Goal: Task Accomplishment & Management: Use online tool/utility

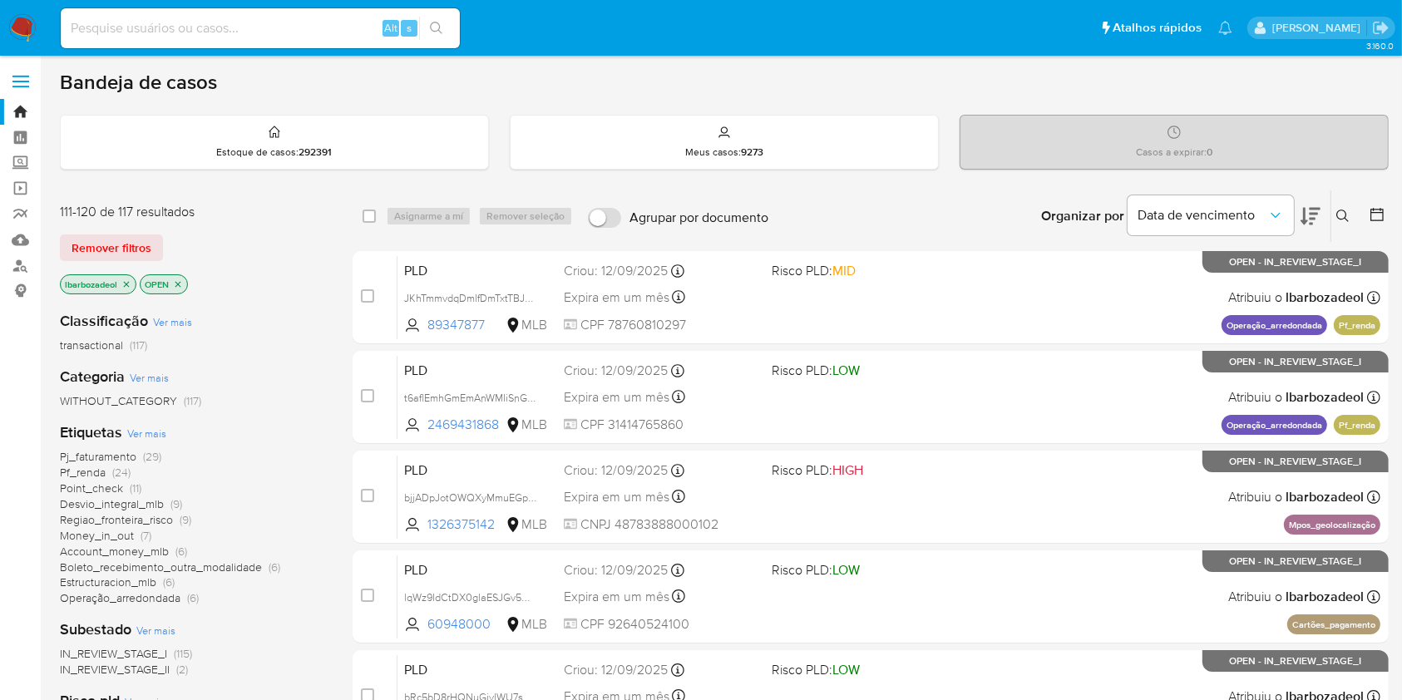
drag, startPoint x: 254, startPoint y: 174, endPoint x: 400, endPoint y: -135, distance: 341.0
click at [400, 0] on html "Pausado Ver notificaciones Alt s Atalhos rápidos Presiona las siguientes teclas…" at bounding box center [701, 536] width 1402 height 1073
click at [233, 367] on div "Categoria Ver mais WITHOUT_CATEGORY (117)" at bounding box center [193, 388] width 266 height 42
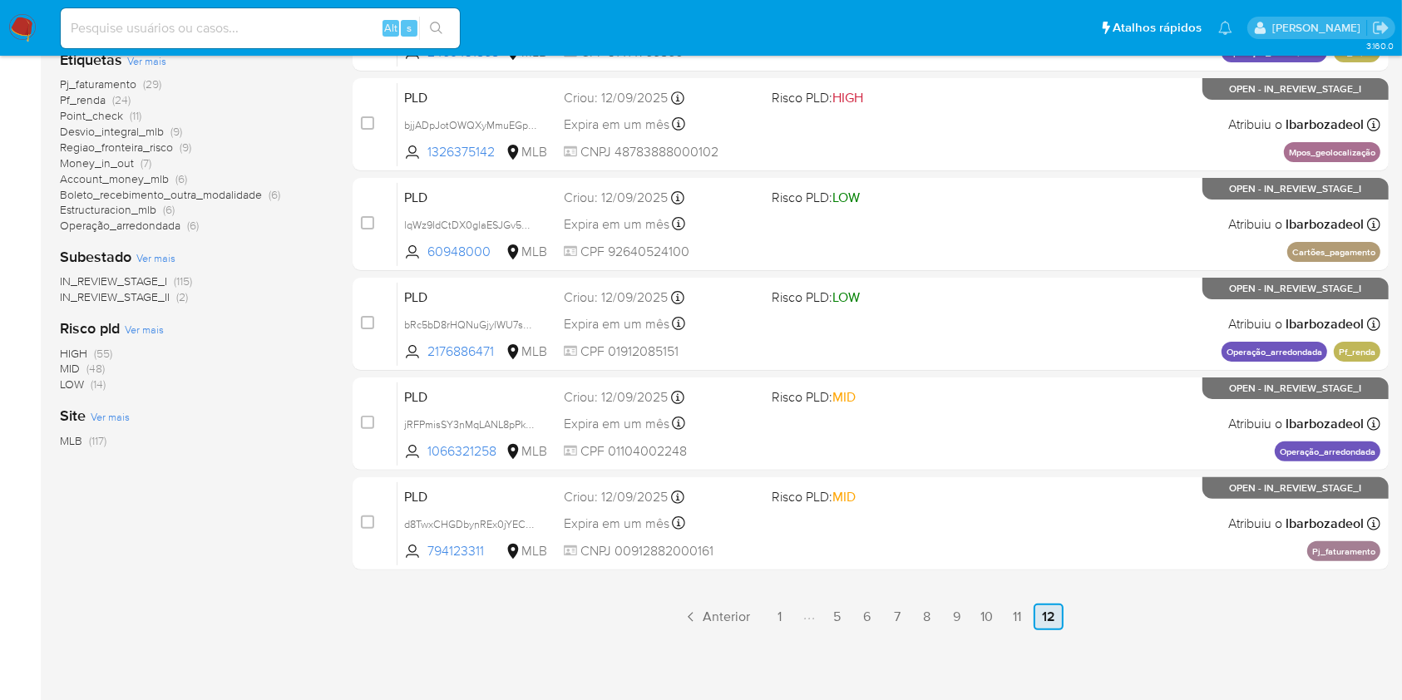
click at [1043, 608] on link "12" at bounding box center [1048, 617] width 30 height 27
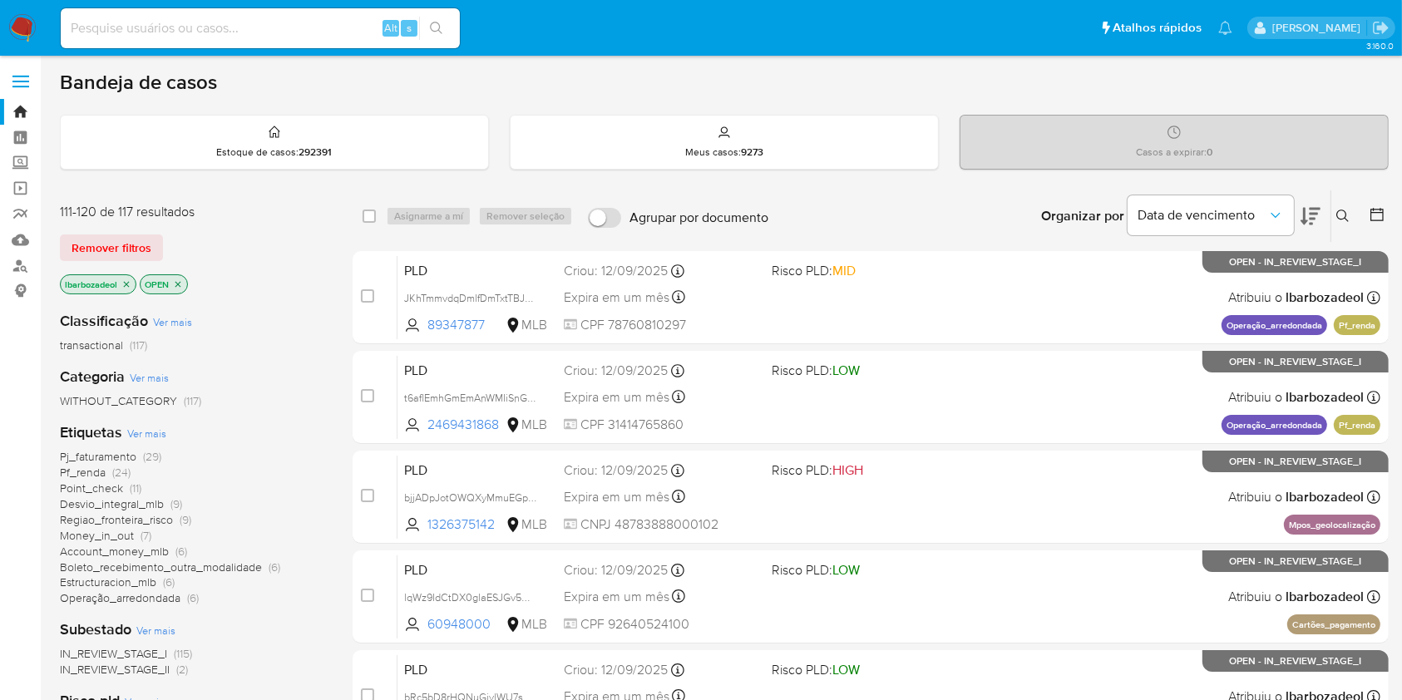
scroll to position [372, 0]
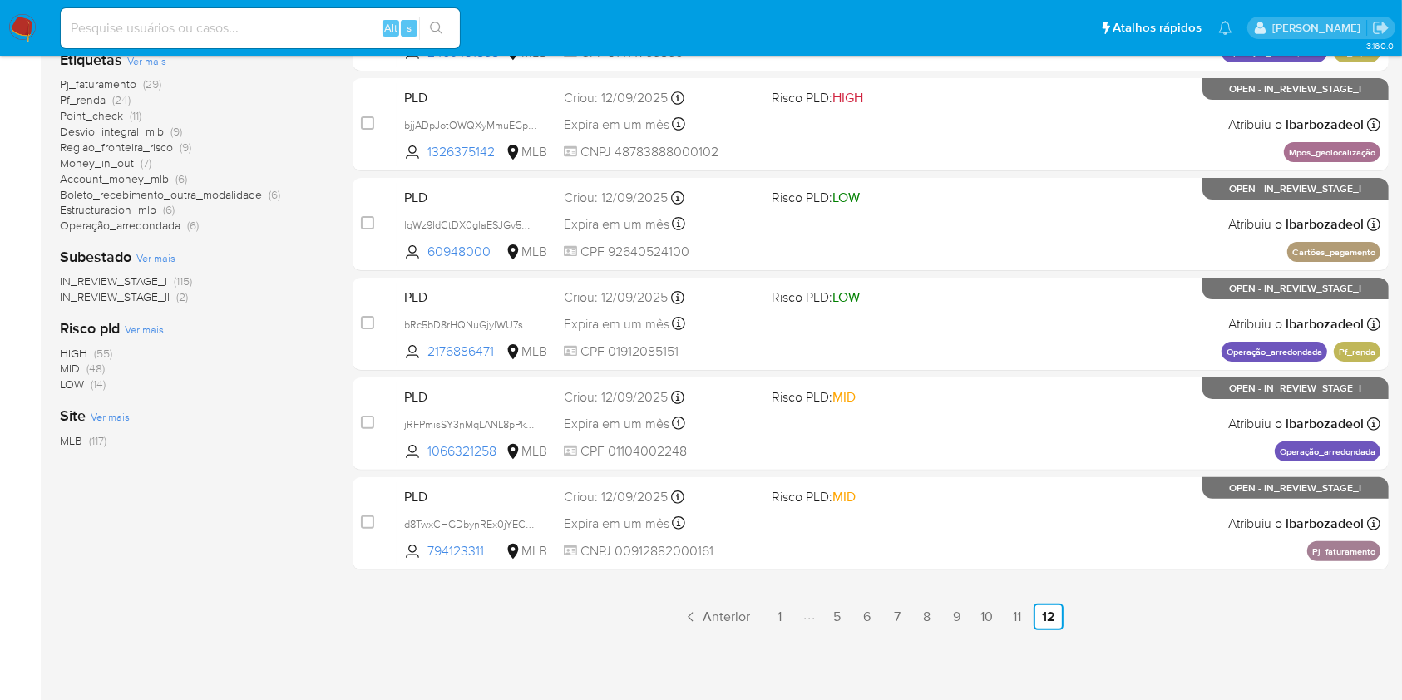
click at [105, 348] on span "(55)" at bounding box center [103, 353] width 18 height 17
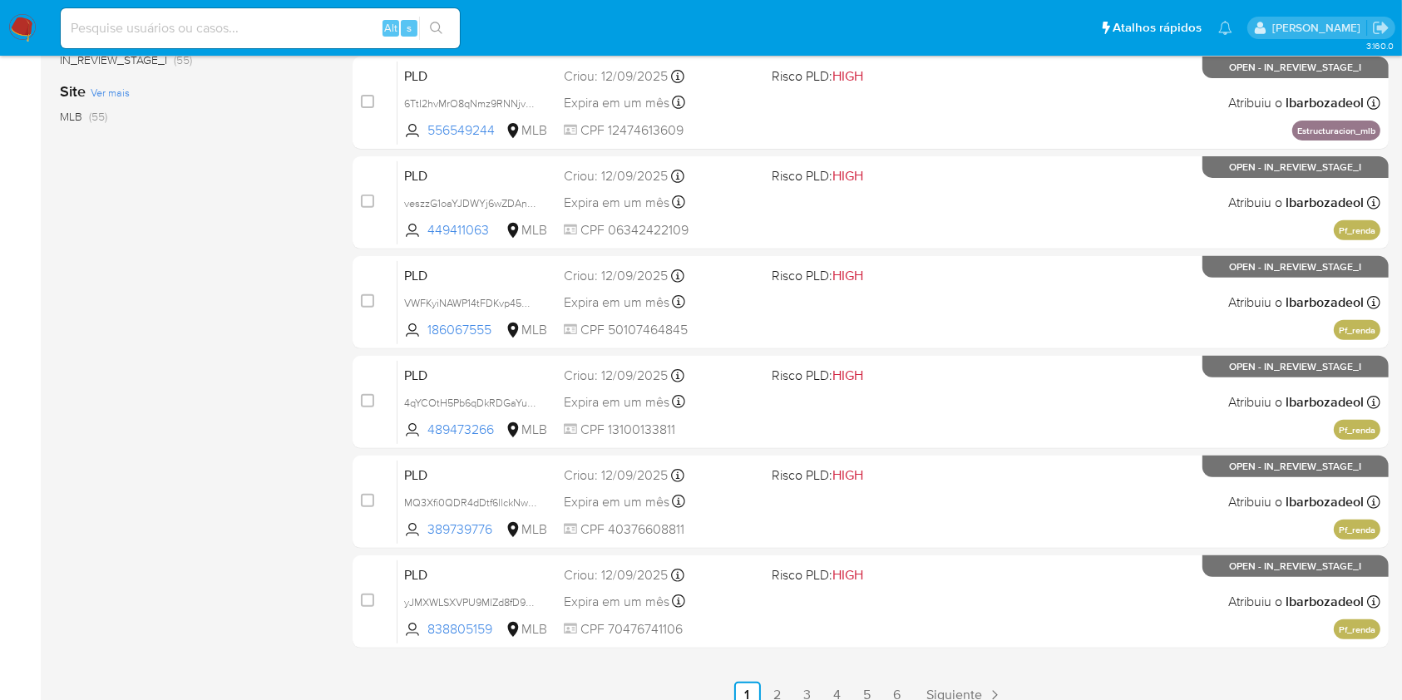
scroll to position [651, 0]
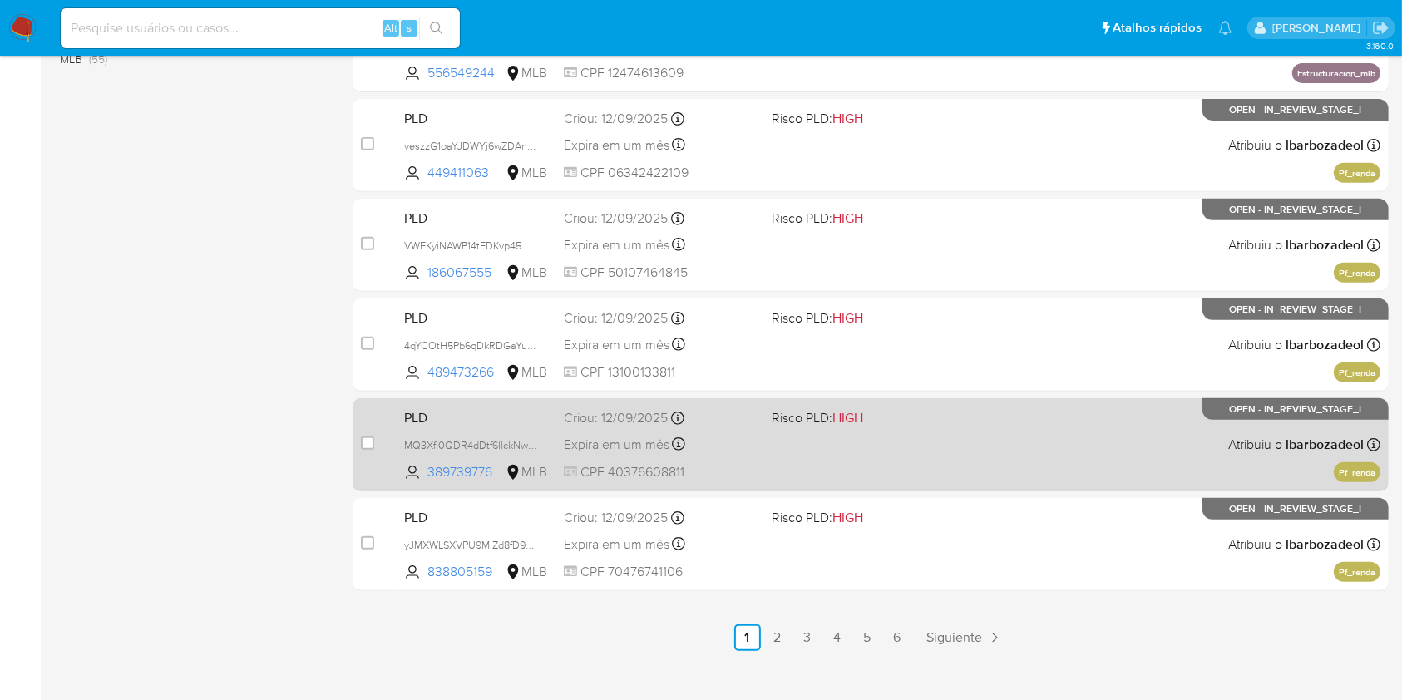
click at [861, 445] on div "PLD MQ3Xfi0QDR4dDtf6llckNwNf 389739776 MLB Risco PLD: HIGH Criou: 12/09/2025 Cr…" at bounding box center [888, 444] width 983 height 84
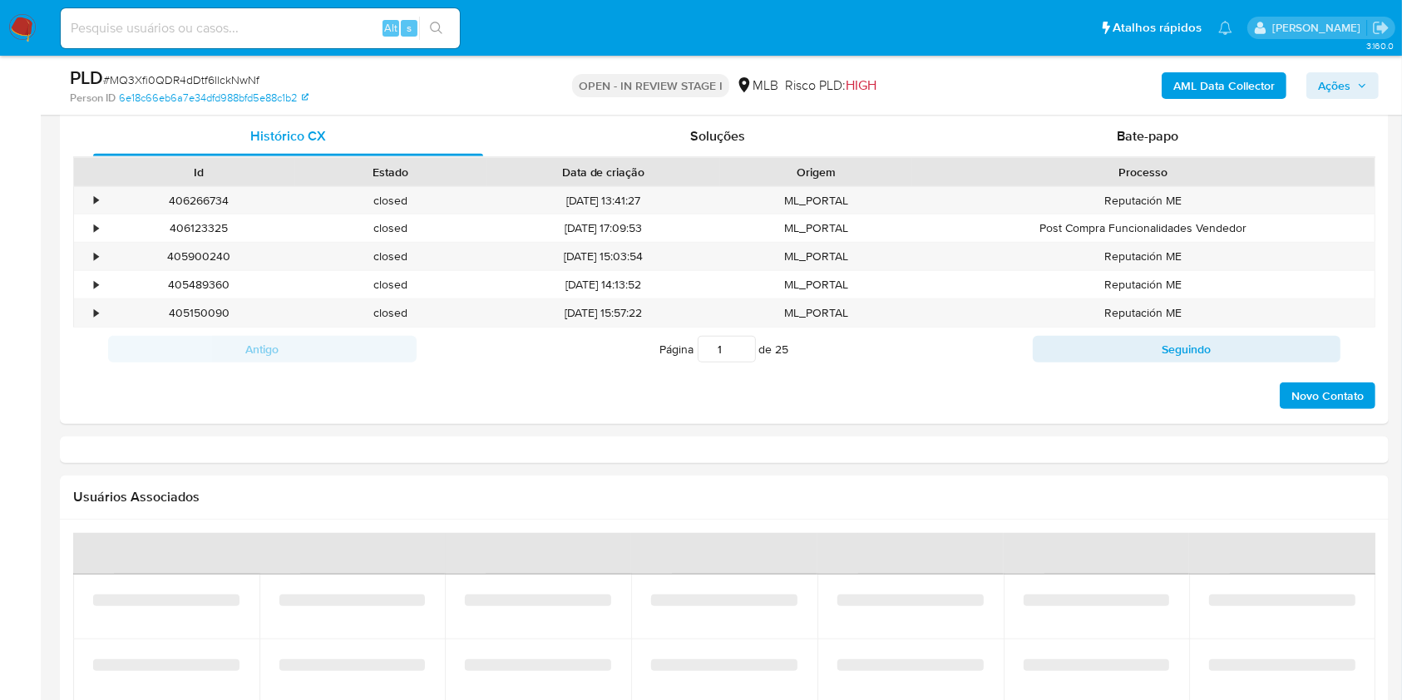
select select "10"
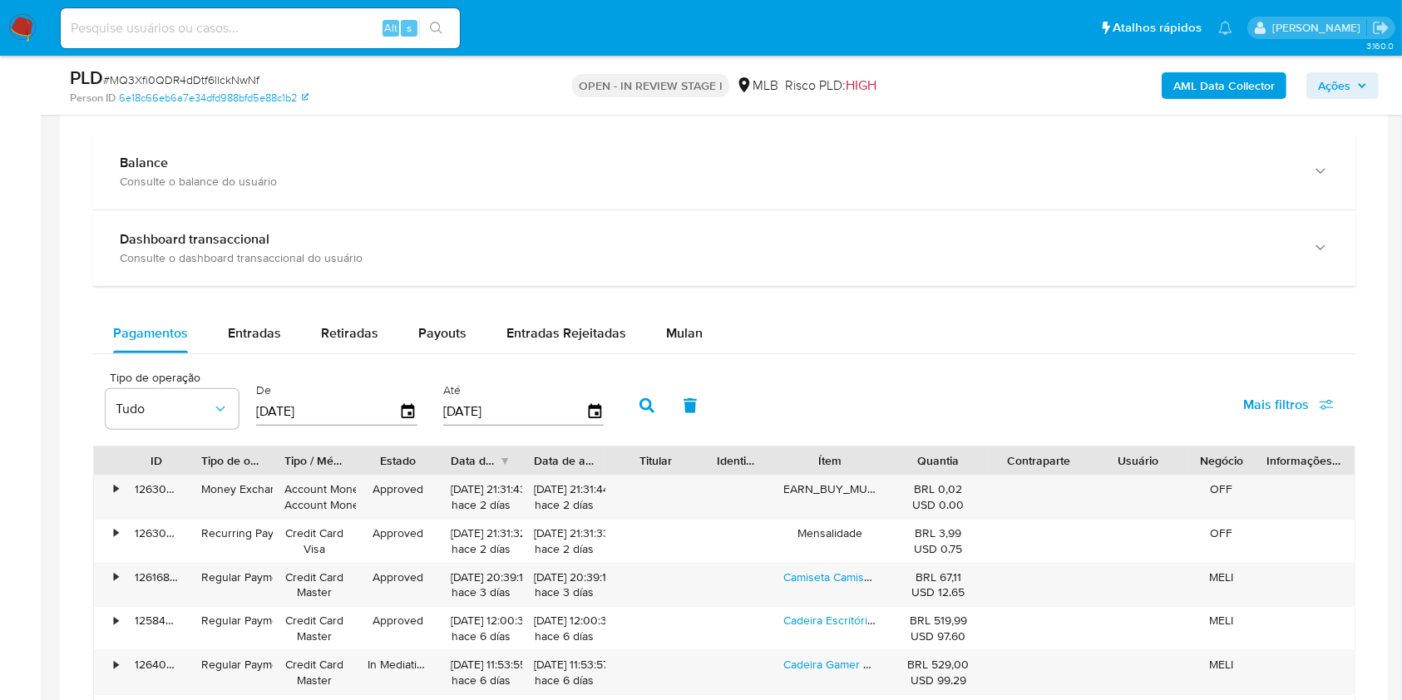
scroll to position [1205, 0]
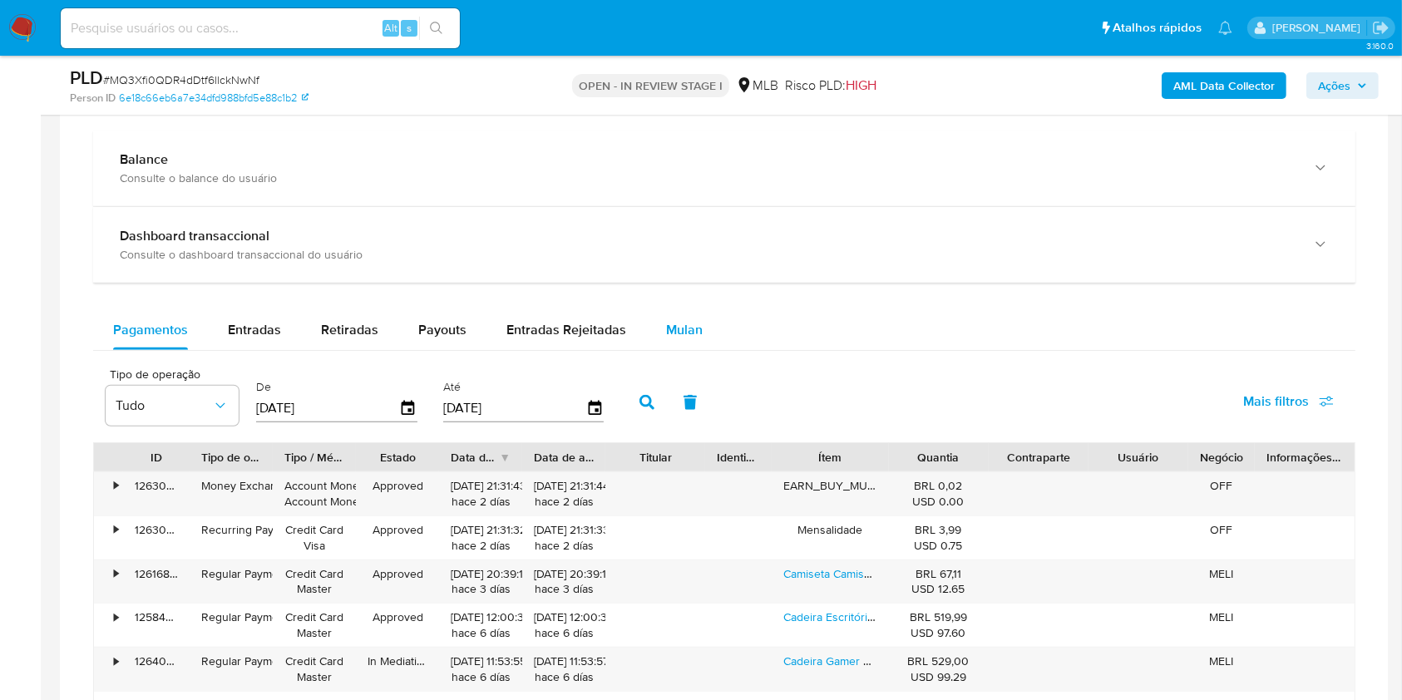
click at [680, 343] on div "Mulan" at bounding box center [684, 330] width 37 height 40
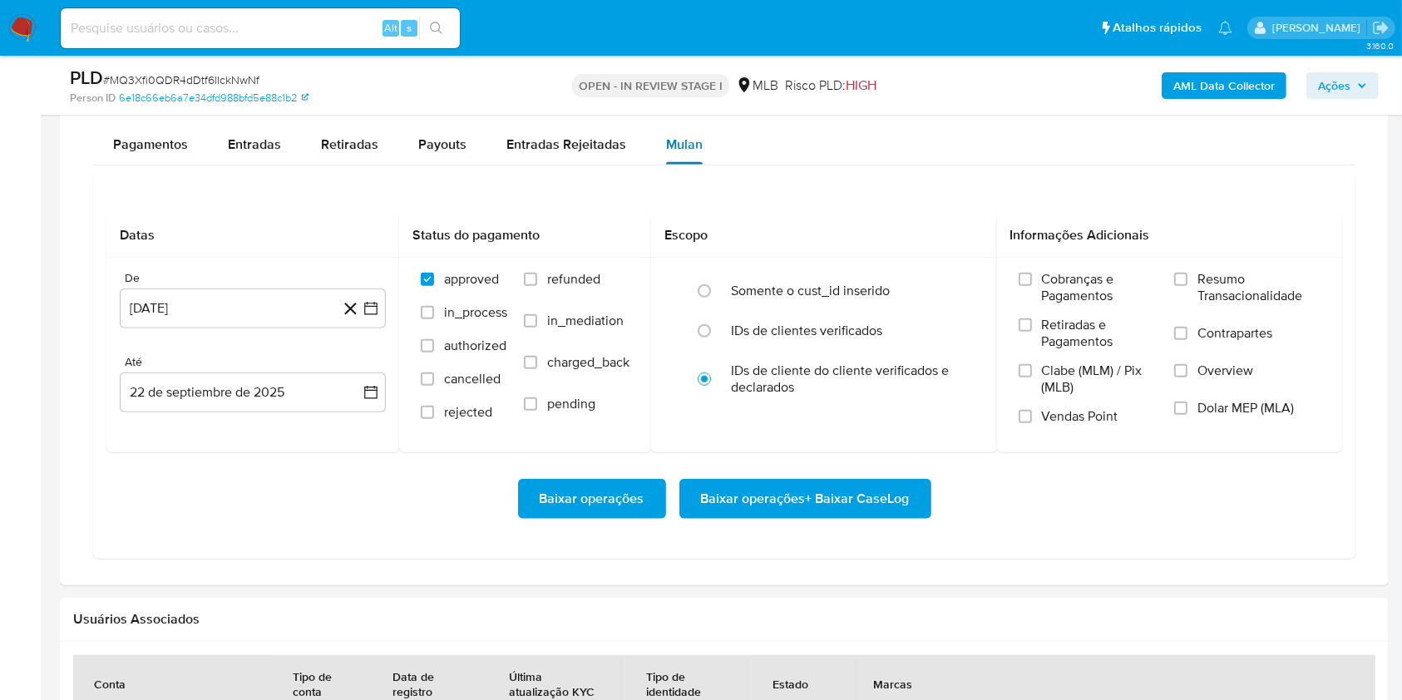
scroll to position [1391, 0]
click at [264, 299] on button "22 de agosto de 2024" at bounding box center [253, 308] width 266 height 40
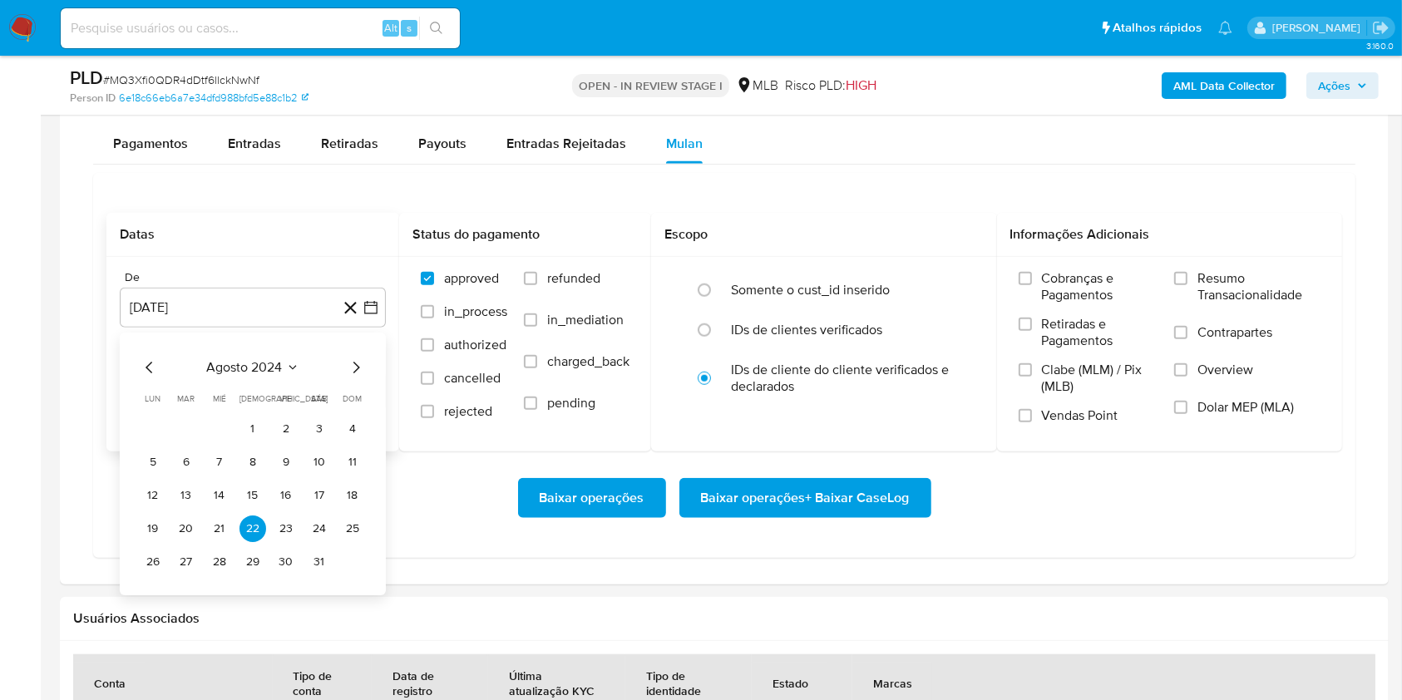
click at [256, 375] on div "agosto 2024" at bounding box center [253, 367] width 226 height 20
click at [255, 367] on span "agosto 2024" at bounding box center [245, 367] width 76 height 17
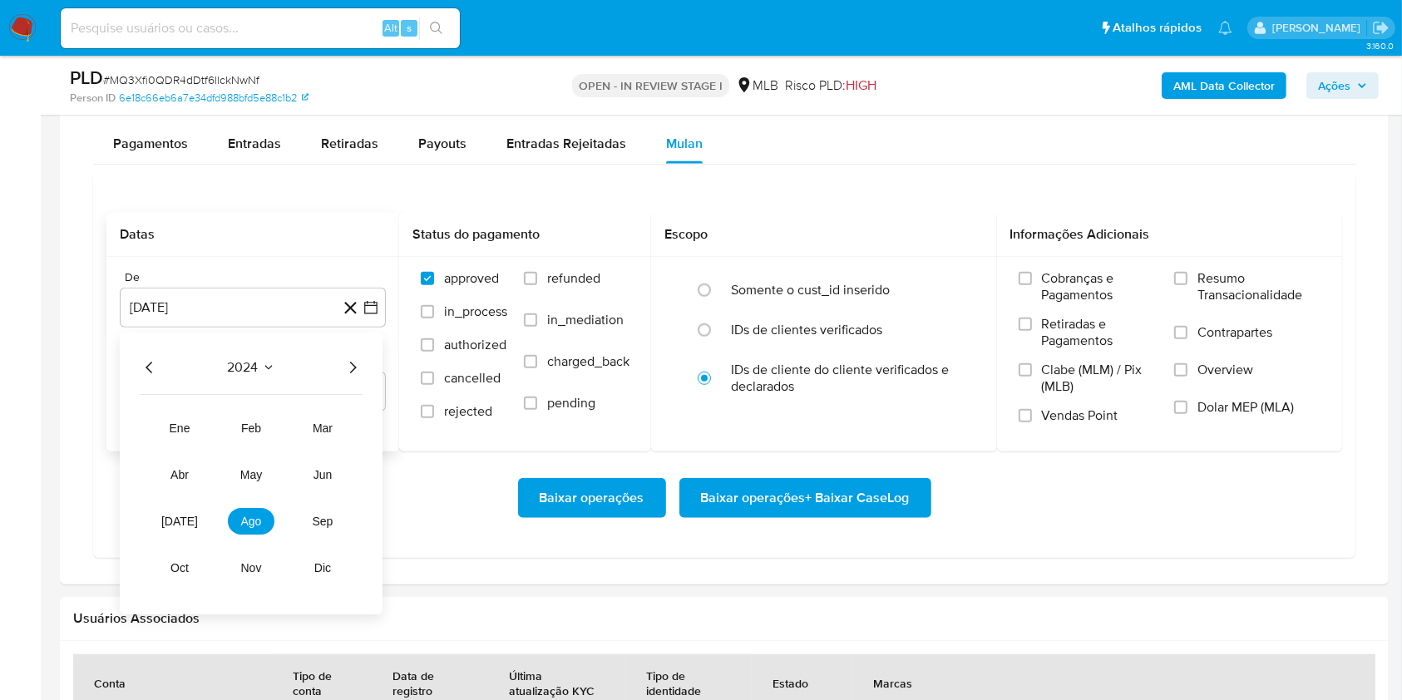
click at [355, 362] on icon "Año siguiente" at bounding box center [353, 367] width 20 height 20
click at [249, 532] on button "ago" at bounding box center [251, 521] width 47 height 27
click at [287, 431] on button "1" at bounding box center [286, 429] width 27 height 27
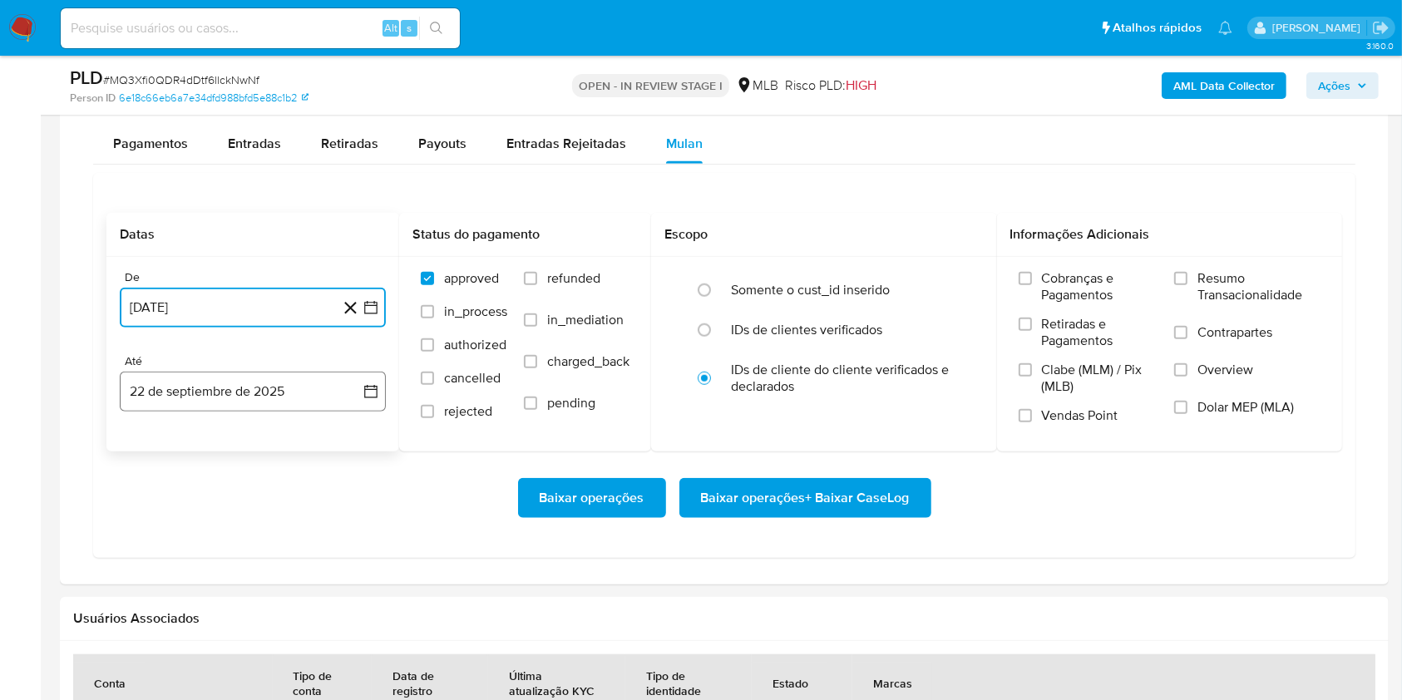
click at [266, 387] on button "22 de septiembre de 2025" at bounding box center [253, 392] width 266 height 40
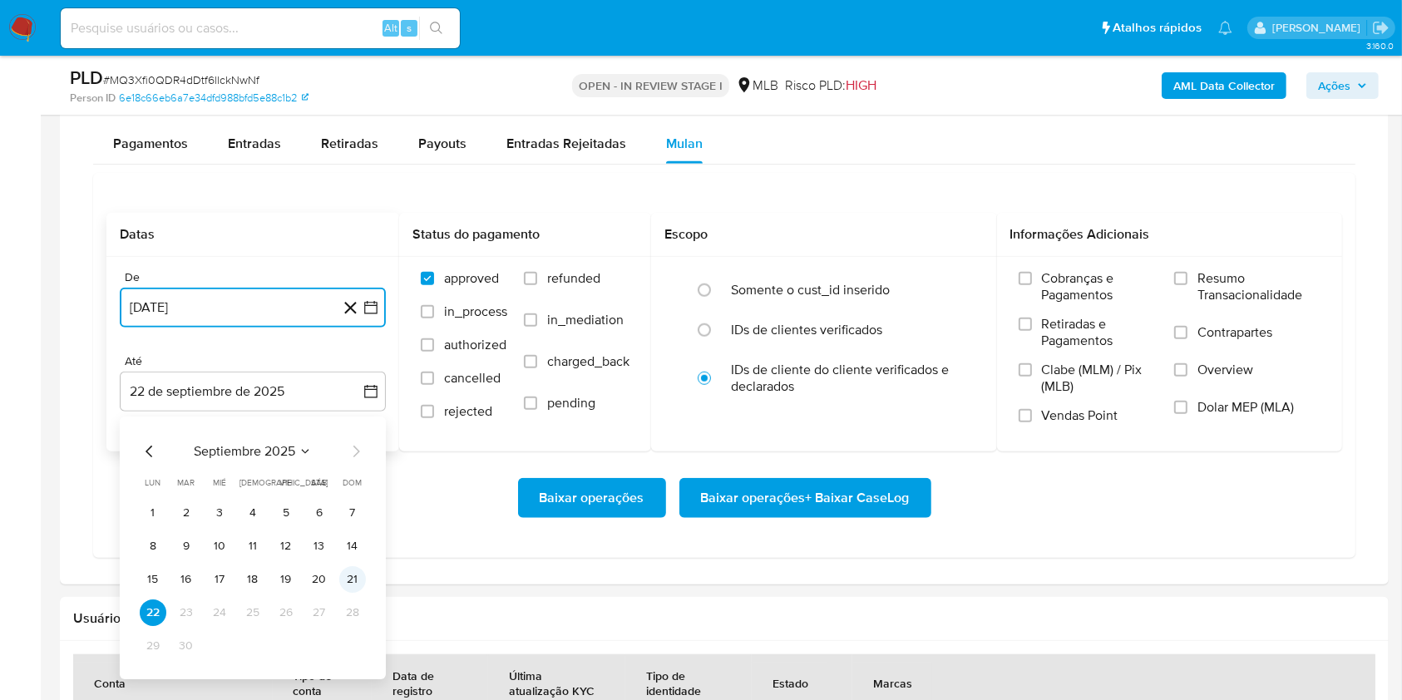
click at [357, 582] on button "21" at bounding box center [352, 579] width 27 height 27
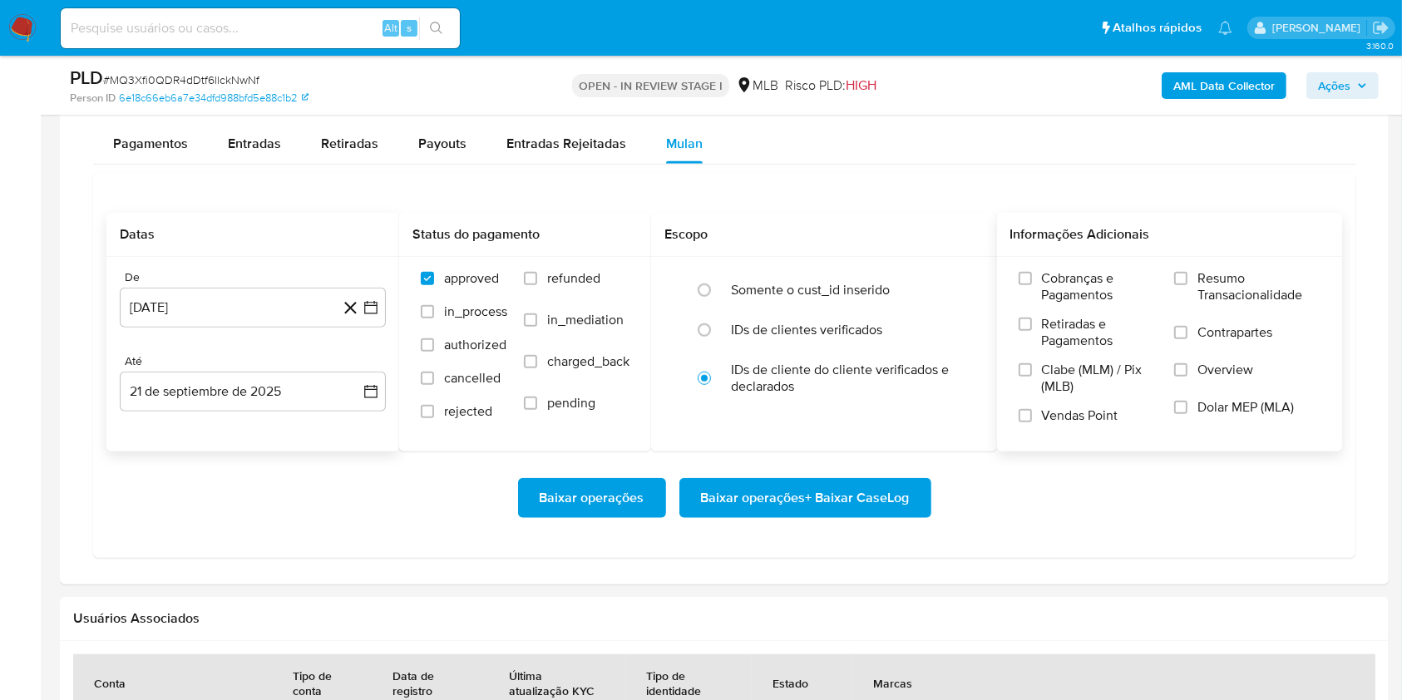
click at [1192, 251] on div "Informações Adicionais" at bounding box center [1170, 235] width 346 height 44
click at [1196, 267] on div "Cobranças e Pagamentos Retiradas e Pagamentos Clabe (MLM) / Pix (MLB) Vendas Po…" at bounding box center [1170, 353] width 346 height 193
click at [1204, 272] on span "Resumo Transacionalidade" at bounding box center [1258, 286] width 123 height 33
click at [1187, 272] on input "Resumo Transacionalidade" at bounding box center [1180, 278] width 13 height 13
click at [902, 502] on span "Baixar operações + Baixar CaseLog" at bounding box center [805, 498] width 209 height 37
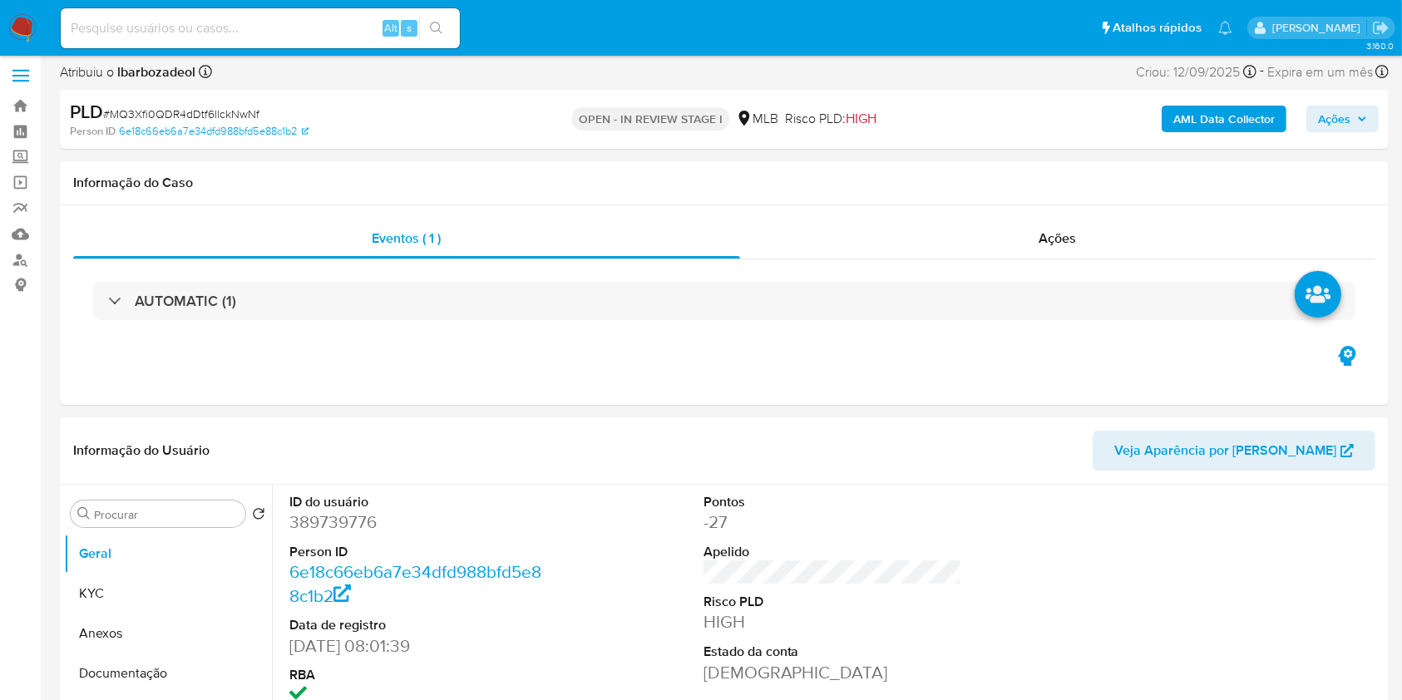
scroll to position [0, 0]
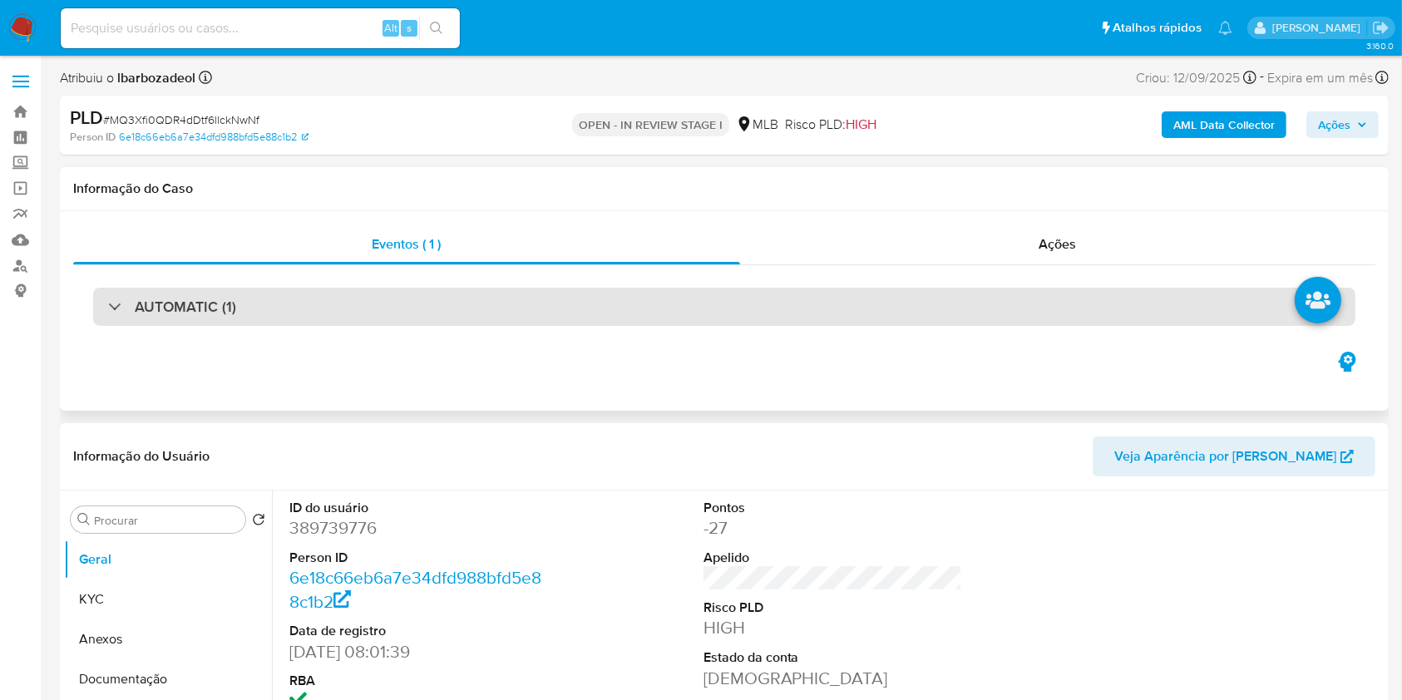
click at [731, 322] on div "AUTOMATIC (1)" at bounding box center [724, 307] width 1262 height 38
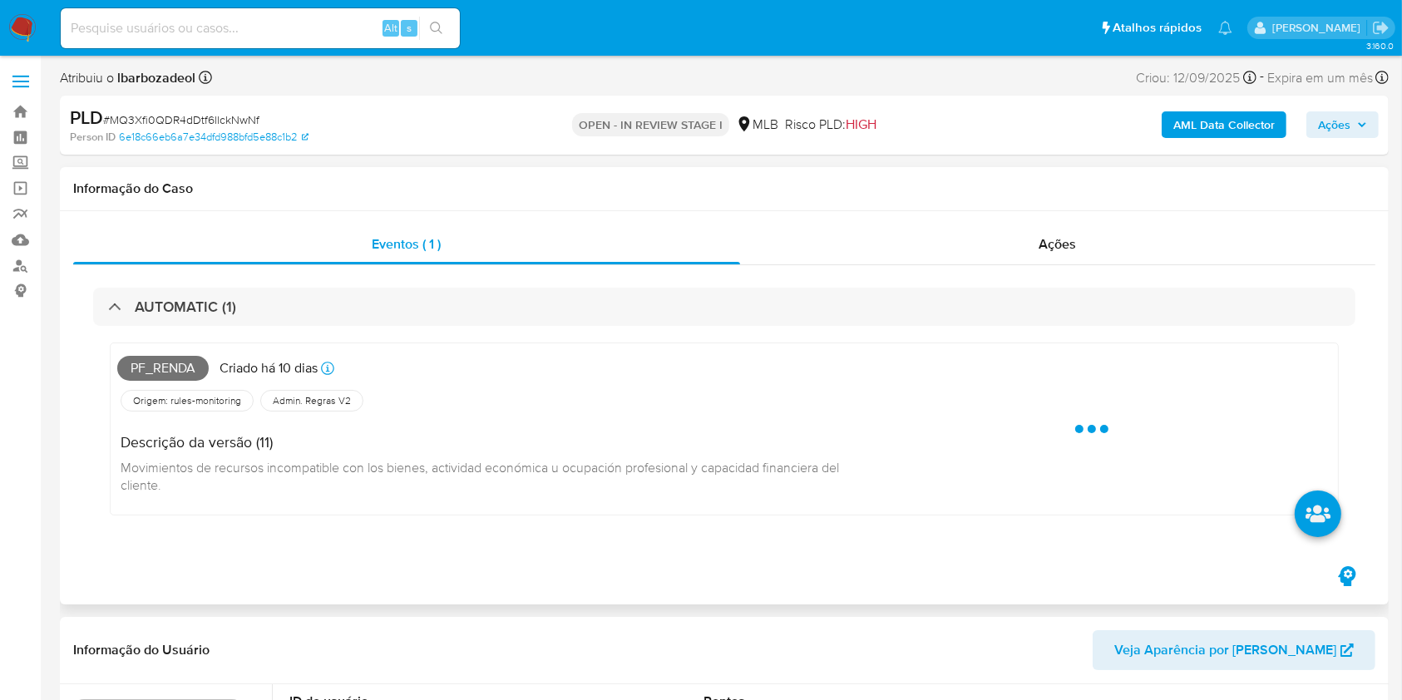
click at [187, 369] on span "Pf_renda" at bounding box center [162, 368] width 91 height 25
click at [186, 367] on span "Pf_renda" at bounding box center [162, 368] width 91 height 25
copy span "Pf_renda"
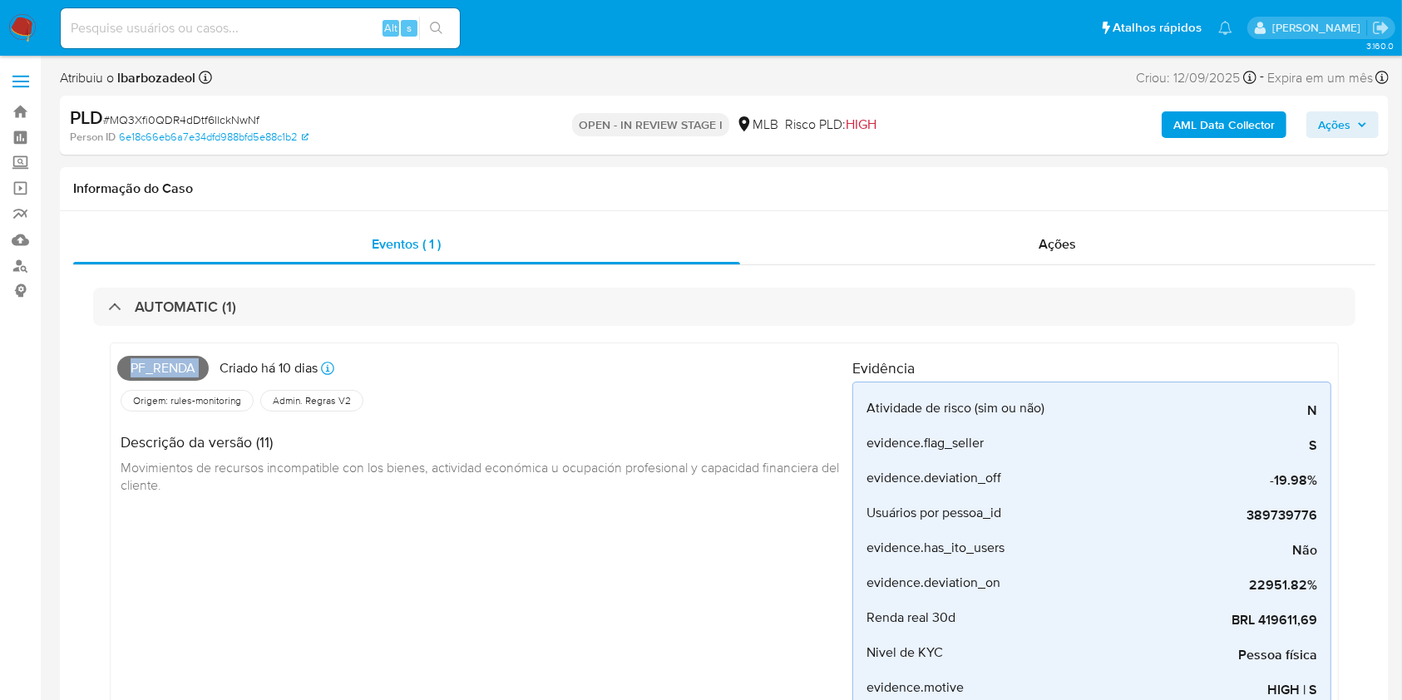
click at [1337, 126] on span "Ações" at bounding box center [1334, 124] width 32 height 27
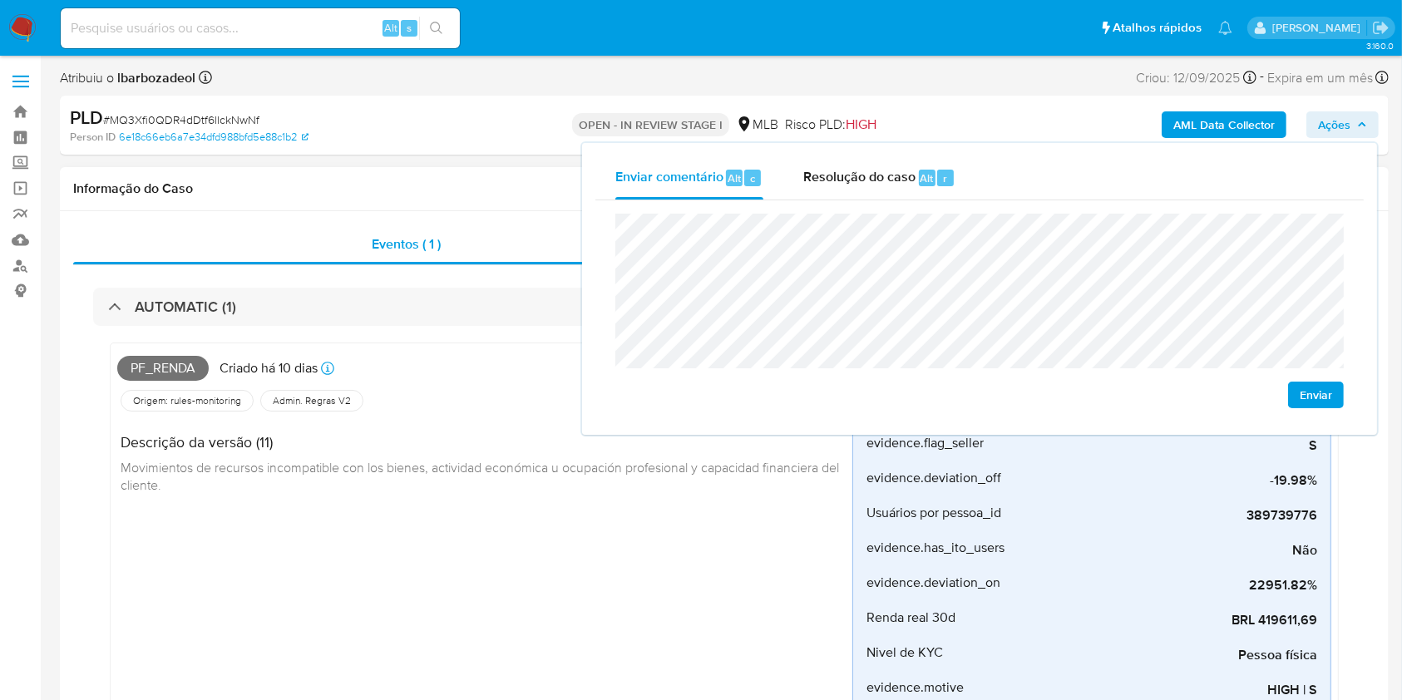
click at [429, 171] on div "Informação do Caso" at bounding box center [724, 189] width 1329 height 44
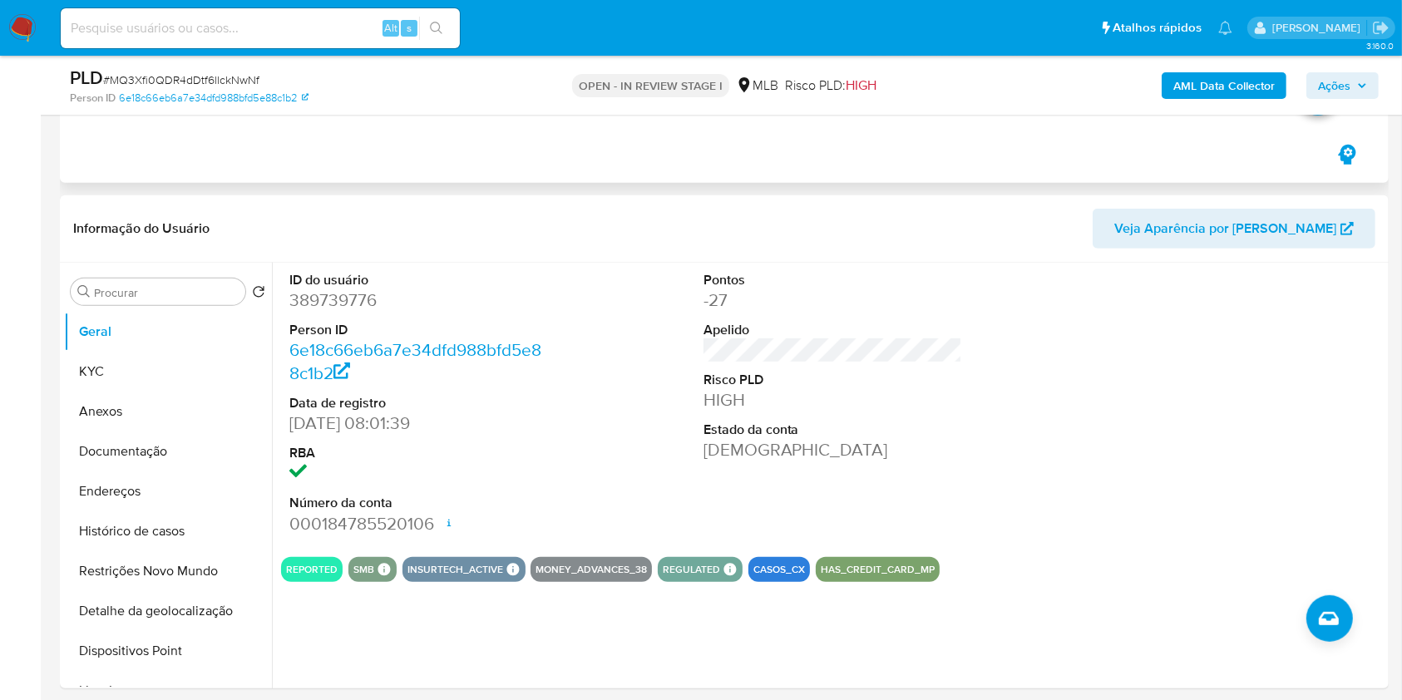
scroll to position [918, 0]
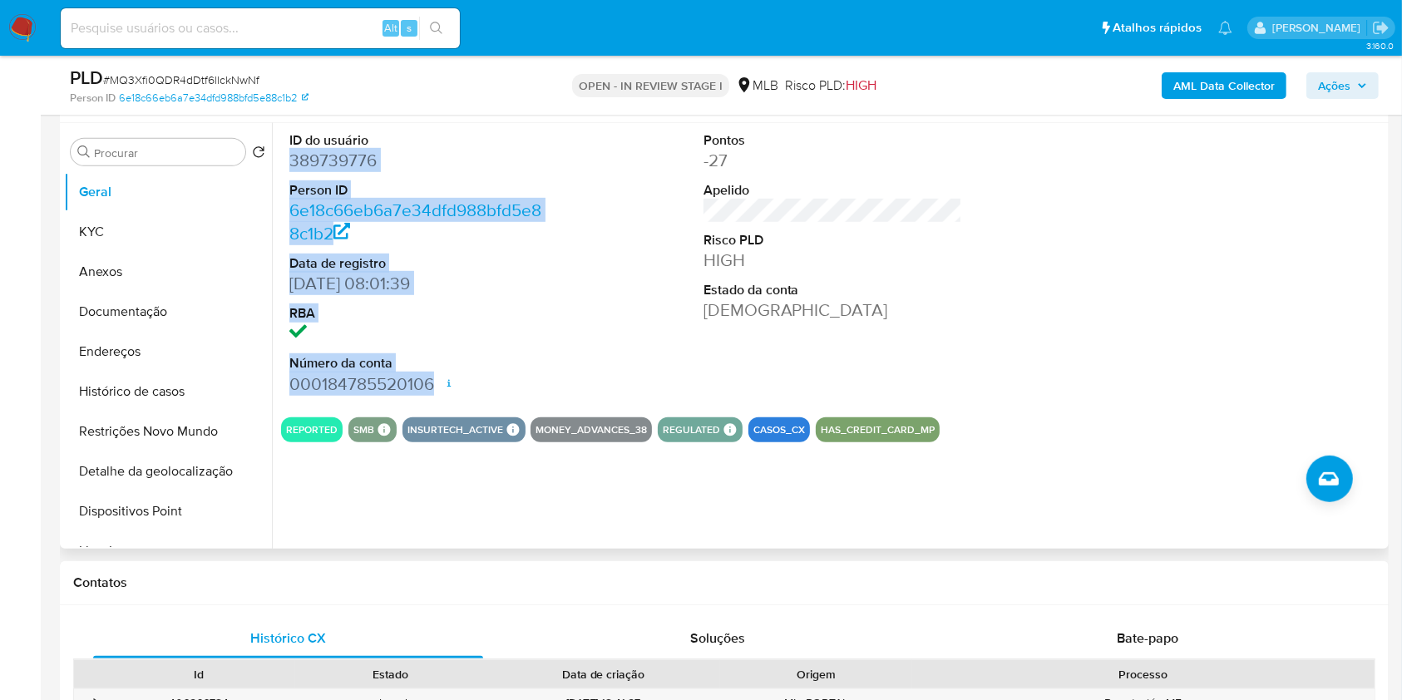
drag, startPoint x: 286, startPoint y: 163, endPoint x: 436, endPoint y: 382, distance: 266.1
click at [436, 382] on div "ID do usuário 389739776 Person ID 6e18c66eb6a7e34dfd988bfd5e88c1b2 Data de regi…" at bounding box center [419, 263] width 276 height 281
copy dl "389739776 Person ID 6e18c66eb6a7e34dfd988bfd5e88c1b2 Data de registro 29/12/201…"
click at [1329, 84] on span "Ações" at bounding box center [1334, 85] width 32 height 27
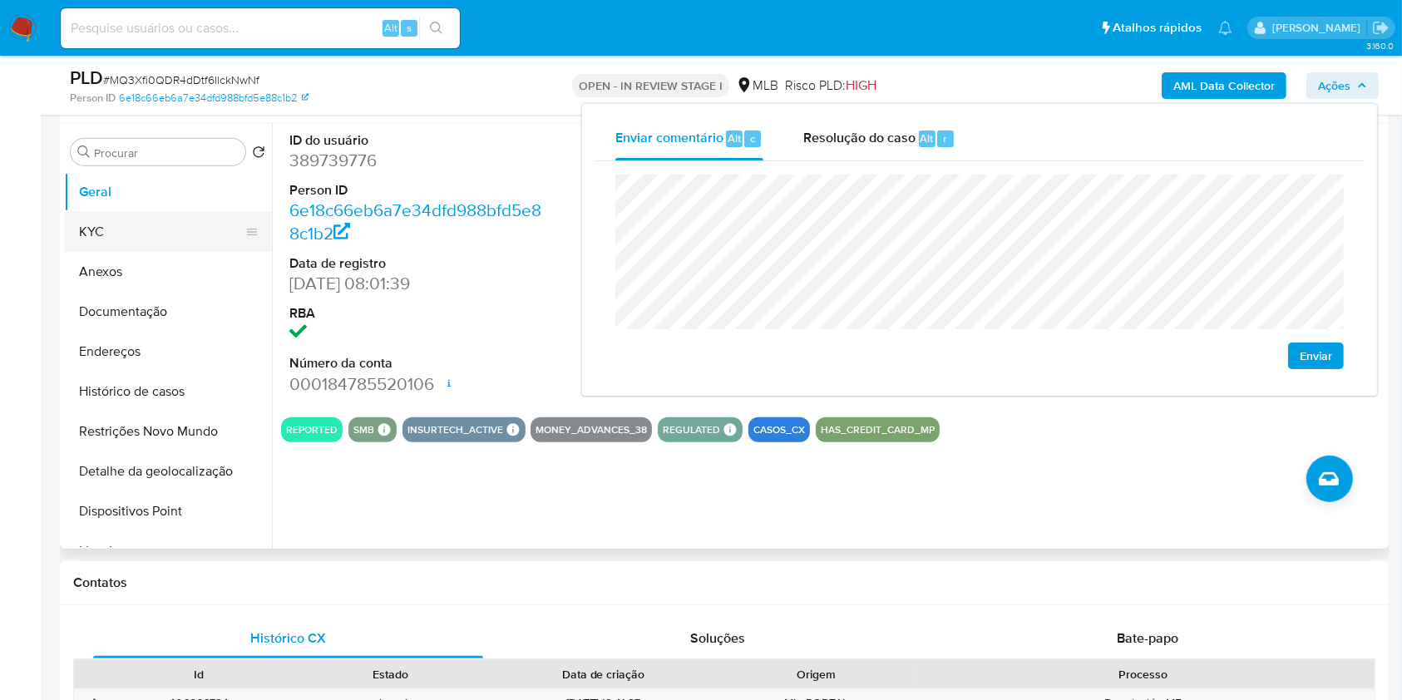
click at [175, 223] on button "KYC" at bounding box center [161, 232] width 195 height 40
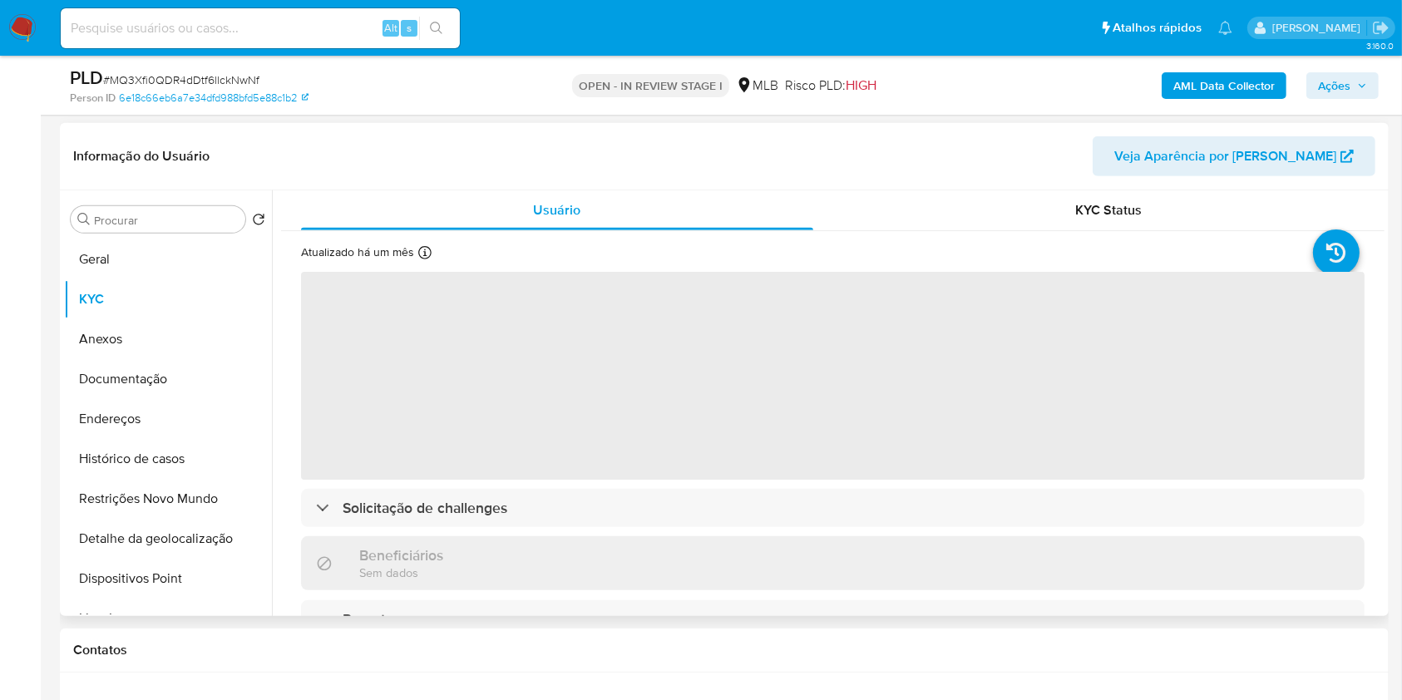
scroll to position [831, 0]
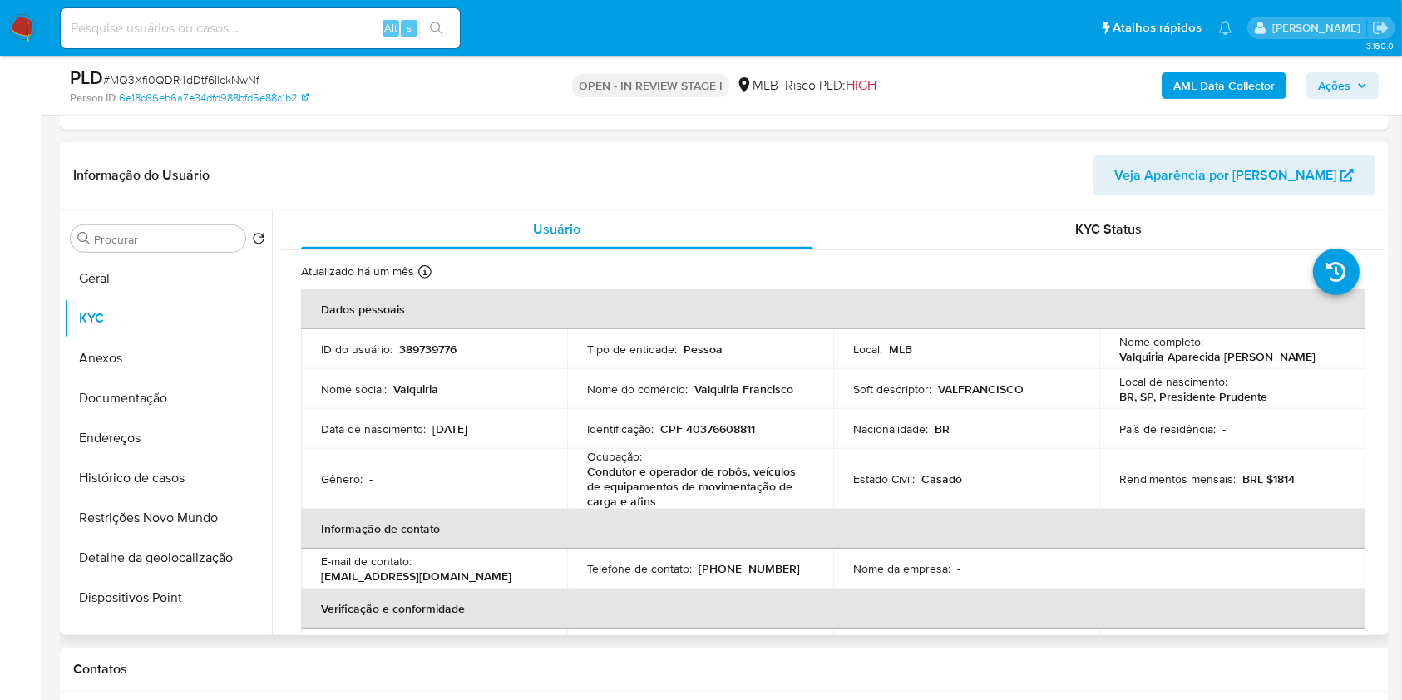
click at [732, 417] on td "Identificação : CPF 40376608811" at bounding box center [700, 429] width 266 height 40
click at [722, 429] on p "CPF 40376608811" at bounding box center [707, 428] width 95 height 15
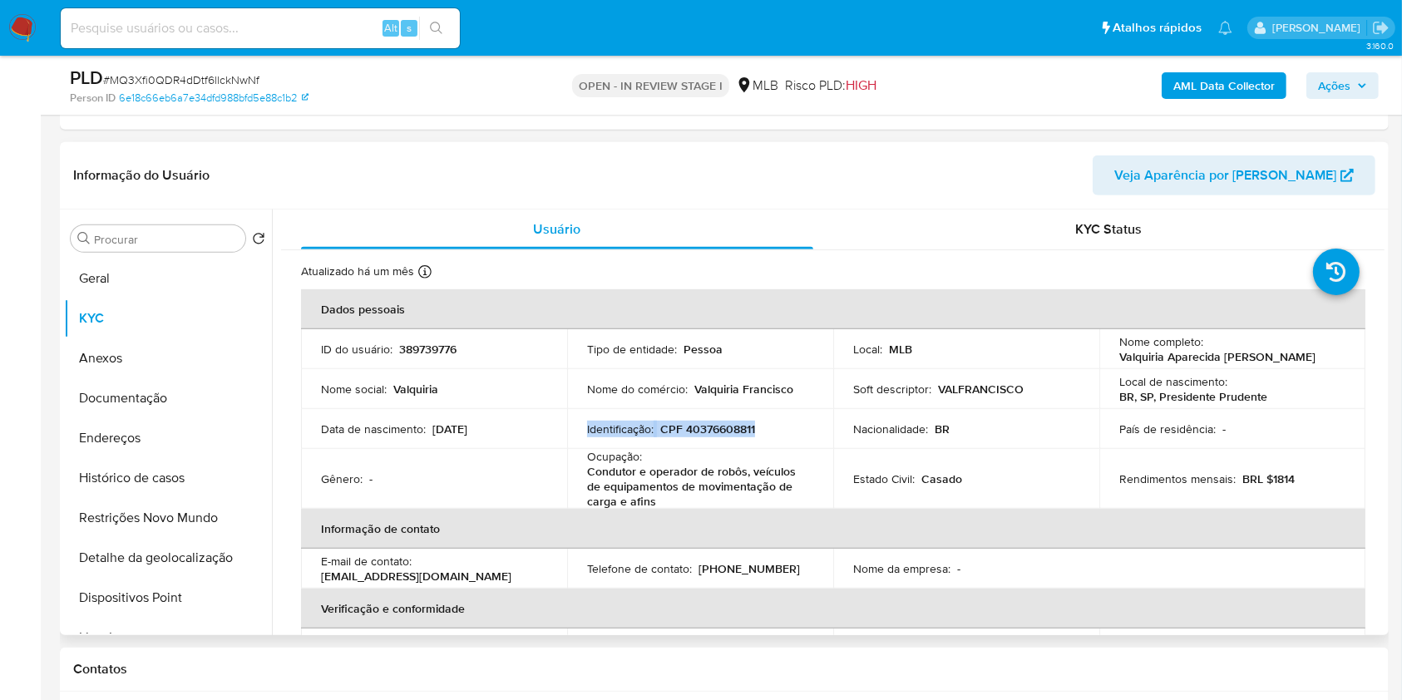
click at [722, 429] on p "CPF 40376608811" at bounding box center [707, 428] width 95 height 15
drag, startPoint x: 723, startPoint y: 429, endPoint x: 712, endPoint y: 420, distance: 14.8
click at [712, 419] on td "Identificação : CPF 40376608811" at bounding box center [700, 429] width 266 height 40
click at [712, 421] on p "CPF 40376608811" at bounding box center [707, 428] width 95 height 15
click at [715, 426] on p "CPF 40376608811" at bounding box center [707, 428] width 95 height 15
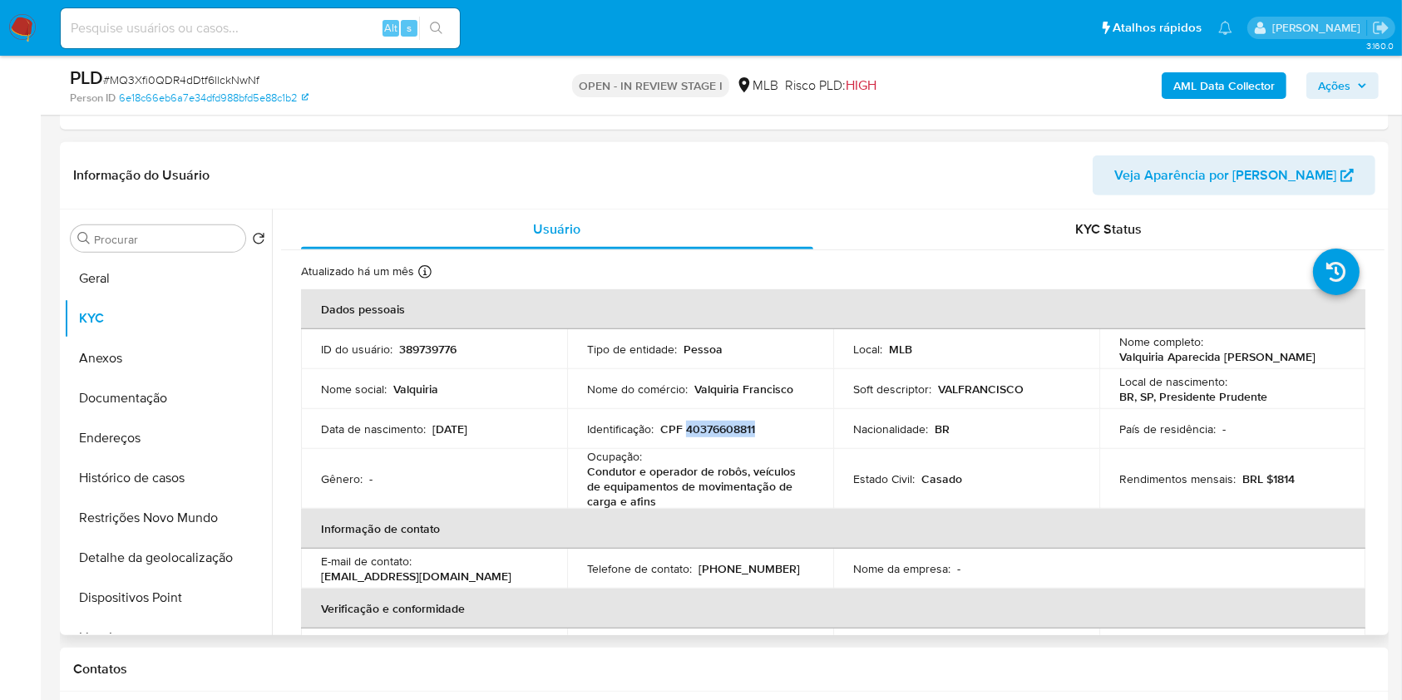
click at [717, 428] on p "CPF 40376608811" at bounding box center [707, 428] width 95 height 15
copy p "40376608811"
click at [775, 156] on header "Informação do Usuário Veja Aparência por Pessoa" at bounding box center [724, 175] width 1302 height 40
click at [1355, 90] on span "Ações" at bounding box center [1342, 85] width 49 height 23
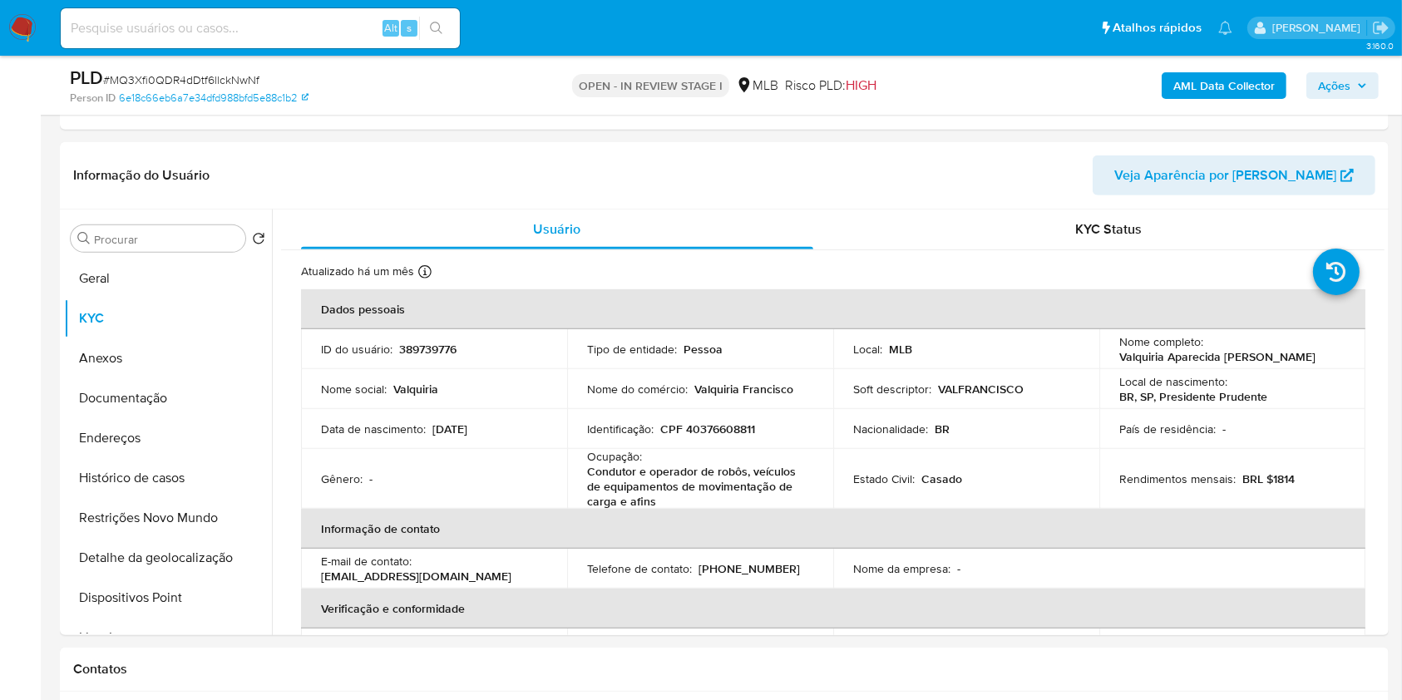
drag, startPoint x: 1355, startPoint y: 76, endPoint x: 1338, endPoint y: 94, distance: 24.7
click at [1354, 76] on span "Ações" at bounding box center [1342, 85] width 49 height 23
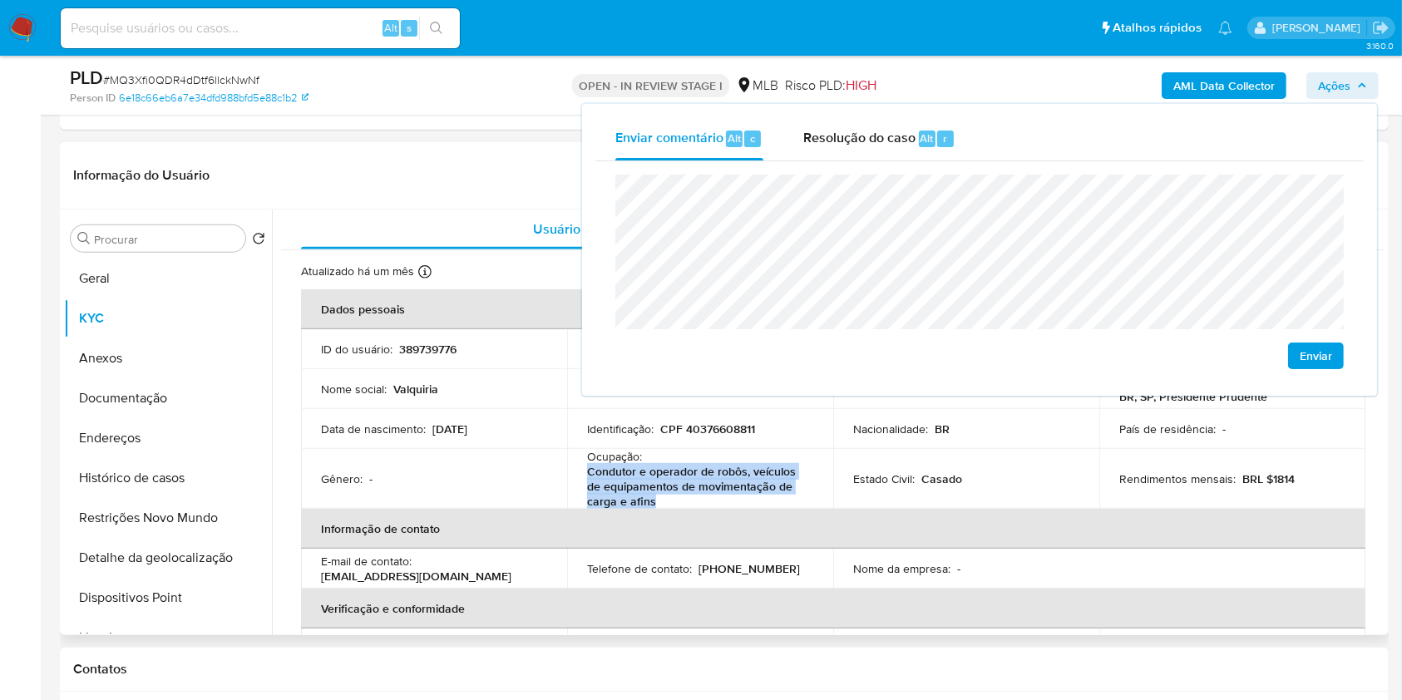
drag, startPoint x: 584, startPoint y: 470, endPoint x: 671, endPoint y: 495, distance: 90.8
click at [671, 495] on td "Ocupação : Condutor e operador de robôs, veículos de equipamentos de movimentaç…" at bounding box center [700, 479] width 266 height 60
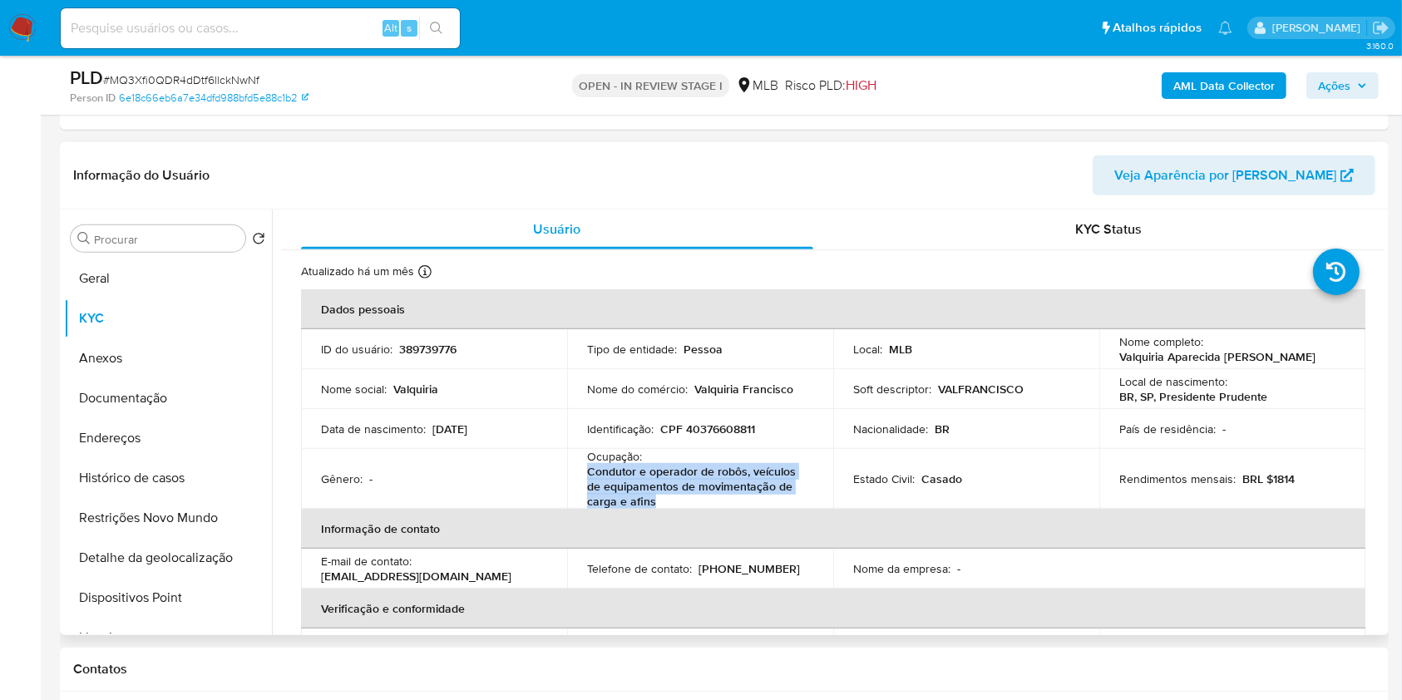
copy p "Condutor e operador de robôs, veículos de equipamentos de movimentação de carga…"
click at [1362, 83] on icon "button" at bounding box center [1362, 86] width 10 height 10
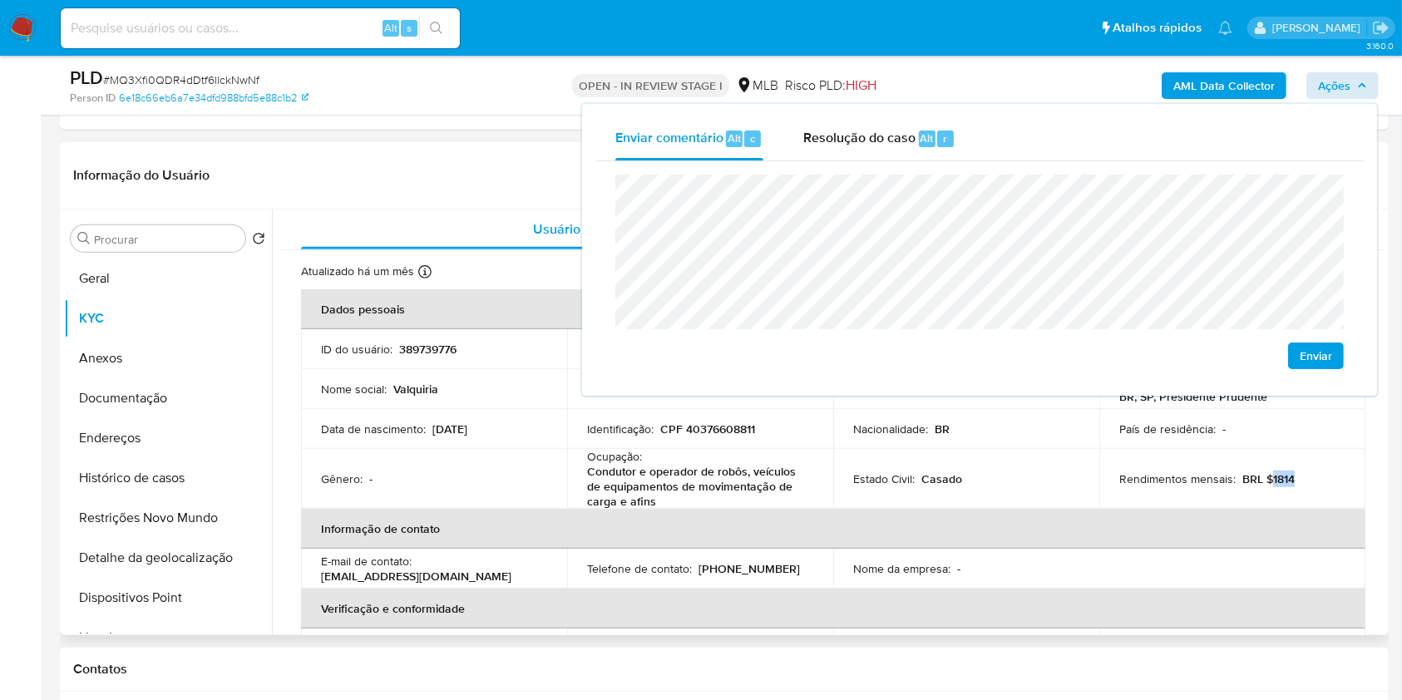
drag, startPoint x: 1264, startPoint y: 471, endPoint x: 1294, endPoint y: 476, distance: 30.2
click at [1294, 476] on div "Rendimentos mensais : BRL $1814" at bounding box center [1232, 478] width 226 height 15
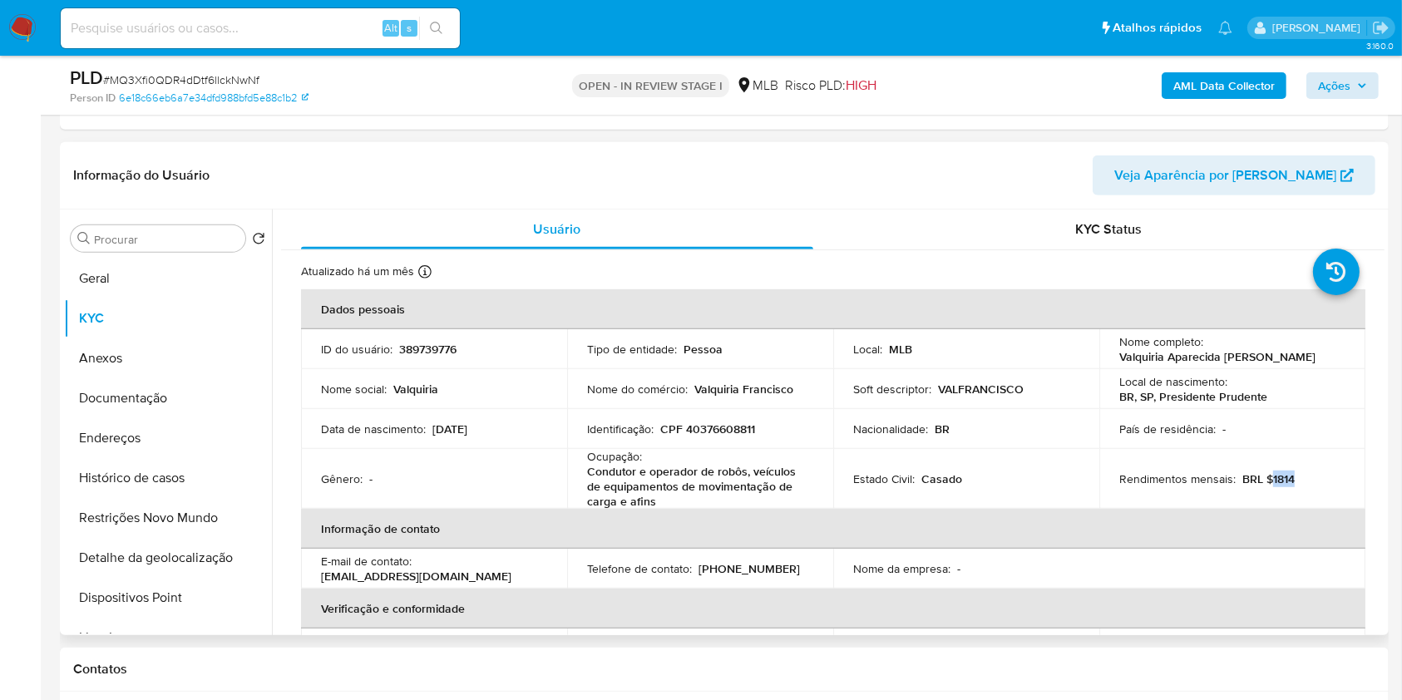
copy p "1814"
click at [1335, 92] on span "Ações" at bounding box center [1334, 85] width 32 height 27
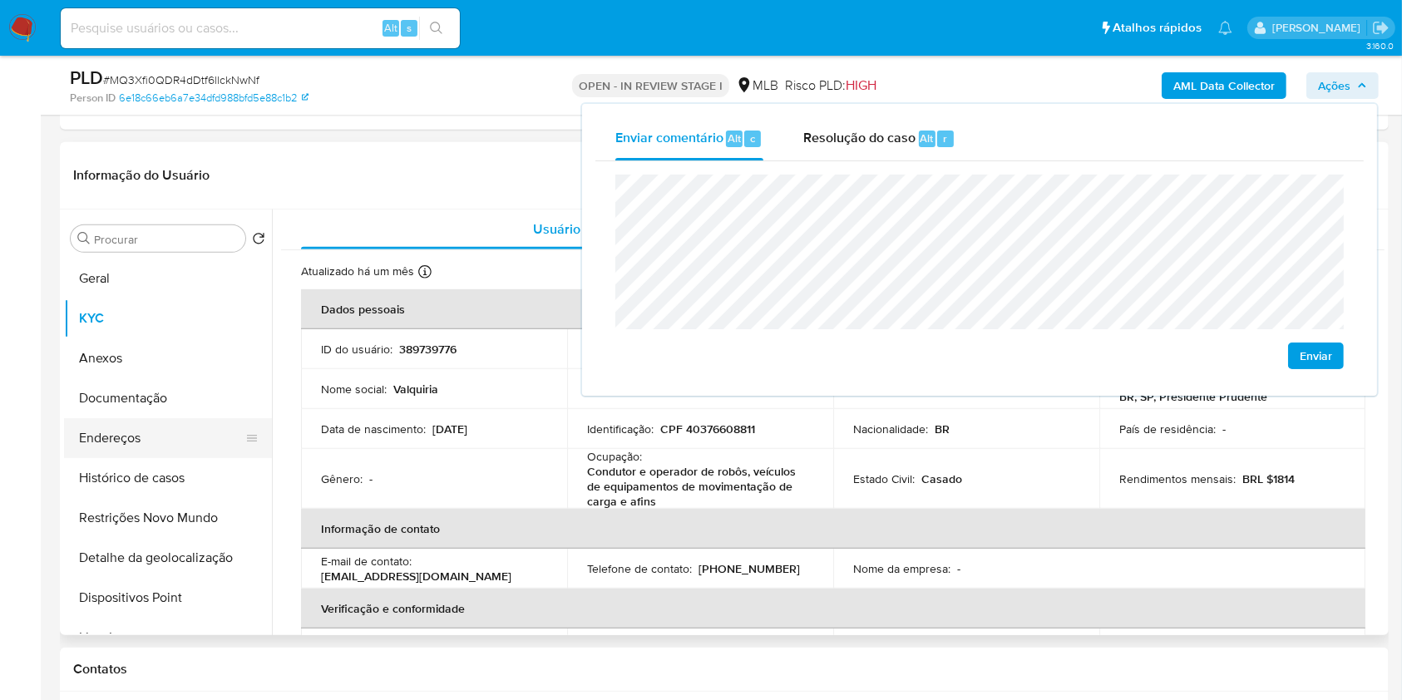
click at [180, 435] on button "Endereços" at bounding box center [161, 438] width 195 height 40
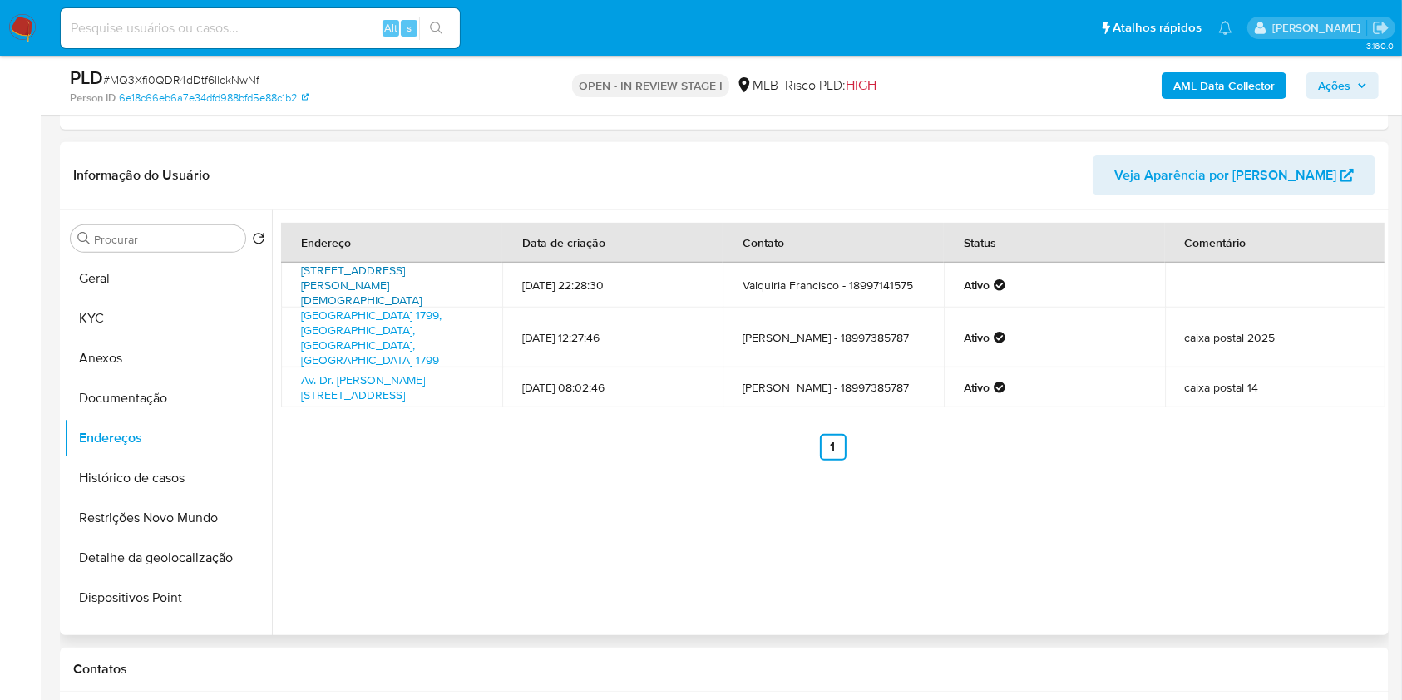
click at [419, 276] on link "Rua Nicomédes Bispo Da Silva 15, Presidente Prudente, São Paulo, 19024330, Bras…" at bounding box center [361, 285] width 121 height 47
click at [403, 318] on link "Avenida Nossa Senhora Da Paz 1799, São José Do Rio Preto, São Paulo, 15055500, …" at bounding box center [371, 338] width 140 height 62
click at [402, 375] on link "Av. Dr. João Veloso 394, Flora Rica, São Paulo, 17870000, Brasil 394" at bounding box center [363, 388] width 124 height 32
click at [146, 402] on button "Documentação" at bounding box center [161, 398] width 195 height 40
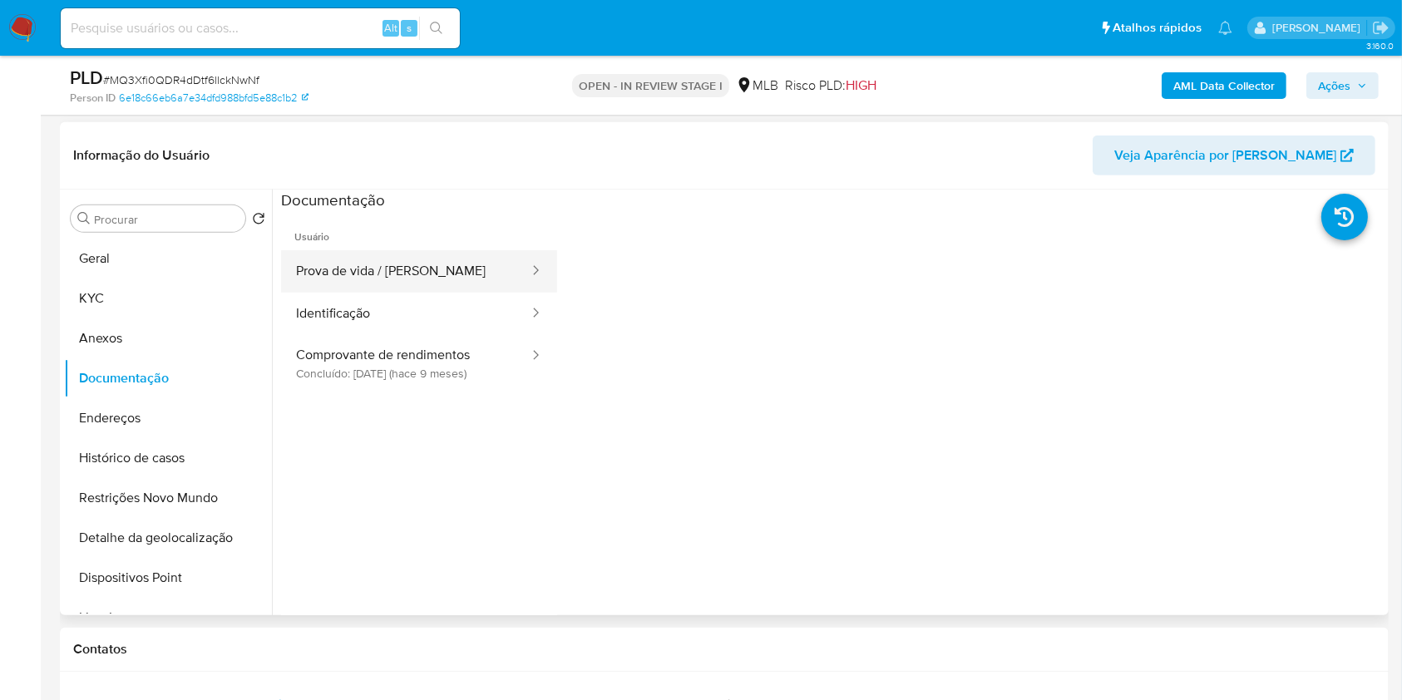
click at [407, 272] on button "Prova de vida / Selfie" at bounding box center [405, 271] width 249 height 42
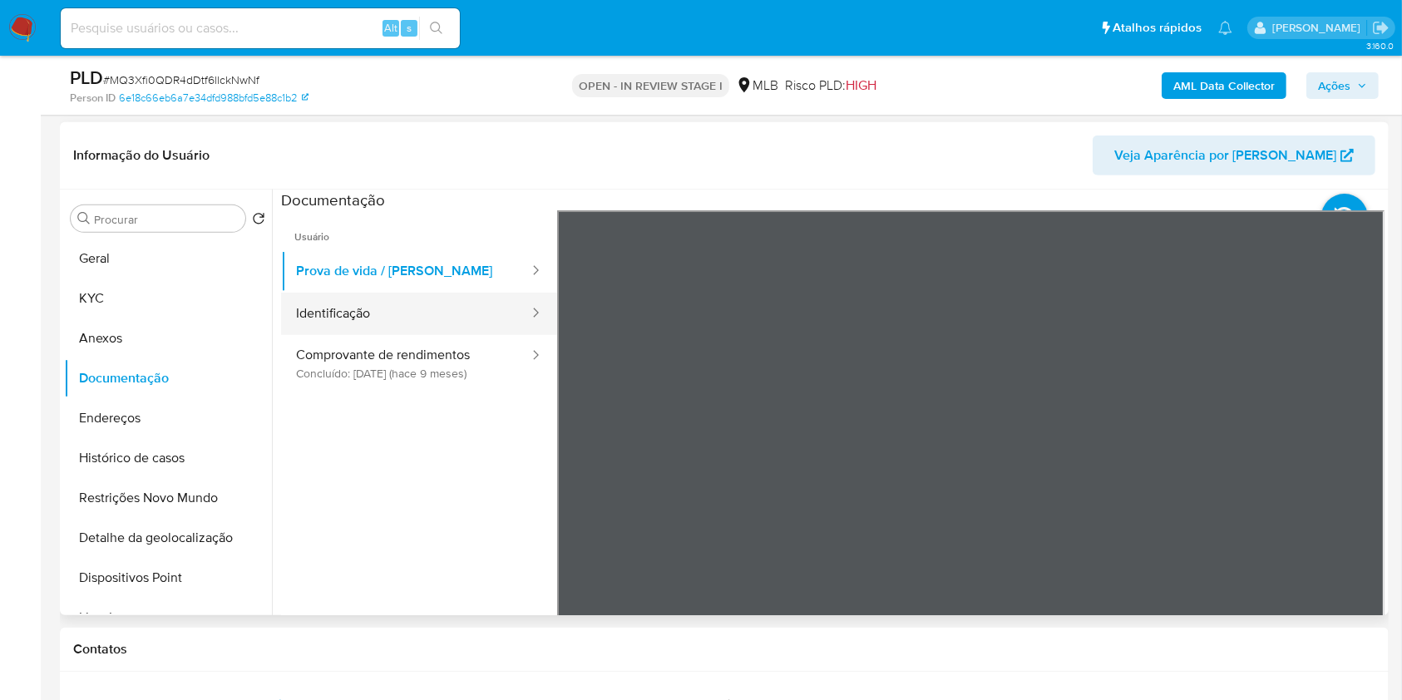
click at [411, 328] on button "Identificação" at bounding box center [405, 314] width 249 height 42
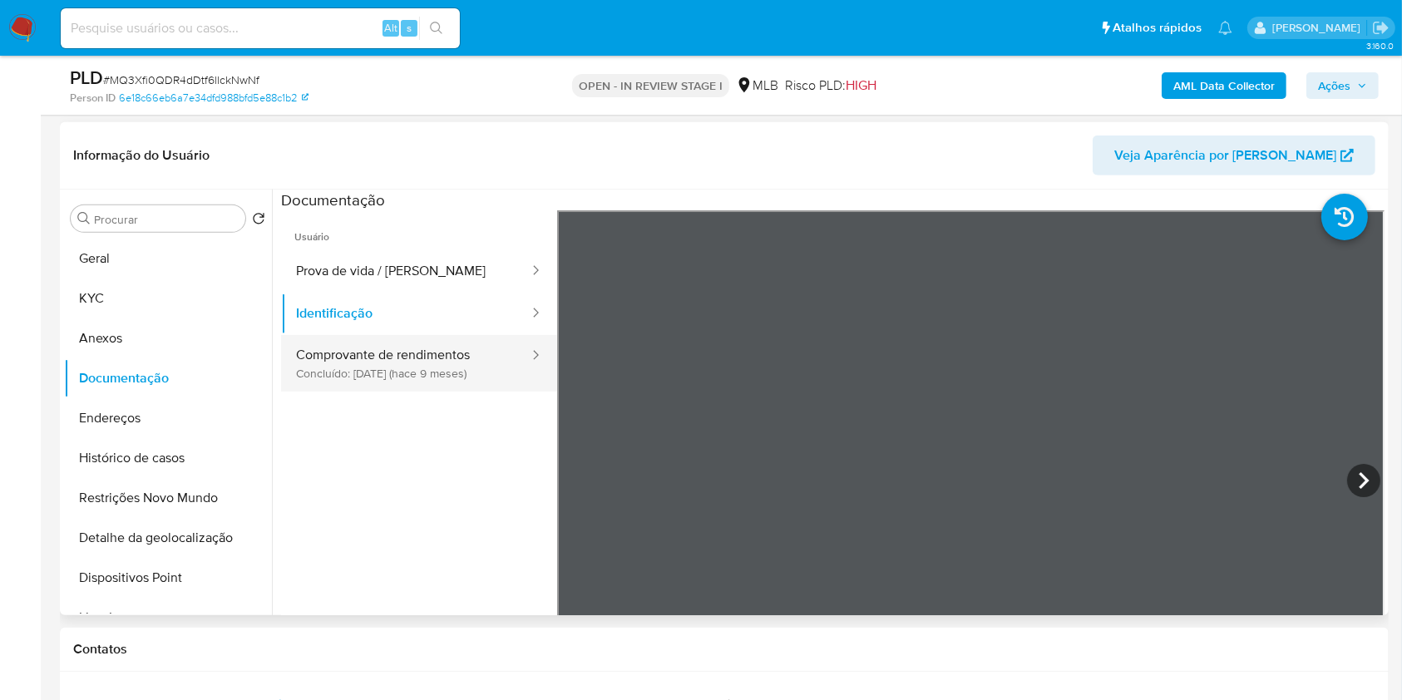
click at [329, 364] on button "Comprovante de rendimentos Concluído: 16/12/2024 (hace 9 meses)" at bounding box center [405, 363] width 249 height 57
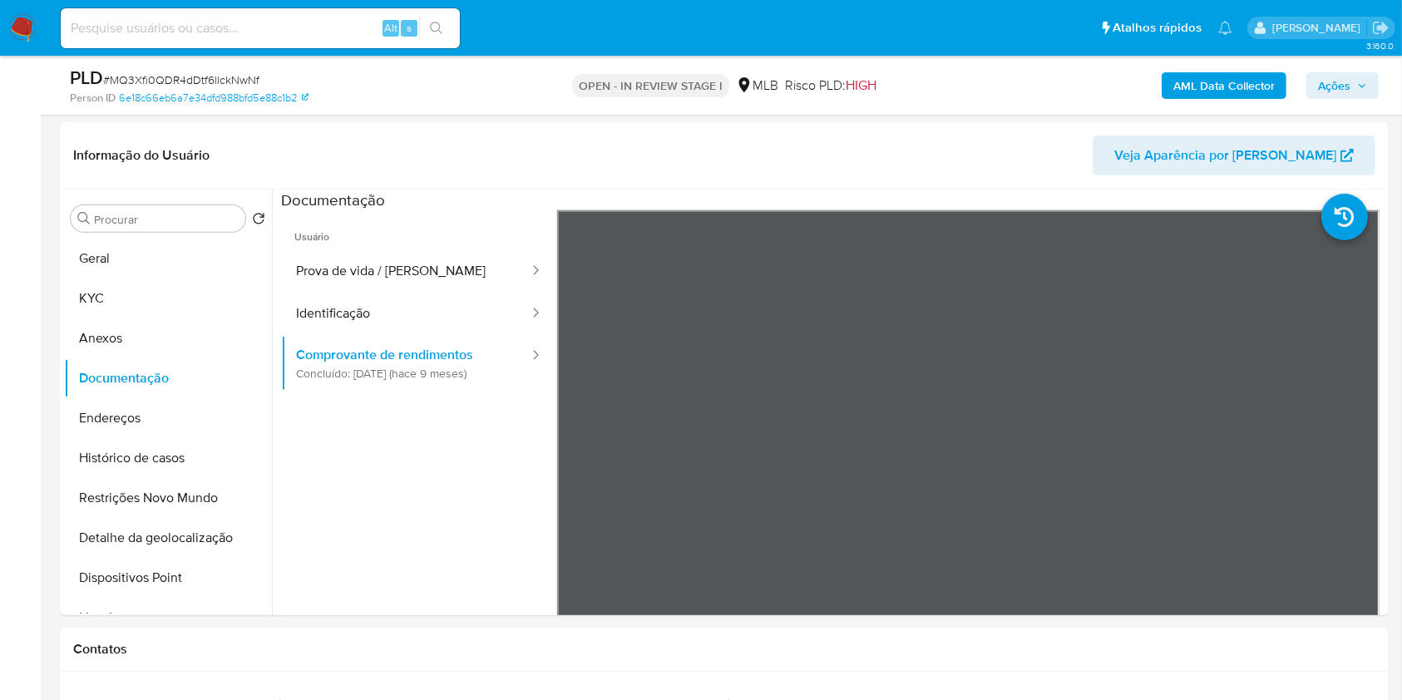
click at [1373, 88] on button "Ações" at bounding box center [1342, 85] width 72 height 27
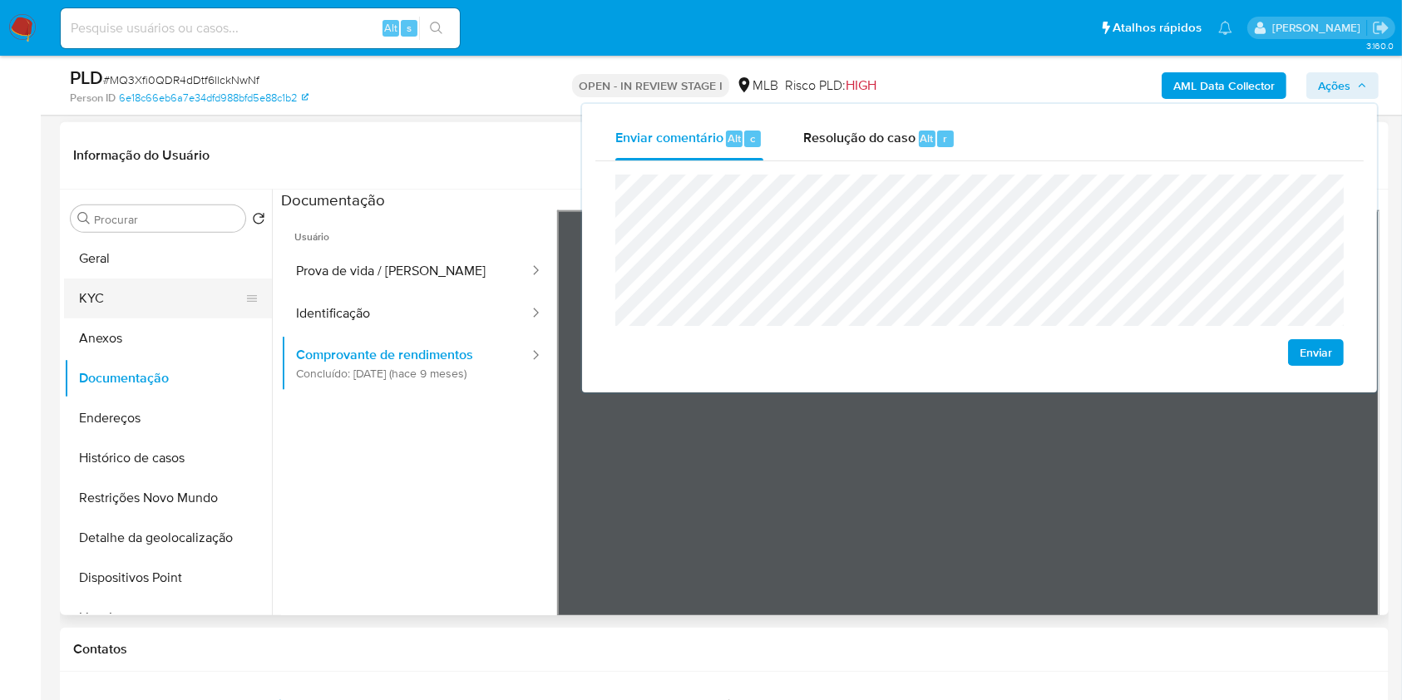
click at [97, 309] on button "KYC" at bounding box center [161, 299] width 195 height 40
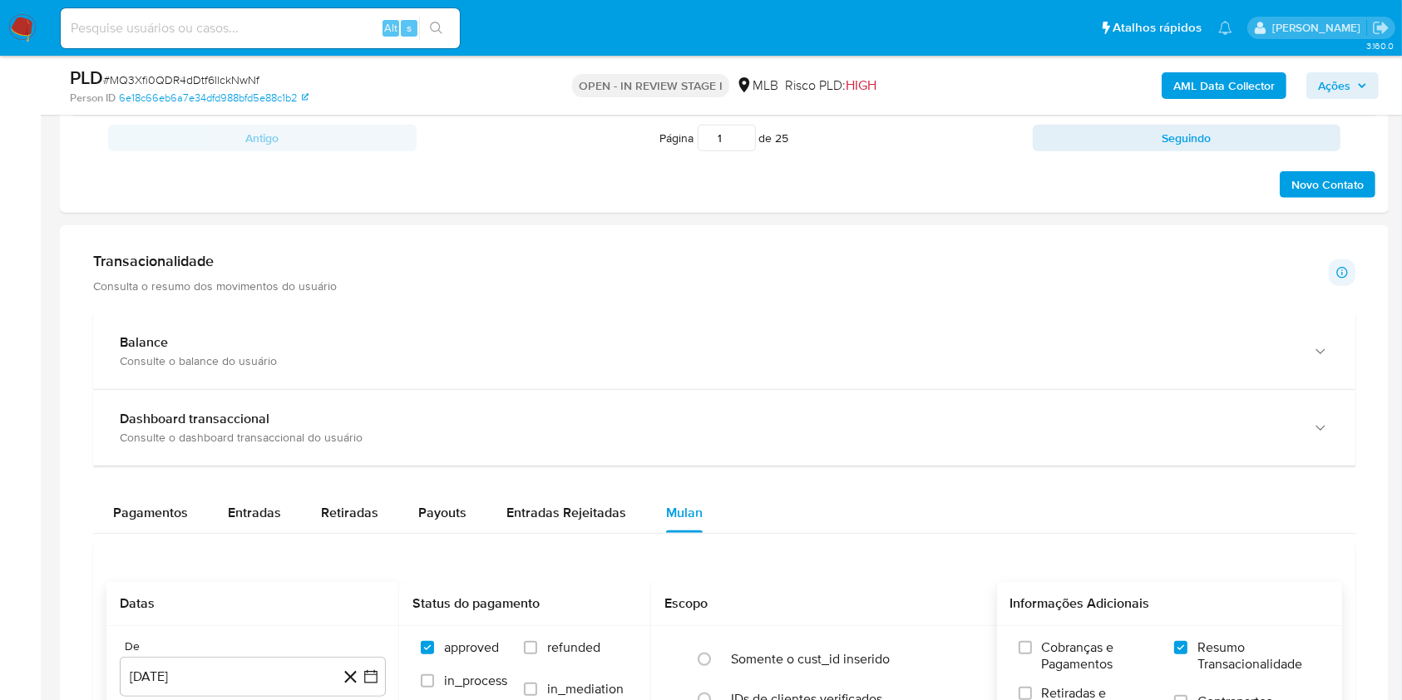
click at [245, 510] on span "Entradas" at bounding box center [254, 512] width 53 height 19
select select "10"
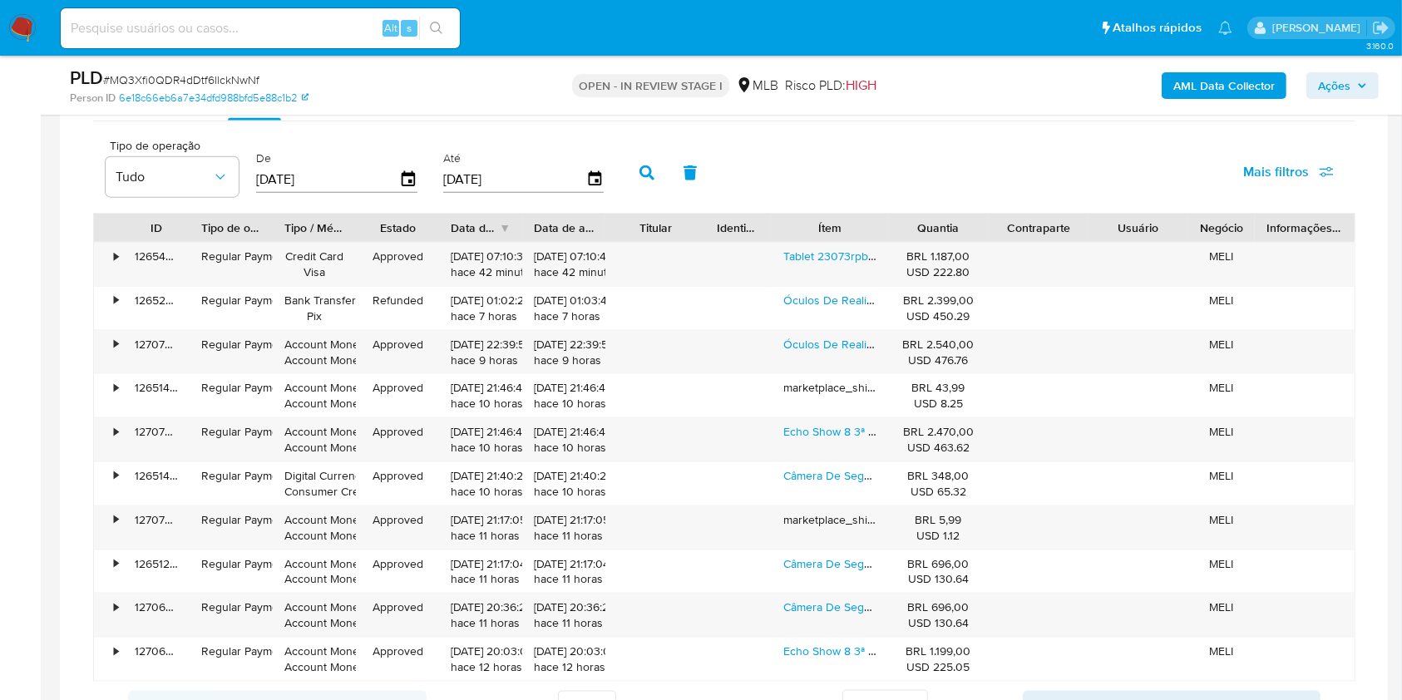
scroll to position [2041, 0]
drag, startPoint x: 805, startPoint y: 255, endPoint x: 801, endPoint y: 271, distance: 16.3
click at [805, 255] on link "Tablet 23073rpbfl 11 256gb Violeta 8gb De Memoria Ram" at bounding box center [929, 258] width 292 height 17
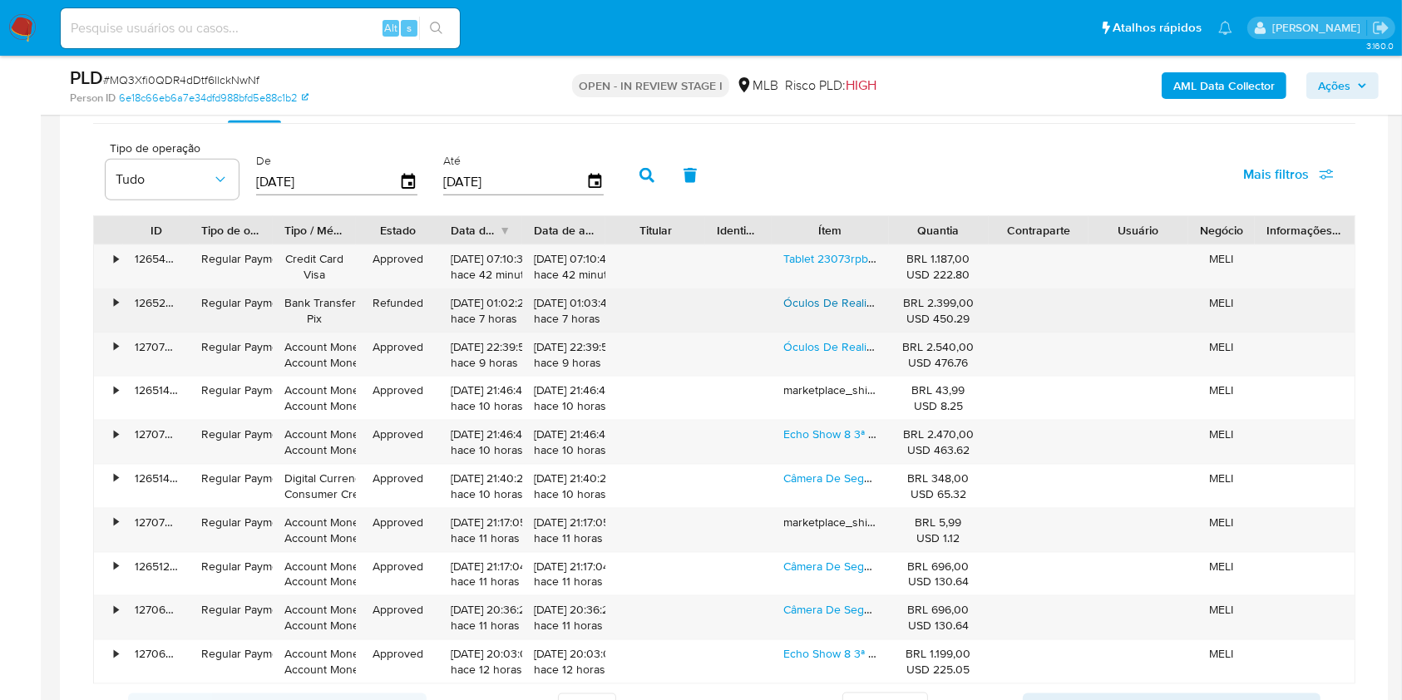
click at [805, 295] on link "Óculos De Realidade Virtual Meta Quest 3s 128gb Branco" at bounding box center [932, 302] width 298 height 17
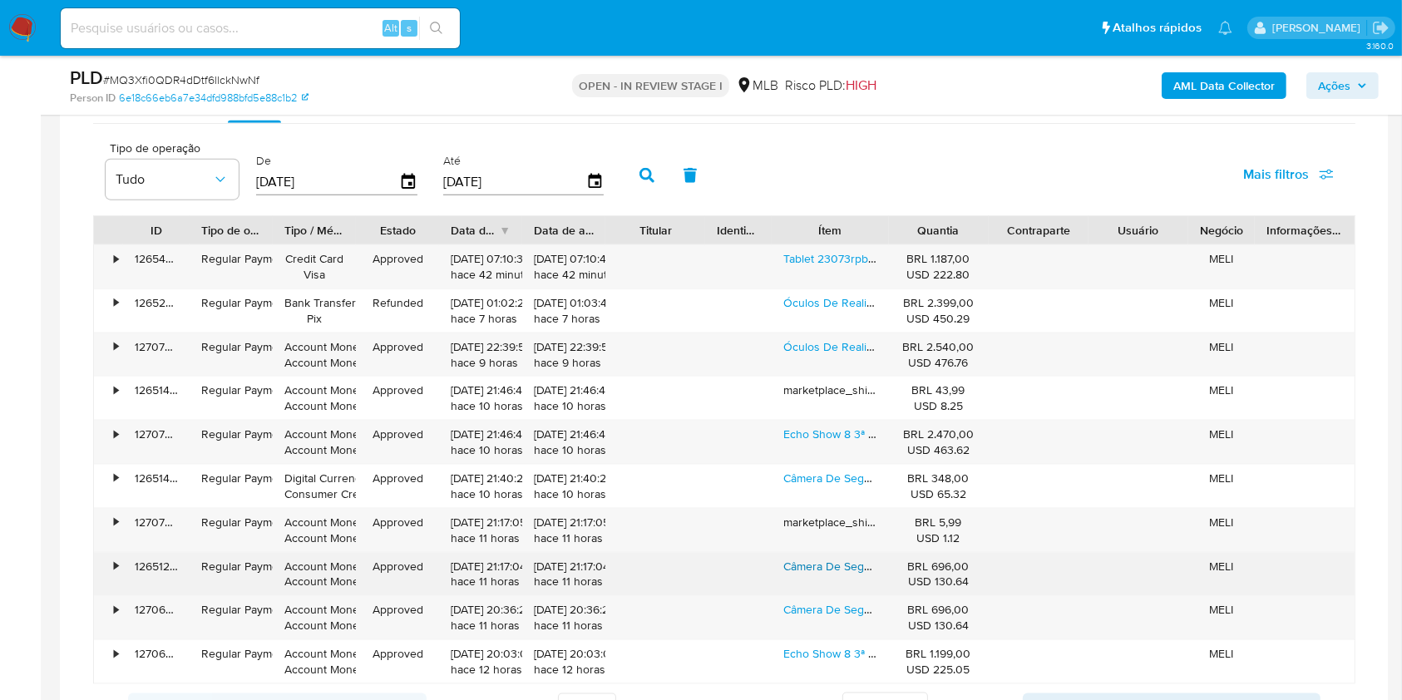
click at [812, 567] on link "Câmera De Segurança Wifi Tp-link Tapo C510w 3mp Outdoor 2k 2,4 Ghz Swivel 360 N…" at bounding box center [1079, 566] width 592 height 17
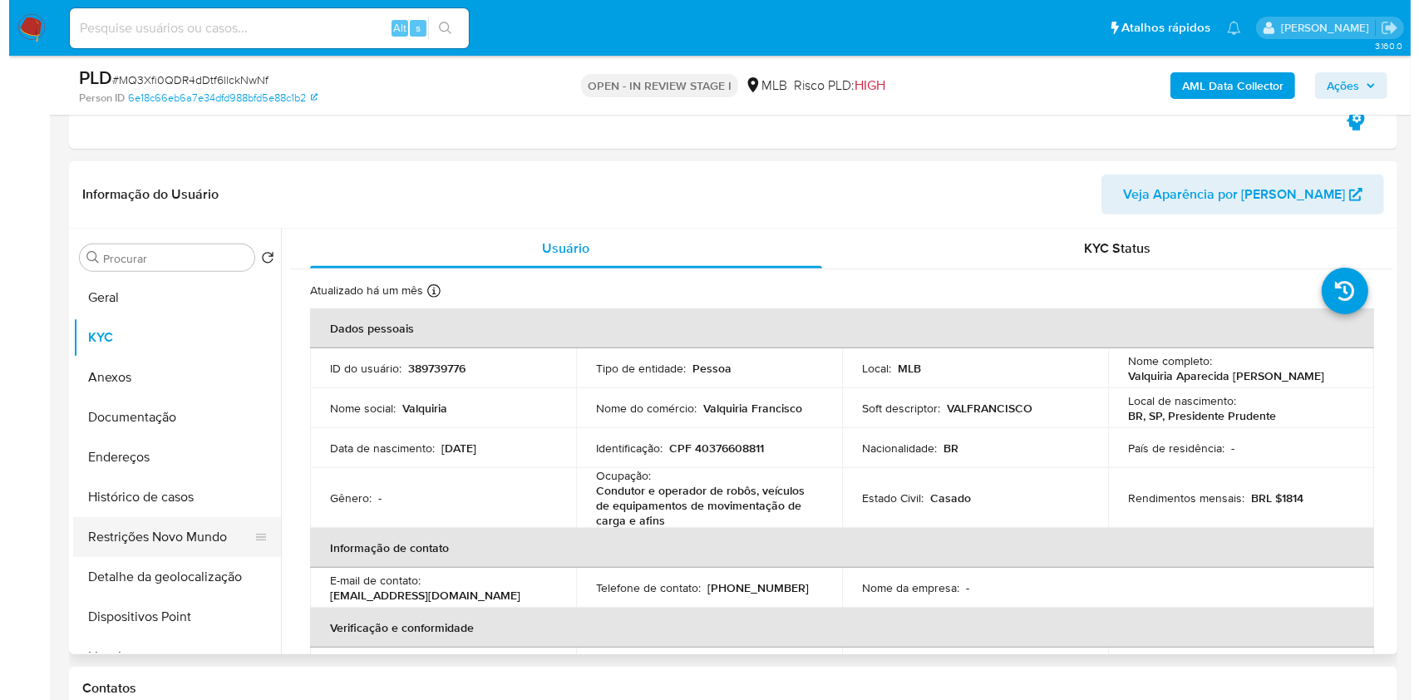
scroll to position [813, 0]
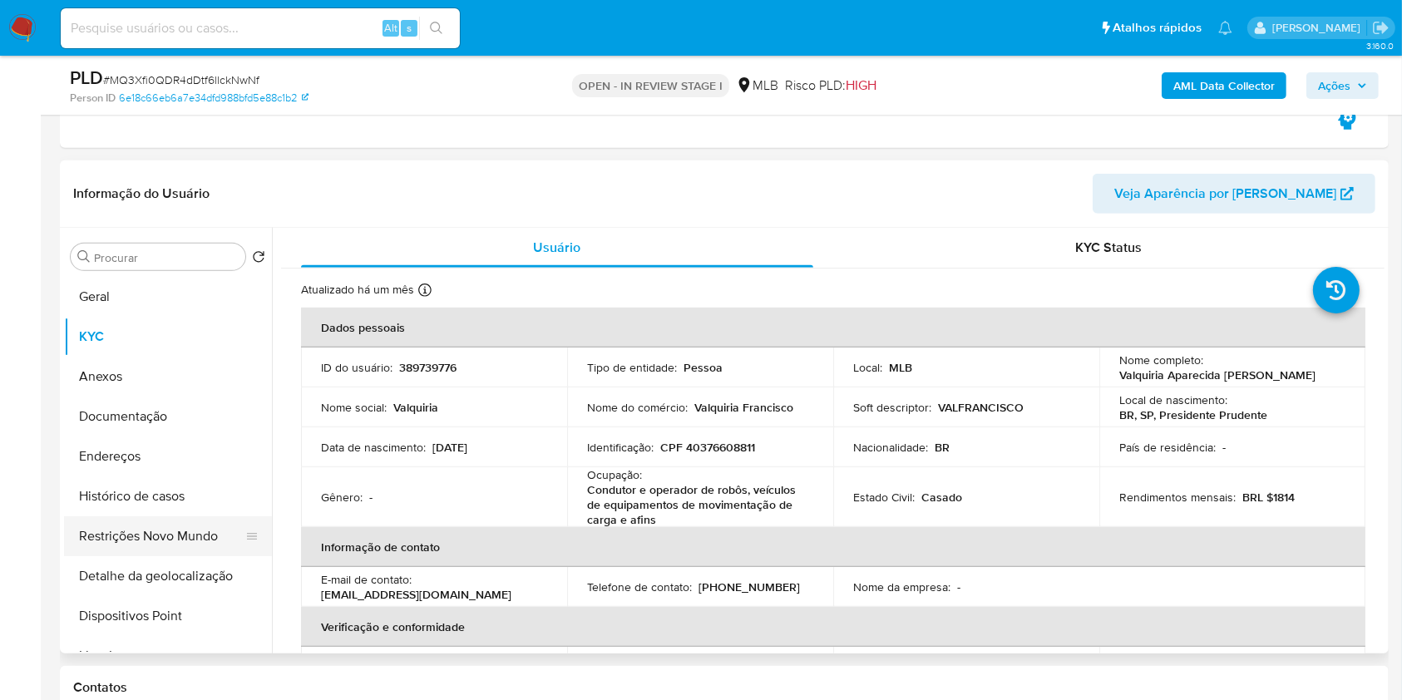
click at [160, 546] on button "Restrições Novo Mundo" at bounding box center [161, 536] width 195 height 40
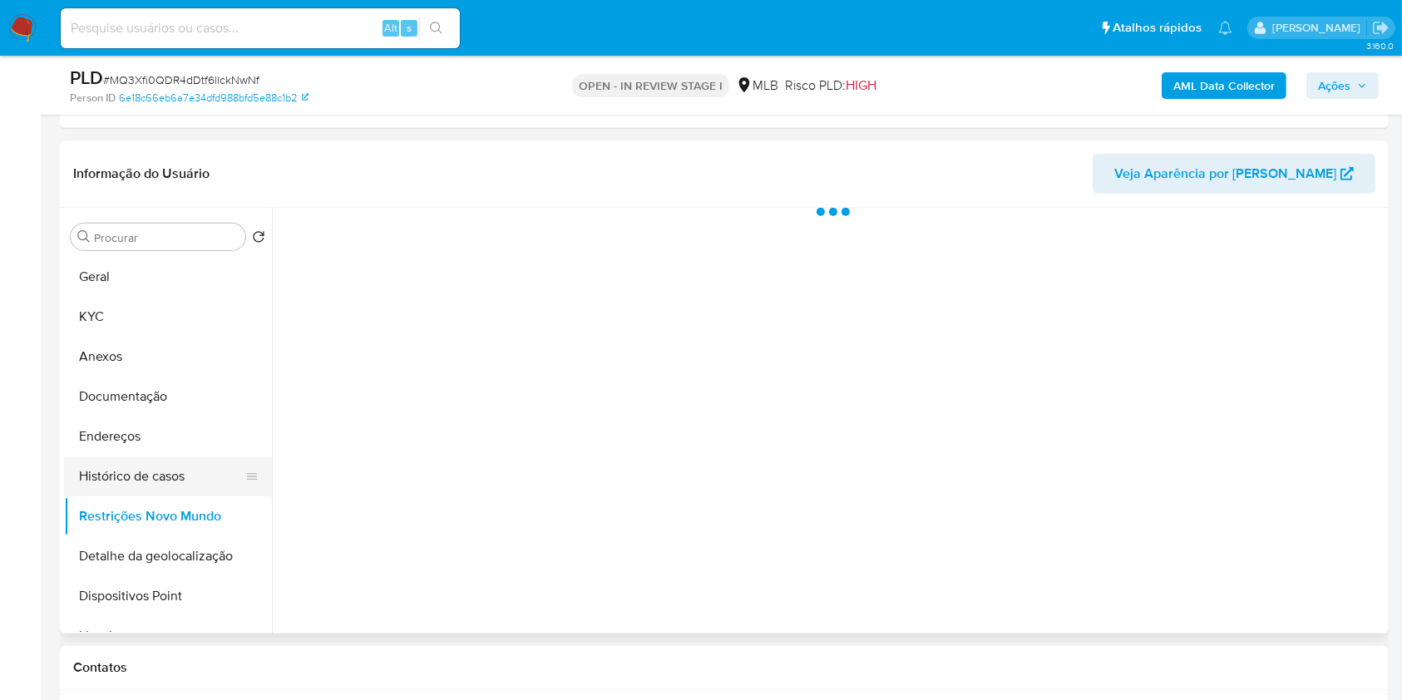
click at [169, 487] on button "Histórico de casos" at bounding box center [161, 476] width 195 height 40
click at [214, 481] on button "Histórico de casos" at bounding box center [161, 476] width 195 height 40
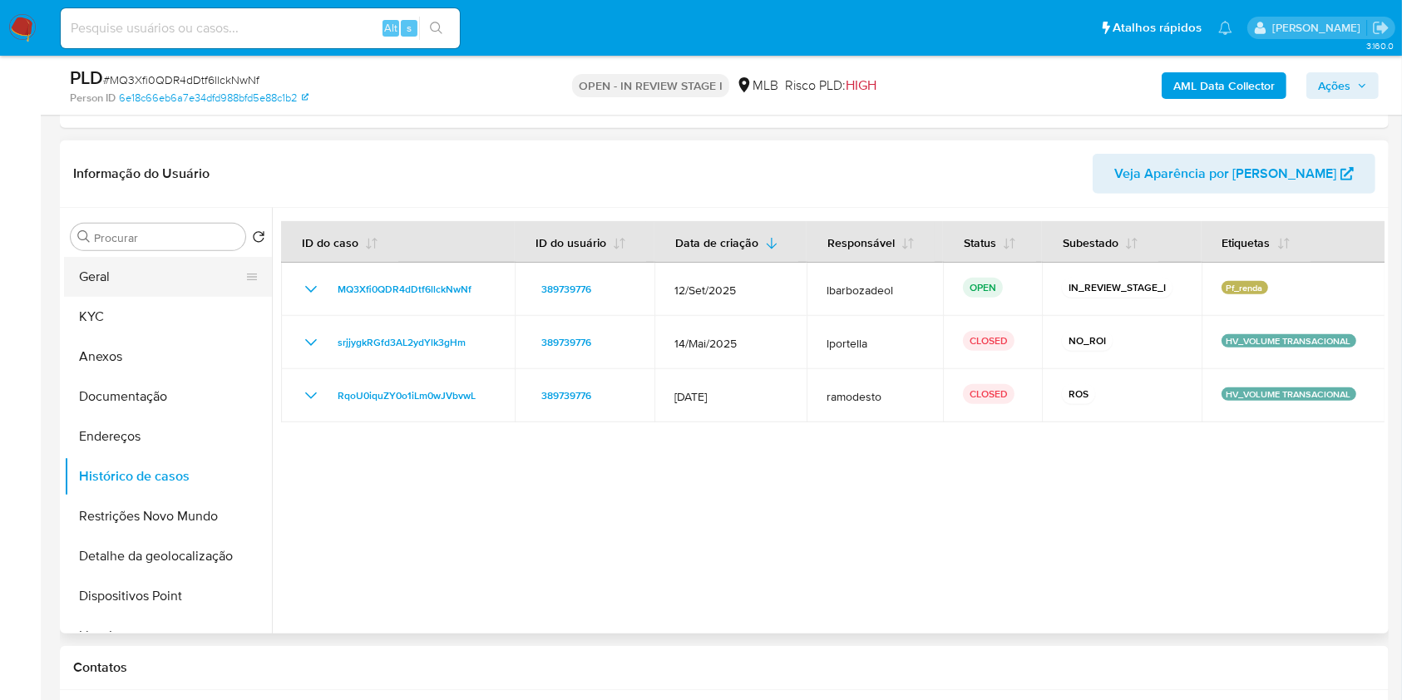
click at [134, 286] on button "Geral" at bounding box center [161, 277] width 195 height 40
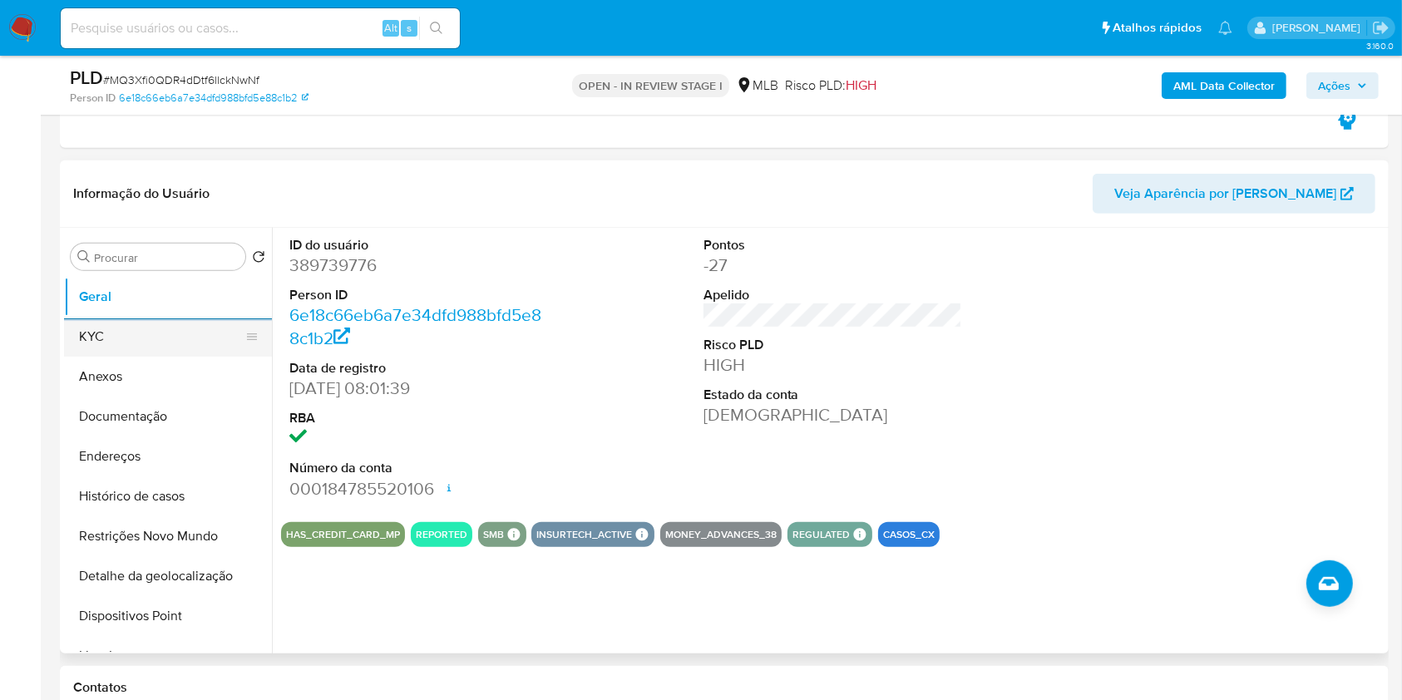
click at [173, 333] on button "KYC" at bounding box center [161, 337] width 195 height 40
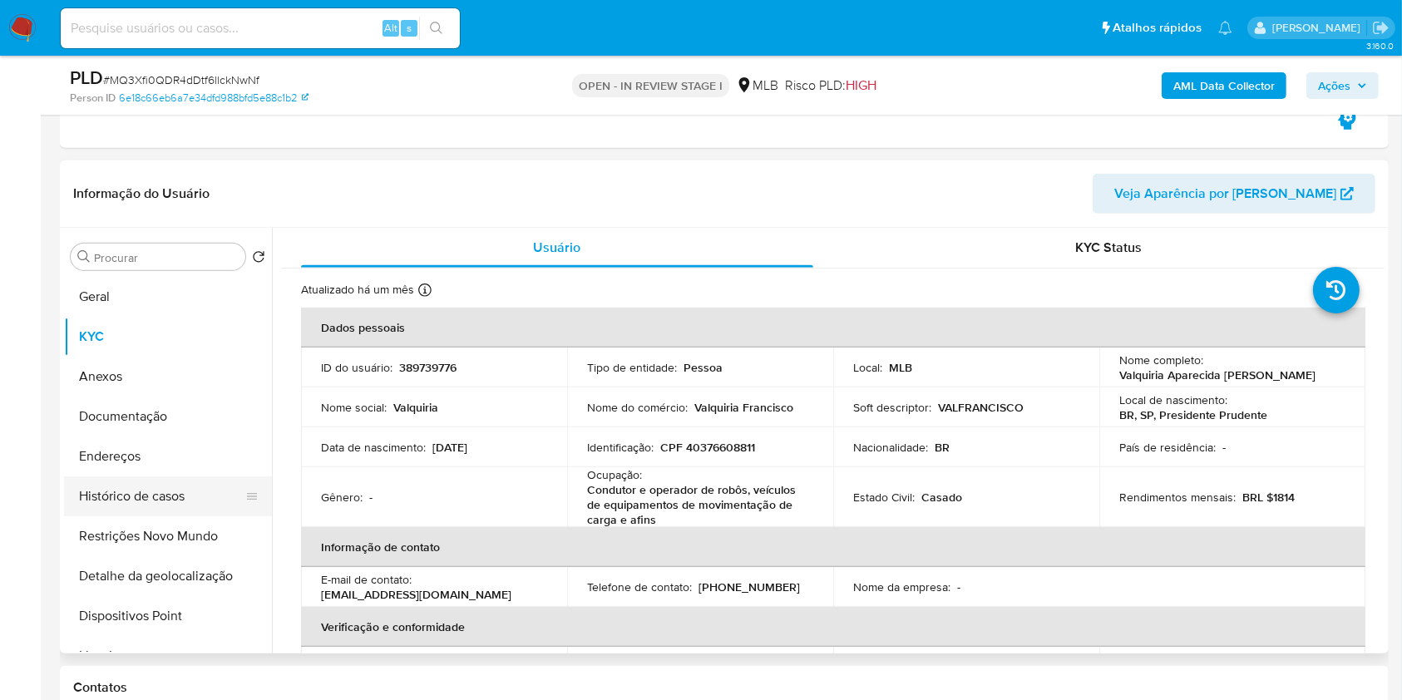
click at [157, 501] on button "Histórico de casos" at bounding box center [161, 496] width 195 height 40
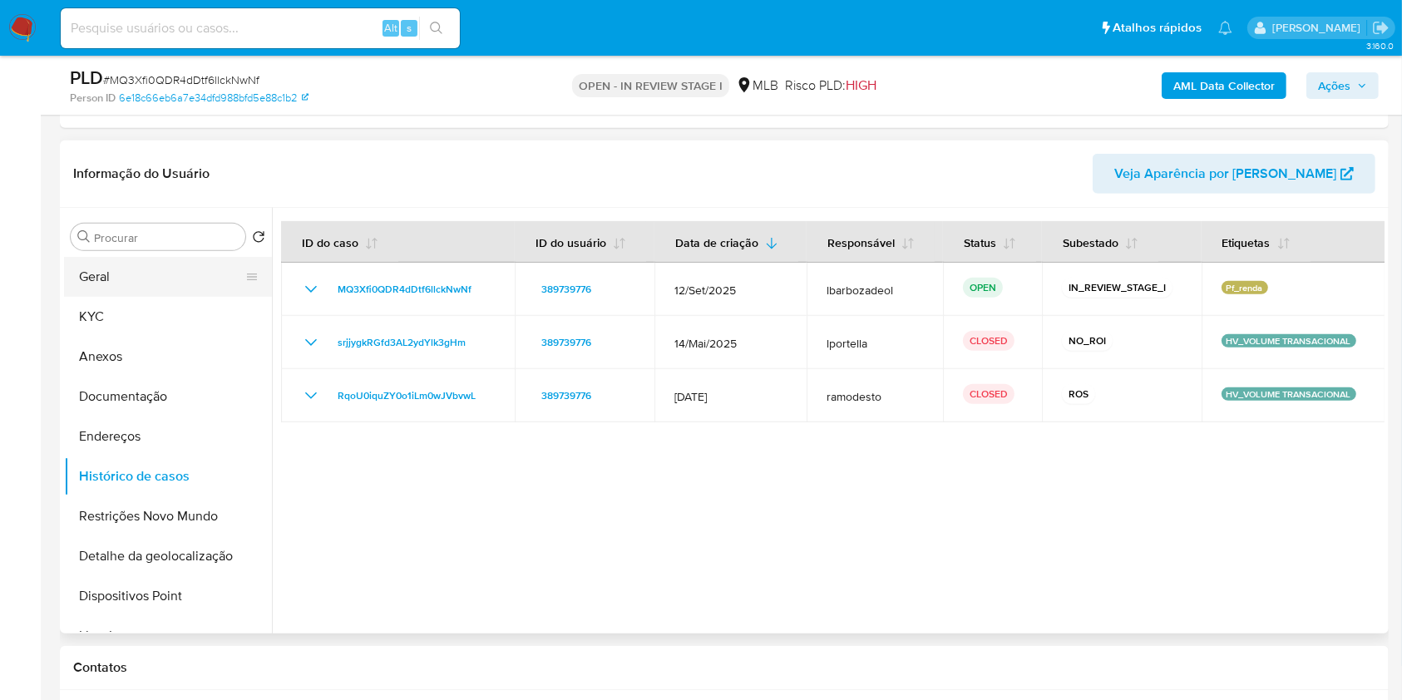
click at [175, 272] on button "Geral" at bounding box center [161, 277] width 195 height 40
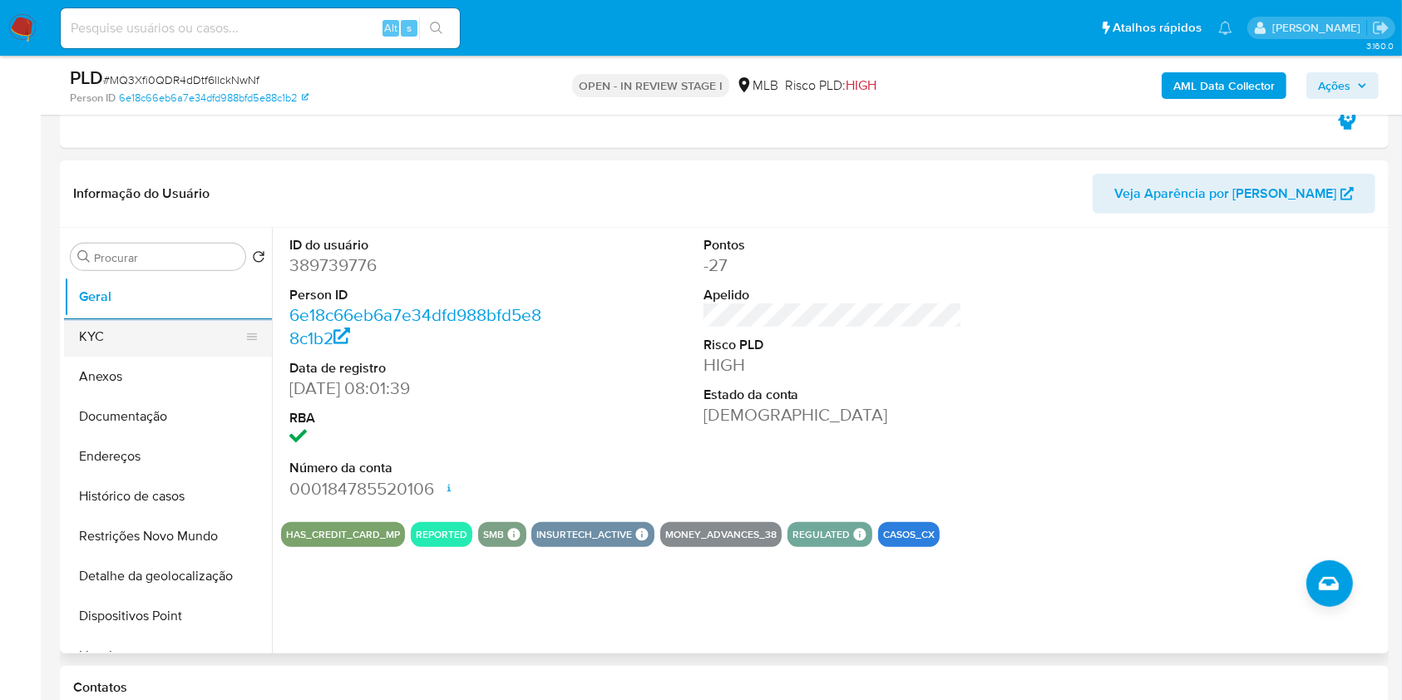
click at [139, 329] on button "KYC" at bounding box center [161, 337] width 195 height 40
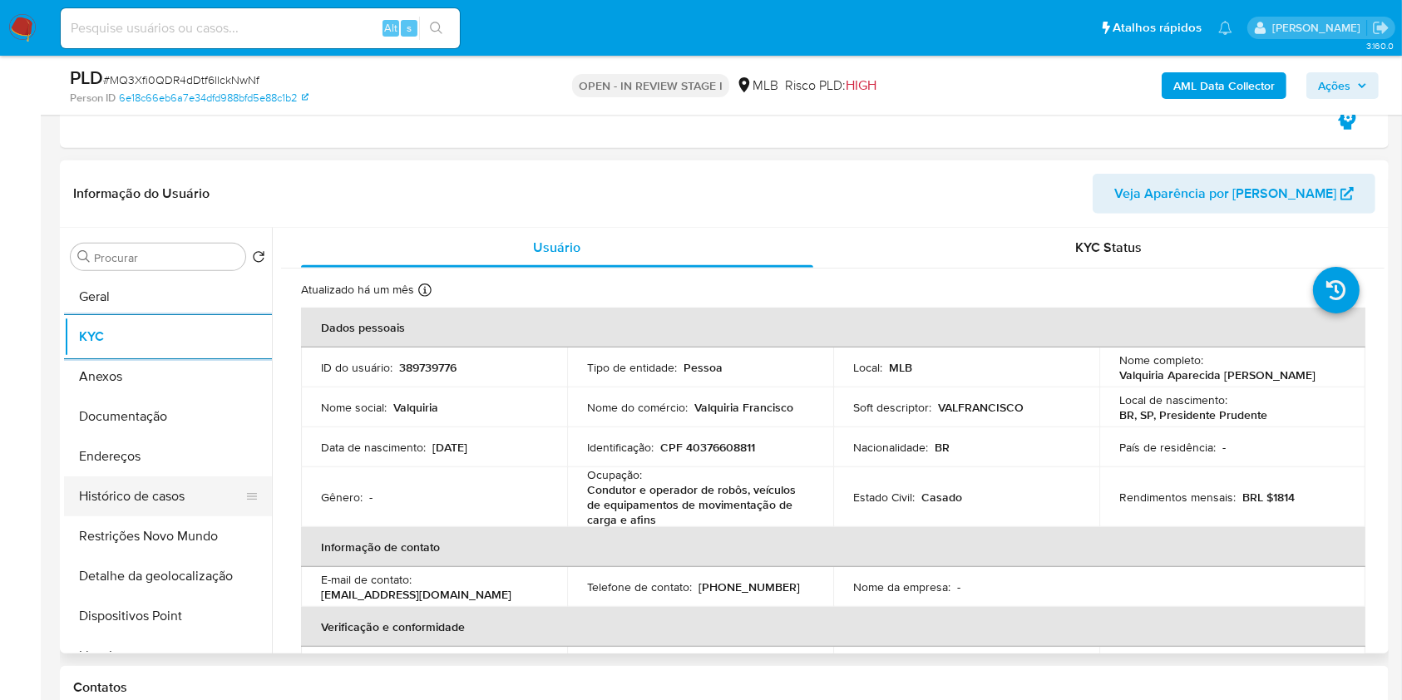
click at [165, 456] on button "Endereços" at bounding box center [168, 456] width 208 height 40
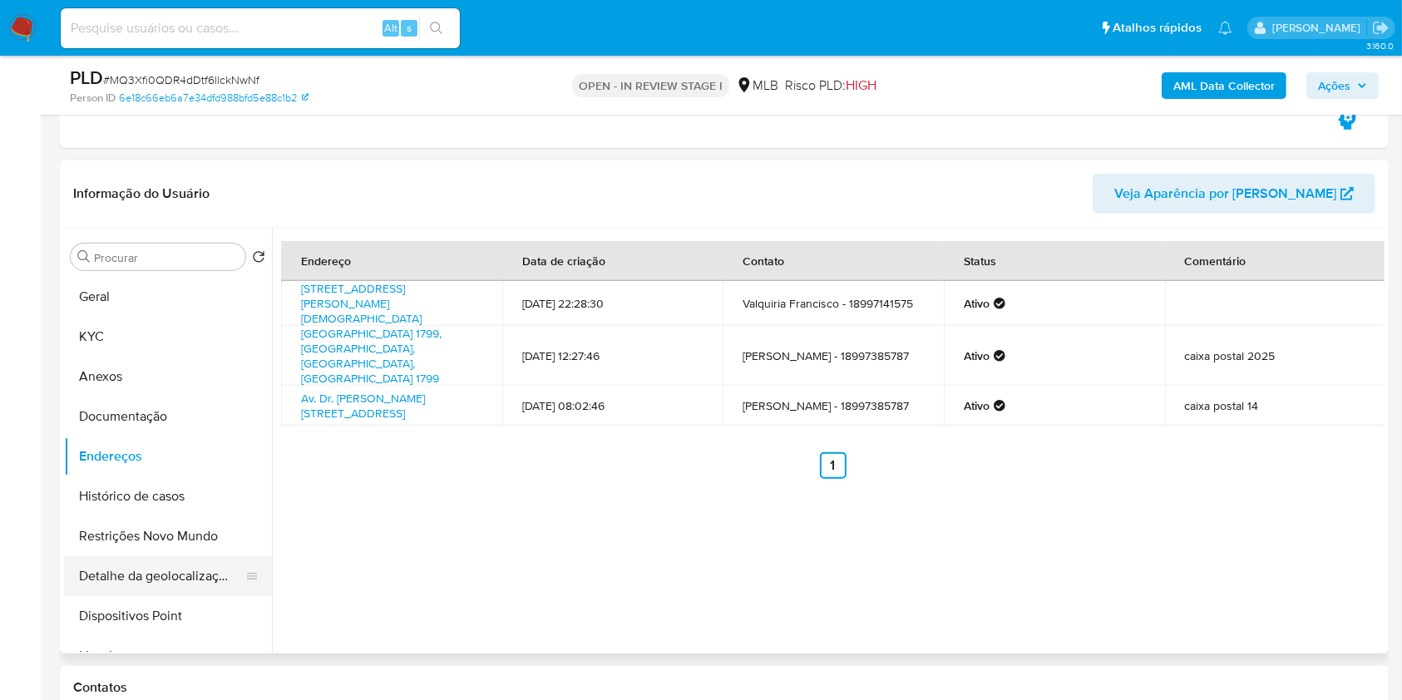
click at [112, 575] on button "Detalhe da geolocalização" at bounding box center [161, 576] width 195 height 40
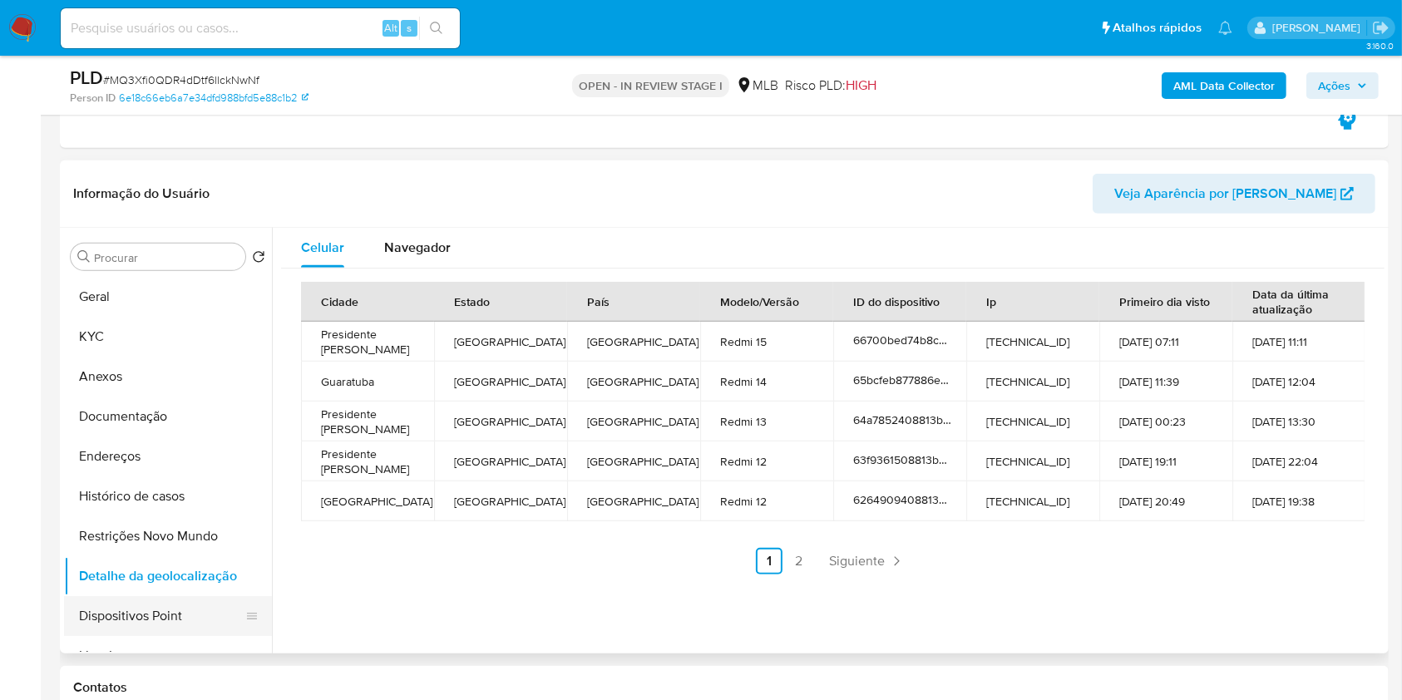
click at [179, 607] on button "Dispositivos Point" at bounding box center [161, 616] width 195 height 40
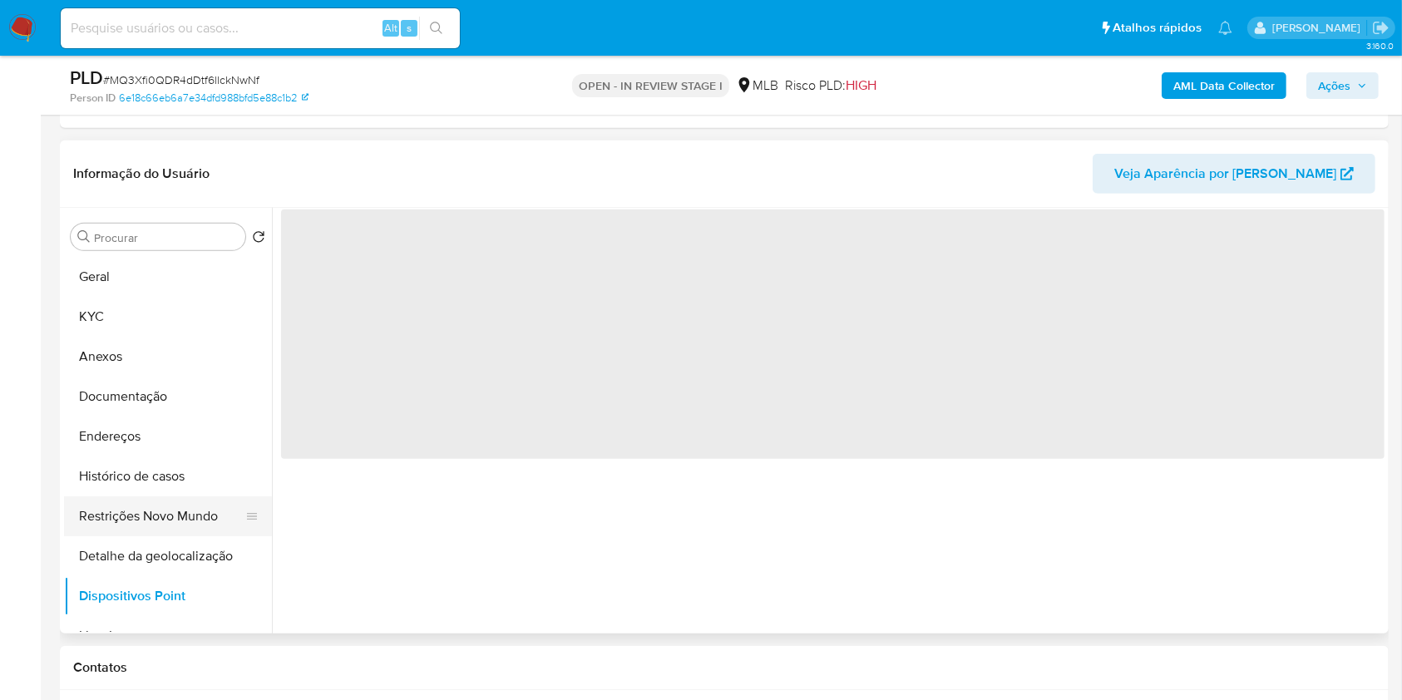
click at [175, 514] on button "Restrições Novo Mundo" at bounding box center [161, 516] width 195 height 40
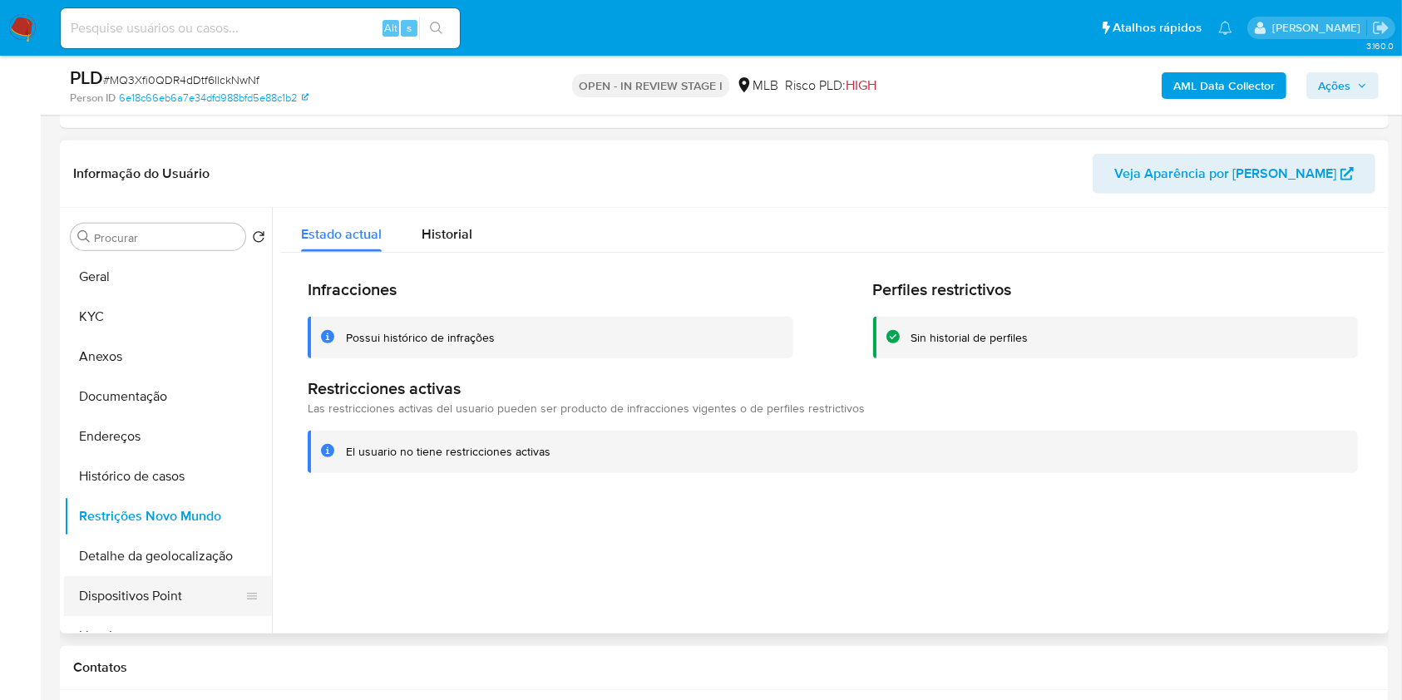
click at [166, 599] on button "Dispositivos Point" at bounding box center [161, 596] width 195 height 40
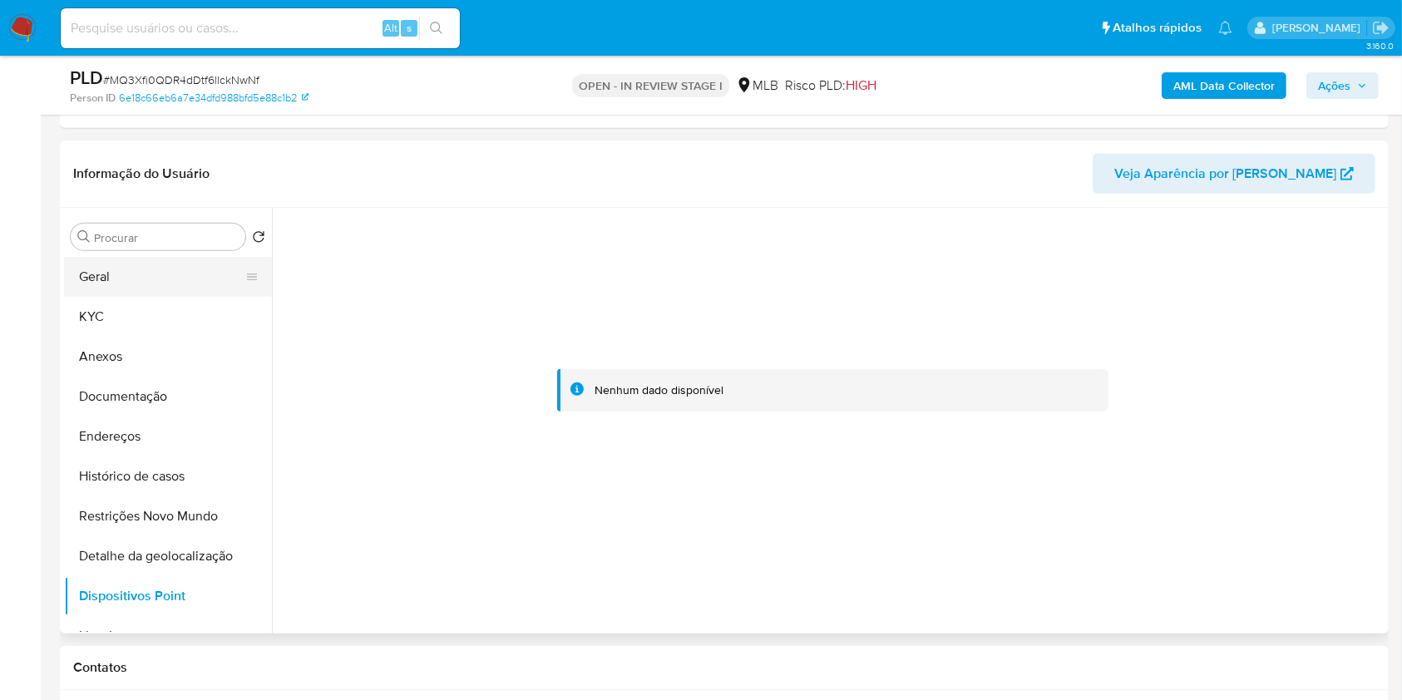
click at [195, 276] on button "Geral" at bounding box center [161, 277] width 195 height 40
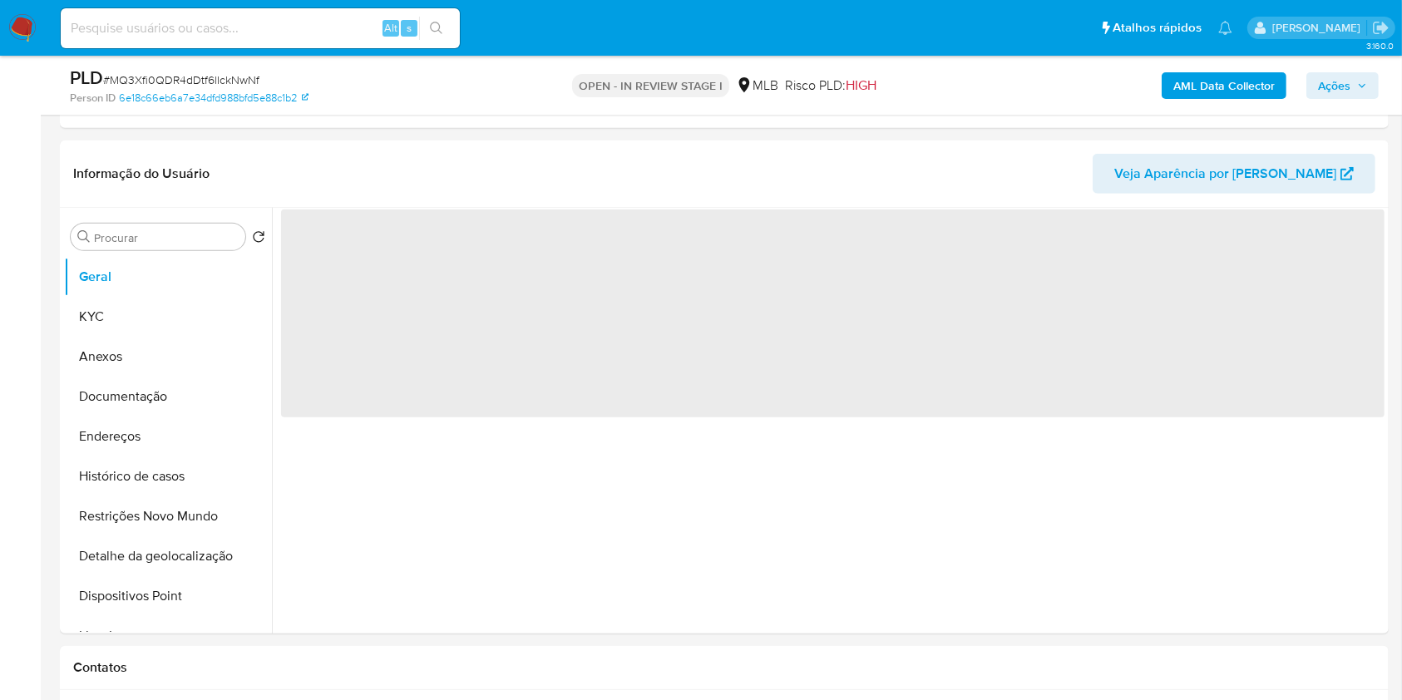
click at [1343, 93] on span "Ações" at bounding box center [1334, 85] width 32 height 27
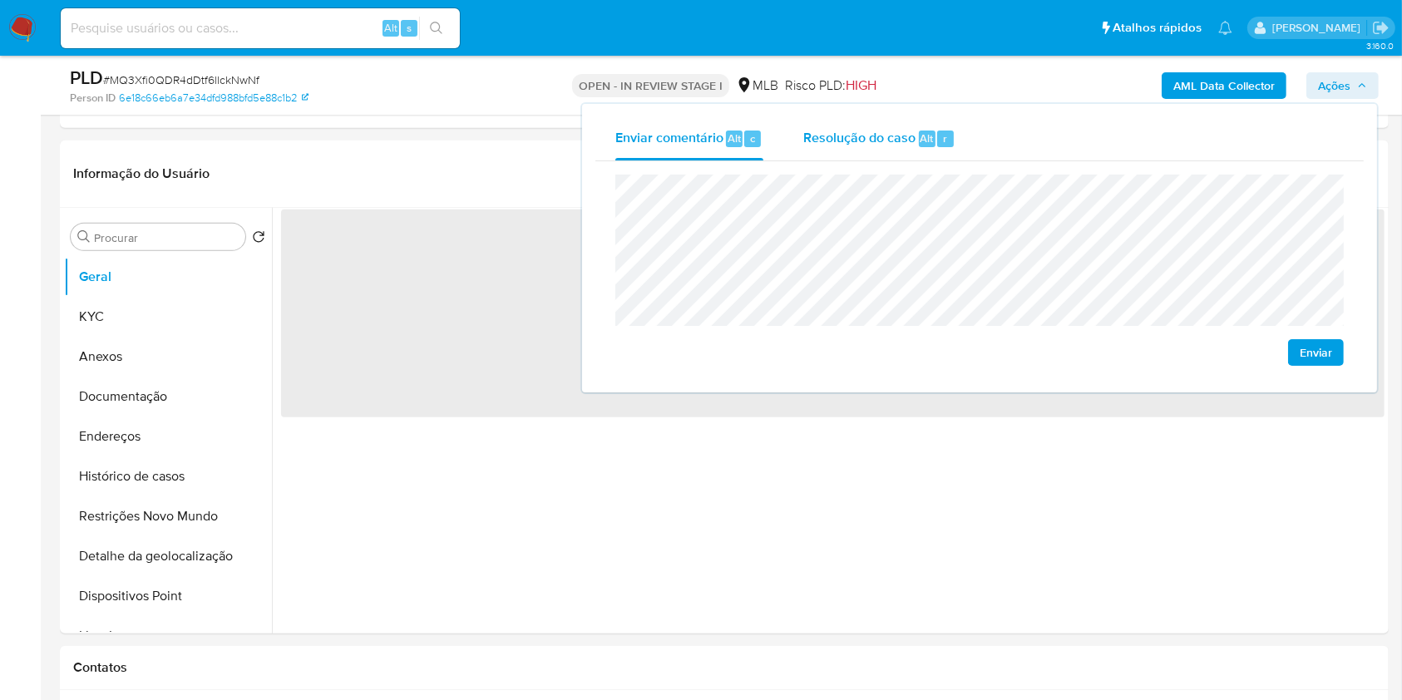
drag, startPoint x: 831, startPoint y: 129, endPoint x: 851, endPoint y: 155, distance: 33.3
click at [832, 129] on span "Resolução do caso" at bounding box center [859, 137] width 112 height 19
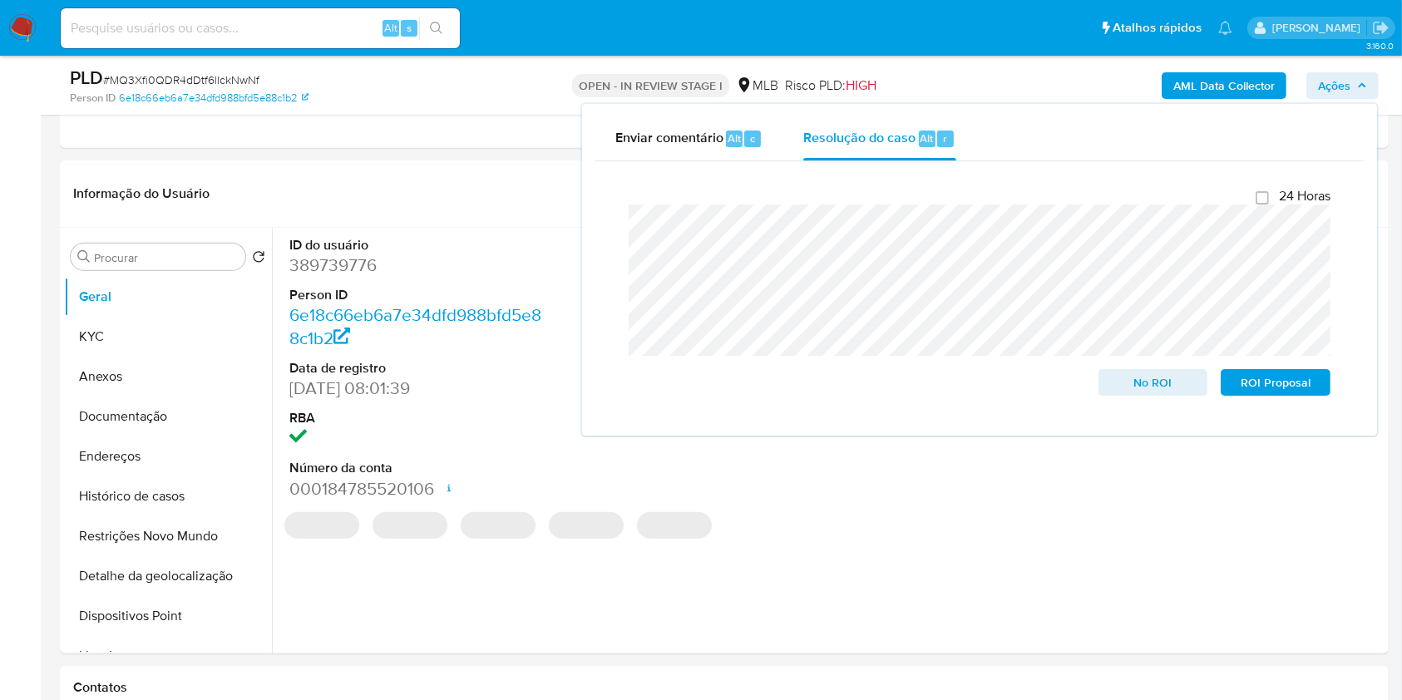
click at [1089, 78] on div "AML Data Collector Ações Enviar comentário Alt c Resolução do caso Alt r Fecham…" at bounding box center [1162, 85] width 431 height 39
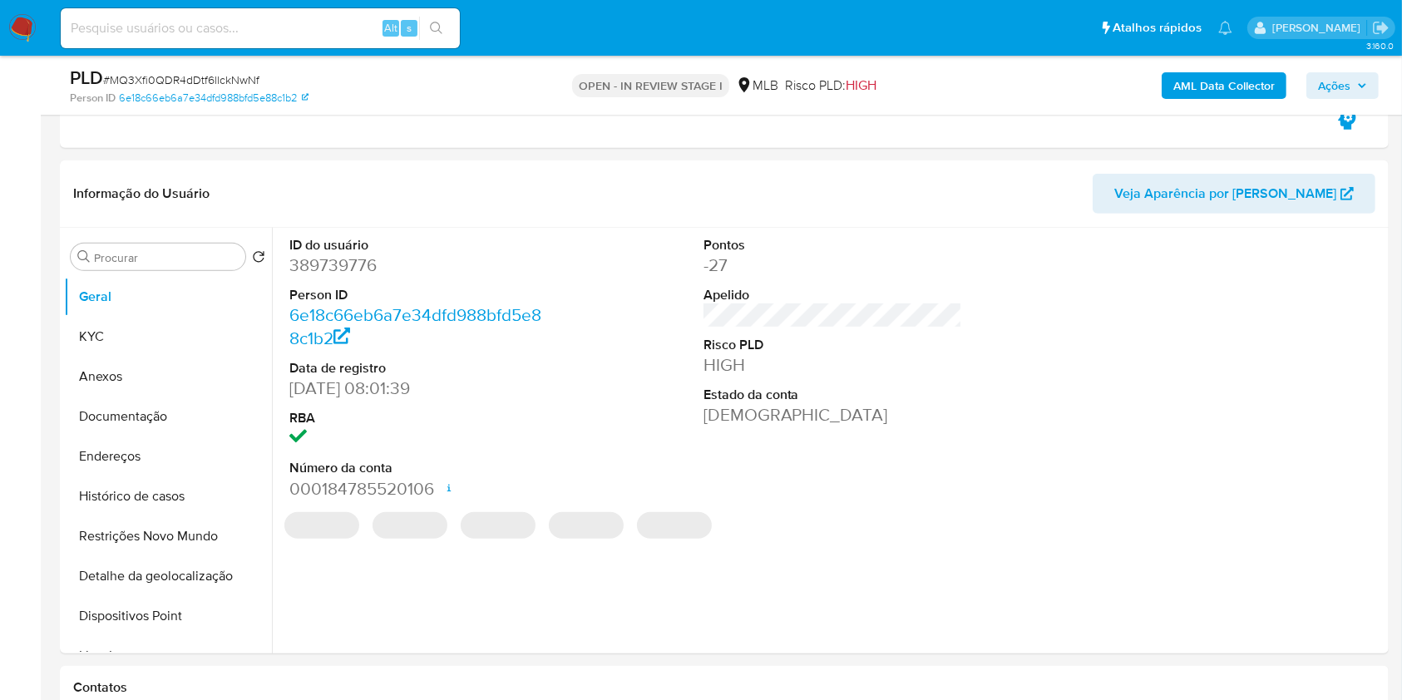
click at [1172, 81] on button "AML Data Collector" at bounding box center [1223, 85] width 125 height 27
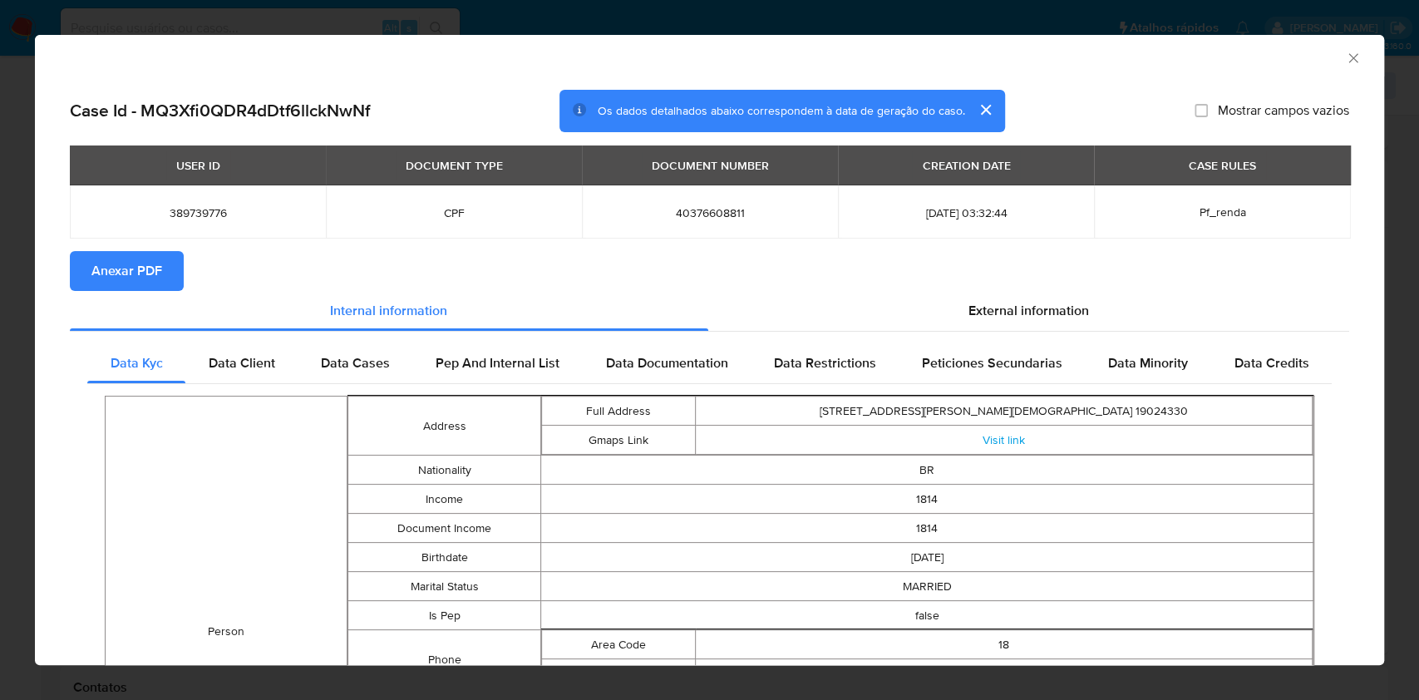
click at [124, 279] on span "Anexar PDF" at bounding box center [126, 271] width 71 height 37
click at [1324, 52] on div "AML Data Collector" at bounding box center [696, 56] width 1299 height 18
click at [1348, 55] on icon "Fechar a janela" at bounding box center [1352, 57] width 9 height 9
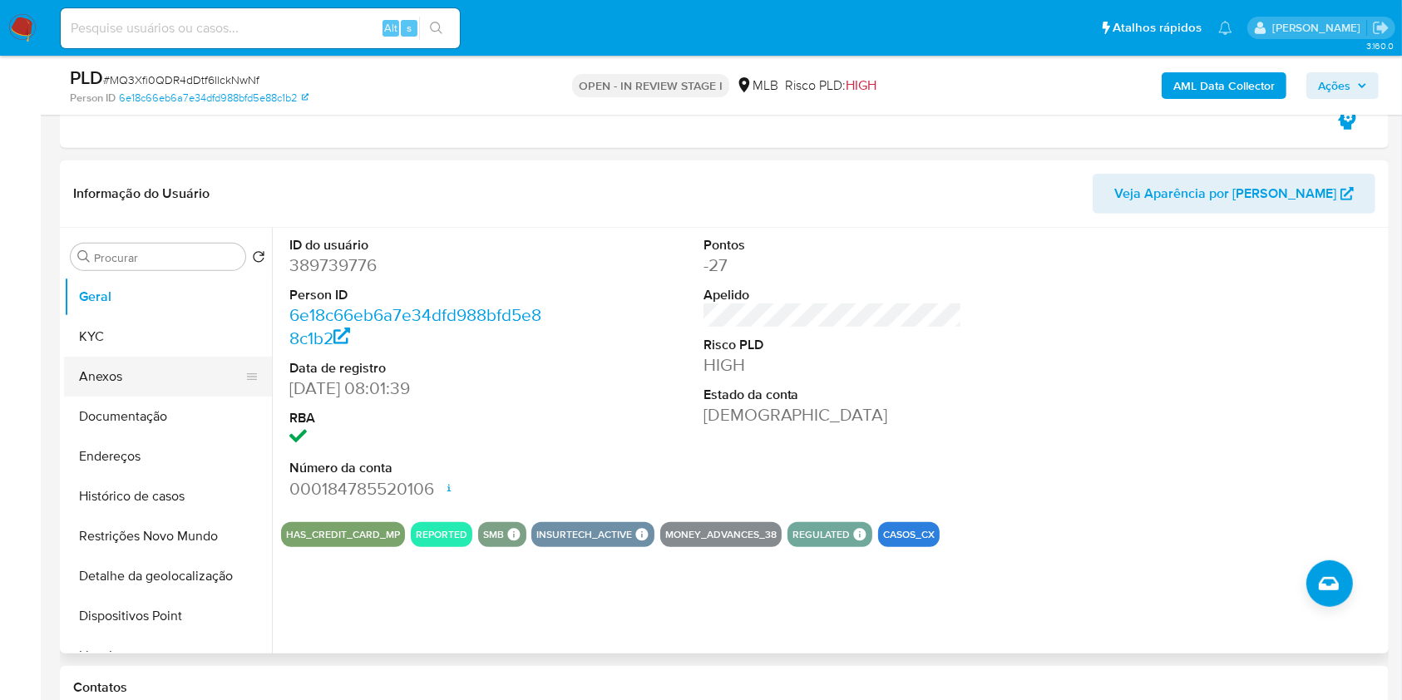
click at [143, 378] on button "Anexos" at bounding box center [161, 377] width 195 height 40
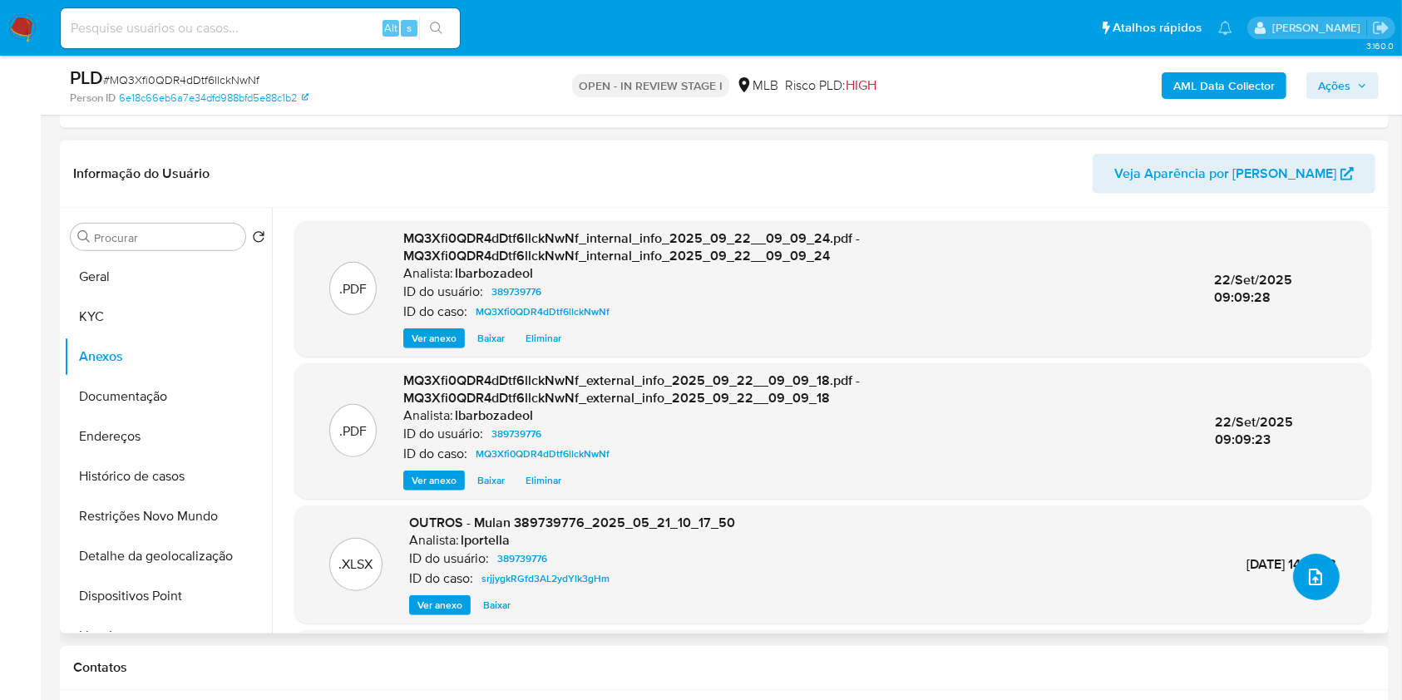
click at [1317, 580] on span "upload-file" at bounding box center [1315, 577] width 20 height 20
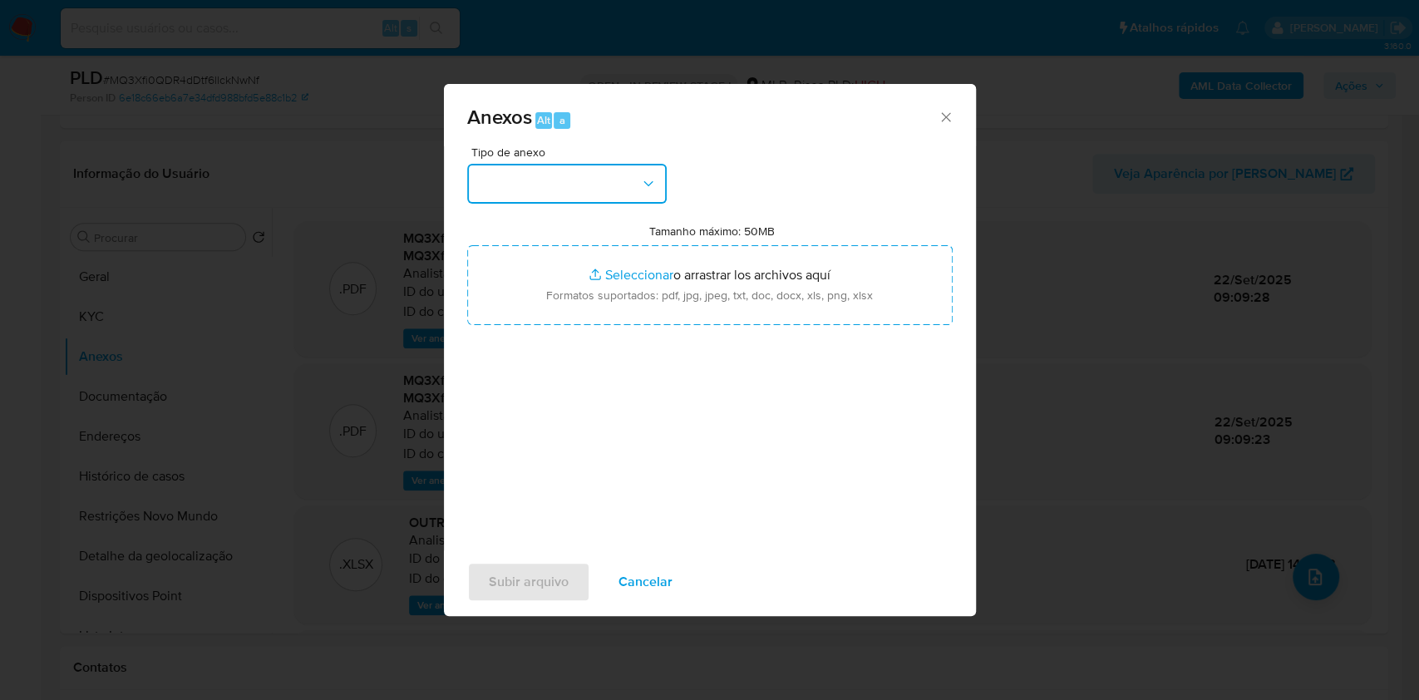
click at [621, 173] on button "button" at bounding box center [567, 184] width 200 height 40
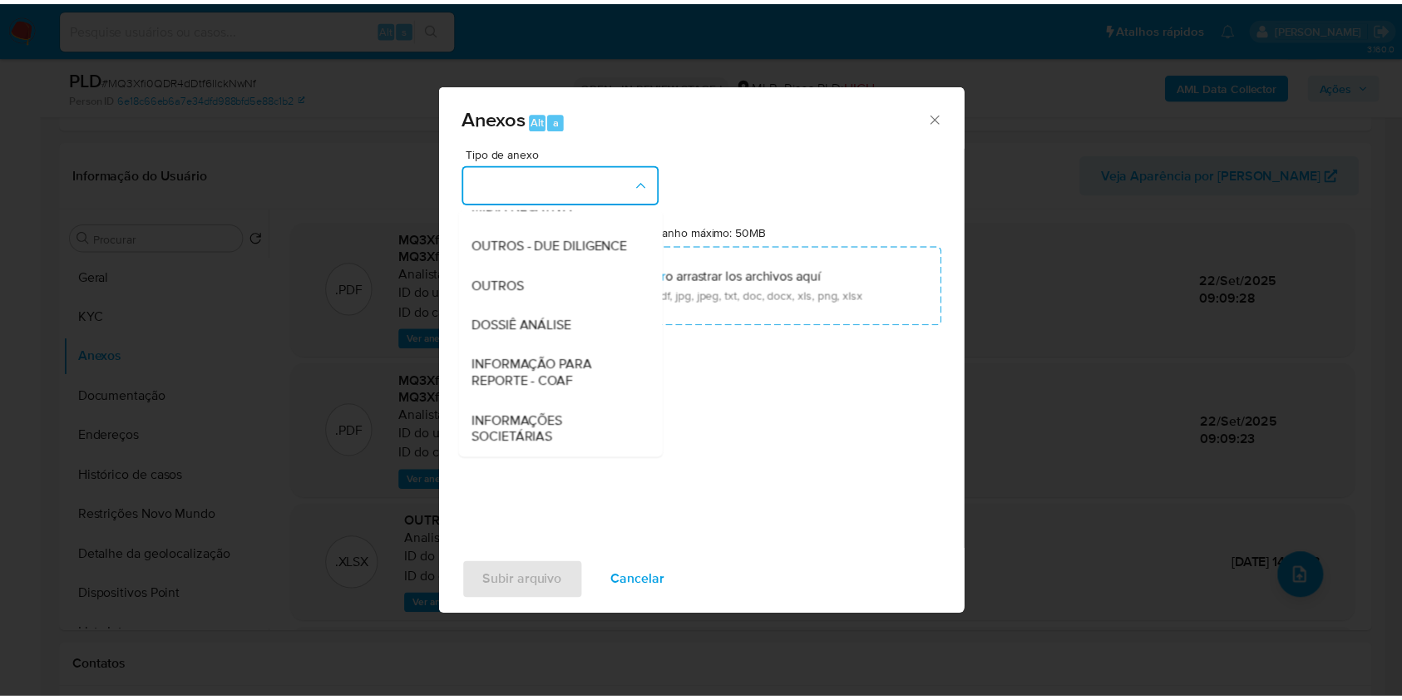
scroll to position [255, 0]
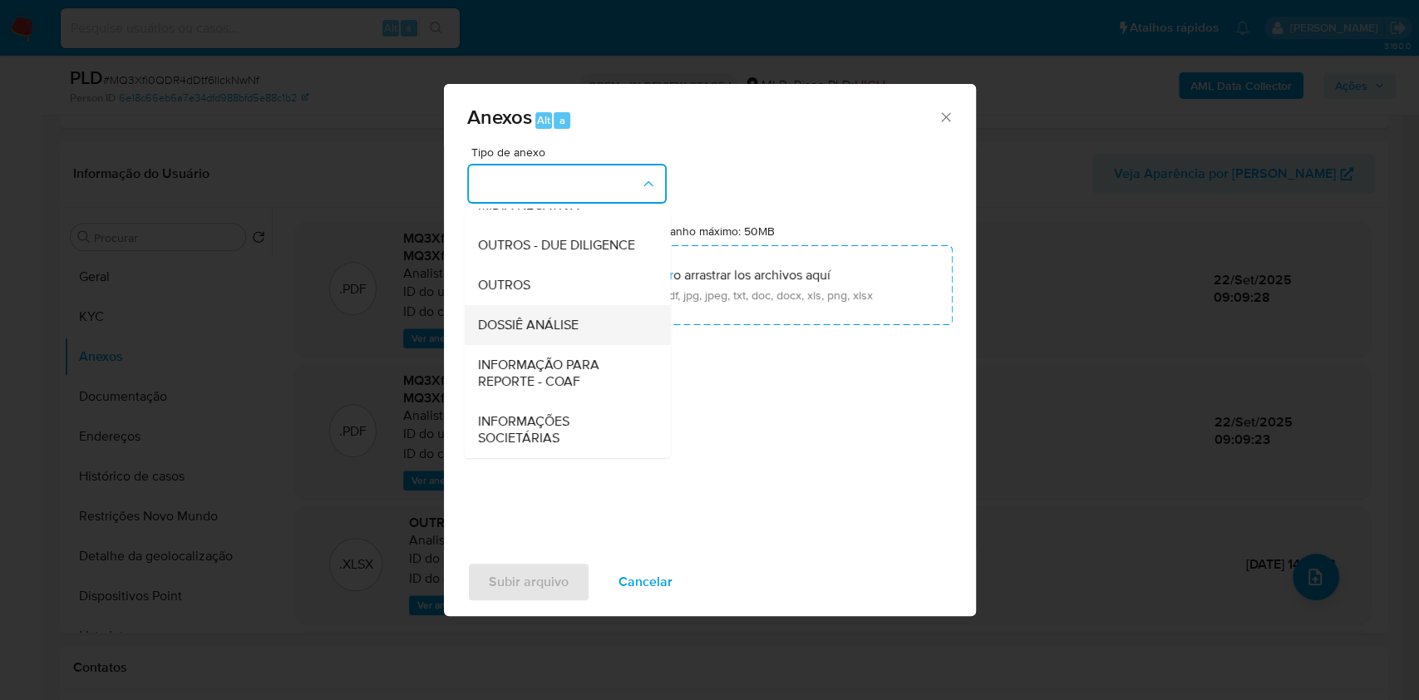
click at [609, 325] on div "DOSSIÊ ANÁLISE" at bounding box center [562, 325] width 170 height 40
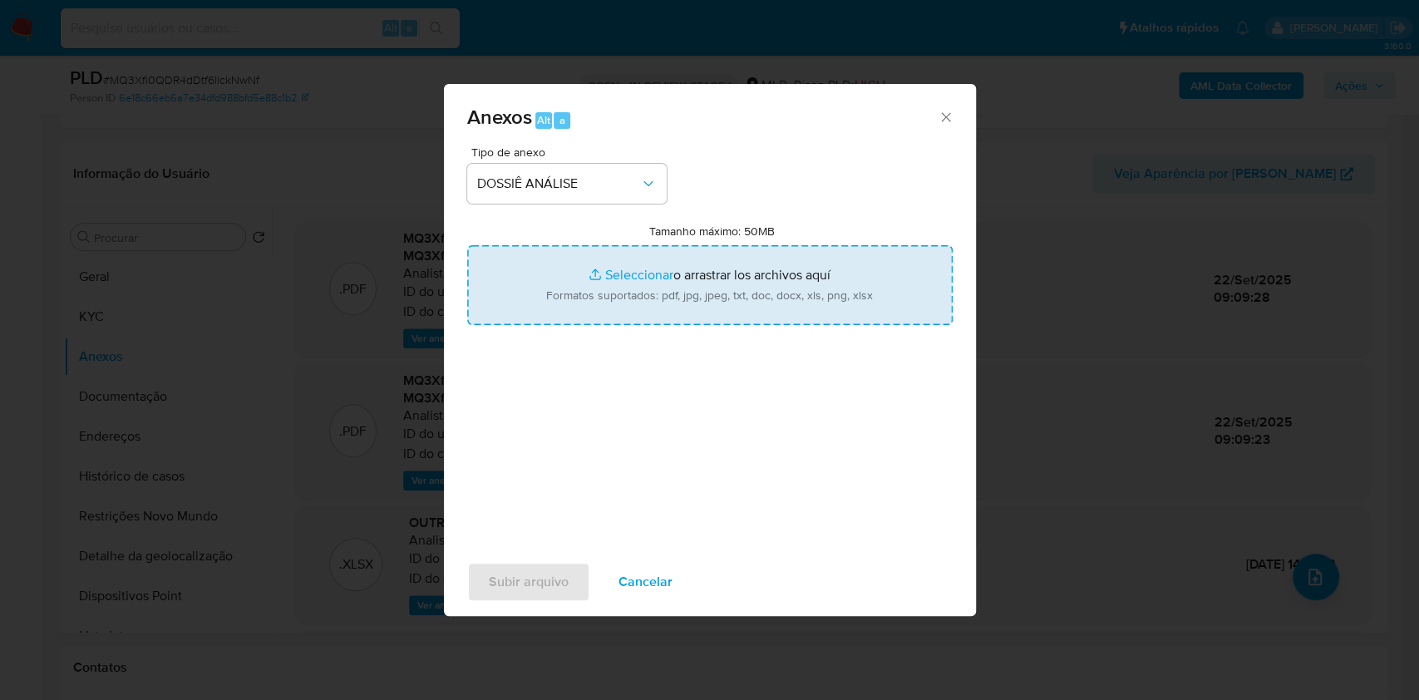
click at [638, 301] on input "Tamanho máximo: 50MB Seleccionar archivos" at bounding box center [710, 285] width 486 height 80
type input "C:\fakepath\2° SAR - XXXX - CPF 40376608811 - VALQUIRIA APARECIDA FRANCISCO GON…"
click at [705, 293] on input "Tamanho máximo: 50MB Seleccionar archivos" at bounding box center [710, 285] width 486 height 80
type input "C:\fakepath\Mulan 389739776_2025_09_22_07_24_03.xlsx"
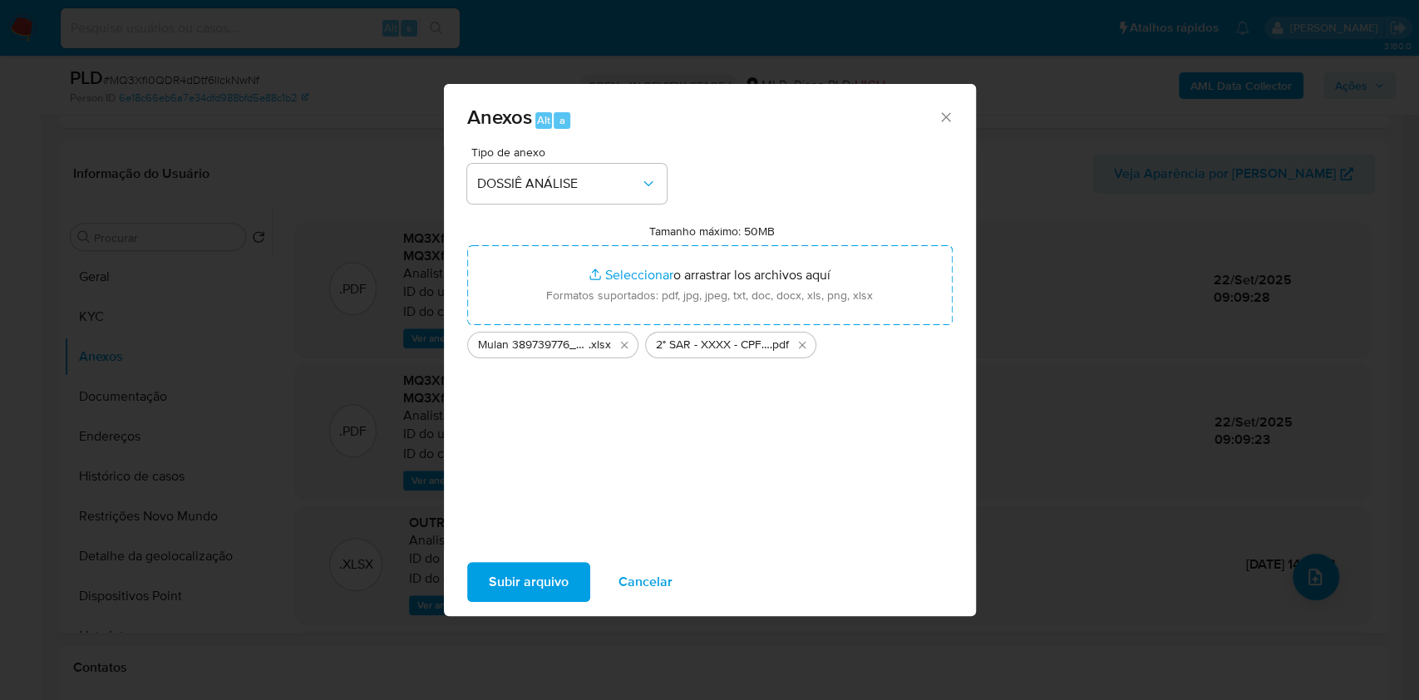
click at [536, 584] on span "Subir arquivo" at bounding box center [529, 582] width 80 height 37
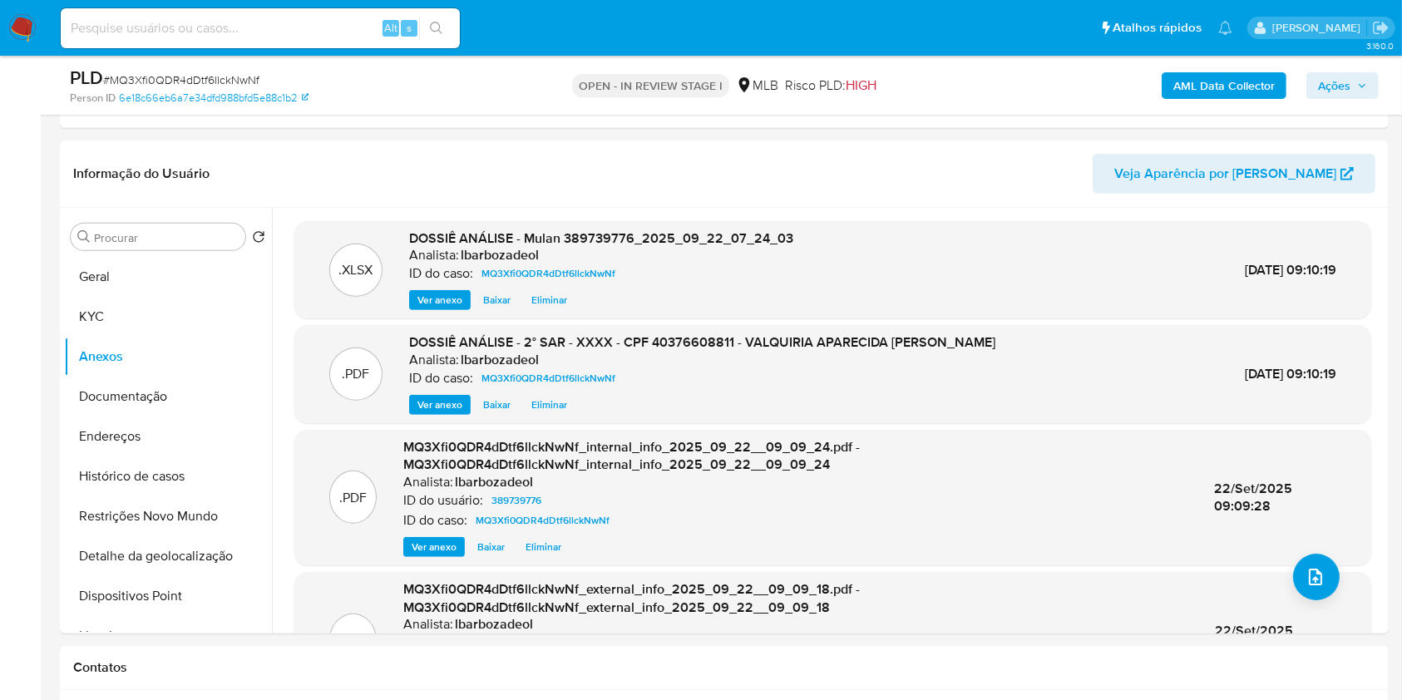
click at [1334, 86] on span "Ações" at bounding box center [1334, 85] width 32 height 27
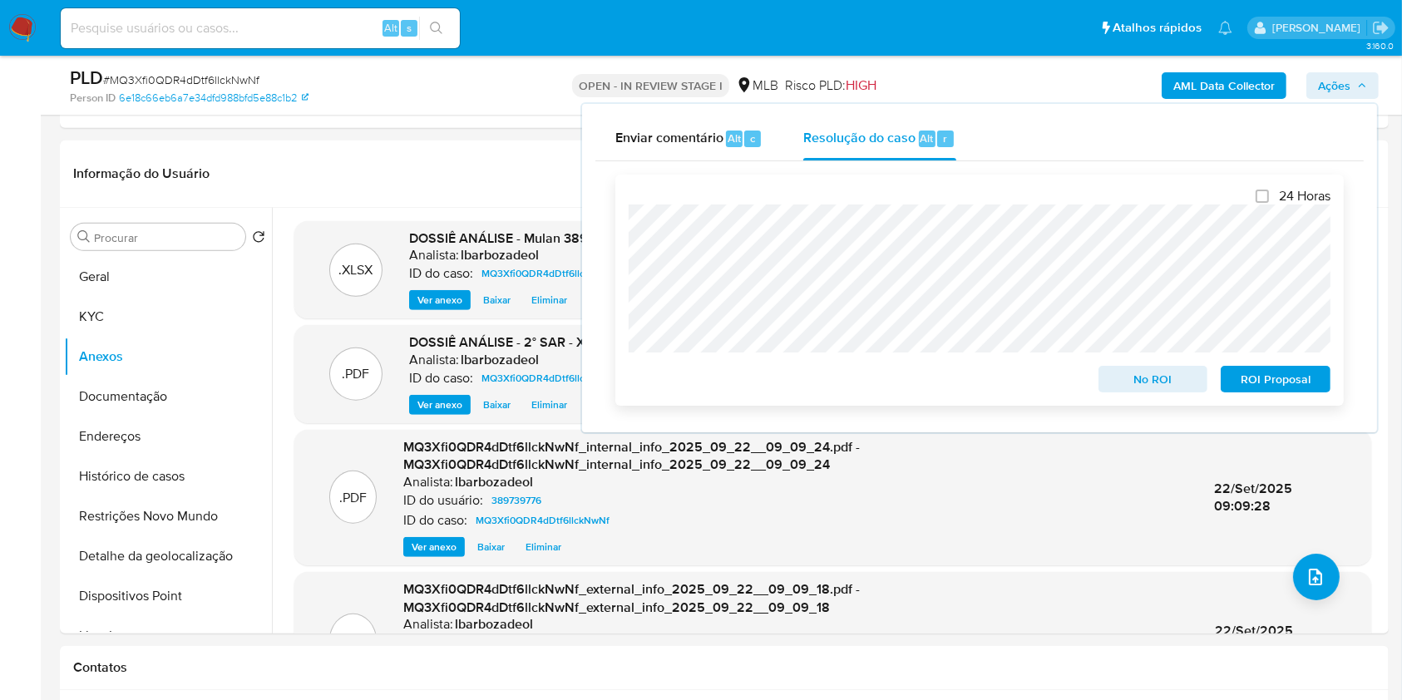
click at [1250, 377] on span "ROI Proposal" at bounding box center [1275, 378] width 86 height 23
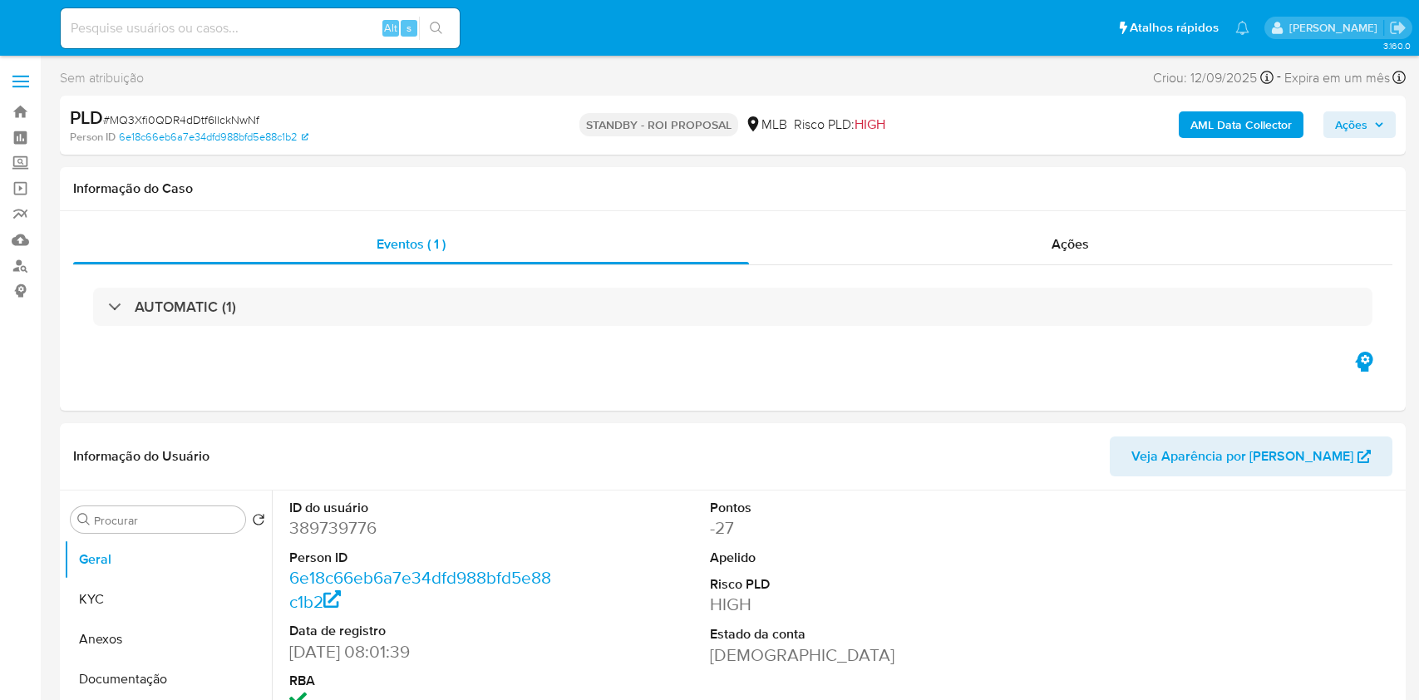
select select "10"
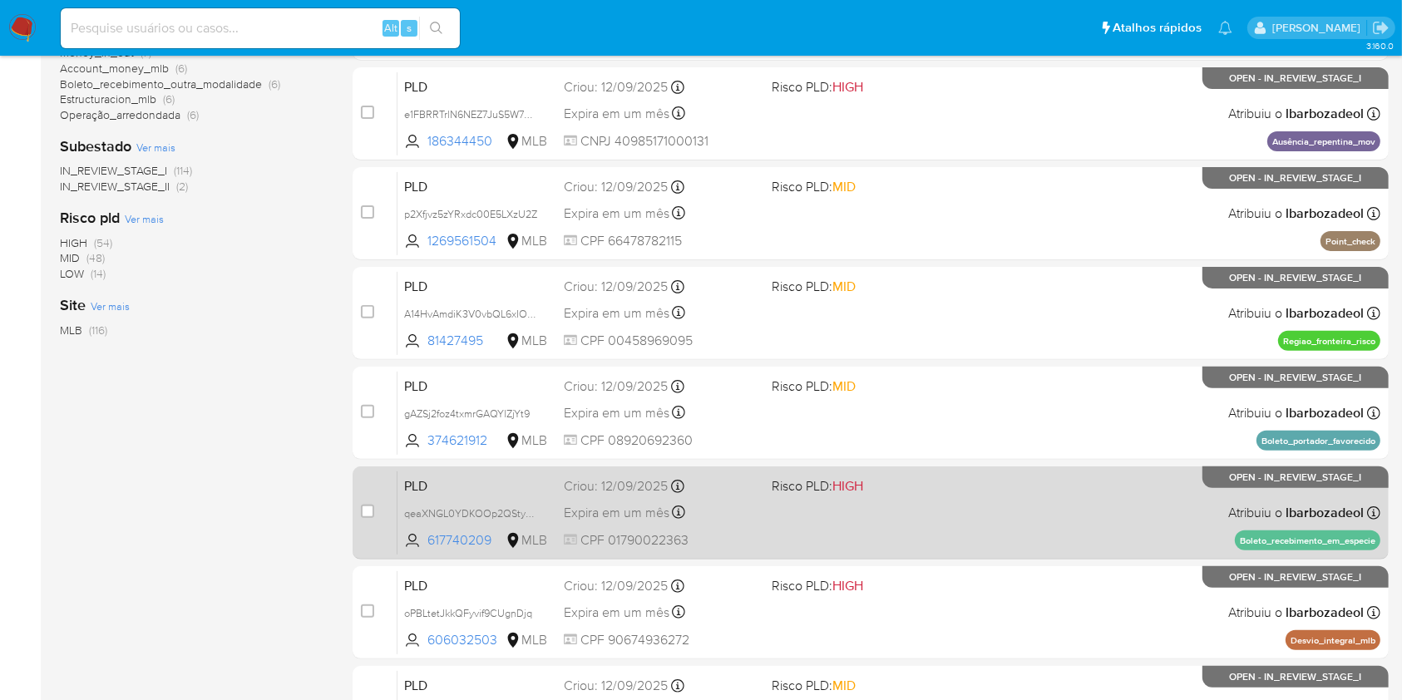
scroll to position [672, 0]
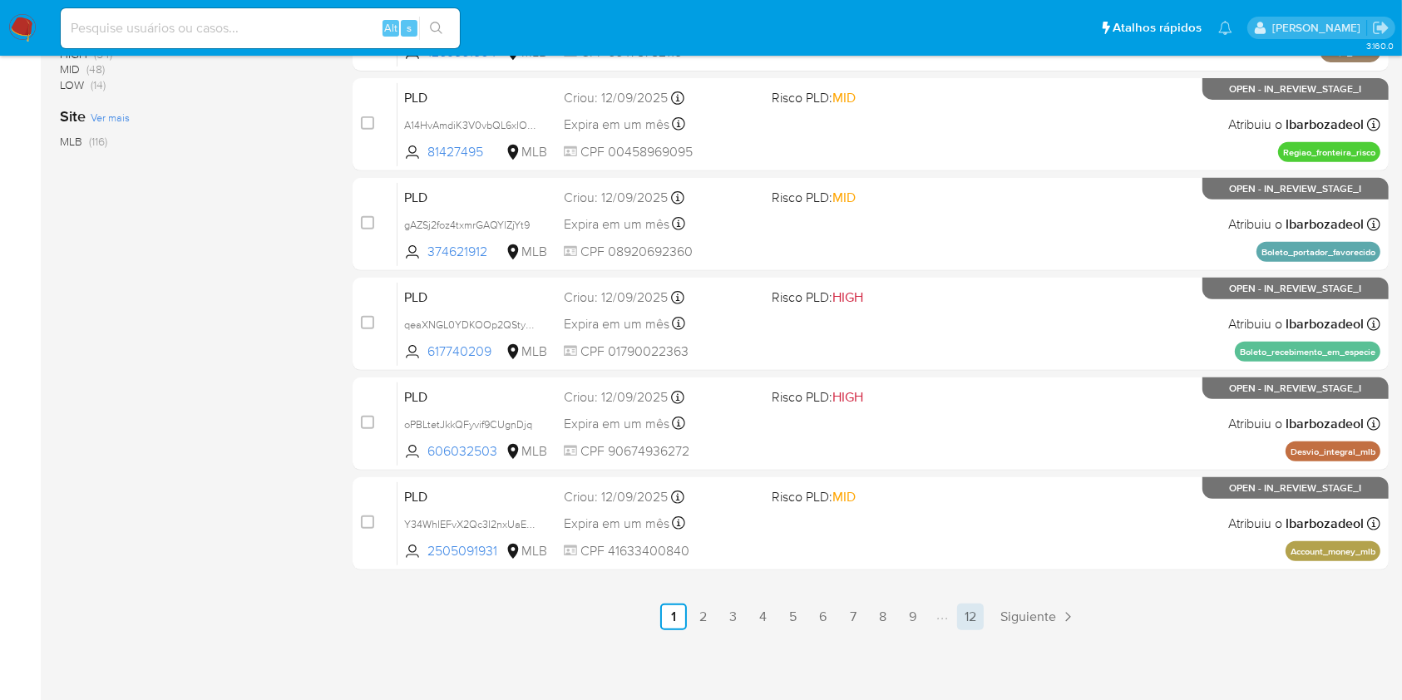
click at [972, 619] on link "12" at bounding box center [970, 617] width 27 height 27
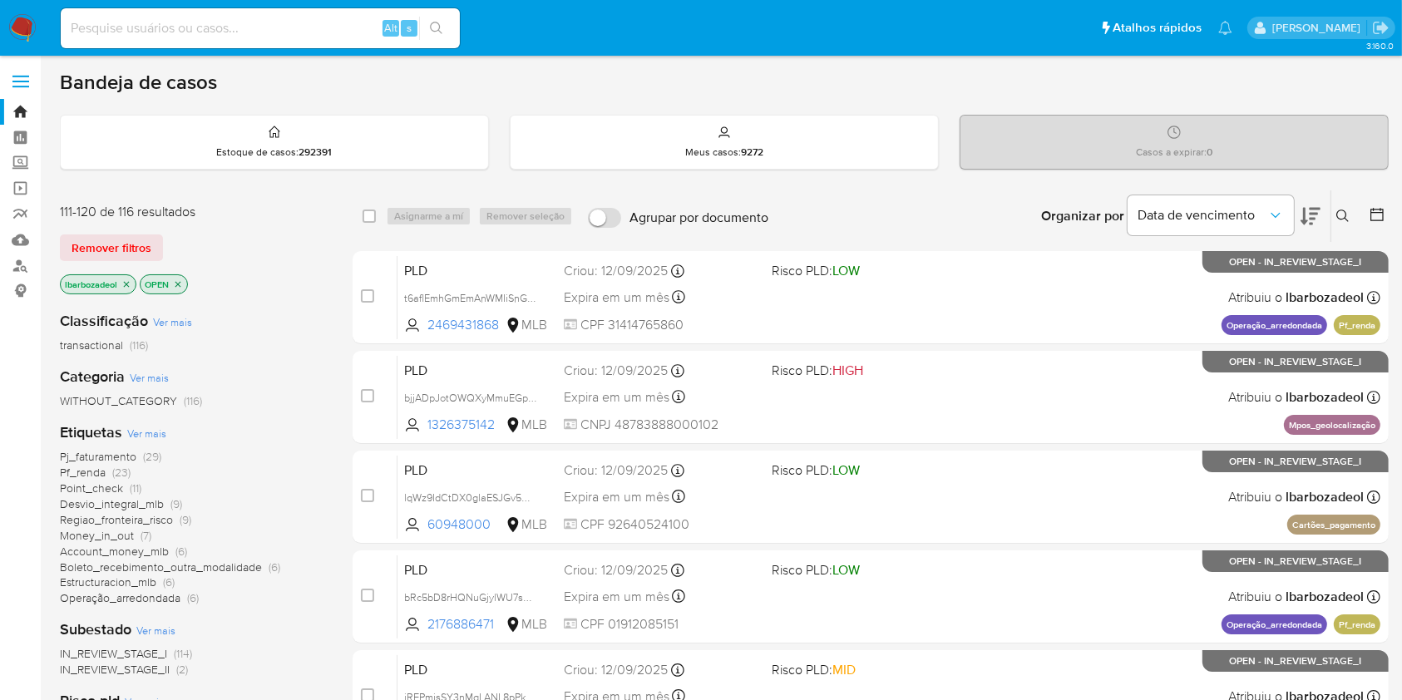
scroll to position [312, 0]
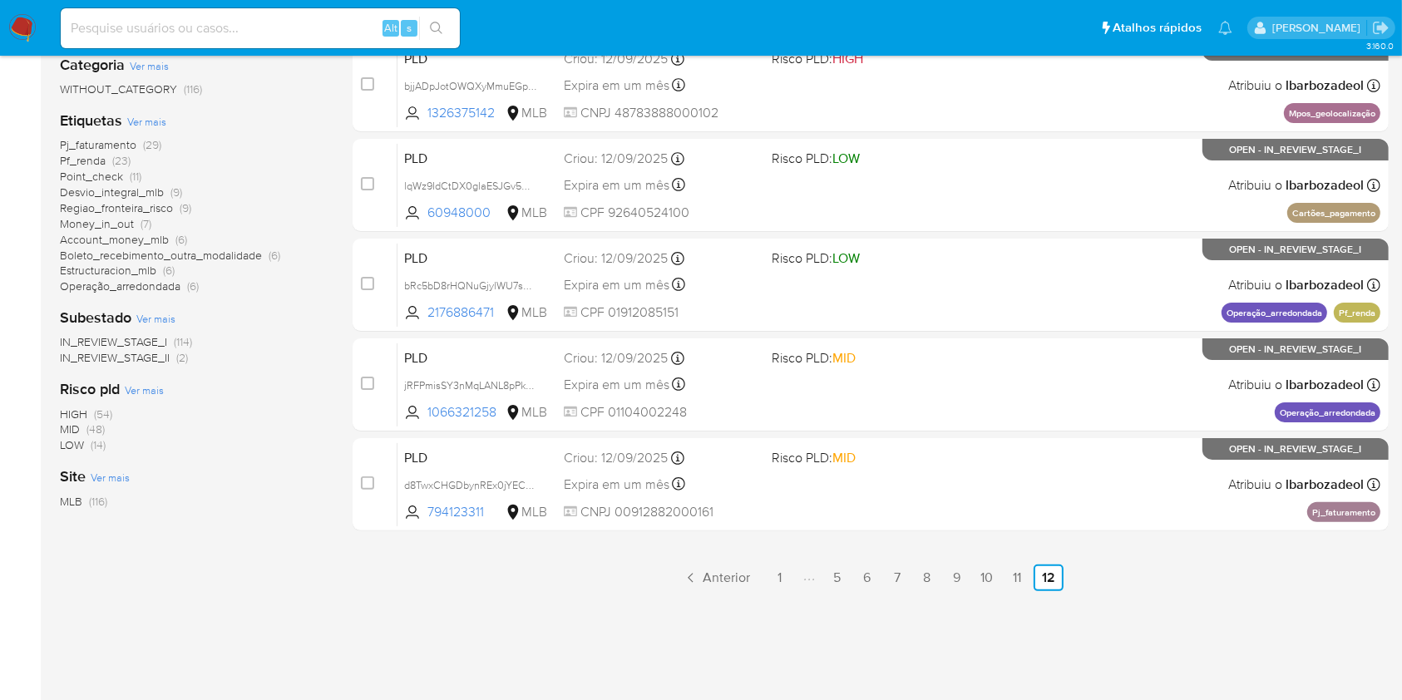
click at [86, 407] on span "HIGH" at bounding box center [73, 414] width 27 height 17
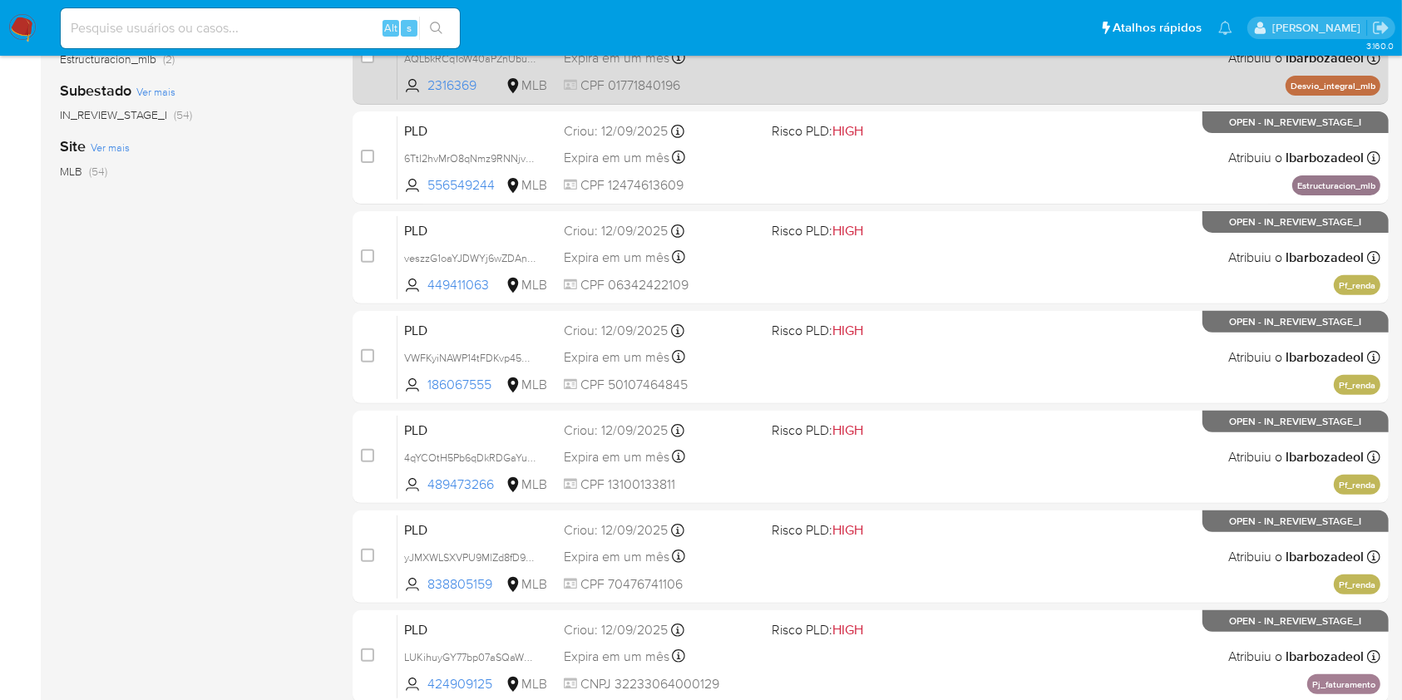
scroll to position [672, 0]
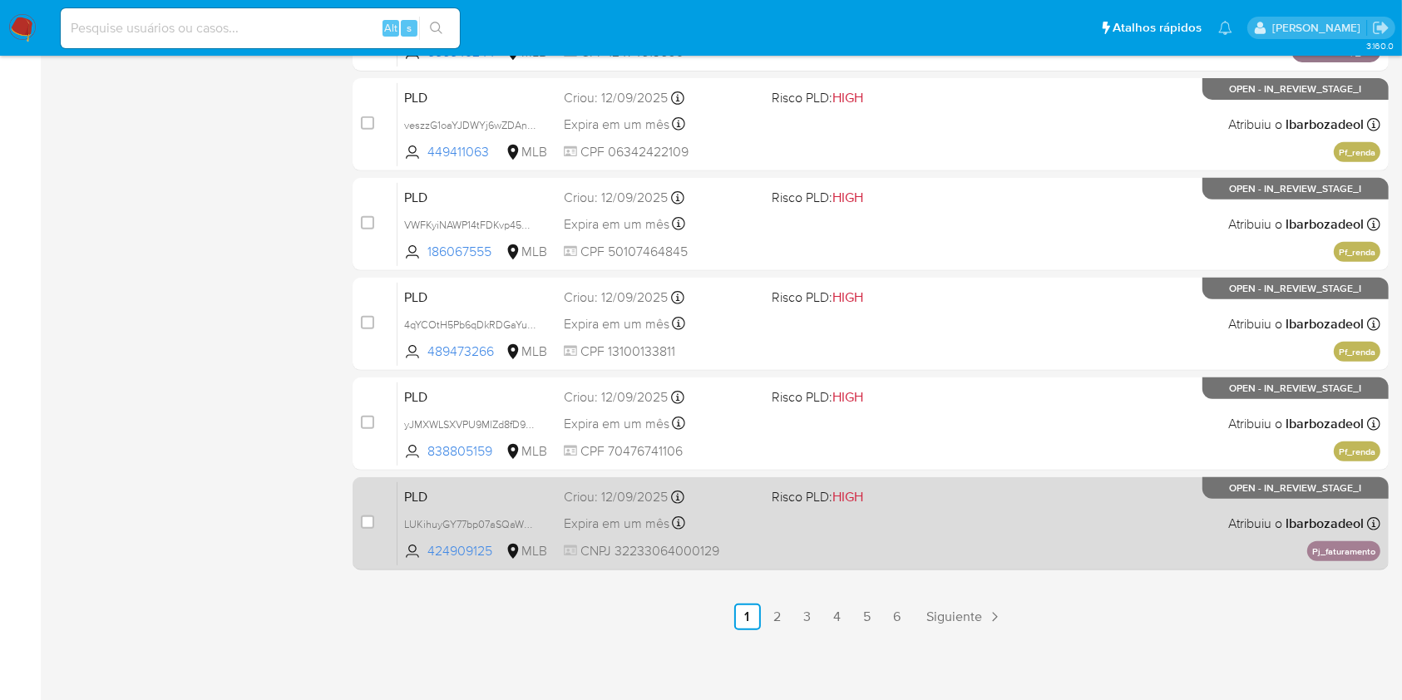
click at [934, 526] on div "PLD LUKihuyGY77bp07aSQaWCB09 424909125 MLB Risco PLD: HIGH Criou: 12/09/2025 Cr…" at bounding box center [888, 523] width 983 height 84
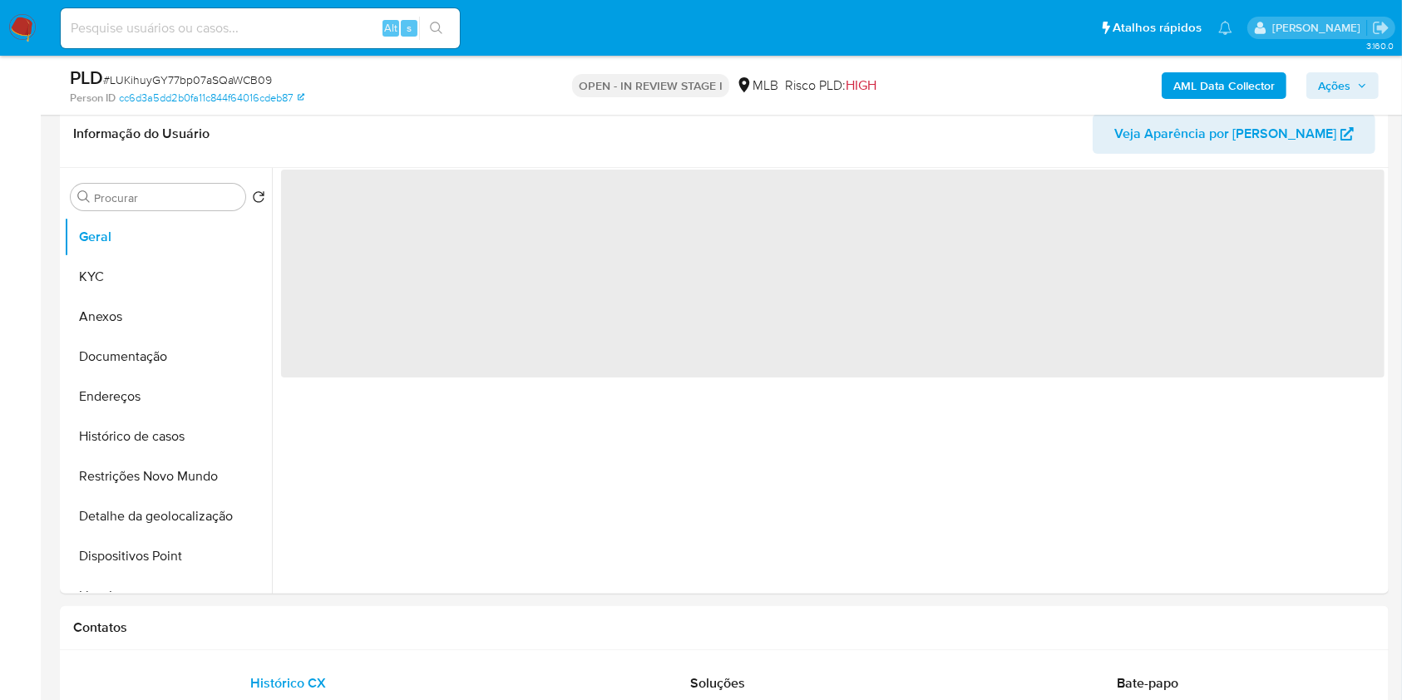
select select "10"
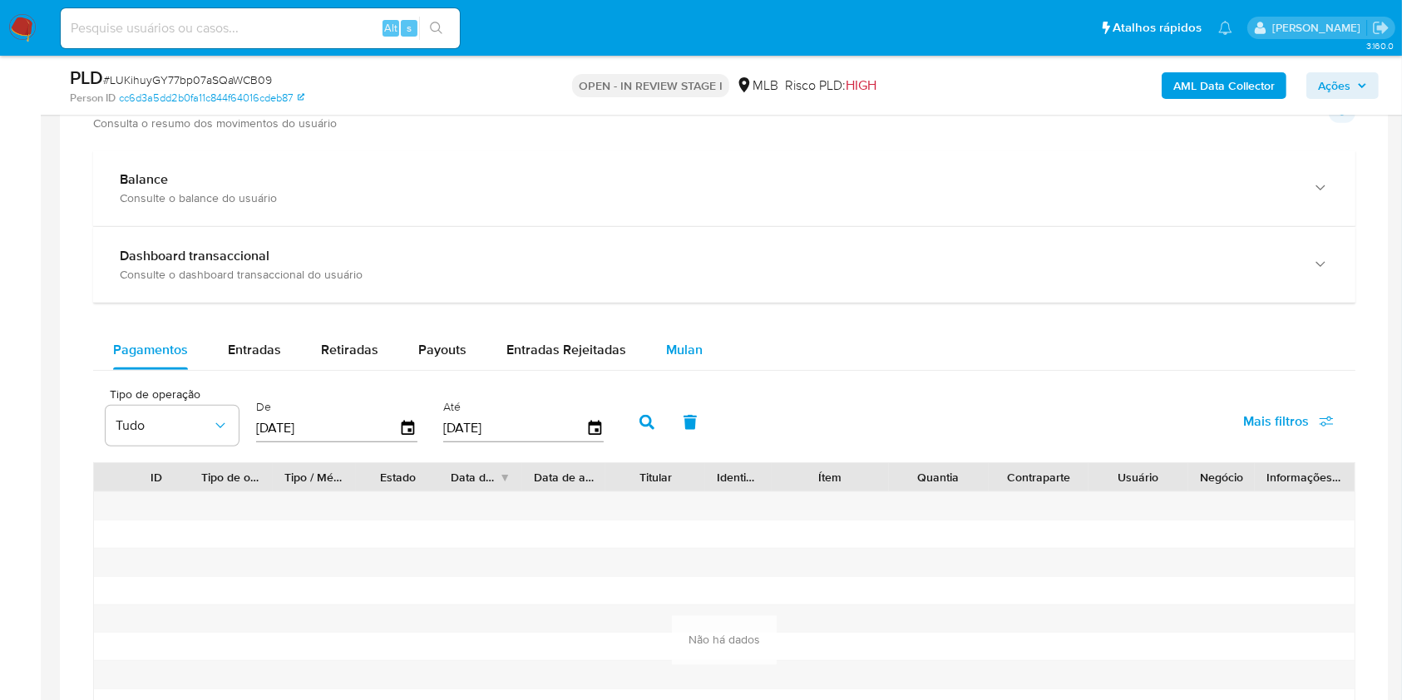
scroll to position [1186, 0]
click at [667, 352] on span "Mulan" at bounding box center [684, 348] width 37 height 19
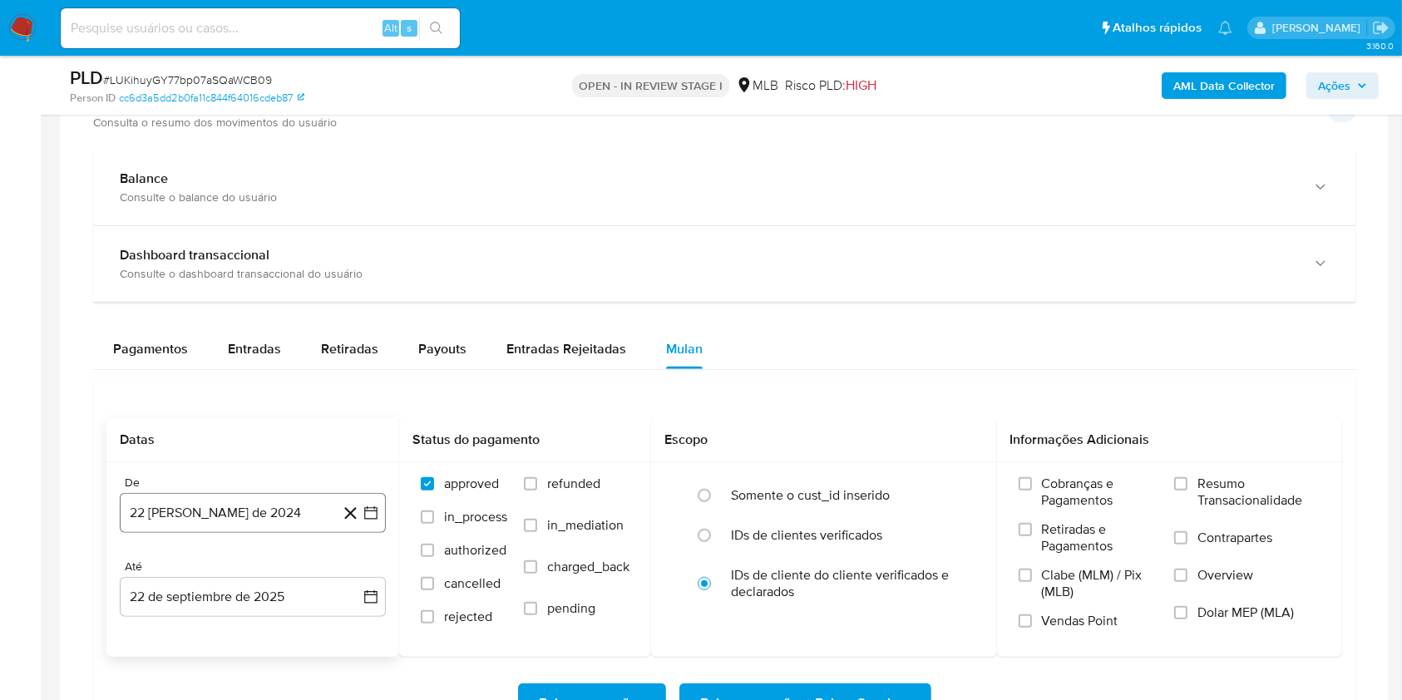
click at [256, 520] on button "22 de agosto de 2024" at bounding box center [253, 513] width 266 height 40
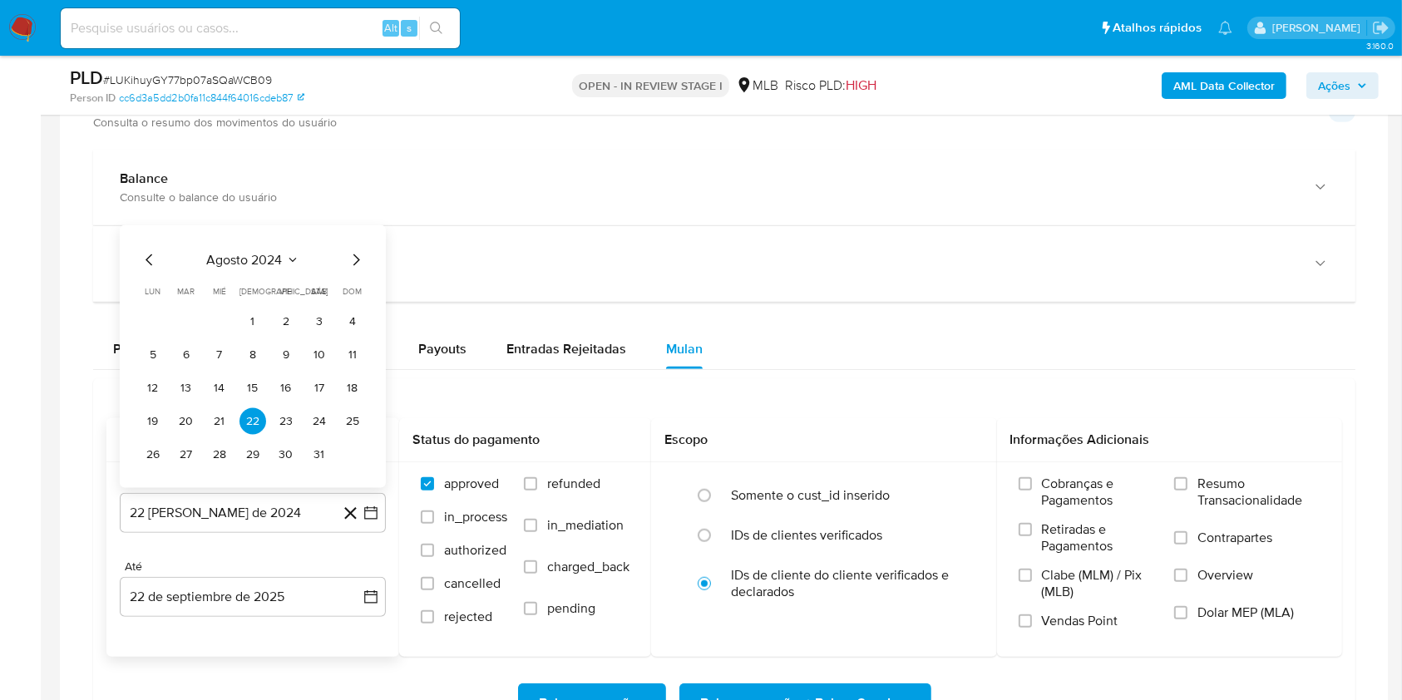
click at [242, 261] on span "agosto 2024" at bounding box center [245, 260] width 76 height 17
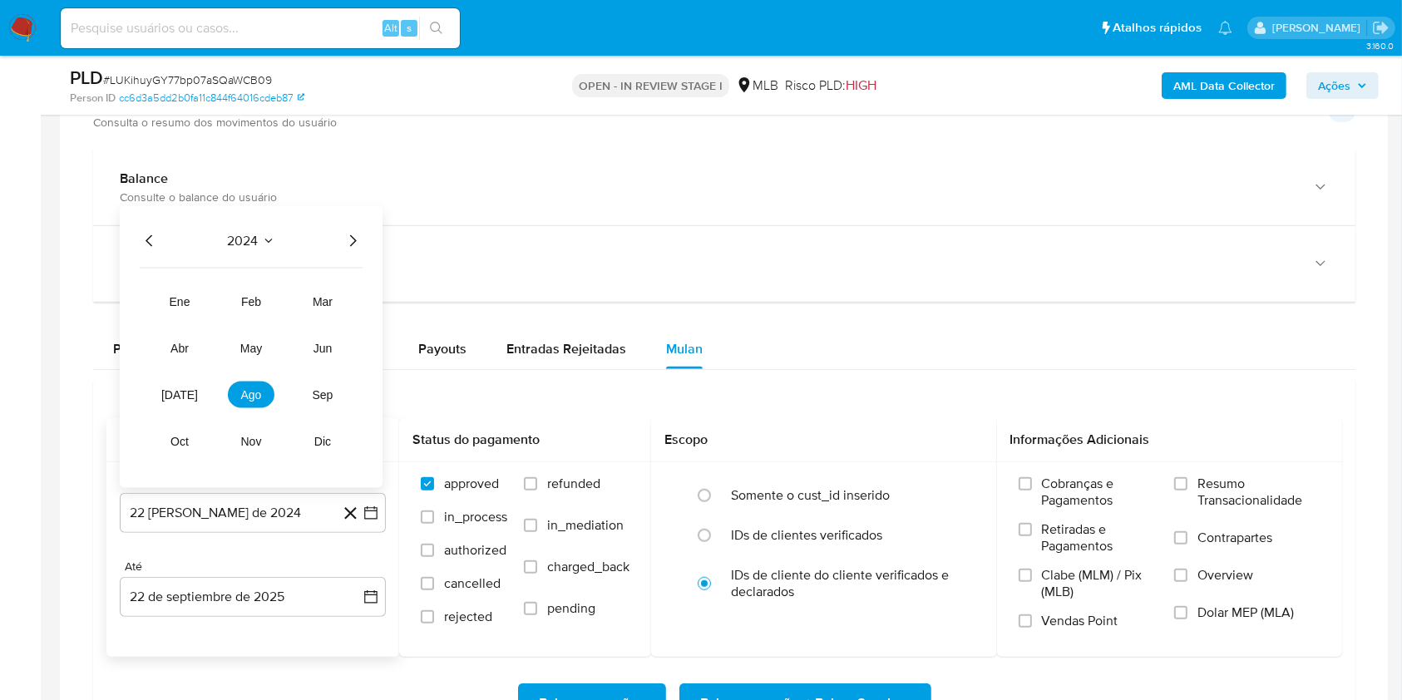
click at [352, 238] on icon "Año siguiente" at bounding box center [353, 241] width 20 height 20
click at [252, 388] on span "ago" at bounding box center [251, 394] width 21 height 13
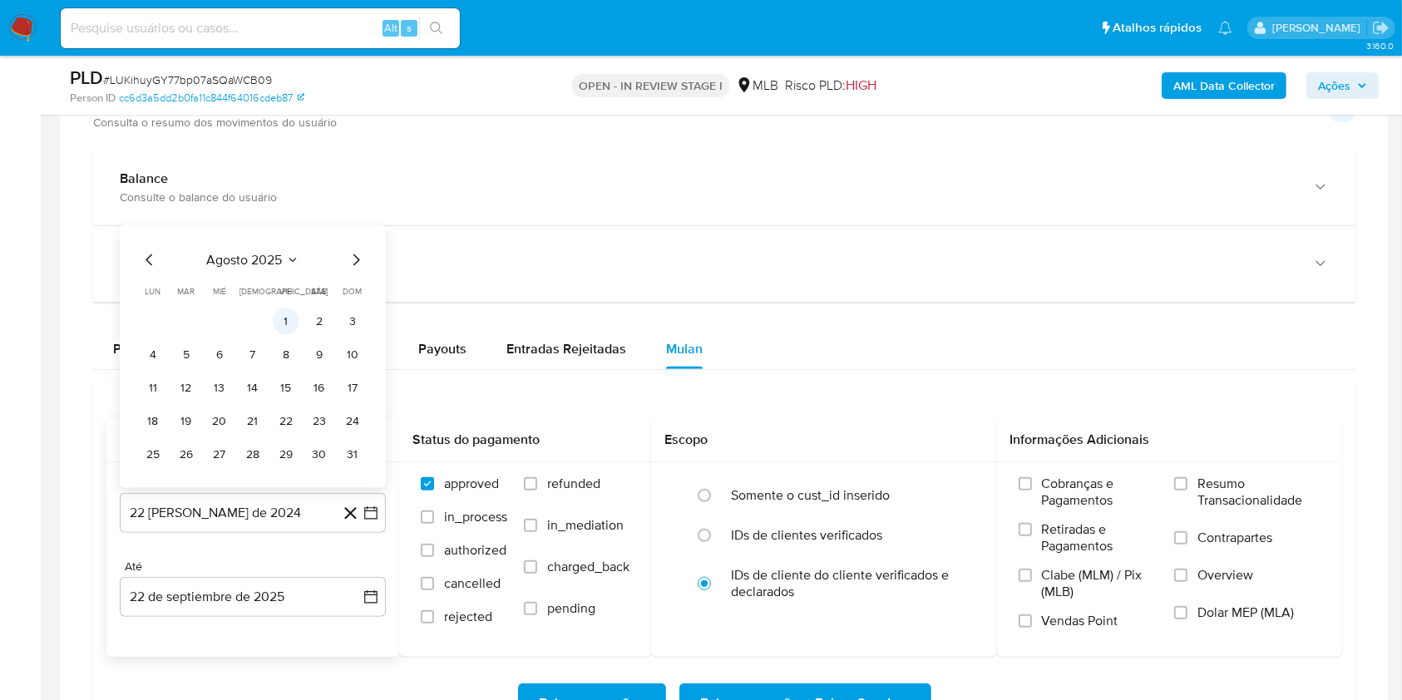
click at [278, 323] on button "1" at bounding box center [286, 321] width 27 height 27
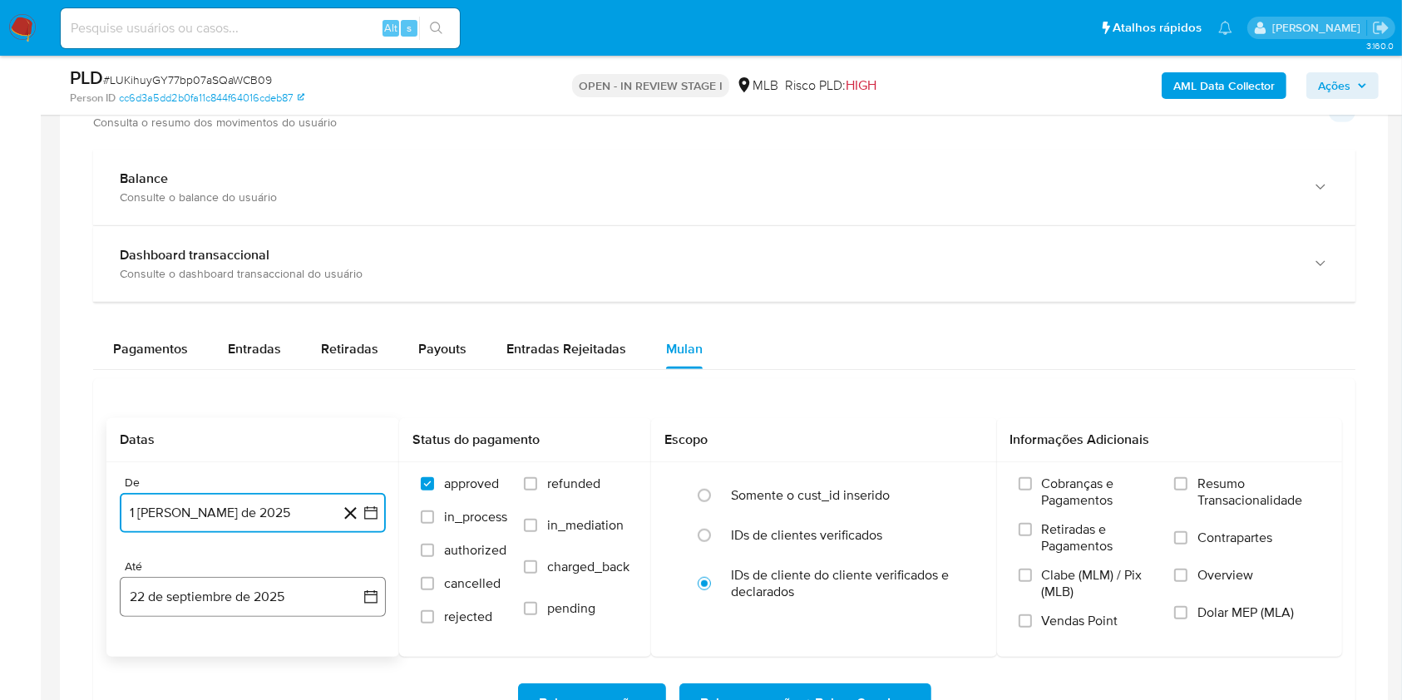
click at [260, 589] on button "22 de septiembre de 2025" at bounding box center [253, 597] width 266 height 40
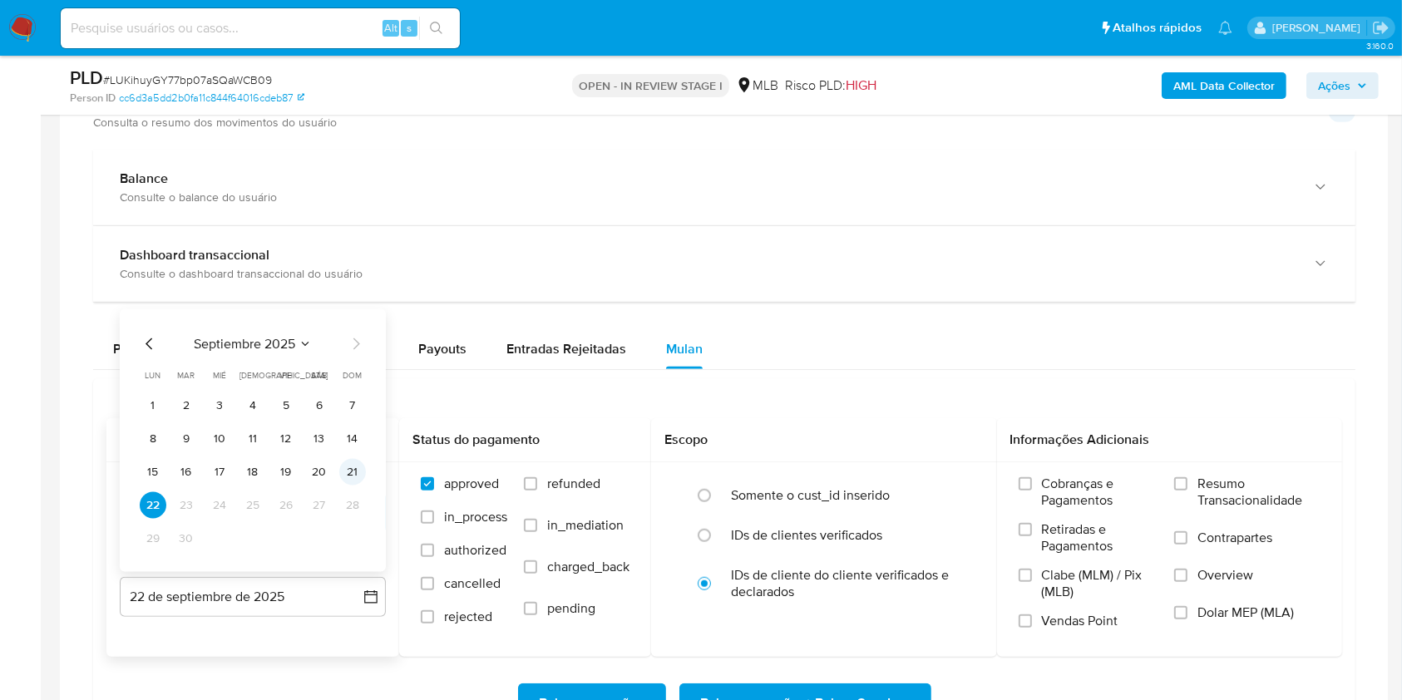
click at [346, 470] on button "21" at bounding box center [352, 472] width 27 height 27
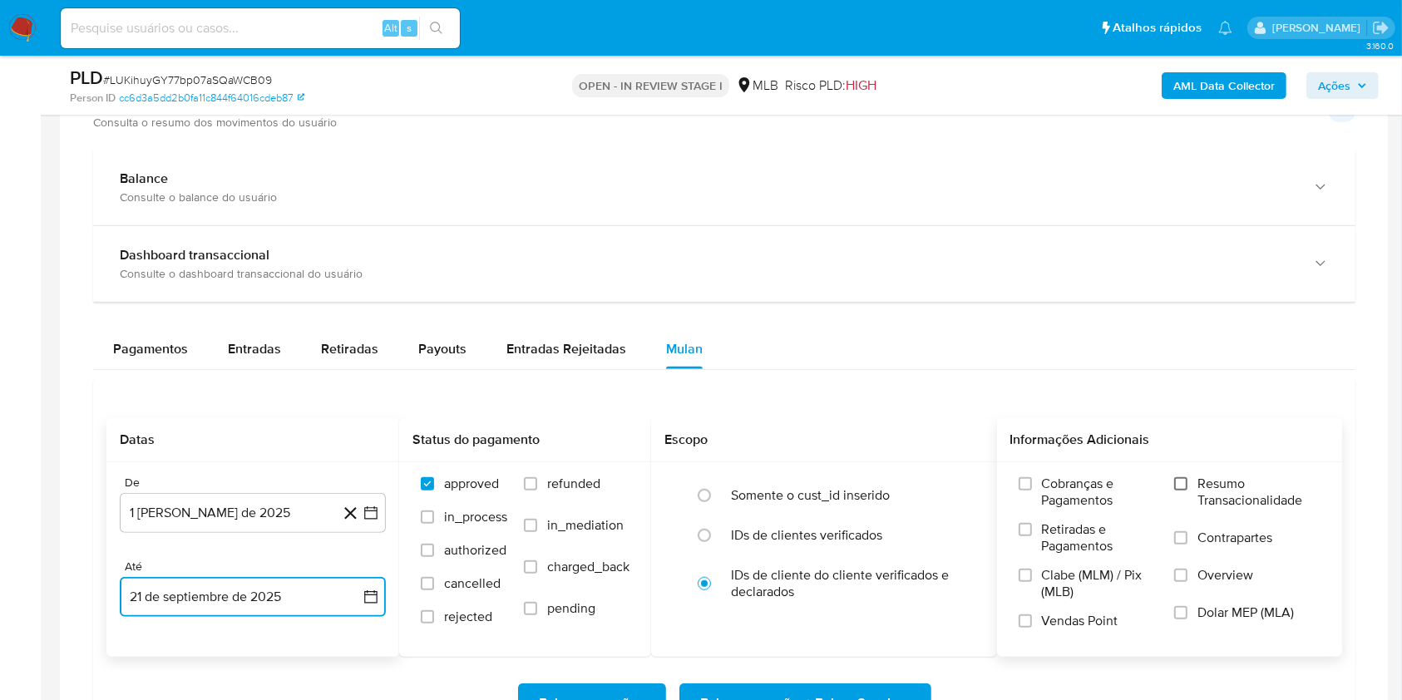
click at [1184, 482] on input "Resumo Transacionalidade" at bounding box center [1180, 483] width 13 height 13
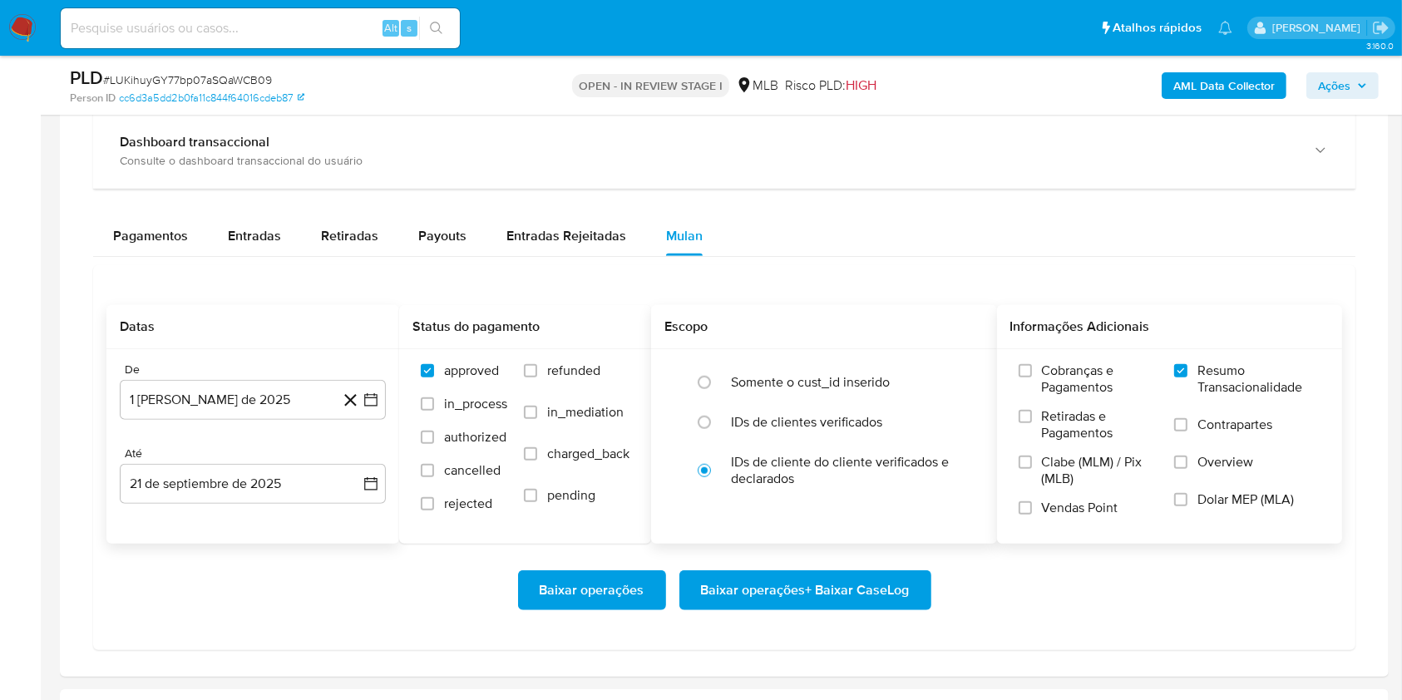
scroll to position [1317, 0]
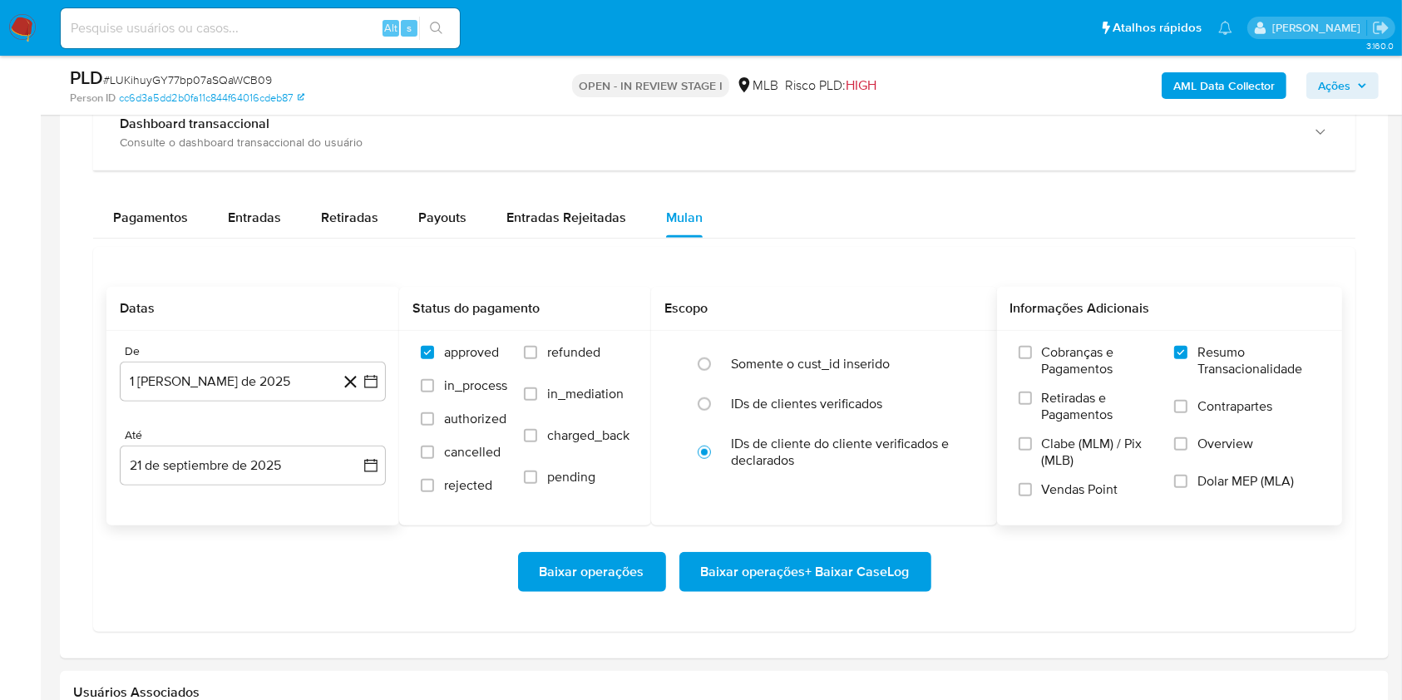
click at [772, 578] on span "Baixar operações + Baixar CaseLog" at bounding box center [805, 572] width 209 height 37
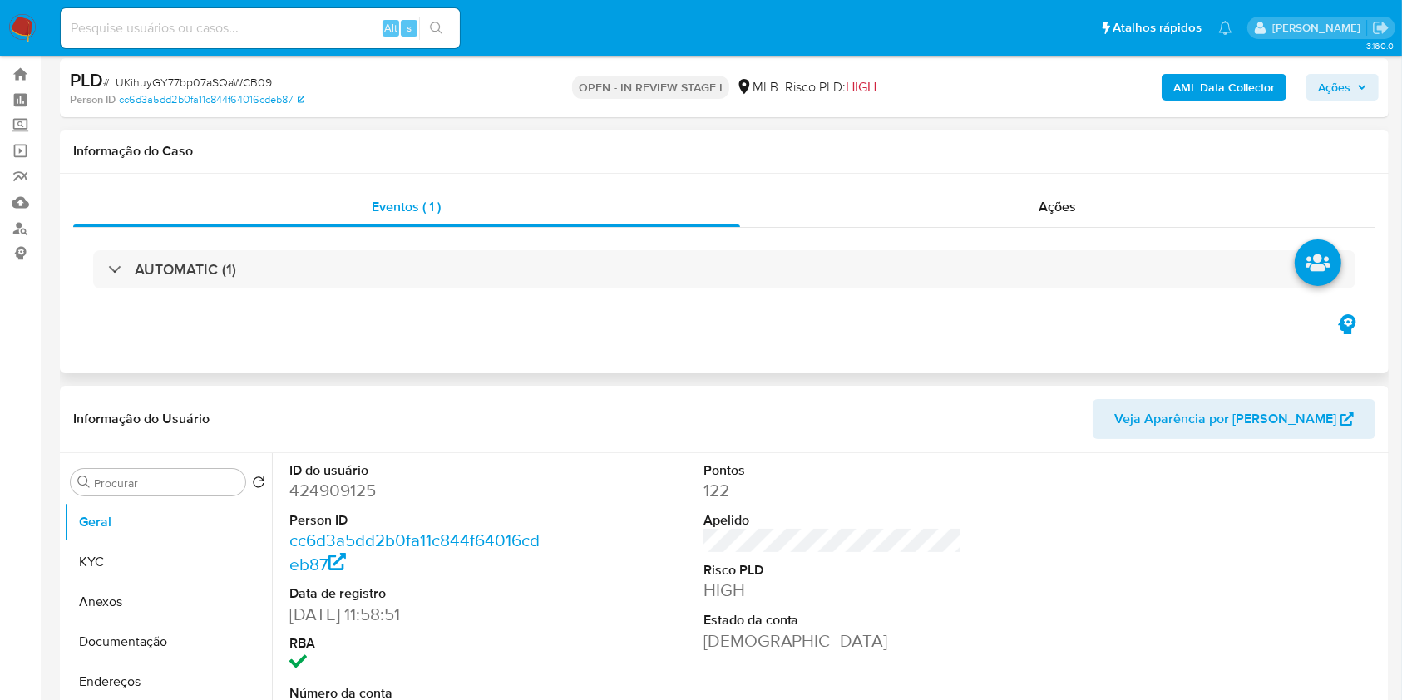
scroll to position [0, 0]
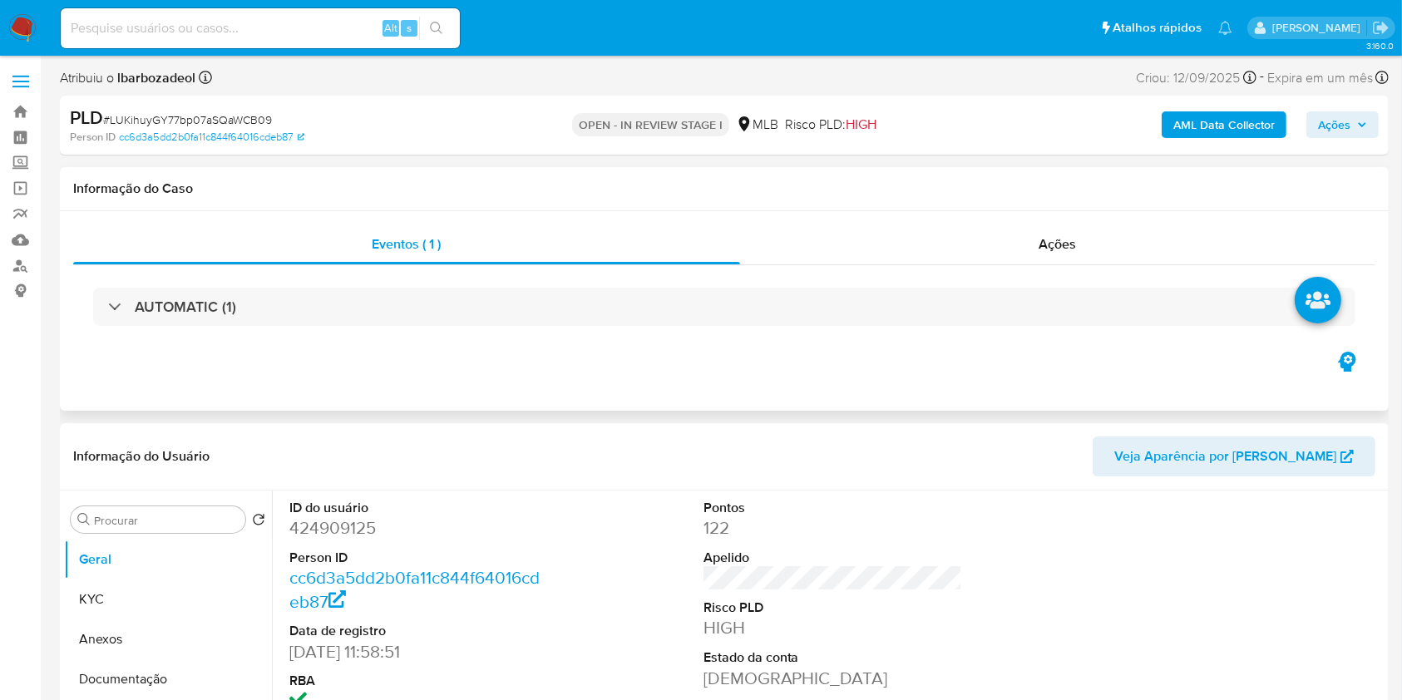
click at [654, 329] on div "AUTOMATIC (1)" at bounding box center [724, 306] width 1302 height 83
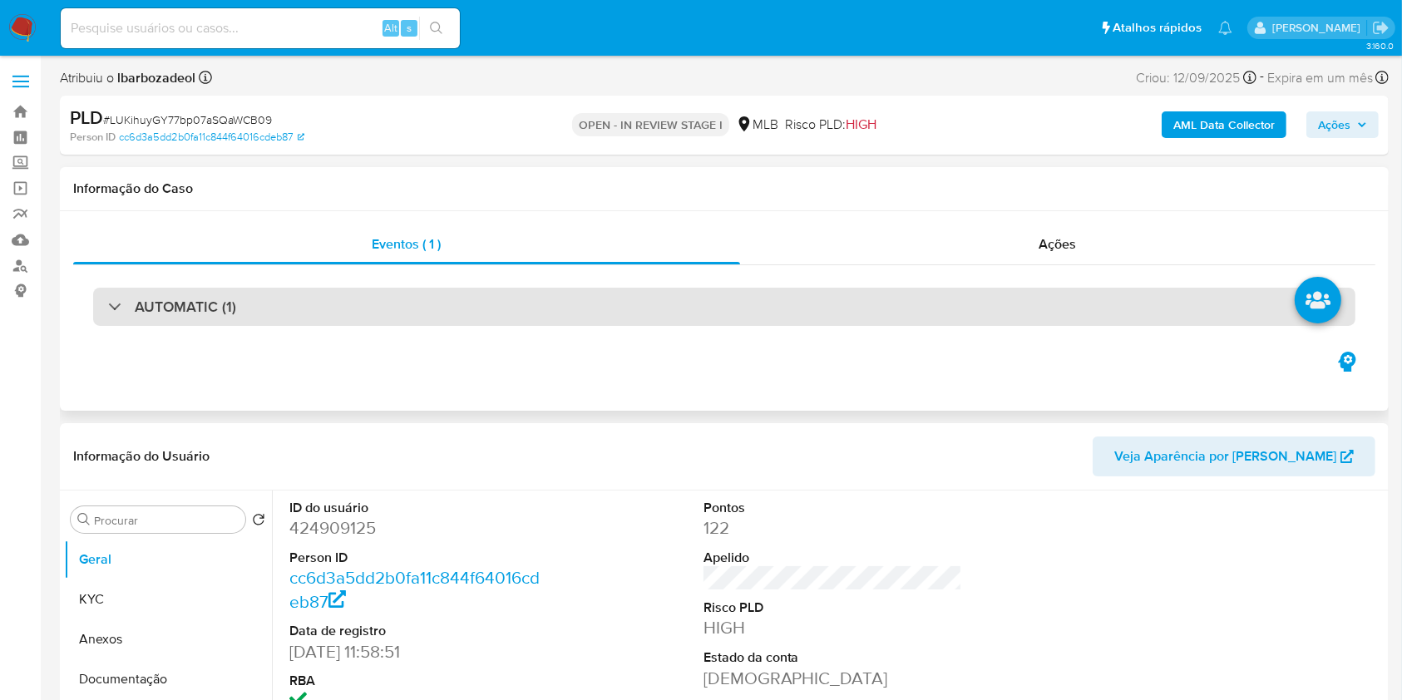
click at [647, 320] on div "AUTOMATIC (1)" at bounding box center [724, 307] width 1262 height 38
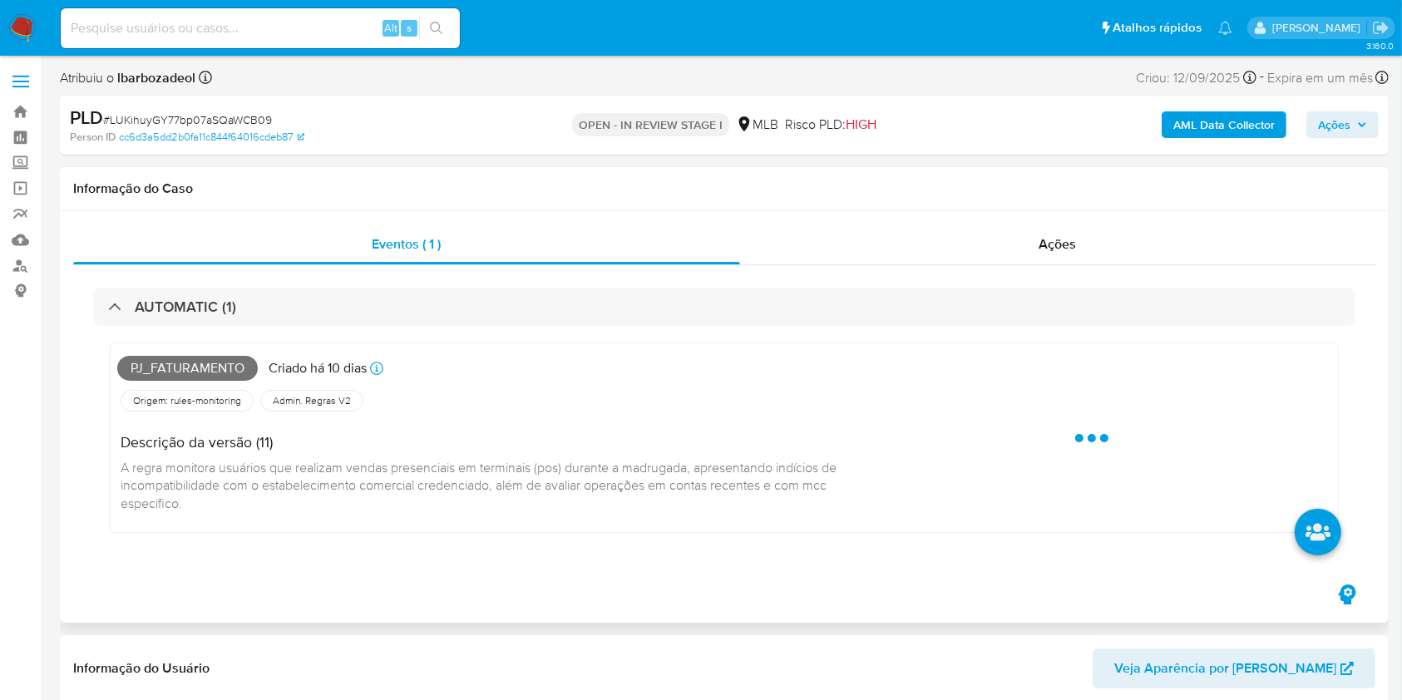
click at [234, 363] on span "Pj_faturamento" at bounding box center [187, 368] width 140 height 25
click at [233, 363] on span "Pj_faturamento" at bounding box center [187, 368] width 140 height 25
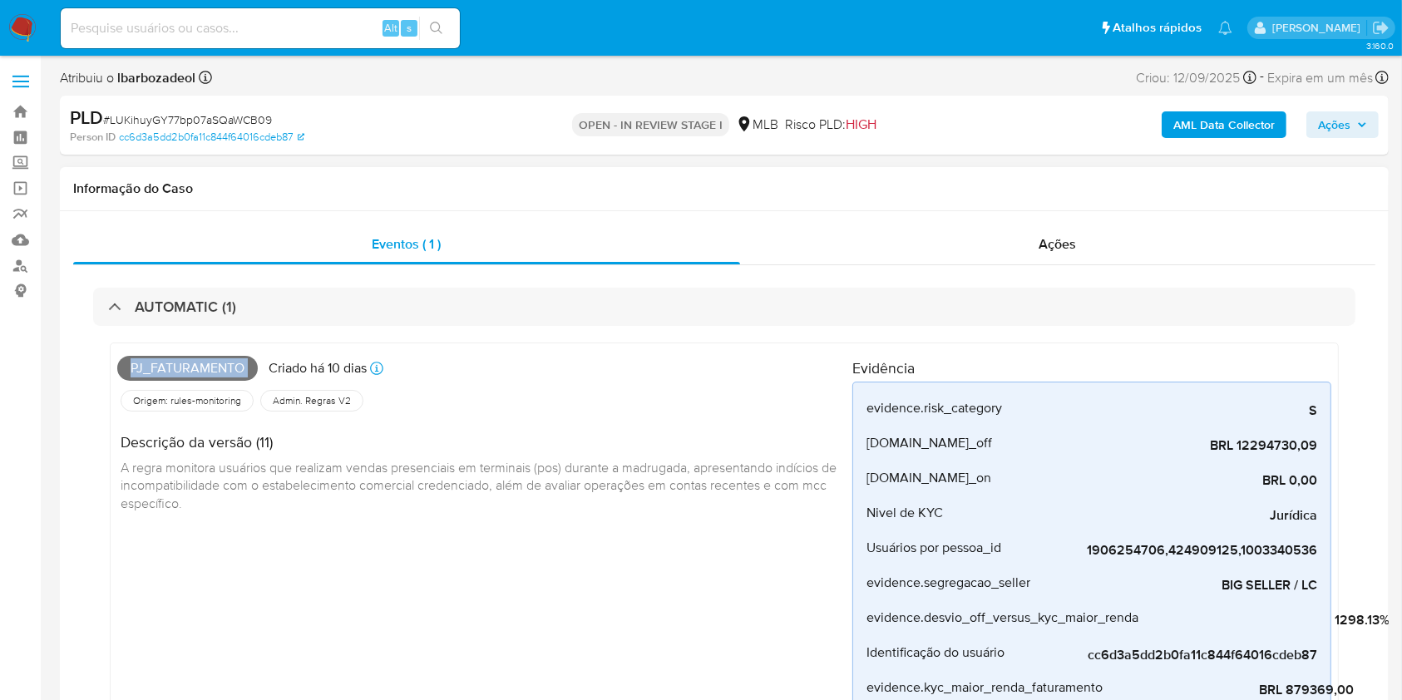
drag, startPoint x: 233, startPoint y: 363, endPoint x: 250, endPoint y: 377, distance: 22.5
click at [249, 377] on span "Pj_faturamento" at bounding box center [187, 368] width 140 height 25
copy span "Pj_faturamento"
click at [1344, 110] on div "AML Data Collector Ações" at bounding box center [1162, 125] width 431 height 39
click at [1330, 125] on span "Ações" at bounding box center [1334, 124] width 32 height 27
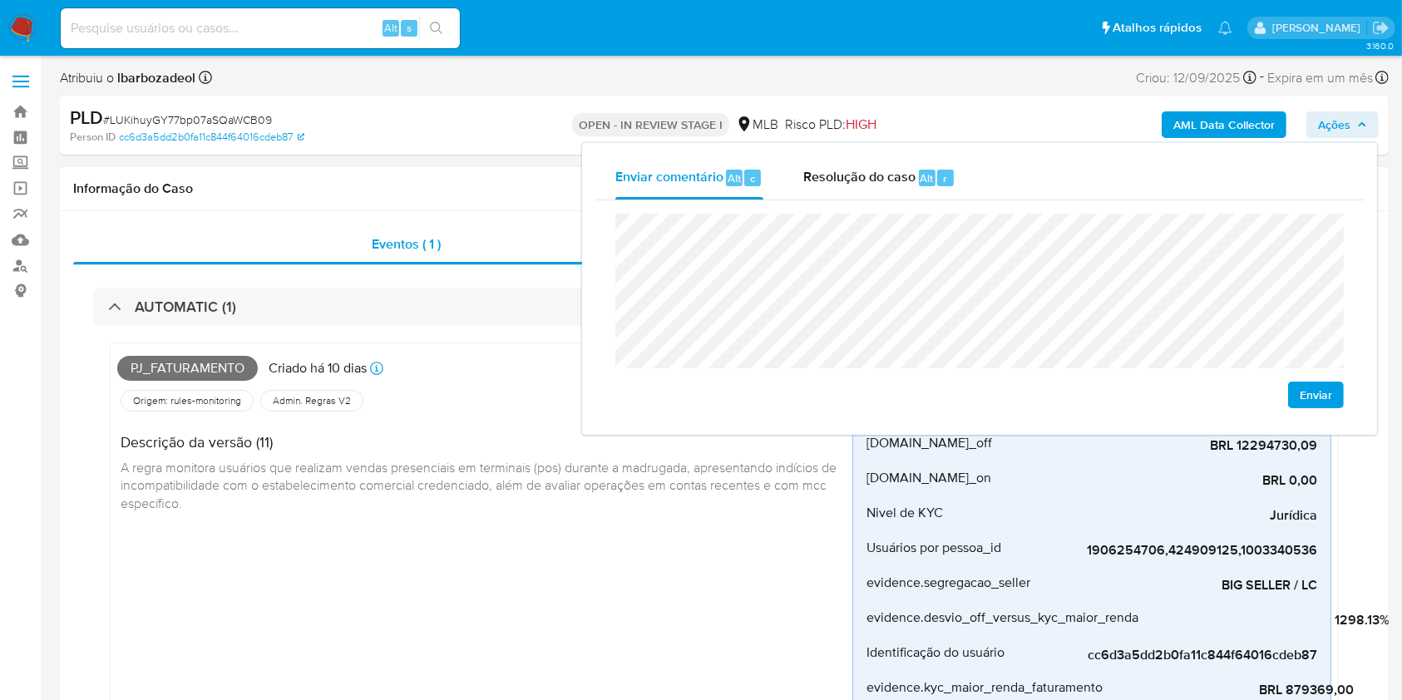
click at [617, 595] on div "Pj_faturamento Criado há 10 dias Criado: 12/09/2025 00:29:25 Origem: rules-moni…" at bounding box center [484, 602] width 735 height 504
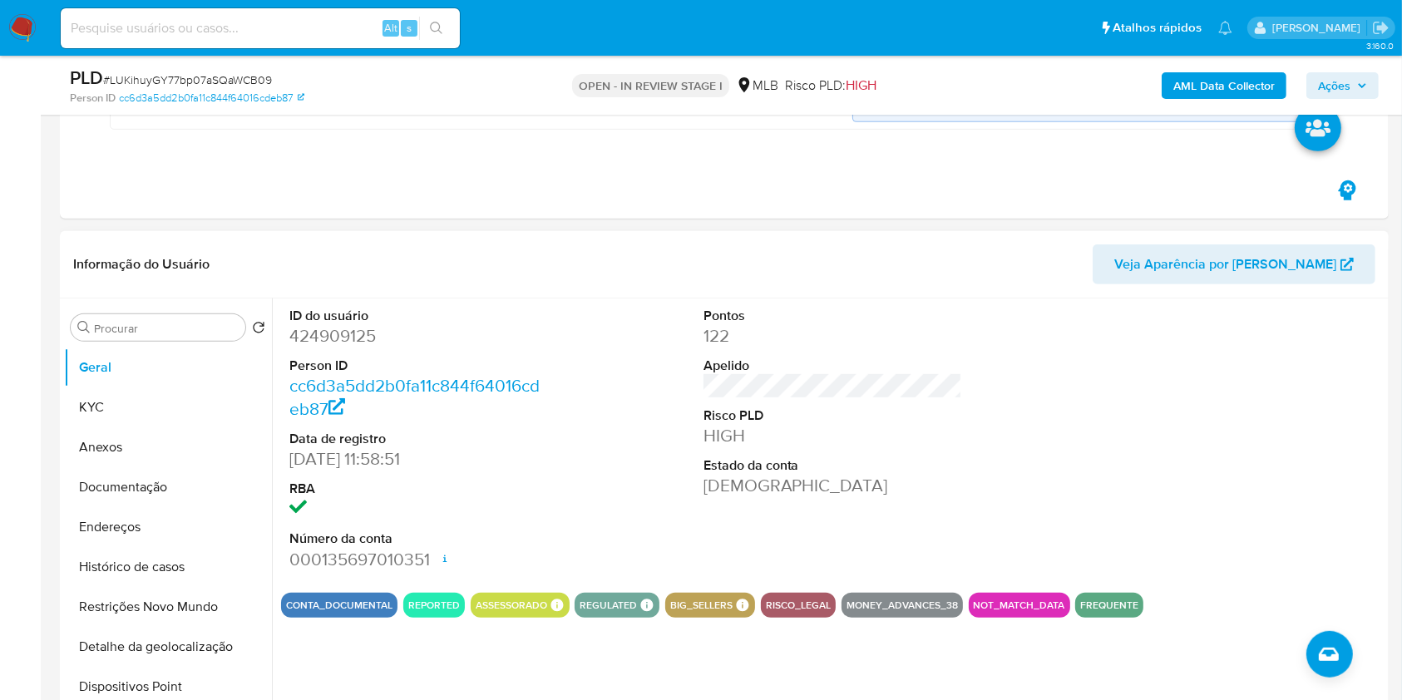
scroll to position [673, 0]
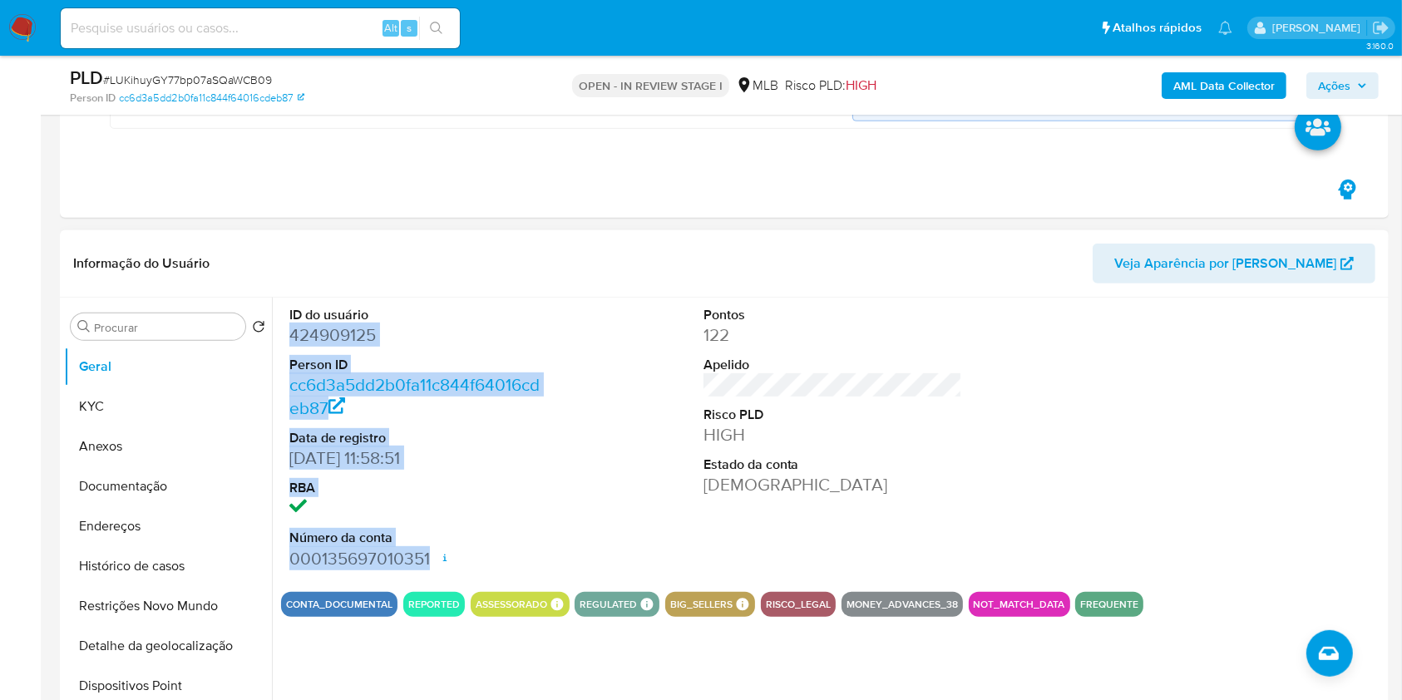
drag, startPoint x: 283, startPoint y: 333, endPoint x: 456, endPoint y: 568, distance: 291.8
click at [456, 568] on div "ID do usuário 424909125 Person ID cc6d3a5dd2b0fa11c844f64016cdeb87 Data de regi…" at bounding box center [419, 438] width 276 height 281
copy dl "424909125 Person ID cc6d3a5dd2b0fa11c844f64016cdeb87 Data de registro 08/04/201…"
drag, startPoint x: 1329, startPoint y: 84, endPoint x: 1301, endPoint y: 99, distance: 32.0
click at [1328, 84] on span "Ações" at bounding box center [1334, 85] width 32 height 27
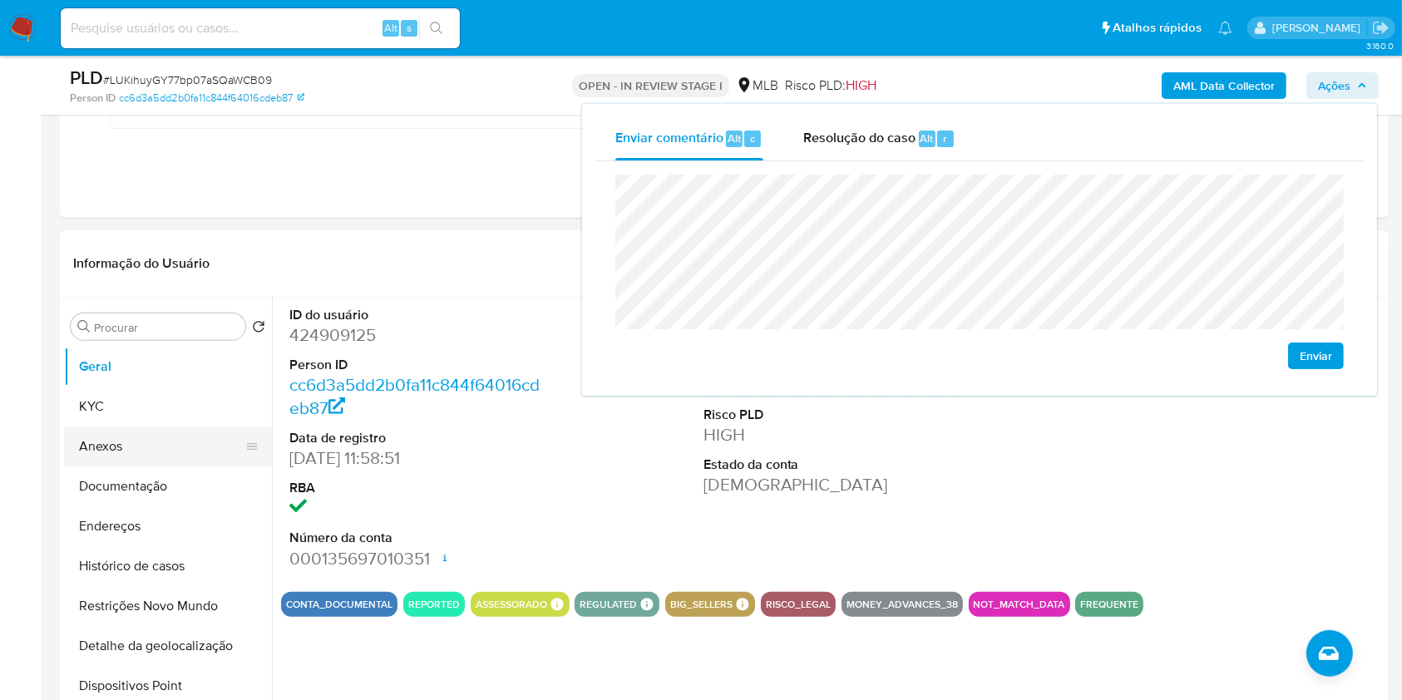
click at [161, 407] on button "KYC" at bounding box center [168, 407] width 208 height 40
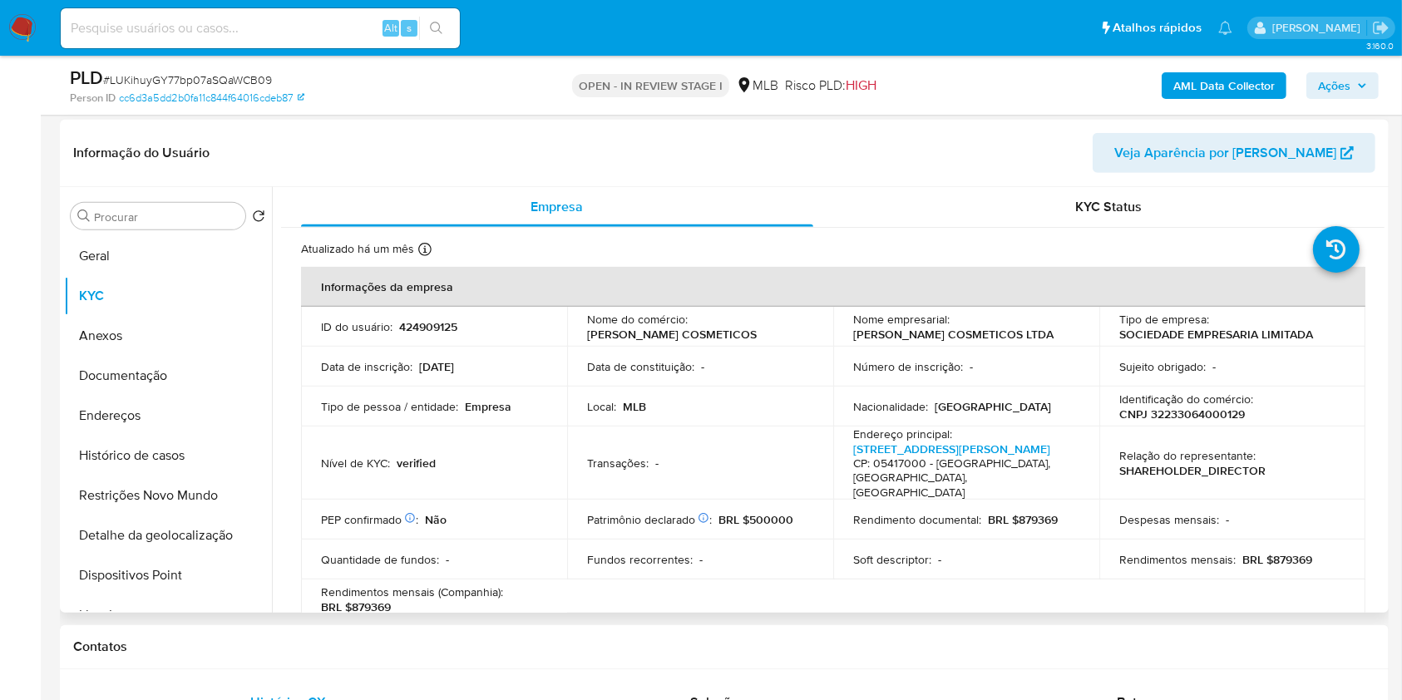
scroll to position [785, 0]
click at [1205, 410] on p "CNPJ 32233064000129" at bounding box center [1182, 413] width 126 height 15
copy p "32233064000129"
click at [1354, 91] on span "Ações" at bounding box center [1342, 85] width 49 height 23
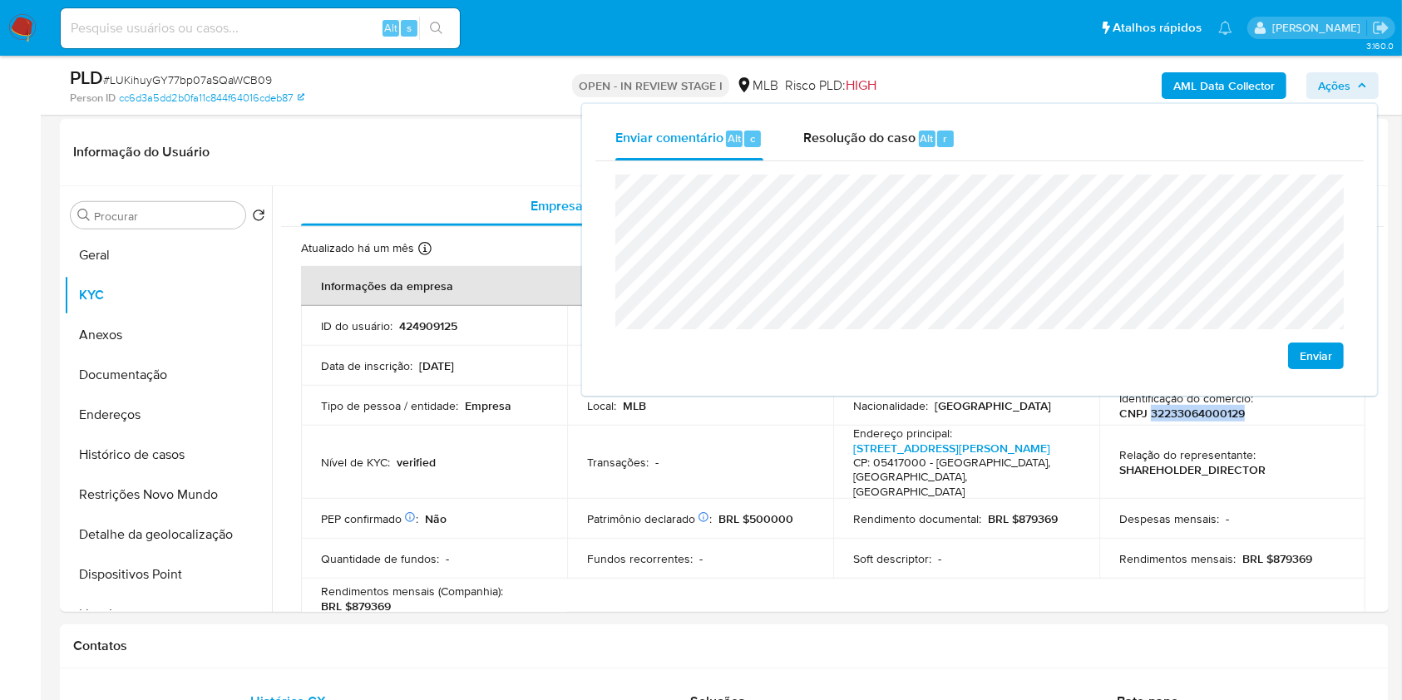
scroll to position [880, 0]
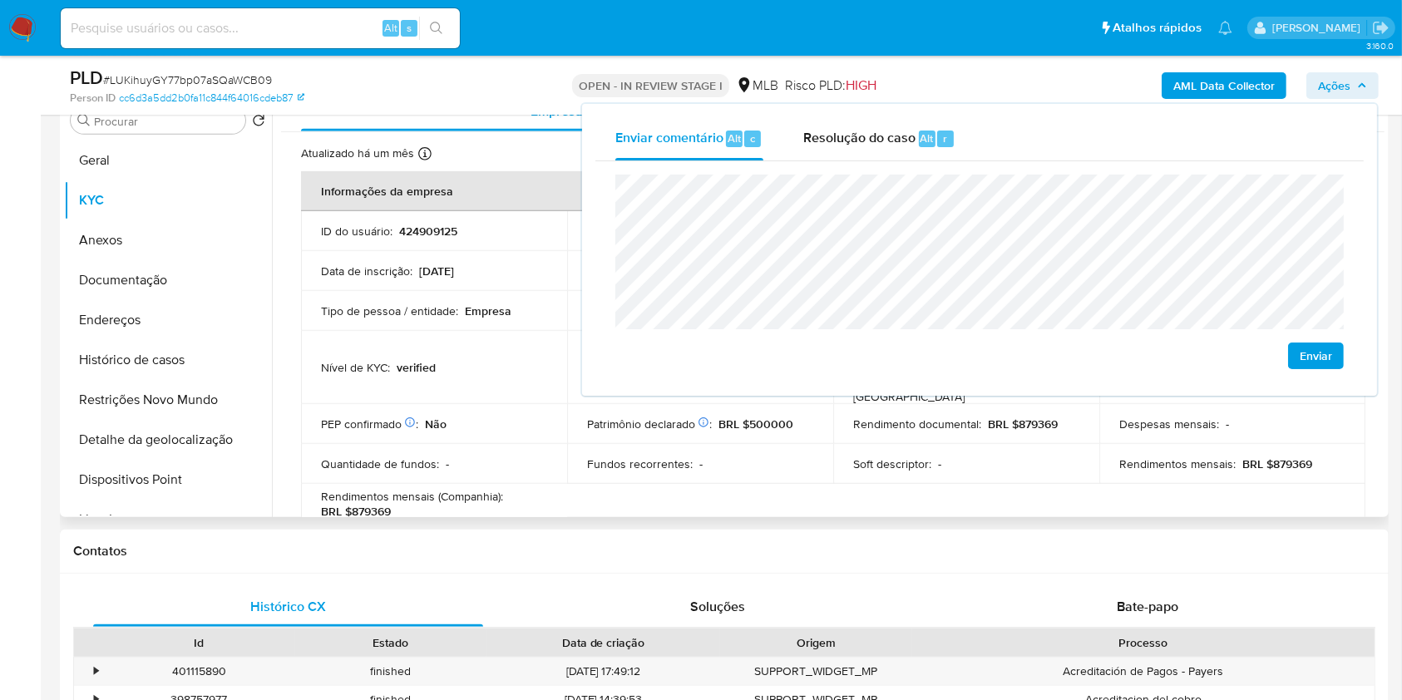
click at [454, 268] on p "12/12/2018" at bounding box center [436, 271] width 35 height 15
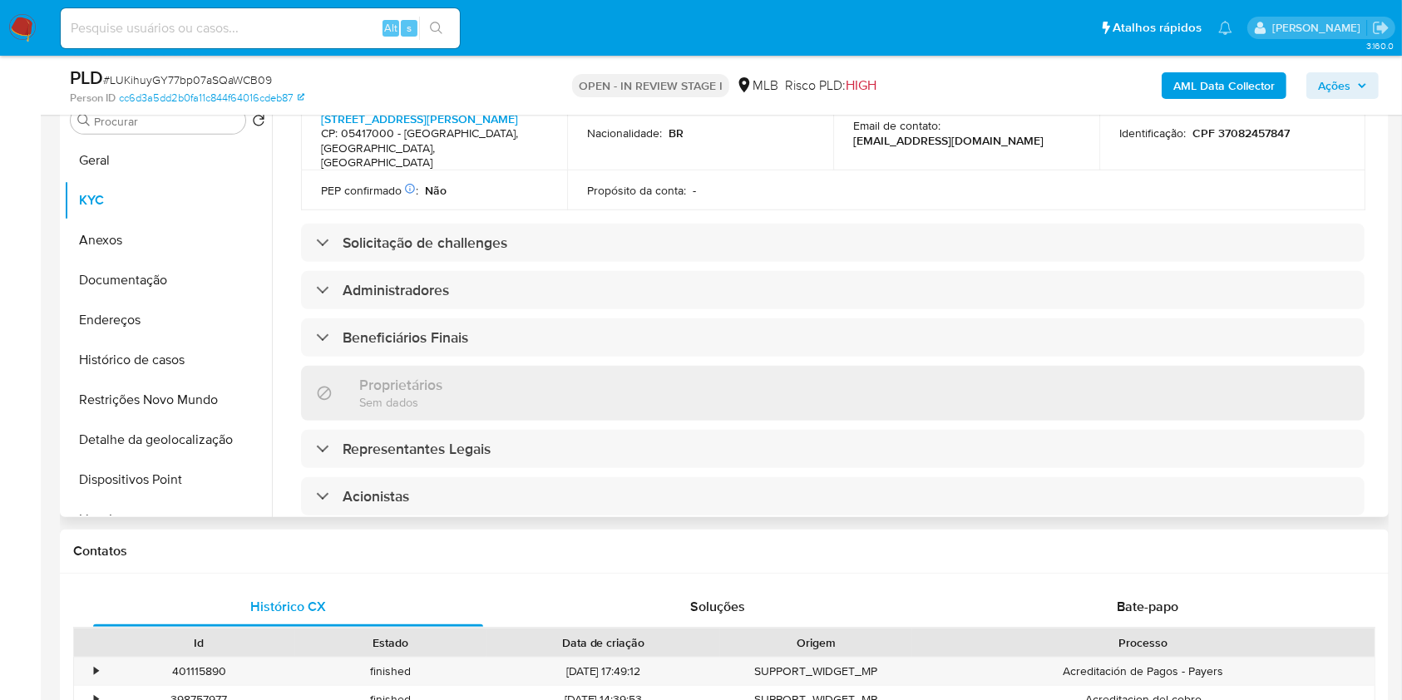
scroll to position [596, 0]
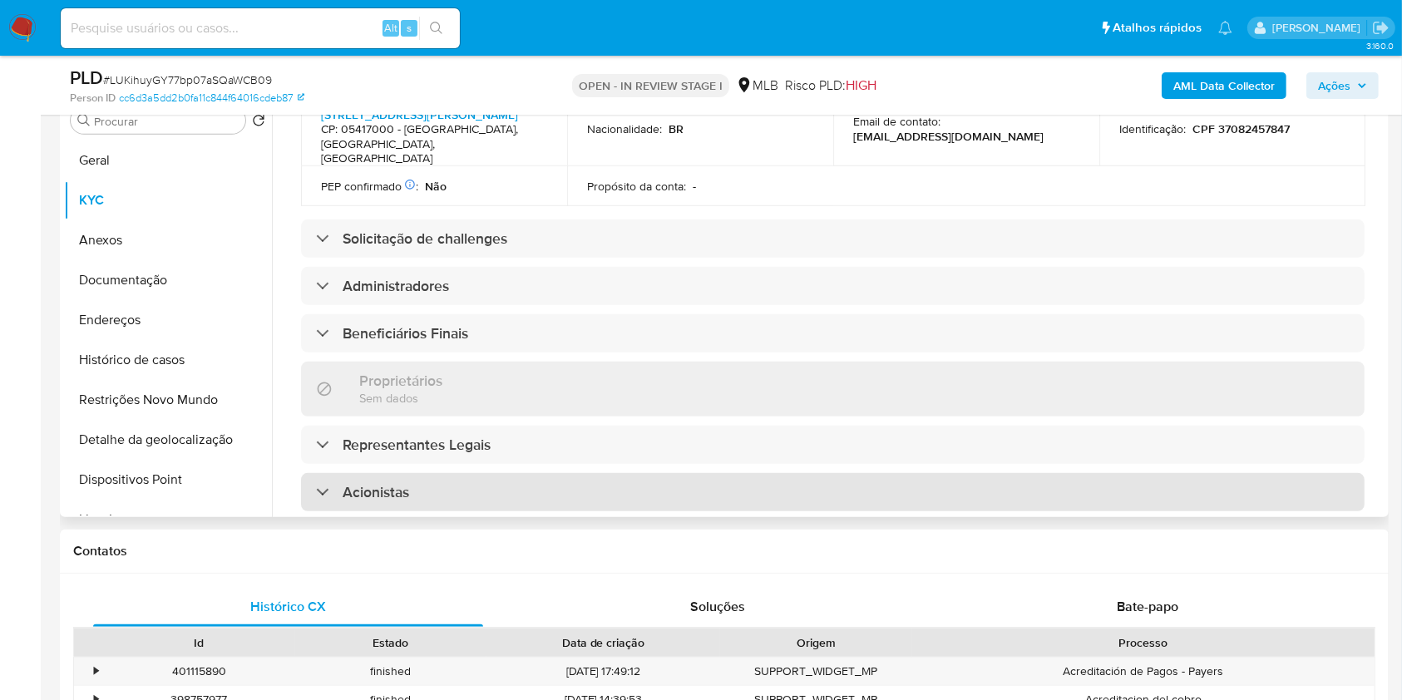
click at [629, 477] on div "Acionistas" at bounding box center [832, 492] width 1063 height 38
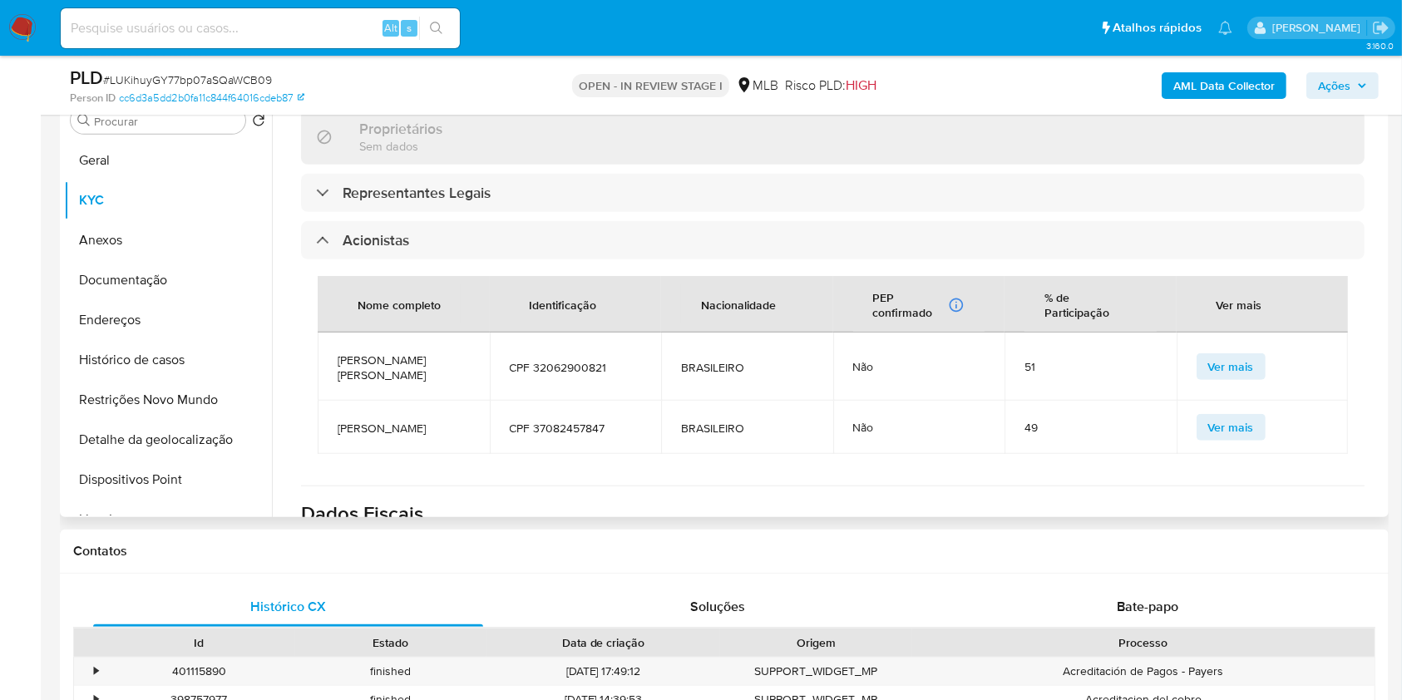
scroll to position [850, 0]
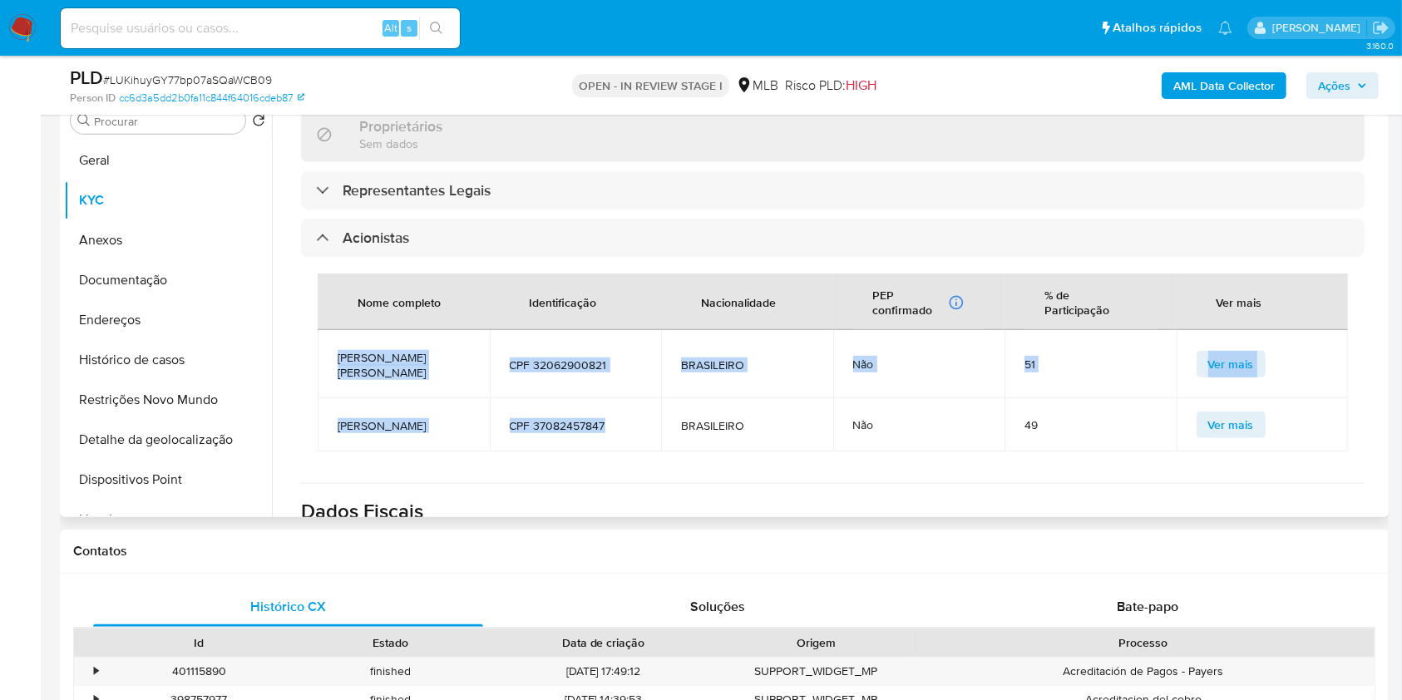
drag, startPoint x: 614, startPoint y: 385, endPoint x: 333, endPoint y: 328, distance: 287.6
click at [333, 330] on tbody "IVAN SANTOS MOURA CPF 32062900821 BRASILEIRO Não 51 Ver mais TARSILA MARIA JACI…" at bounding box center [833, 390] width 1030 height 121
copy tbody "IVAN SANTOS MOURA CPF 32062900821 BRASILEIRO Não 51 Ver mais TARSILA MARIA JACI…"
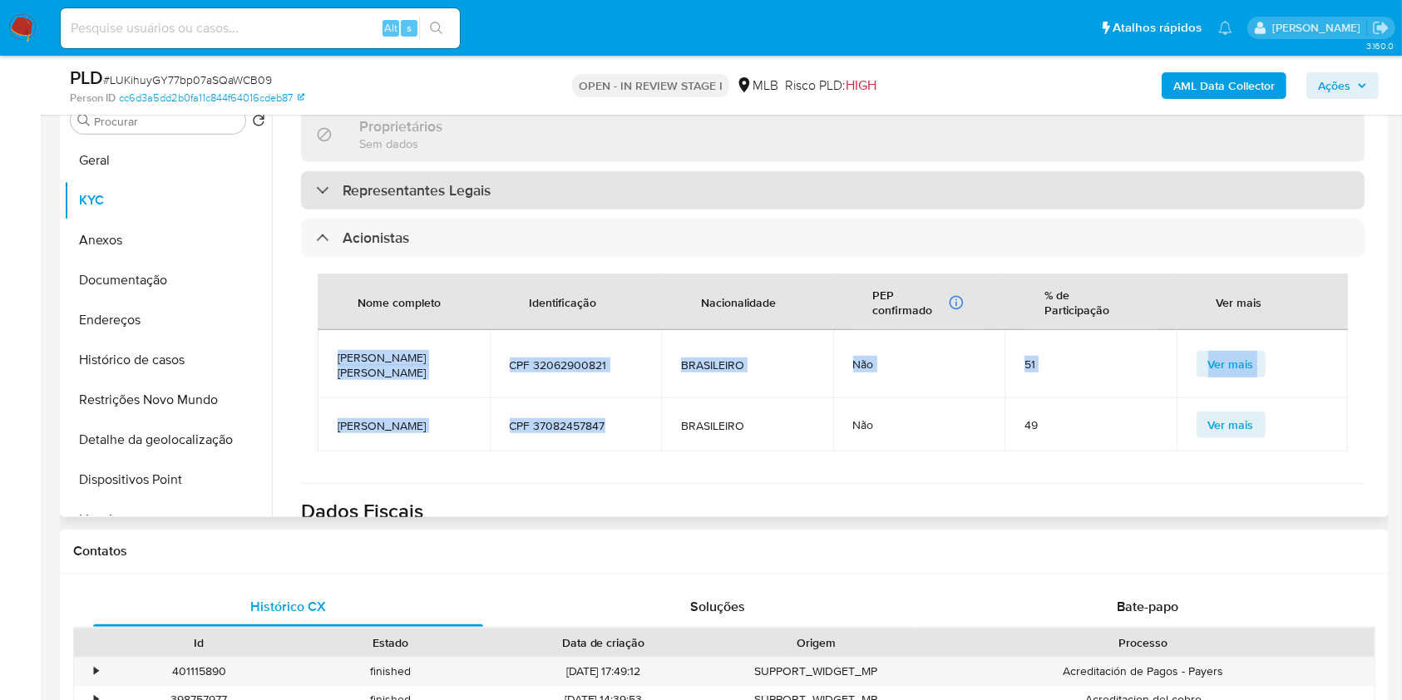
click at [461, 181] on h3 "Representantes Legais" at bounding box center [417, 190] width 148 height 18
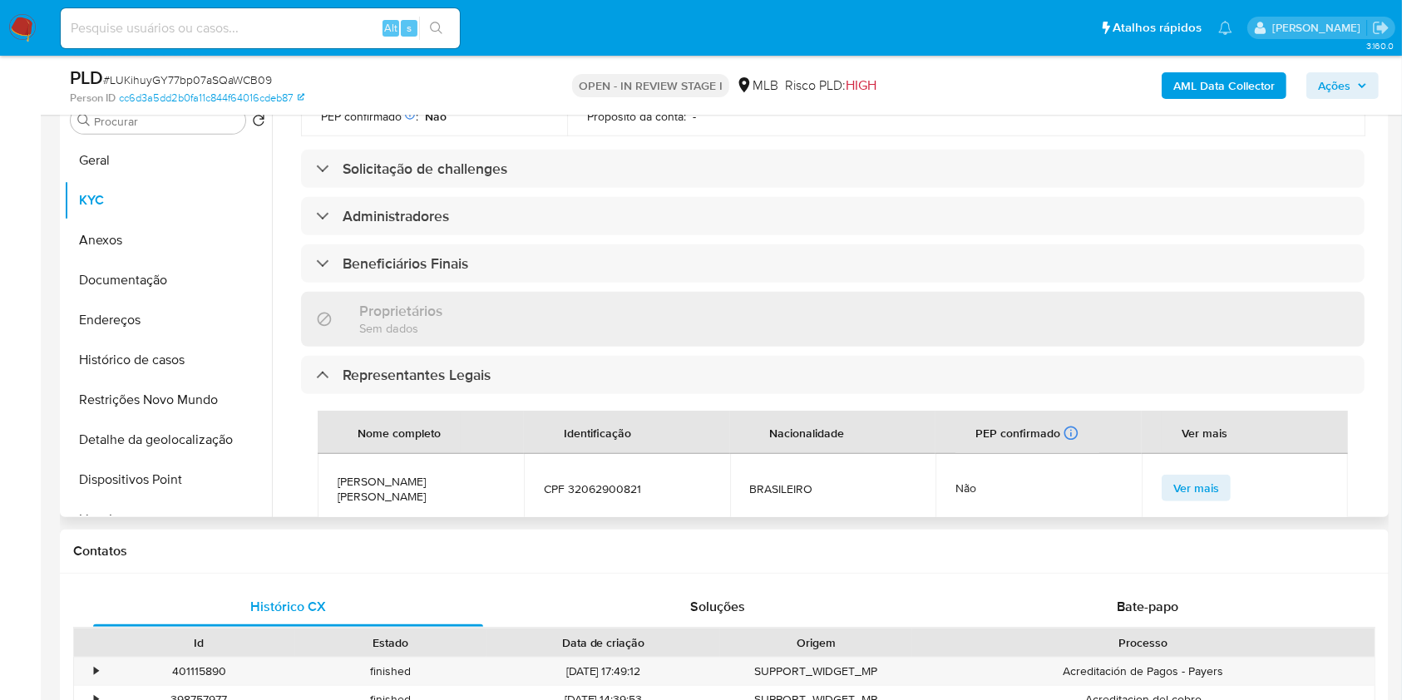
scroll to position [658, 0]
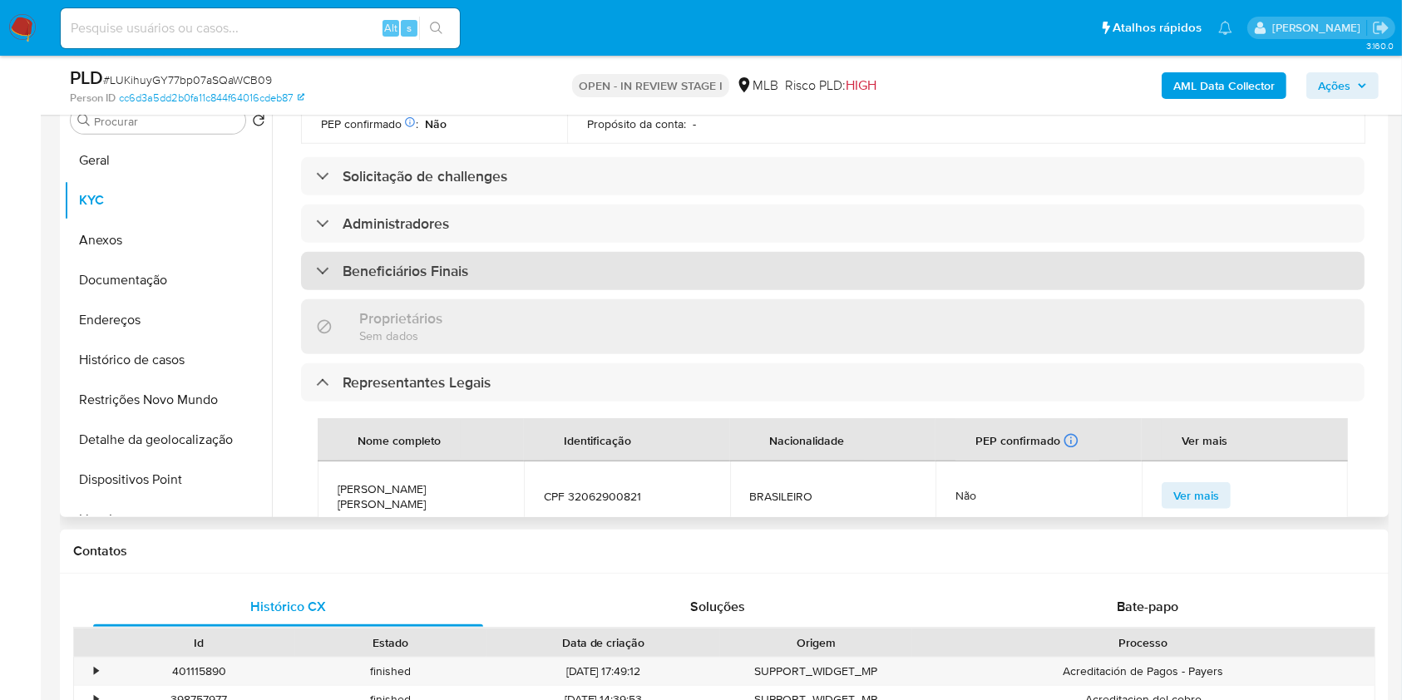
click at [499, 252] on div "Beneficiários Finais" at bounding box center [832, 271] width 1063 height 38
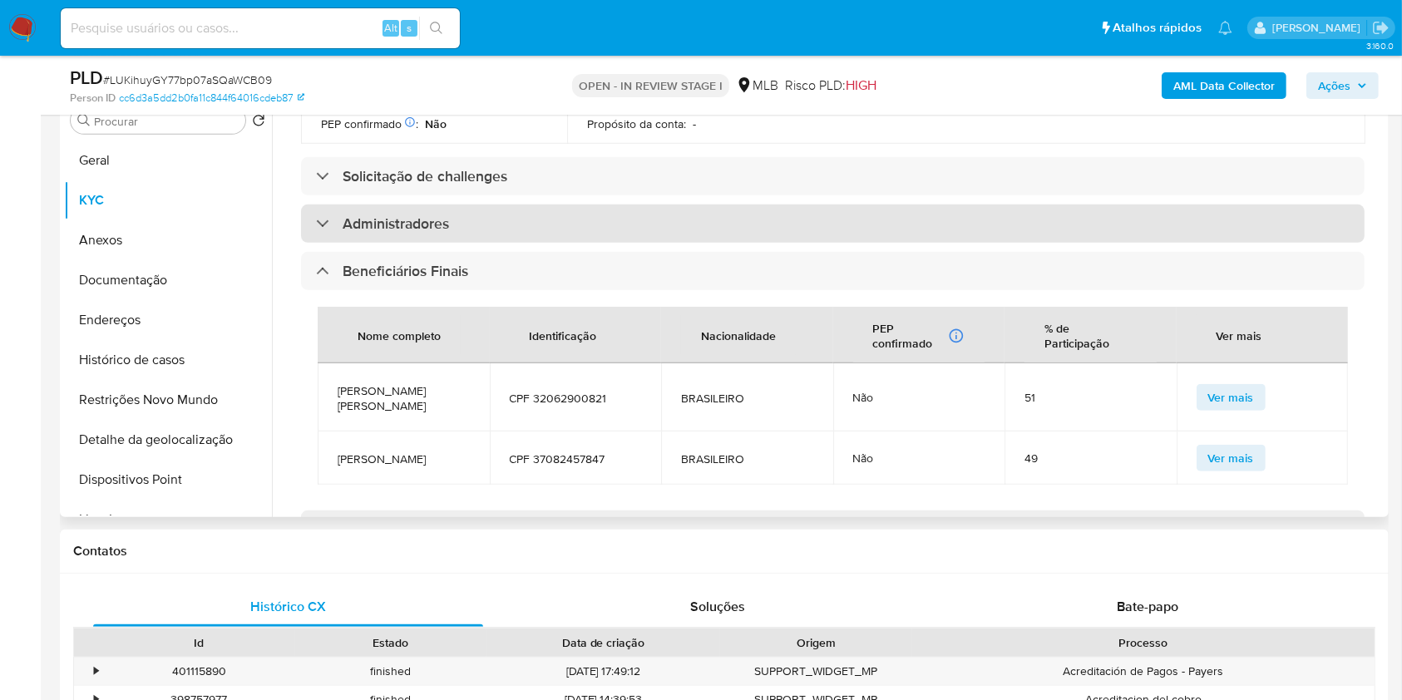
click at [475, 205] on div "Administradores" at bounding box center [832, 224] width 1063 height 38
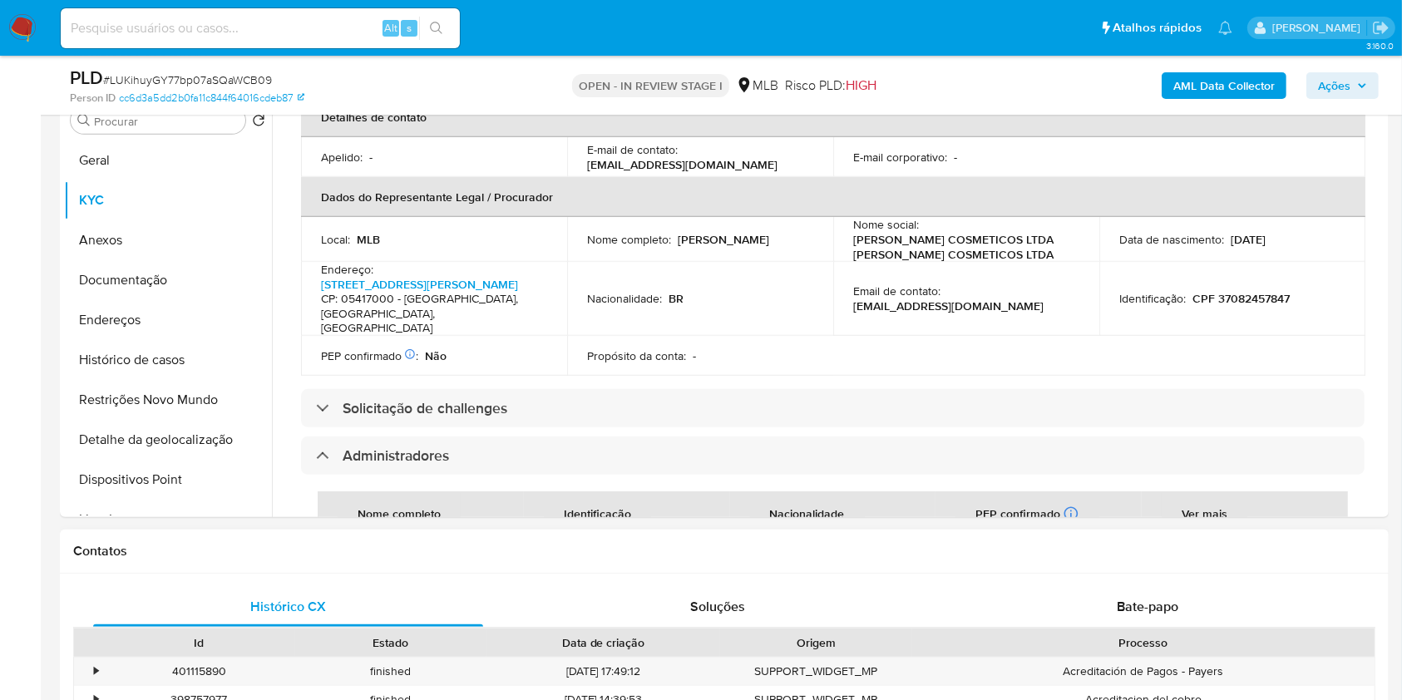
scroll to position [426, 0]
click at [1355, 98] on div "AML Data Collector Ações" at bounding box center [1162, 85] width 431 height 39
click at [1361, 85] on icon "button" at bounding box center [1361, 85] width 7 height 4
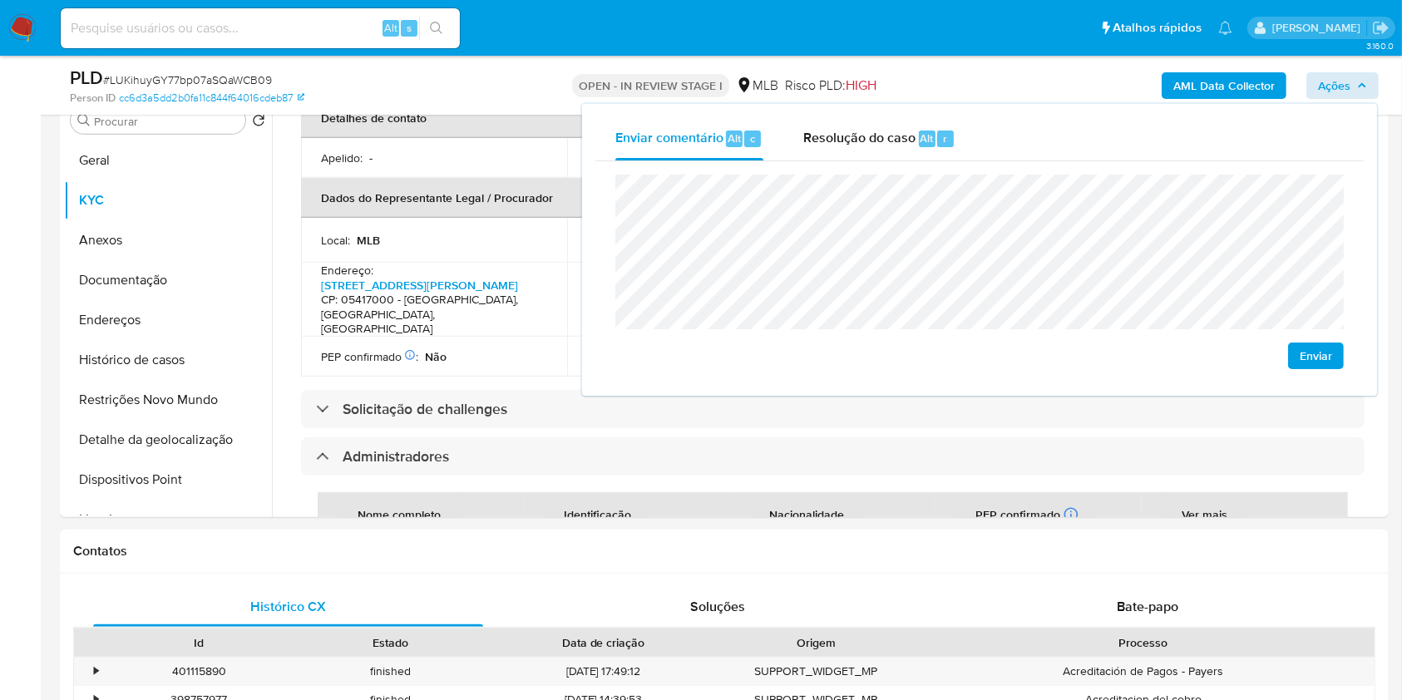
click at [0, 0] on lt-span "econômica" at bounding box center [0, 0] width 0 height 0
click at [507, 337] on td "PEP confirmado Obtido de listas internas : Não" at bounding box center [434, 357] width 266 height 40
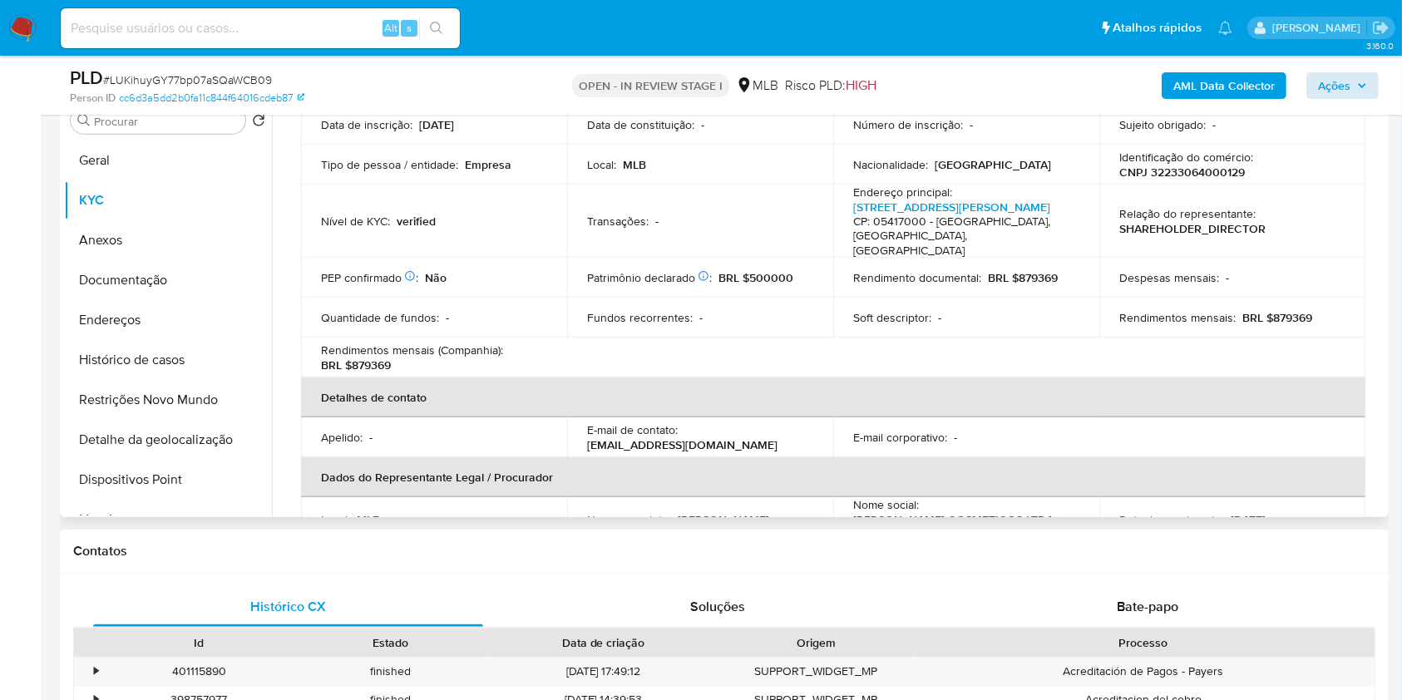
scroll to position [121, 0]
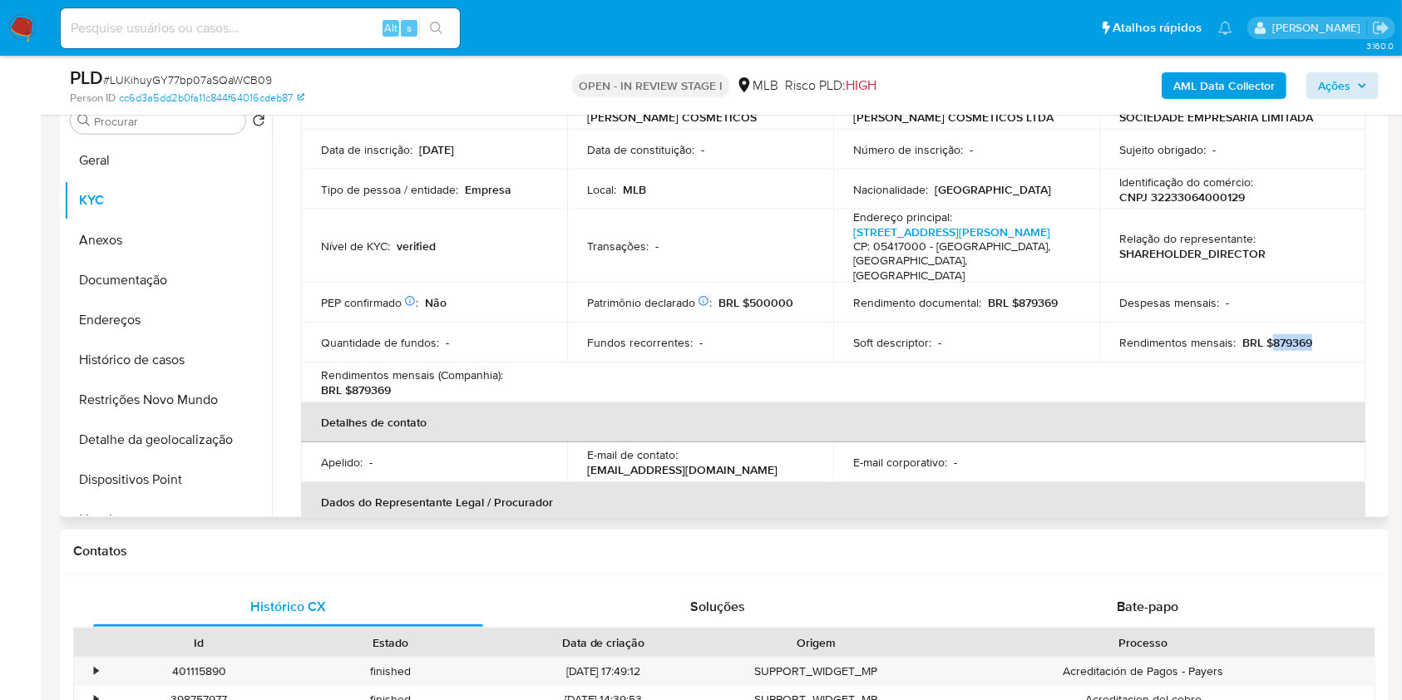
drag, startPoint x: 1267, startPoint y: 327, endPoint x: 1264, endPoint y: 377, distance: 50.0
click at [1310, 335] on div "Rendimentos mensais : BRL $879369" at bounding box center [1232, 342] width 226 height 15
copy p "879369"
click at [1350, 95] on span "Ações" at bounding box center [1342, 85] width 49 height 23
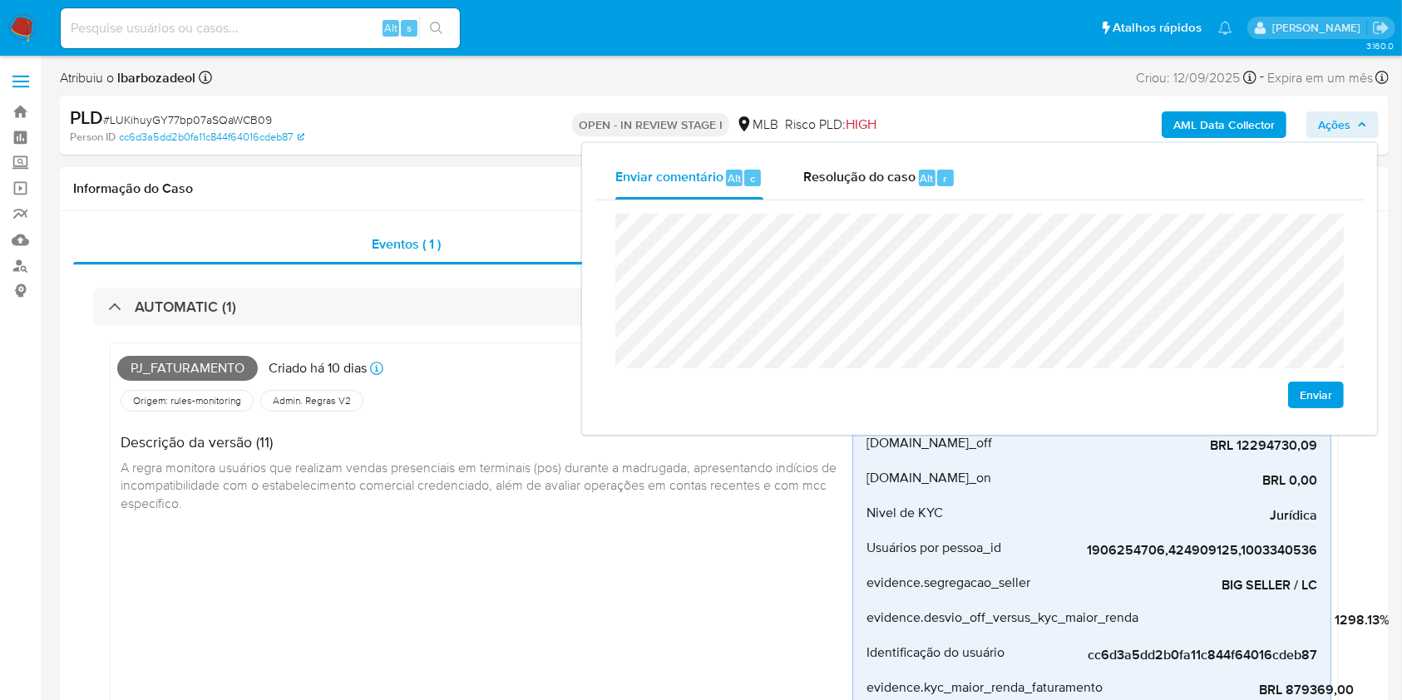
scroll to position [2, 0]
click at [33, 234] on link "Mulan" at bounding box center [99, 238] width 198 height 26
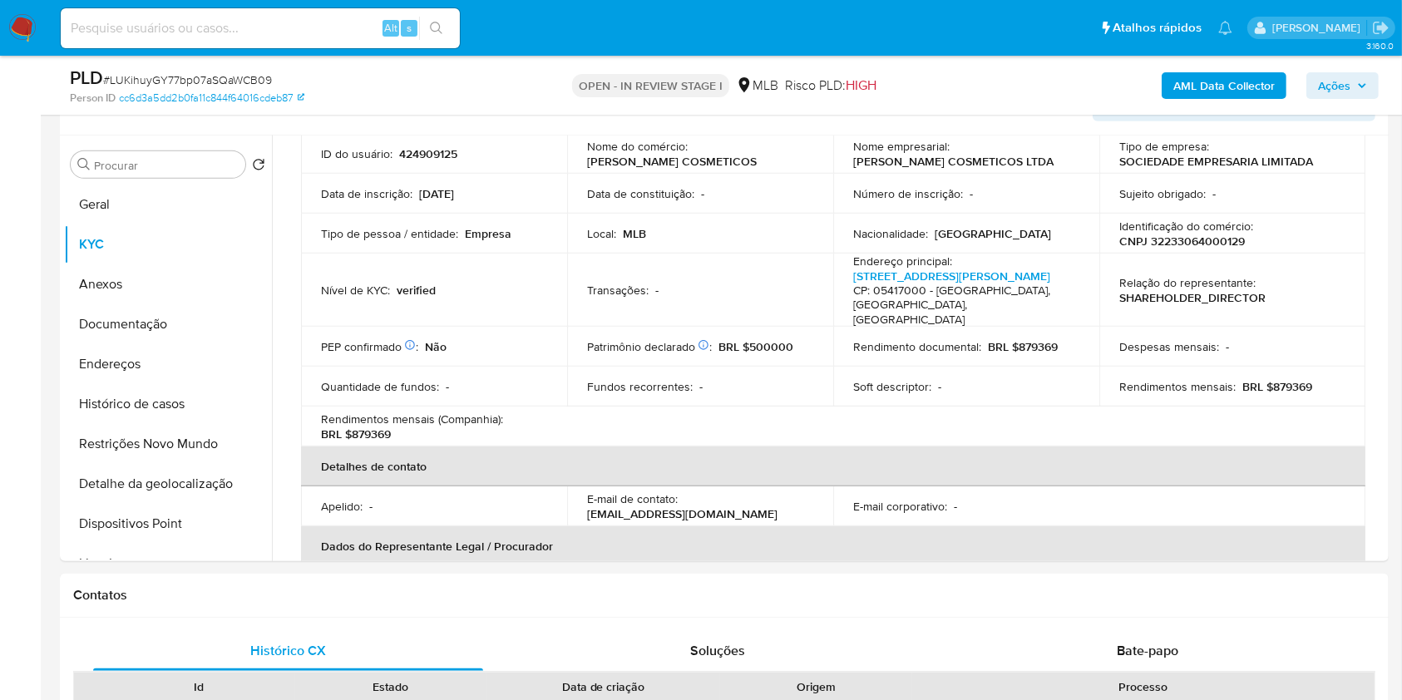
scroll to position [782, 0]
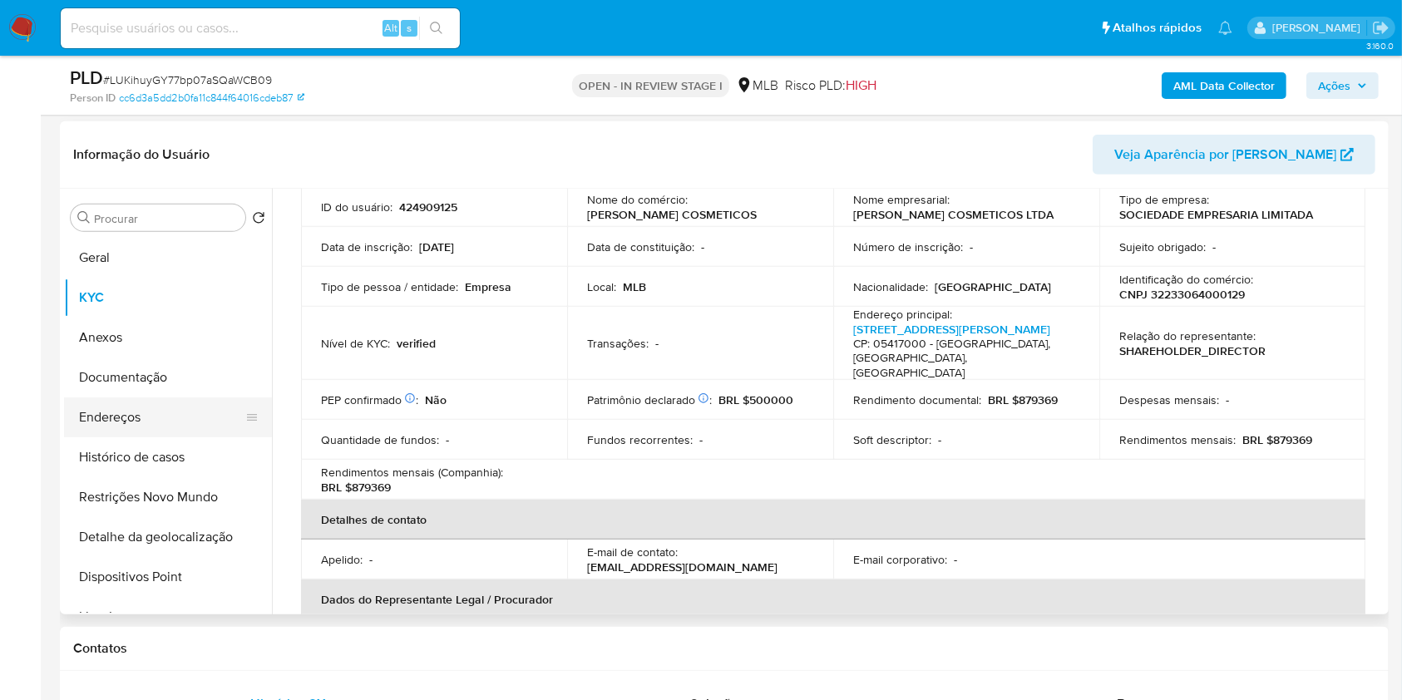
click at [203, 417] on button "Endereços" at bounding box center [161, 417] width 195 height 40
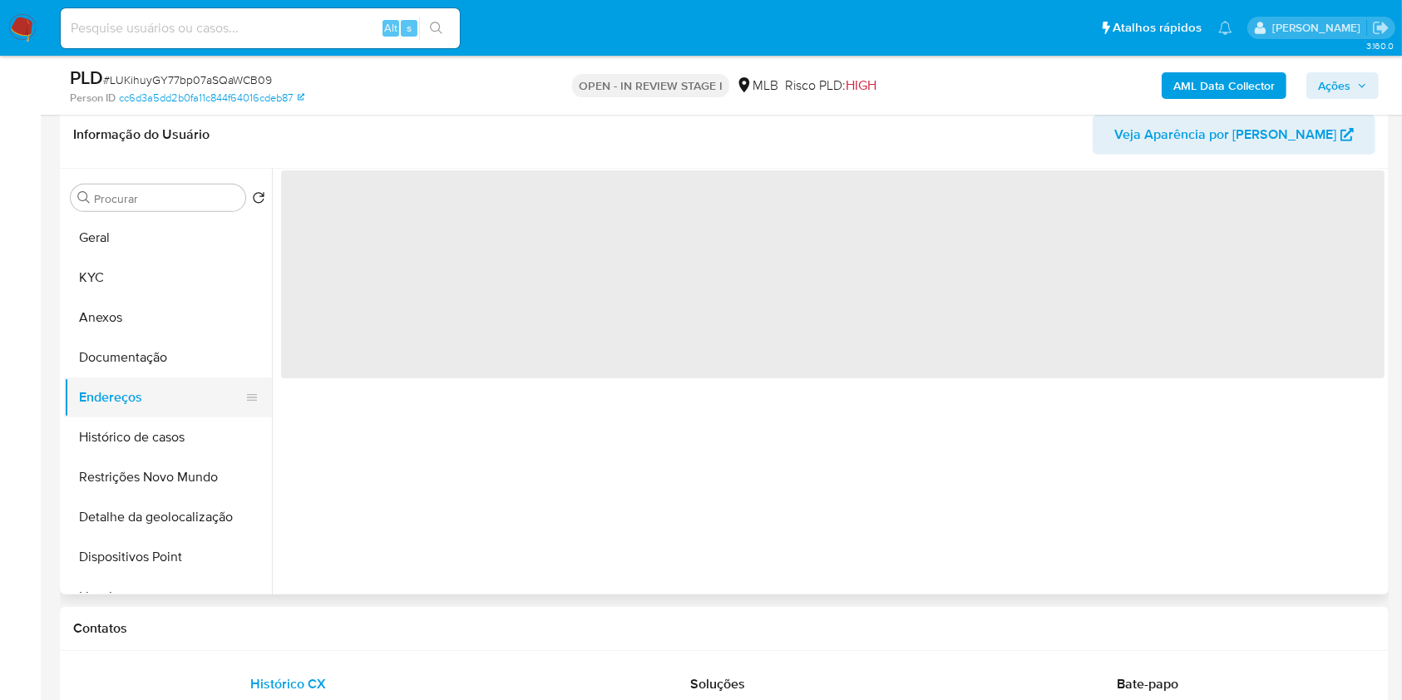
scroll to position [0, 0]
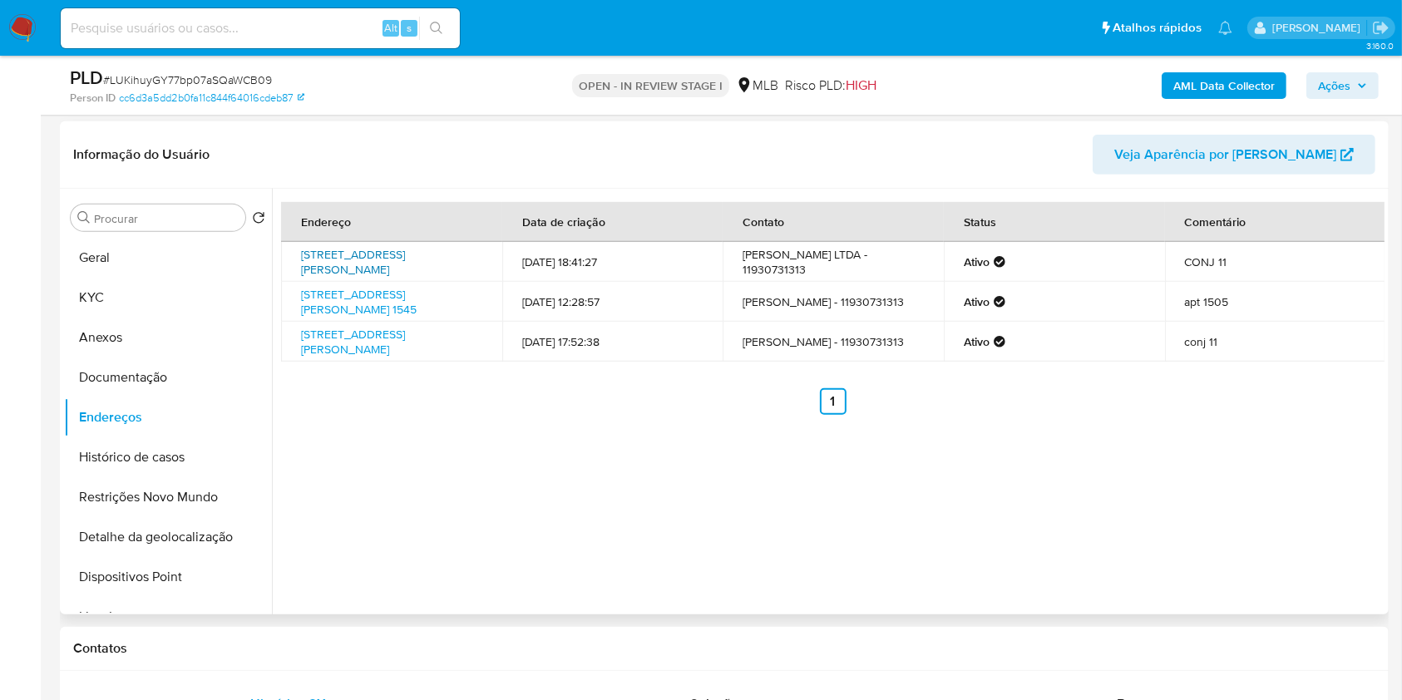
click at [405, 259] on link "Rua Mourato Coelho 90, São Paulo, São Paulo, 05417010, Brasil 90" at bounding box center [353, 262] width 104 height 32
click at [392, 301] on link "Avenida Presidente Juscelino Kubitschek 1545, São Paulo, São Paulo, 04543011, B…" at bounding box center [359, 302] width 116 height 32
click at [386, 339] on link "Rua Mourato Coelho 90, São Paulo, São Paulo, 05417000, Brasil 90" at bounding box center [353, 342] width 104 height 32
click at [190, 378] on button "Documentação" at bounding box center [161, 377] width 195 height 40
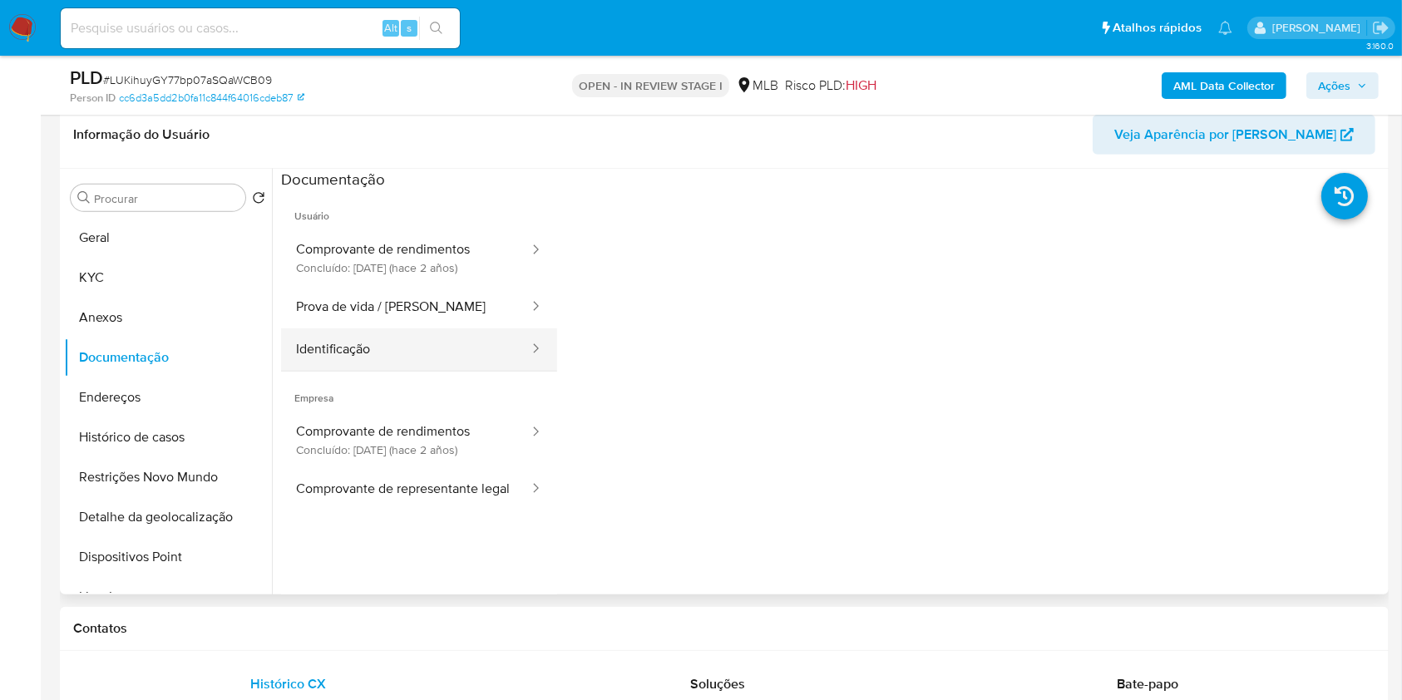
click at [410, 348] on button "Identificação" at bounding box center [405, 349] width 249 height 42
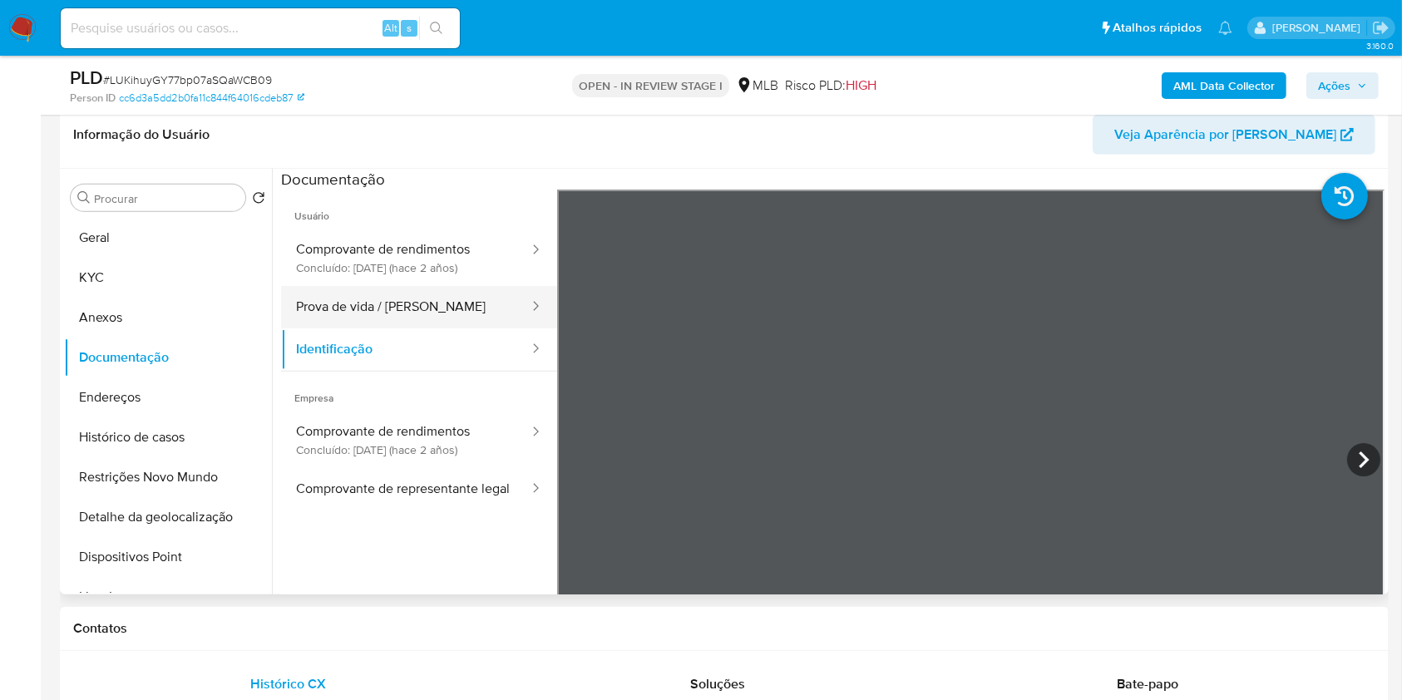
click at [436, 309] on button "Prova de vida / [PERSON_NAME]" at bounding box center [405, 307] width 249 height 42
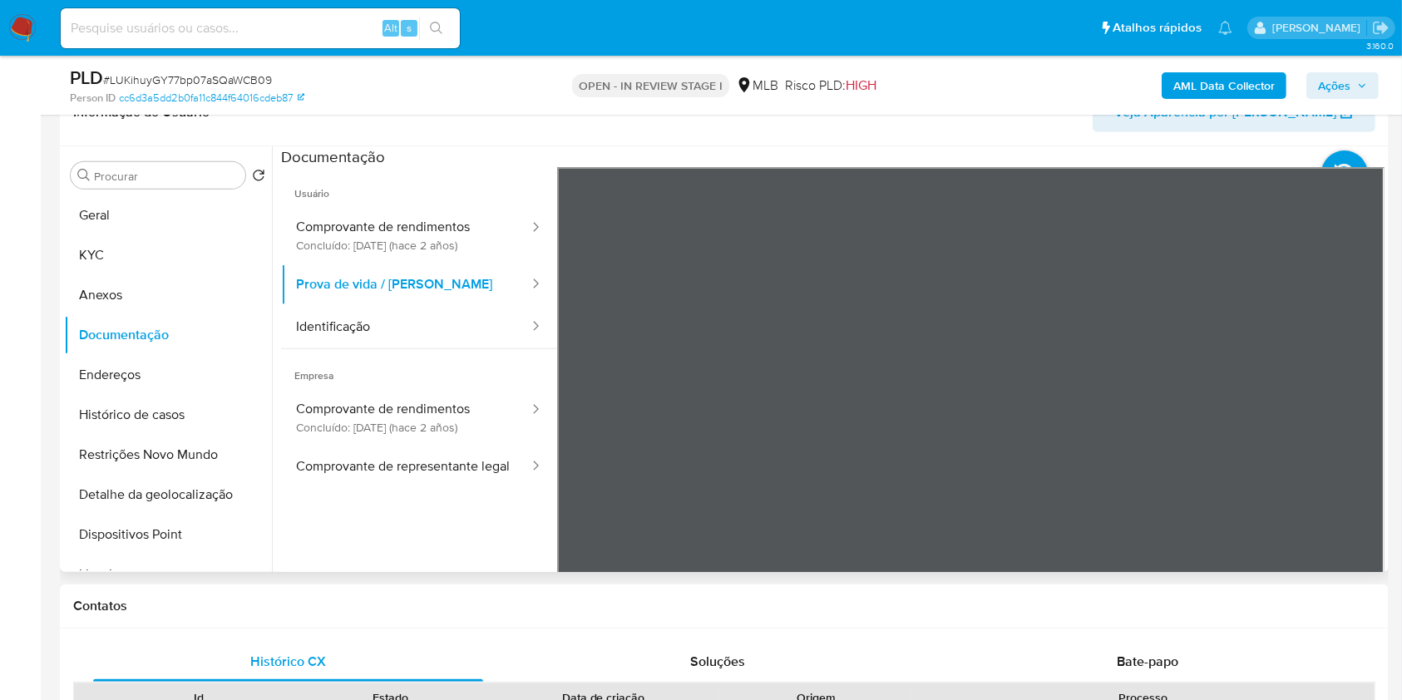
scroll to position [791, 0]
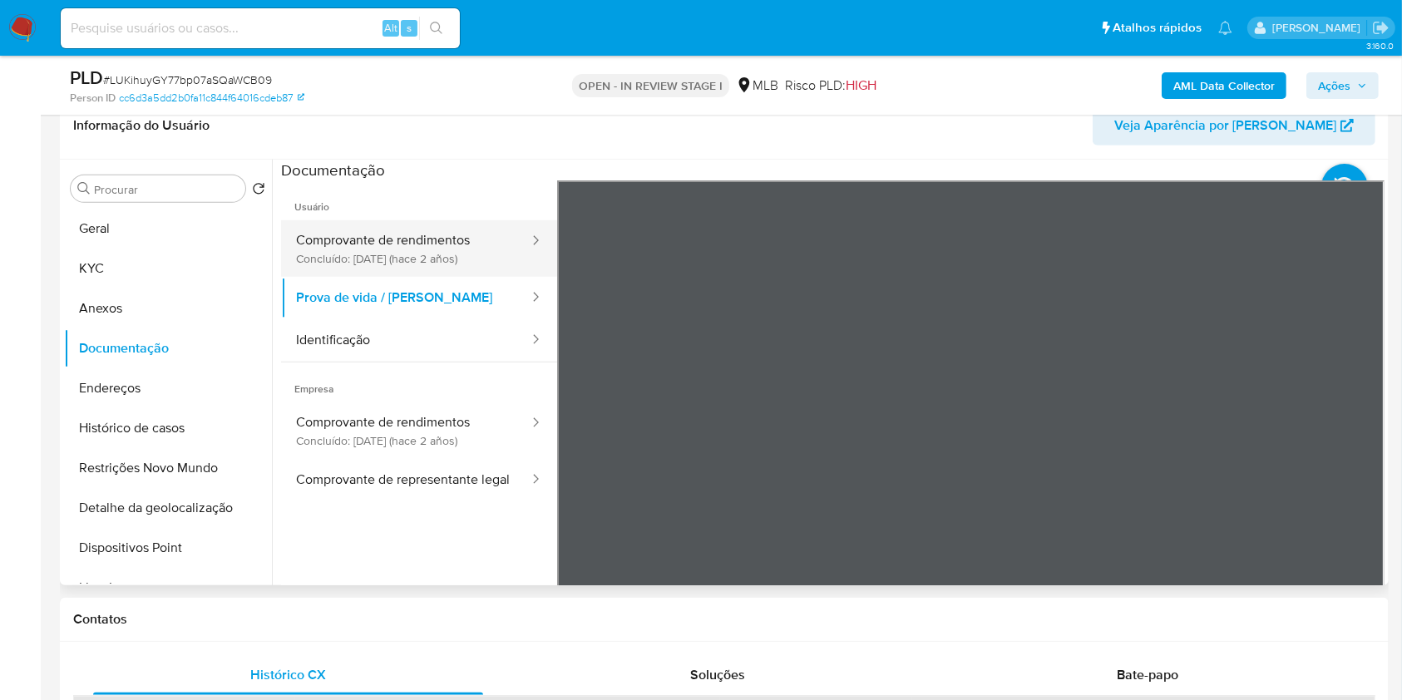
click at [343, 228] on button "Comprovante de rendimentos Concluído: 19/06/2023 (hace 2 años)" at bounding box center [405, 248] width 249 height 57
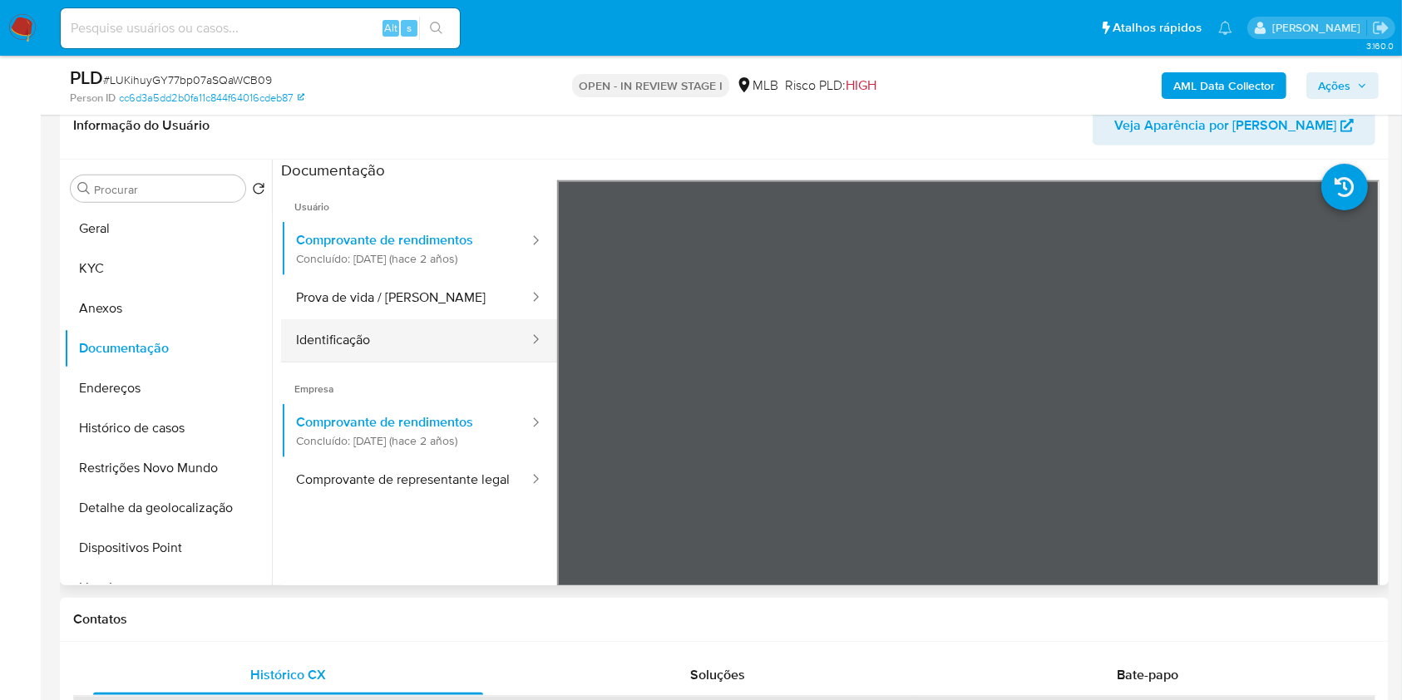
click at [436, 343] on button "Identificação" at bounding box center [405, 340] width 249 height 42
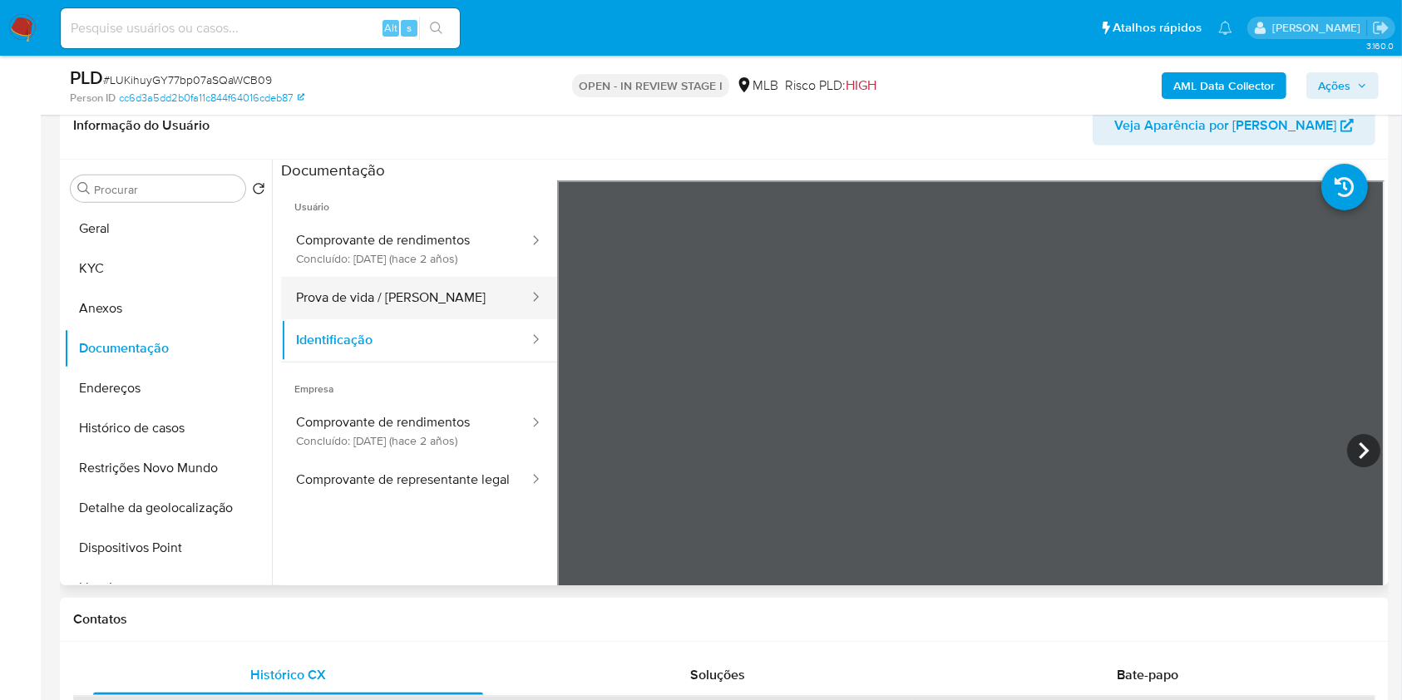
click at [486, 308] on button "Prova de vida / [PERSON_NAME]" at bounding box center [405, 298] width 249 height 42
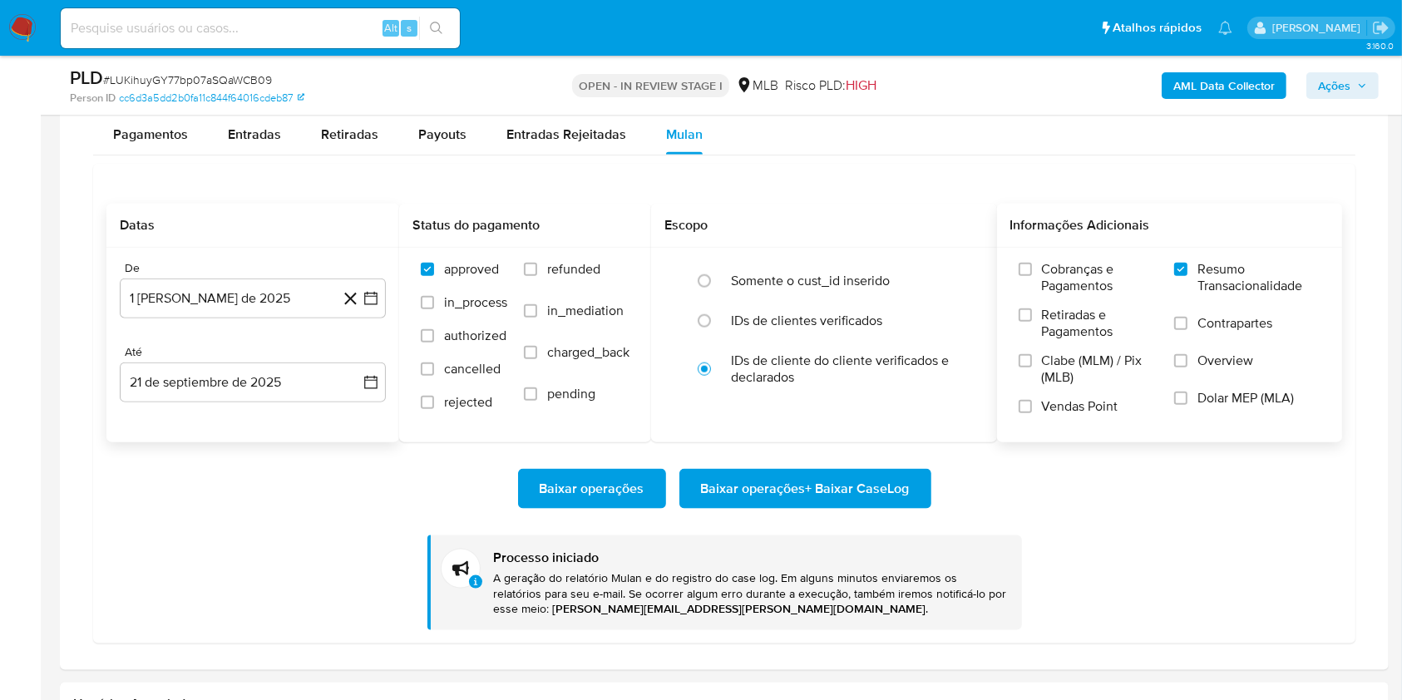
scroll to position [1919, 0]
click at [244, 136] on span "Entradas" at bounding box center [254, 135] width 53 height 19
select select "10"
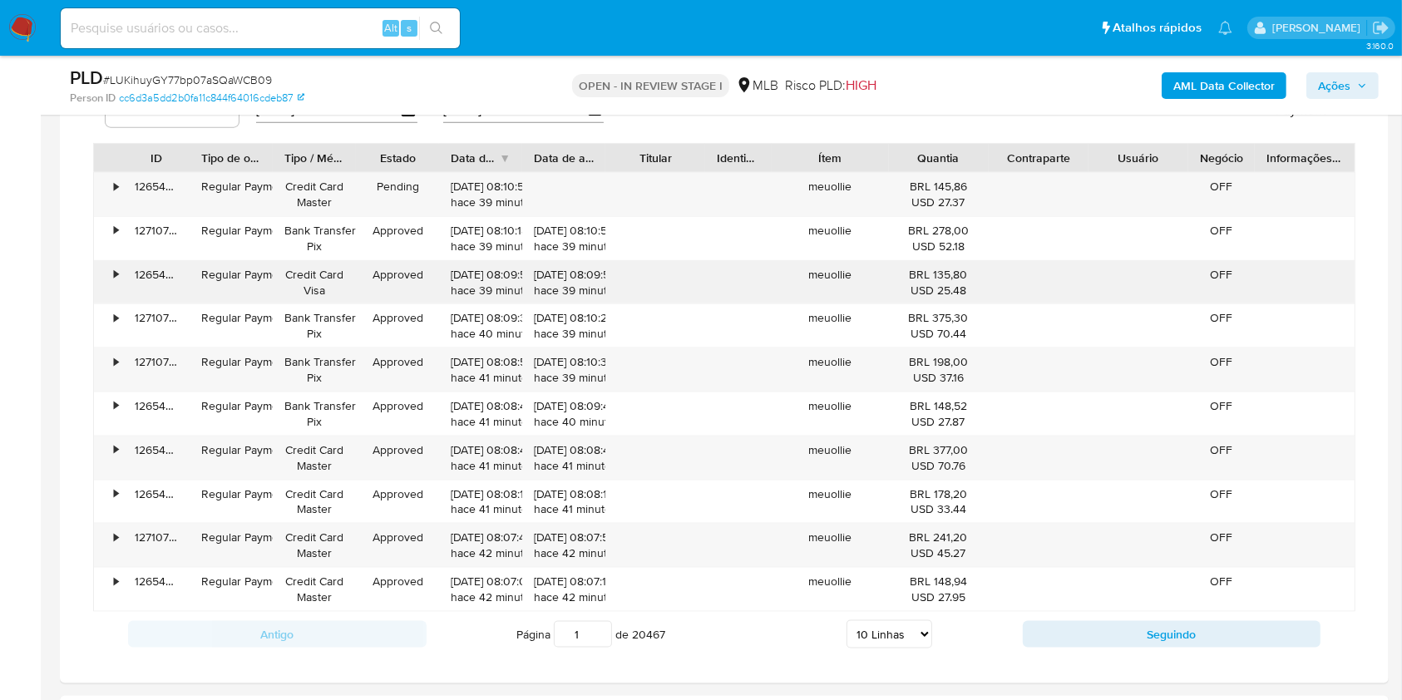
scroll to position [2025, 0]
click at [828, 275] on div "meuollie" at bounding box center [830, 280] width 116 height 43
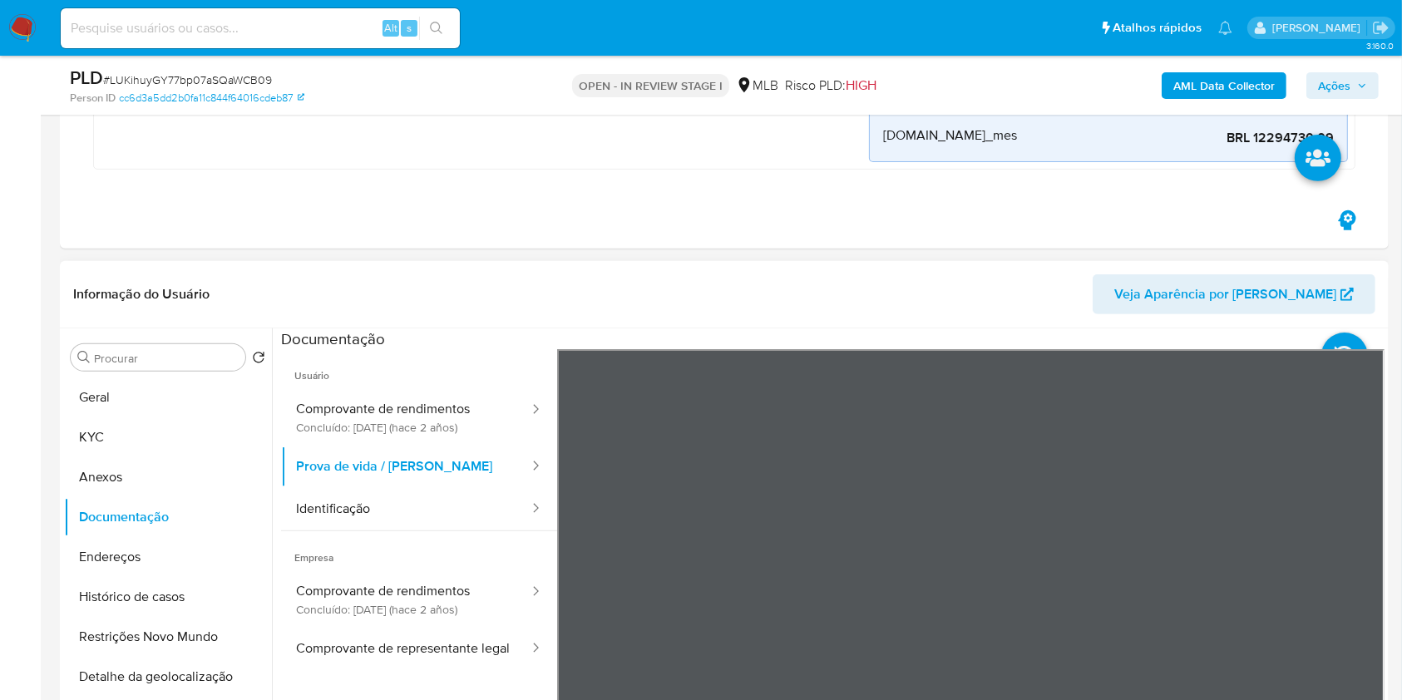
scroll to position [671, 0]
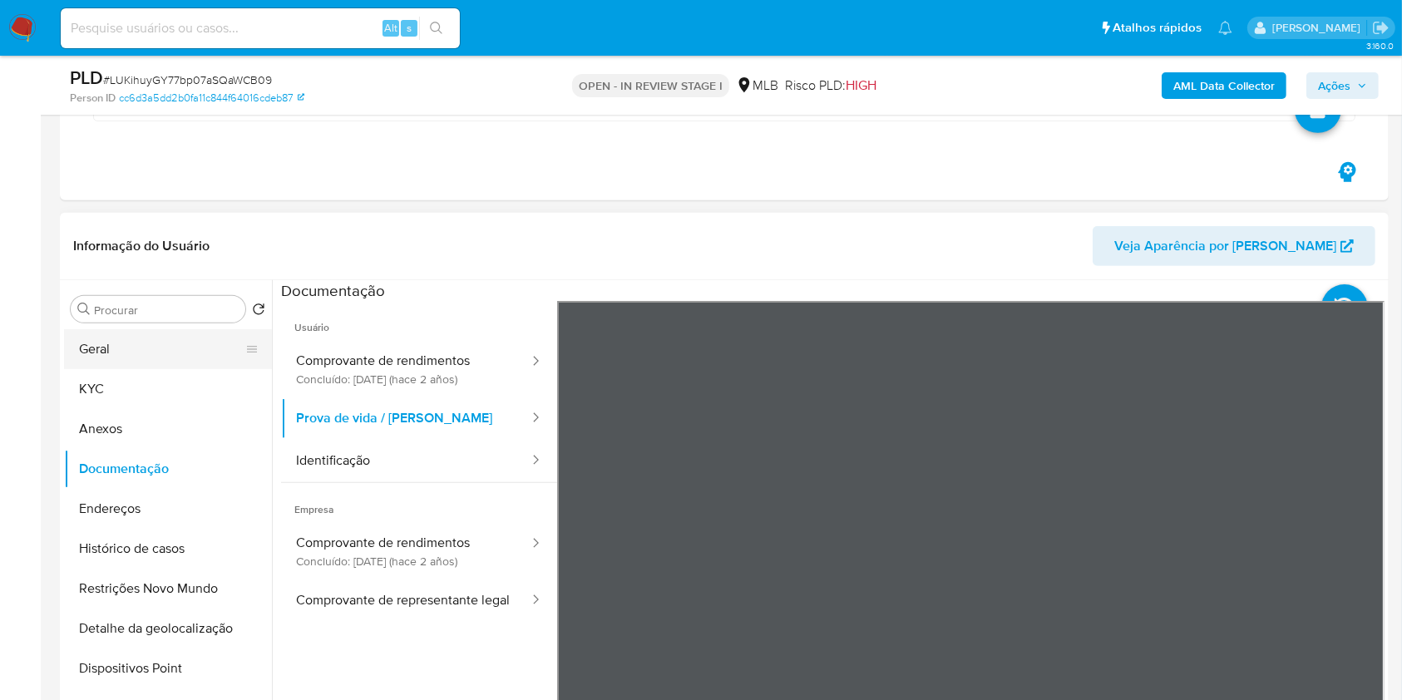
click at [162, 359] on button "Geral" at bounding box center [161, 349] width 195 height 40
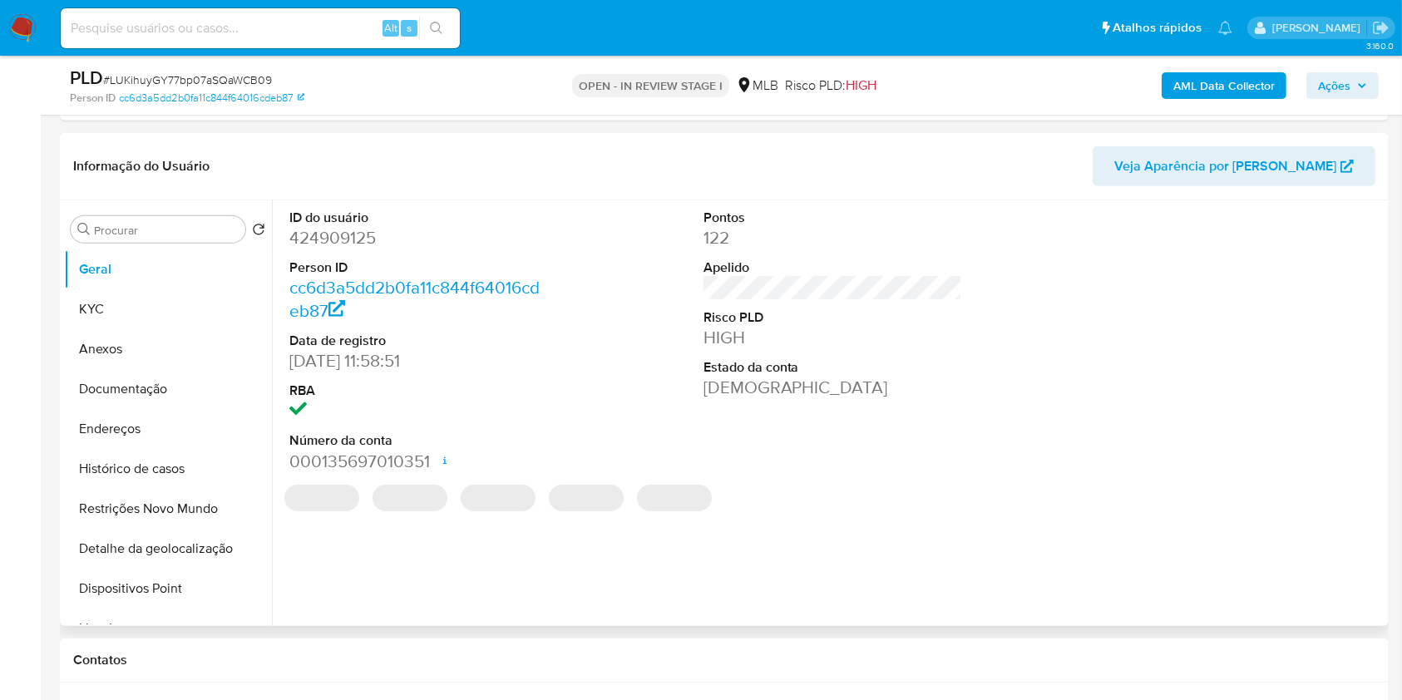
scroll to position [772, 0]
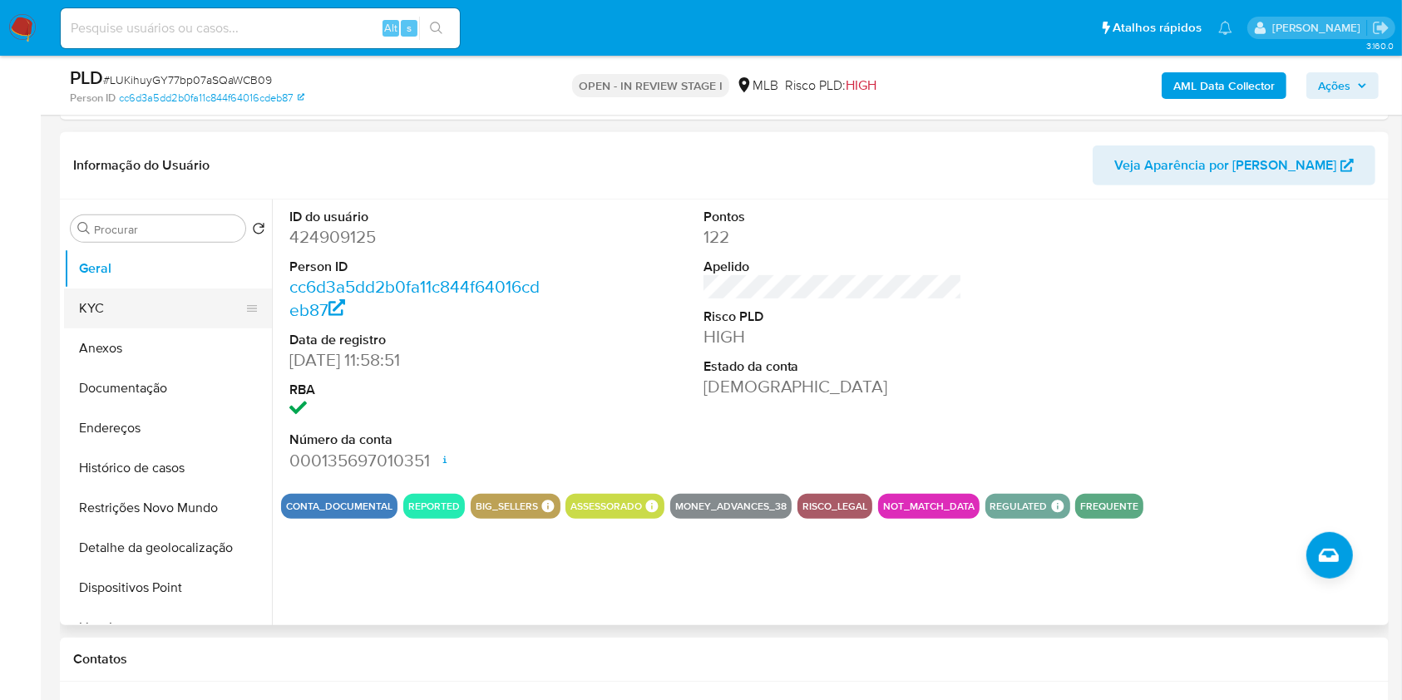
click at [163, 309] on button "KYC" at bounding box center [161, 308] width 195 height 40
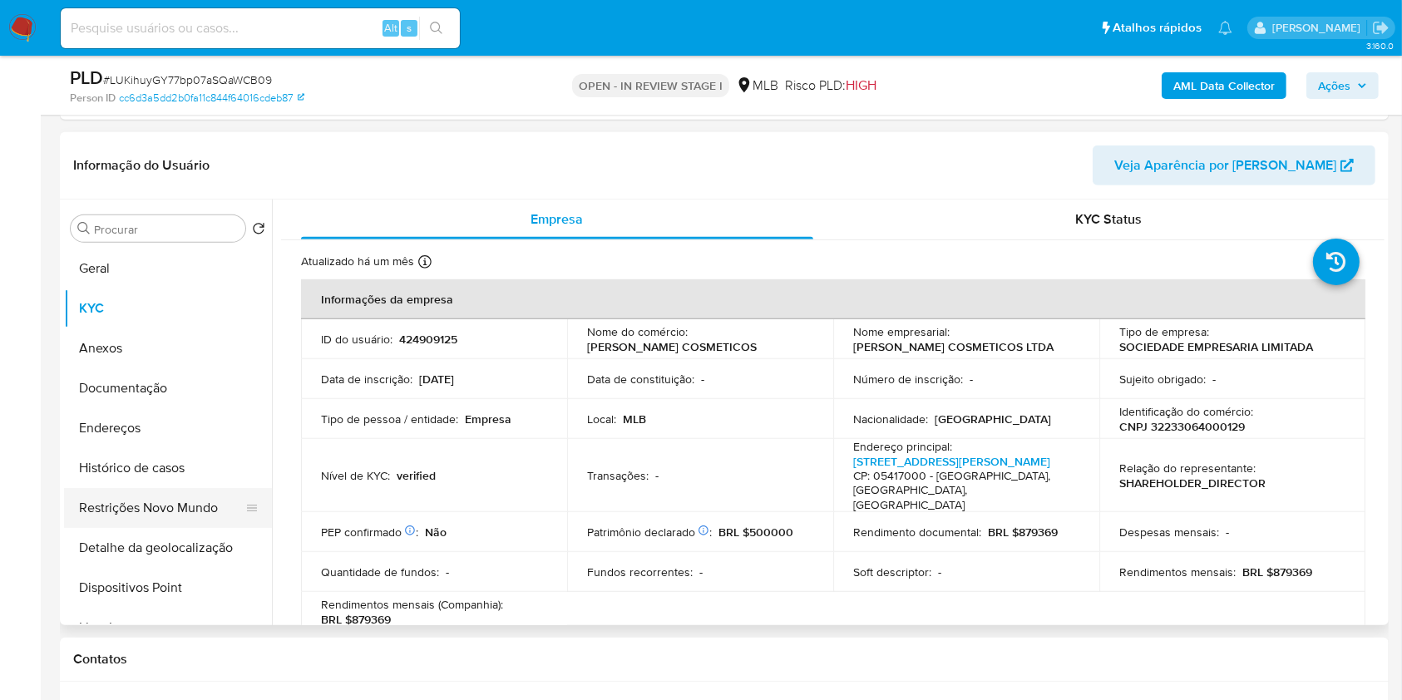
click at [195, 471] on button "Histórico de casos" at bounding box center [168, 468] width 208 height 40
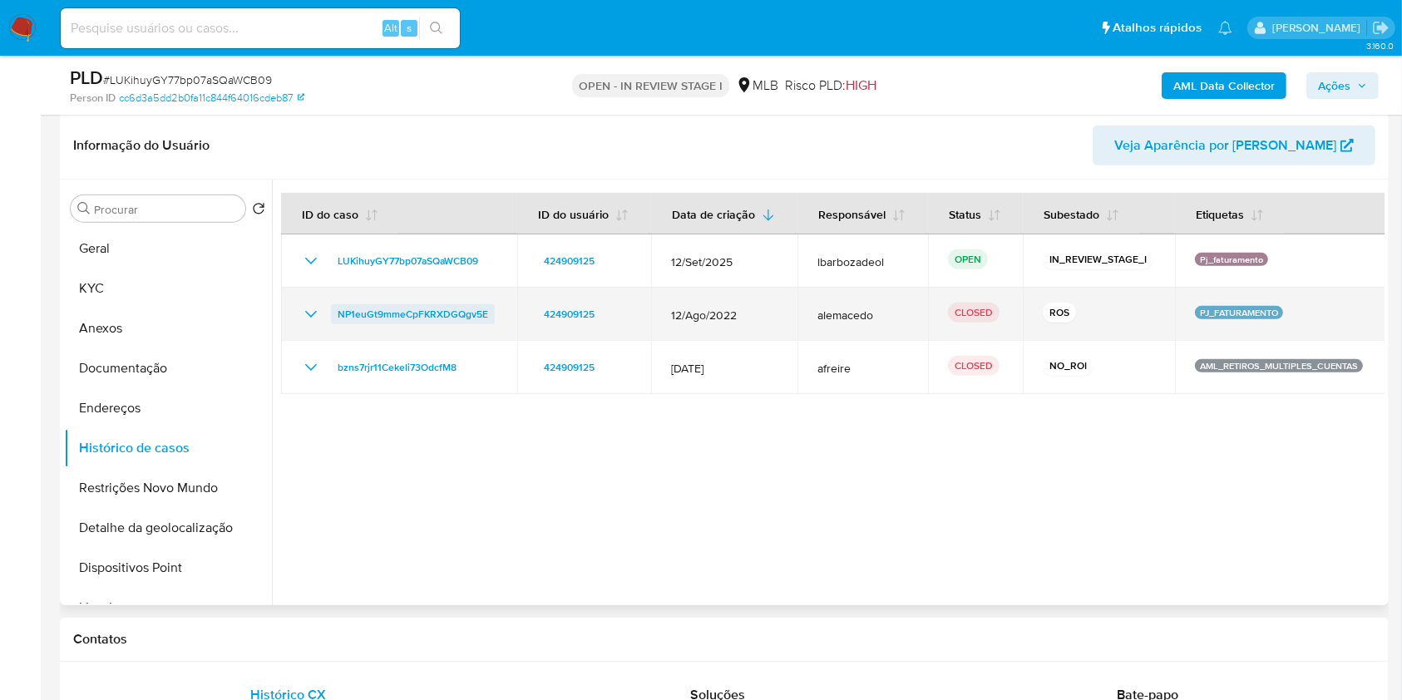
click at [460, 318] on span "NP1euGt9mmeCpFKRXDGQgv5E" at bounding box center [413, 314] width 150 height 20
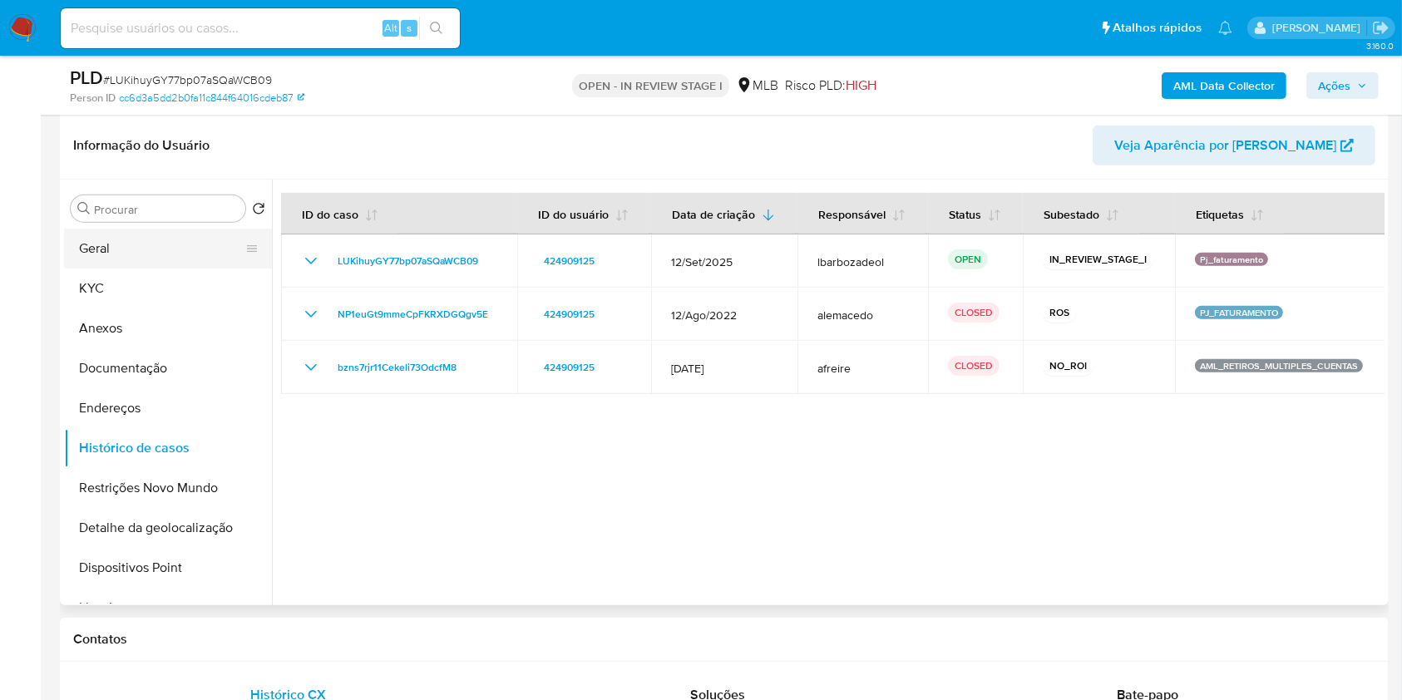
click at [109, 233] on button "Geral" at bounding box center [161, 249] width 195 height 40
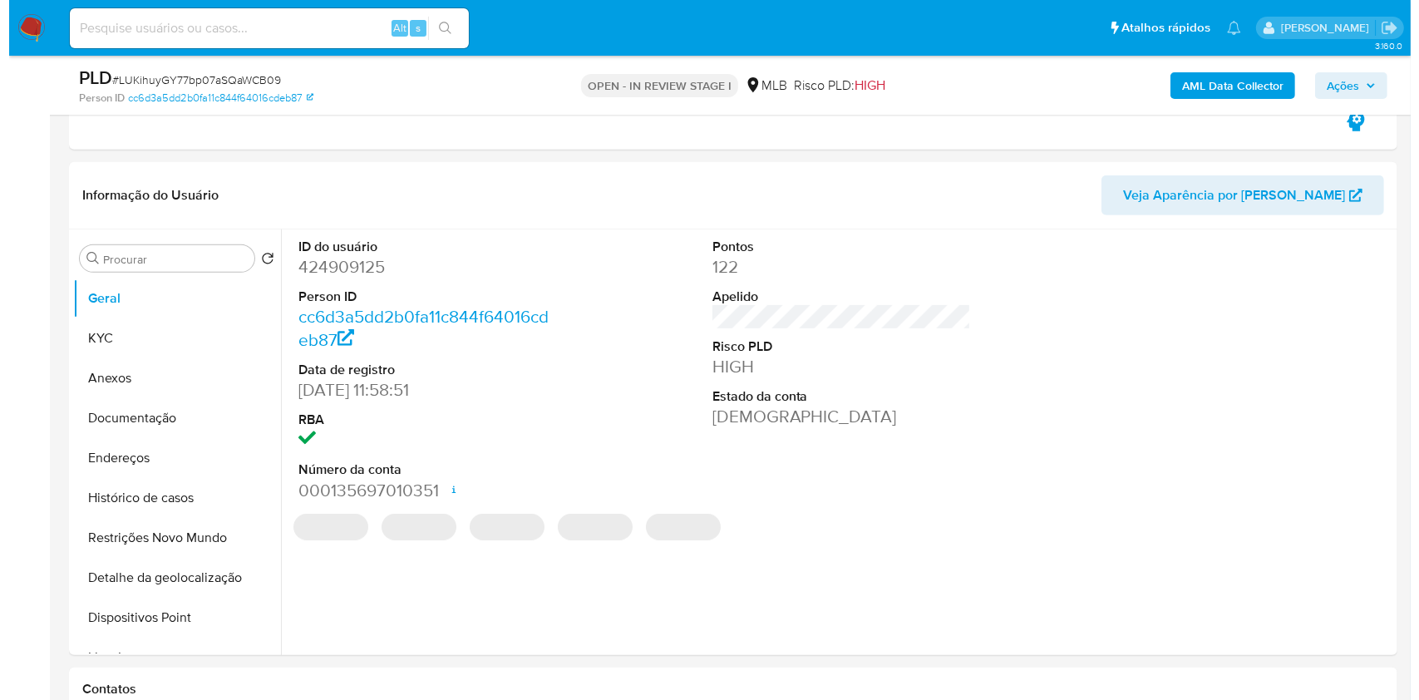
scroll to position [742, 0]
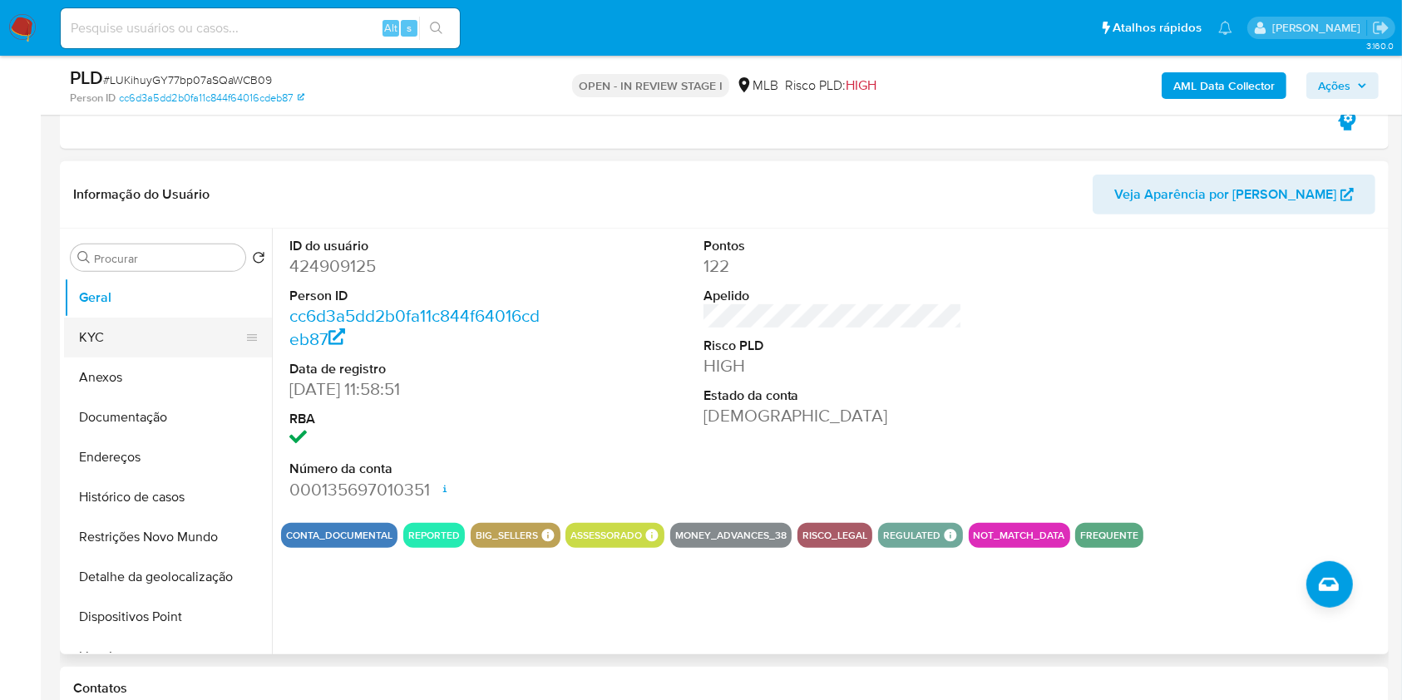
click at [155, 350] on button "KYC" at bounding box center [161, 338] width 195 height 40
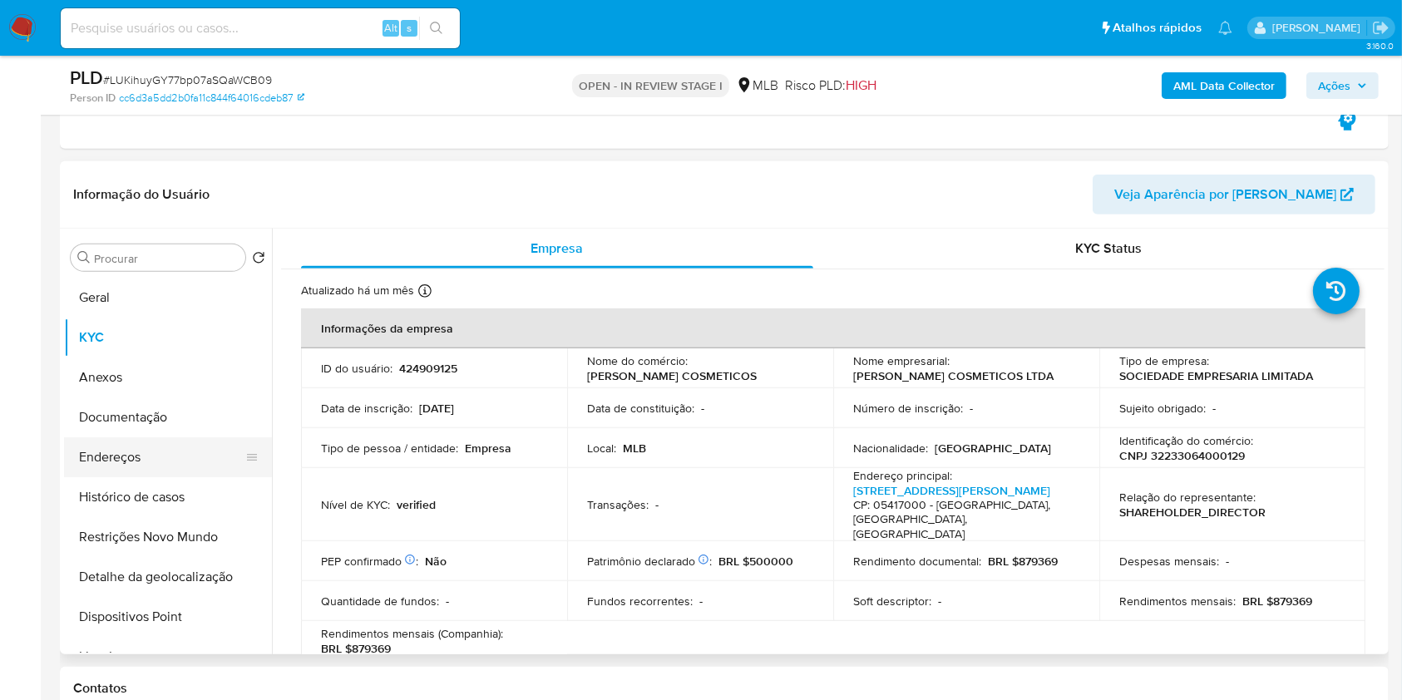
click at [140, 468] on button "Endereços" at bounding box center [161, 457] width 195 height 40
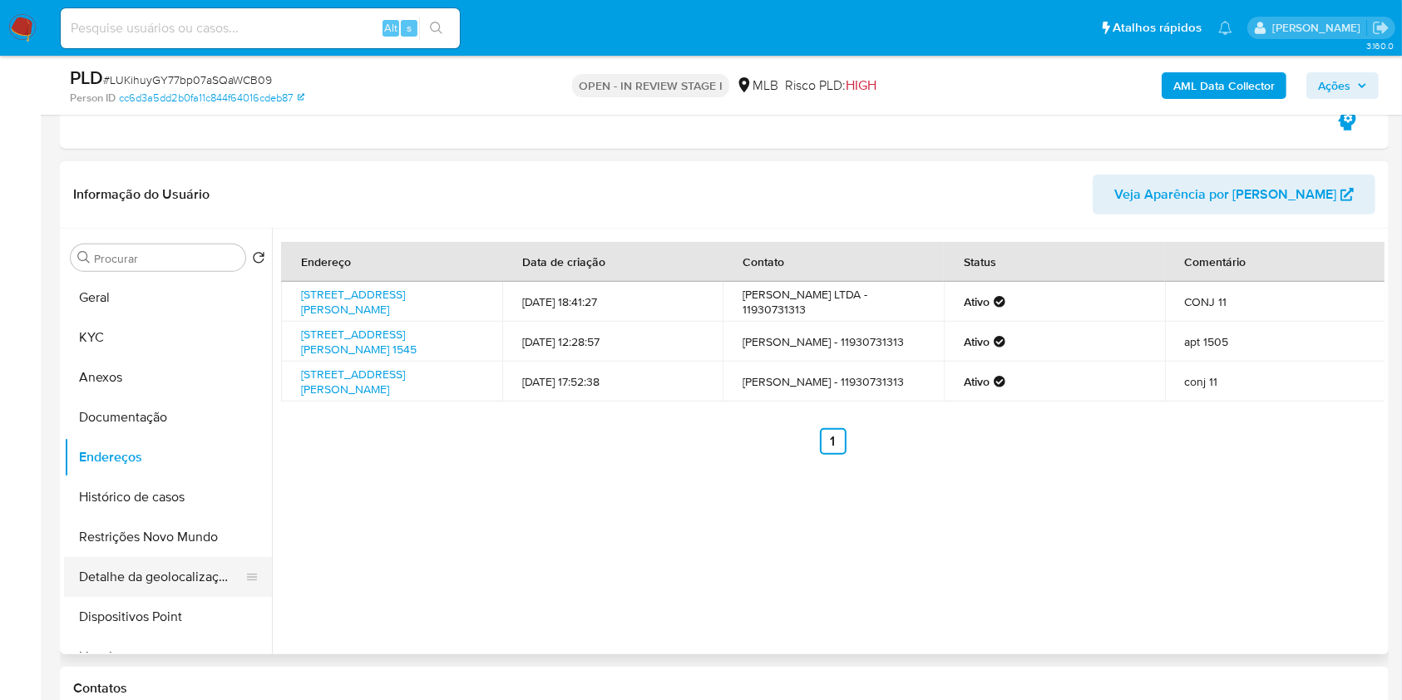
click at [153, 582] on button "Detalhe da geolocalização" at bounding box center [161, 577] width 195 height 40
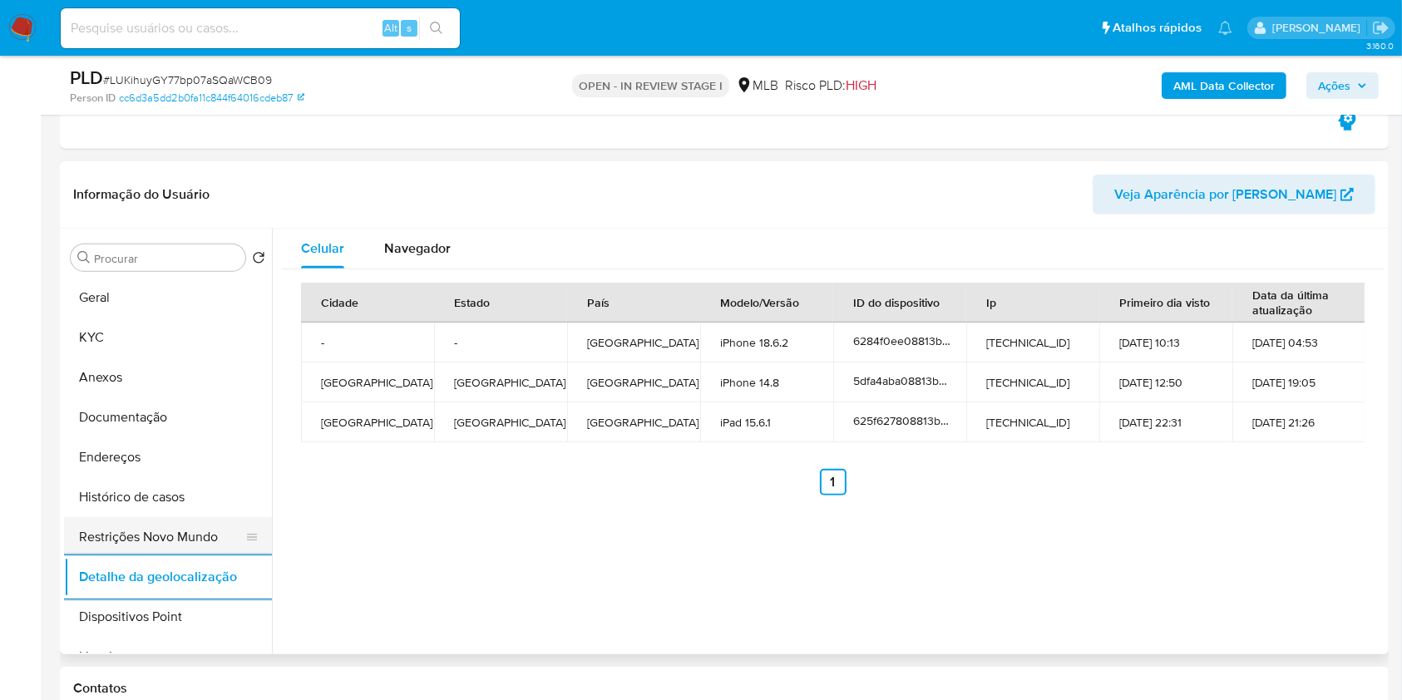
click at [164, 538] on button "Restrições Novo Mundo" at bounding box center [161, 537] width 195 height 40
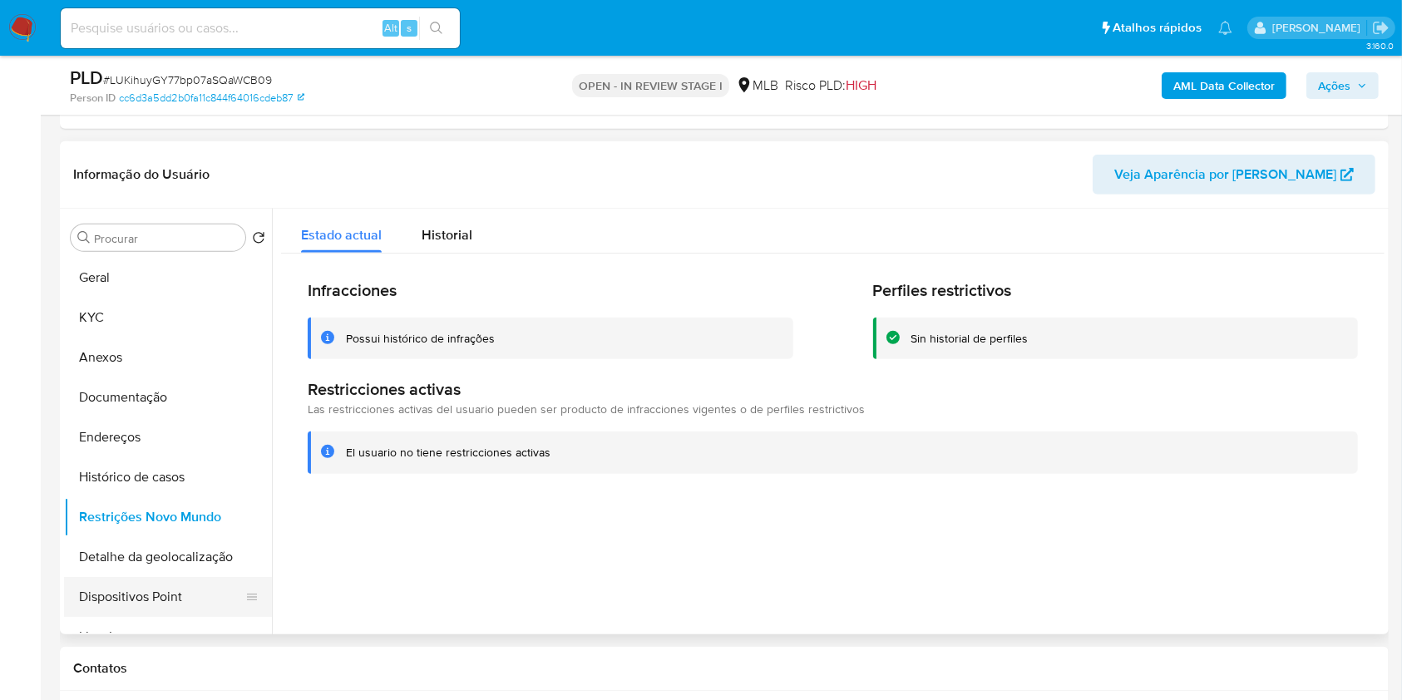
click at [175, 587] on button "Dispositivos Point" at bounding box center [161, 597] width 195 height 40
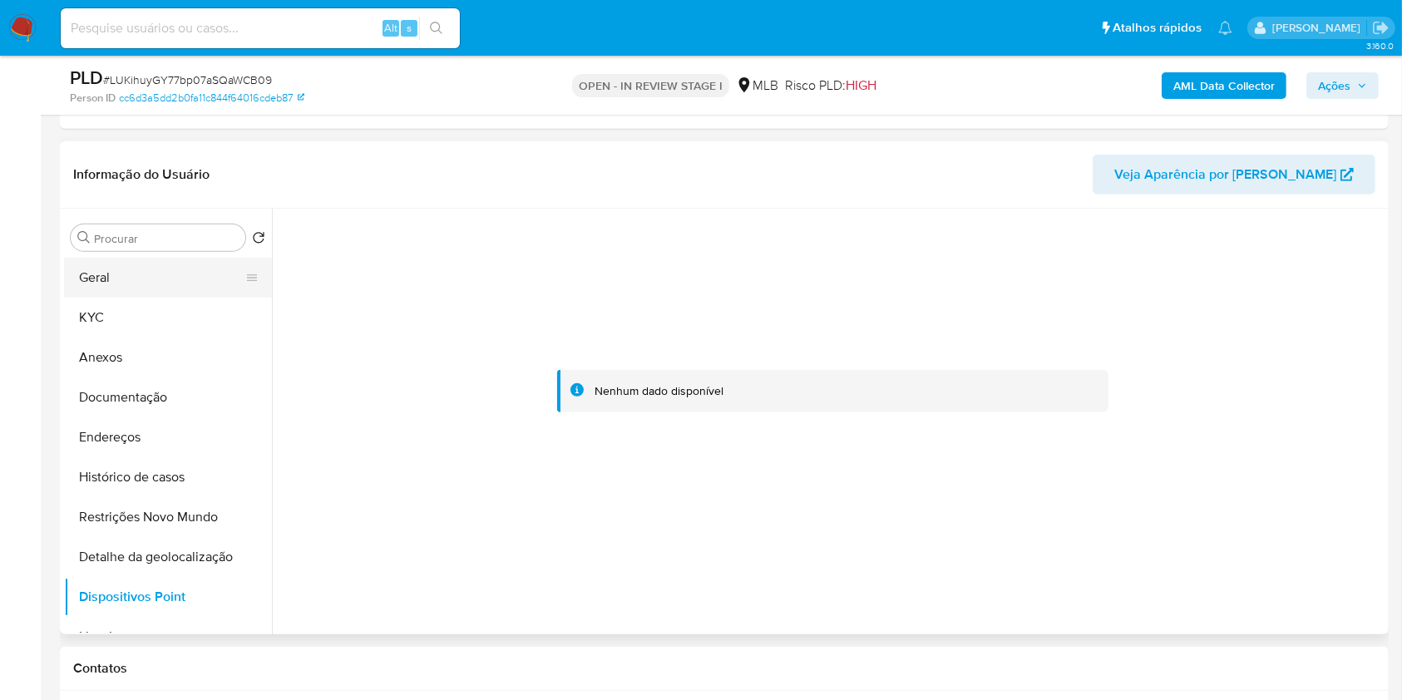
click at [187, 274] on button "Geral" at bounding box center [161, 278] width 195 height 40
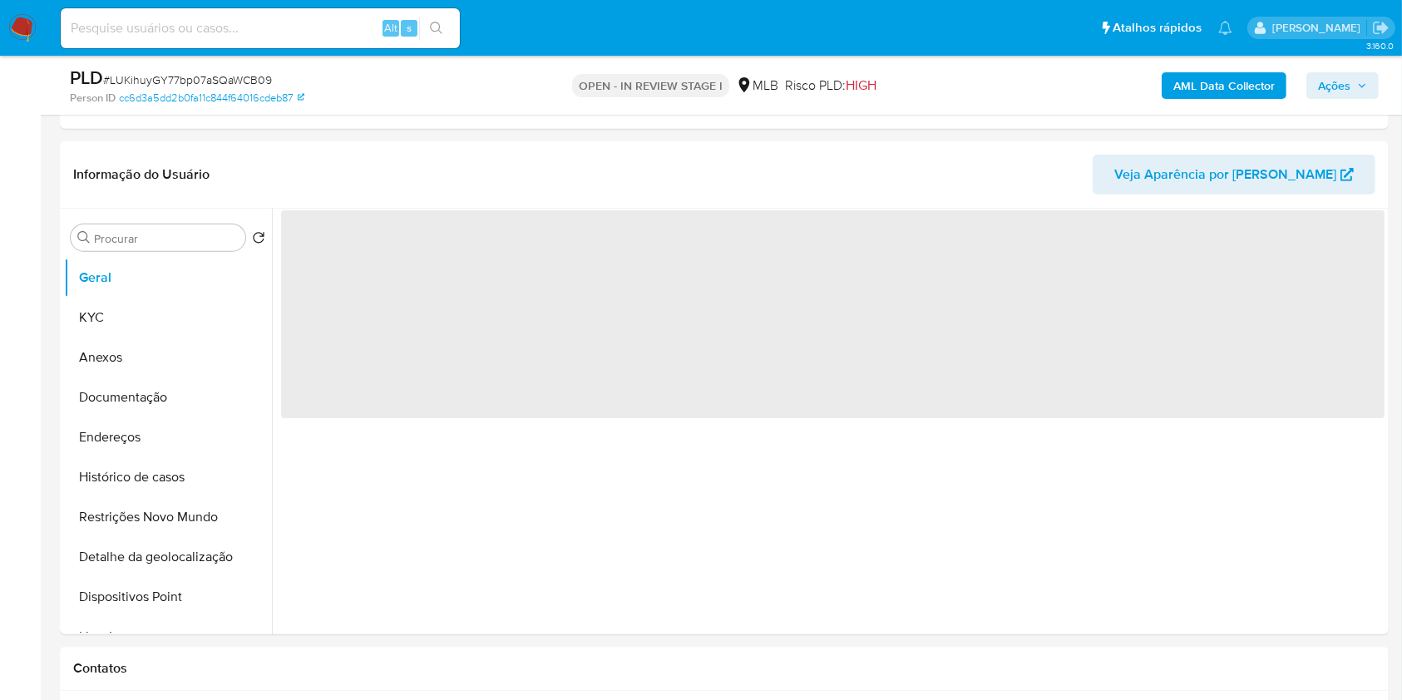
click at [1348, 90] on span "Ações" at bounding box center [1334, 85] width 32 height 27
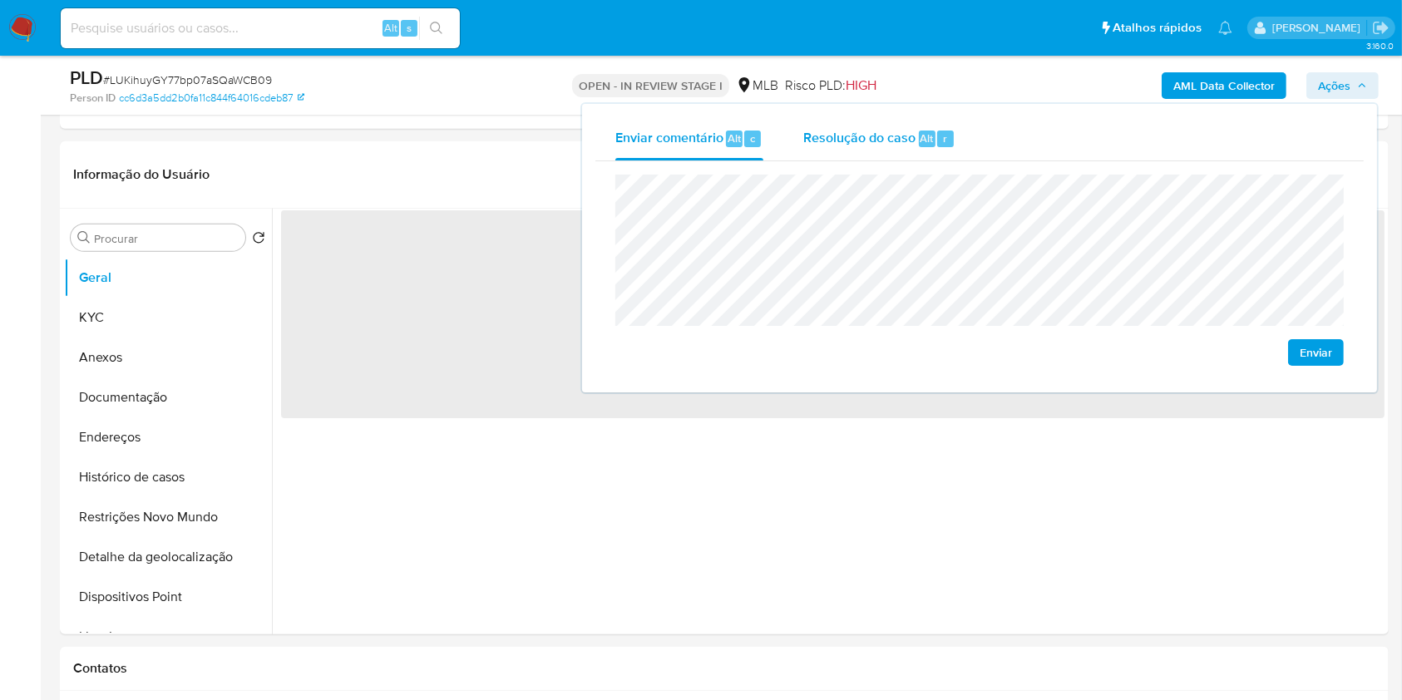
click at [860, 150] on div "Resolução do caso Alt r" at bounding box center [879, 138] width 152 height 43
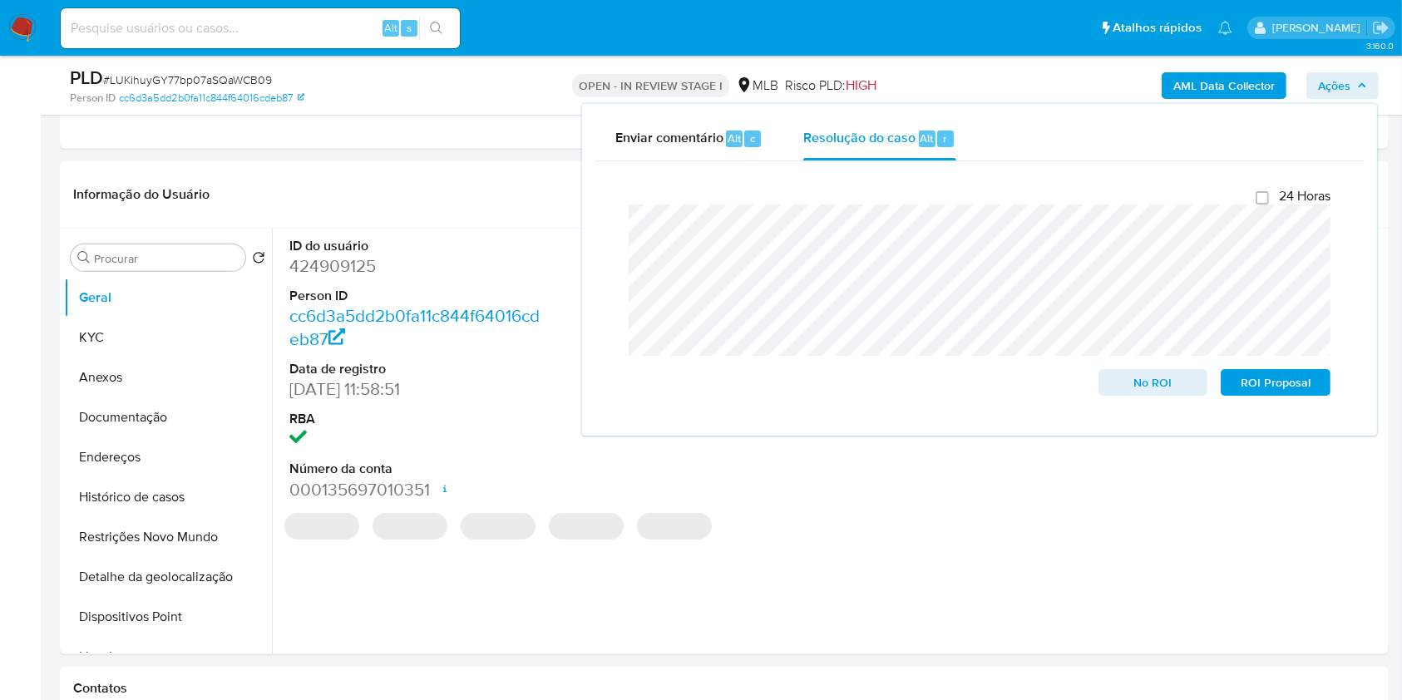
click at [978, 91] on div "AML Data Collector Ações Enviar comentário Alt c Resolução do caso Alt r Fecham…" at bounding box center [1162, 85] width 431 height 39
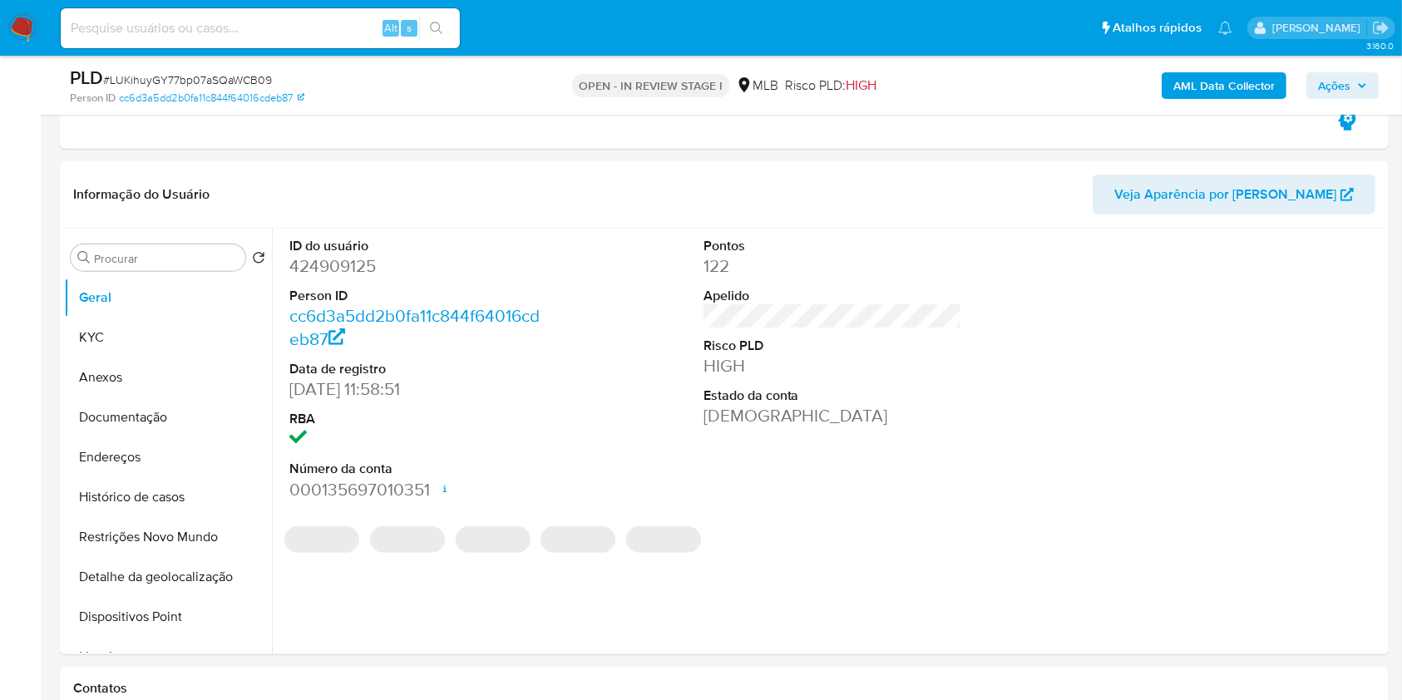
click at [1192, 82] on b "AML Data Collector" at bounding box center [1223, 85] width 101 height 27
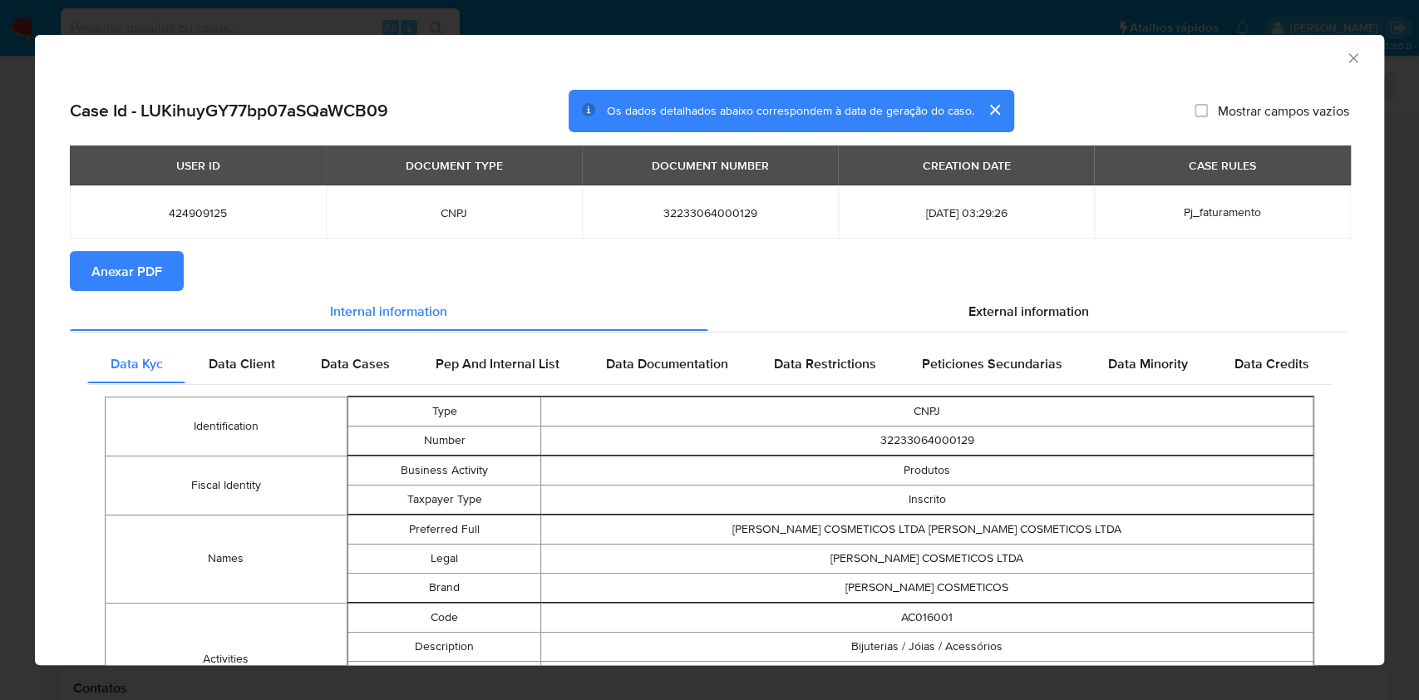
click at [136, 272] on span "Anexar PDF" at bounding box center [126, 271] width 71 height 37
click at [1345, 57] on icon "Fechar a janela" at bounding box center [1353, 58] width 17 height 17
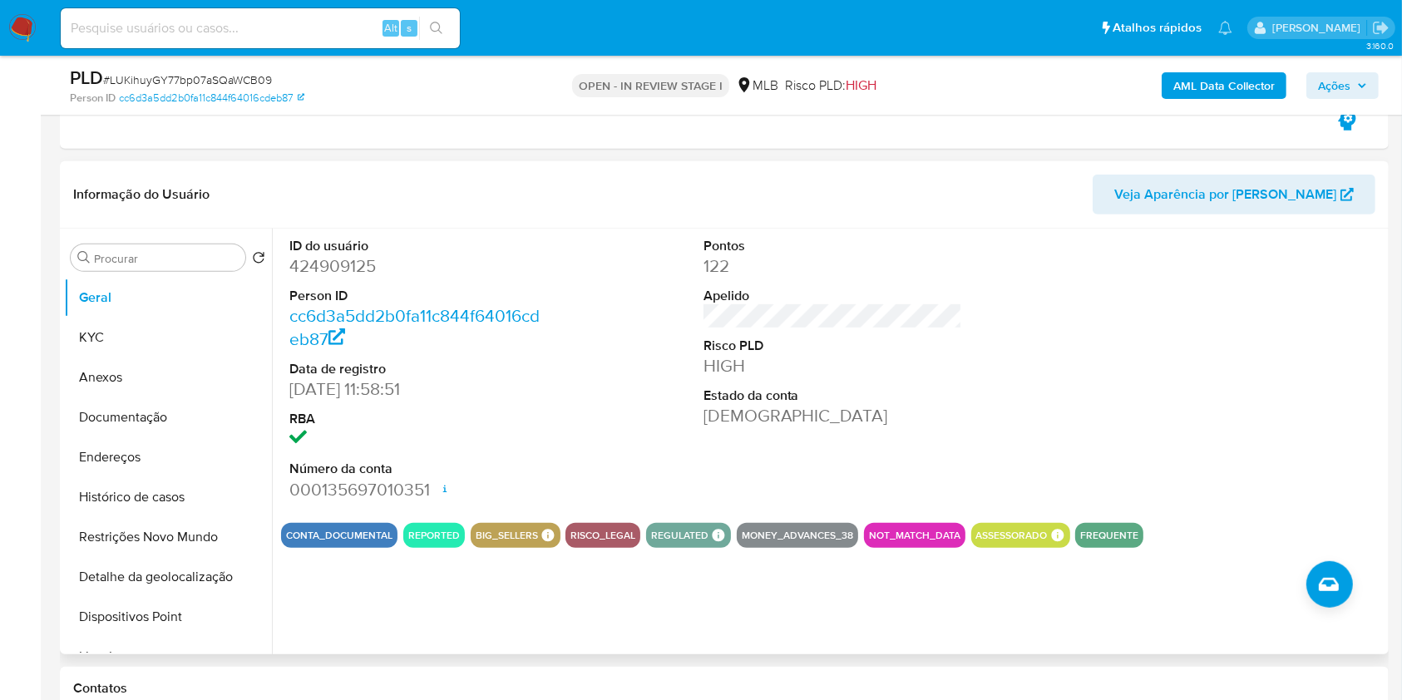
click at [187, 382] on button "Anexos" at bounding box center [168, 377] width 208 height 40
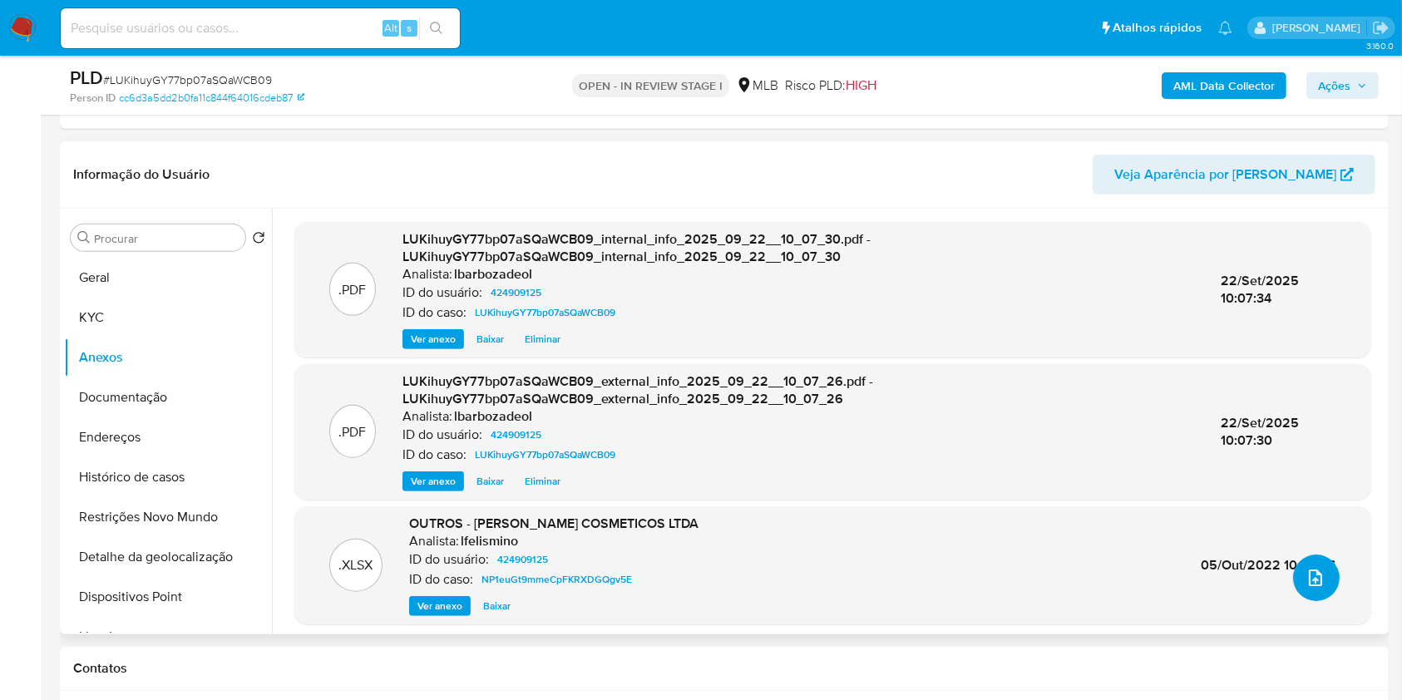
click at [1315, 565] on button "upload-file" at bounding box center [1316, 578] width 47 height 47
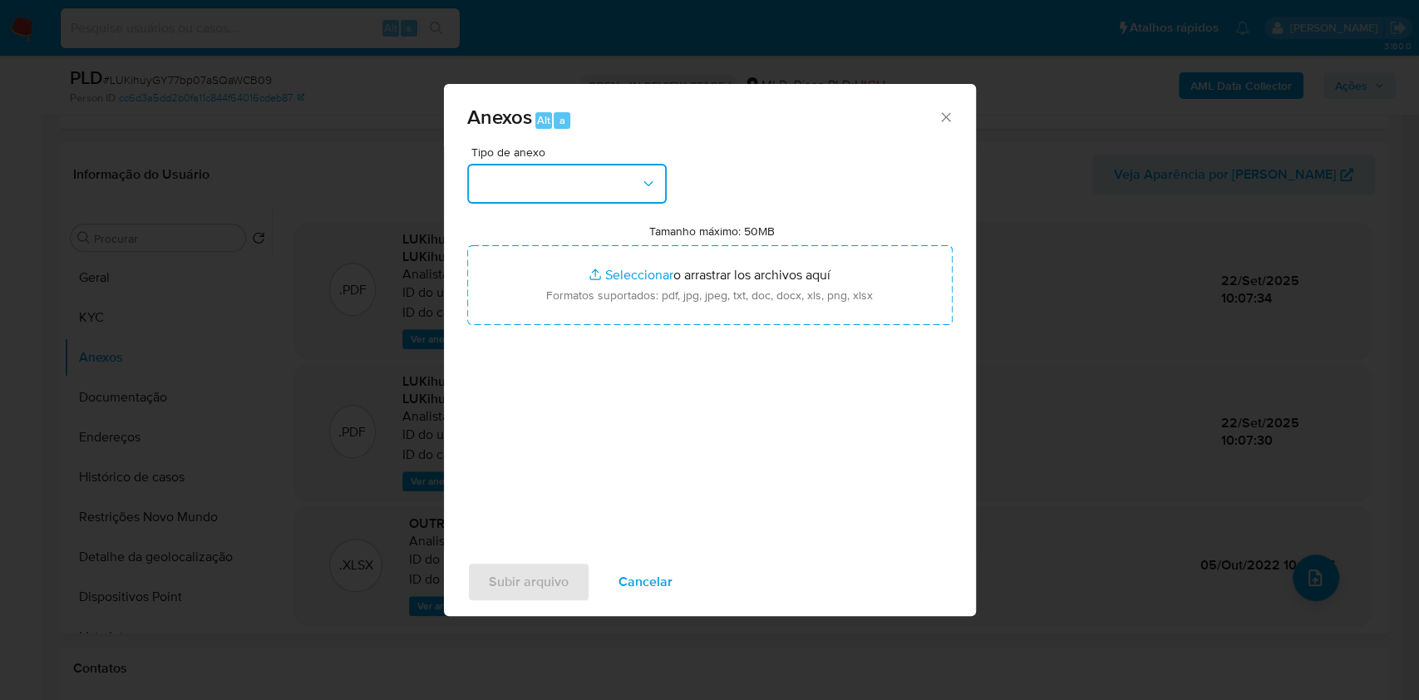
drag, startPoint x: 600, startPoint y: 190, endPoint x: 629, endPoint y: 200, distance: 30.0
click at [601, 190] on button "button" at bounding box center [567, 184] width 200 height 40
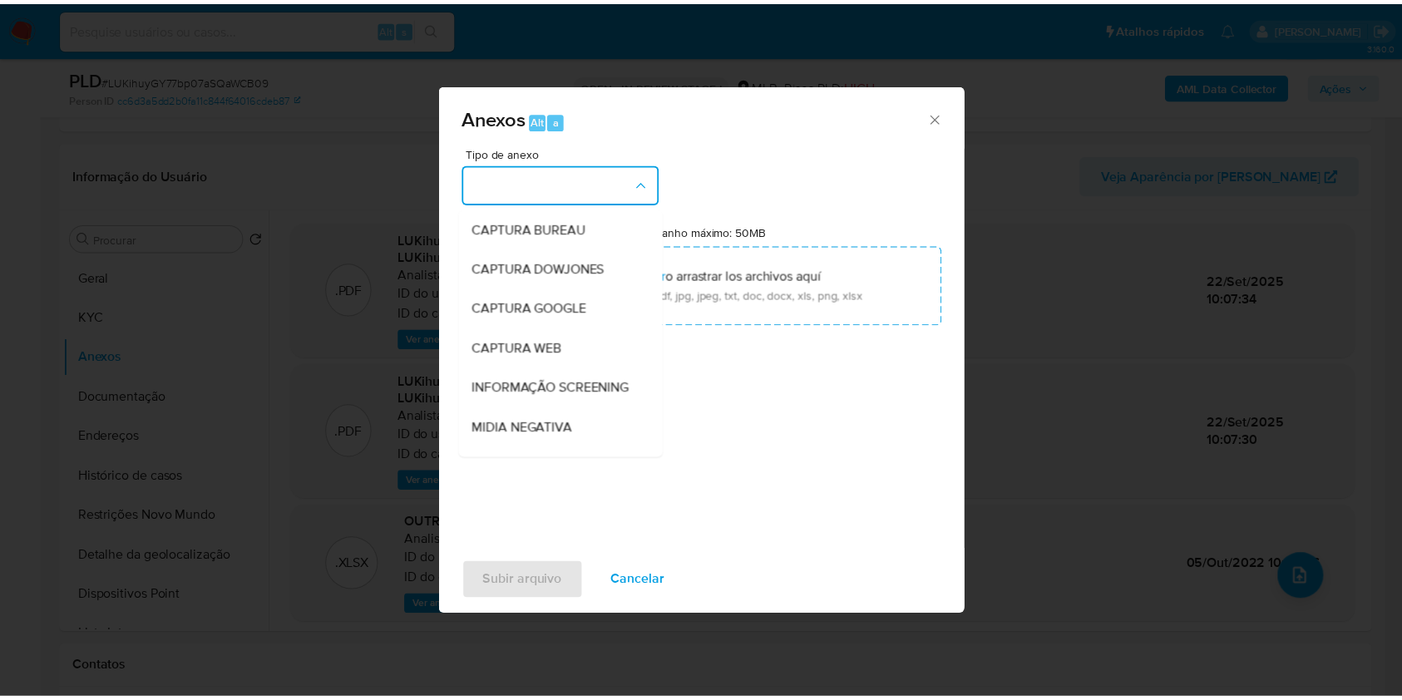
scroll to position [255, 0]
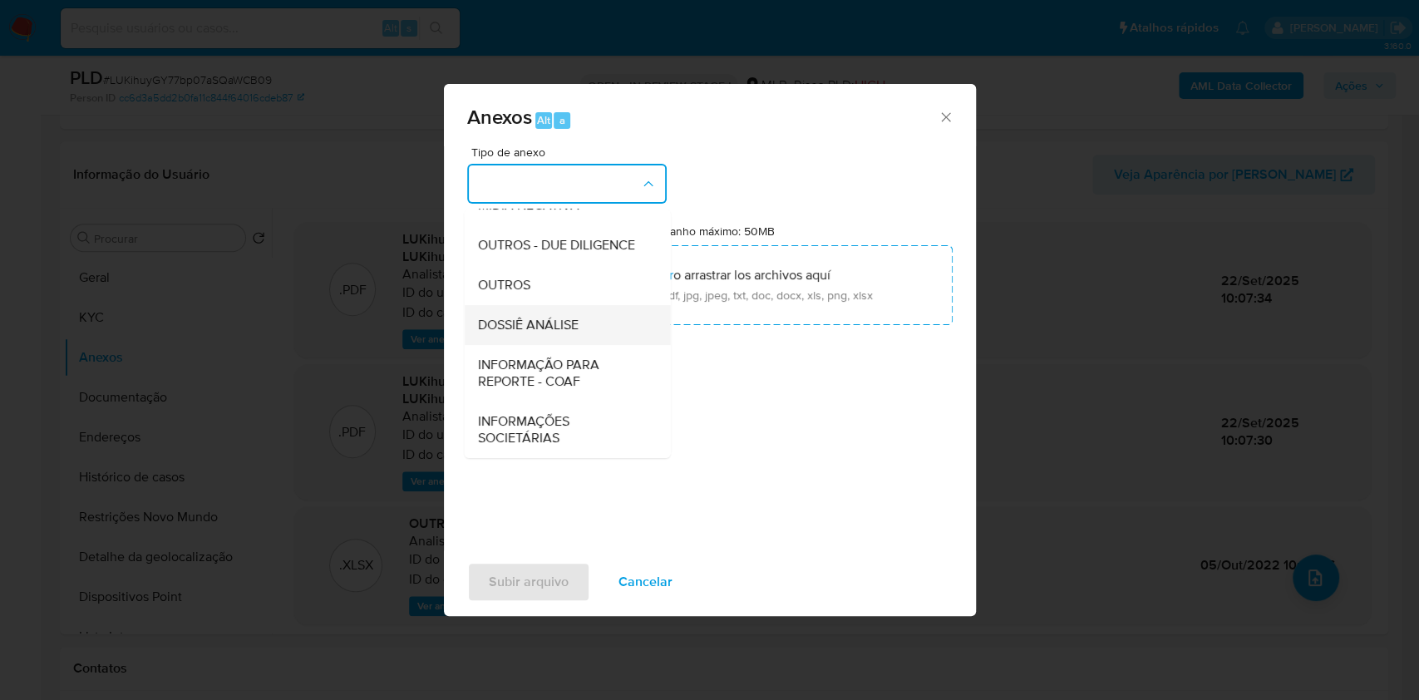
click at [599, 327] on div "DOSSIÊ ANÁLISE" at bounding box center [562, 325] width 170 height 40
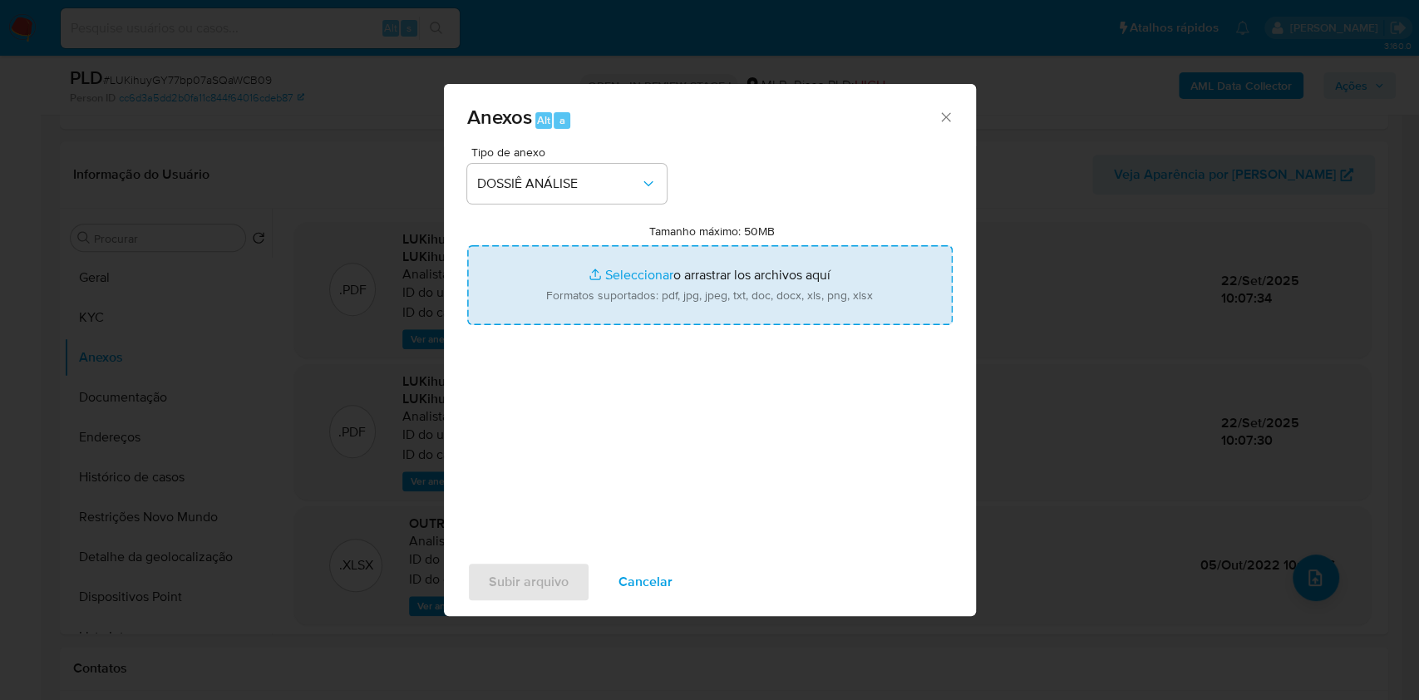
click at [611, 309] on input "Tamanho máximo: 50MB Seleccionar archivos" at bounding box center [710, 285] width 486 height 80
type input "C:\fakepath\Declinio - XXXXX - CNPJ 32233064000129 - OLLIE COSMETICOS LTDA.pdf"
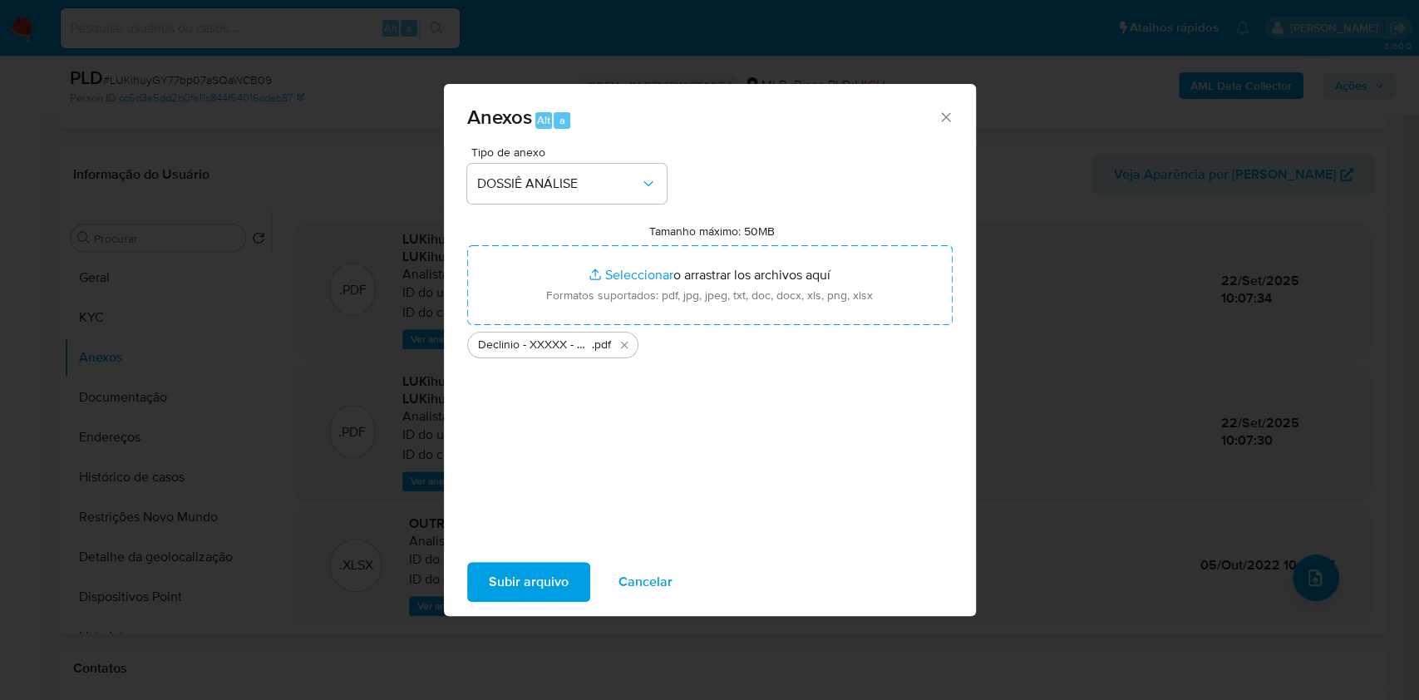
click at [540, 579] on span "Subir arquivo" at bounding box center [529, 582] width 80 height 37
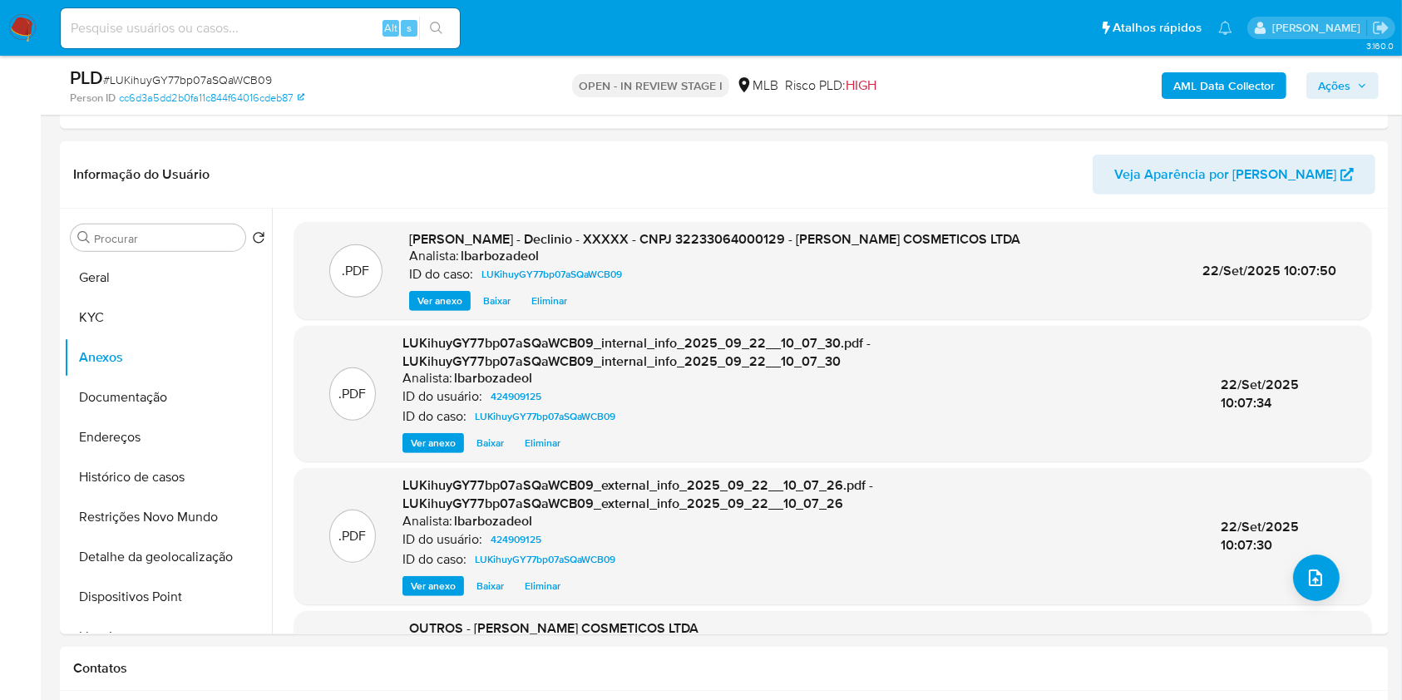
click at [1341, 75] on span "Ações" at bounding box center [1334, 85] width 32 height 27
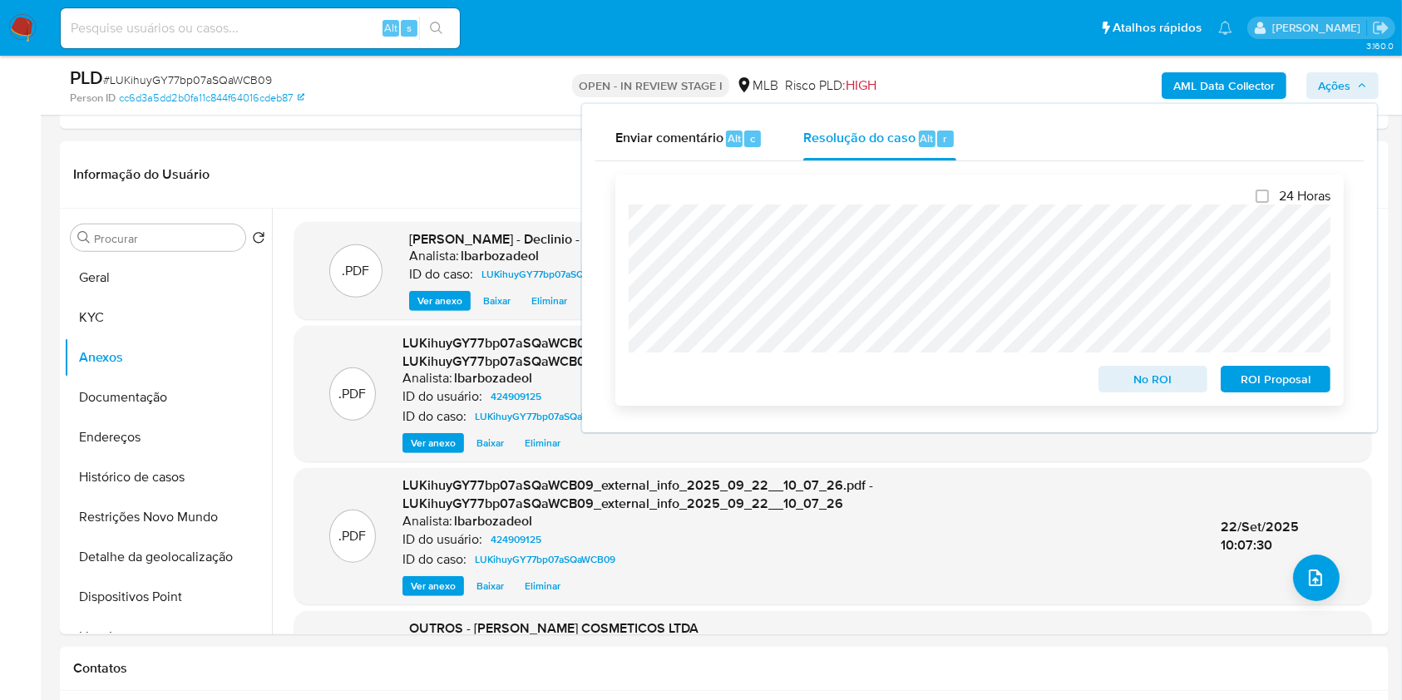
click at [1121, 381] on span "No ROI" at bounding box center [1153, 378] width 86 height 23
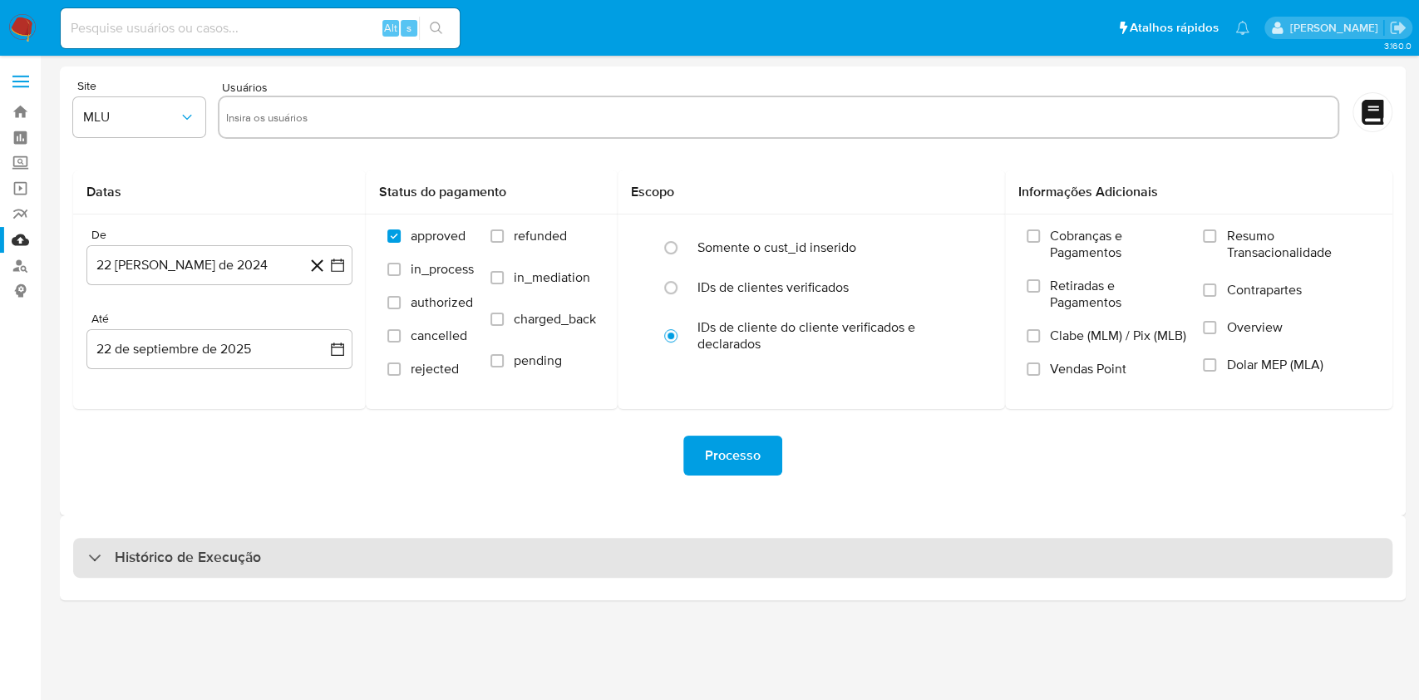
click at [432, 564] on div "Histórico de Execução" at bounding box center [732, 558] width 1319 height 40
select select "10"
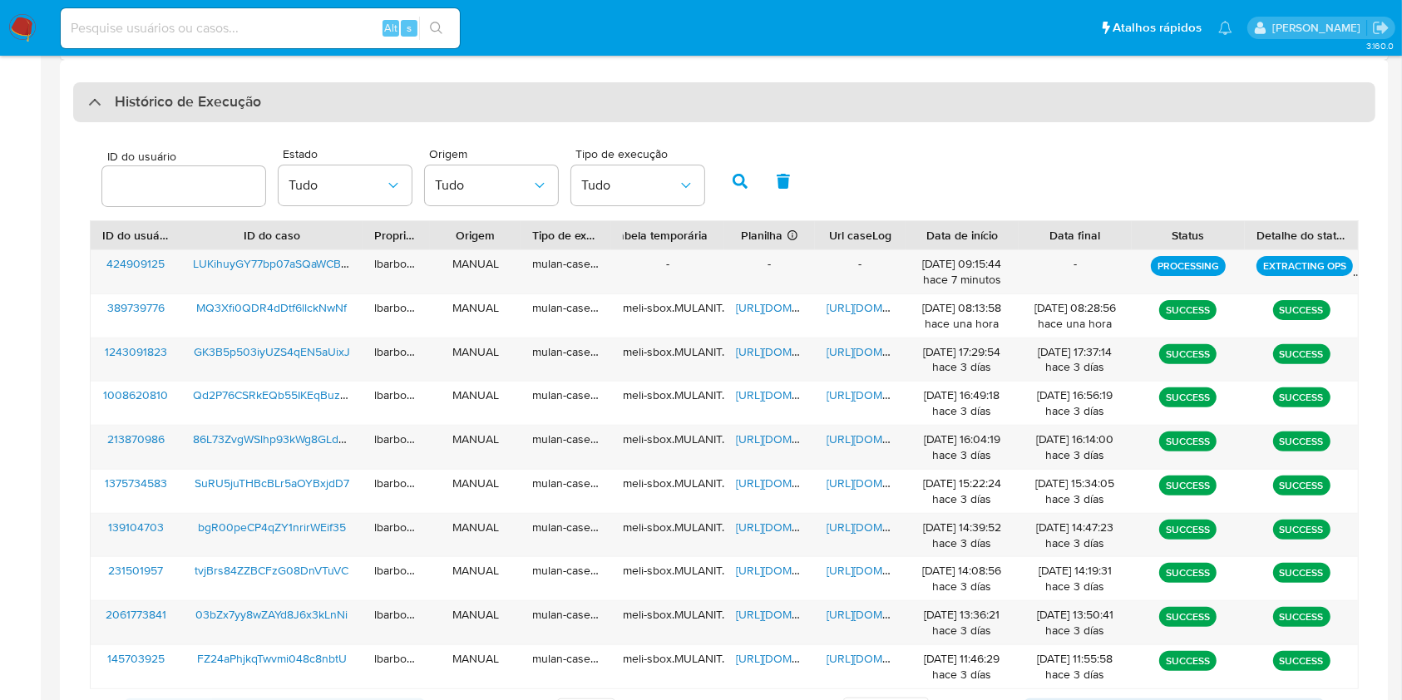
scroll to position [456, 0]
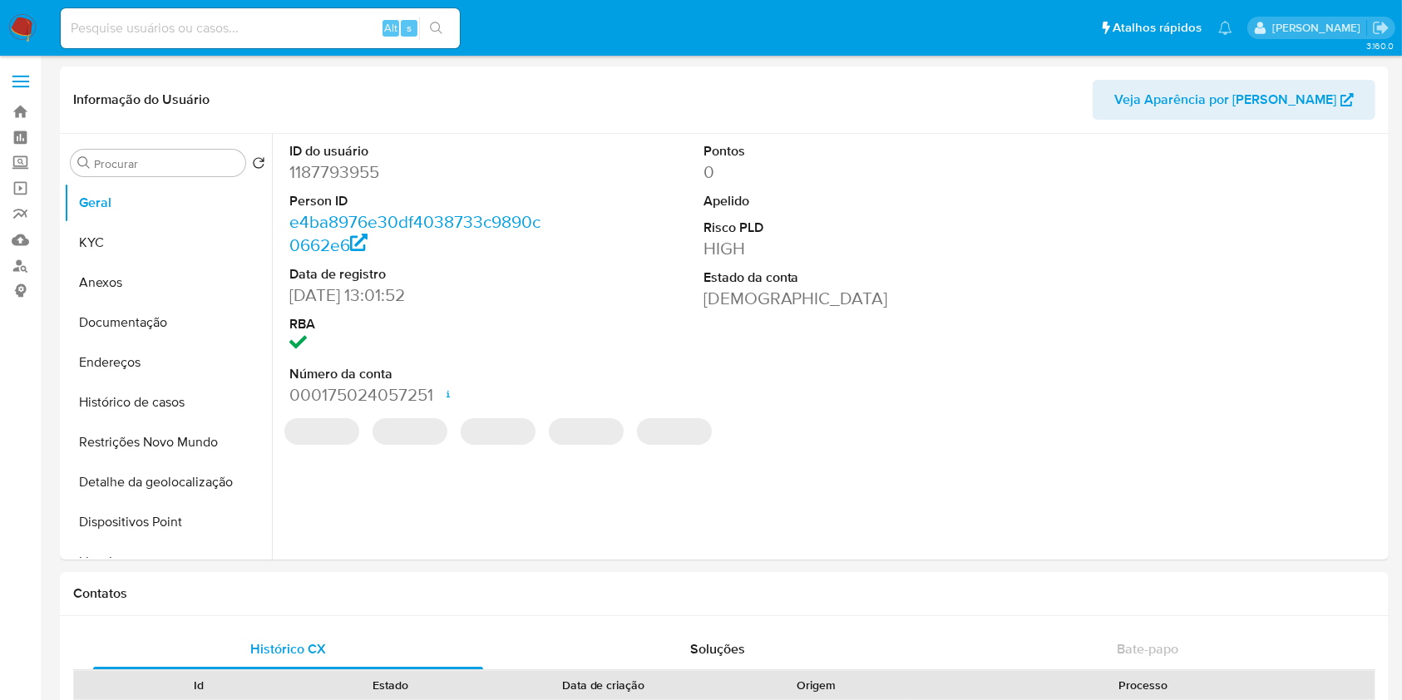
select select "10"
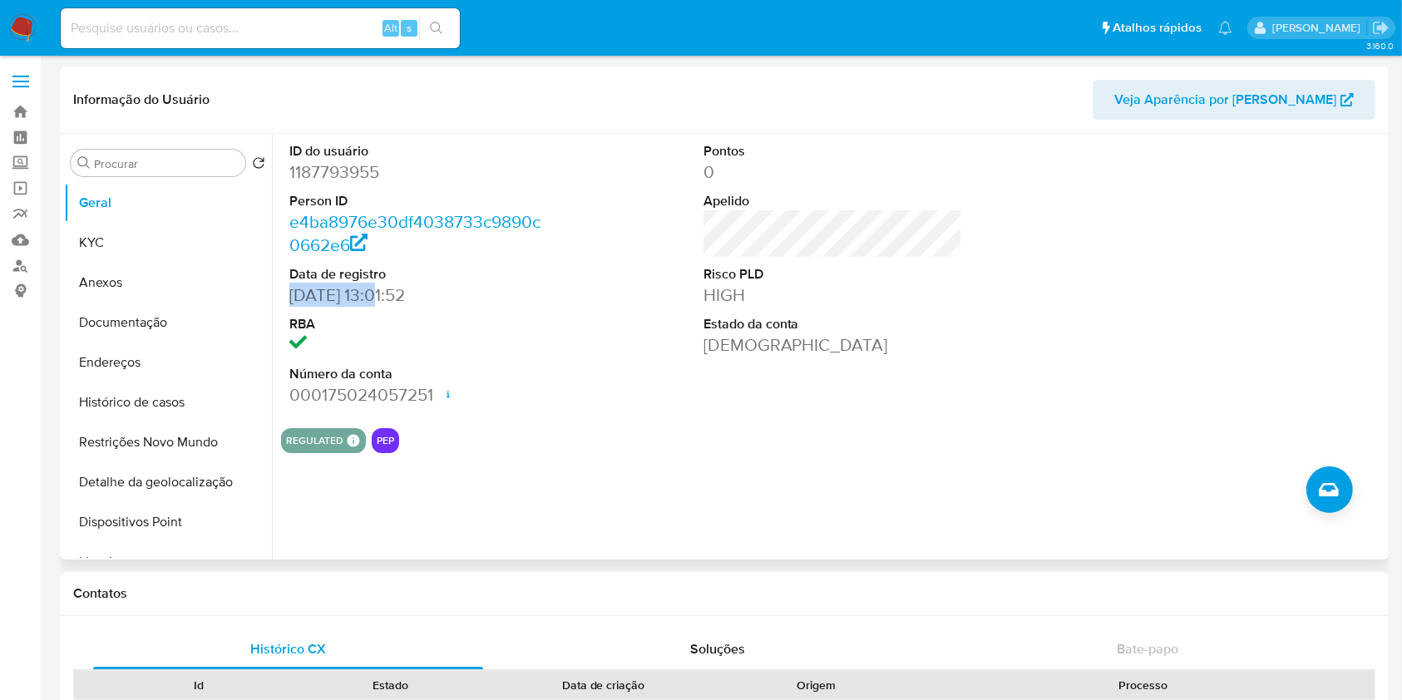
drag, startPoint x: 386, startPoint y: 295, endPoint x: 285, endPoint y: 293, distance: 100.6
click at [285, 293] on div "ID do usuário 1187793955 Person ID e4ba8976e30df4038733c9890c0662e6 Data de reg…" at bounding box center [419, 274] width 276 height 281
copy dd "28/08/2022"
click at [165, 236] on button "KYC" at bounding box center [161, 243] width 195 height 40
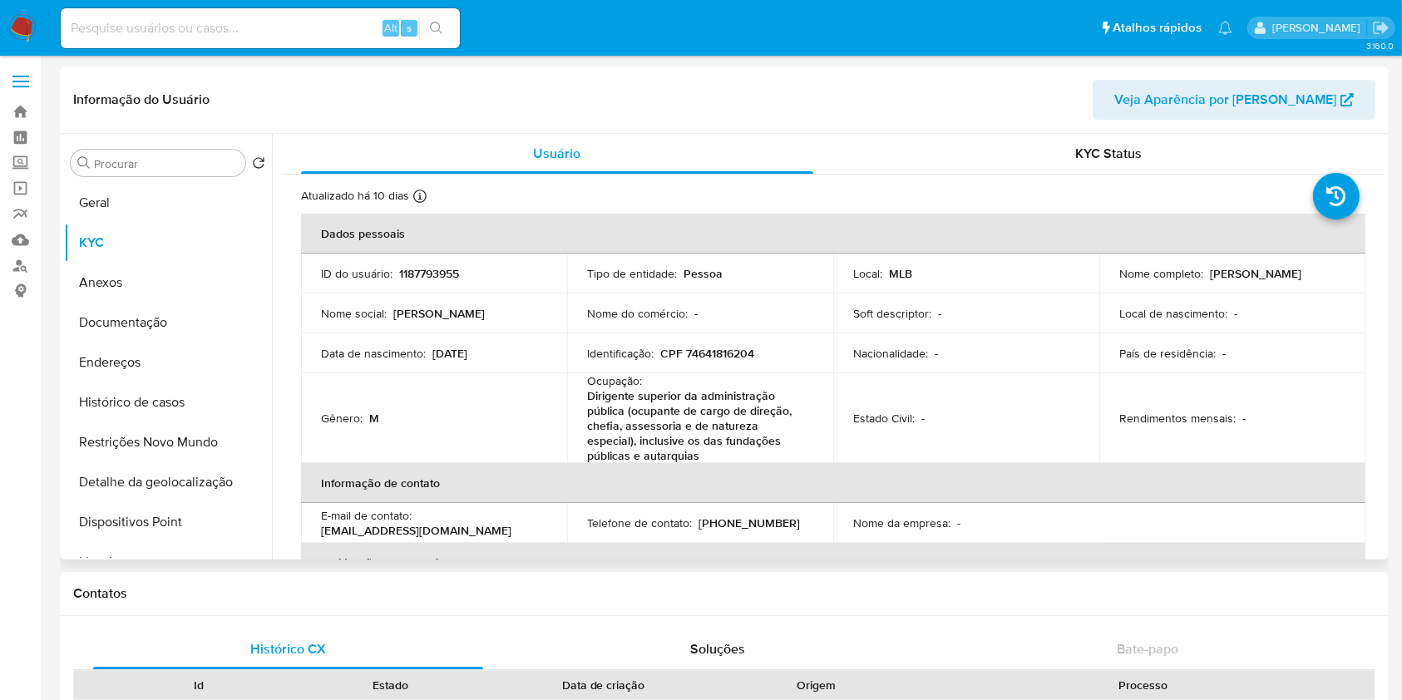
click at [450, 271] on p "1187793955" at bounding box center [429, 273] width 60 height 15
copy p "1187793955"
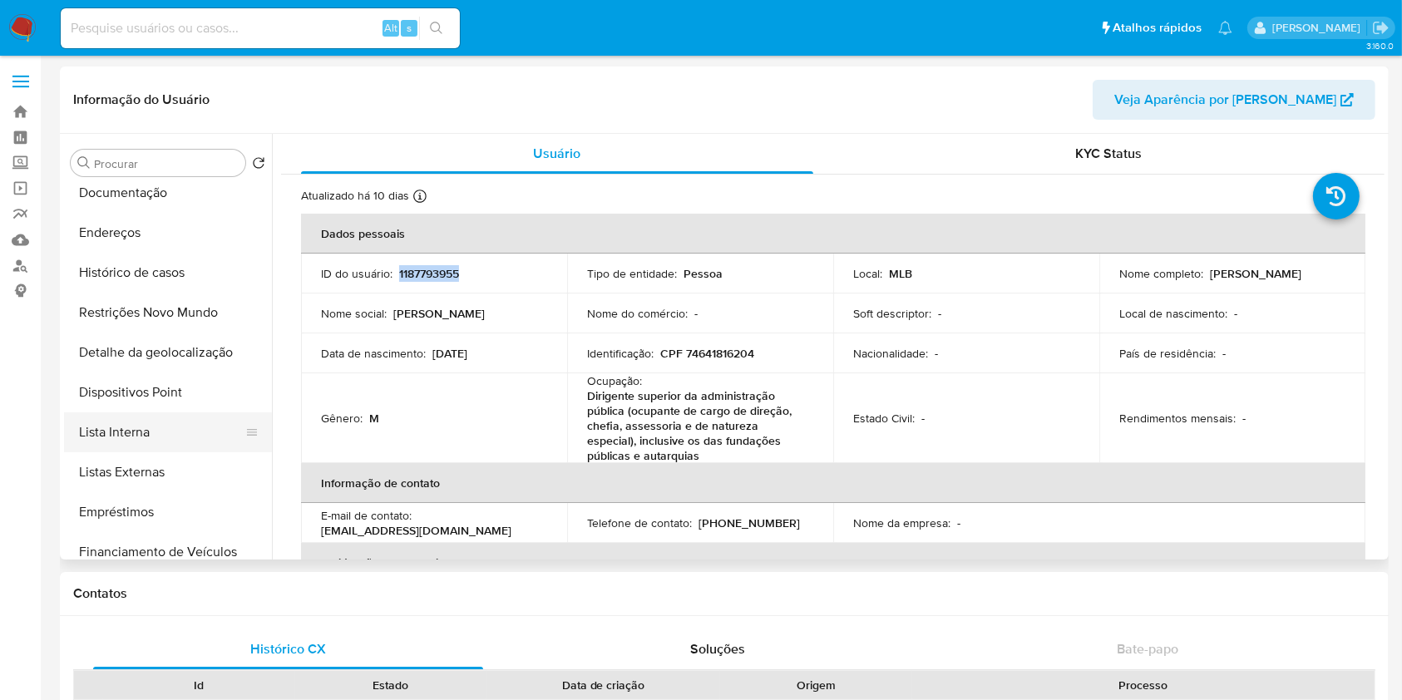
scroll to position [132, 0]
click at [188, 432] on button "Lista Interna" at bounding box center [161, 430] width 195 height 40
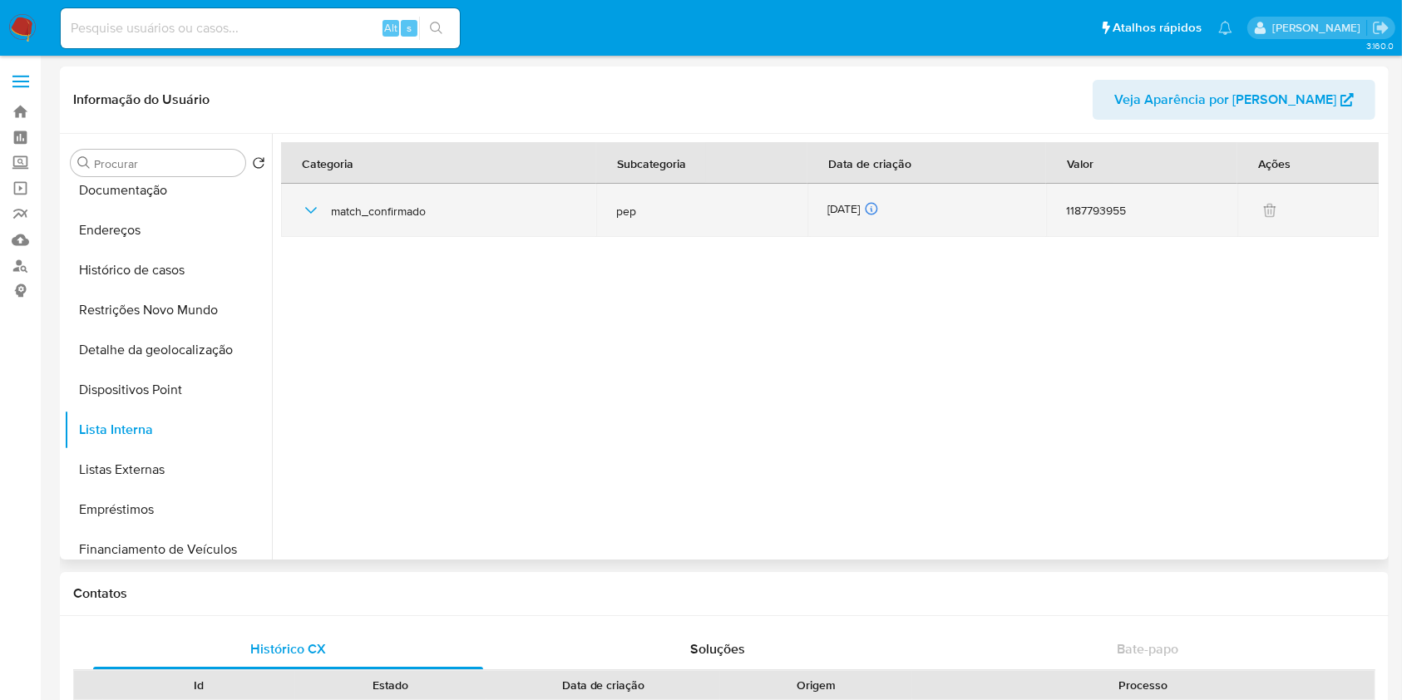
click at [841, 201] on div "12/09/2025 12/09/2025 11:22:51" at bounding box center [926, 210] width 199 height 18
click at [842, 201] on div "12/09/2025 12/09/2025 11:22:51" at bounding box center [926, 210] width 199 height 18
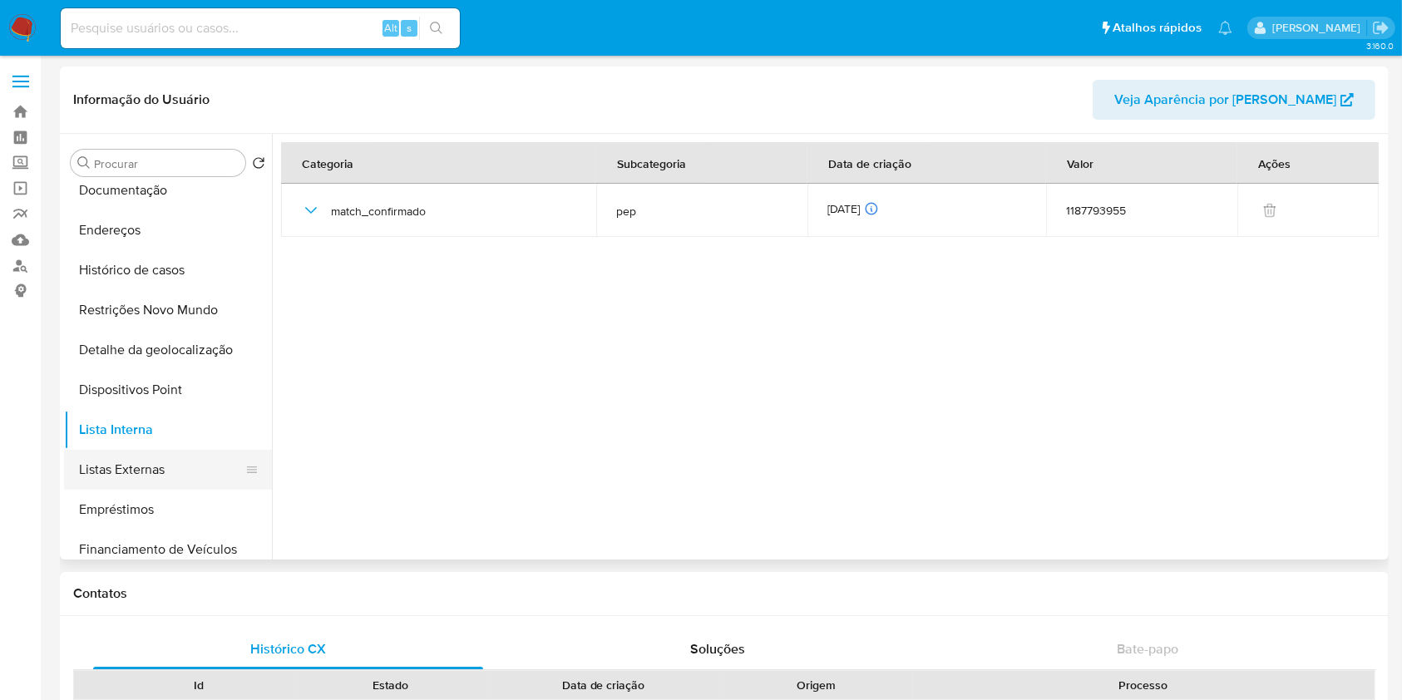
click at [190, 478] on button "Listas Externas" at bounding box center [161, 470] width 195 height 40
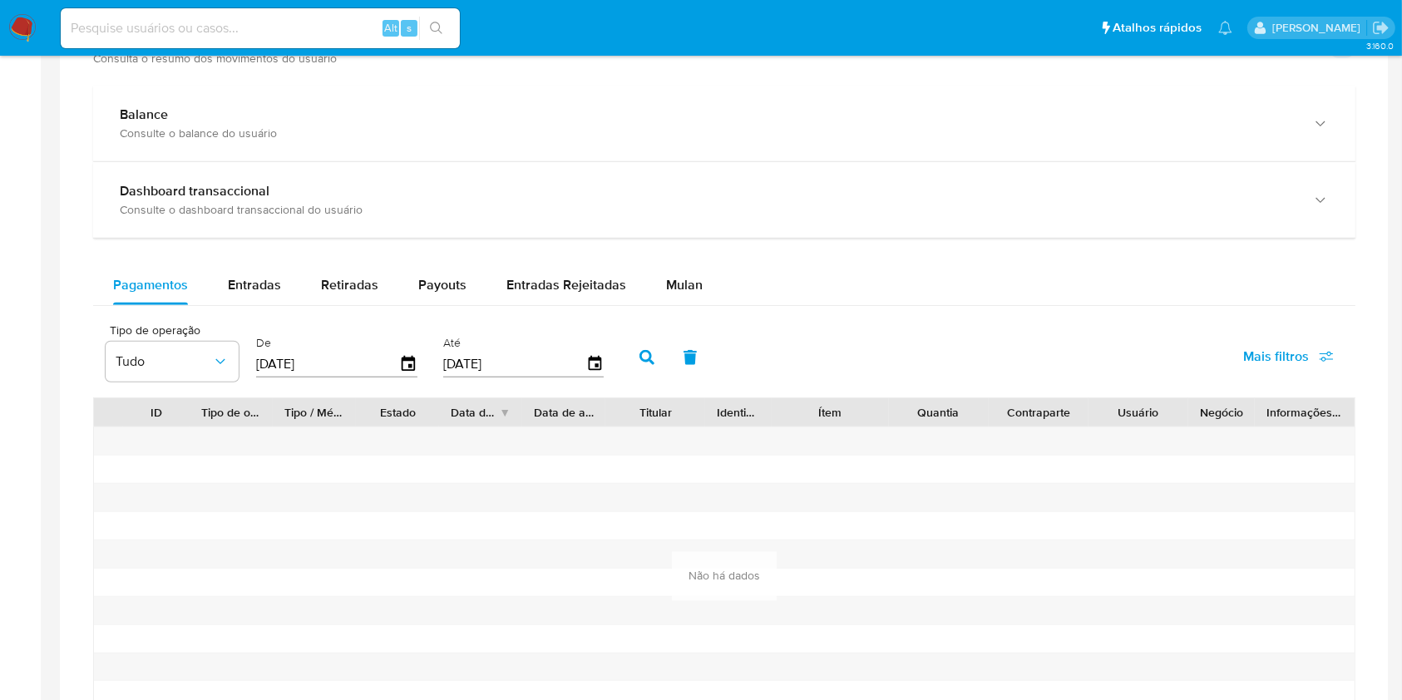
scroll to position [911, 0]
click at [266, 313] on div "Pagamentos Entradas Retiradas Payouts Entradas Rejeitadas Mulan Tipo de operaçã…" at bounding box center [724, 510] width 1262 height 489
click at [264, 294] on span "Entradas" at bounding box center [254, 285] width 53 height 19
select select "10"
click at [359, 289] on span "Retiradas" at bounding box center [349, 285] width 57 height 19
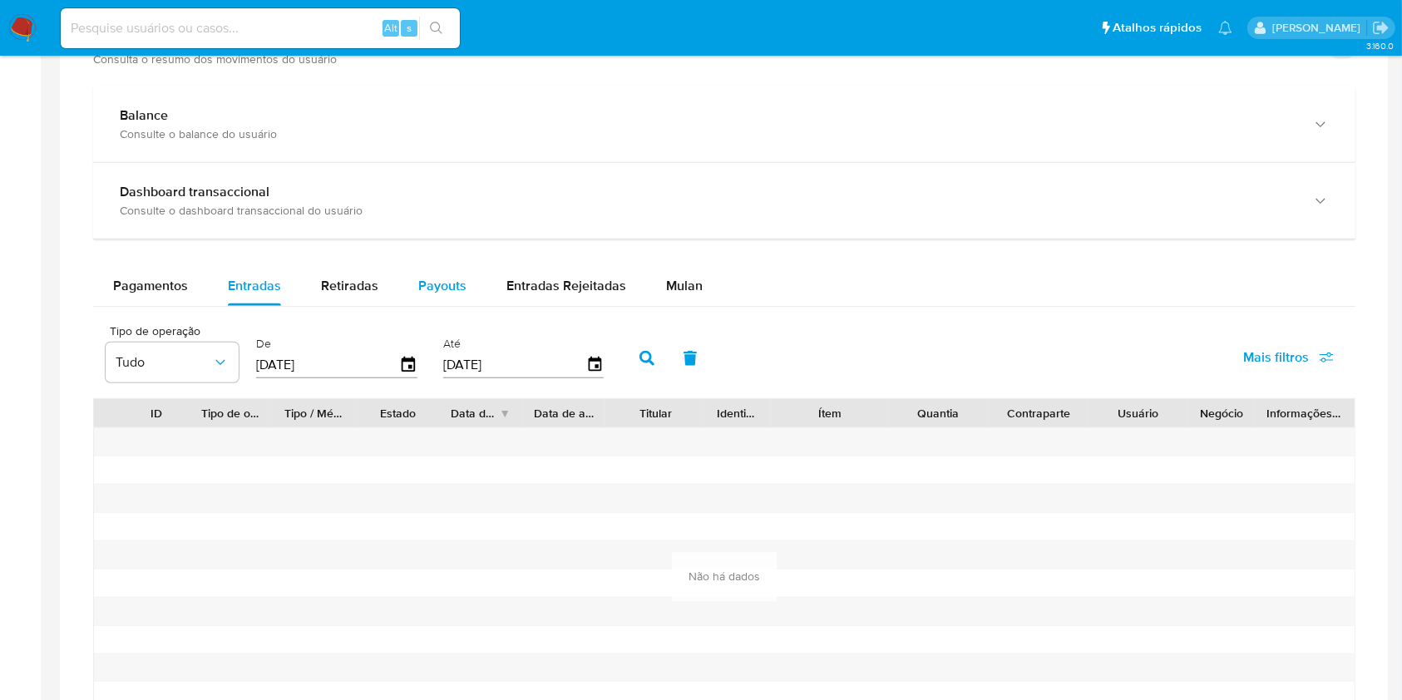
select select "10"
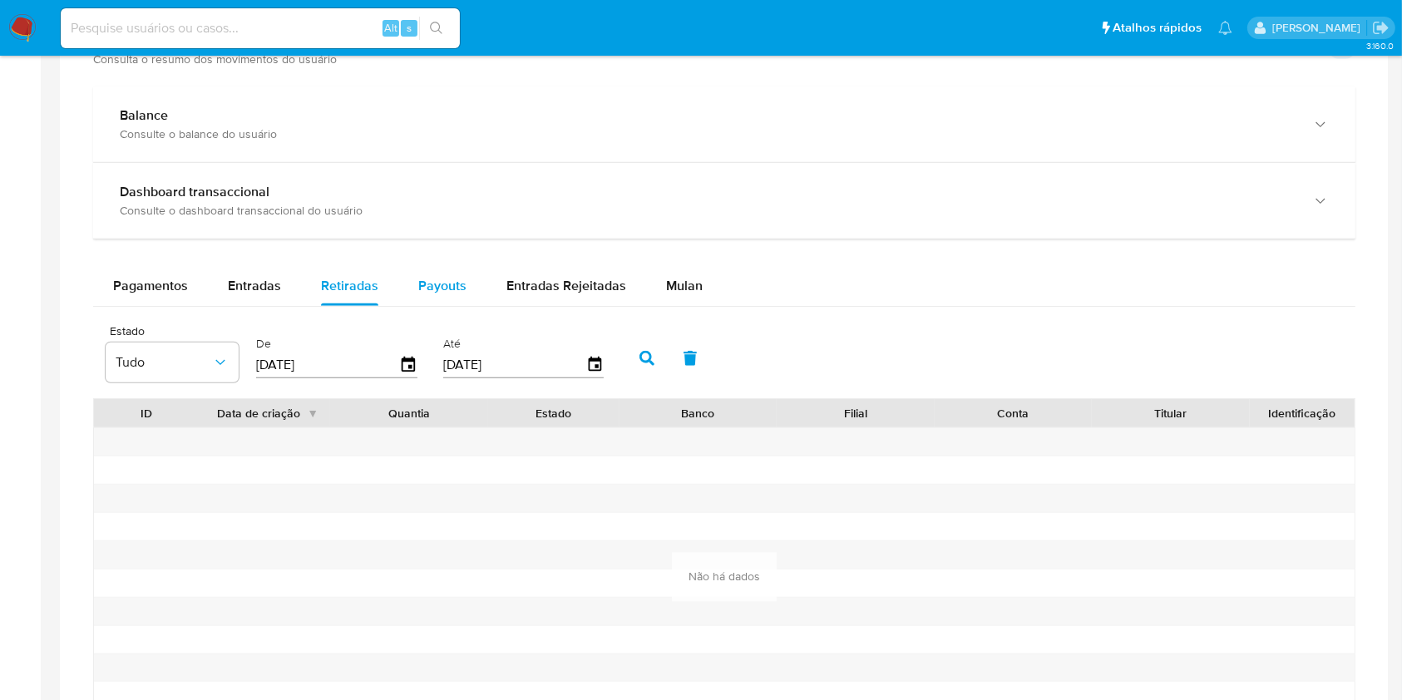
click at [464, 293] on button "Payouts" at bounding box center [442, 286] width 88 height 40
select select "10"
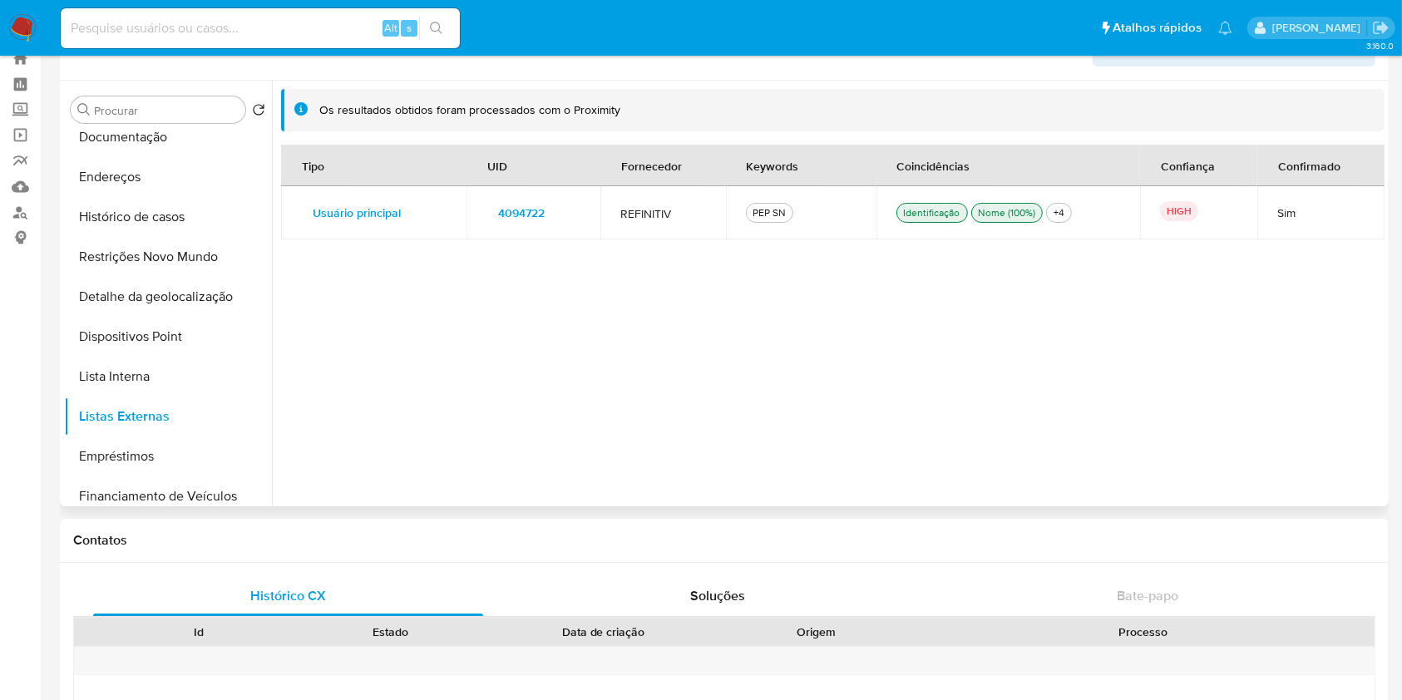
scroll to position [17, 0]
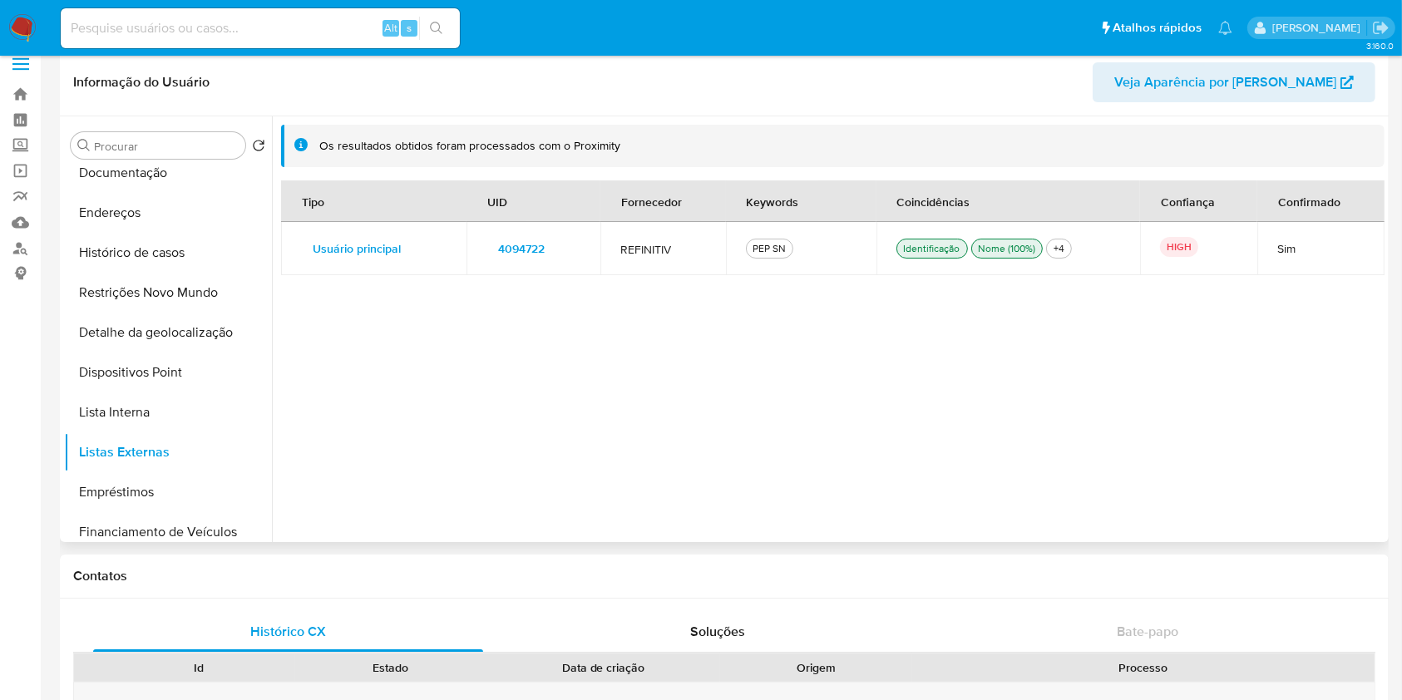
click at [513, 244] on span "4094722" at bounding box center [521, 248] width 47 height 23
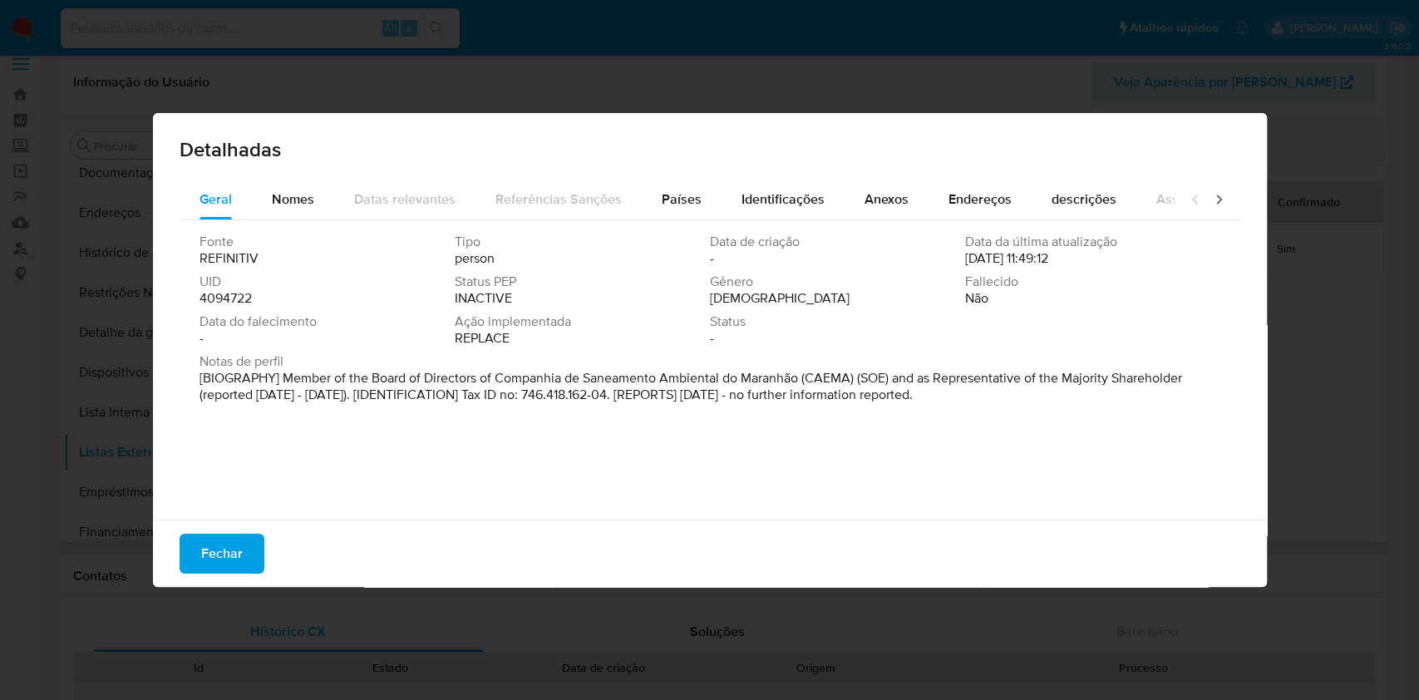
click at [223, 288] on span "UID" at bounding box center [326, 282] width 252 height 17
click at [226, 296] on span "4094722" at bounding box center [226, 298] width 52 height 17
click at [219, 557] on span "Fechar" at bounding box center [222, 553] width 42 height 37
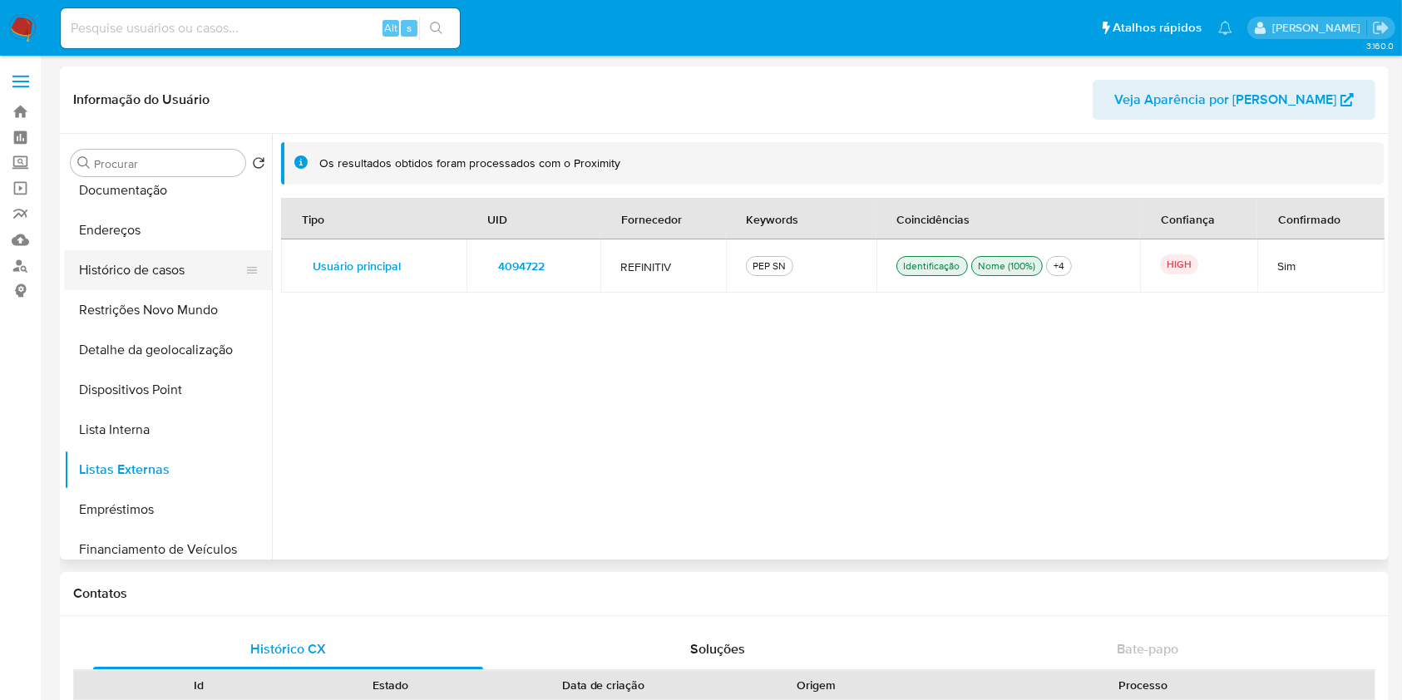
scroll to position [0, 0]
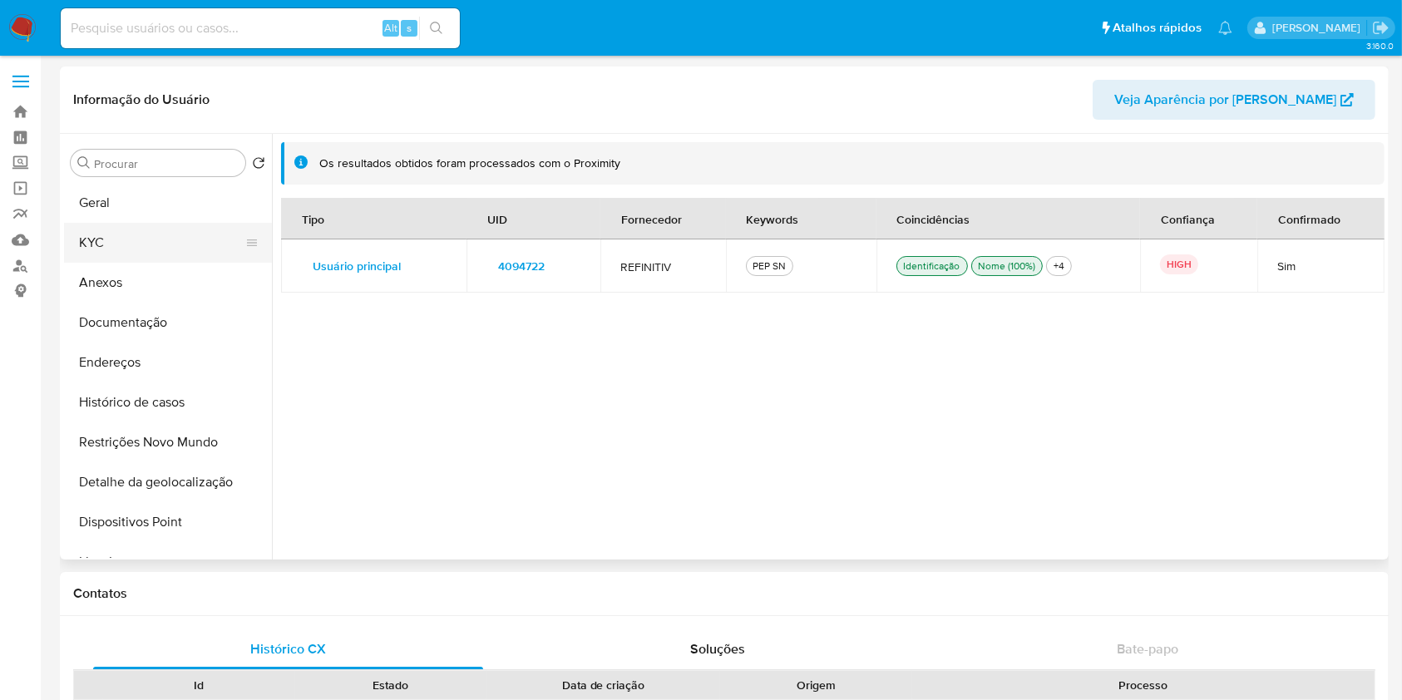
click at [153, 249] on button "KYC" at bounding box center [161, 243] width 195 height 40
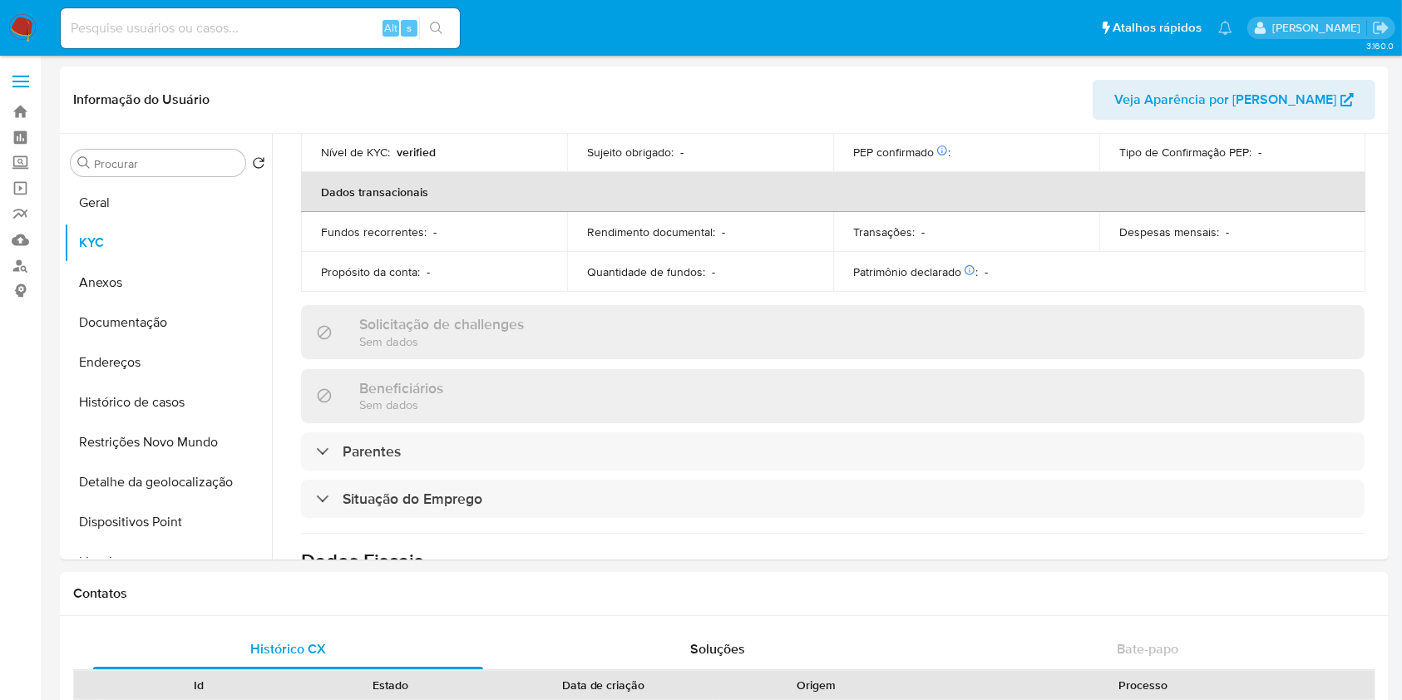
scroll to position [772, 0]
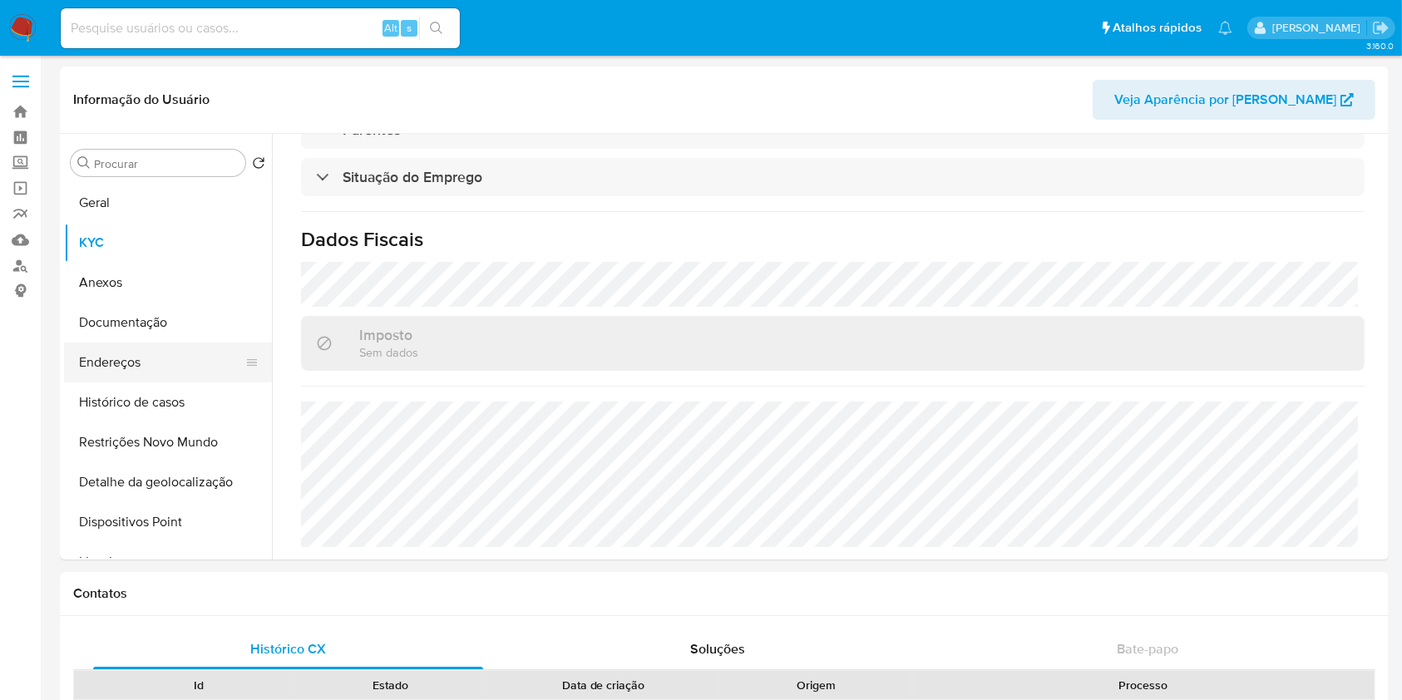
click at [136, 349] on button "Endereços" at bounding box center [161, 363] width 195 height 40
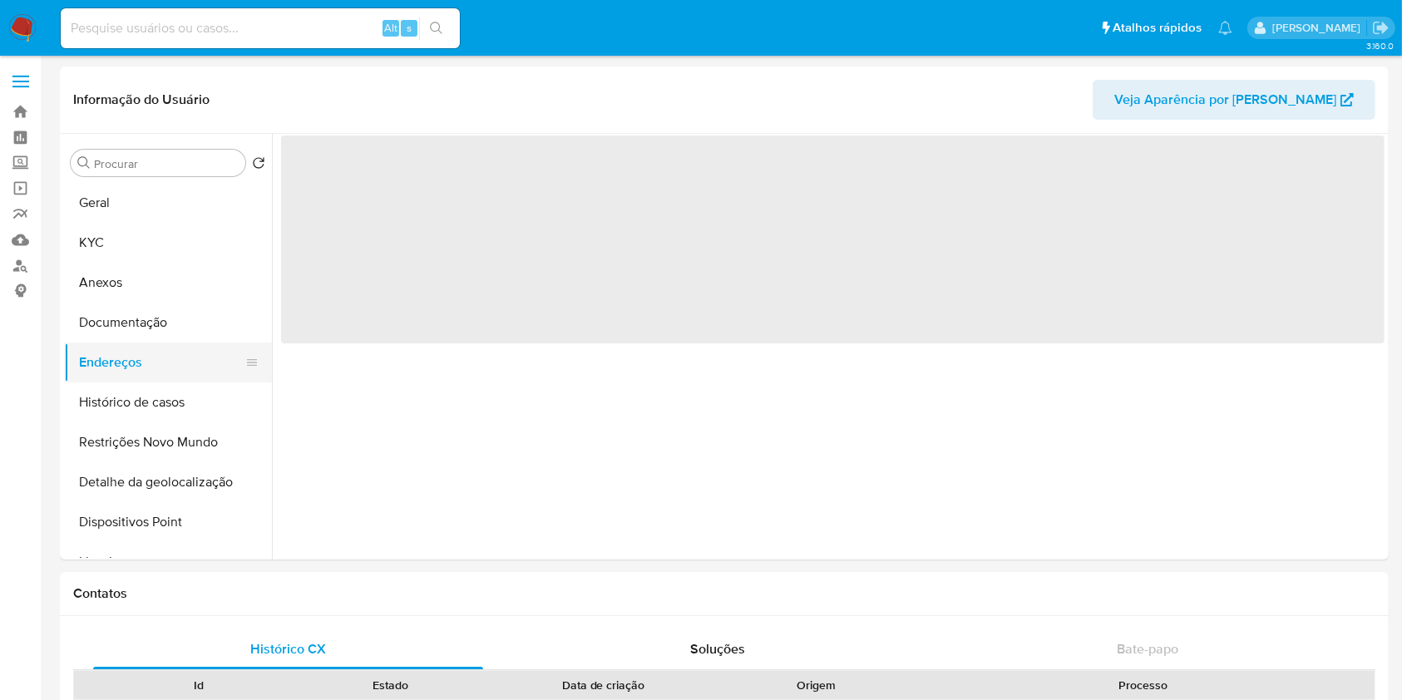
scroll to position [0, 0]
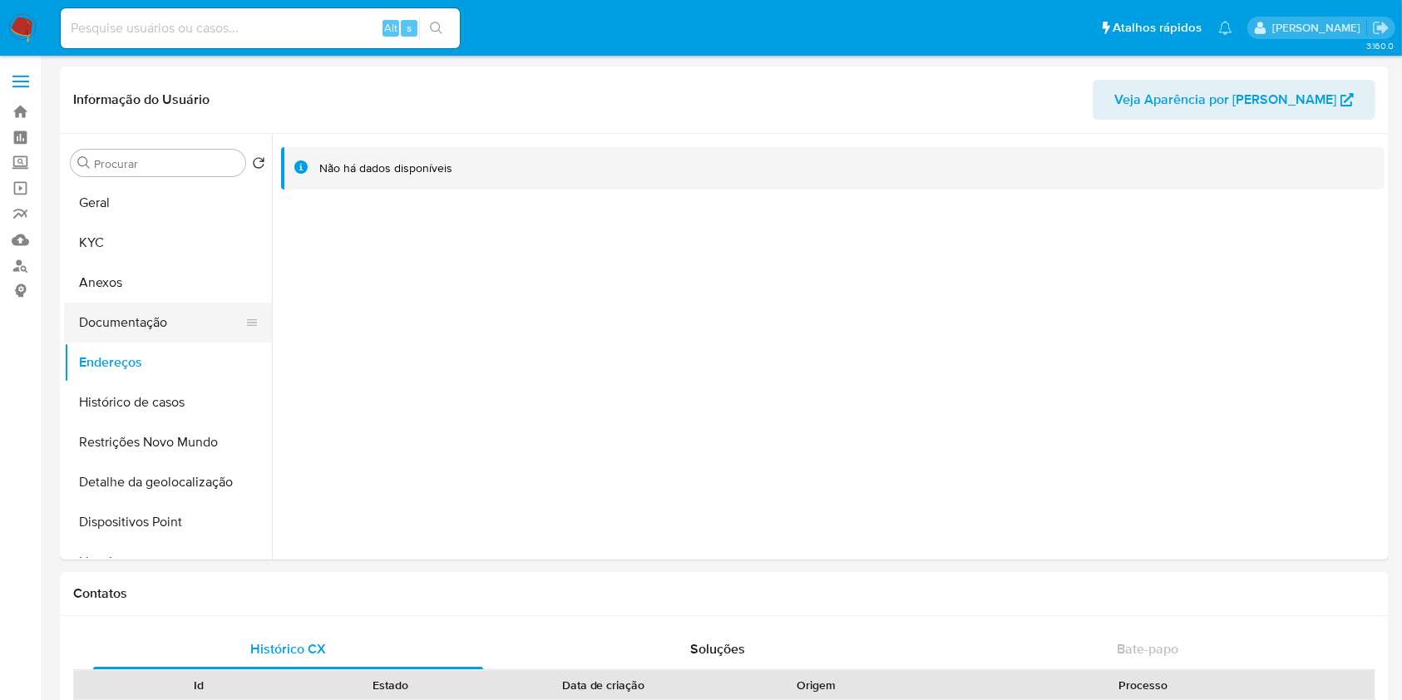
click at [156, 327] on button "Documentação" at bounding box center [161, 323] width 195 height 40
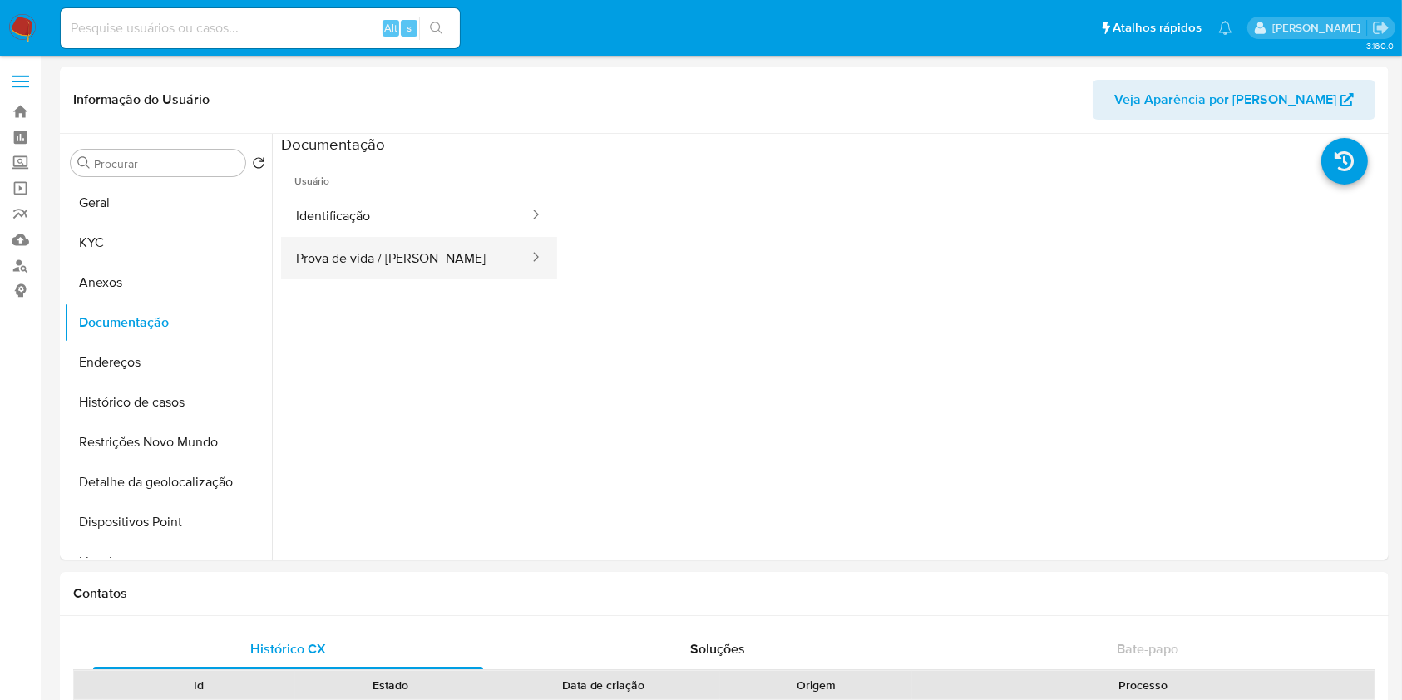
click at [434, 253] on button "Prova de vida / [PERSON_NAME]" at bounding box center [405, 258] width 249 height 42
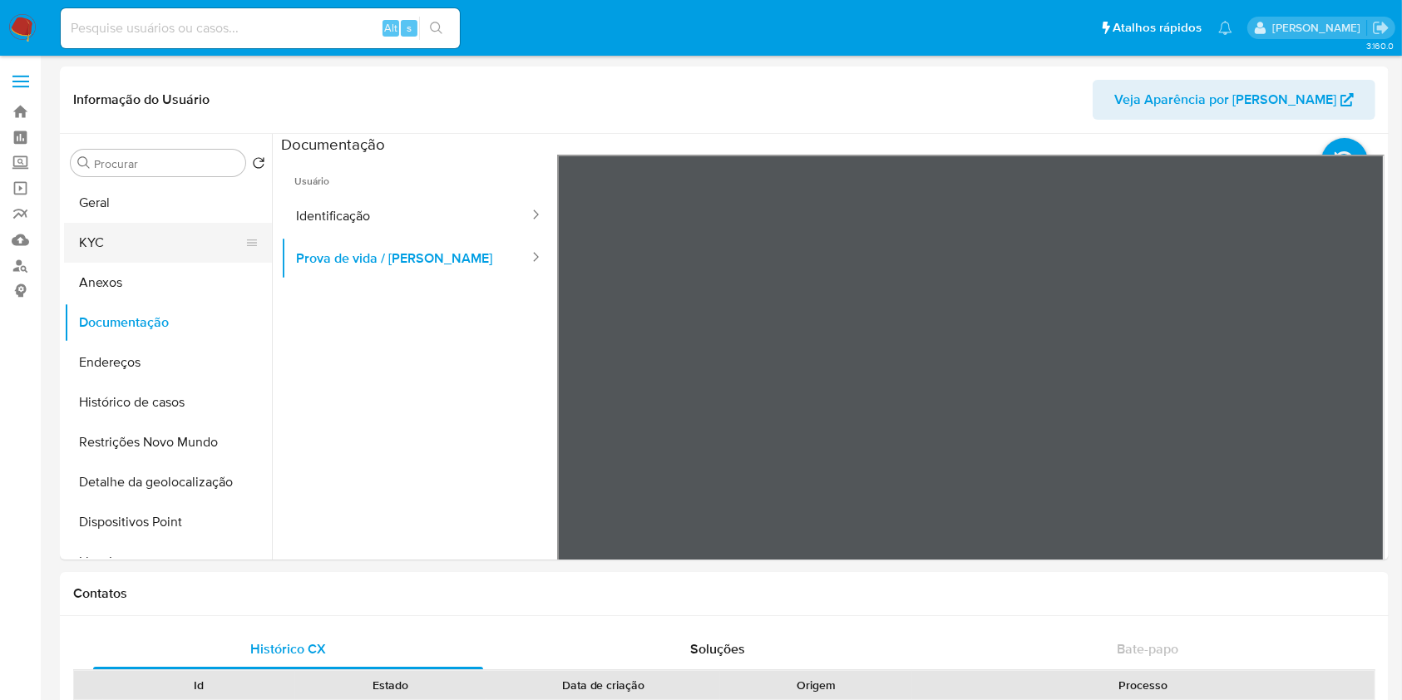
click at [164, 239] on button "KYC" at bounding box center [161, 243] width 195 height 40
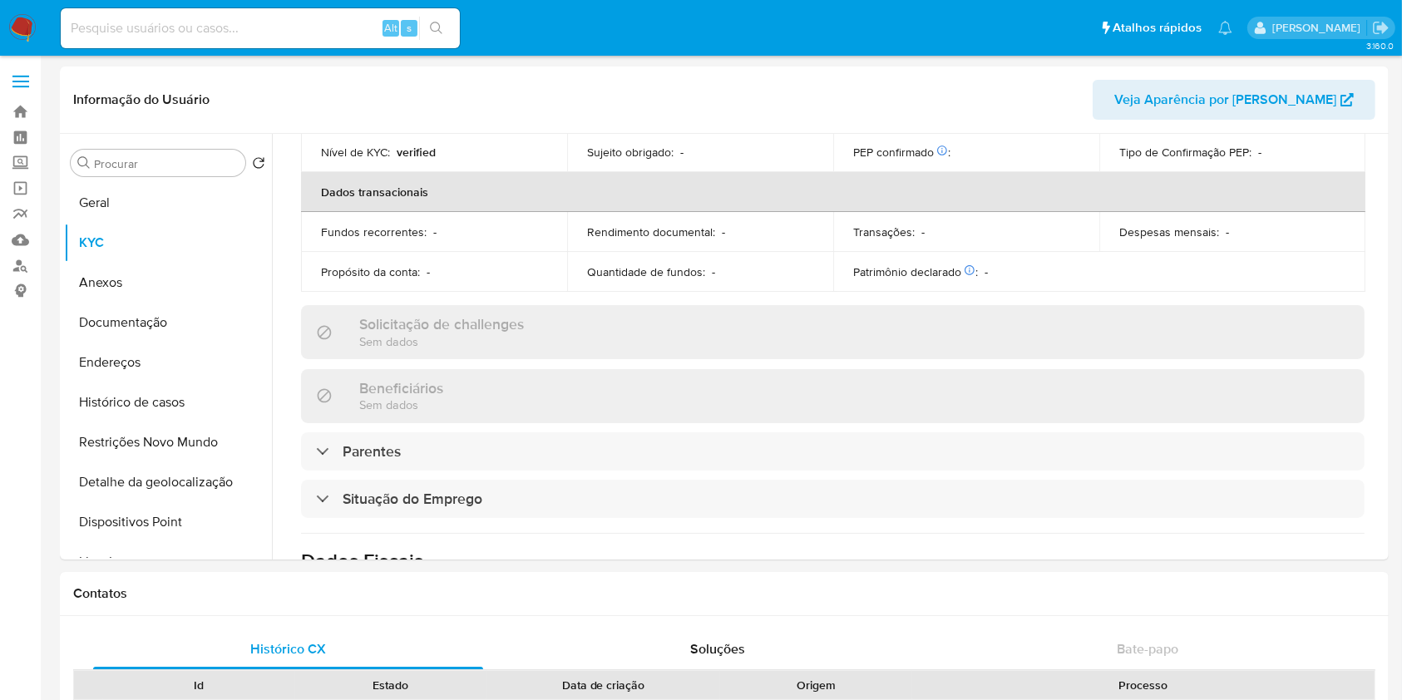
scroll to position [772, 0]
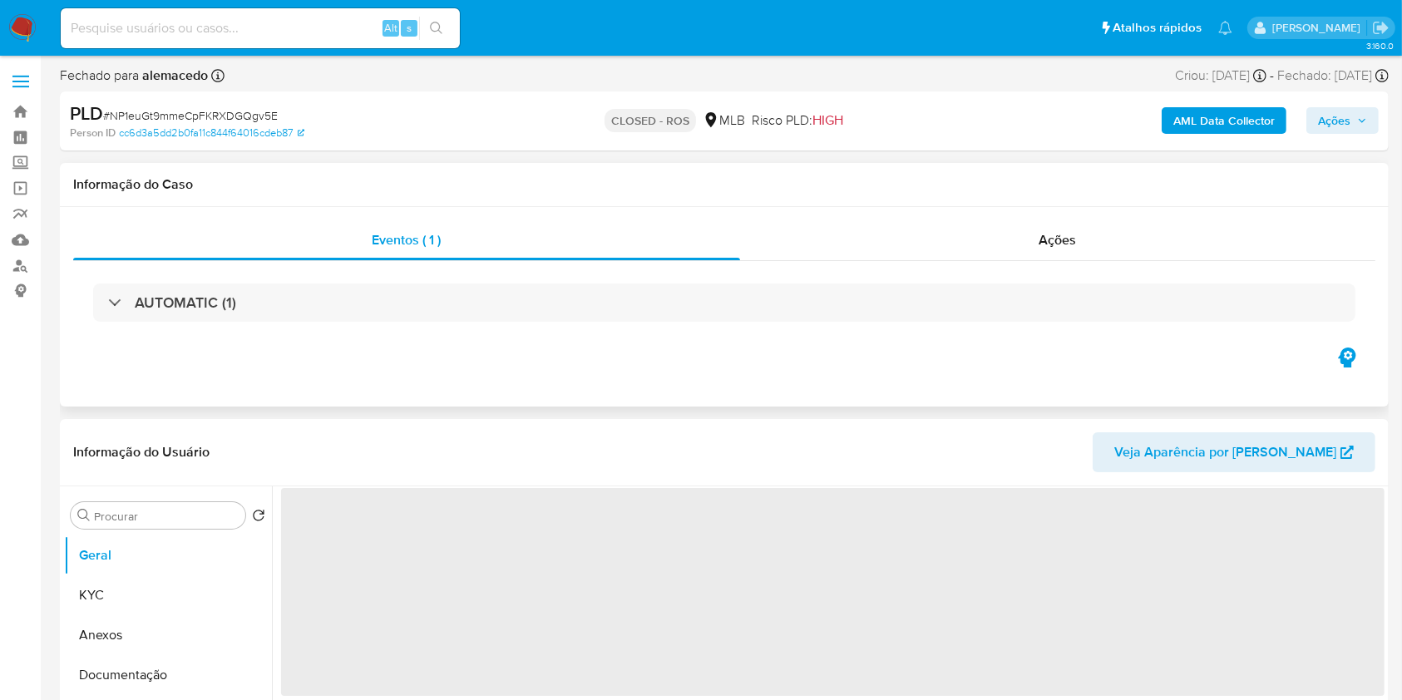
select select "10"
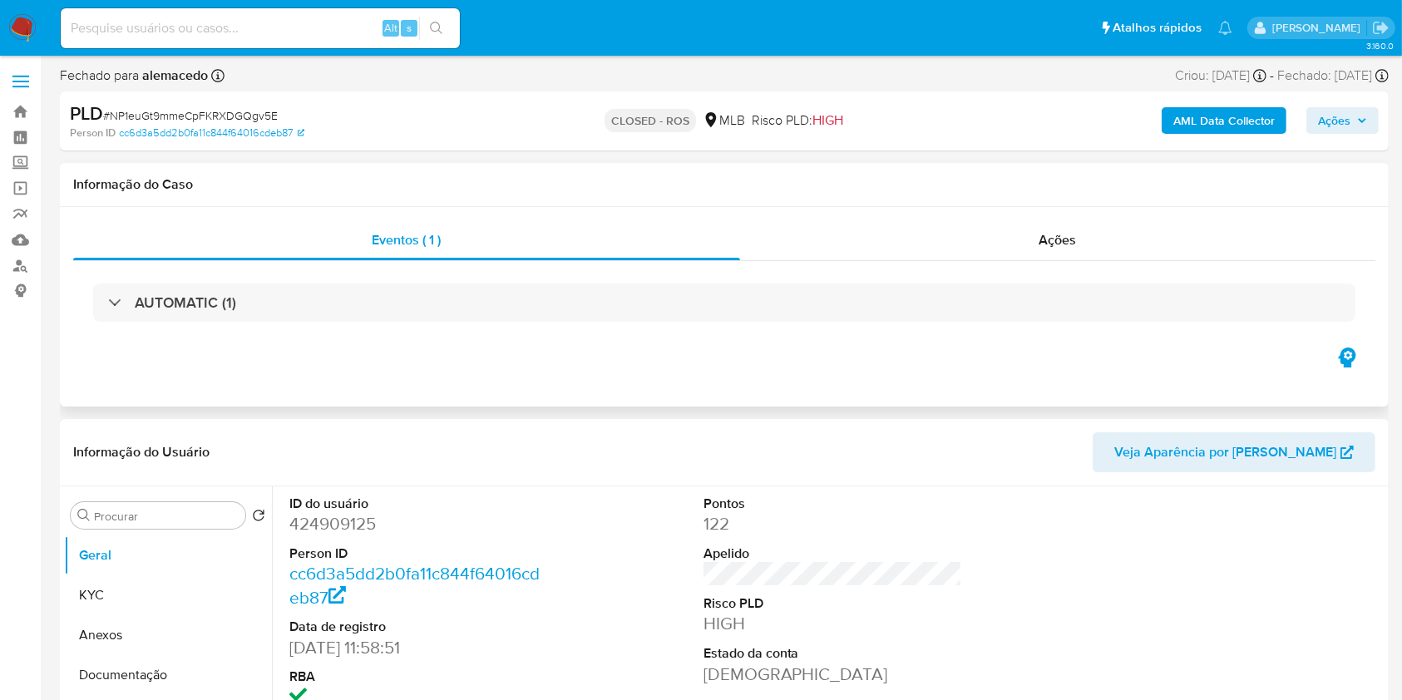
click at [838, 267] on div "AUTOMATIC (1)" at bounding box center [724, 302] width 1302 height 83
click at [854, 249] on div "Ações" at bounding box center [1057, 240] width 635 height 40
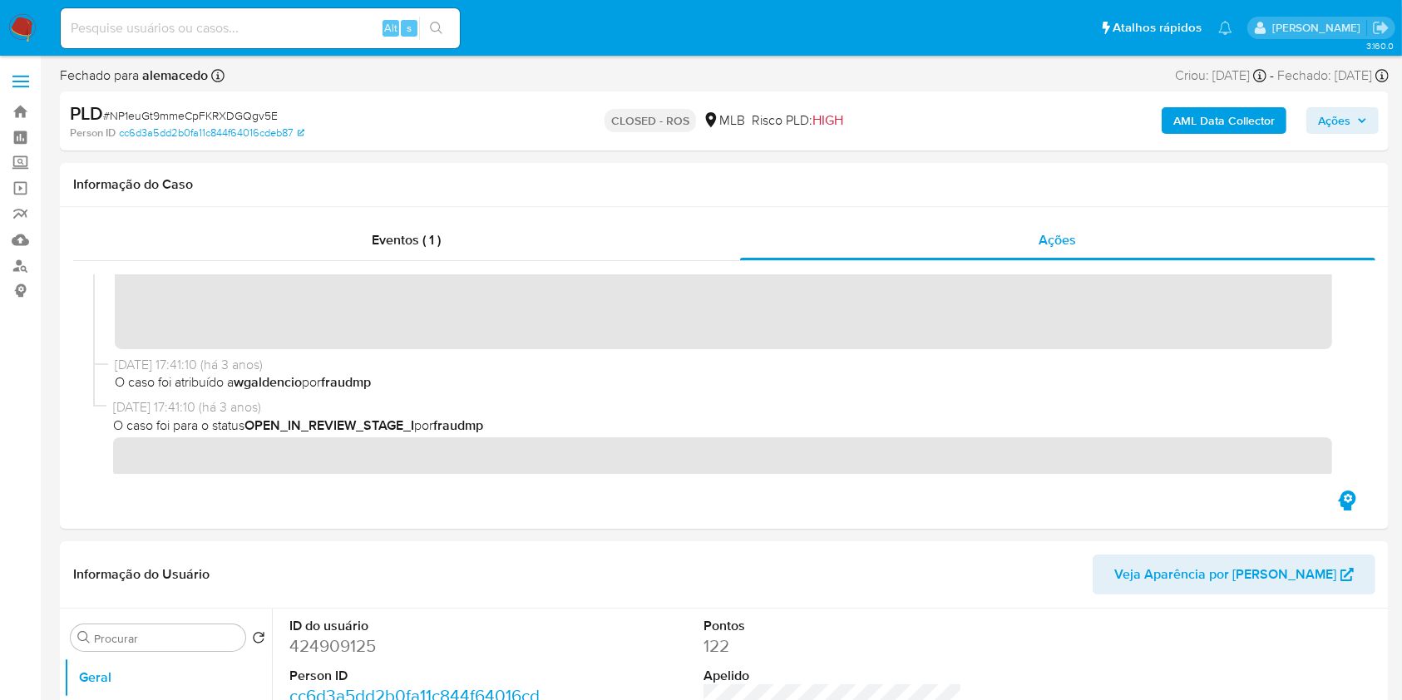
scroll to position [1343, 0]
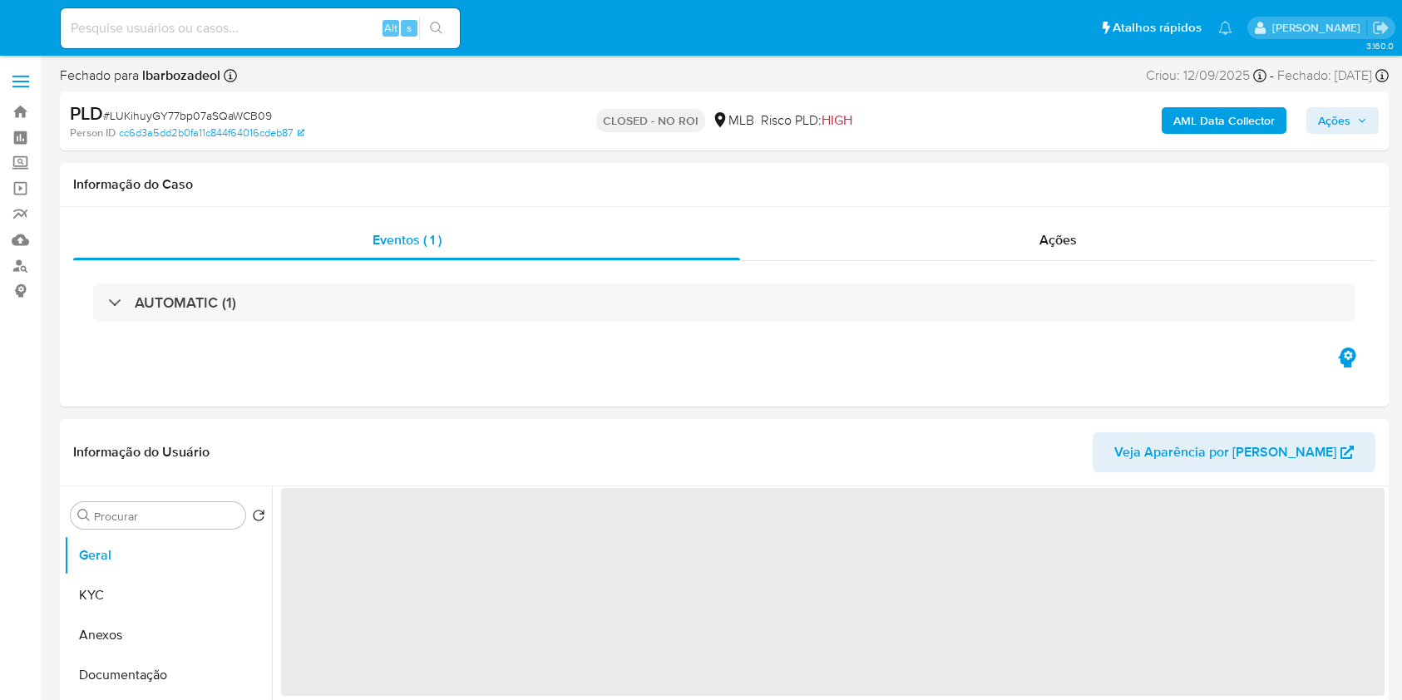
select select "10"
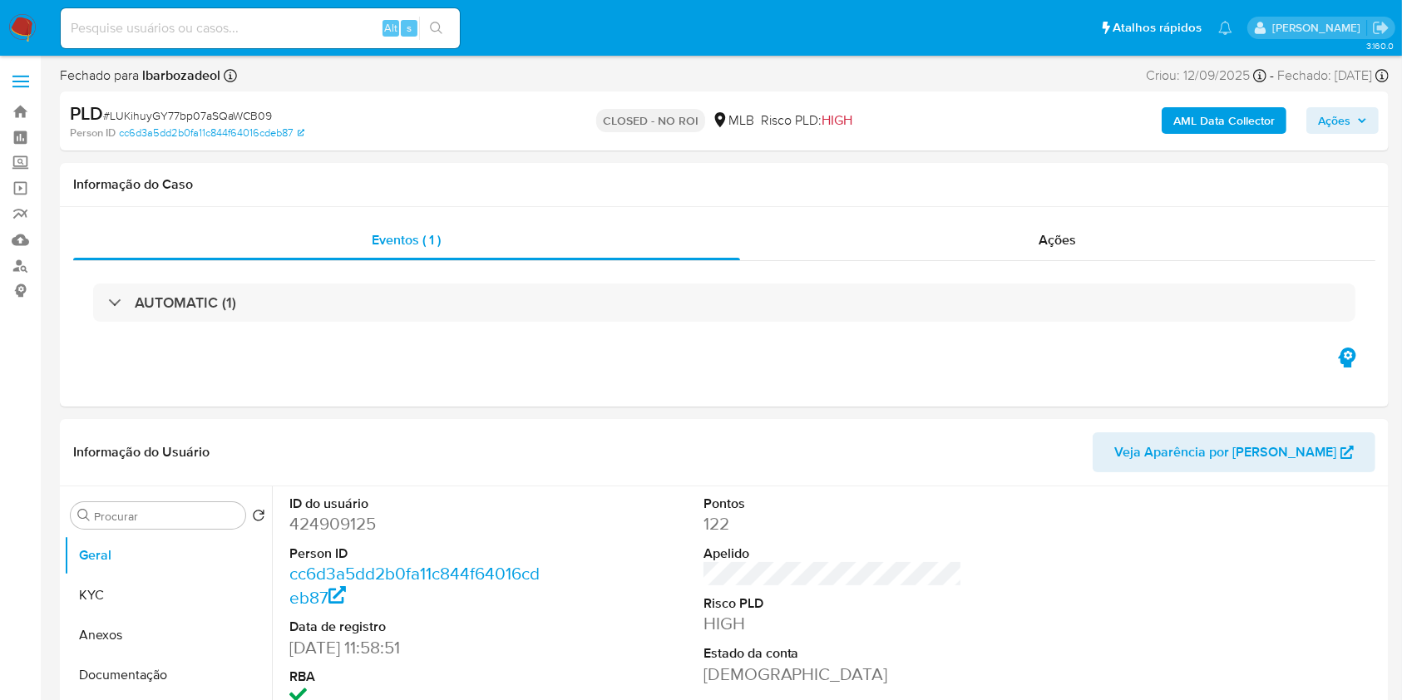
click at [27, 35] on img at bounding box center [22, 28] width 28 height 28
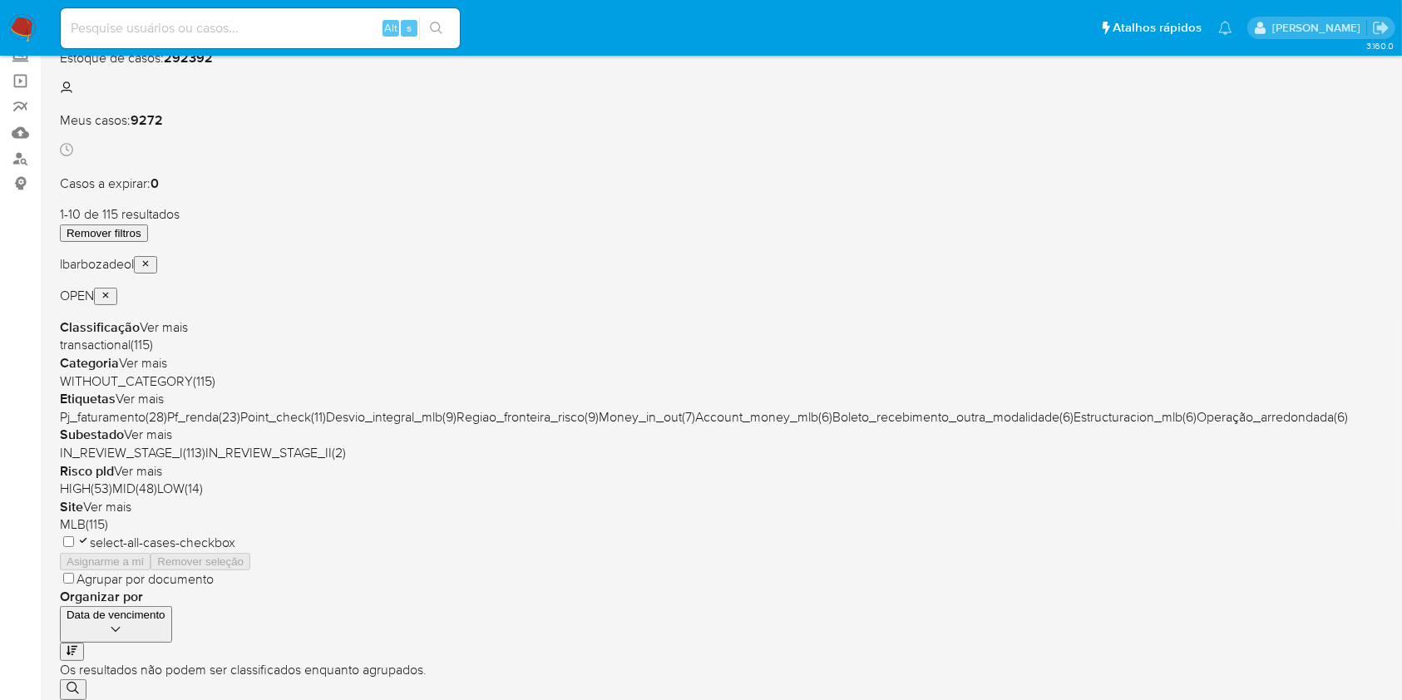
scroll to position [108, 0]
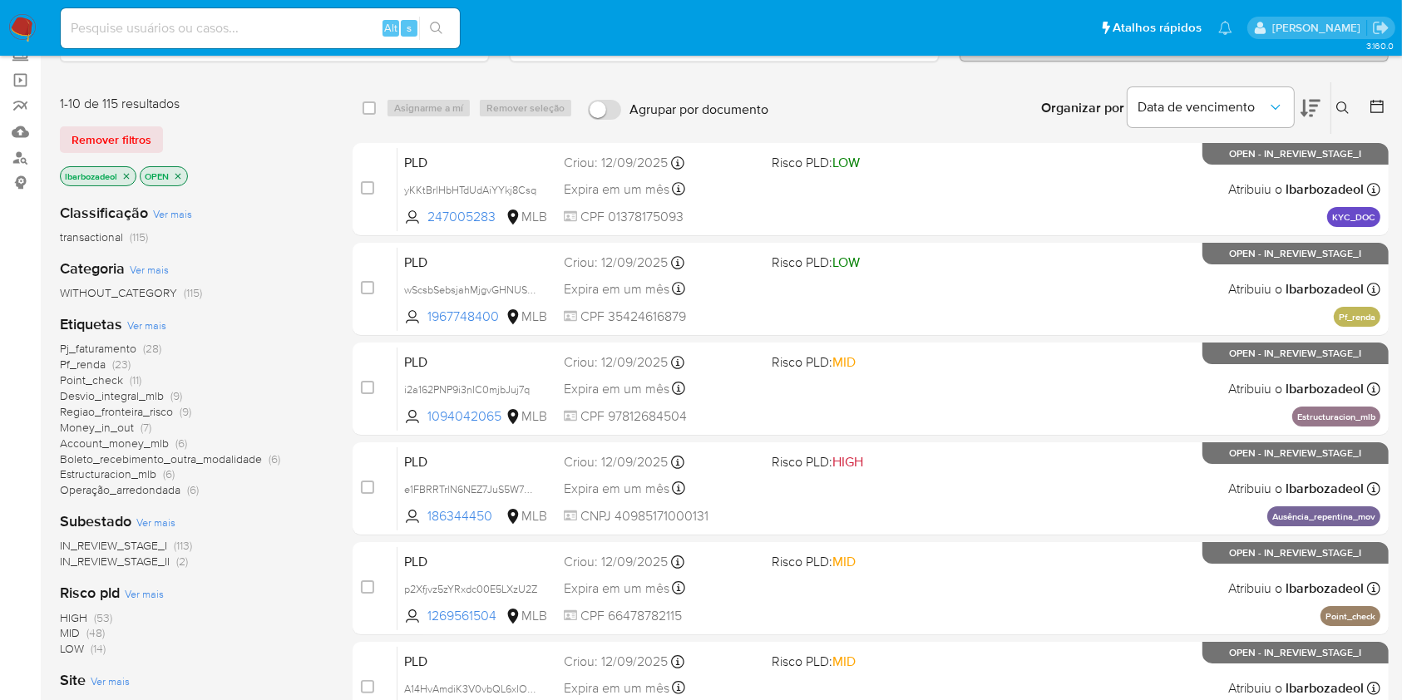
click at [107, 614] on span "(53)" at bounding box center [103, 617] width 18 height 17
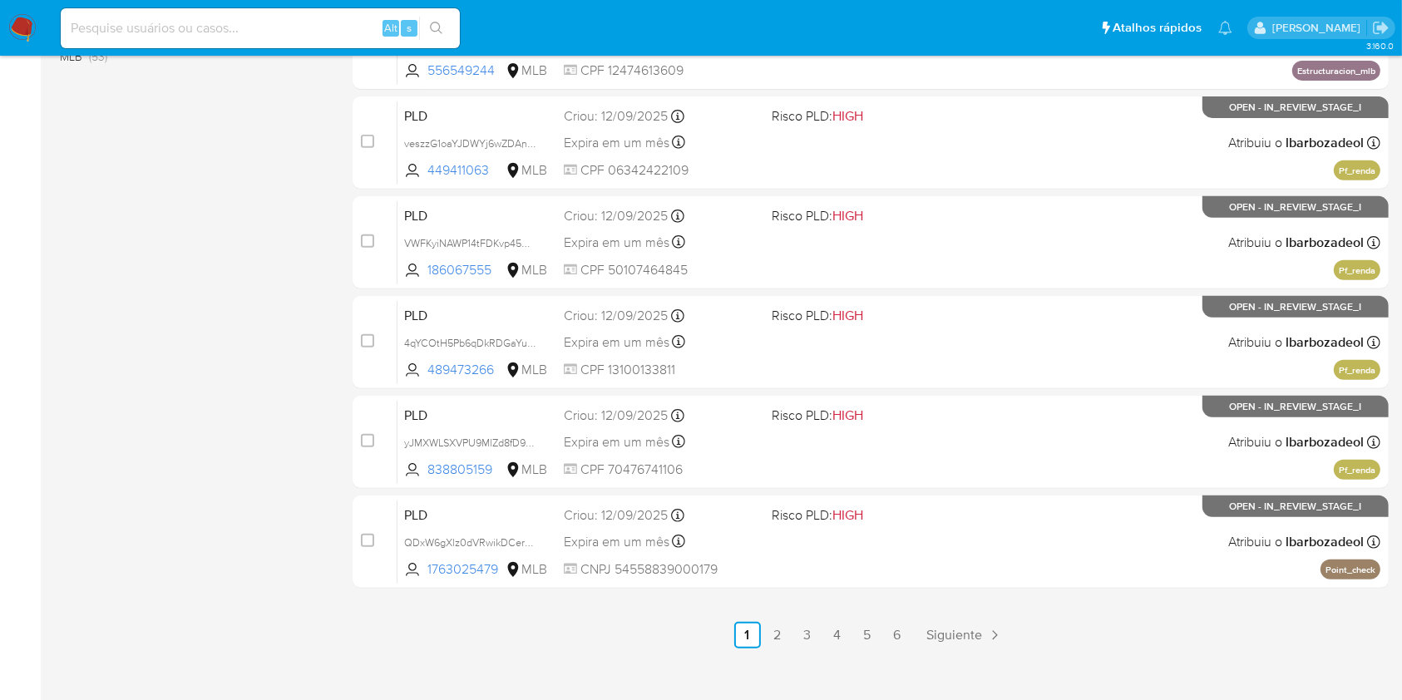
scroll to position [672, 0]
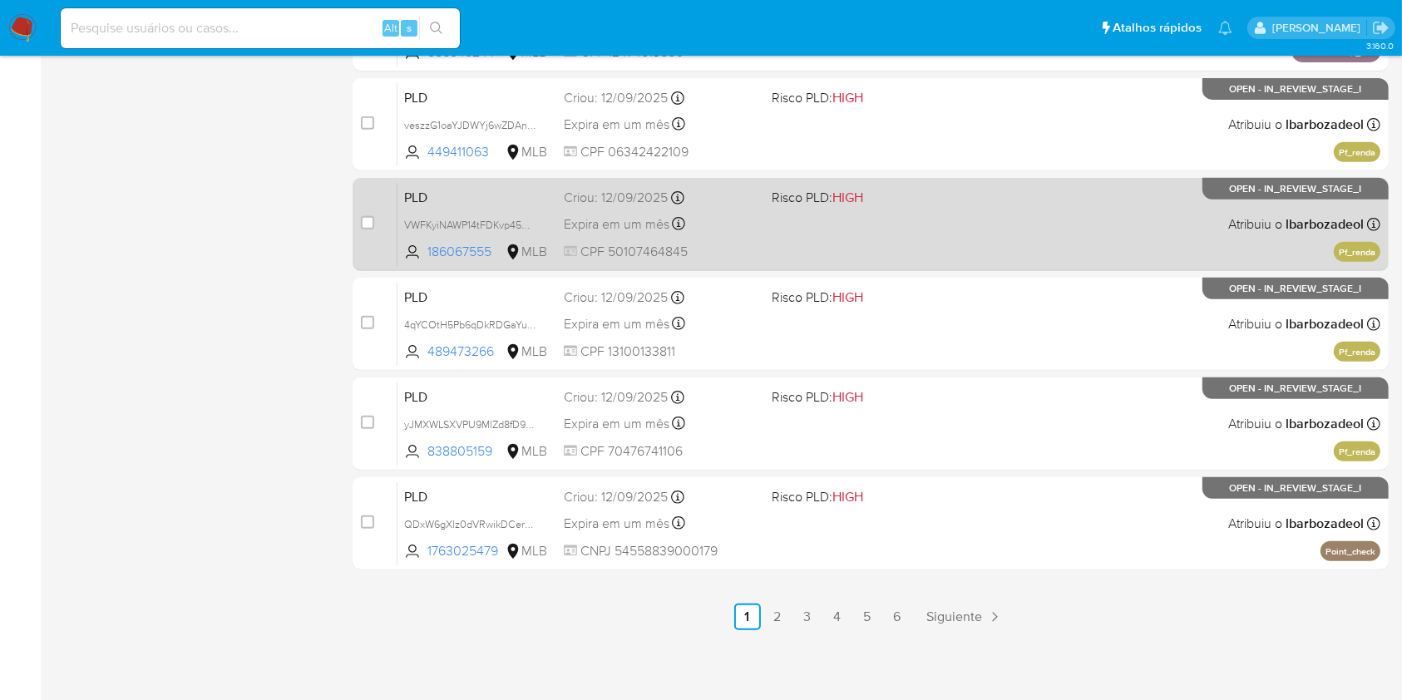
click at [841, 248] on div "PLD VWFKyiNAWP14tFDKvp45mb0V 186067555 MLB Risco PLD: HIGH Criou: [DATE] Criou:…" at bounding box center [888, 224] width 983 height 84
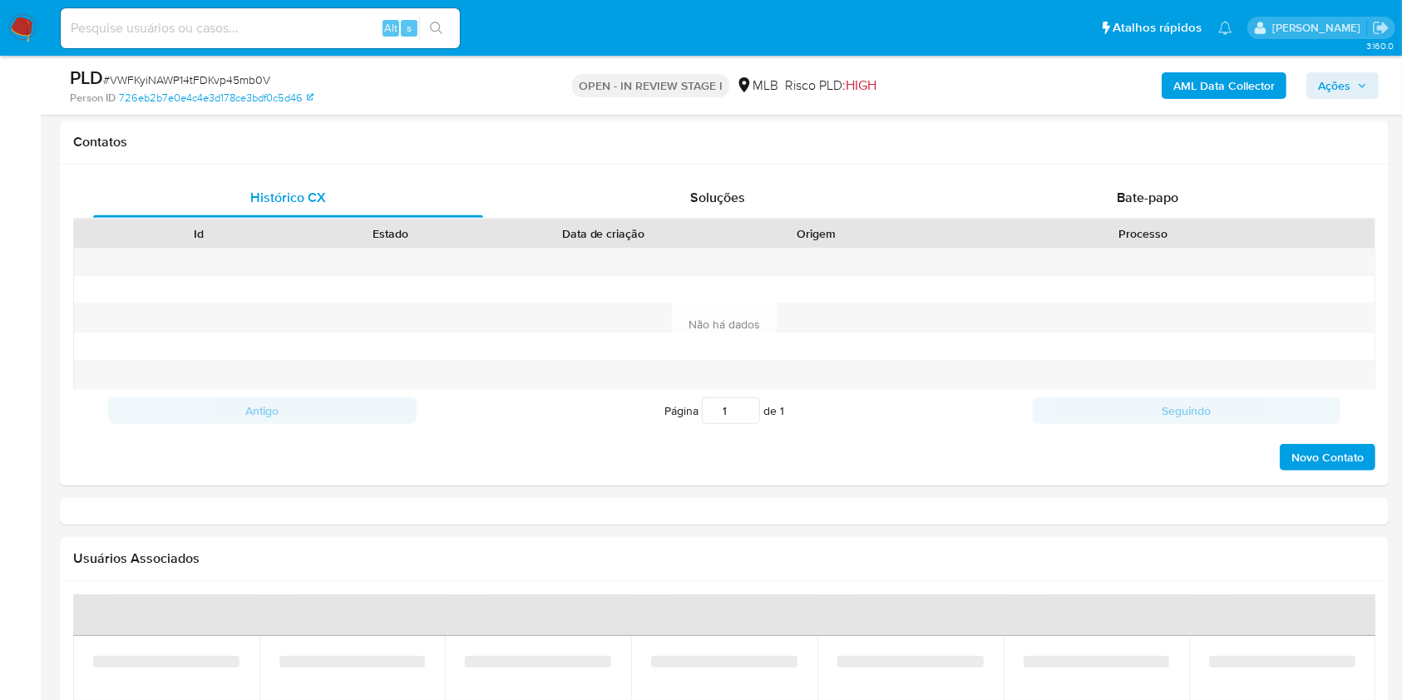
select select "10"
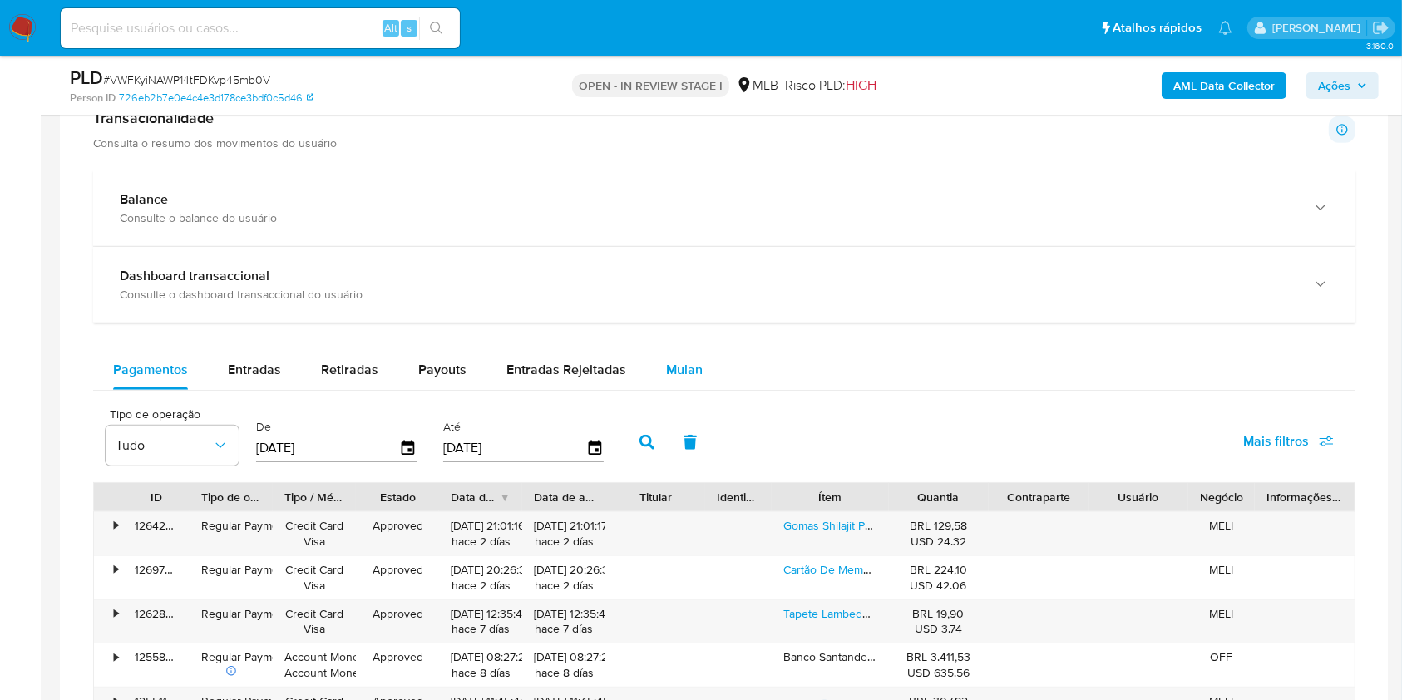
scroll to position [1166, 0]
click at [666, 392] on div "Pagamentos Entradas Retiradas Payouts Entradas Rejeitadas Mulan Tipo de operaçã…" at bounding box center [724, 688] width 1262 height 678
click at [672, 376] on span "Mulan" at bounding box center [684, 368] width 37 height 19
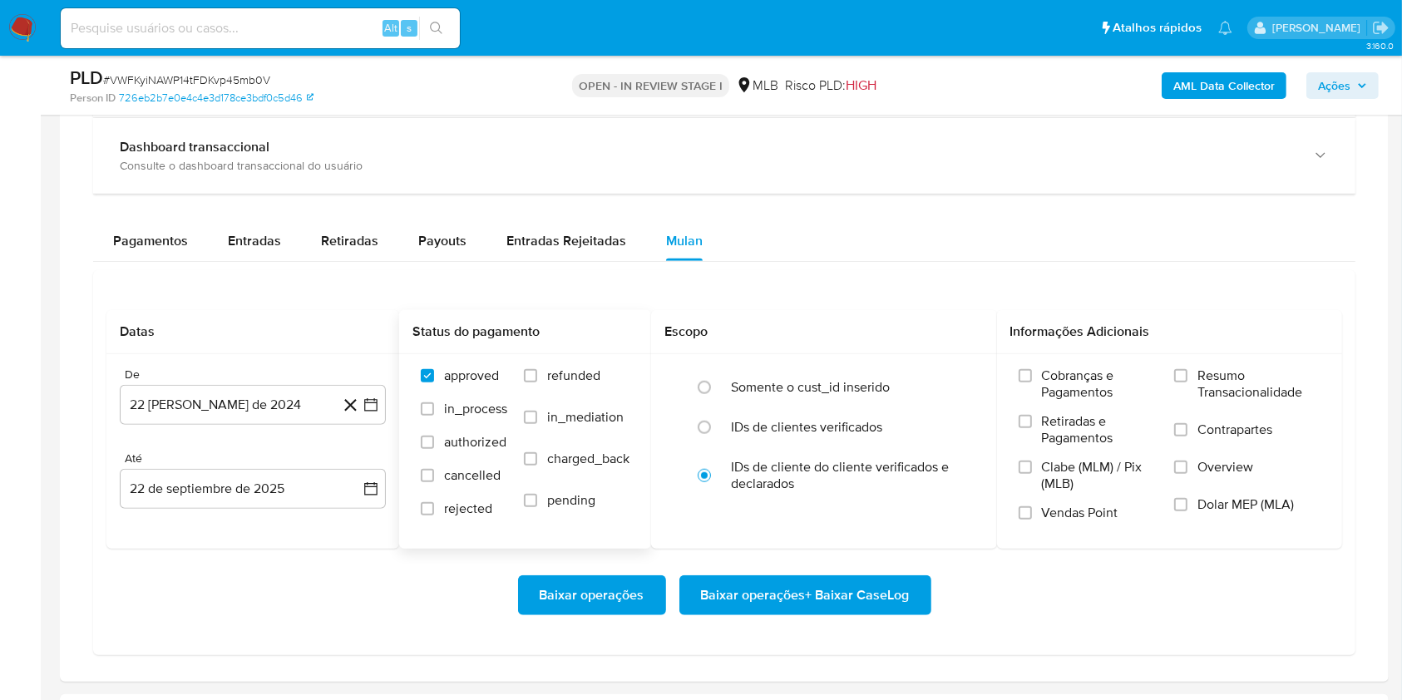
scroll to position [1321, 0]
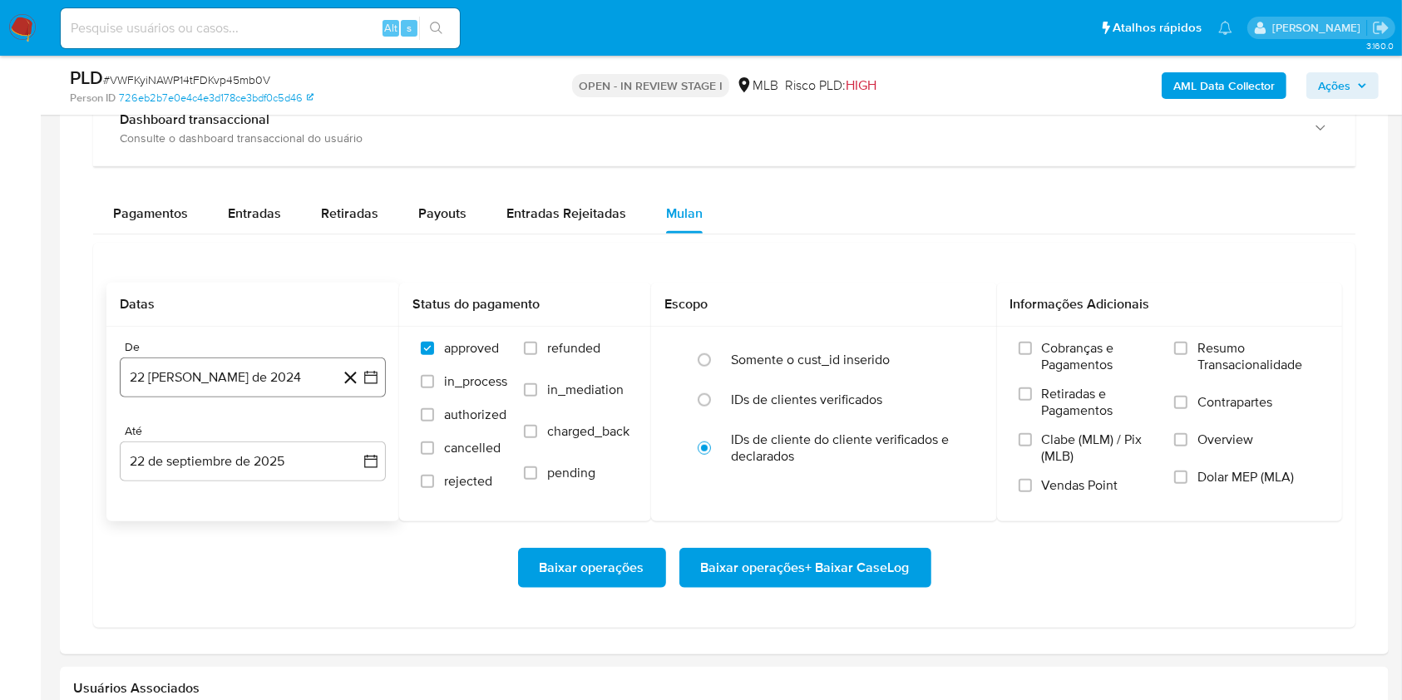
click at [183, 383] on button "22 [PERSON_NAME] de 2024" at bounding box center [253, 377] width 266 height 40
click at [224, 442] on span "agosto 2024" at bounding box center [245, 437] width 76 height 17
click at [349, 436] on icon "Año siguiente" at bounding box center [353, 437] width 20 height 20
click at [256, 589] on span "ago" at bounding box center [251, 590] width 21 height 13
click at [279, 505] on button "1" at bounding box center [286, 499] width 27 height 27
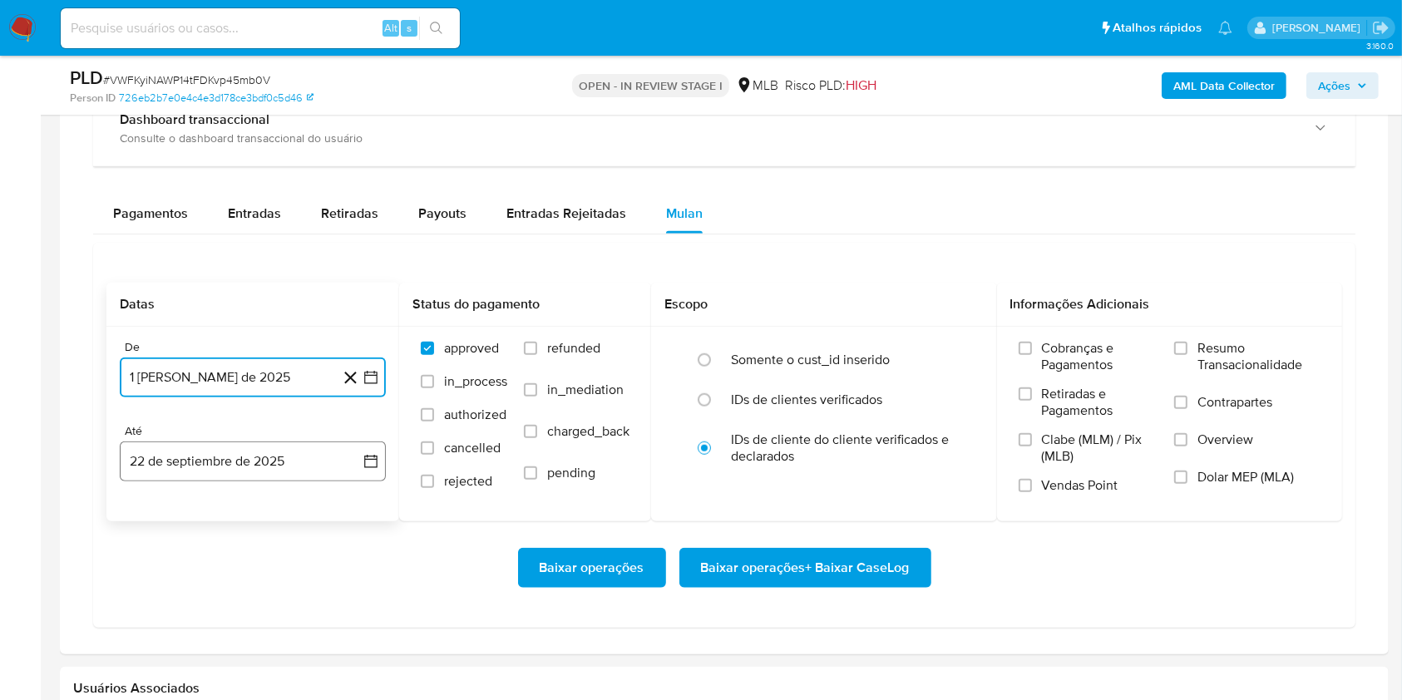
click at [258, 466] on button "22 de septiembre de 2025" at bounding box center [253, 461] width 266 height 40
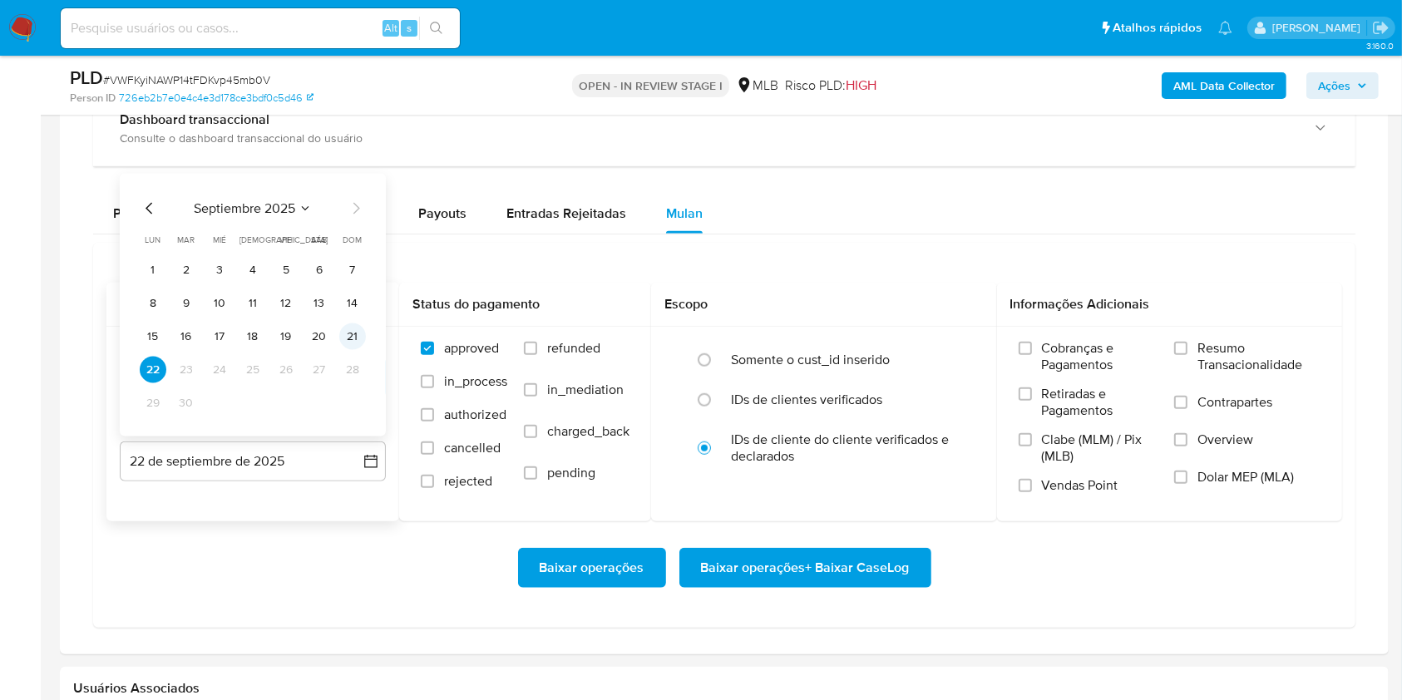
click at [360, 341] on button "21" at bounding box center [352, 336] width 27 height 27
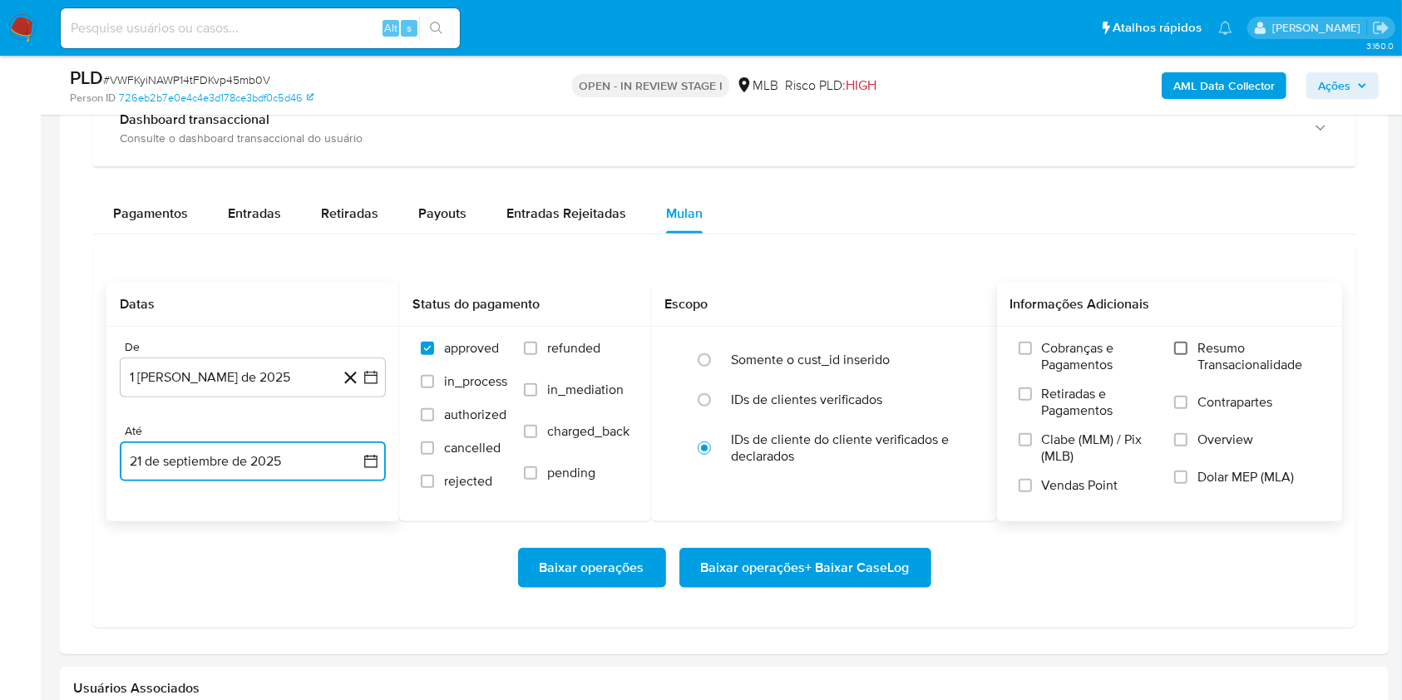
click at [1186, 347] on input "Resumo Transacionalidade" at bounding box center [1180, 348] width 13 height 13
click at [884, 560] on span "Baixar operações + Baixar CaseLog" at bounding box center [805, 568] width 209 height 37
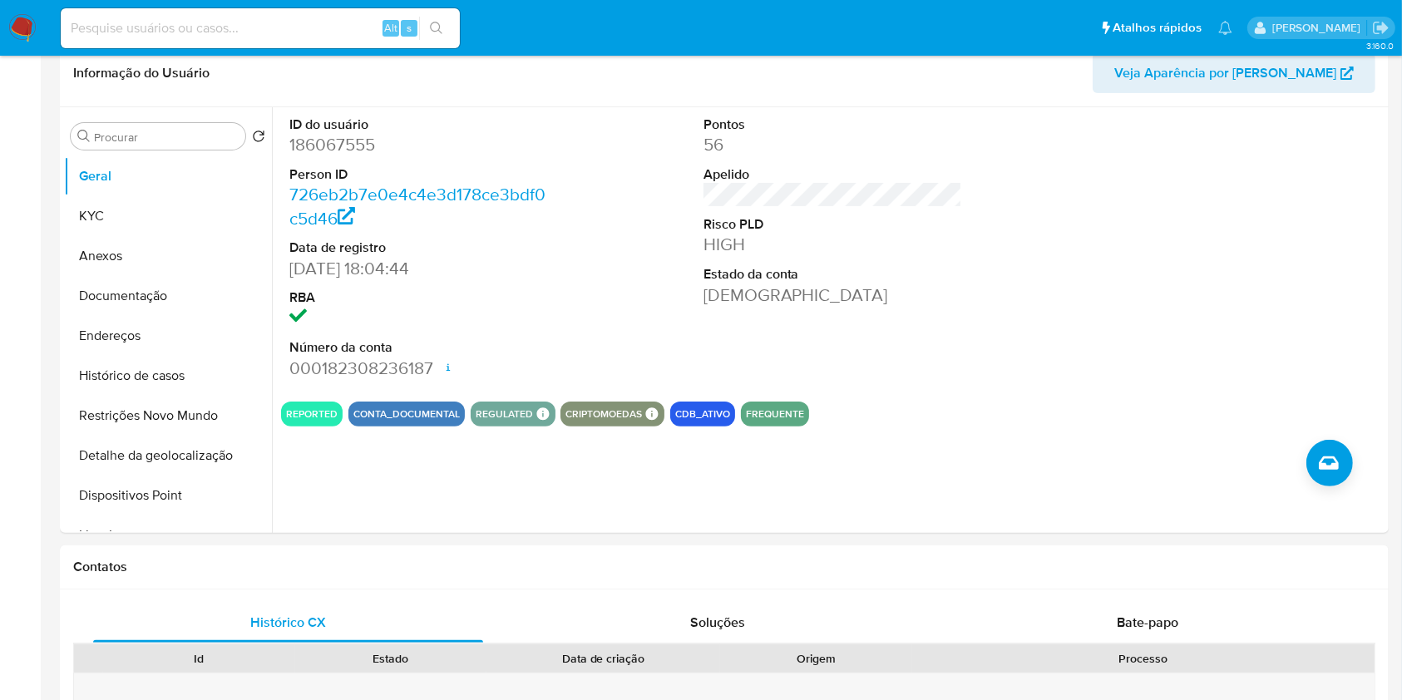
scroll to position [0, 0]
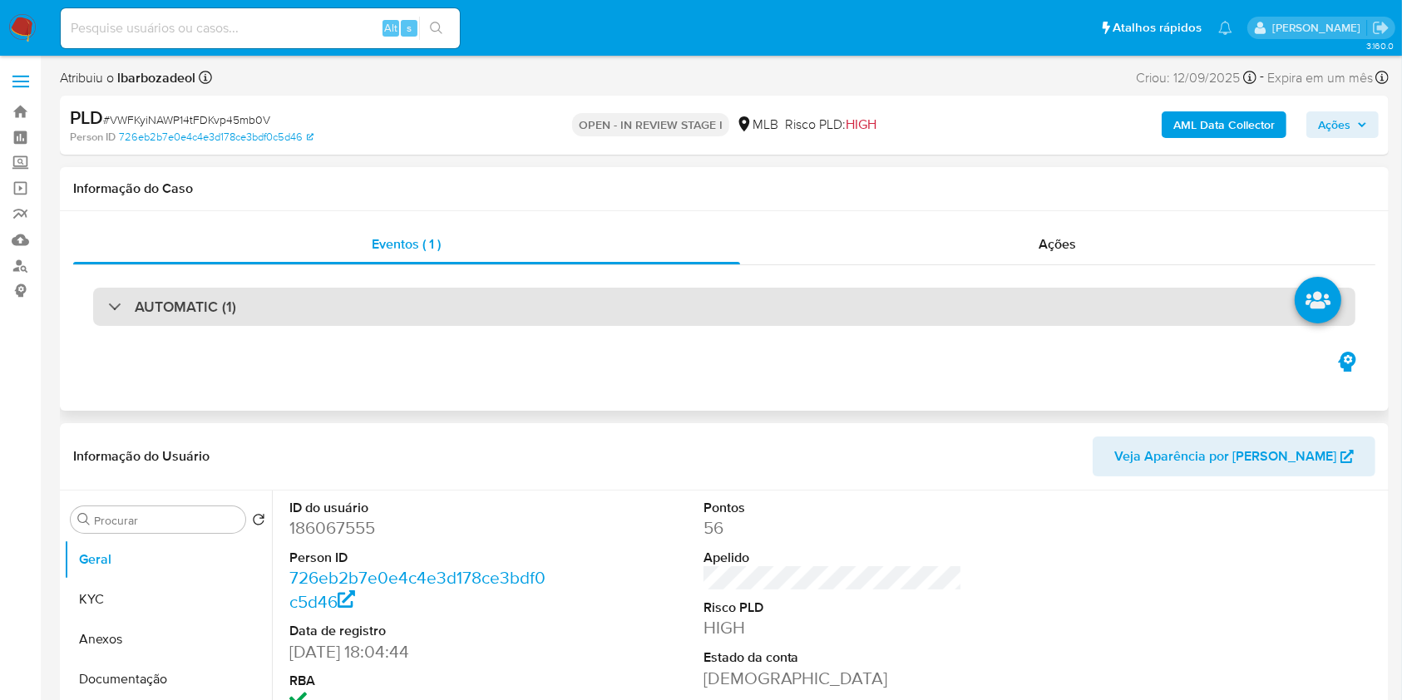
click at [195, 316] on h3 "AUTOMATIC (1)" at bounding box center [185, 307] width 101 height 18
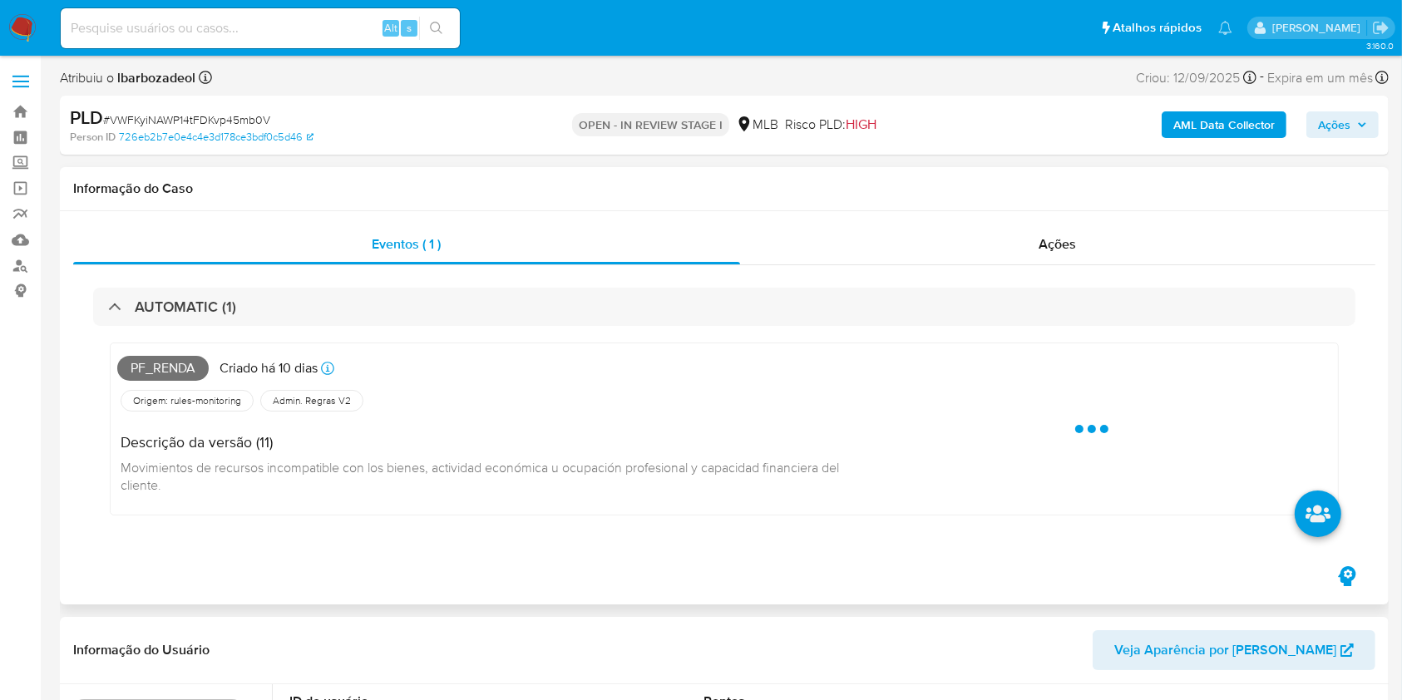
click at [165, 371] on span "Pf_renda" at bounding box center [162, 368] width 91 height 25
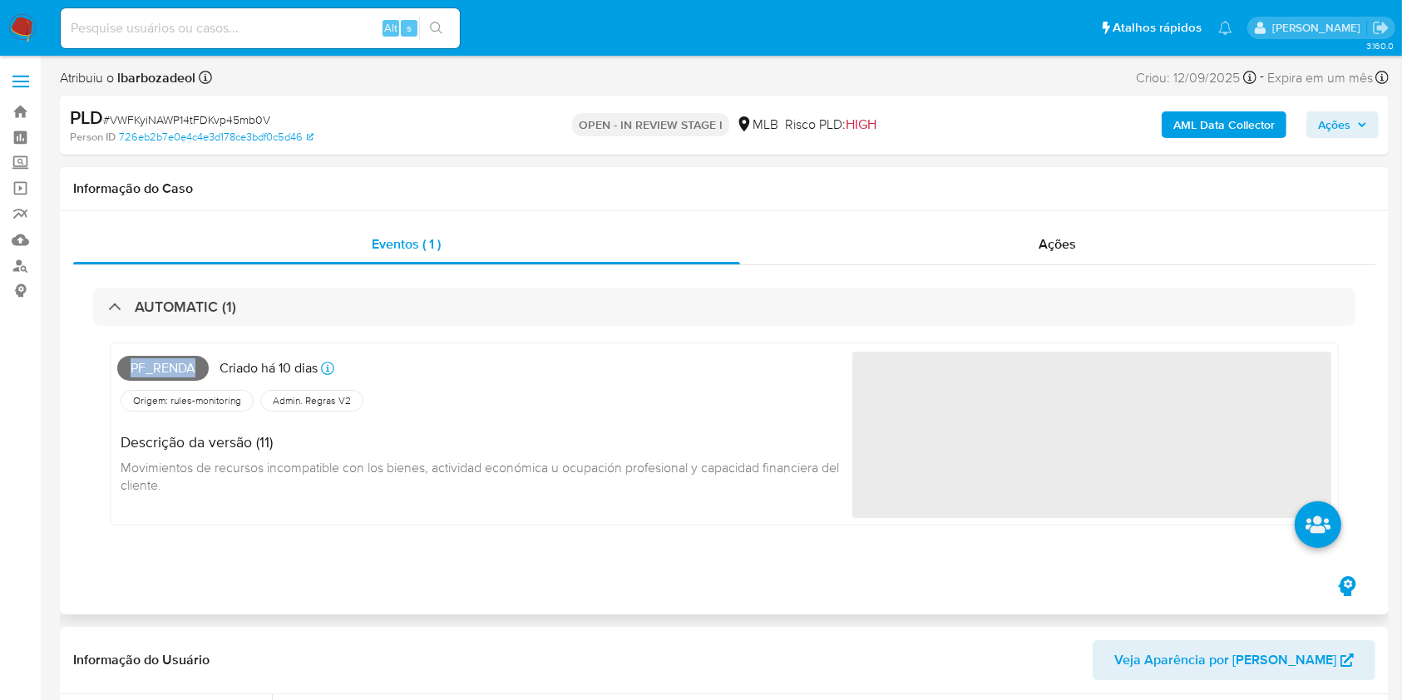
copy span "Pf_renda"
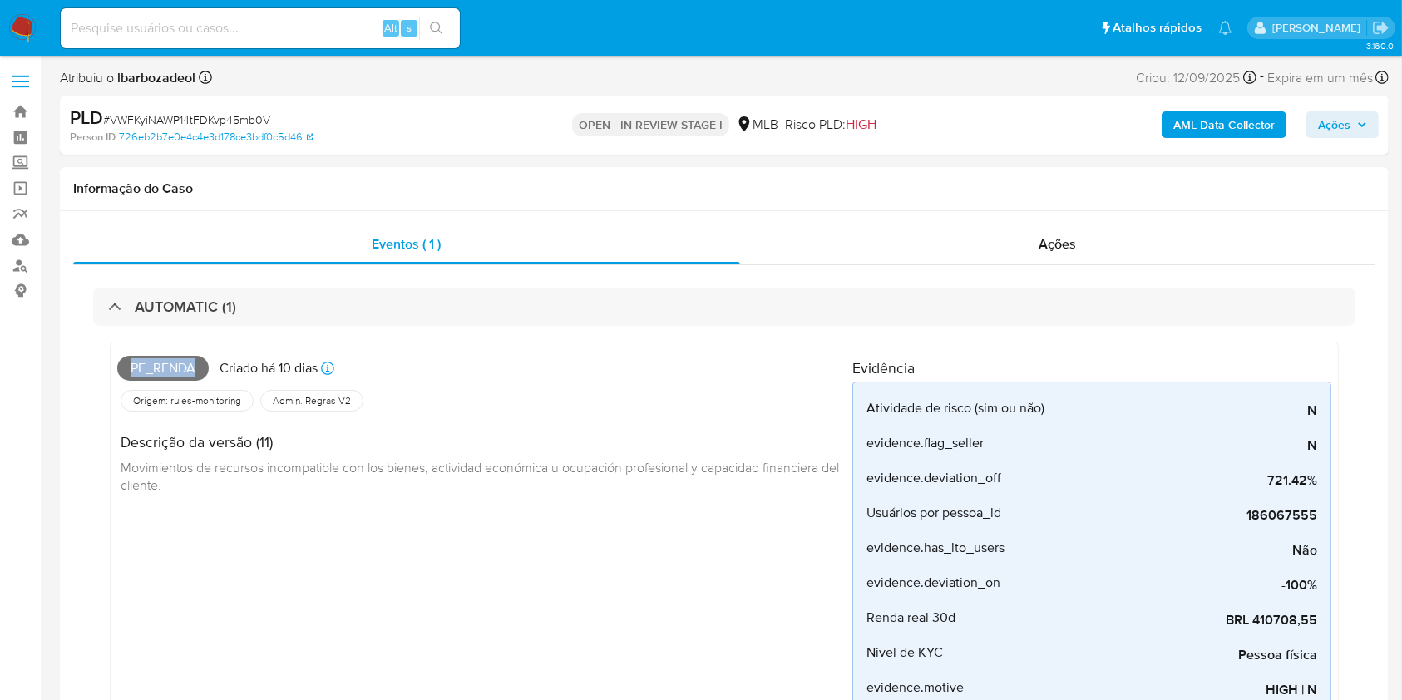
click at [1344, 119] on span "Ações" at bounding box center [1334, 124] width 32 height 27
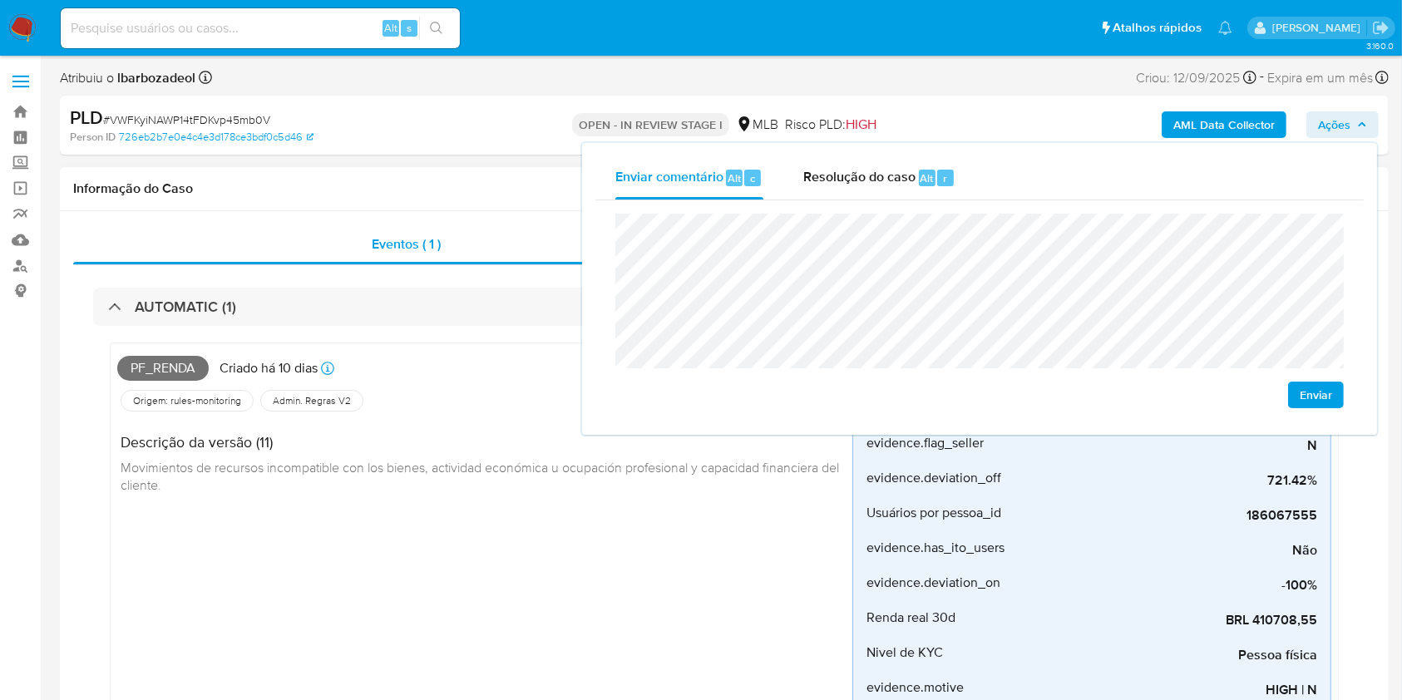
click at [362, 550] on div "Pf_renda Criado há 10 dias Criado: 12/09/2025 00:33:23 Origem: rules-monitoring…" at bounding box center [484, 637] width 735 height 574
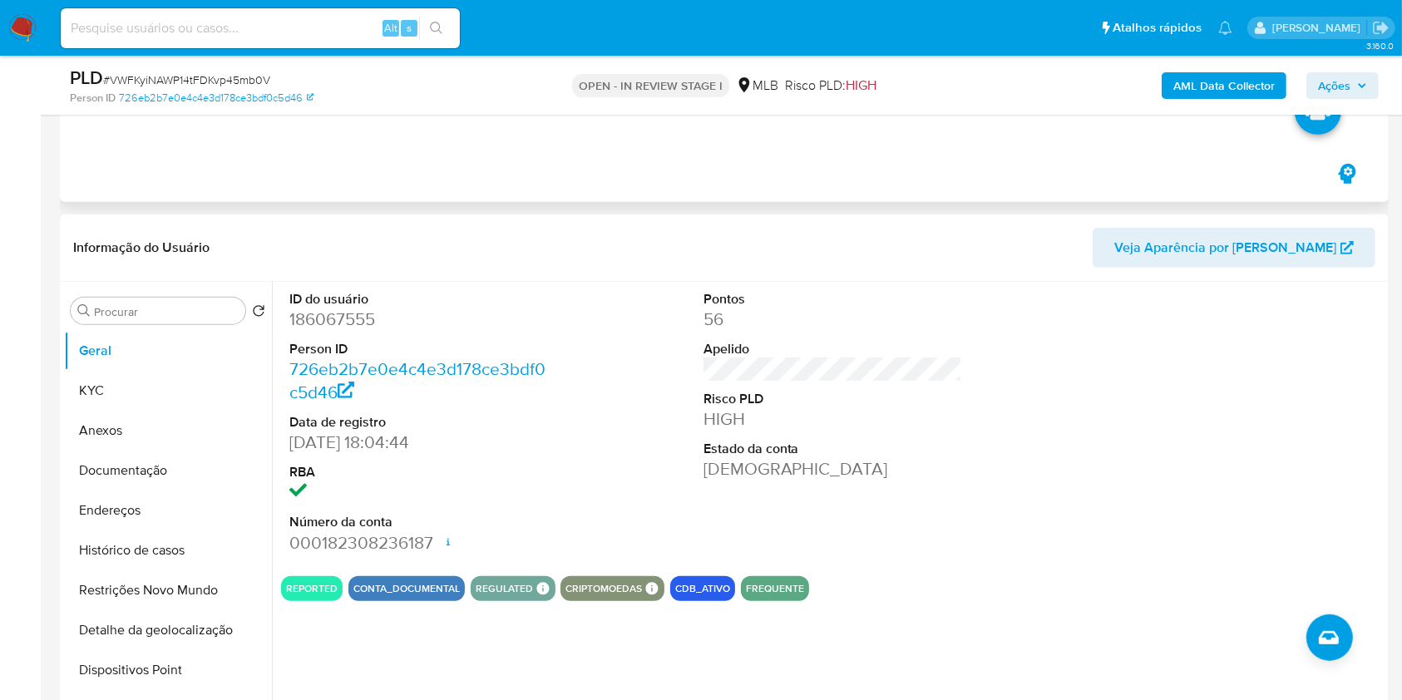
scroll to position [873, 0]
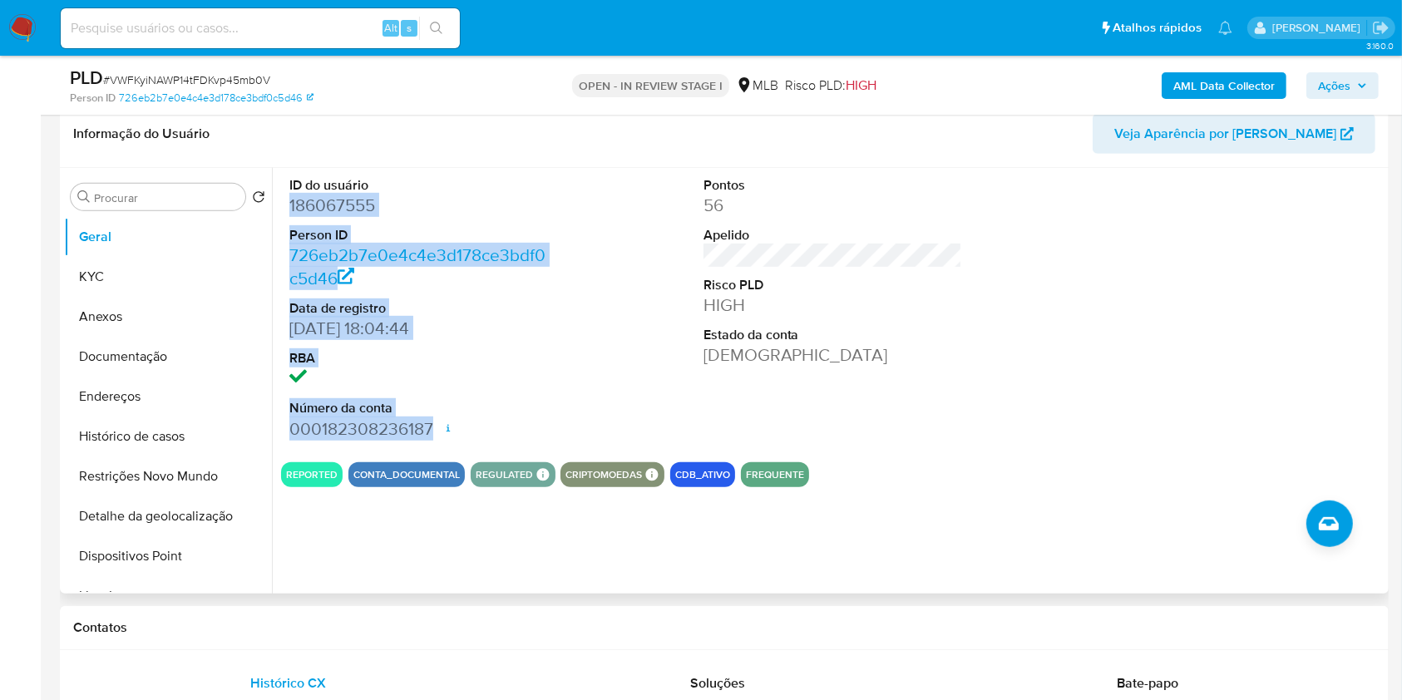
drag, startPoint x: 284, startPoint y: 205, endPoint x: 798, endPoint y: 278, distance: 518.8
click at [439, 429] on div "ID do usuário 186067555 Person ID 726eb2b7e0e4c4e3d178ce3bdf0c5d46 Data de regi…" at bounding box center [419, 308] width 276 height 281
copy dl "186067555 Person ID 726eb2b7e0e4c4e3d178ce3bdf0c5d46 Data de registro 21/06/201…"
click at [1348, 91] on span "Ações" at bounding box center [1334, 85] width 32 height 27
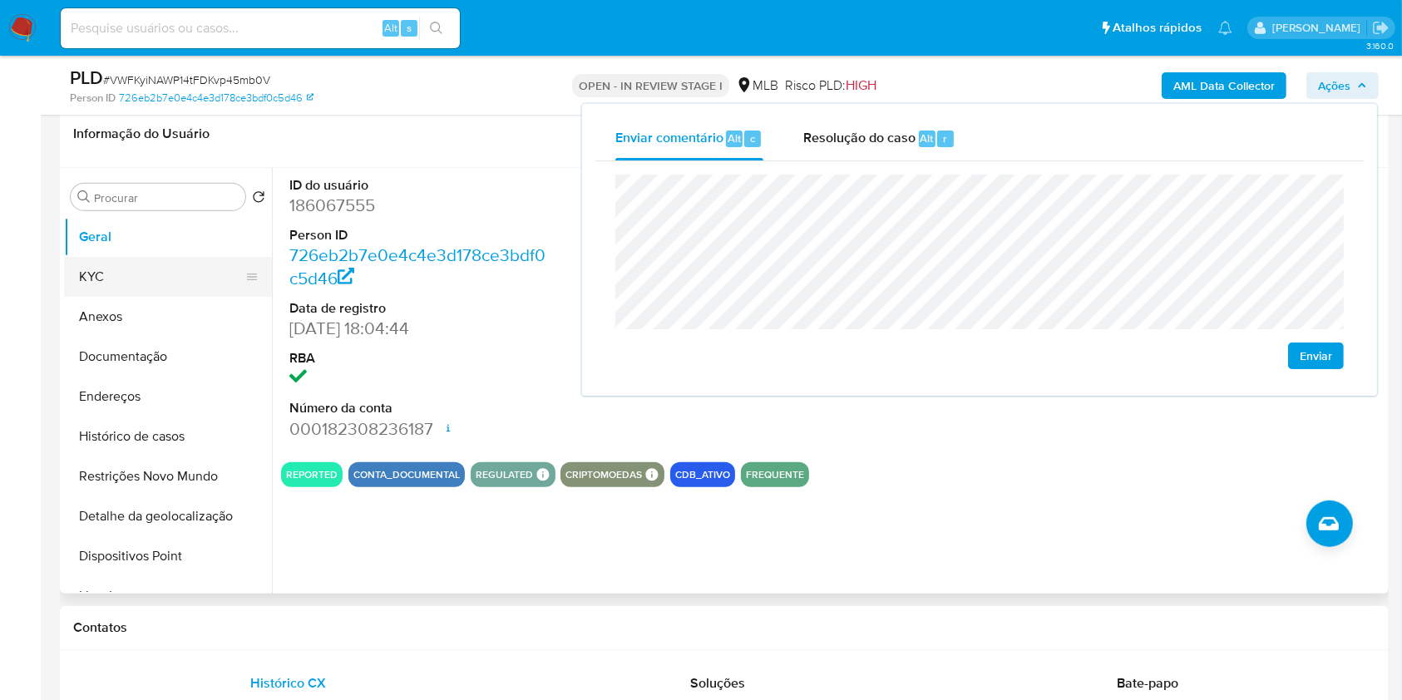
click at [135, 267] on button "KYC" at bounding box center [161, 277] width 195 height 40
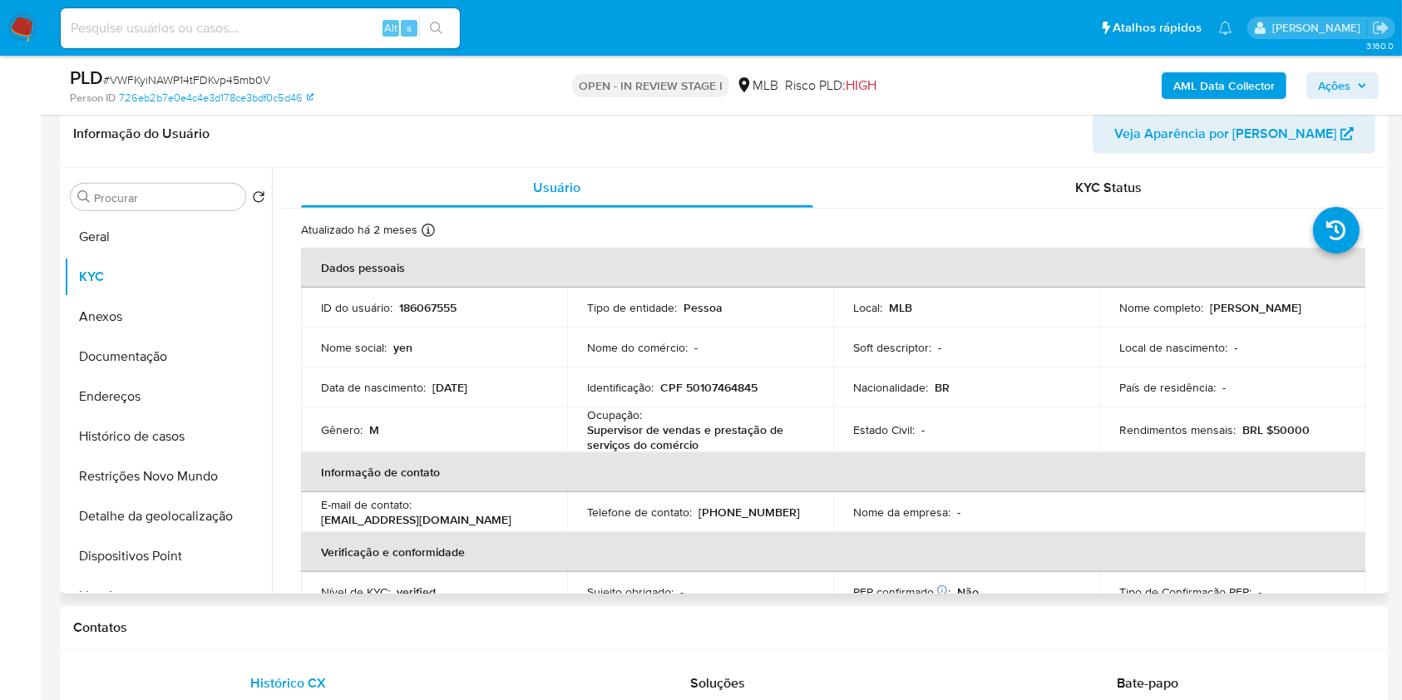
click at [729, 388] on p "CPF 50107464845" at bounding box center [708, 387] width 97 height 15
copy p "50107464845"
click at [1343, 91] on span "Ações" at bounding box center [1334, 85] width 32 height 27
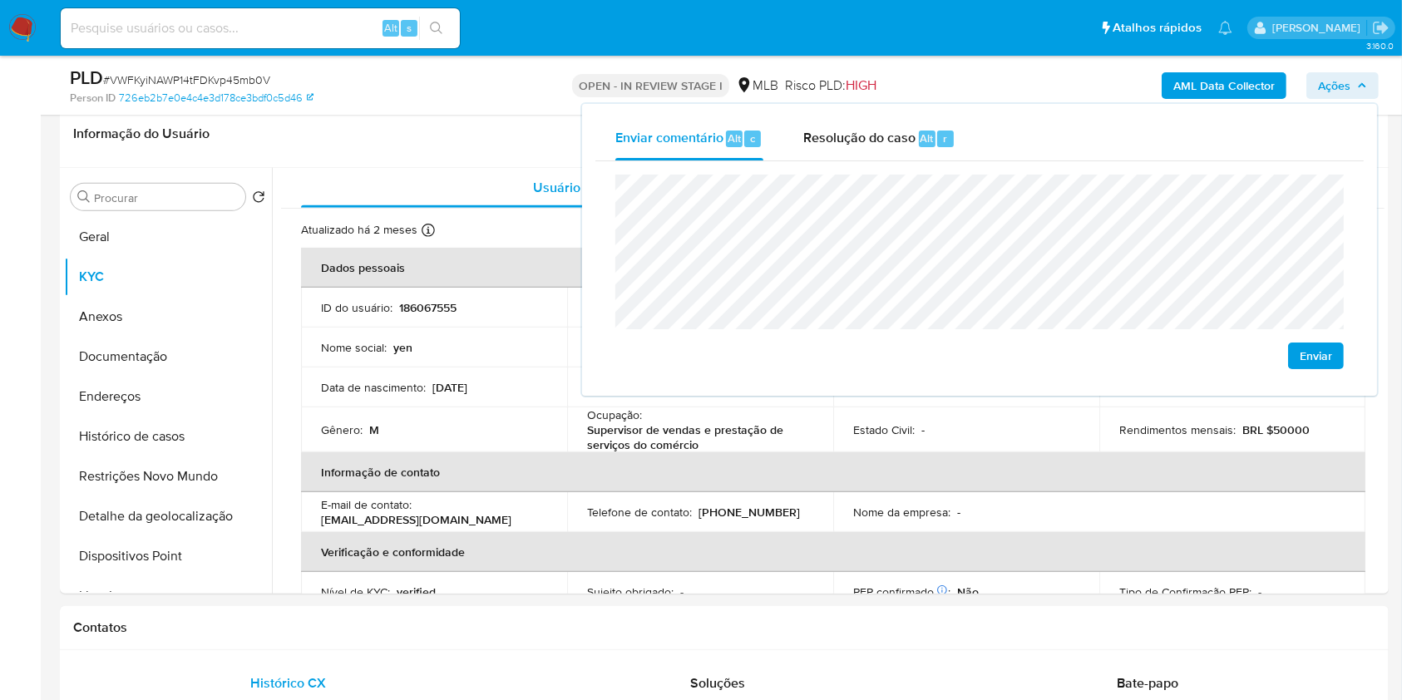
click at [0, 0] on lt-span "econômica" at bounding box center [0, 0] width 0 height 0
click at [0, 0] on lt-em "Maceió" at bounding box center [0, 0] width 0 height 0
click at [0, 0] on lt-span "econômica" at bounding box center [0, 0] width 0 height 0
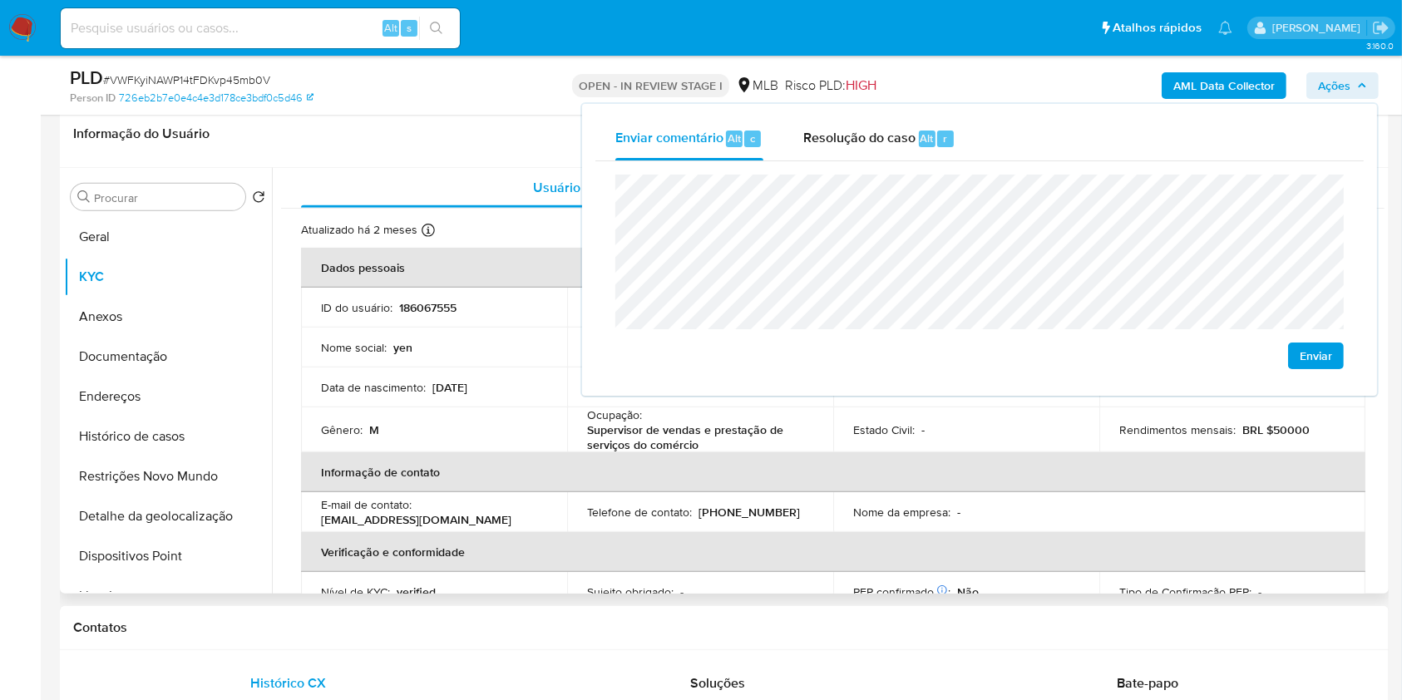
click at [732, 437] on p "Supervisor de vendas e prestação de serviços do comércio" at bounding box center [696, 437] width 219 height 30
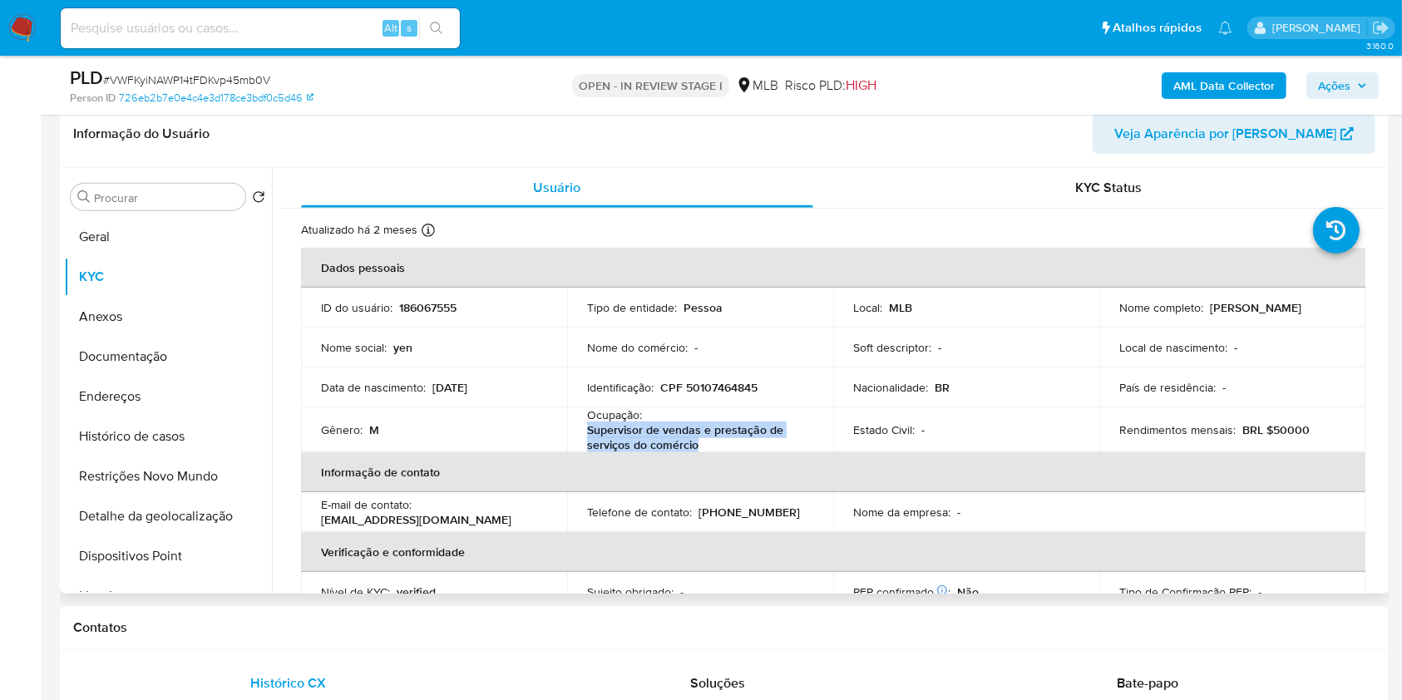
drag, startPoint x: 588, startPoint y: 435, endPoint x: 727, endPoint y: 441, distance: 139.0
click at [727, 441] on p "Supervisor de vendas e prestação de serviços do comércio" at bounding box center [696, 437] width 219 height 30
copy p "Supervisor de vendas e prestação de serviços do comércio"
drag, startPoint x: 1282, startPoint y: 426, endPoint x: 1306, endPoint y: 429, distance: 24.2
click at [1305, 429] on div "Rendimentos mensais : BRL $50000" at bounding box center [1232, 429] width 226 height 15
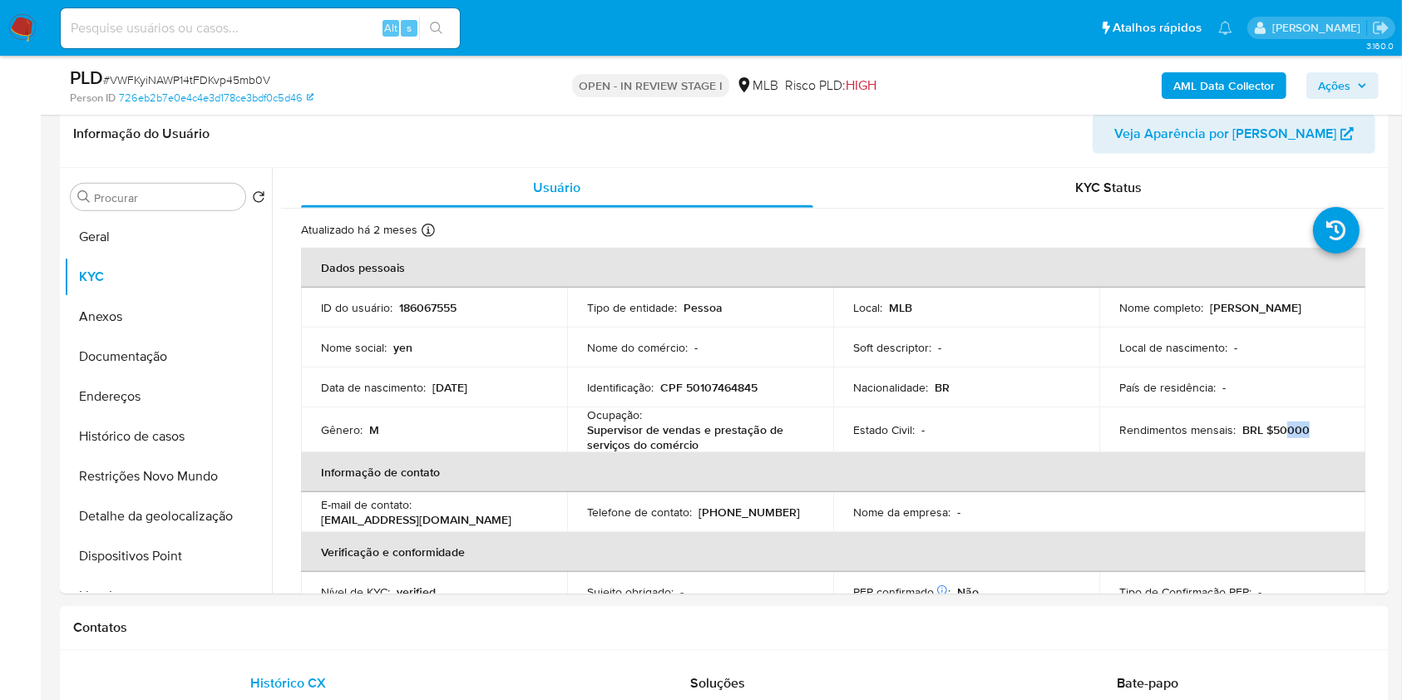
click at [1347, 82] on span "Ações" at bounding box center [1334, 85] width 32 height 27
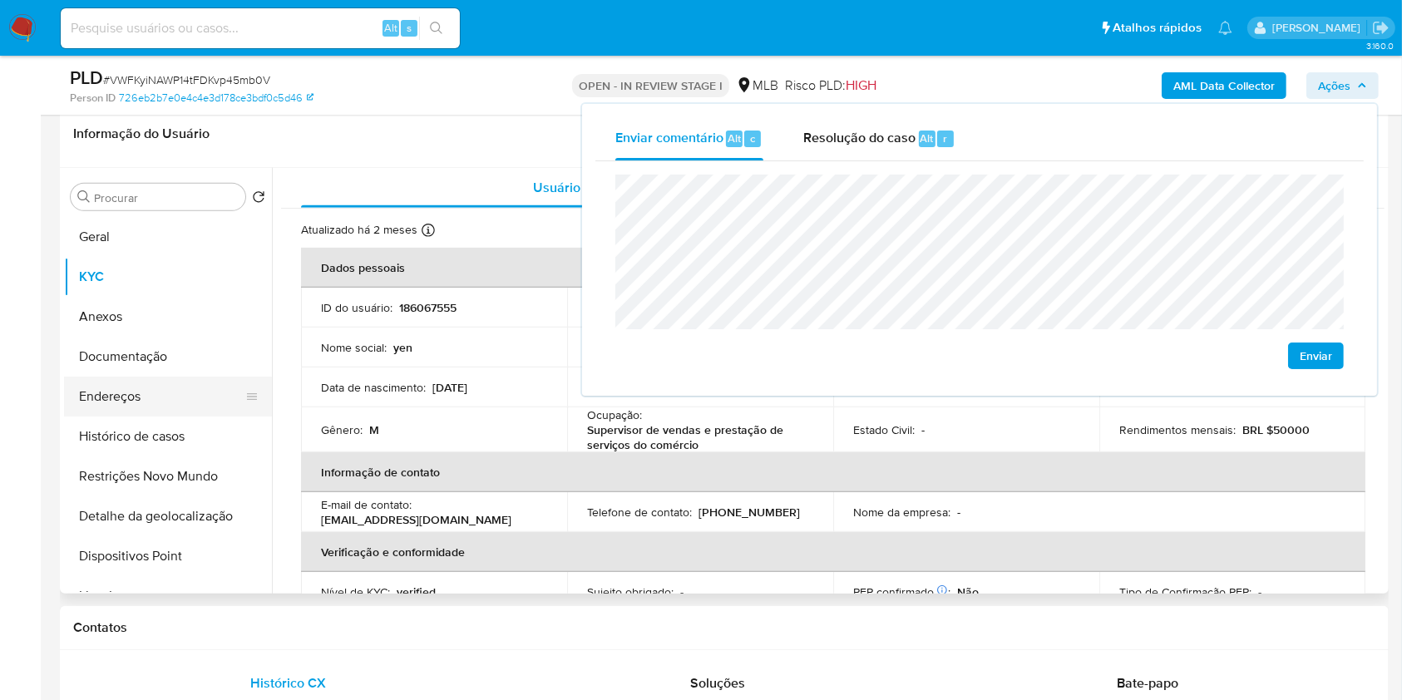
click at [195, 400] on button "Endereços" at bounding box center [161, 397] width 195 height 40
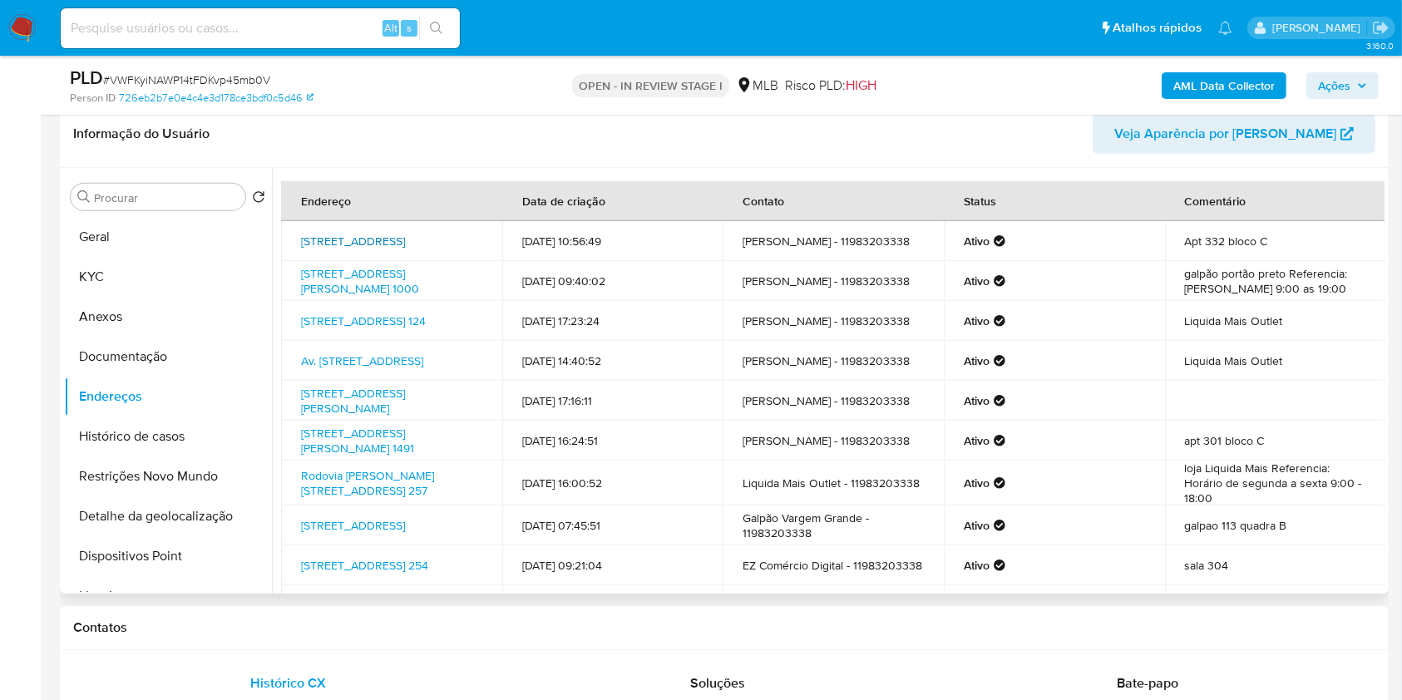
click at [349, 233] on link "Rua Bonnard 132, Barueri, São Paulo, 06465134, Brasil 132" at bounding box center [353, 241] width 104 height 17
click at [357, 269] on link "Avenida Professor Joaquim Barreto 1000, Cotia, São Paulo, 06700170, Brasil 1000" at bounding box center [360, 281] width 118 height 32
click at [362, 323] on link "Rua Dos Carvalhos 124, Cotia, São Paulo, 06701212, Brasil 124" at bounding box center [363, 321] width 125 height 17
click at [372, 363] on link "Av. São Sebastião 368, Ibiúna, São Paulo, 18150000, Brasil 368" at bounding box center [362, 360] width 122 height 17
click at [370, 407] on link "Rua Luiz Lazaretti 192, Valinhos, São Paulo, 13279010, Brasil 192" at bounding box center [353, 401] width 104 height 32
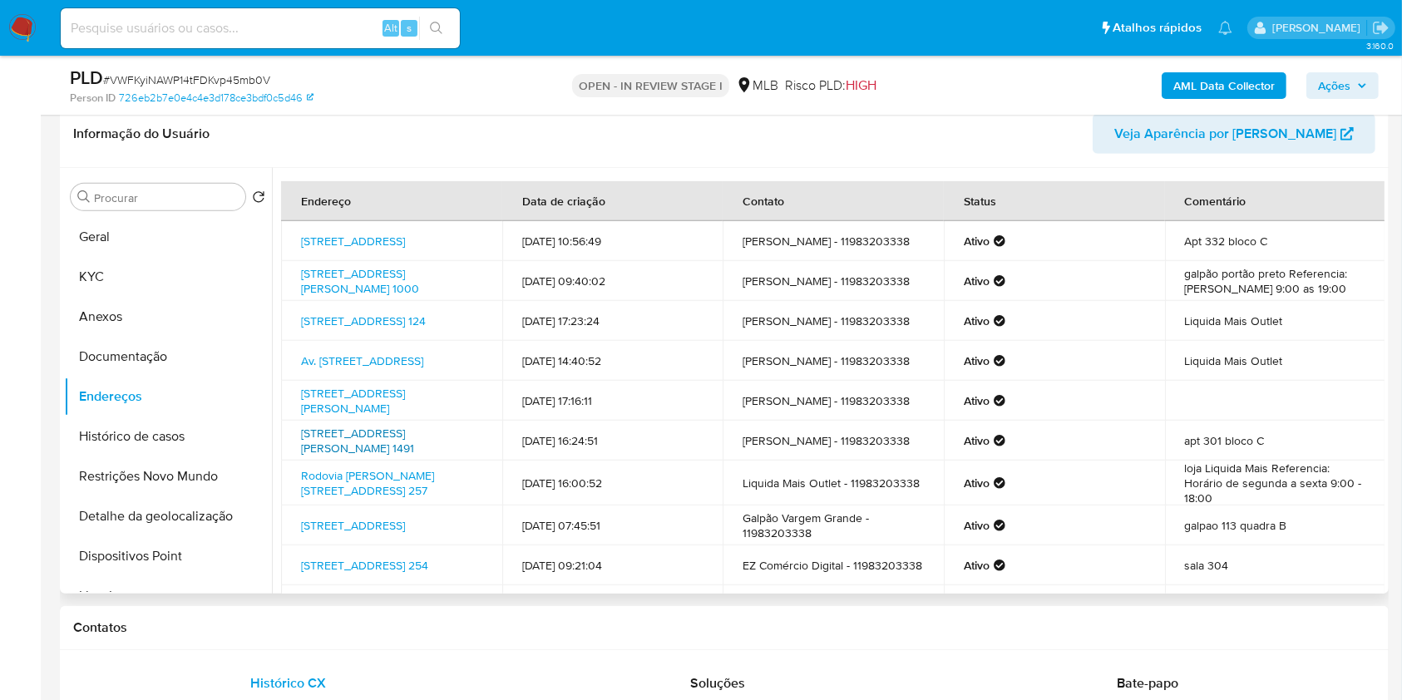
click at [340, 444] on link "Avenida São Camilo 1491, Carapicuíba, São Paulo, 06345290, Brasil 1491" at bounding box center [357, 441] width 113 height 32
click at [202, 345] on button "Documentação" at bounding box center [161, 357] width 195 height 40
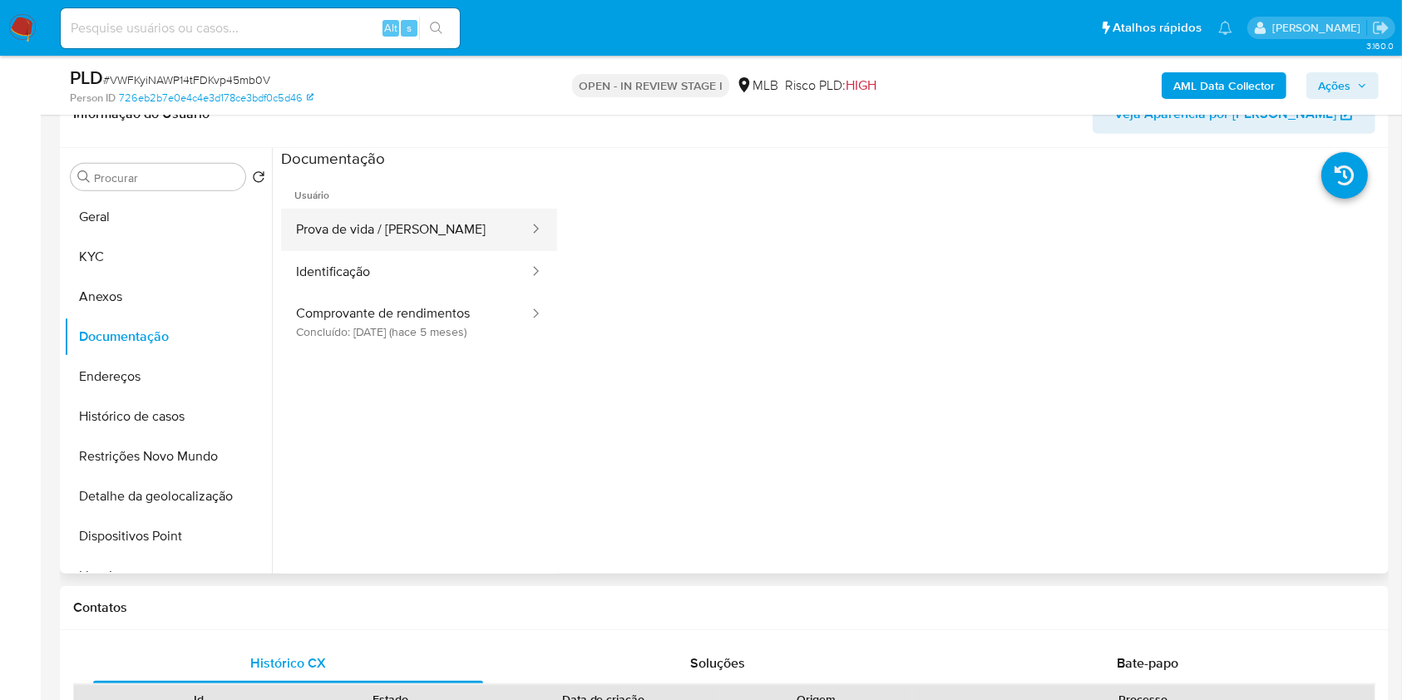
click at [439, 219] on button "Prova de vida / [PERSON_NAME]" at bounding box center [405, 230] width 249 height 42
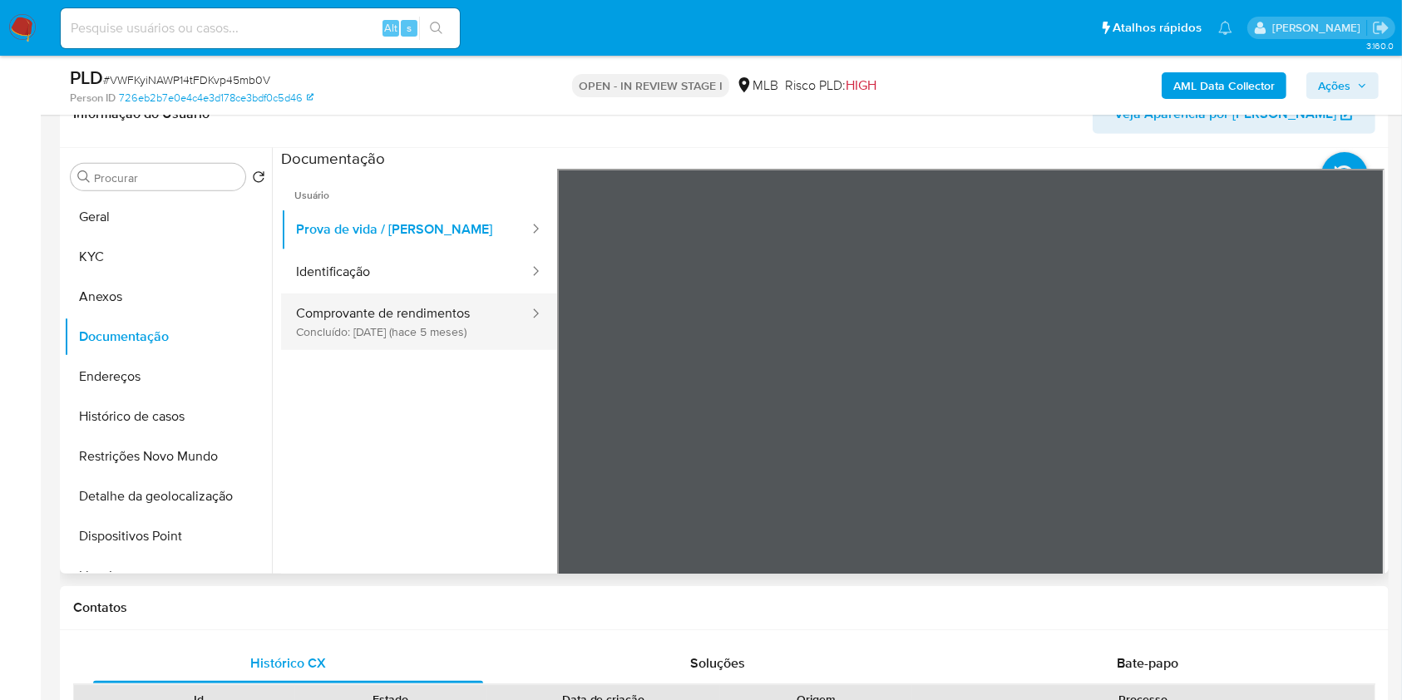
click at [471, 322] on button "Comprovante de rendimentos Concluído: 09/04/2025 (hace 5 meses)" at bounding box center [405, 321] width 249 height 57
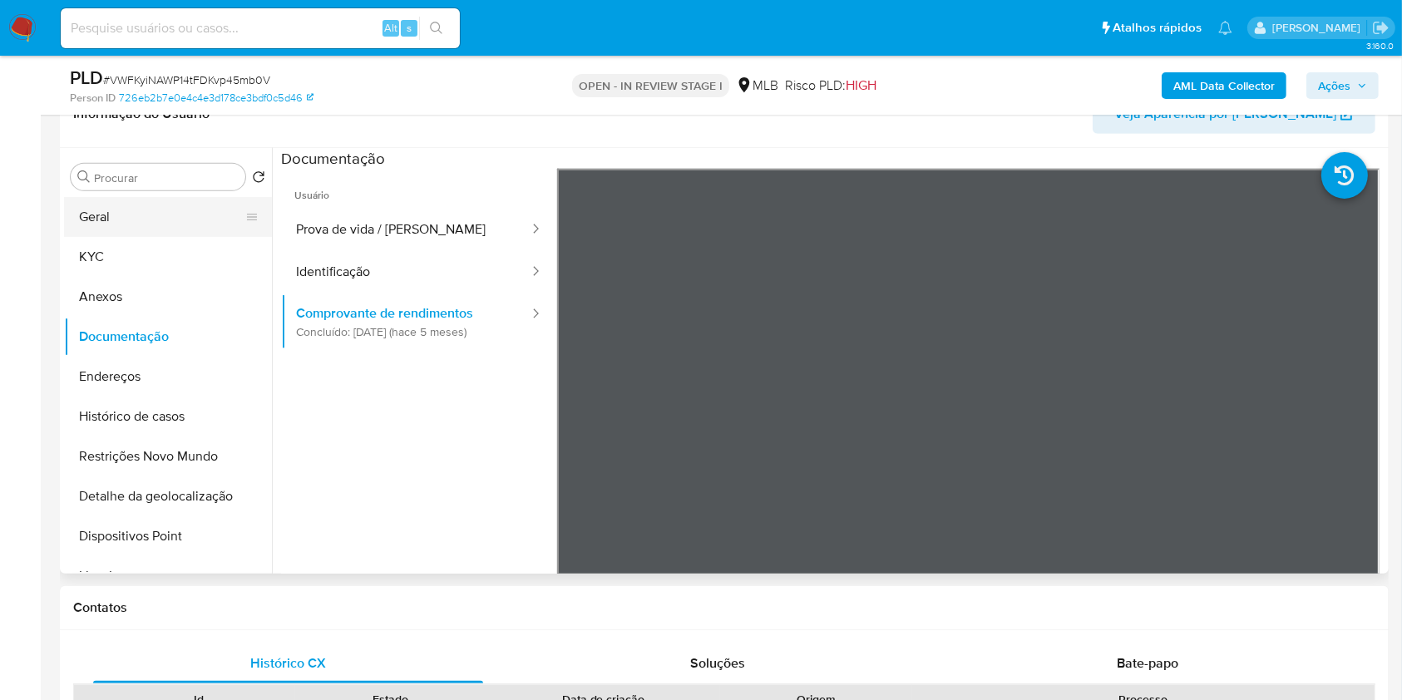
click at [141, 215] on button "Geral" at bounding box center [161, 217] width 195 height 40
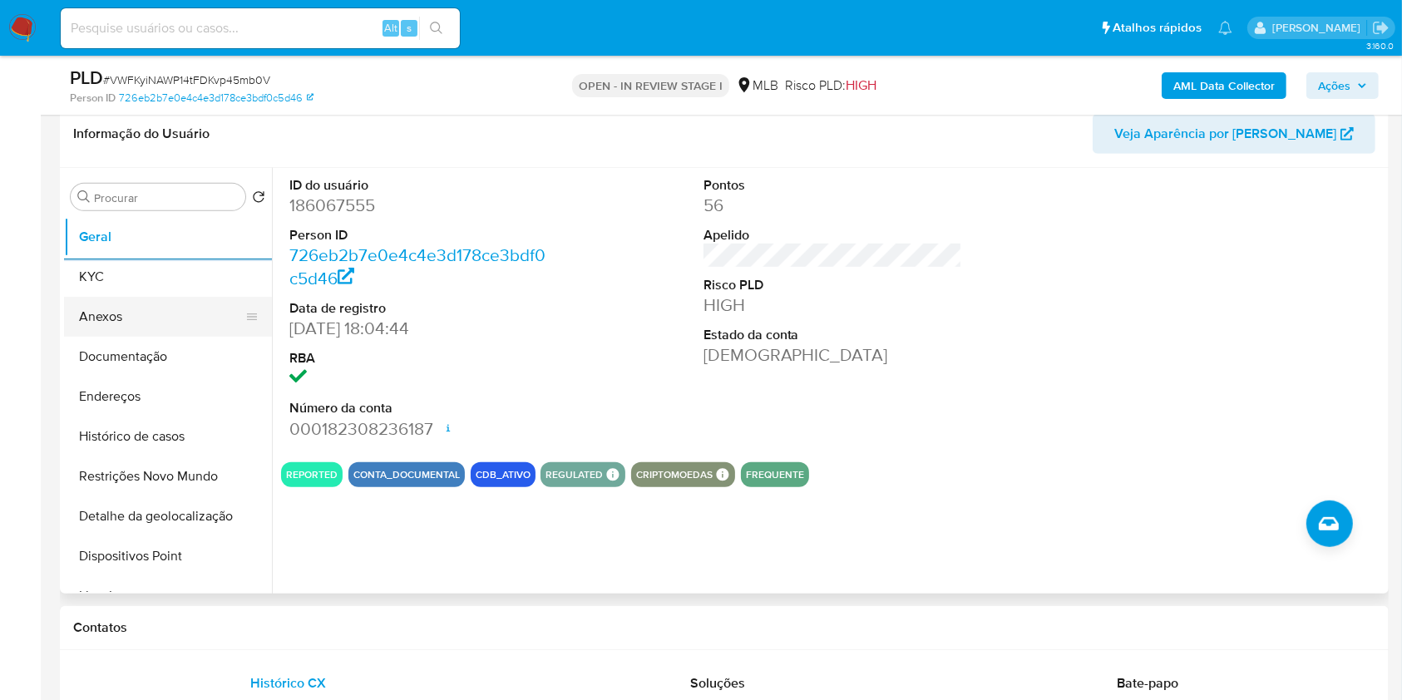
drag, startPoint x: 157, startPoint y: 283, endPoint x: 180, endPoint y: 277, distance: 24.0
click at [157, 283] on button "KYC" at bounding box center [168, 277] width 208 height 40
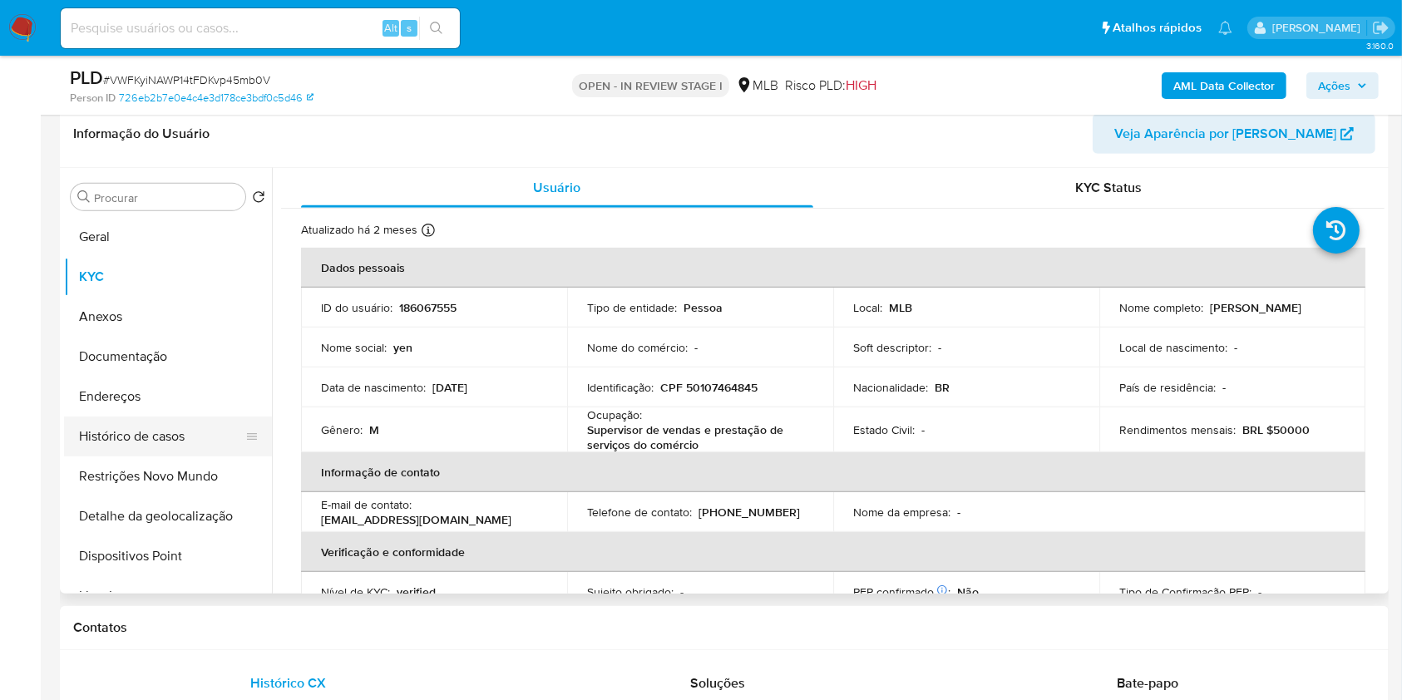
click at [183, 445] on button "Histórico de casos" at bounding box center [161, 437] width 195 height 40
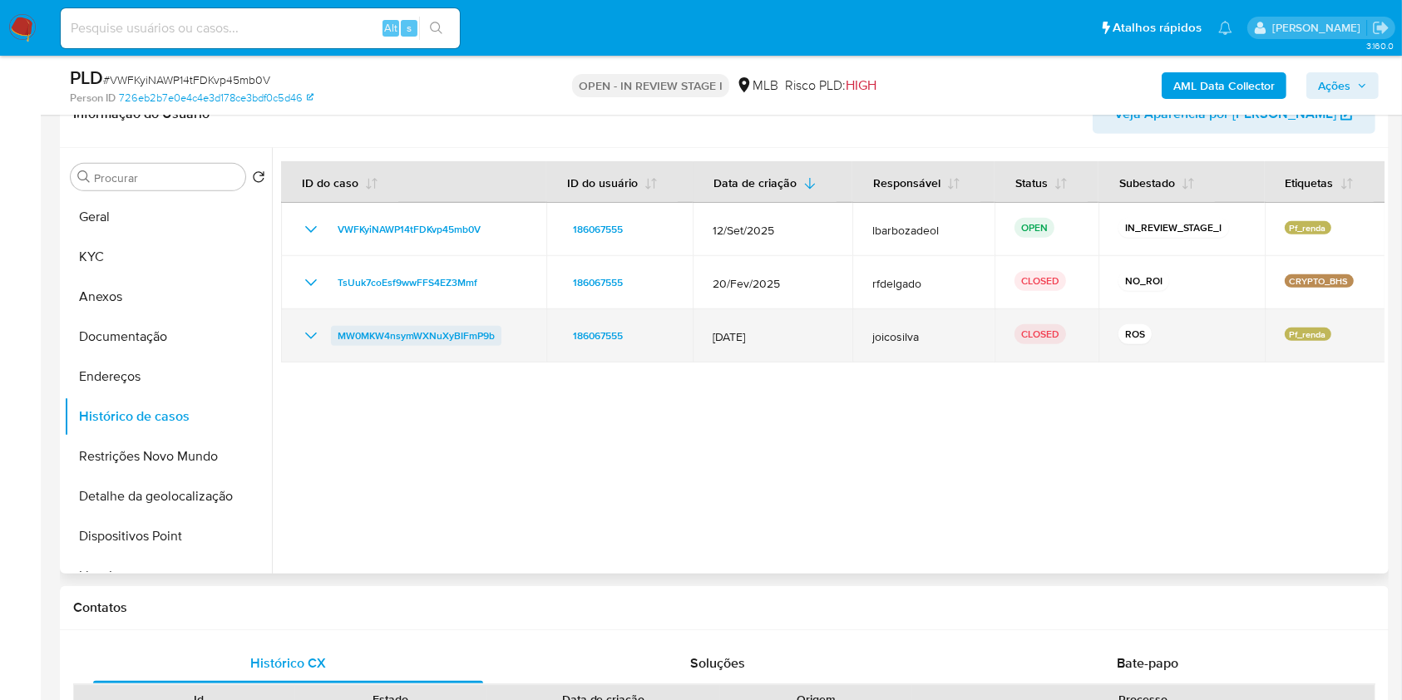
click at [385, 331] on span "MW0MKW4nsymWXNuXyBIFmP9b" at bounding box center [416, 336] width 157 height 20
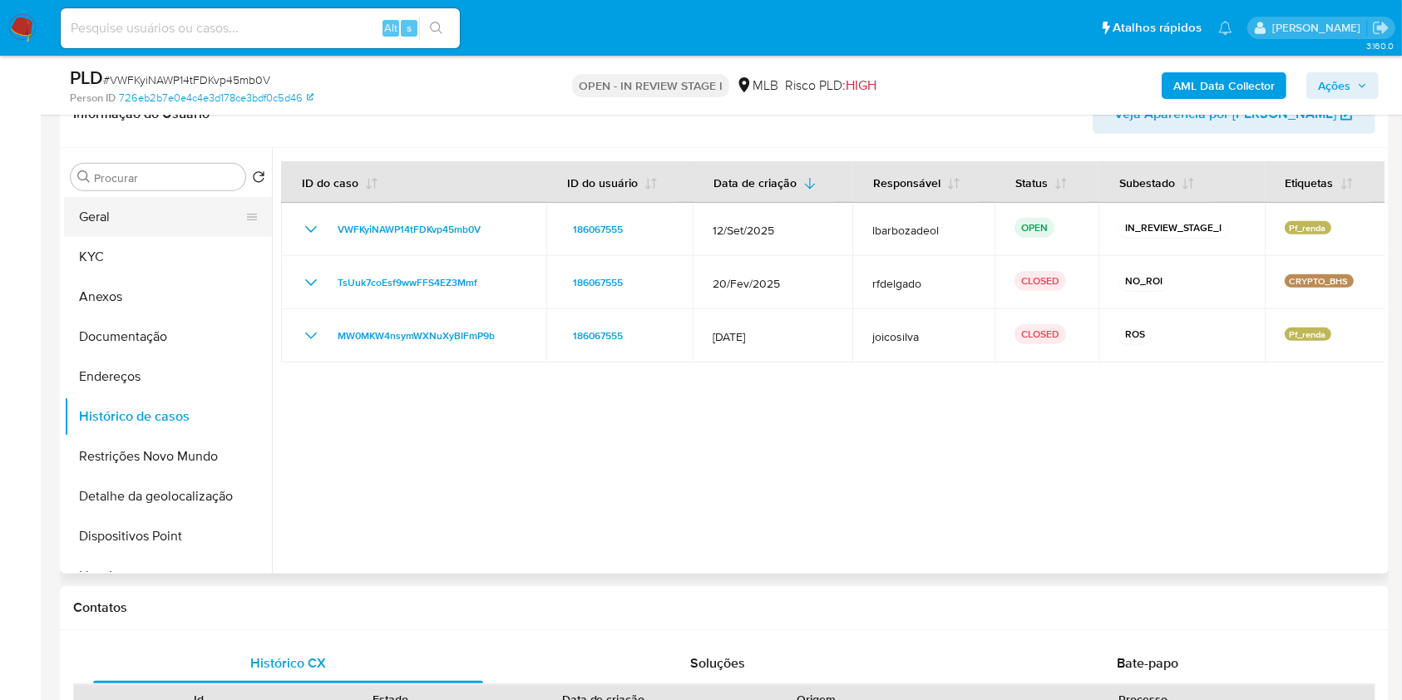
click at [195, 213] on button "Geral" at bounding box center [161, 217] width 195 height 40
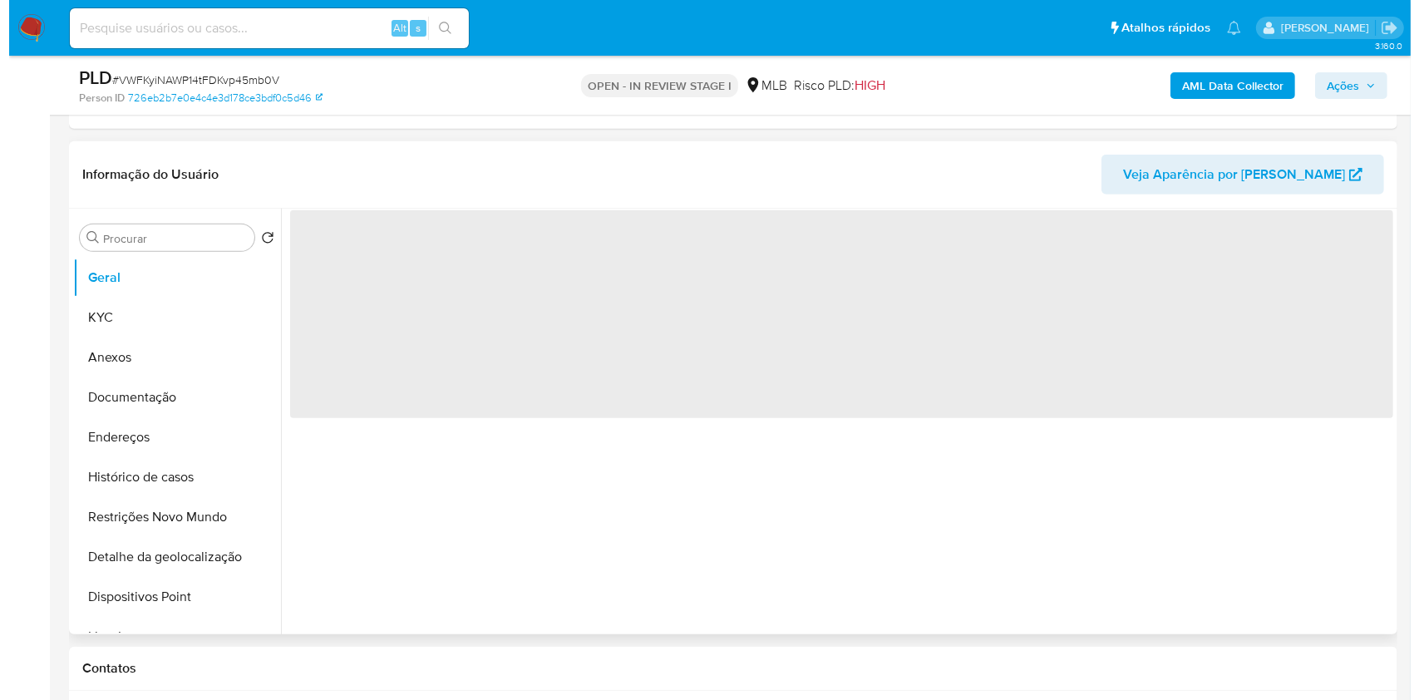
scroll to position [809, 0]
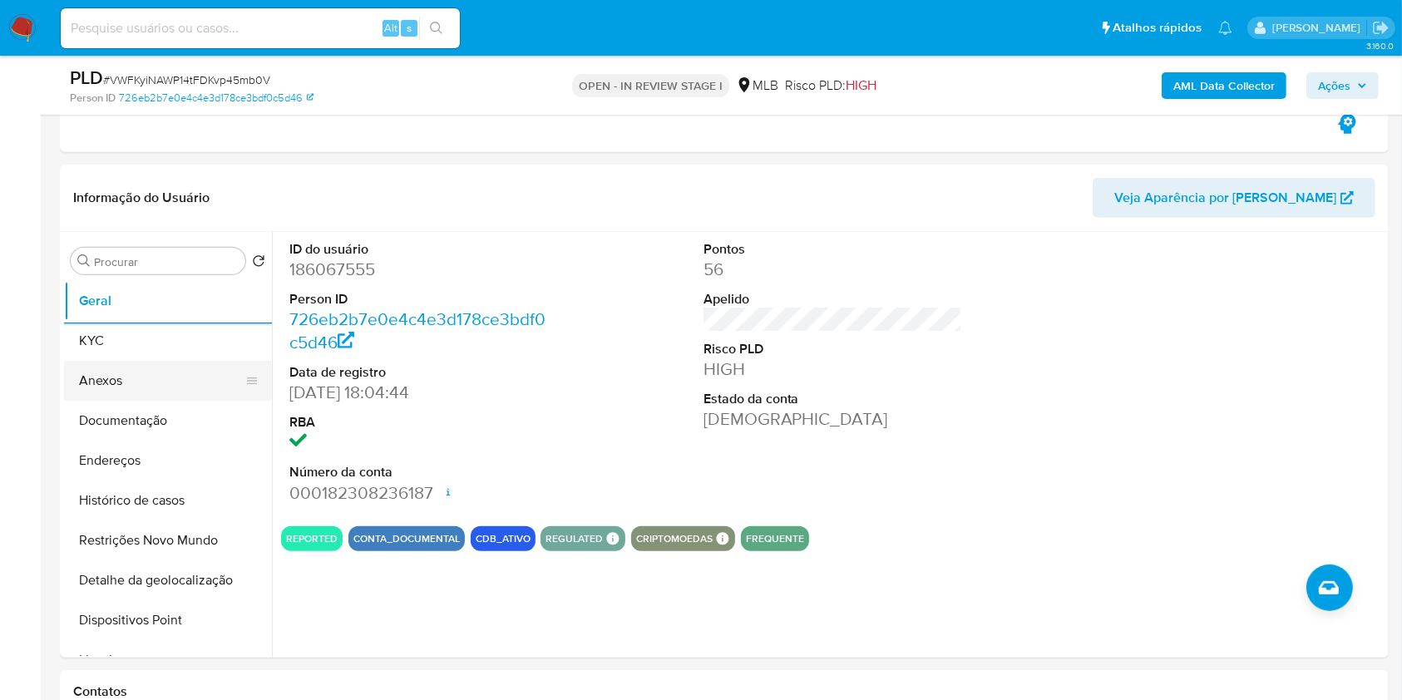
drag, startPoint x: 165, startPoint y: 353, endPoint x: 251, endPoint y: 353, distance: 86.5
click at [164, 353] on button "KYC" at bounding box center [168, 341] width 208 height 40
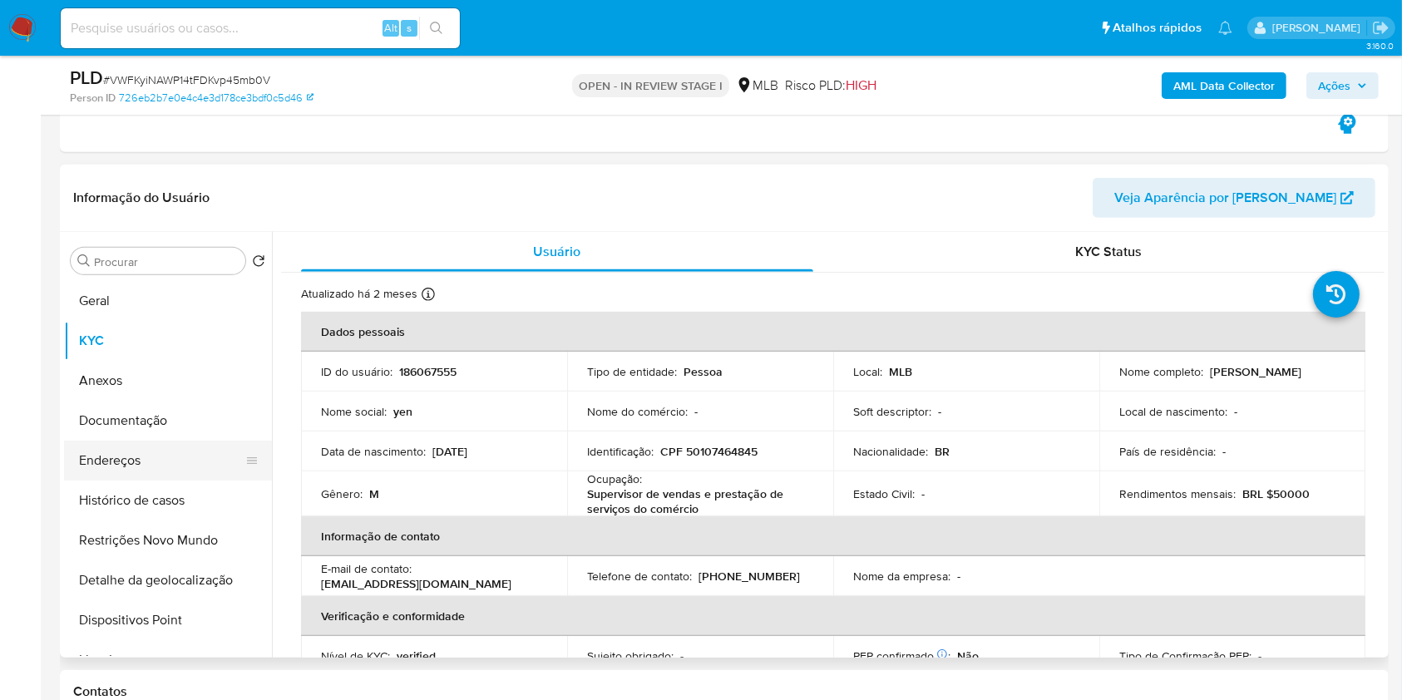
click at [190, 468] on button "Endereços" at bounding box center [161, 461] width 195 height 40
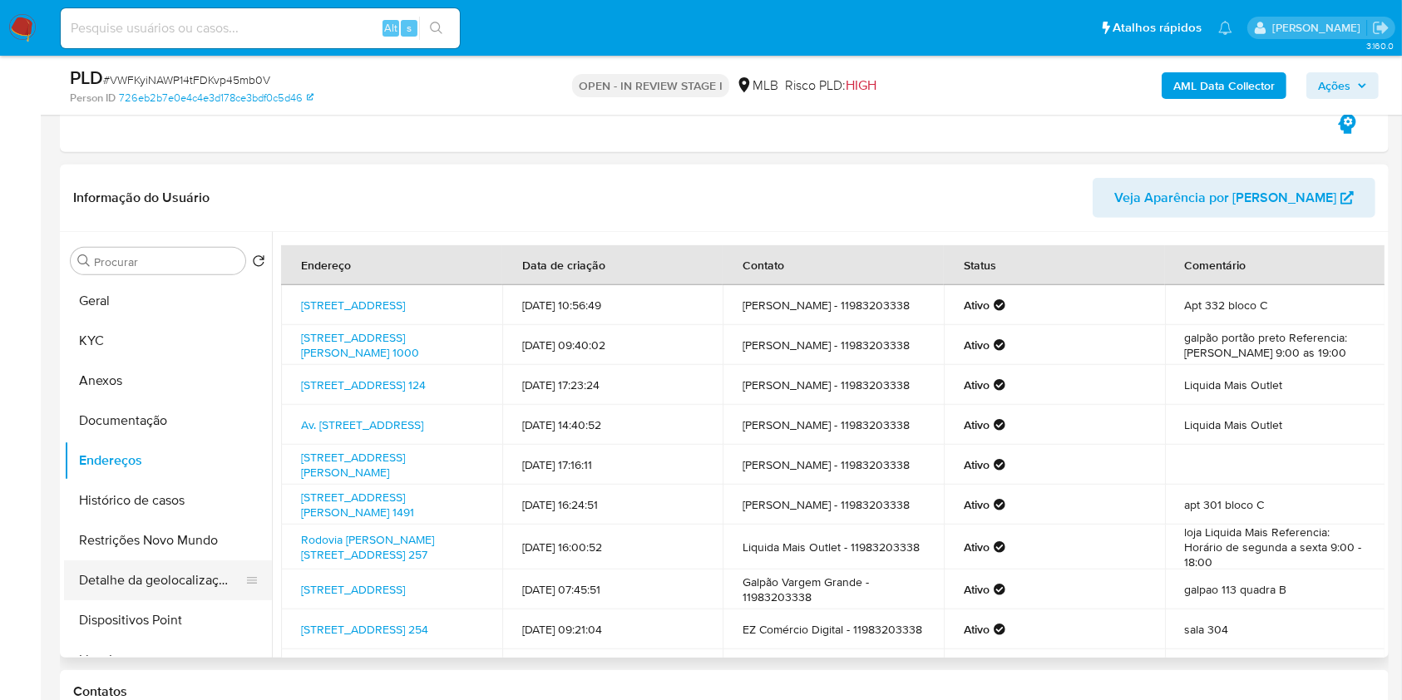
click at [182, 583] on button "Detalhe da geolocalização" at bounding box center [161, 580] width 195 height 40
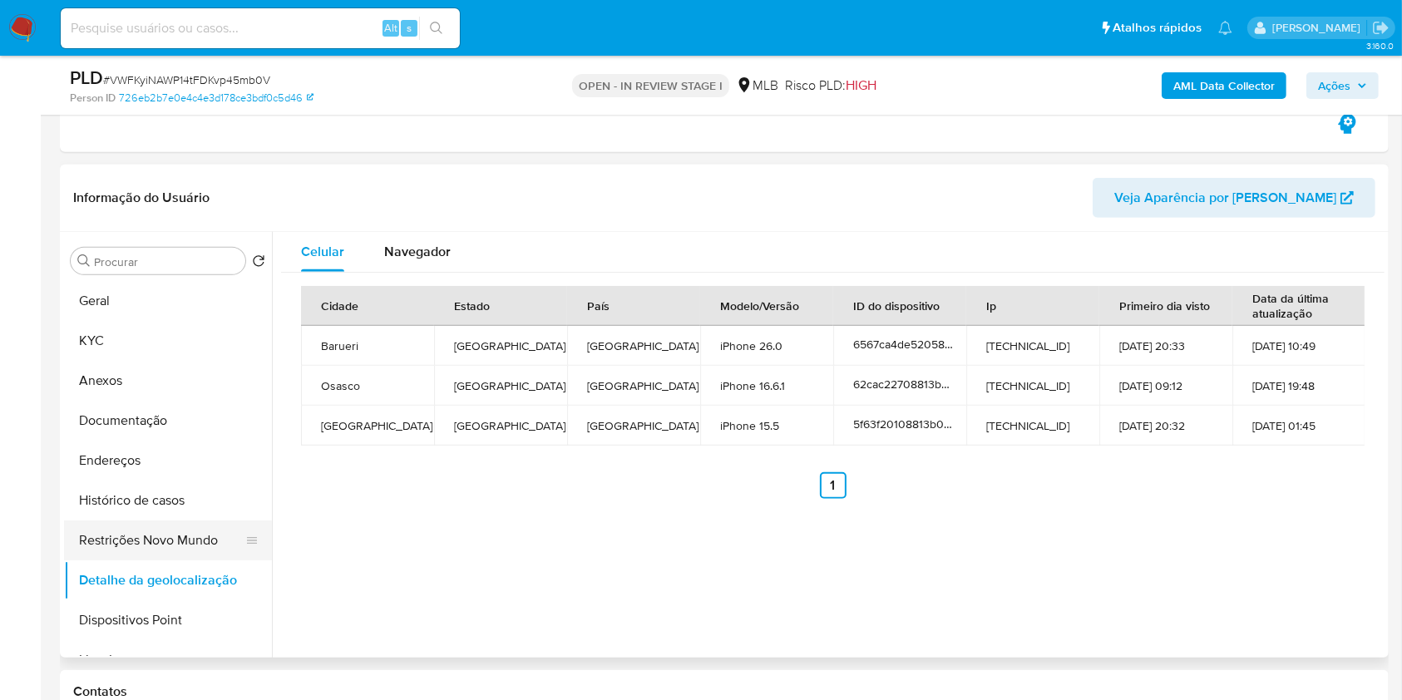
click at [161, 530] on button "Restrições Novo Mundo" at bounding box center [161, 540] width 195 height 40
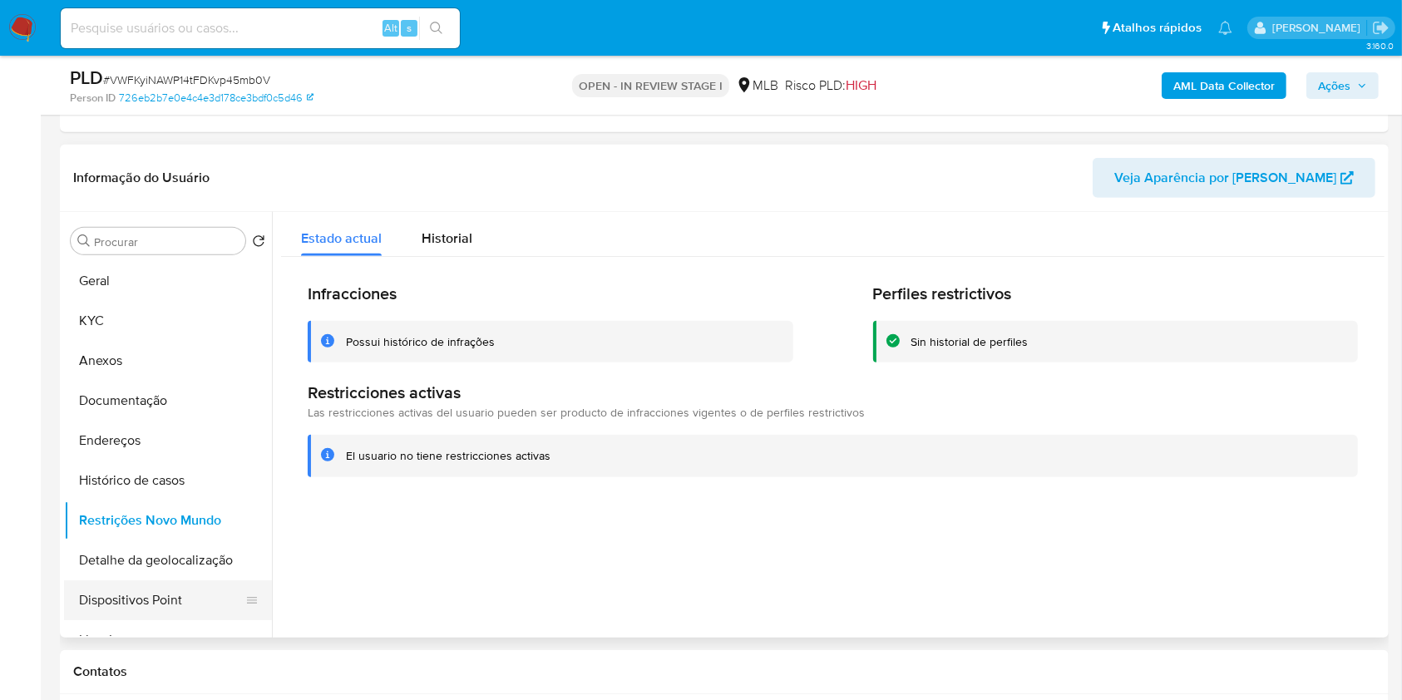
click at [185, 602] on button "Dispositivos Point" at bounding box center [161, 600] width 195 height 40
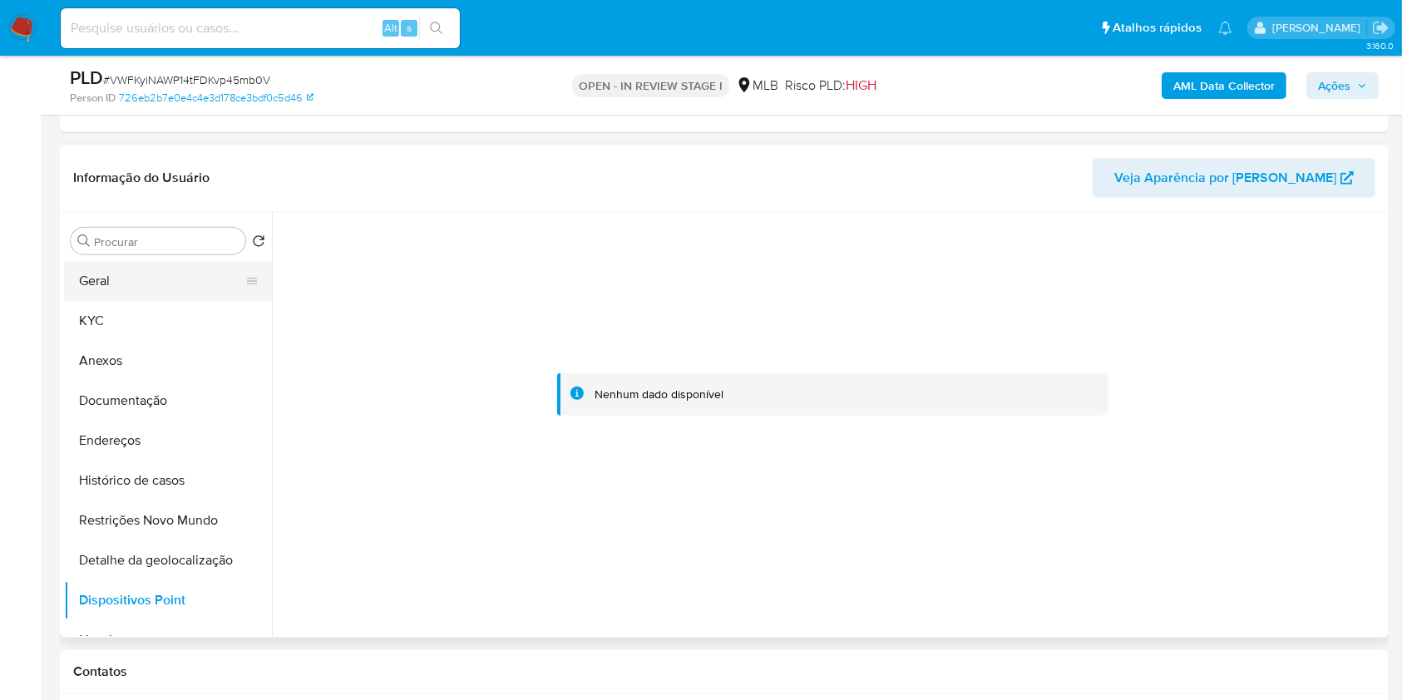
click at [169, 290] on button "Geral" at bounding box center [161, 281] width 195 height 40
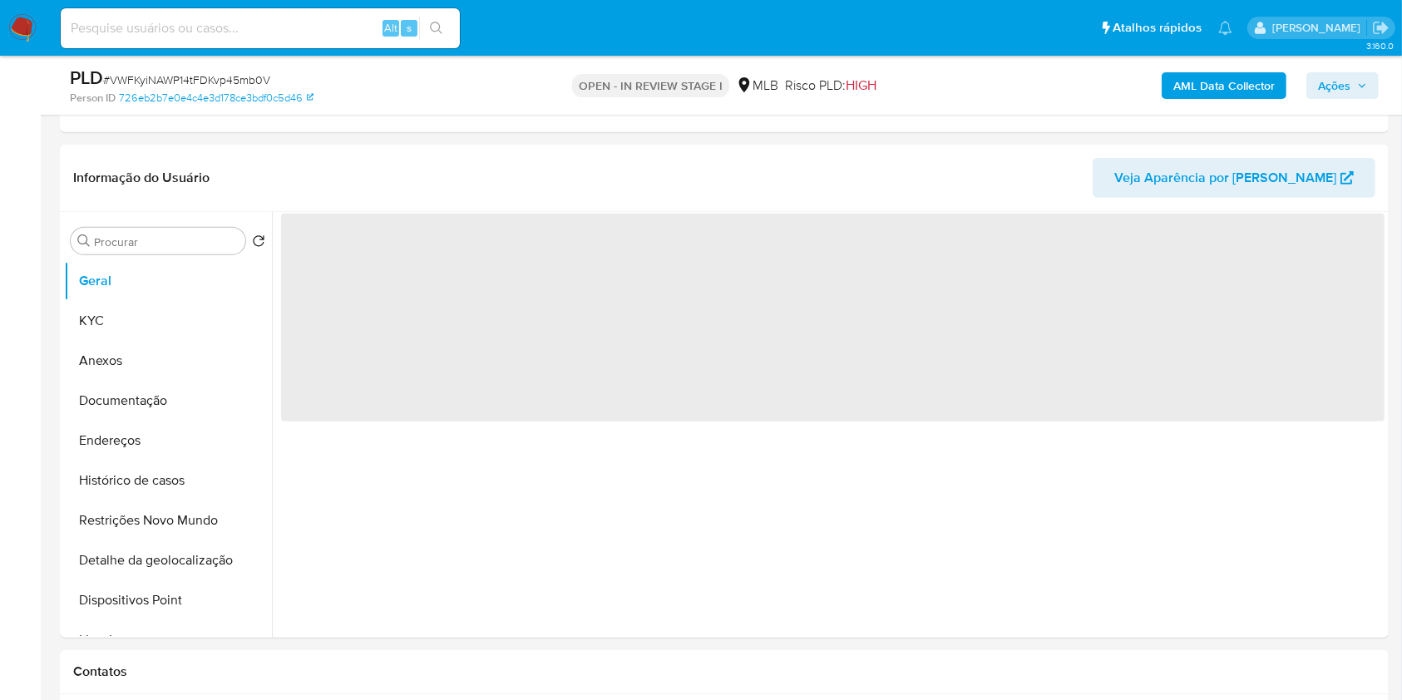
click at [1350, 83] on span "Ações" at bounding box center [1334, 85] width 32 height 27
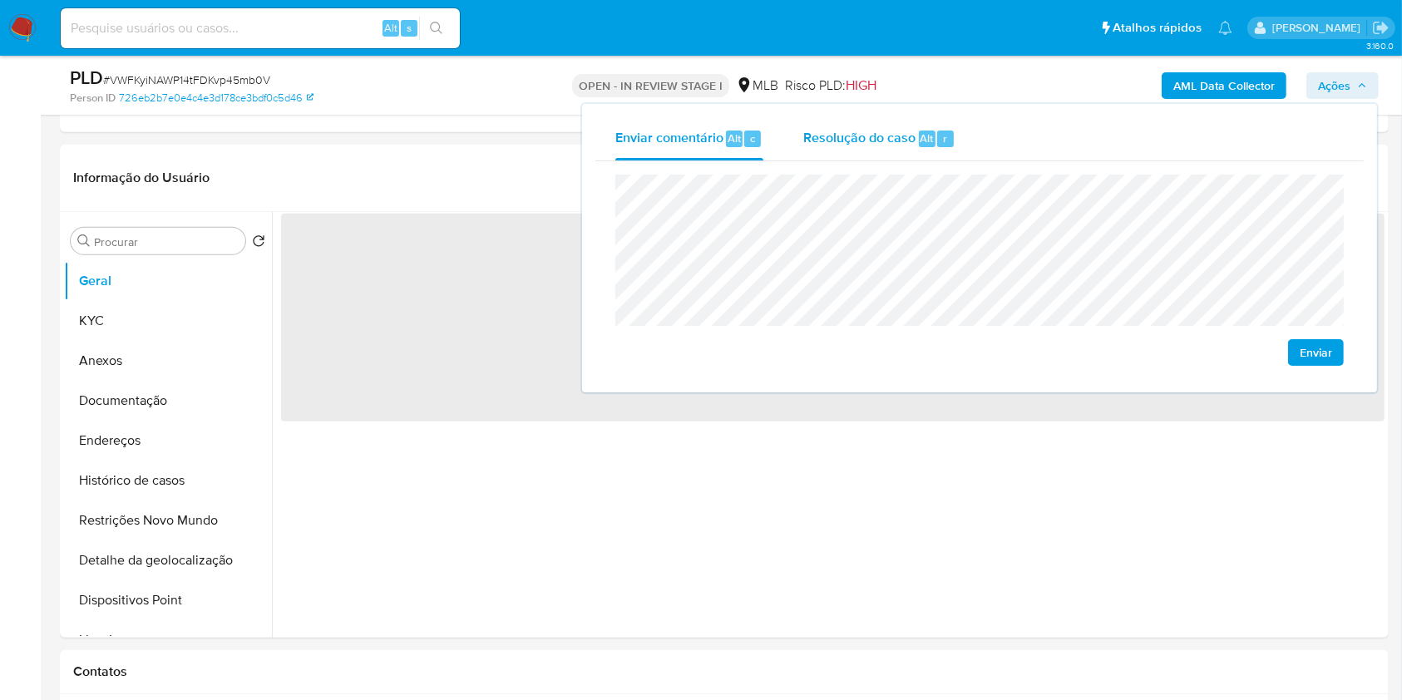
drag, startPoint x: 864, startPoint y: 124, endPoint x: 865, endPoint y: 140, distance: 15.9
click at [864, 125] on div "Resolução do caso Alt r" at bounding box center [879, 138] width 152 height 43
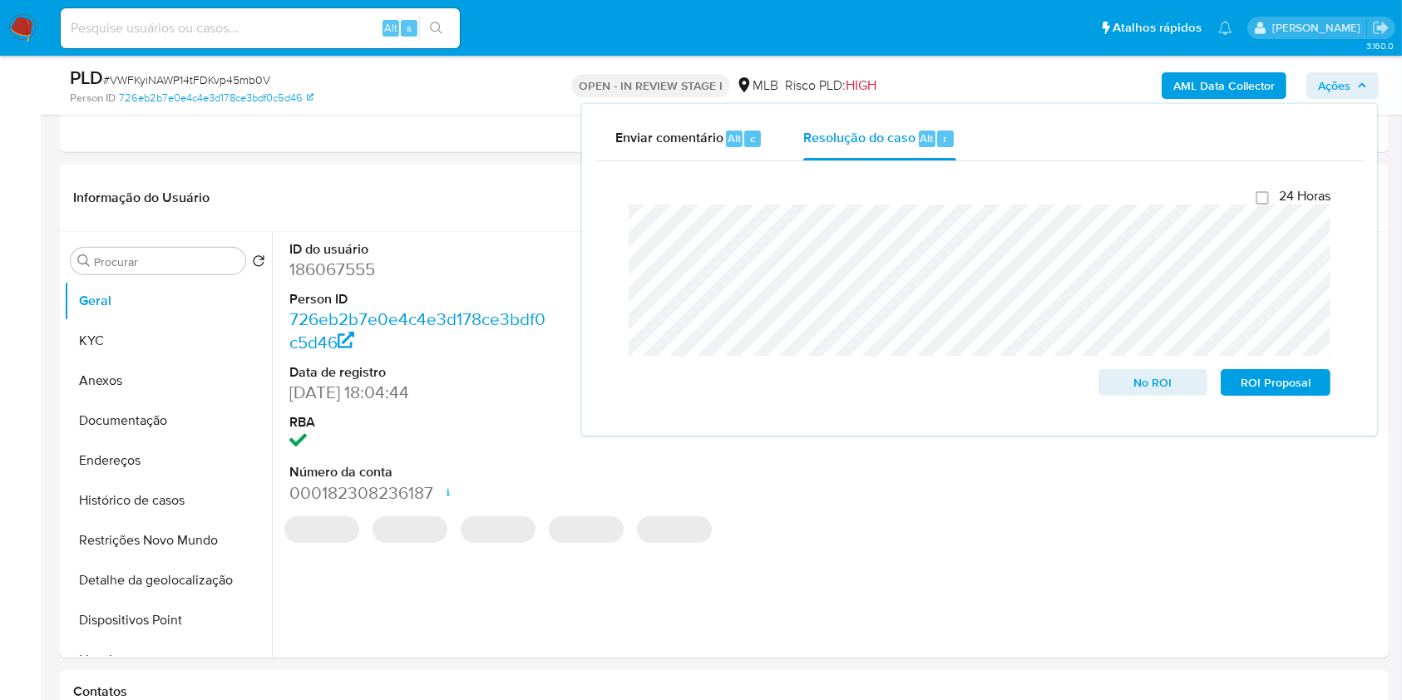
click at [969, 70] on div "AML Data Collector Ações Enviar comentário Alt c Resolução do caso Alt r Fecham…" at bounding box center [1162, 85] width 431 height 39
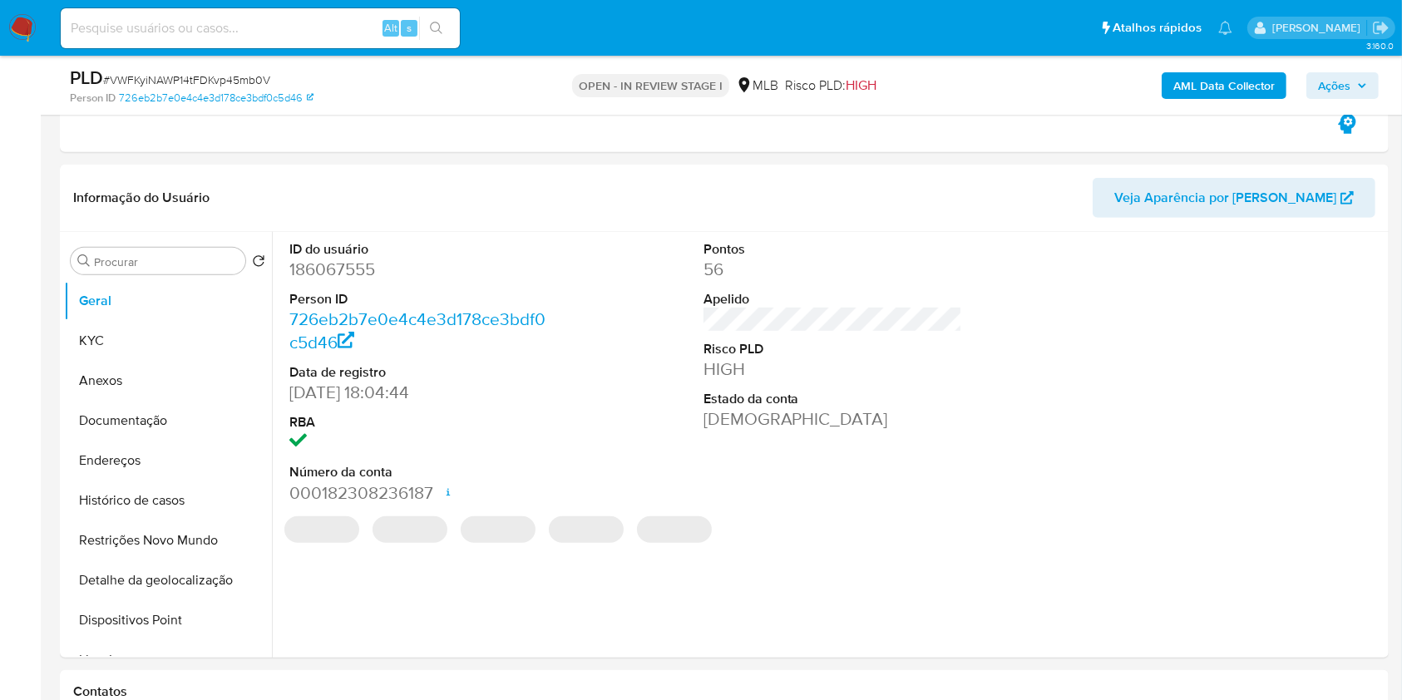
click at [1210, 81] on b "AML Data Collector" at bounding box center [1223, 85] width 101 height 27
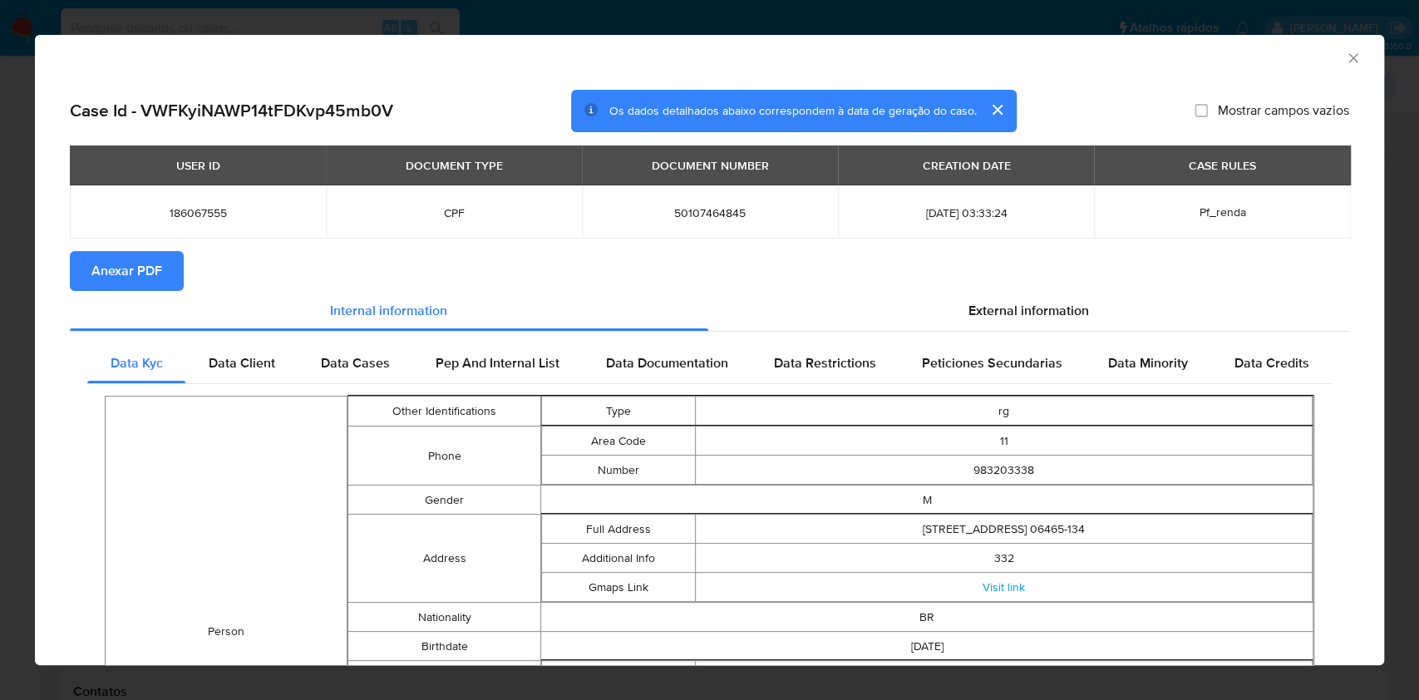
click at [121, 269] on span "Anexar PDF" at bounding box center [126, 271] width 71 height 37
click at [1345, 51] on icon "Fechar a janela" at bounding box center [1353, 58] width 17 height 17
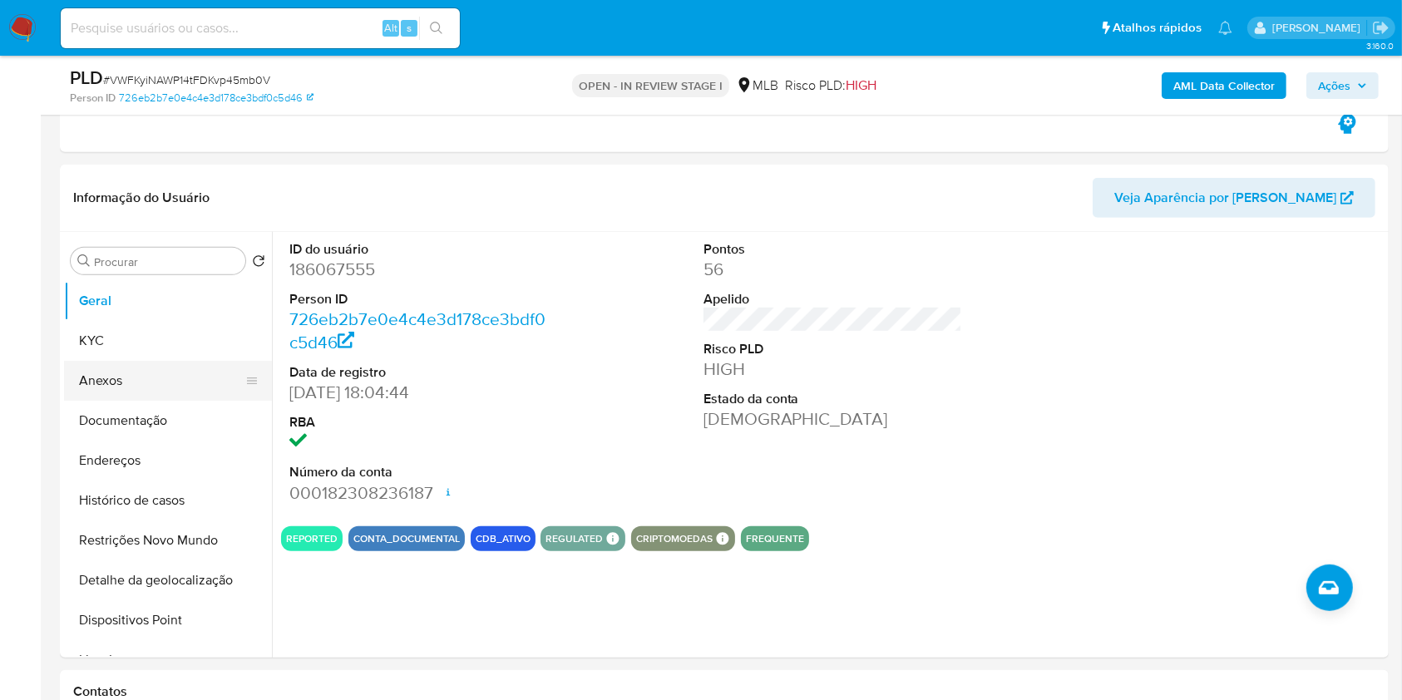
click at [174, 383] on button "Anexos" at bounding box center [161, 381] width 195 height 40
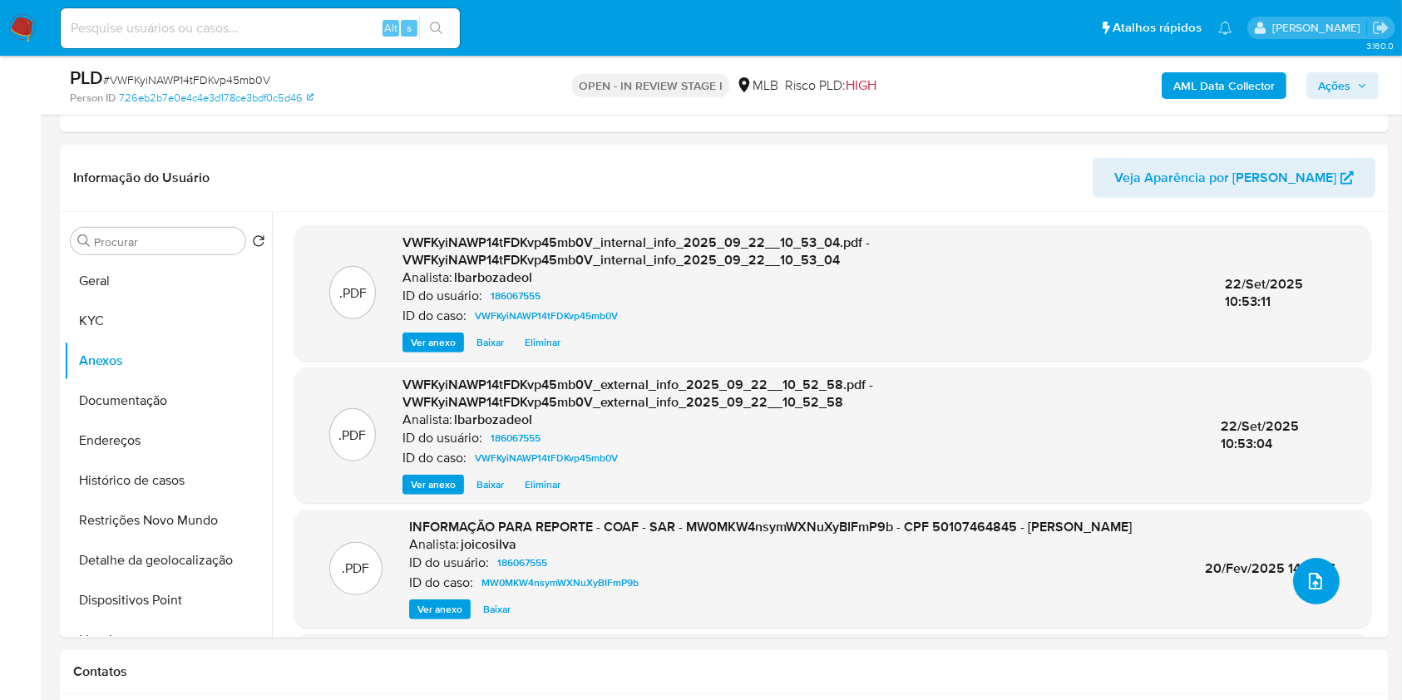
click at [1315, 577] on icon "upload-file" at bounding box center [1315, 581] width 20 height 20
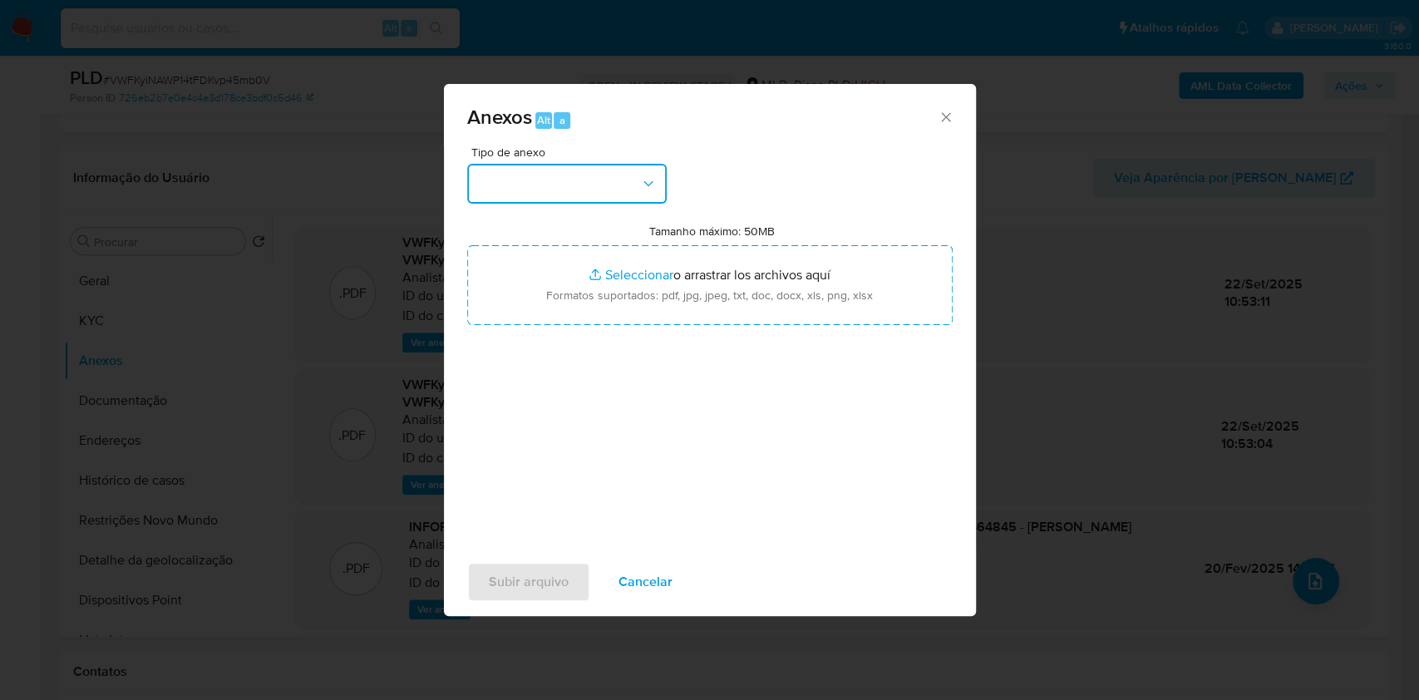
click at [555, 171] on button "button" at bounding box center [567, 184] width 200 height 40
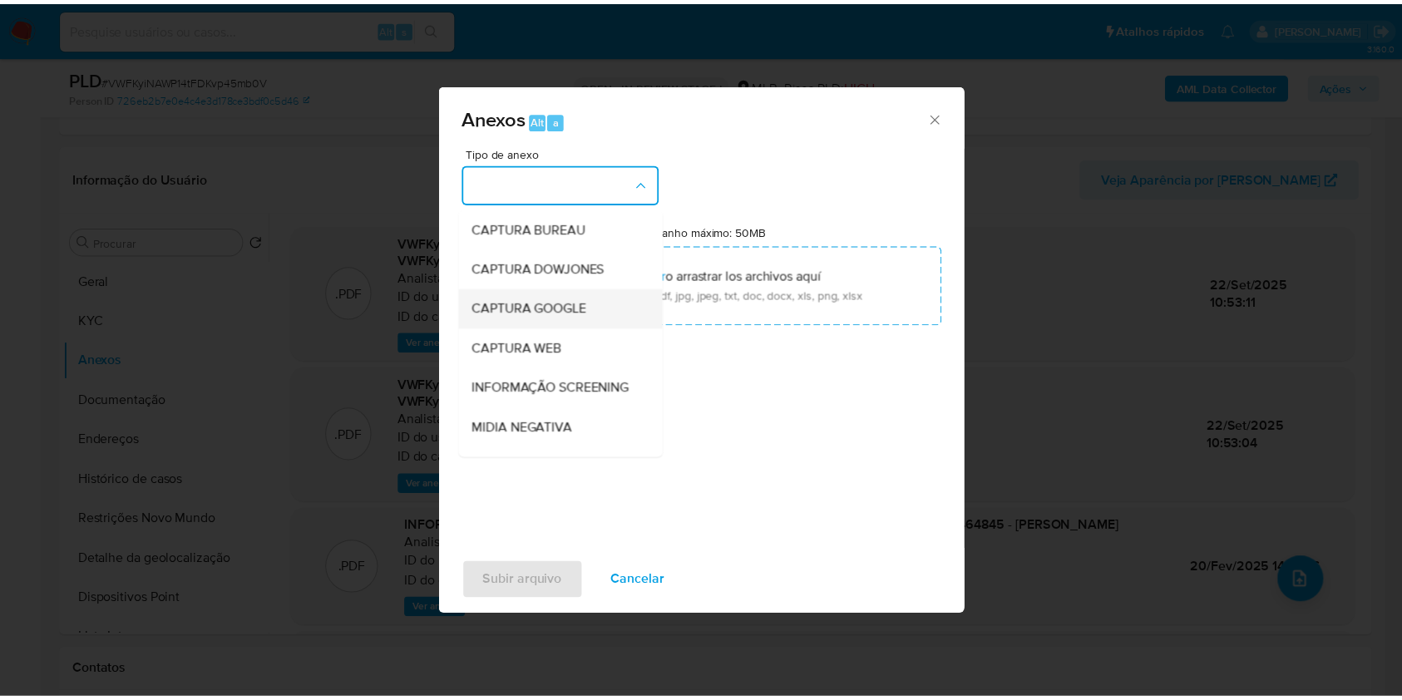
scroll to position [255, 0]
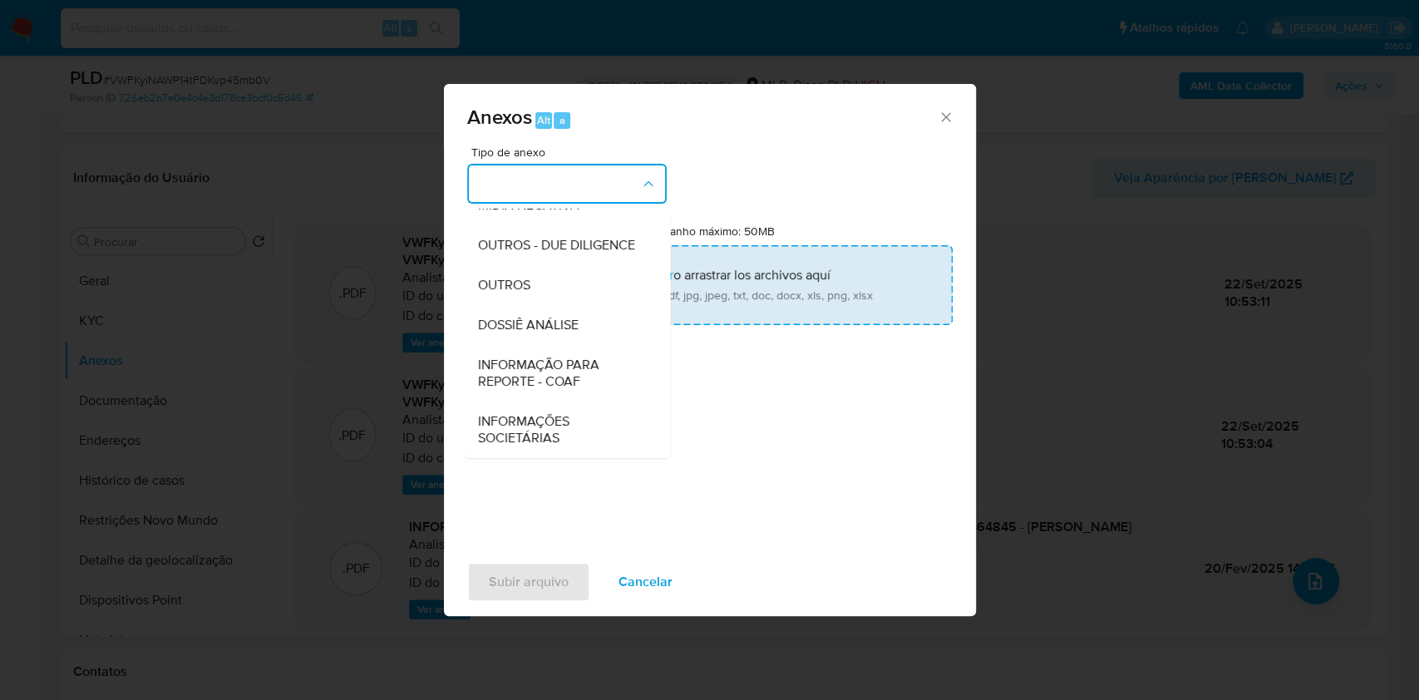
click at [535, 317] on span "DOSSIÊ ANÁLISE" at bounding box center [527, 325] width 101 height 17
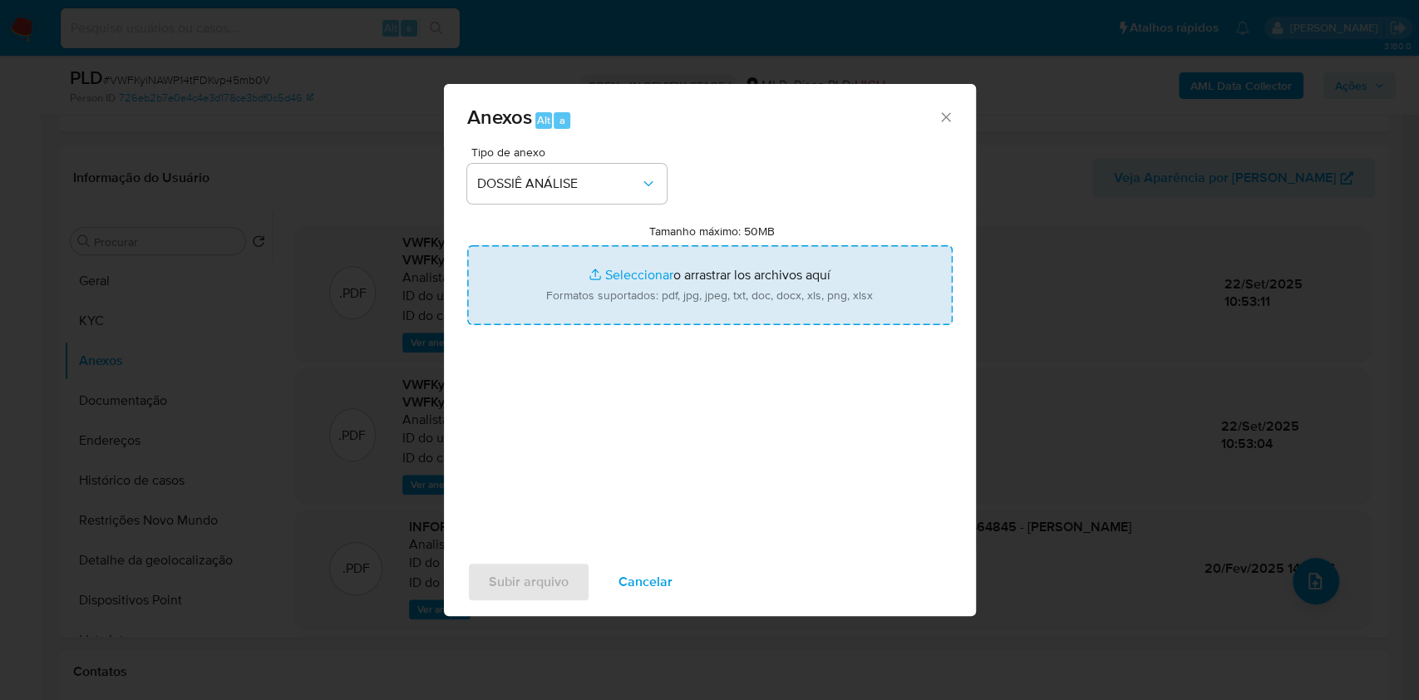
click at [552, 295] on input "Tamanho máximo: 50MB Seleccionar archivos" at bounding box center [710, 285] width 486 height 80
type input "C:\fakepath\2° SAR - XXXX - CPF 50107464845 - YEN ABEL.pdf"
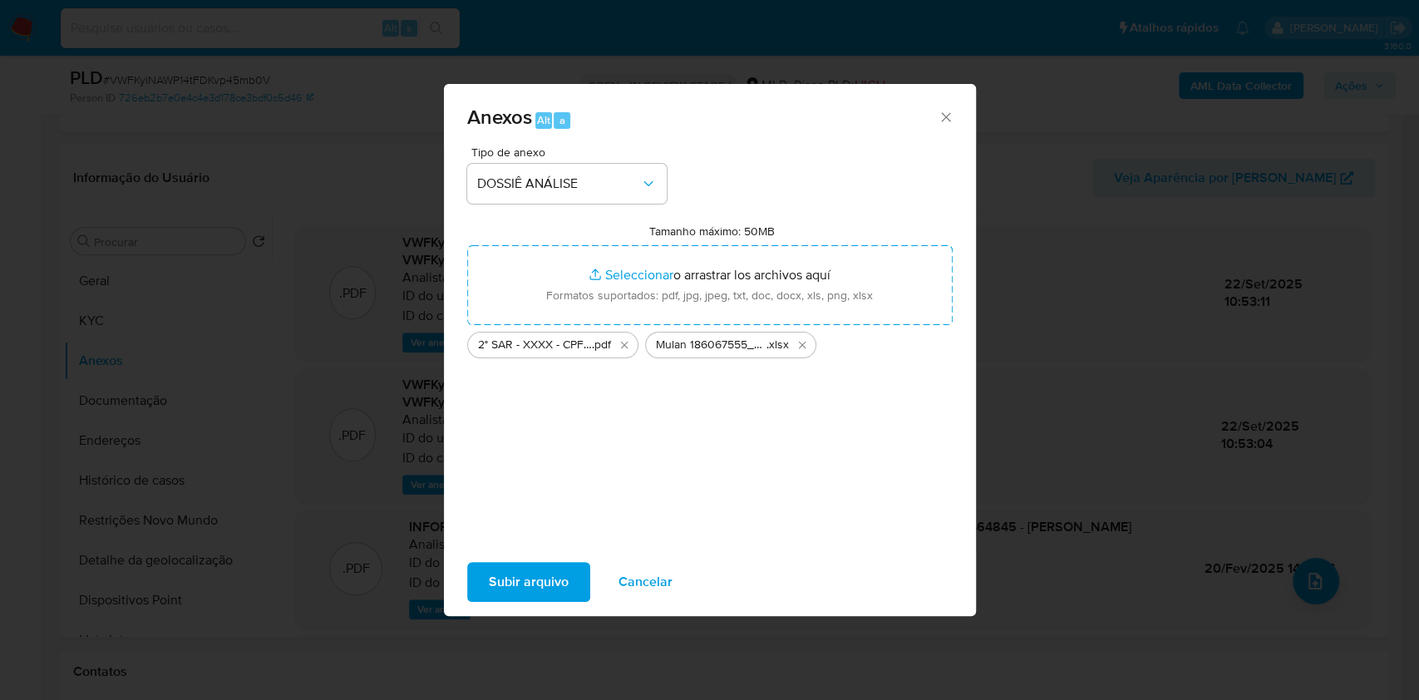
click at [537, 579] on span "Subir arquivo" at bounding box center [529, 582] width 80 height 37
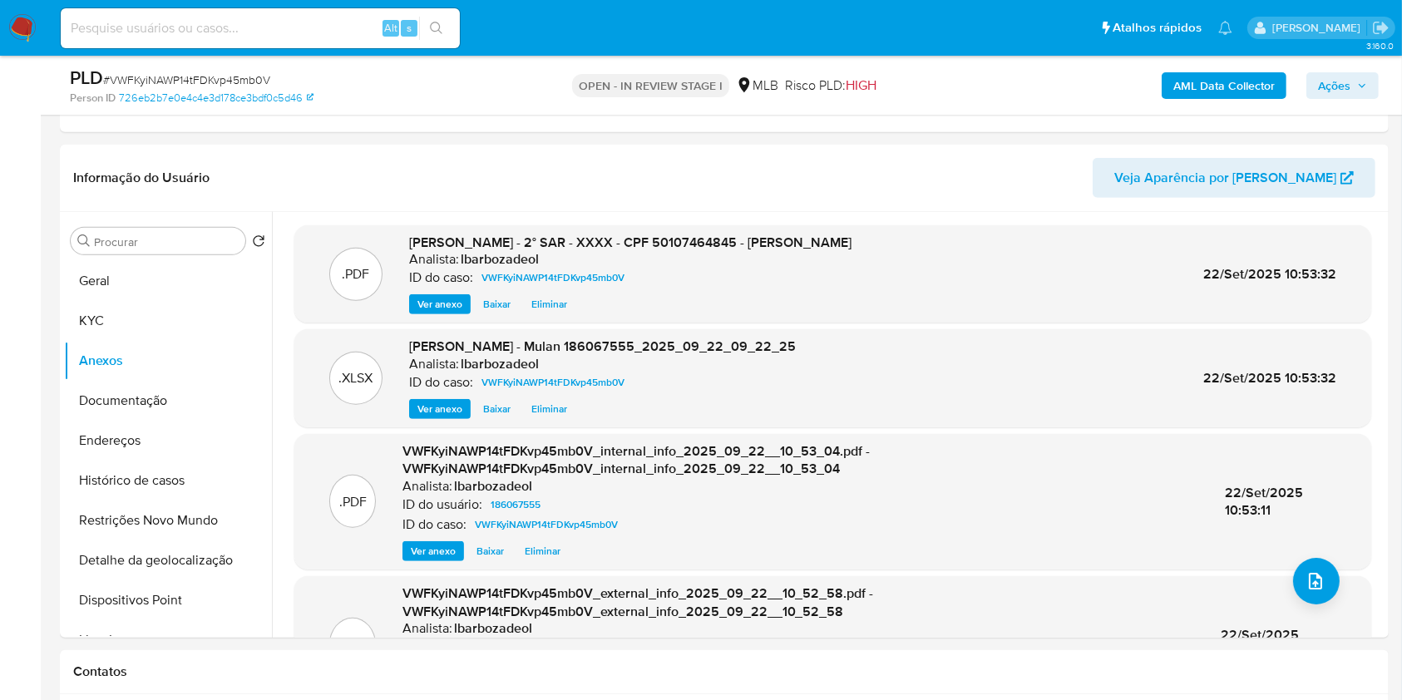
click at [1346, 80] on span "Ações" at bounding box center [1334, 85] width 32 height 27
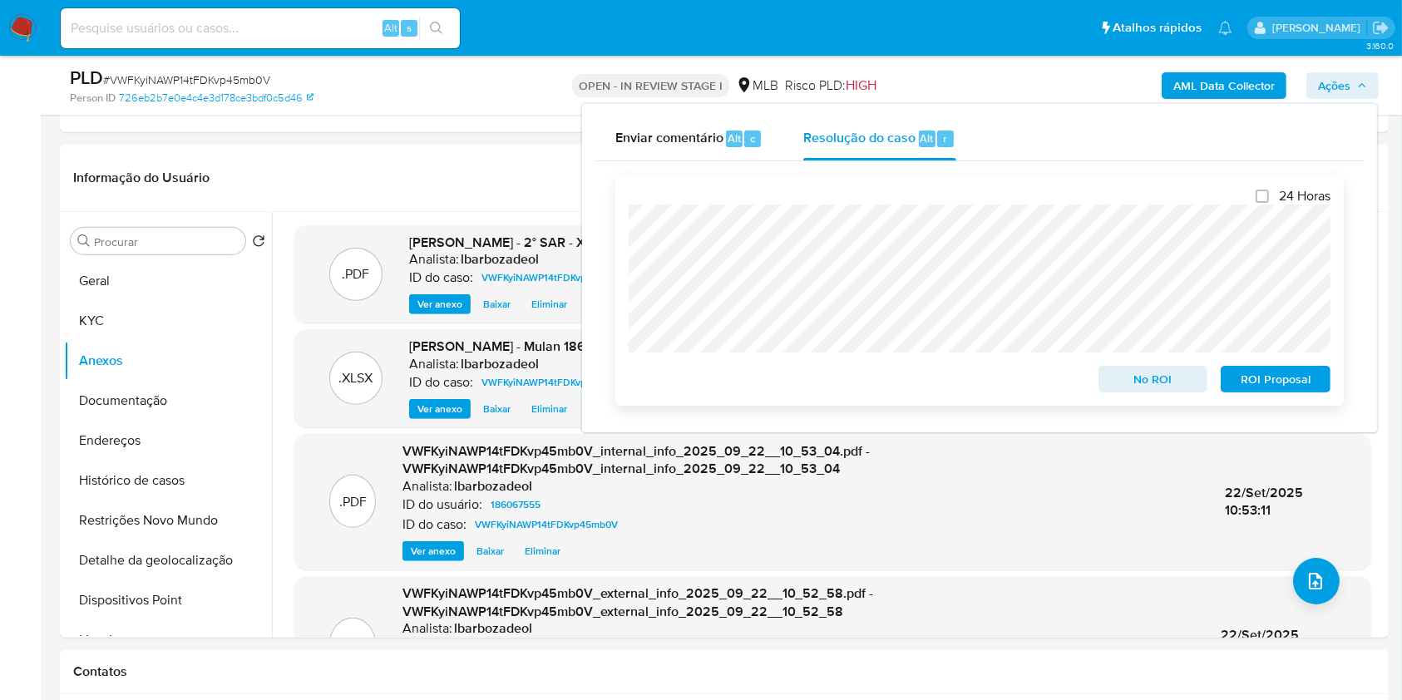
click at [1264, 373] on span "ROI Proposal" at bounding box center [1275, 378] width 86 height 23
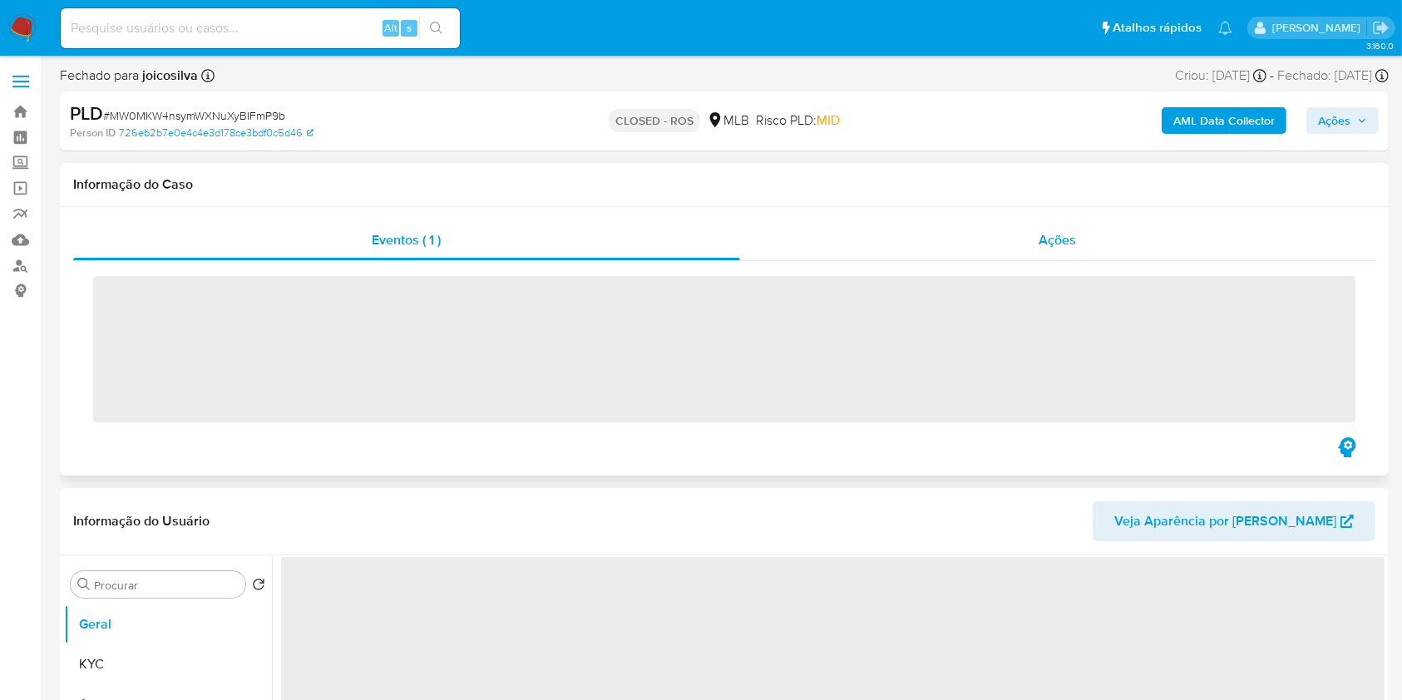
click at [870, 234] on div "Ações" at bounding box center [1057, 240] width 635 height 40
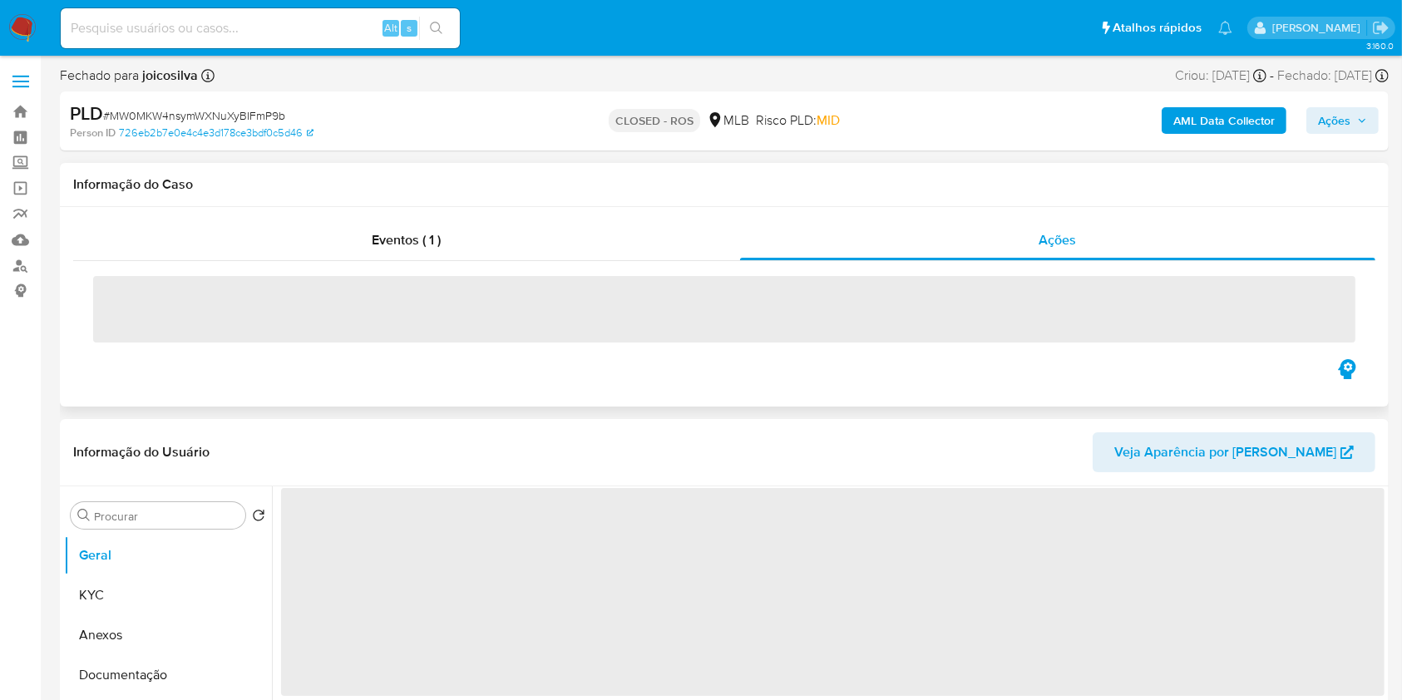
select select "10"
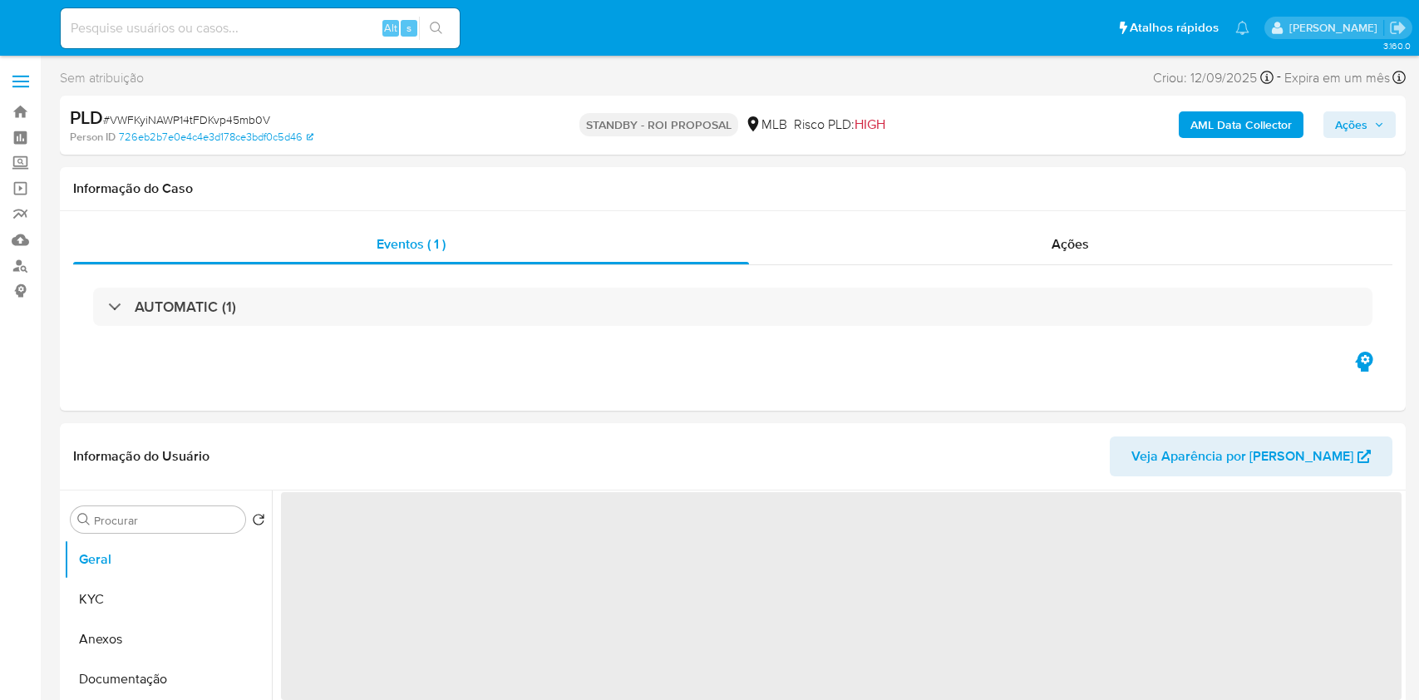
select select "10"
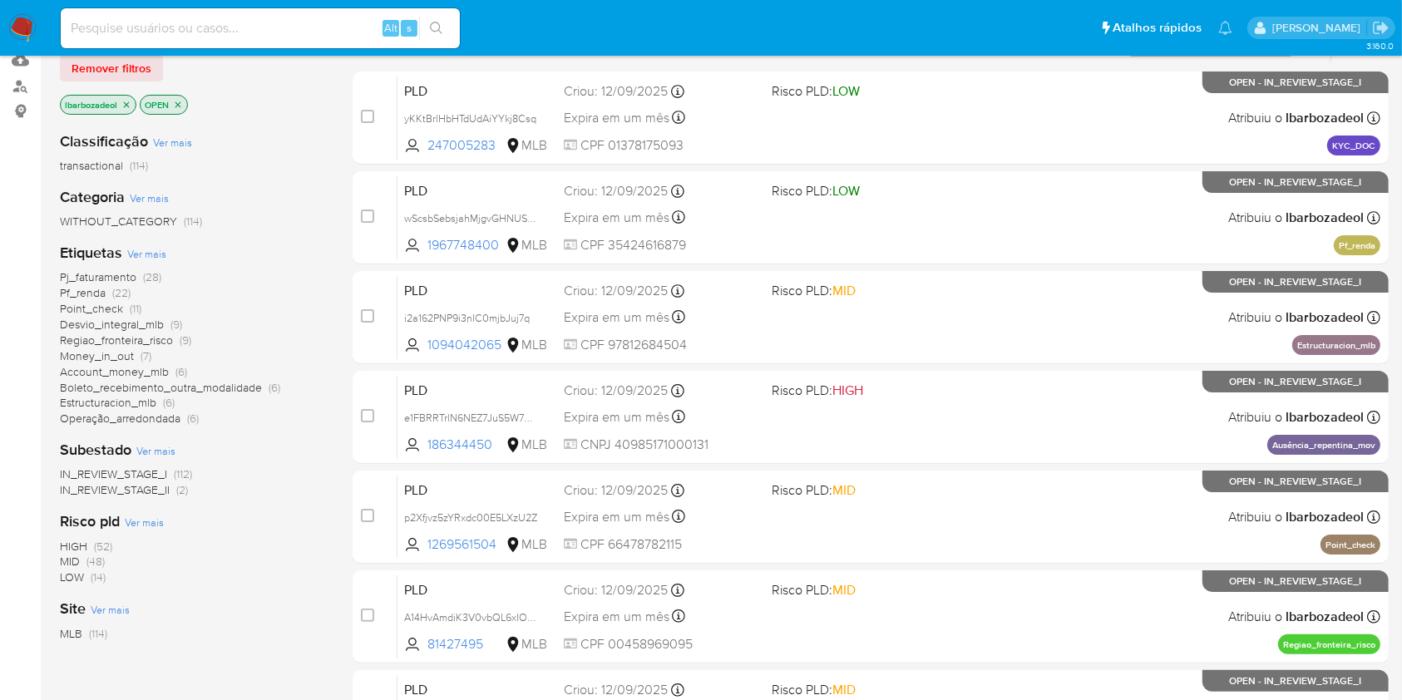
scroll to position [180, 0]
click at [100, 545] on span "(52)" at bounding box center [103, 545] width 18 height 17
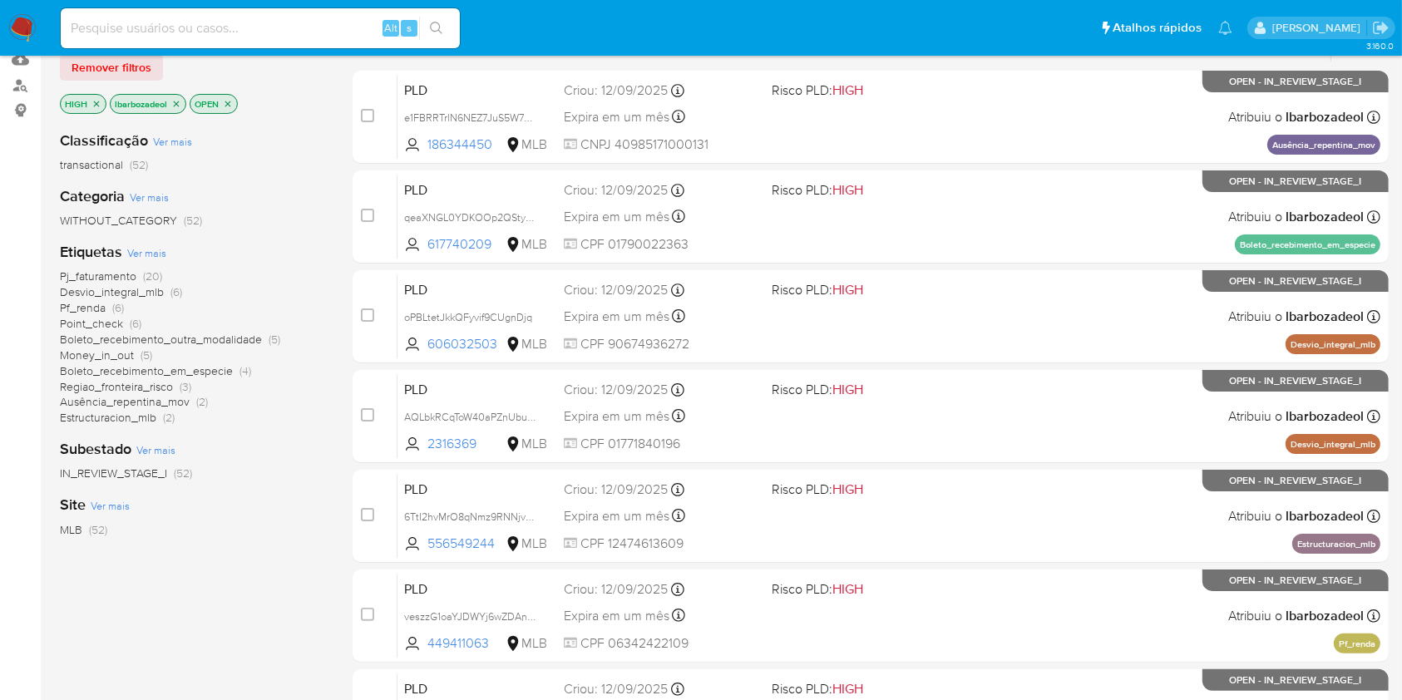
click at [153, 272] on span "(20)" at bounding box center [152, 276] width 19 height 17
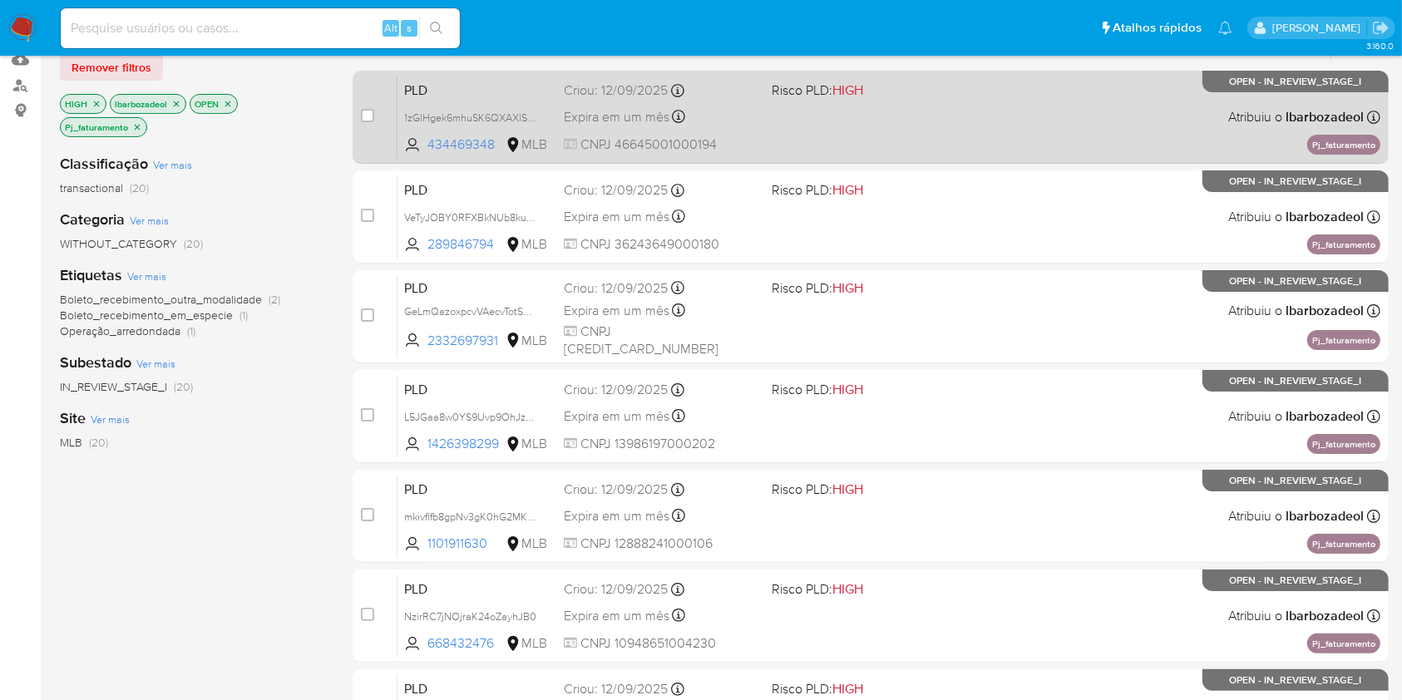
scroll to position [84, 0]
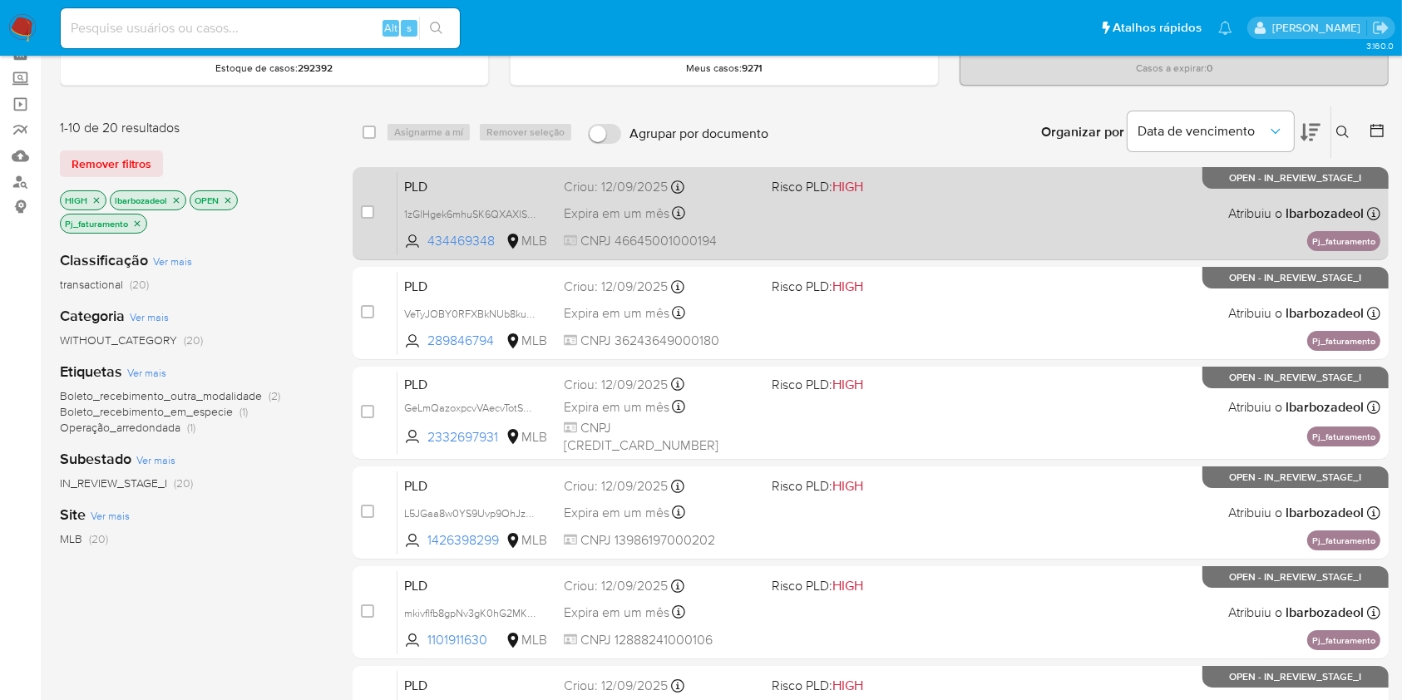
click at [888, 203] on div "PLD 1zGlHgek6mhuSK6QXAXlSJuw 434469348 MLB Risco PLD: HIGH Criou: [DATE] Criou:…" at bounding box center [888, 213] width 983 height 84
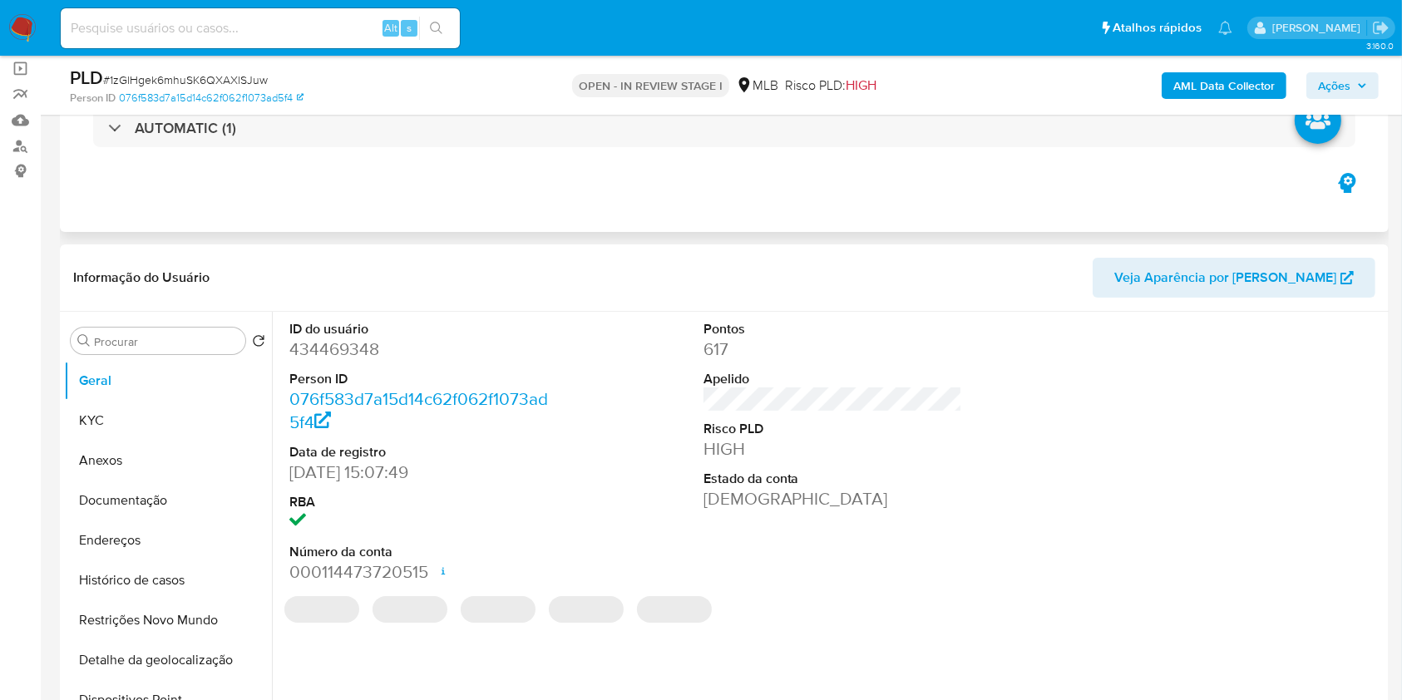
select select "10"
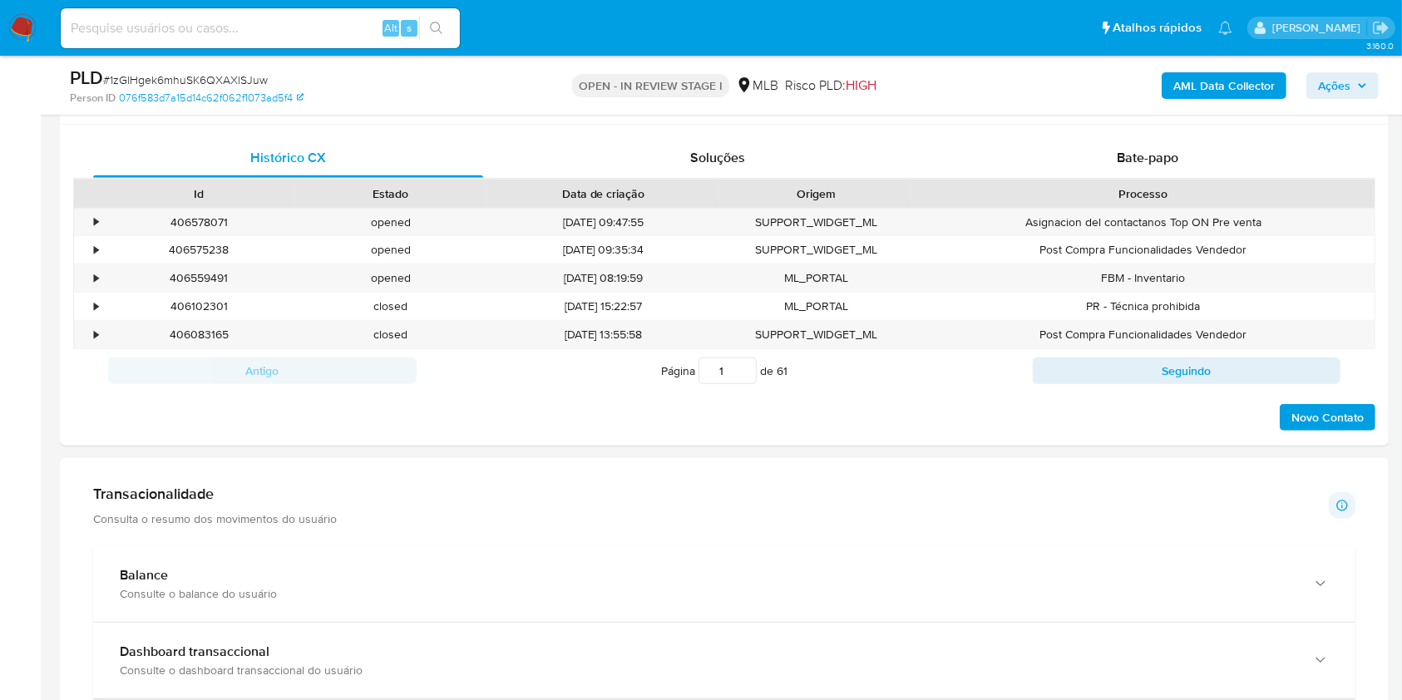
scroll to position [1185, 0]
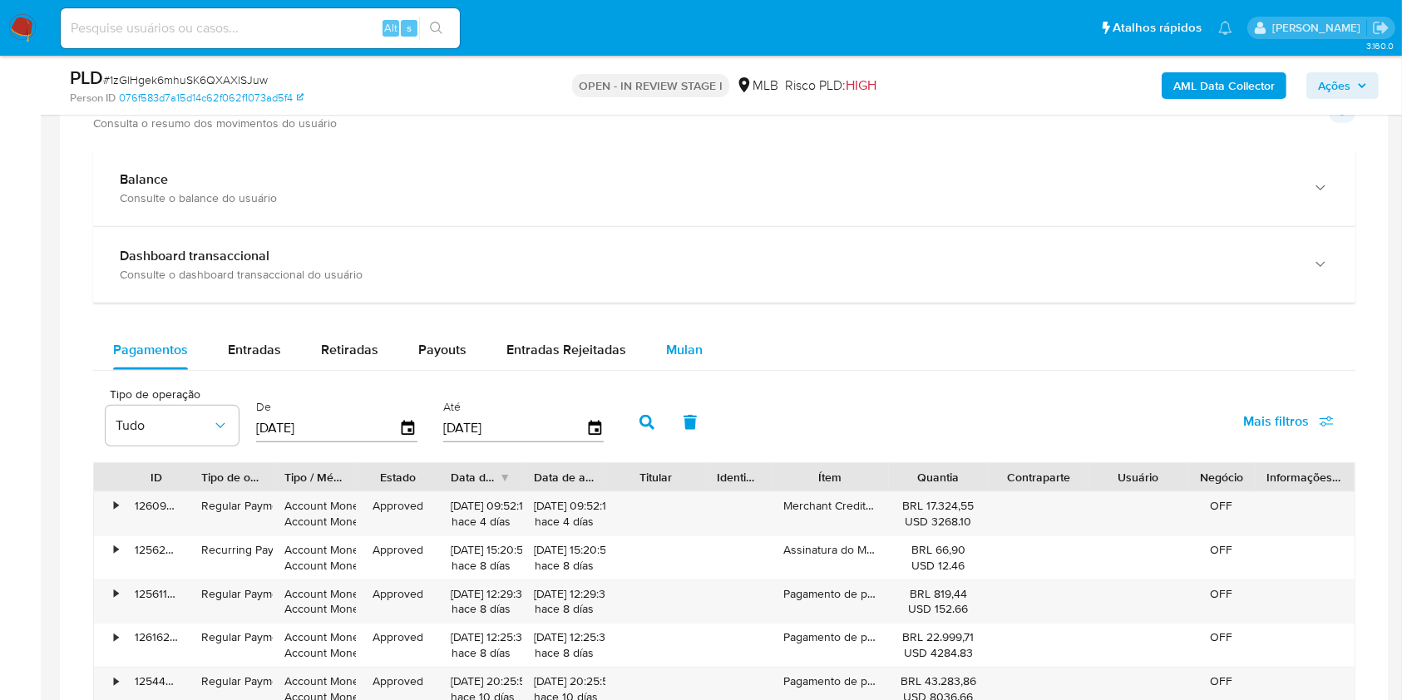
click at [667, 345] on span "Mulan" at bounding box center [684, 349] width 37 height 19
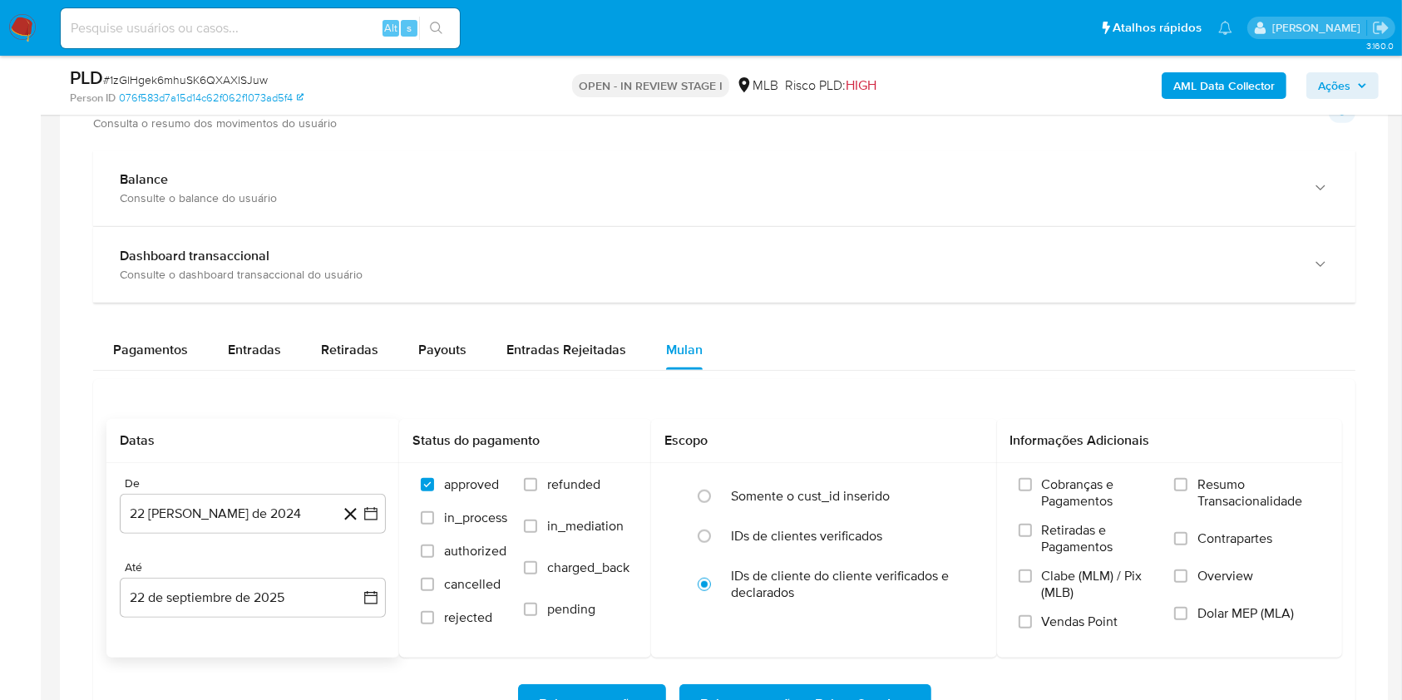
click at [293, 533] on div "De 22 [PERSON_NAME] de 2024 [DATE] Até 22 de septiembre de 2025 [DATE]" at bounding box center [252, 560] width 293 height 195
click at [286, 522] on button "22 [PERSON_NAME] de 2024" at bounding box center [253, 514] width 266 height 40
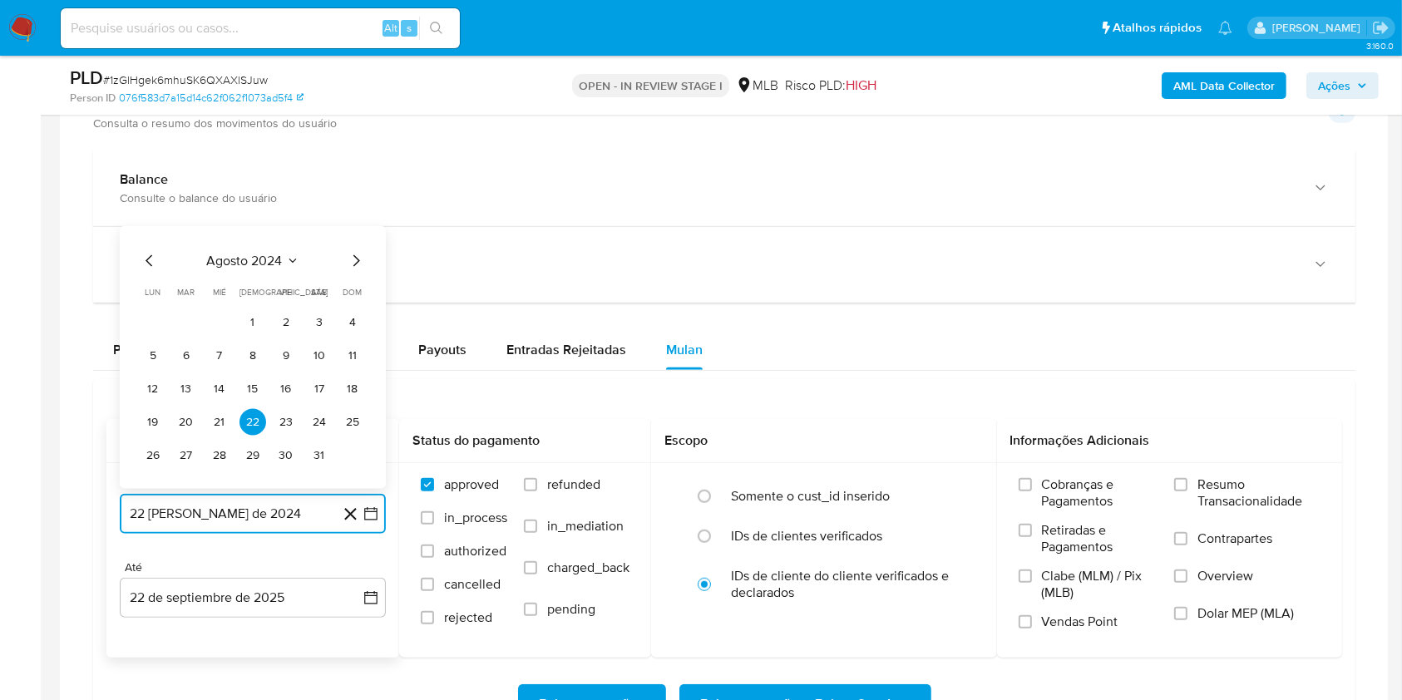
click at [242, 263] on span "agosto 2024" at bounding box center [245, 261] width 76 height 17
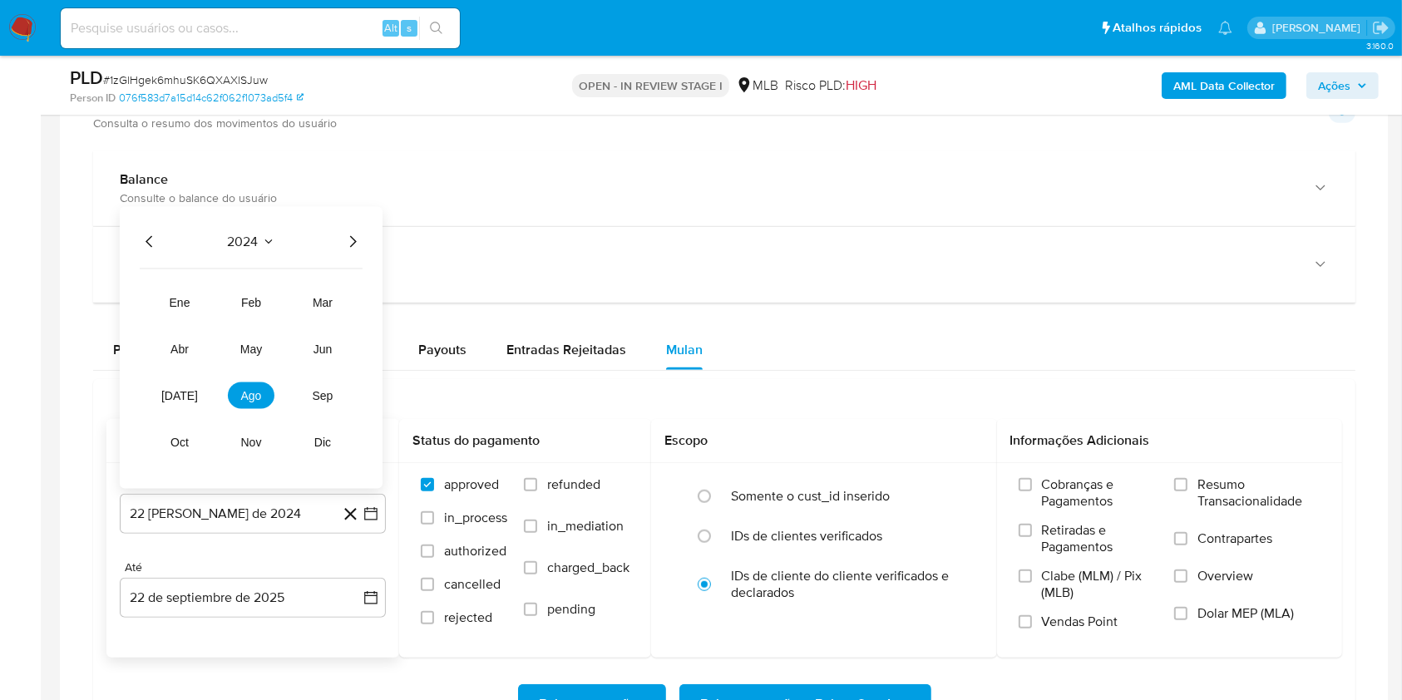
click at [346, 236] on icon "Año siguiente" at bounding box center [353, 242] width 20 height 20
click at [241, 392] on span "ago" at bounding box center [251, 395] width 21 height 13
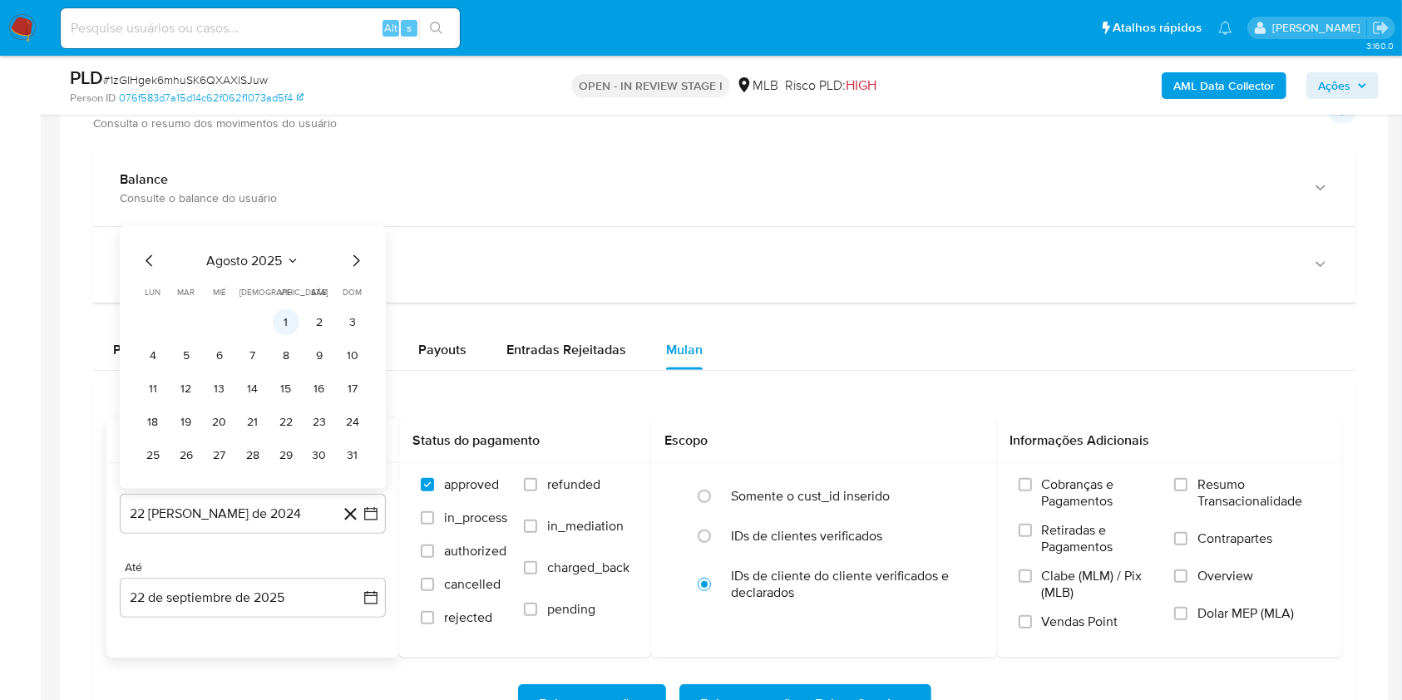
click at [283, 324] on button "1" at bounding box center [286, 322] width 27 height 27
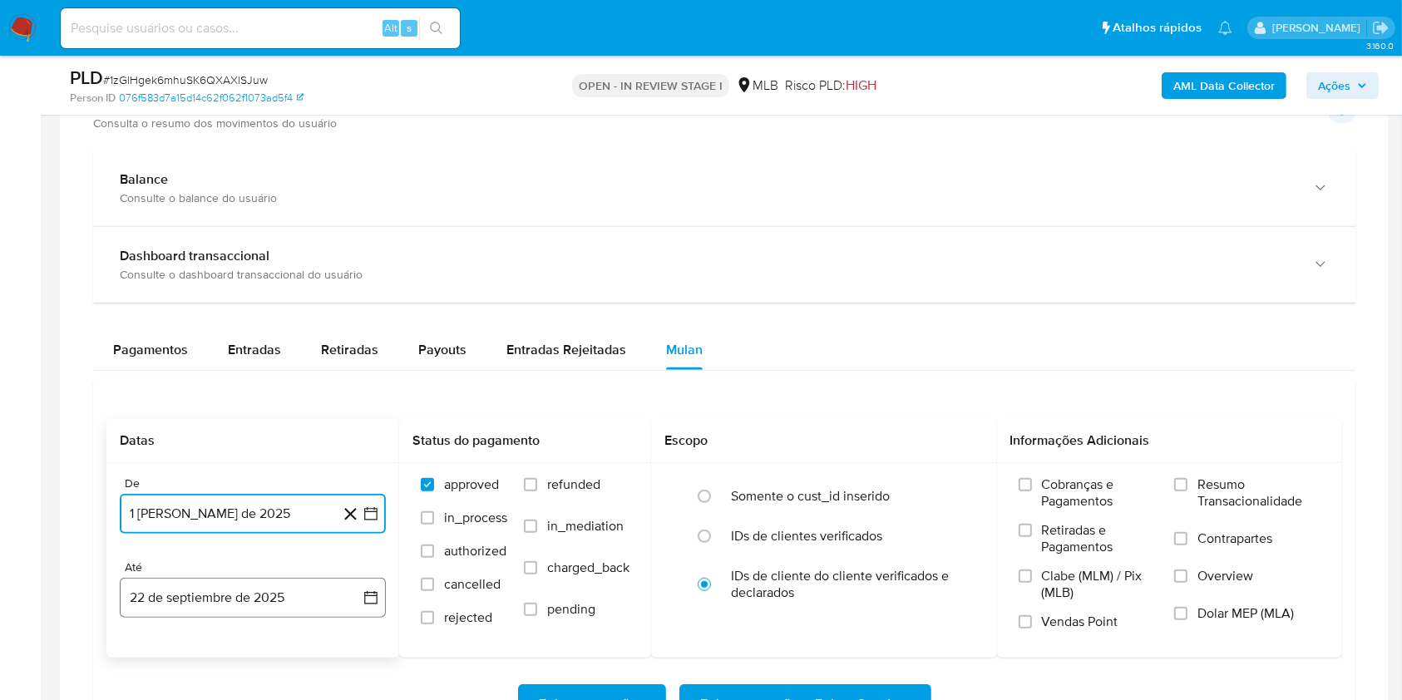
click at [220, 601] on button "22 de septiembre de 2025" at bounding box center [253, 598] width 266 height 40
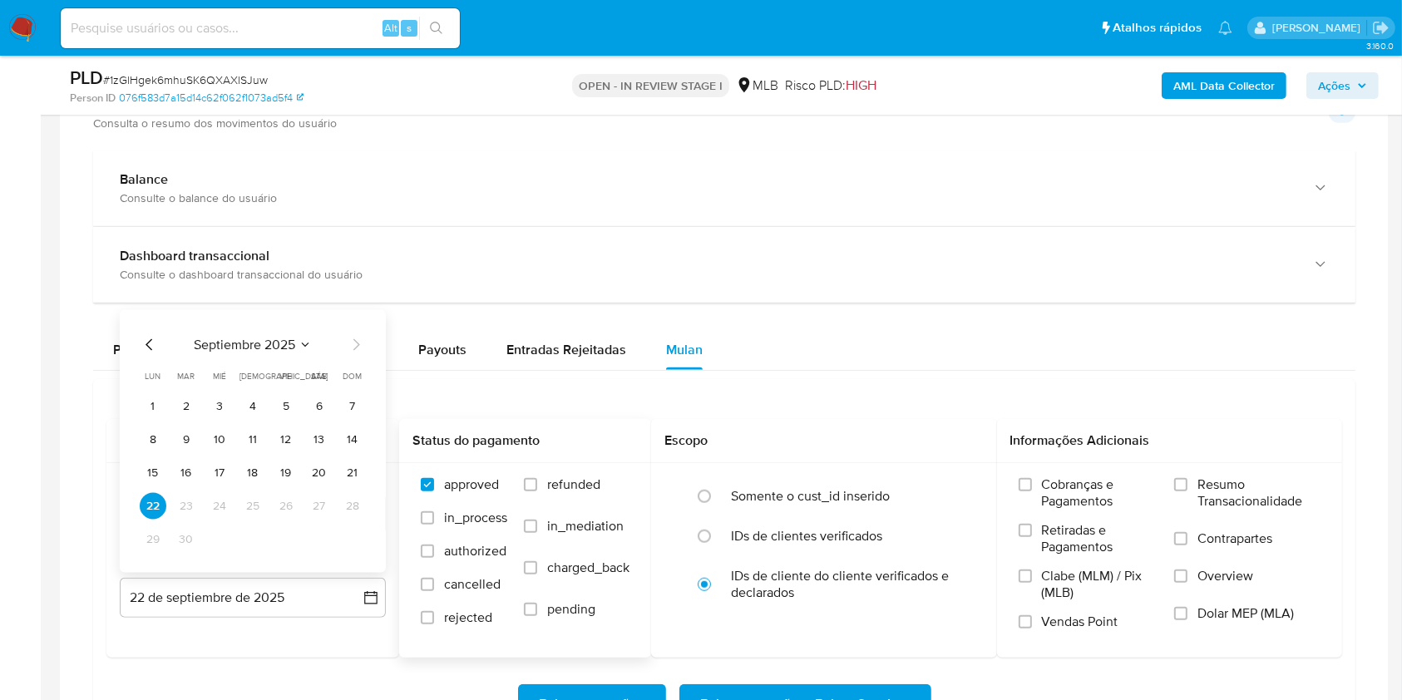
drag, startPoint x: 357, startPoint y: 476, endPoint x: 569, endPoint y: 476, distance: 211.2
click at [357, 476] on button "21" at bounding box center [352, 473] width 27 height 27
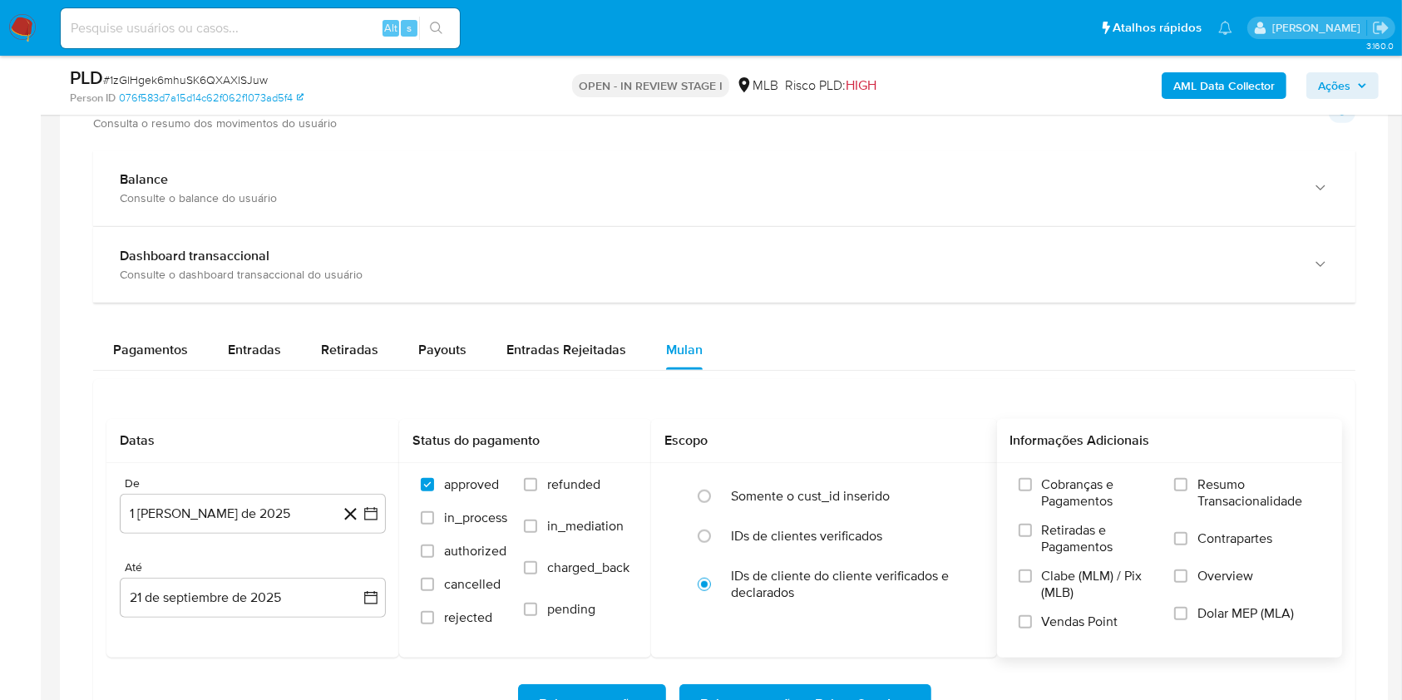
click at [1199, 481] on span "Resumo Transacionalidade" at bounding box center [1258, 492] width 123 height 33
click at [1187, 481] on input "Resumo Transacionalidade" at bounding box center [1180, 484] width 13 height 13
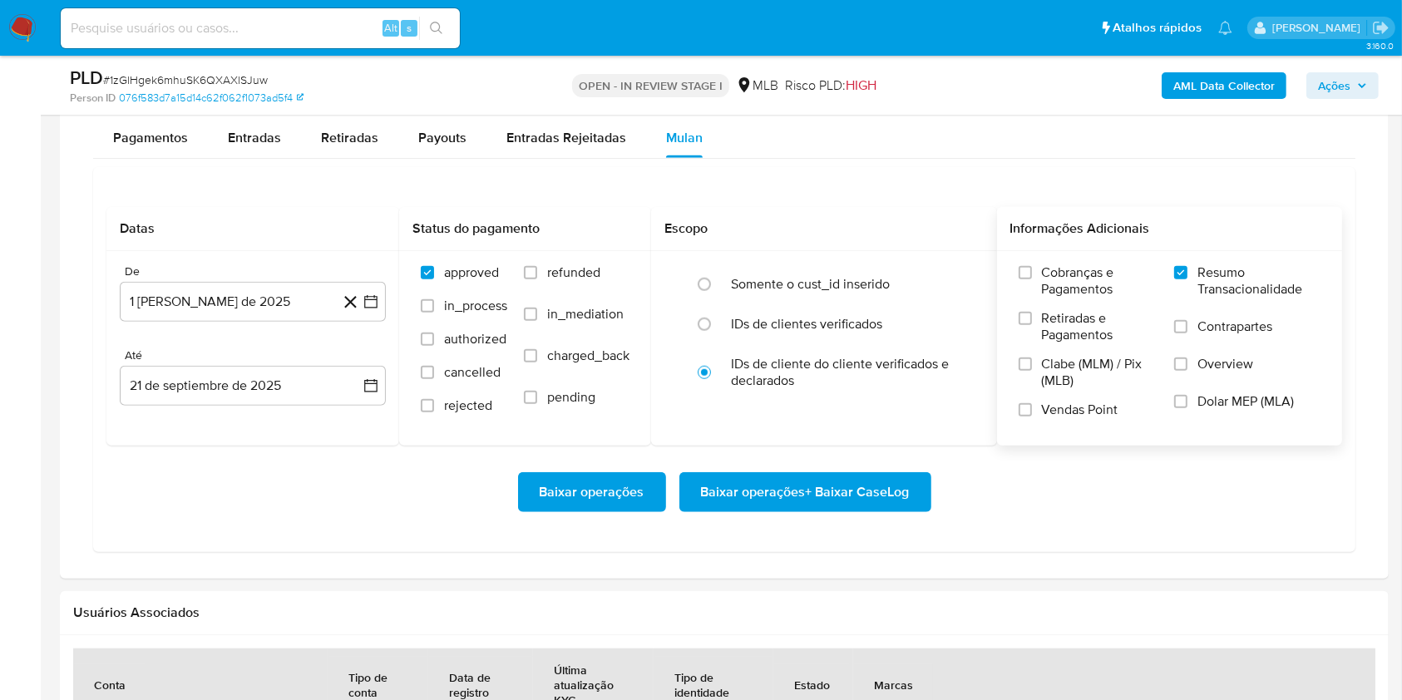
scroll to position [1411, 0]
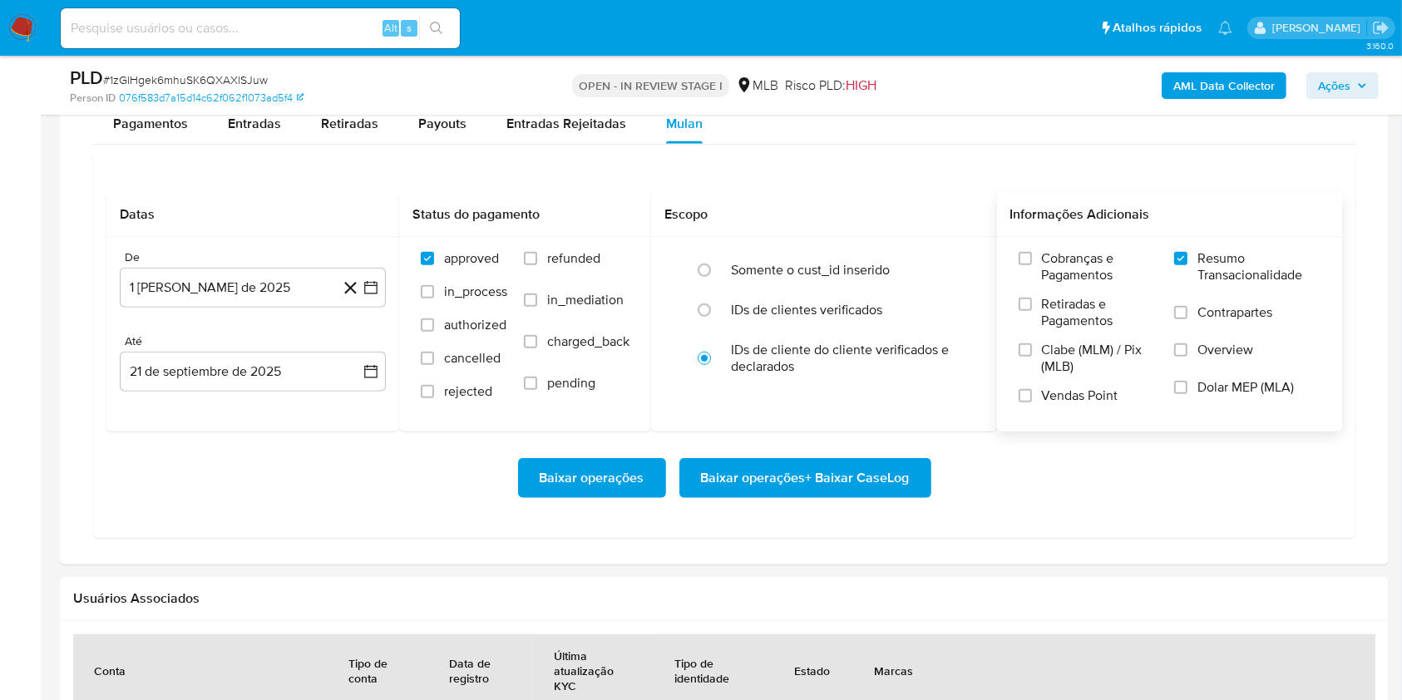
click at [847, 470] on span "Baixar operações + Baixar CaseLog" at bounding box center [805, 478] width 209 height 37
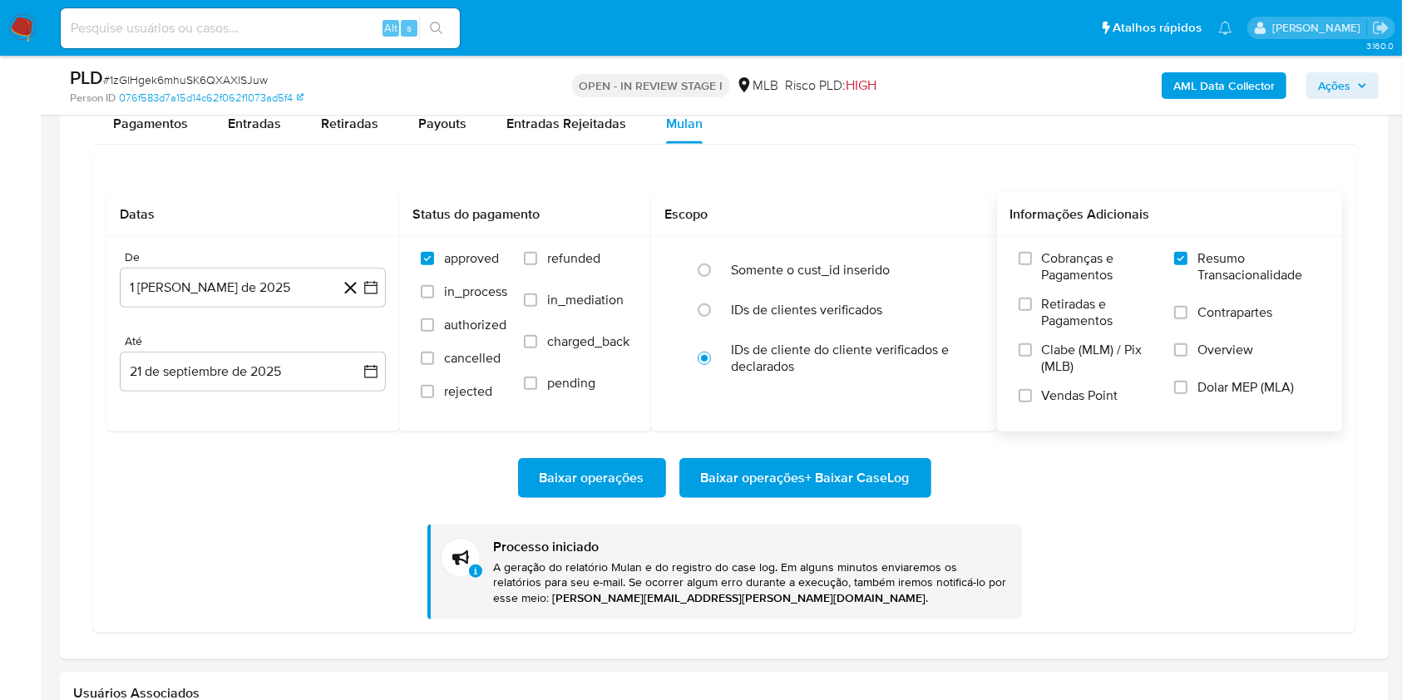
click at [1350, 190] on div "Datas De 1 de agosto de 2025 1-08-2025 Até 21 de septiembre de 2025 21-09-2025 …" at bounding box center [724, 393] width 1262 height 480
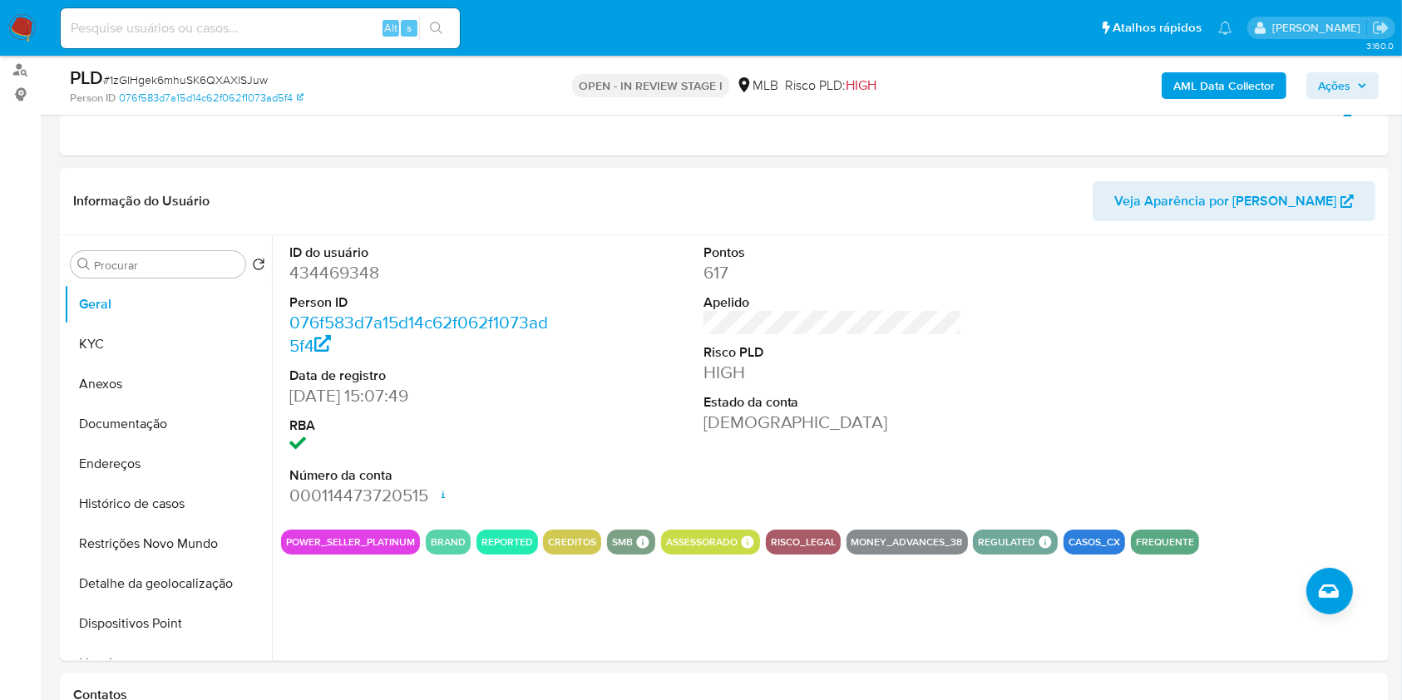
scroll to position [195, 0]
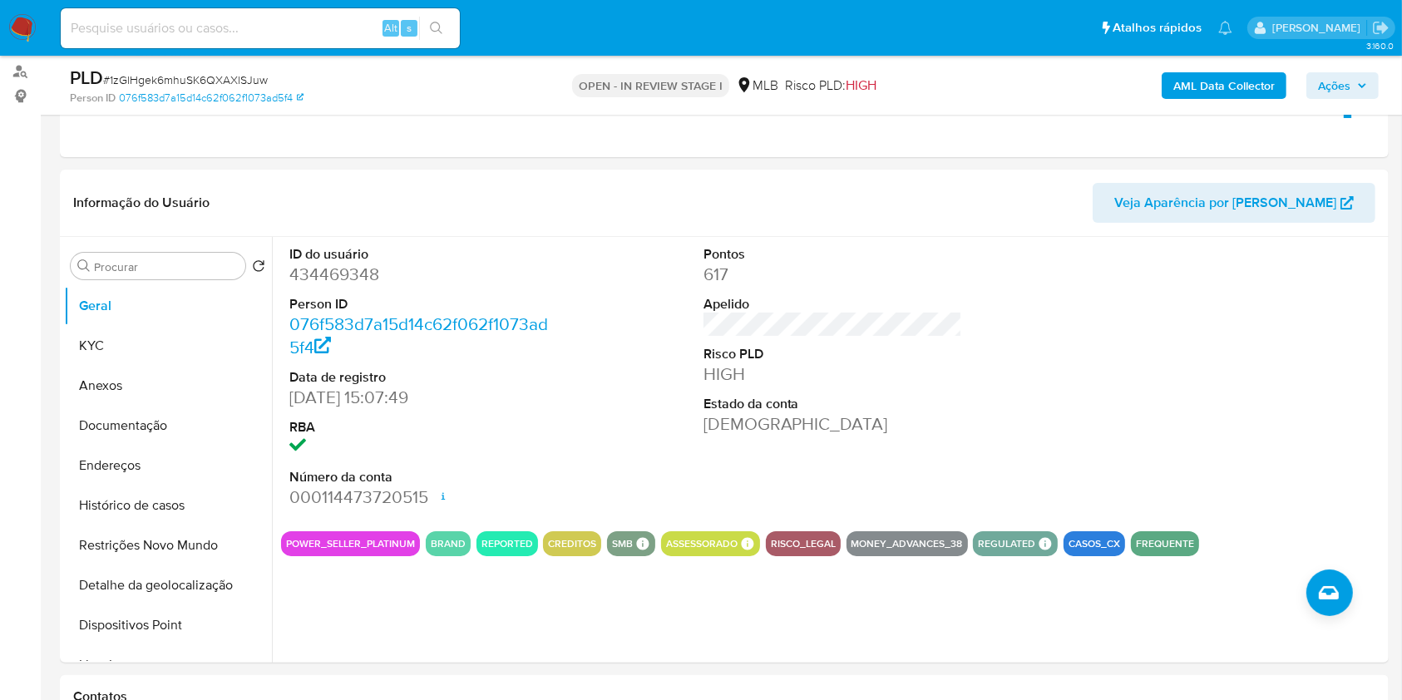
click at [1322, 98] on div "AML Data Collector Ações" at bounding box center [1162, 85] width 431 height 39
click at [1326, 84] on span "Ações" at bounding box center [1334, 85] width 32 height 27
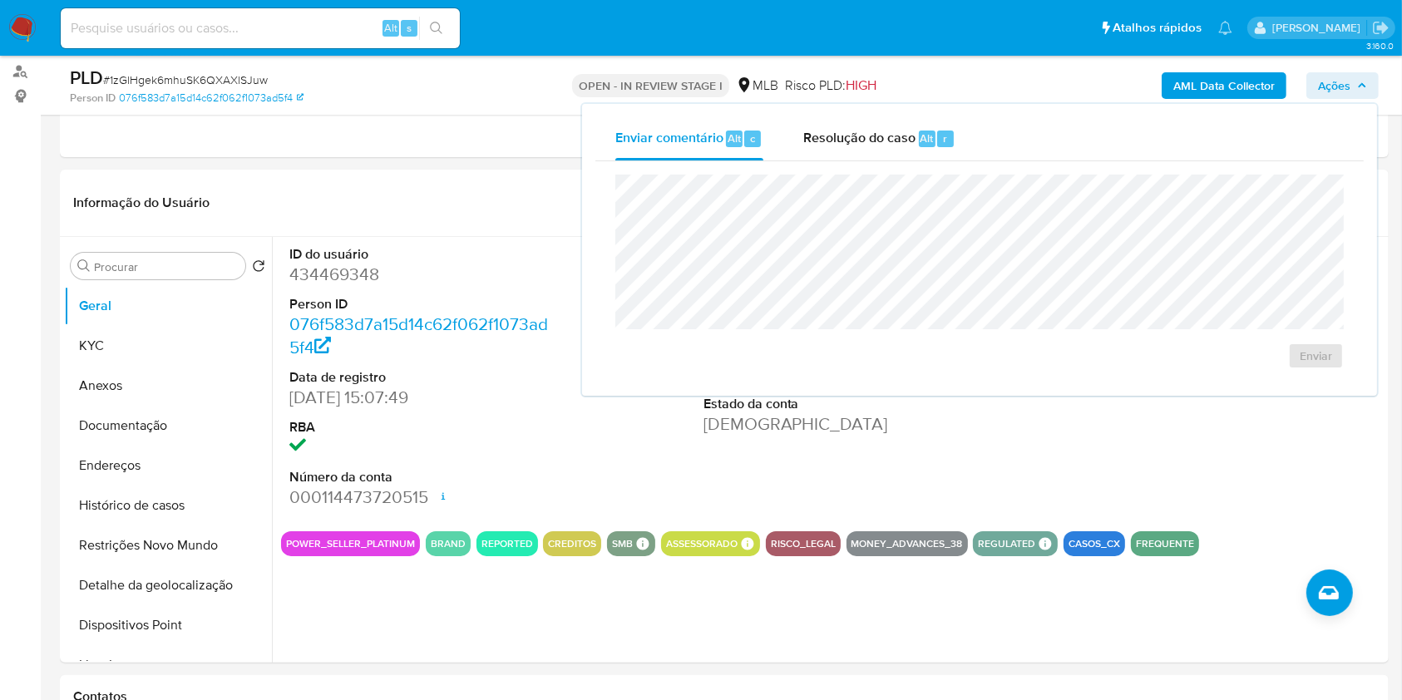
click at [1326, 84] on span "Ações" at bounding box center [1334, 85] width 32 height 27
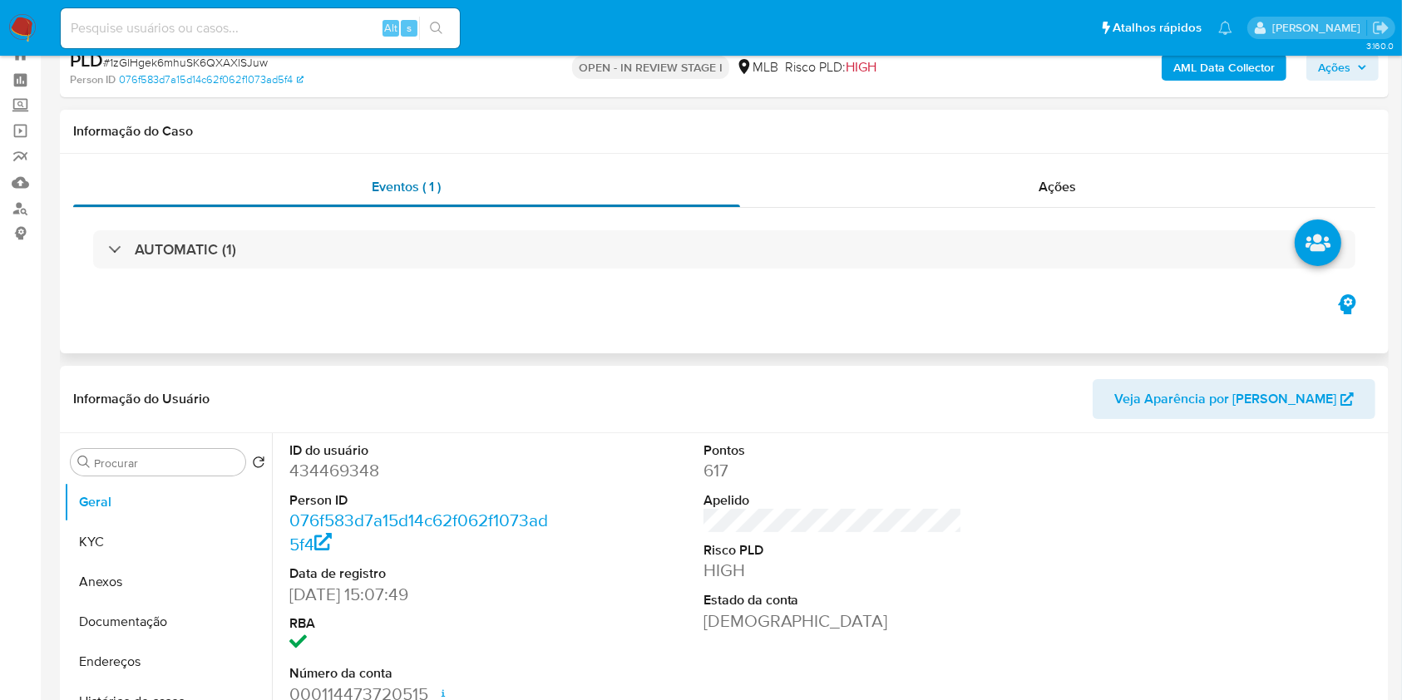
scroll to position [28, 0]
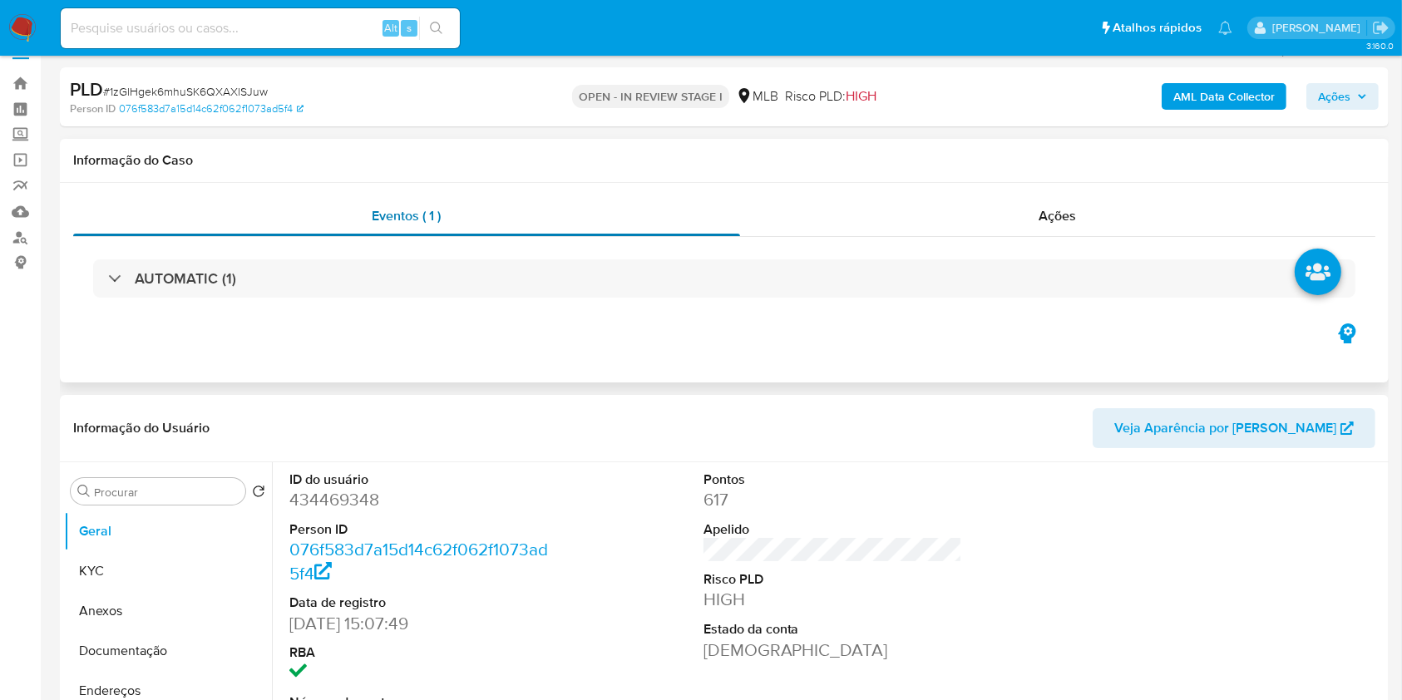
click at [436, 219] on span "Eventos ( 1 )" at bounding box center [406, 215] width 69 height 19
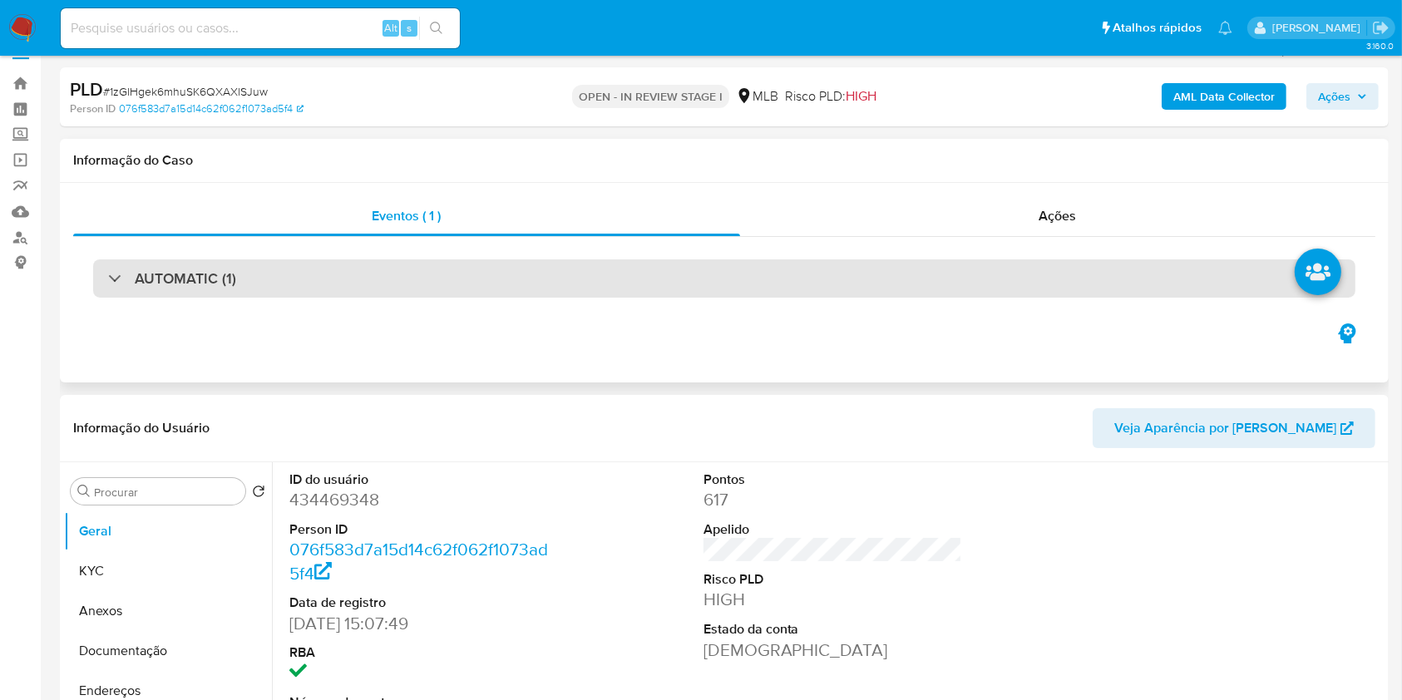
click at [426, 274] on div "AUTOMATIC (1)" at bounding box center [724, 278] width 1262 height 38
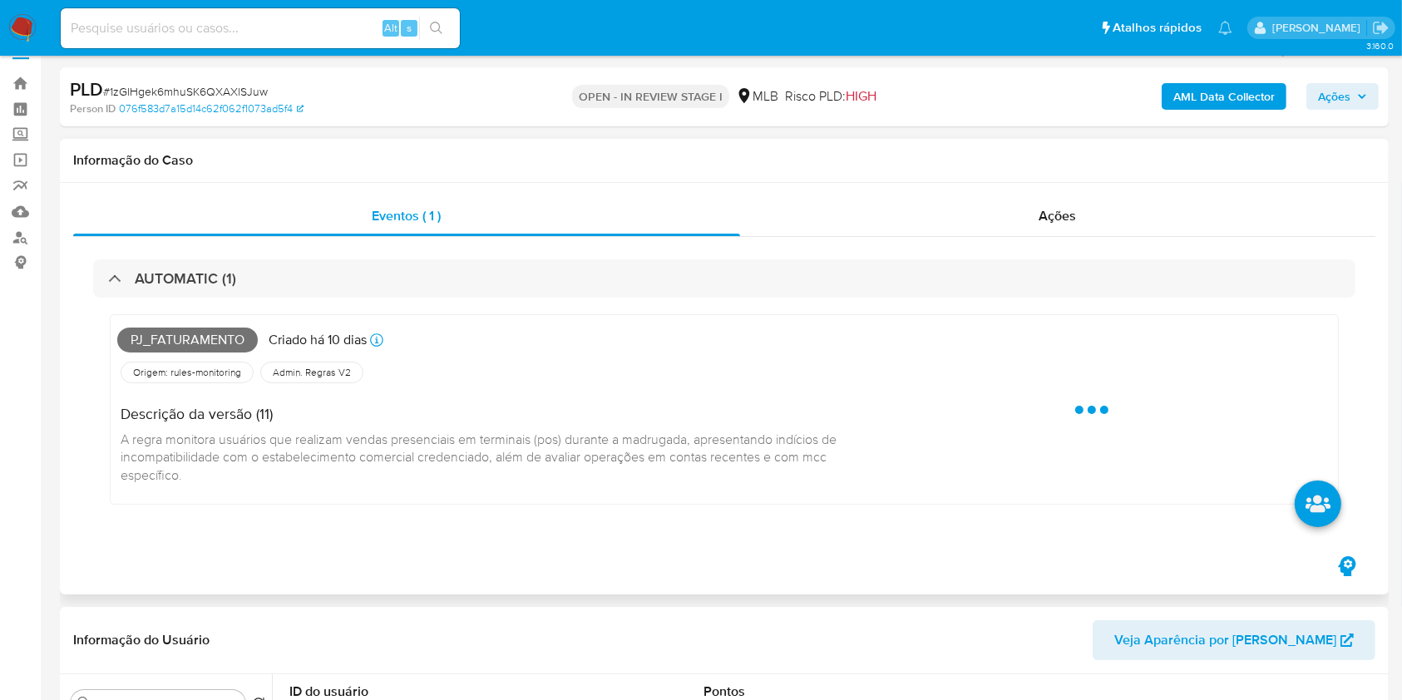
click at [214, 336] on span "Pj_faturamento" at bounding box center [187, 340] width 140 height 25
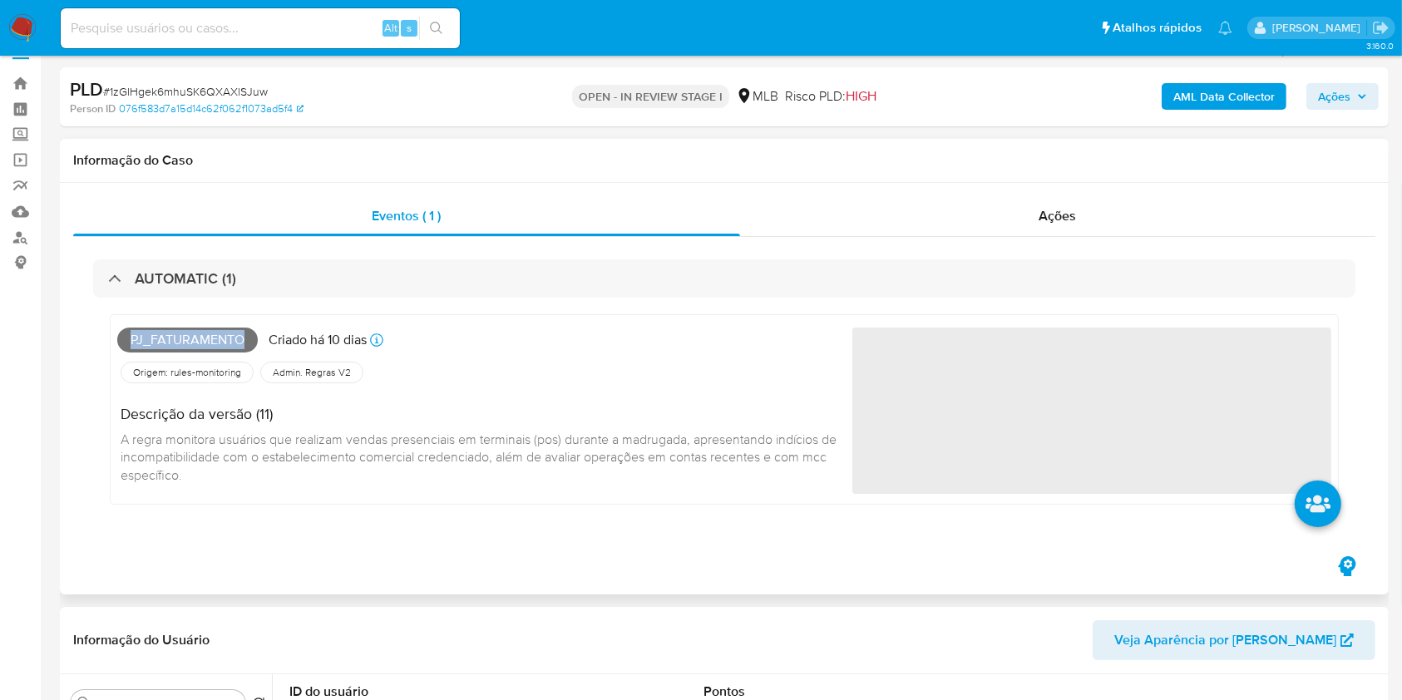
copy span "Pj_faturamento"
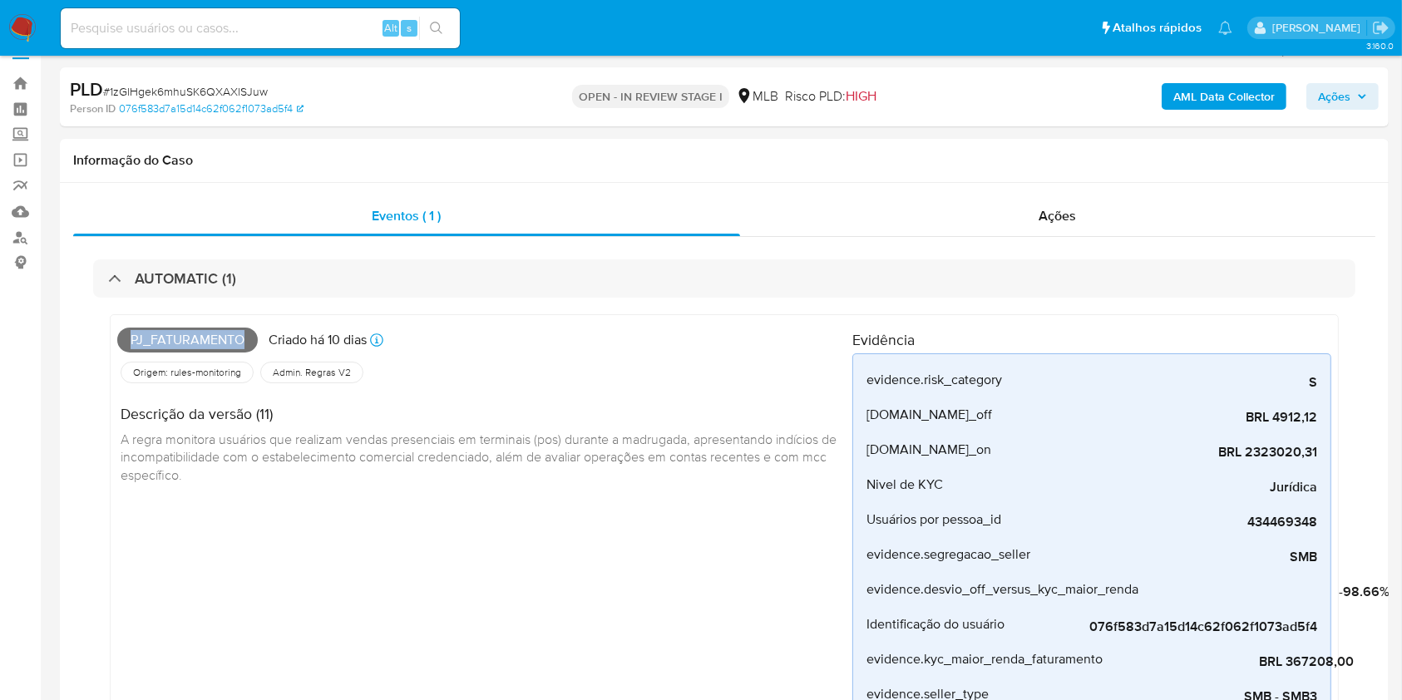
drag, startPoint x: 1353, startPoint y: 86, endPoint x: 1322, endPoint y: 96, distance: 33.1
click at [1353, 86] on span "Ações" at bounding box center [1342, 96] width 49 height 23
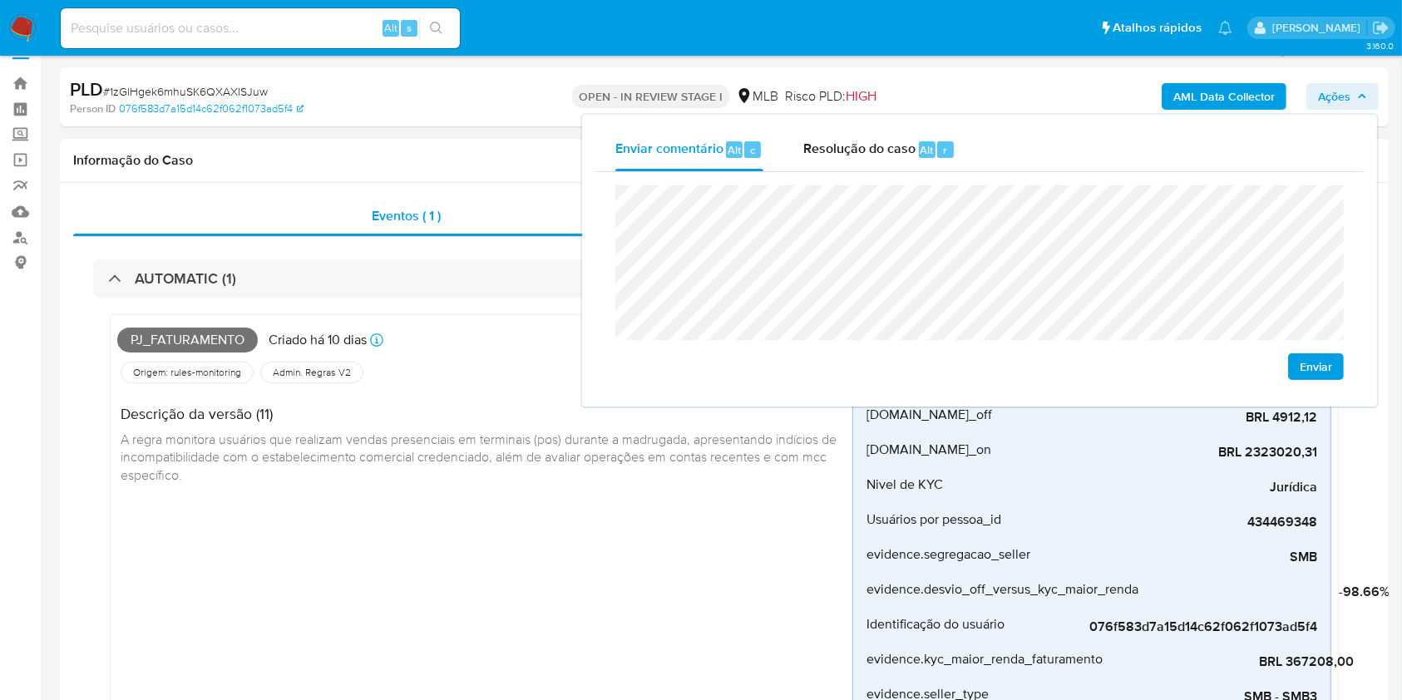
click at [510, 380] on div "Origem: rules-monitoring Referência ao id da tabela de resultados da regra em r…" at bounding box center [484, 372] width 735 height 28
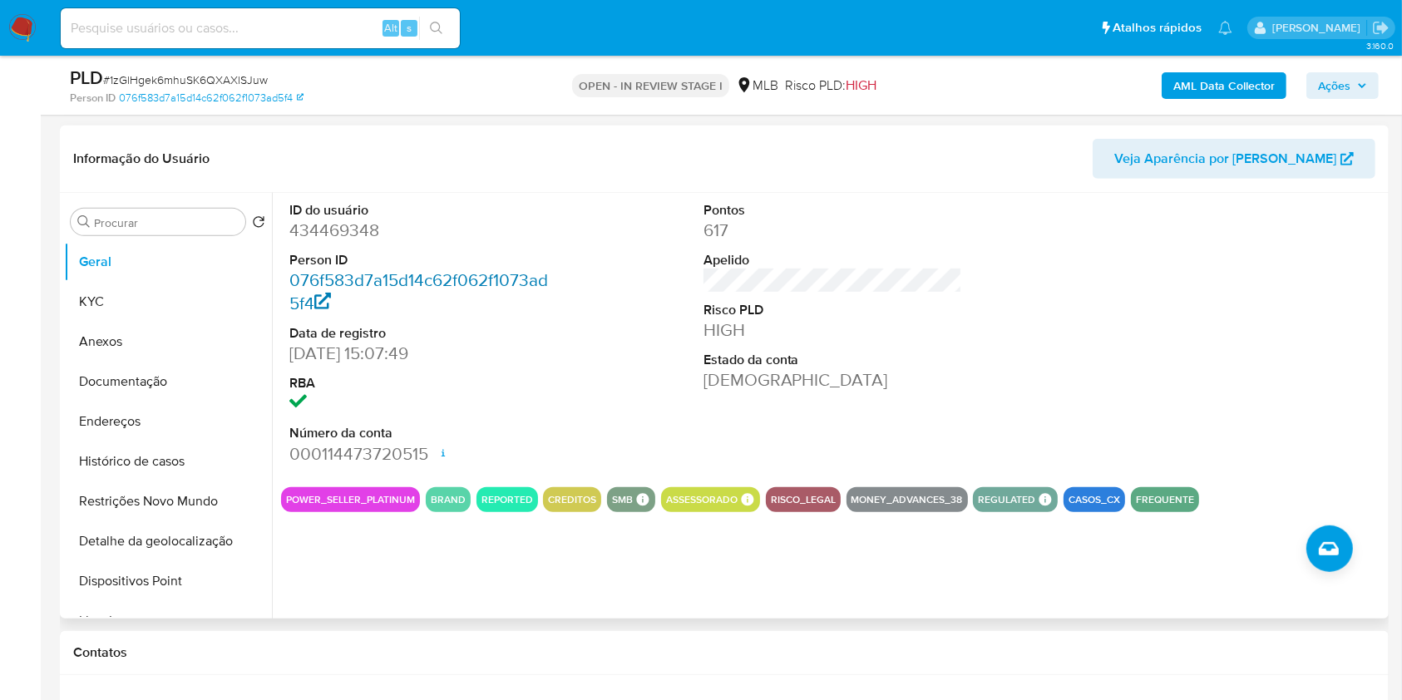
scroll to position [782, 0]
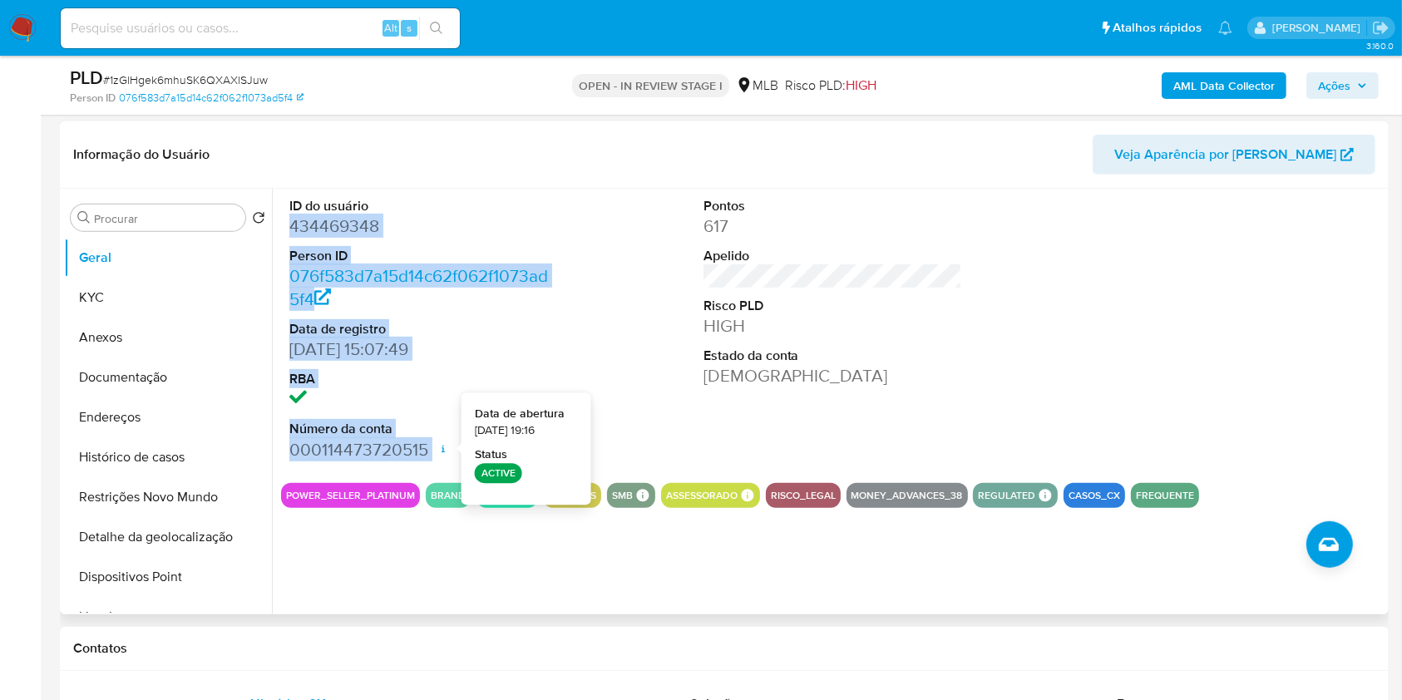
drag, startPoint x: 288, startPoint y: 224, endPoint x: 443, endPoint y: 442, distance: 267.1
click at [443, 442] on div "ID do usuário 434469348 Person ID 076f583d7a15d14c62f062f1073ad5f4 Data de regi…" at bounding box center [419, 329] width 276 height 281
copy dl "434469348 Person ID 076f583d7a15d14c62f062f1073ad5f4 Data de registro 09/05/201…"
click at [1348, 90] on span "Ações" at bounding box center [1334, 85] width 32 height 27
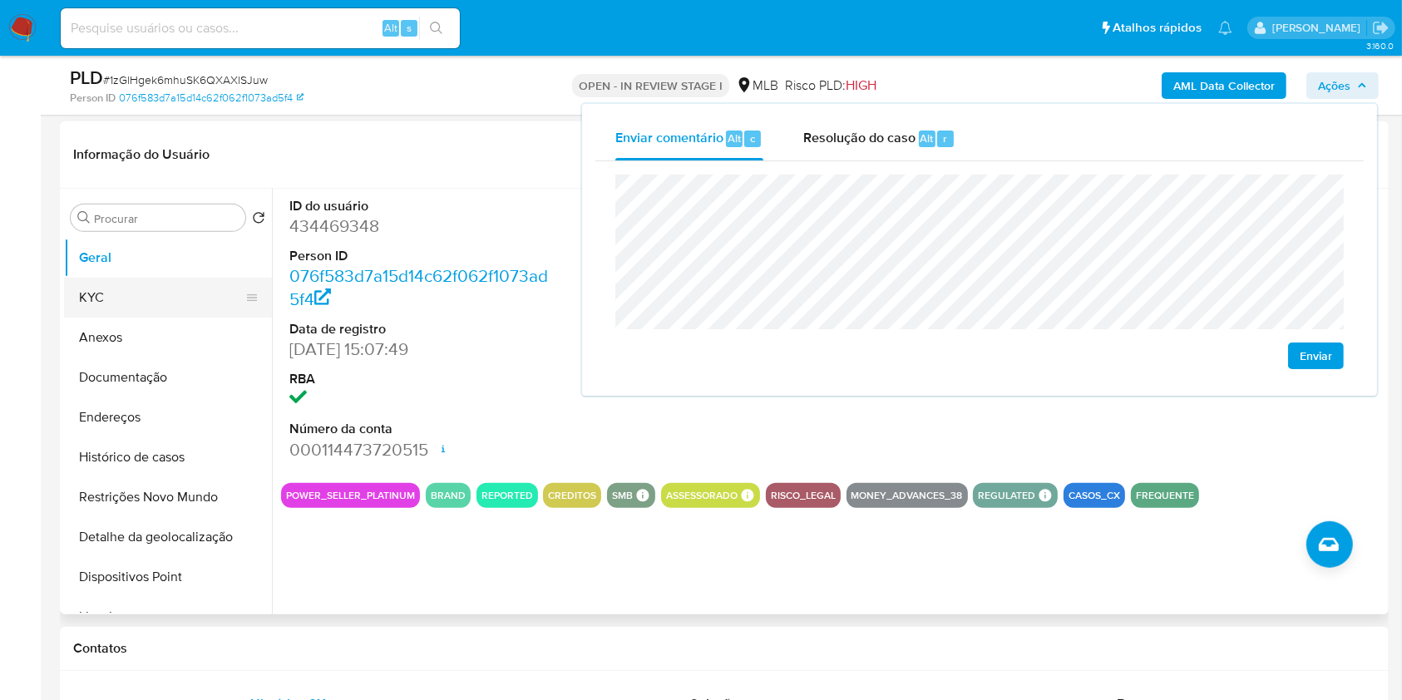
click at [145, 293] on button "KYC" at bounding box center [161, 298] width 195 height 40
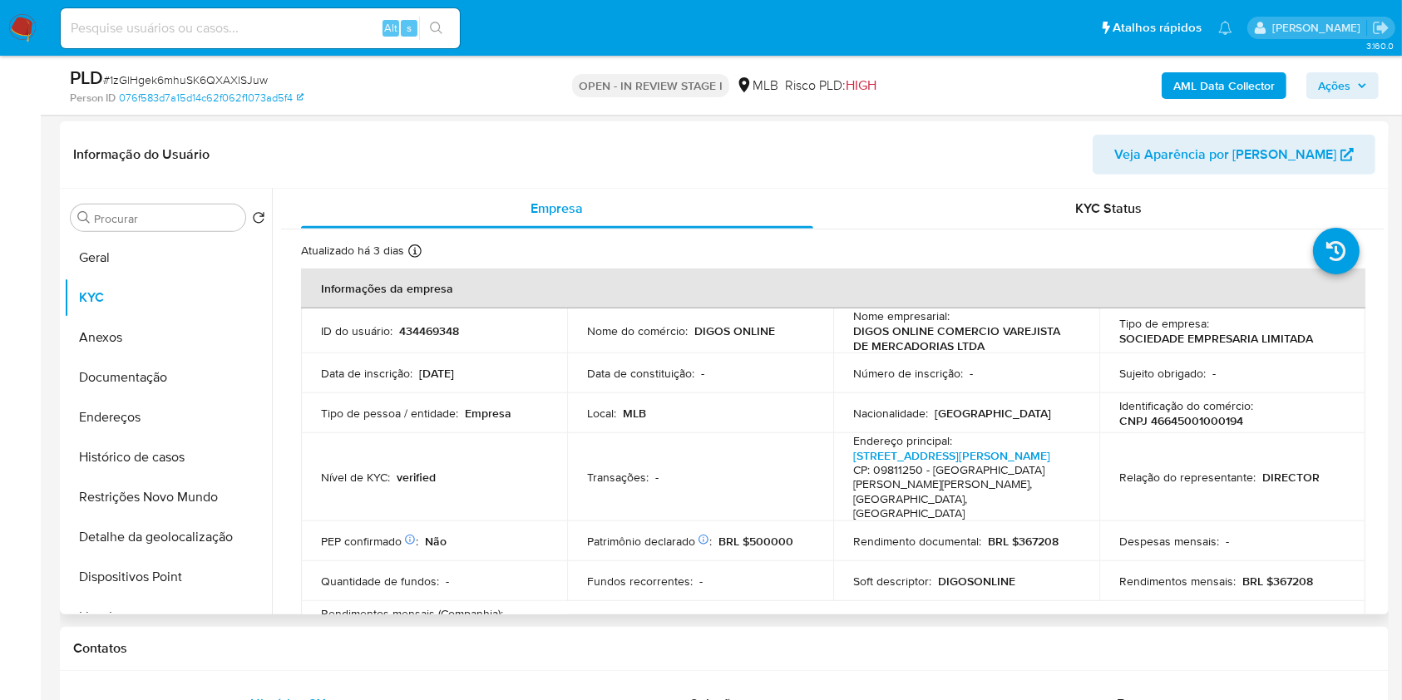
click at [1210, 421] on p "CNPJ 46645001000194" at bounding box center [1181, 420] width 124 height 15
copy p "46645001000194"
click at [1353, 81] on span "Ações" at bounding box center [1342, 85] width 49 height 23
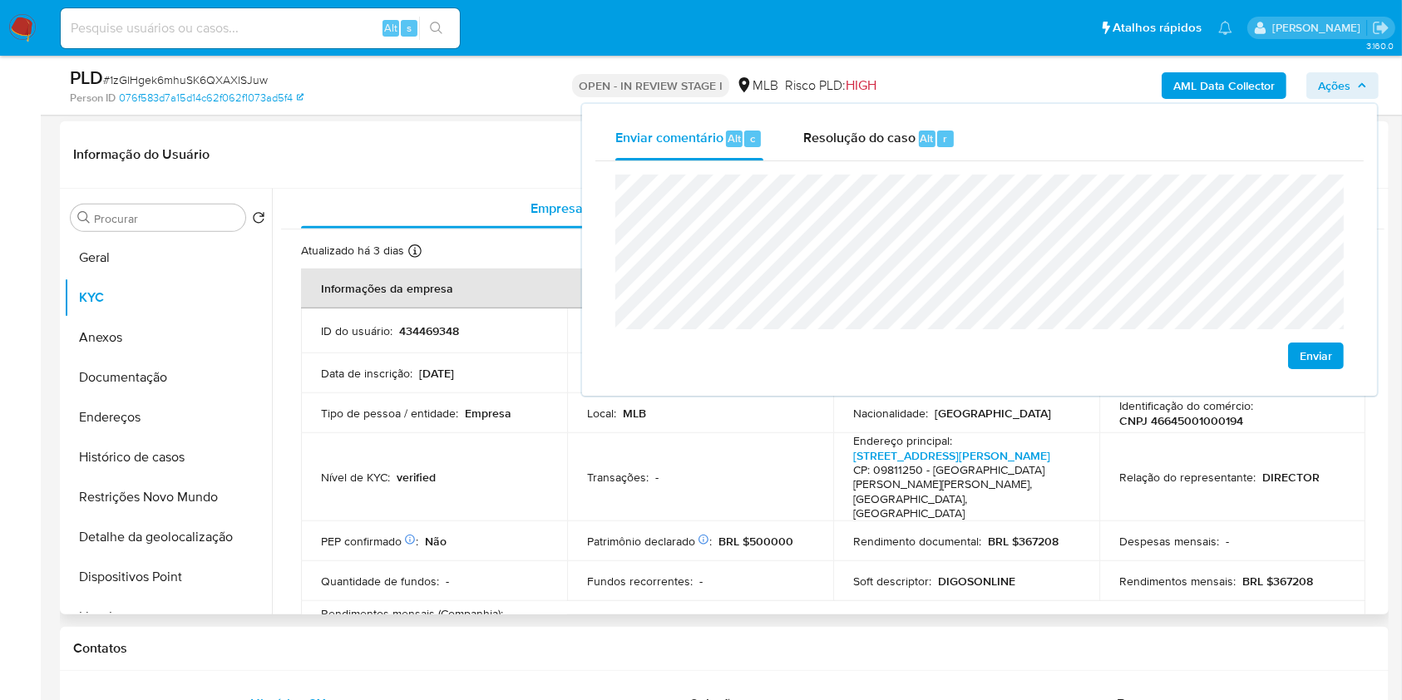
click at [377, 303] on th "Informações da empresa" at bounding box center [833, 289] width 1064 height 40
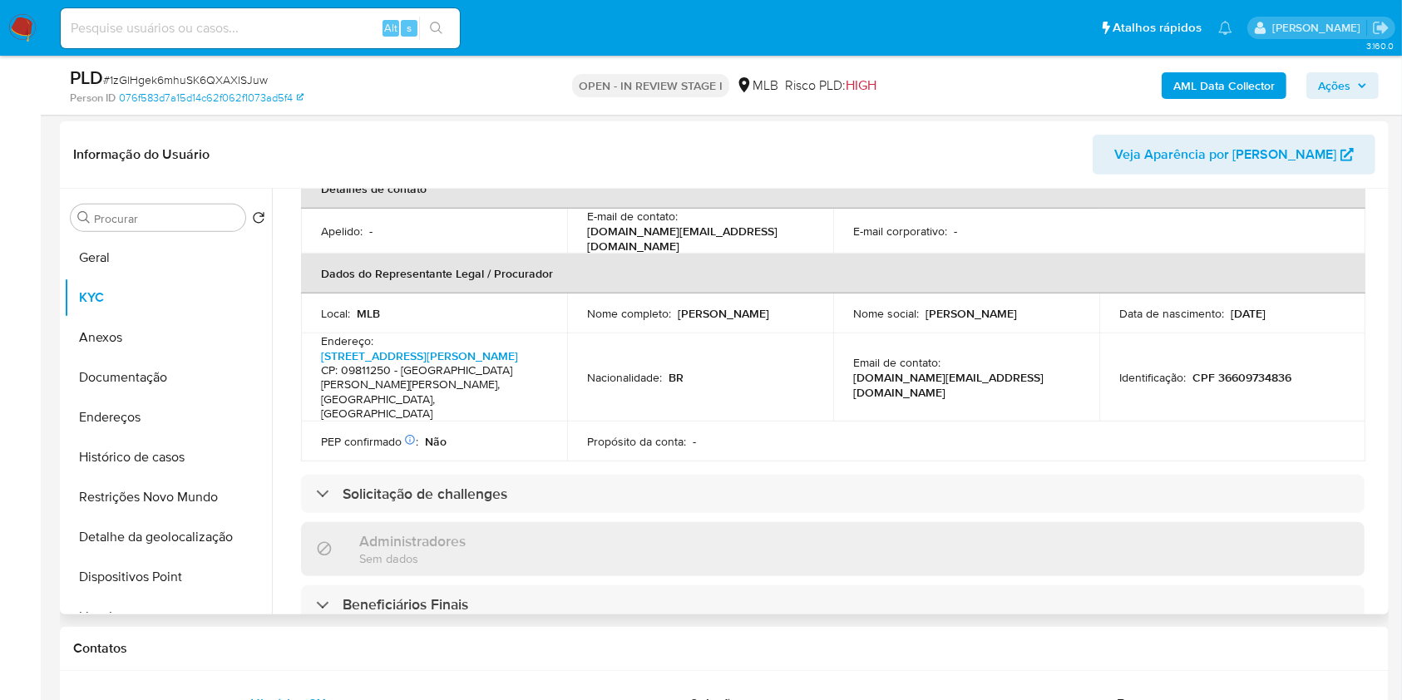
scroll to position [473, 0]
click at [1244, 369] on p "CPF 36609734836" at bounding box center [1241, 376] width 99 height 15
copy p "36609734836"
click at [1366, 88] on icon "button" at bounding box center [1362, 86] width 10 height 10
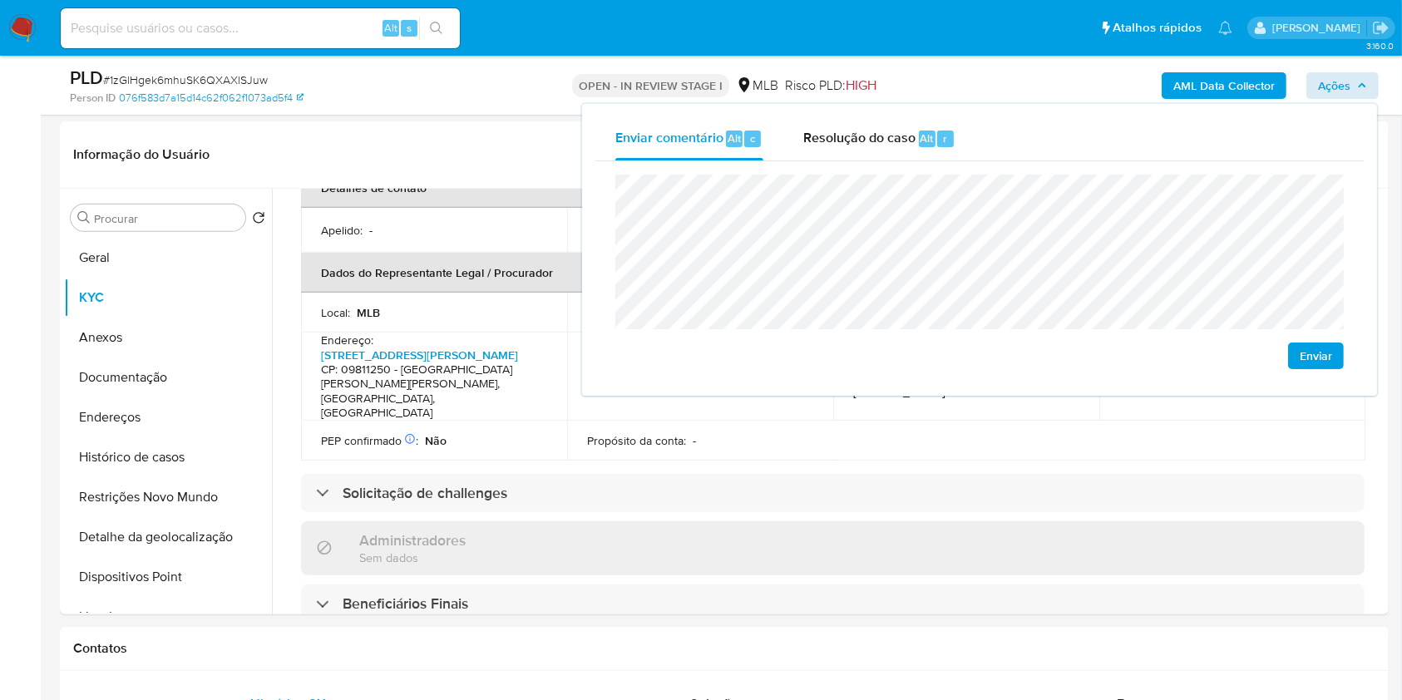
click at [0, 0] on lt-span "econômica" at bounding box center [0, 0] width 0 height 0
click at [557, 293] on td "Local : MLB" at bounding box center [434, 313] width 266 height 40
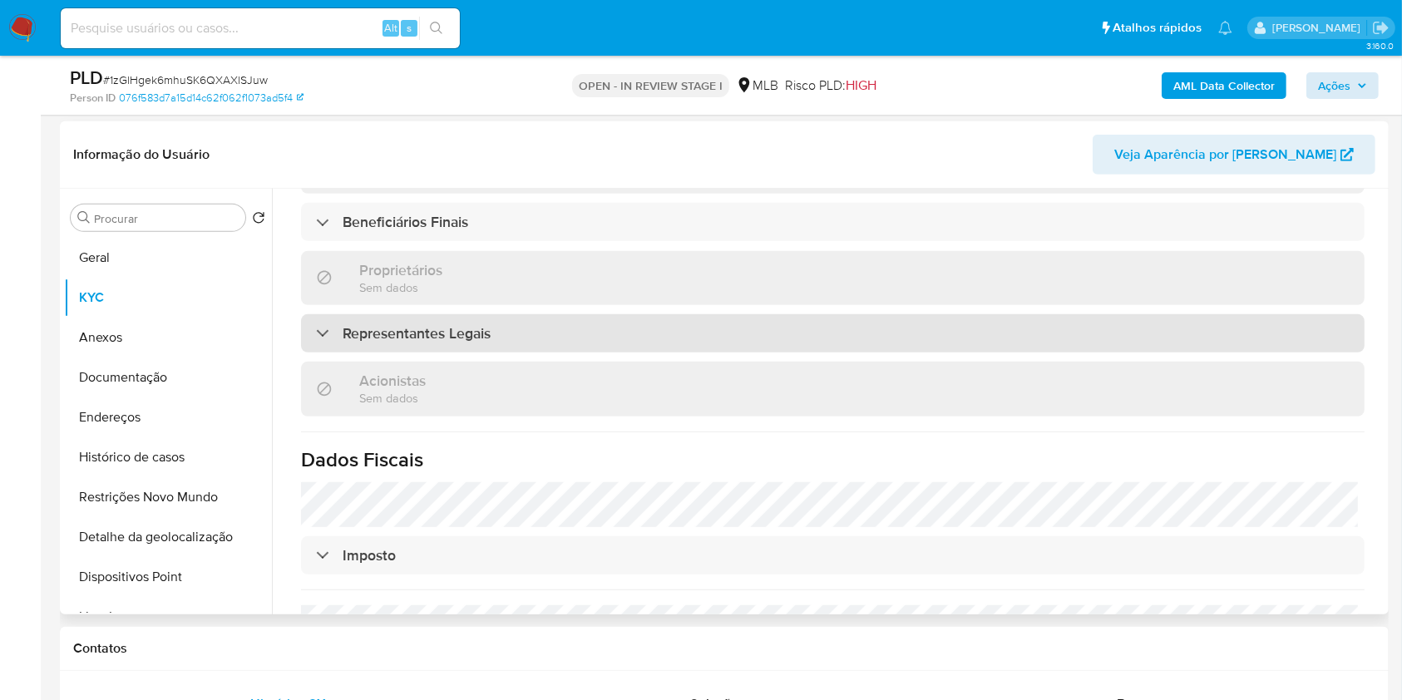
click at [576, 314] on div "Representantes Legais" at bounding box center [832, 333] width 1063 height 38
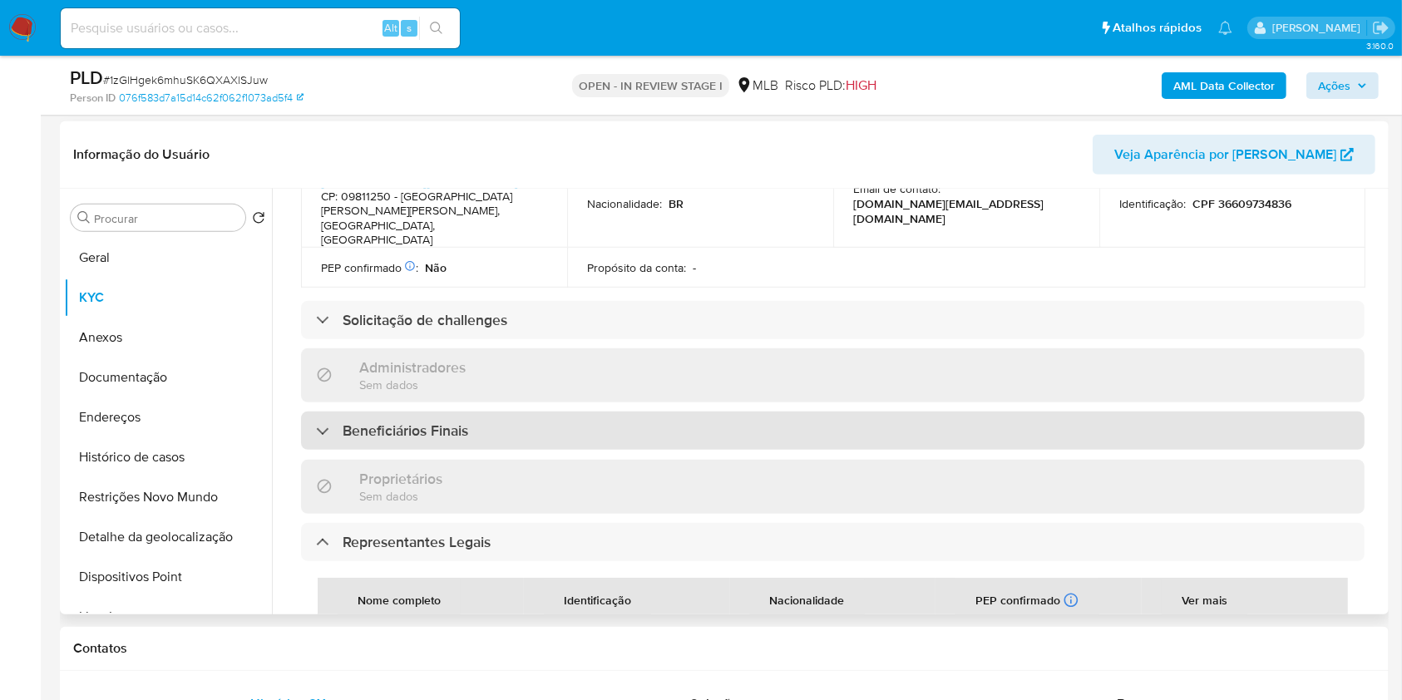
scroll to position [647, 0]
click at [529, 411] on div "Beneficiários Finais" at bounding box center [832, 430] width 1063 height 38
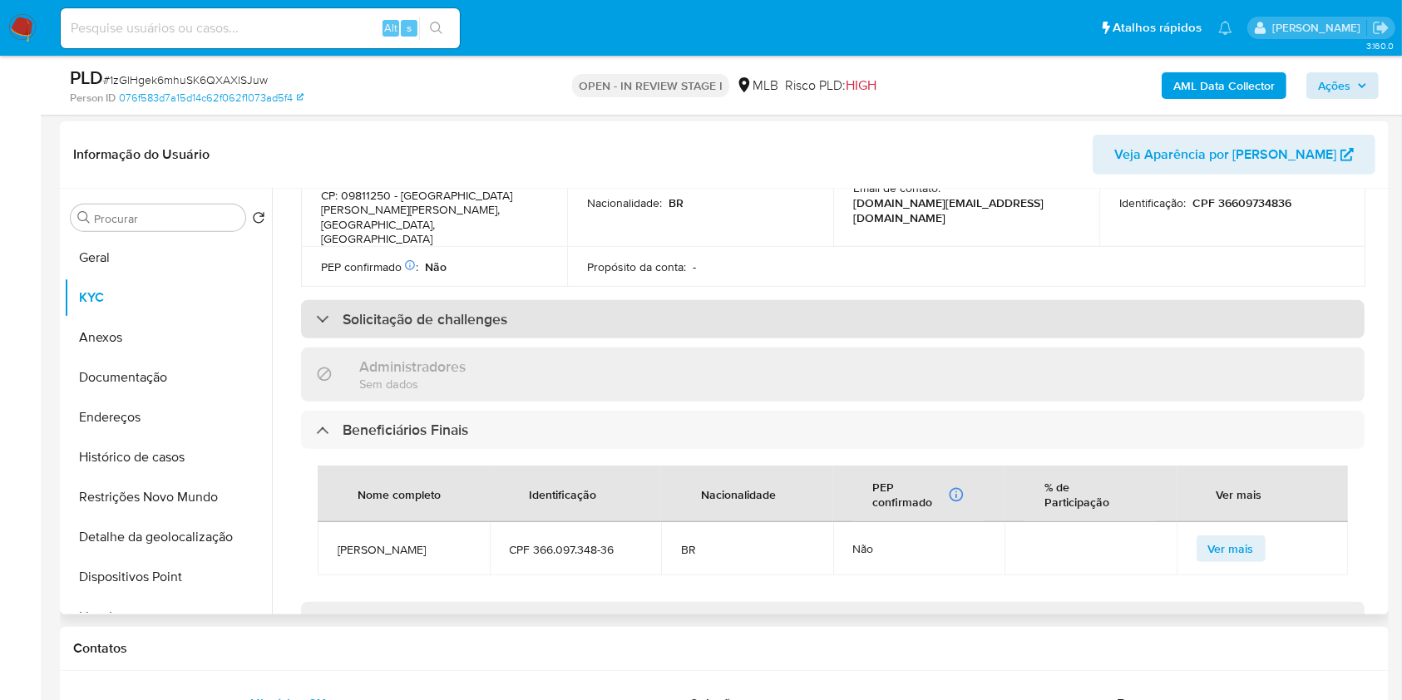
click at [548, 300] on div "Solicitação de challenges" at bounding box center [832, 319] width 1063 height 38
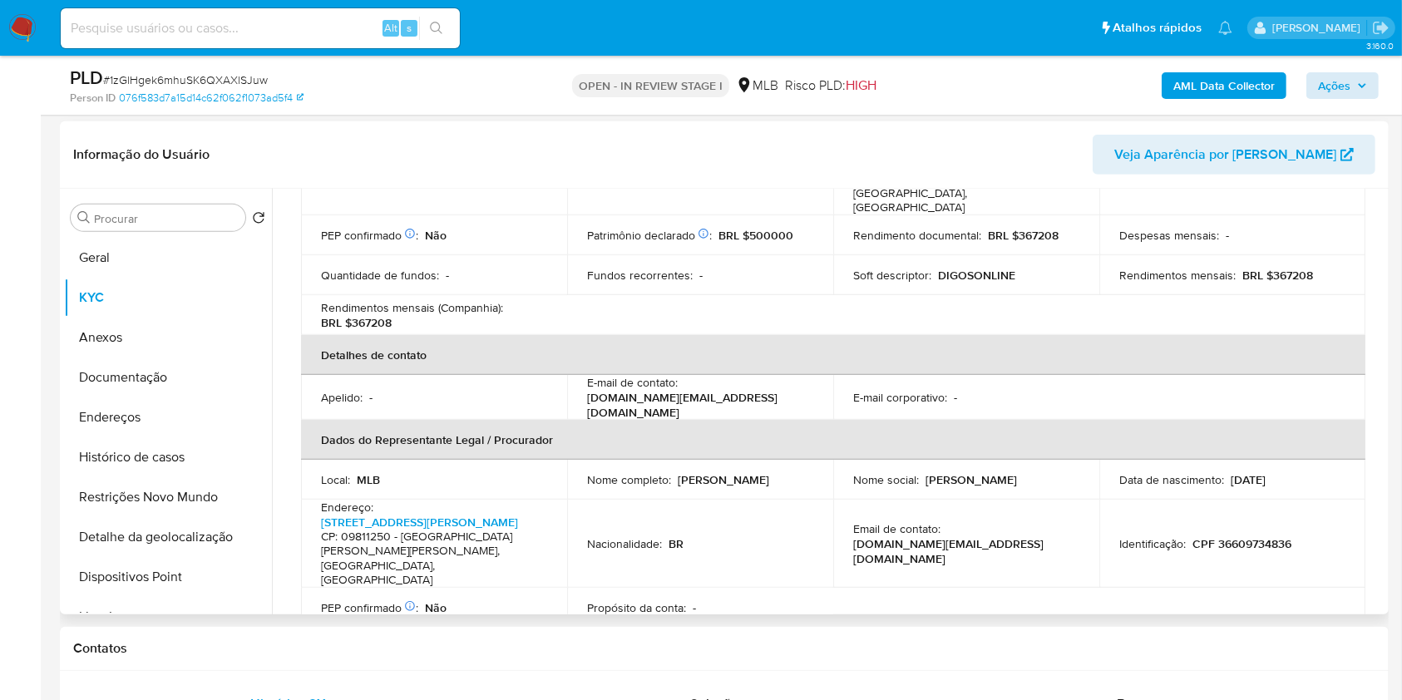
scroll to position [225, 0]
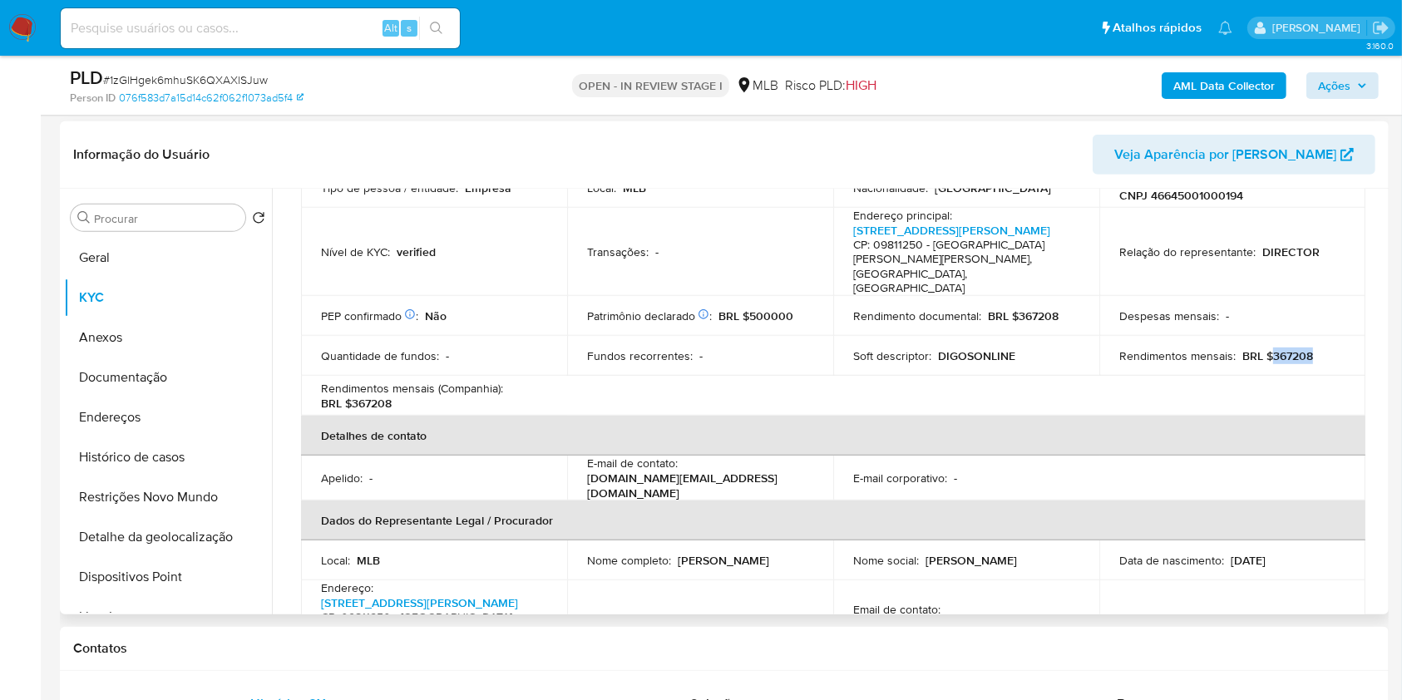
drag, startPoint x: 1265, startPoint y: 323, endPoint x: 1315, endPoint y: 323, distance: 49.9
click at [1312, 348] on div "Rendimentos mensais : BRL $367208" at bounding box center [1232, 355] width 226 height 15
copy p "367208"
click at [1358, 76] on span "Ações" at bounding box center [1342, 85] width 49 height 23
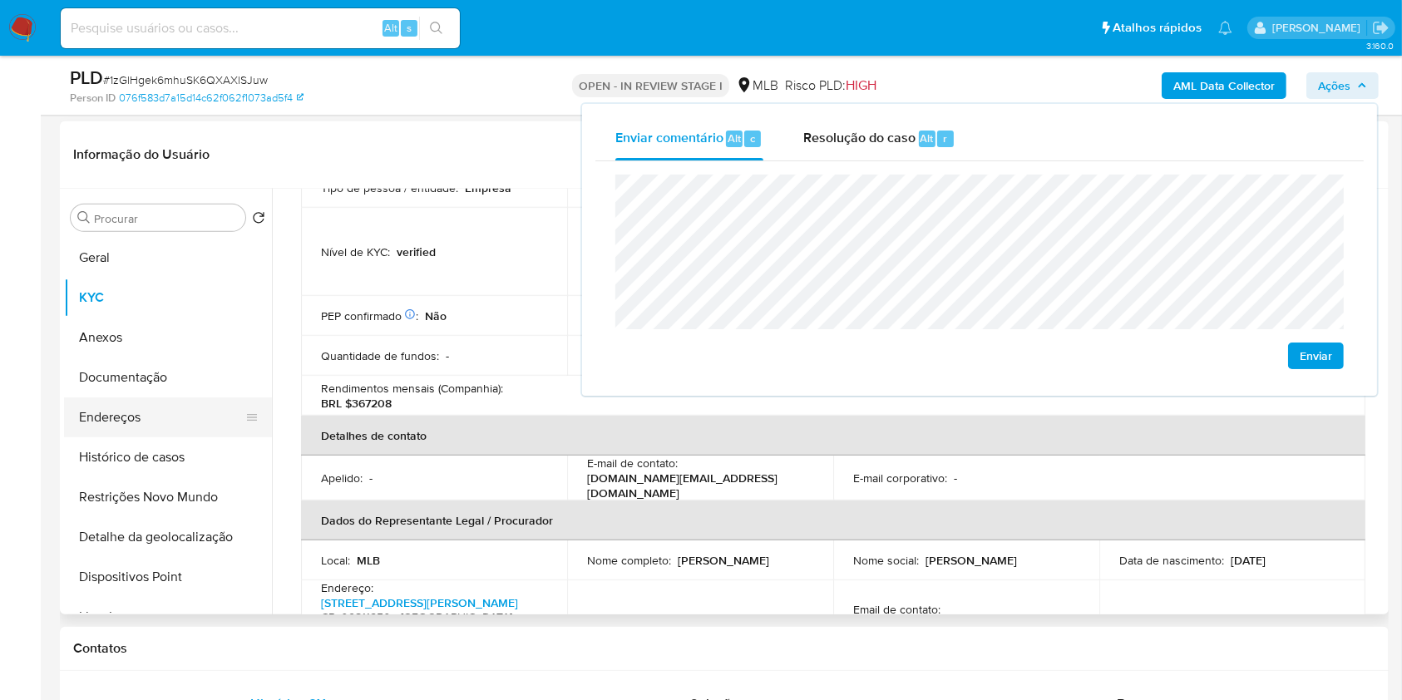
click at [133, 413] on button "Endereços" at bounding box center [161, 417] width 195 height 40
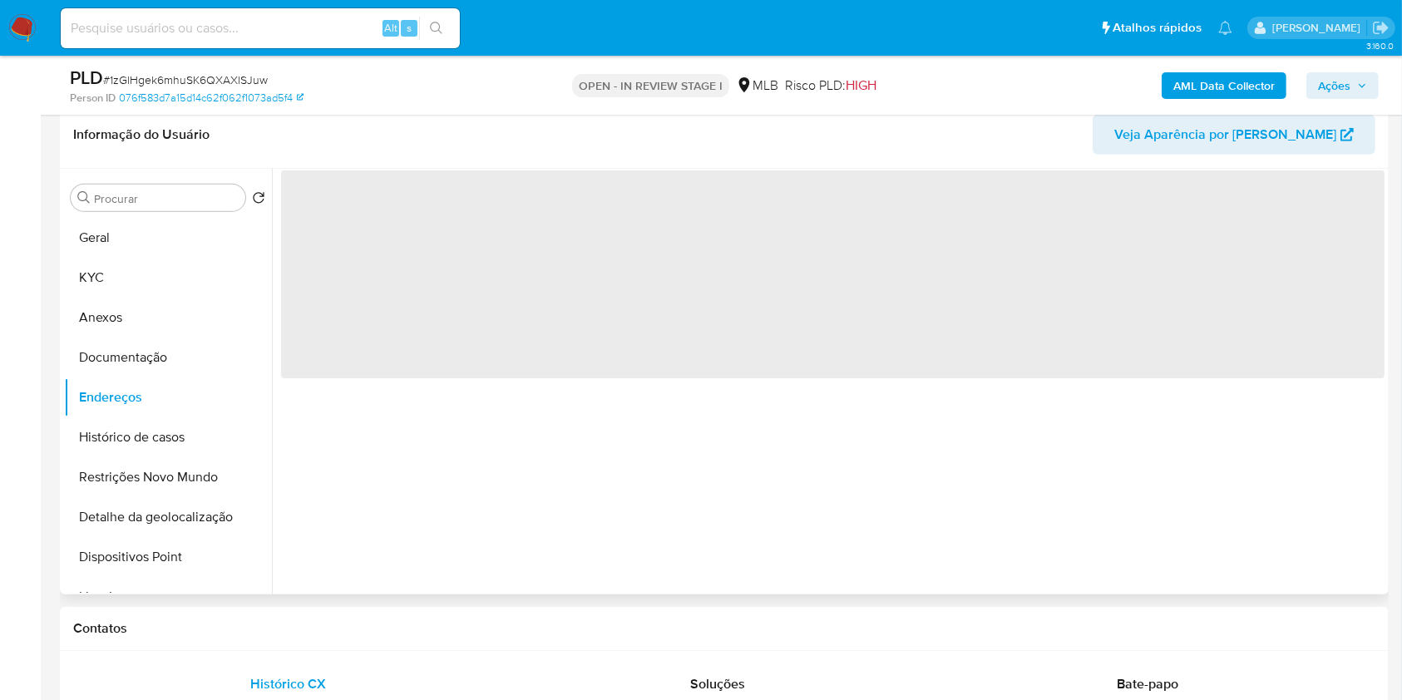
scroll to position [0, 0]
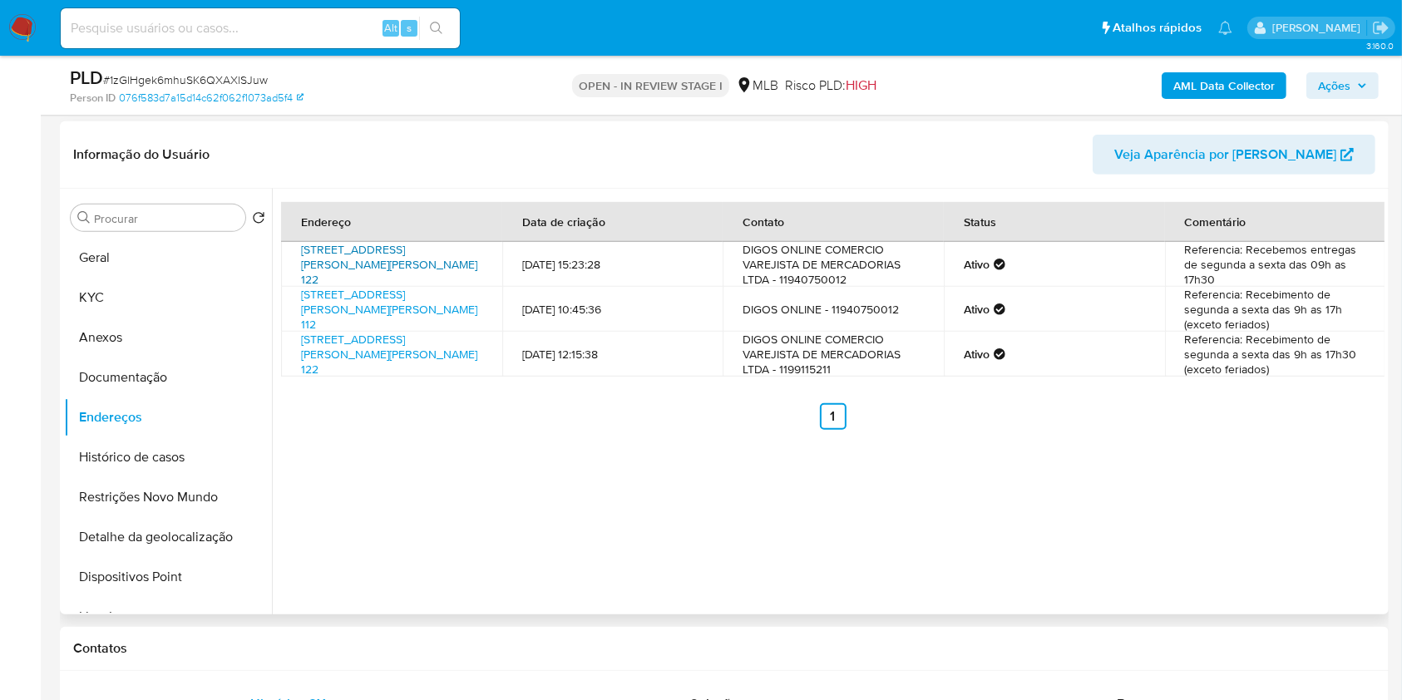
click at [352, 249] on link "Avenida Capitão Casa 122, São Bernardo Do Campo, São Paulo, 09811250, Brasil 122" at bounding box center [389, 264] width 176 height 47
click at [328, 301] on link "Avenida Capitão Casa 112, São Bernardo Do Campo, São Paulo, 09811250, Brasil 112" at bounding box center [389, 309] width 176 height 47
click at [339, 355] on link "Avenida Capitão Casa 122, São Bernardo Do Campo, São Paulo, 09811250, Brasil 122" at bounding box center [389, 354] width 176 height 47
click at [192, 367] on button "Documentação" at bounding box center [161, 377] width 195 height 40
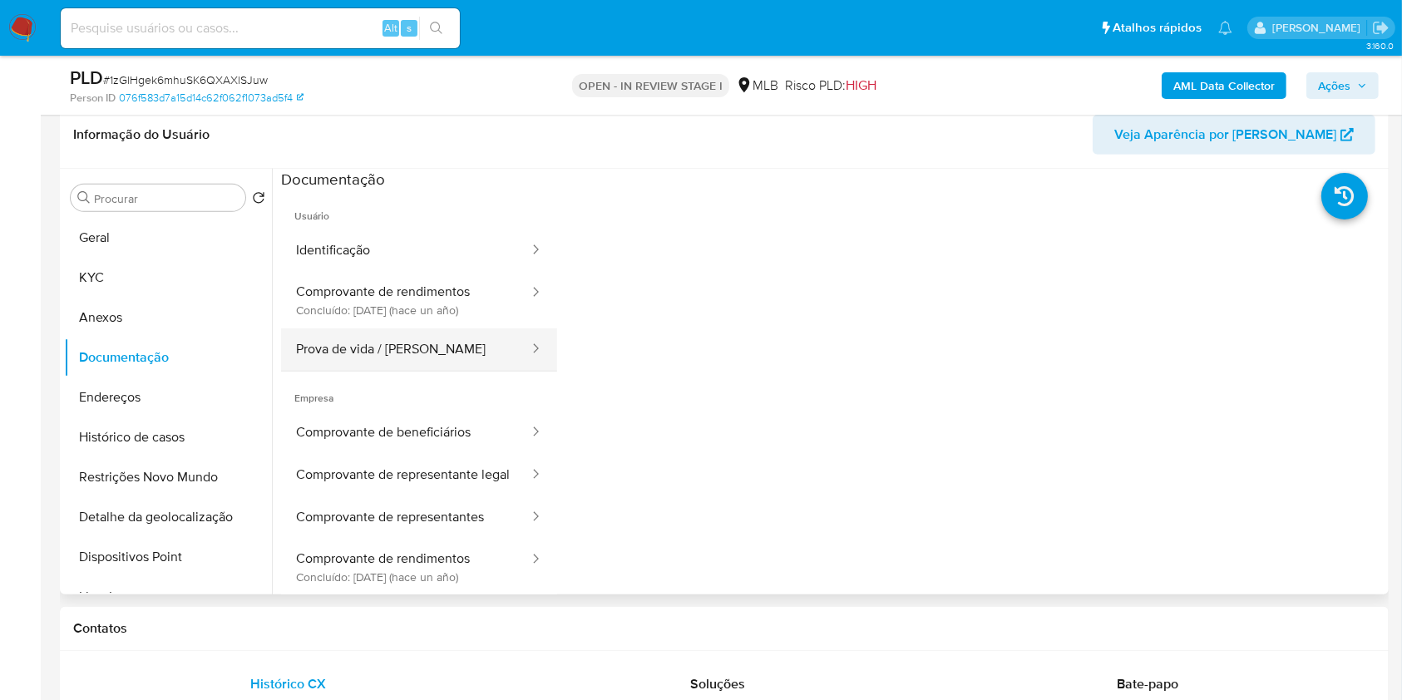
click at [443, 343] on button "Prova de vida / Selfie" at bounding box center [405, 349] width 249 height 42
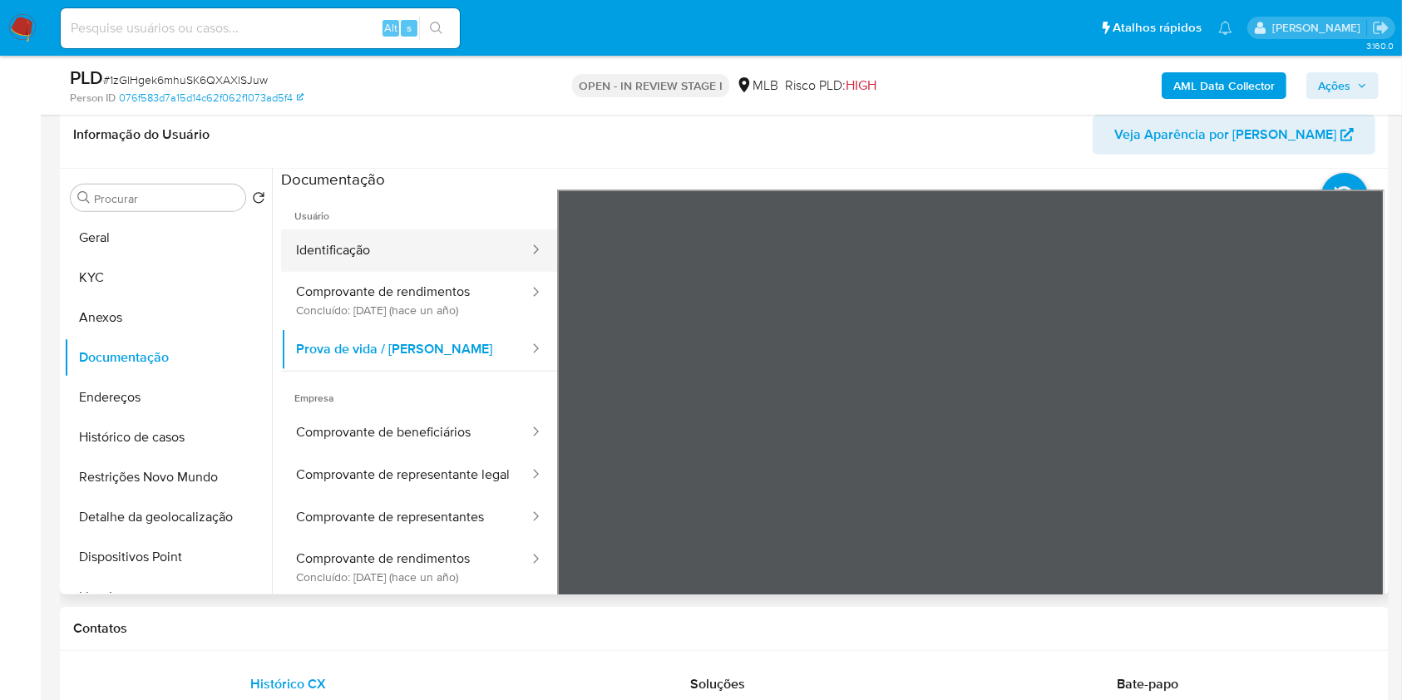
click at [385, 241] on button "Identificação" at bounding box center [405, 250] width 249 height 42
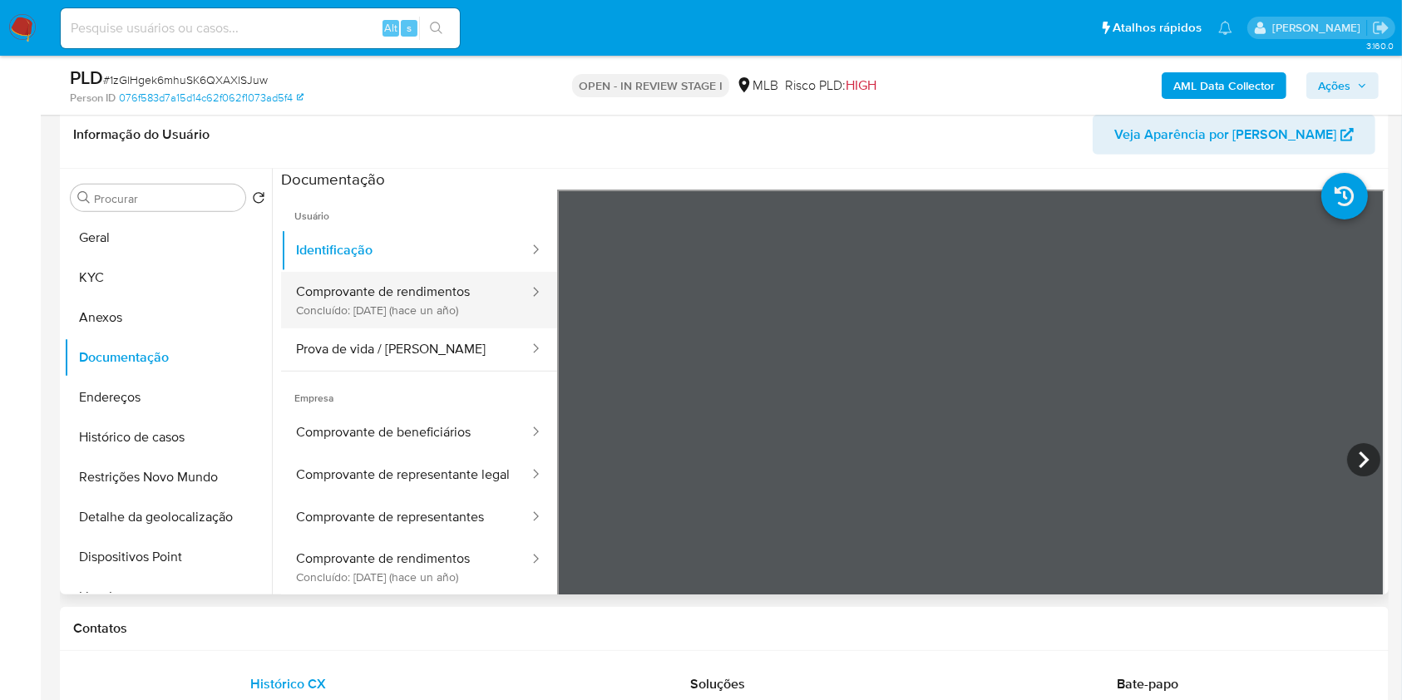
click at [431, 288] on button "Comprovante de rendimentos Concluído: 10/07/2024 (hace un año)" at bounding box center [405, 300] width 249 height 57
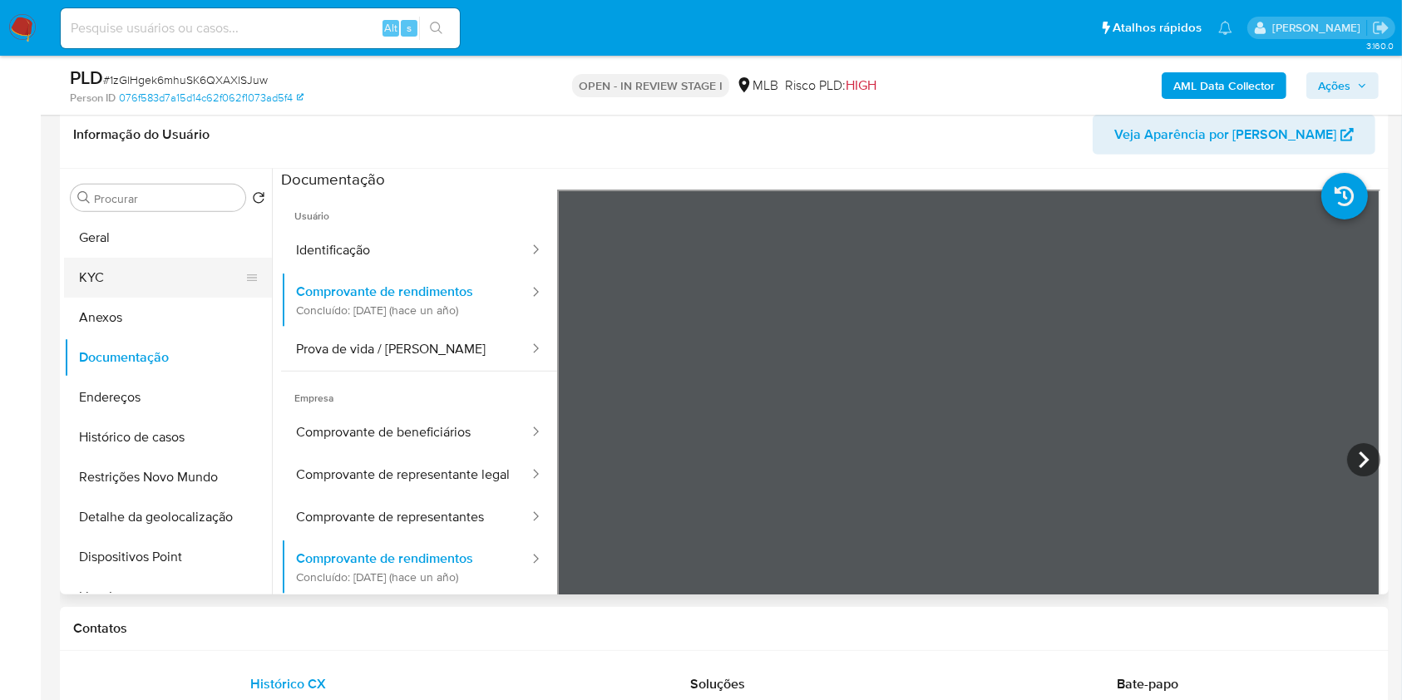
click at [89, 271] on button "KYC" at bounding box center [161, 278] width 195 height 40
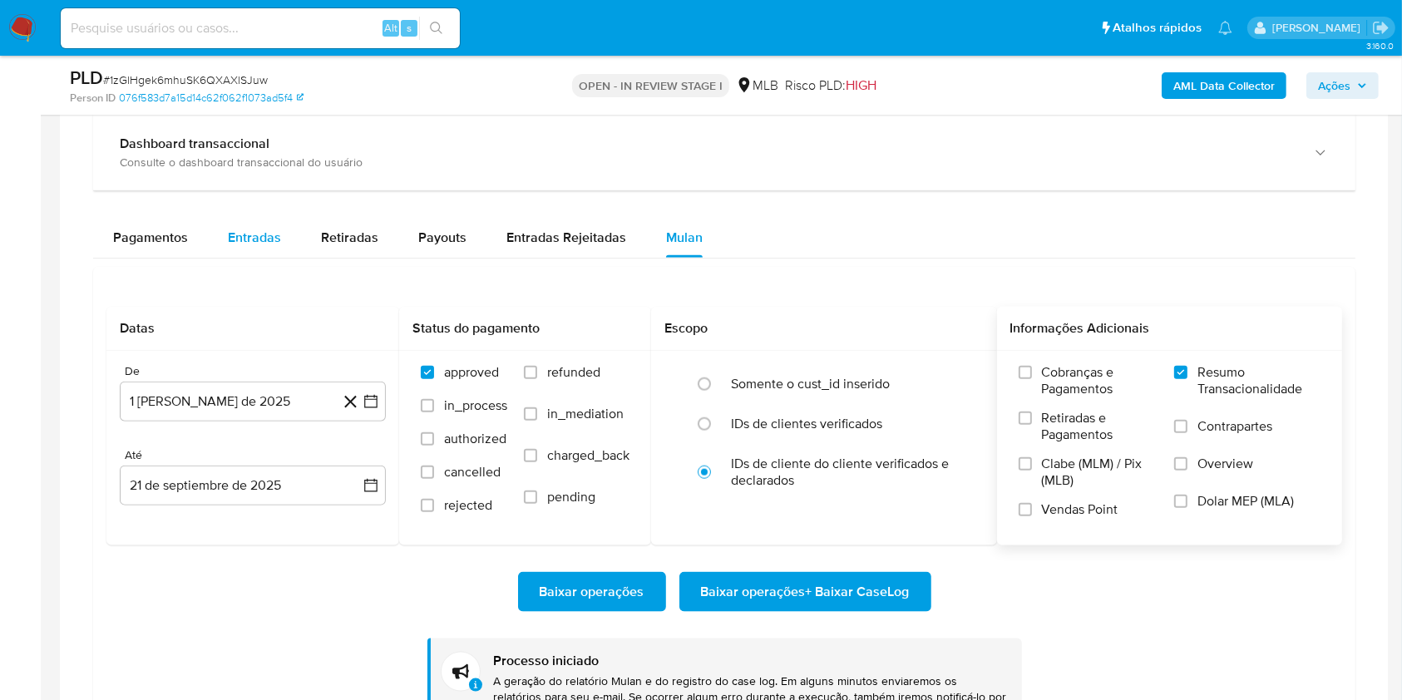
scroll to position [1837, 0]
click at [254, 254] on div "Entradas" at bounding box center [254, 237] width 53 height 40
select select "10"
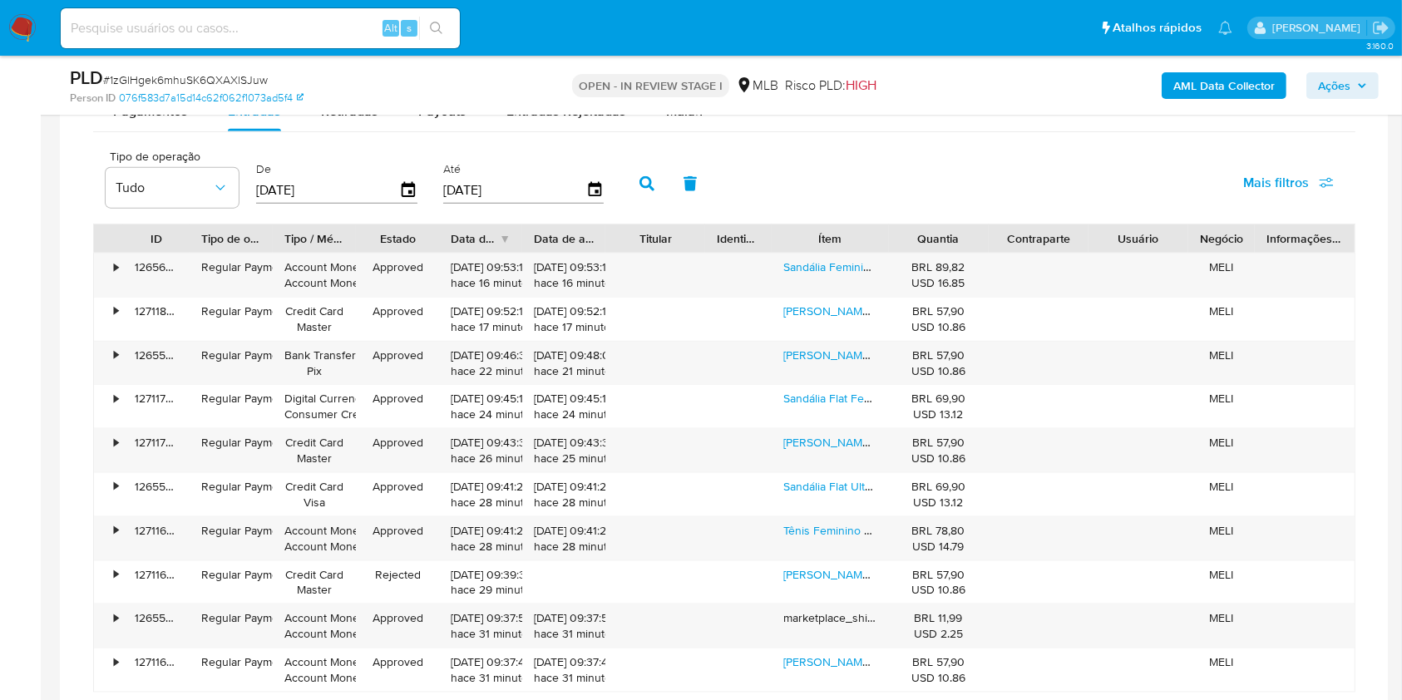
scroll to position [1964, 0]
click at [845, 263] on link "Sandália Feminina Salto Médio Moda Casual Conforto Original" at bounding box center [962, 266] width 359 height 17
click at [838, 526] on link "Tênis Feminino Moda Diária Casual Conforto Original" at bounding box center [939, 529] width 313 height 17
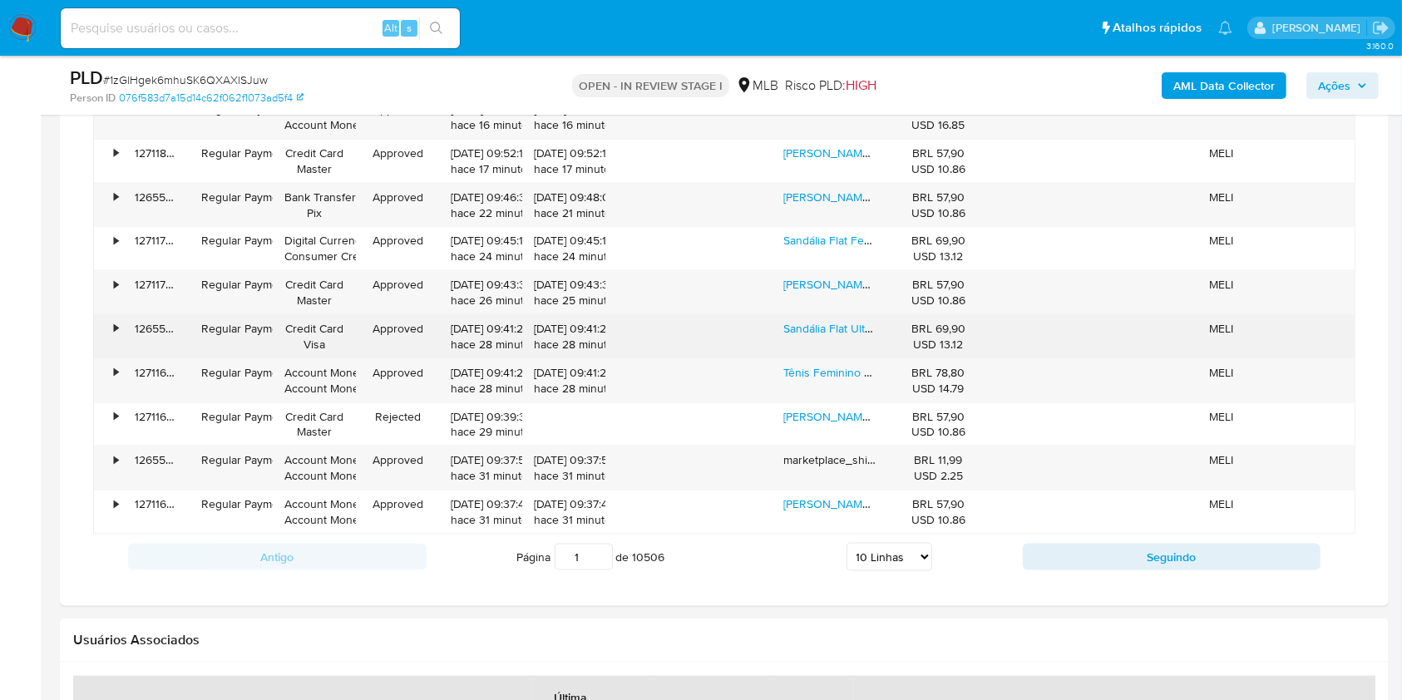
scroll to position [2123, 0]
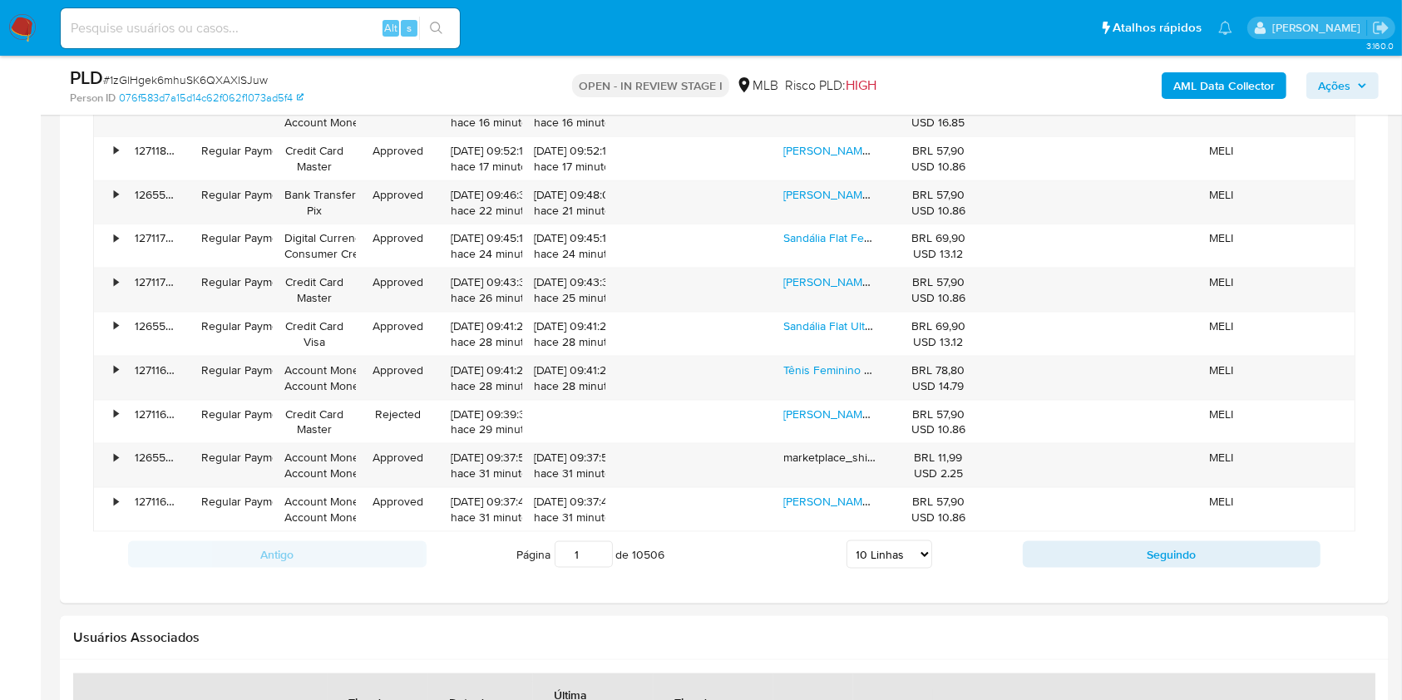
click at [1361, 79] on span "Ações" at bounding box center [1342, 85] width 49 height 23
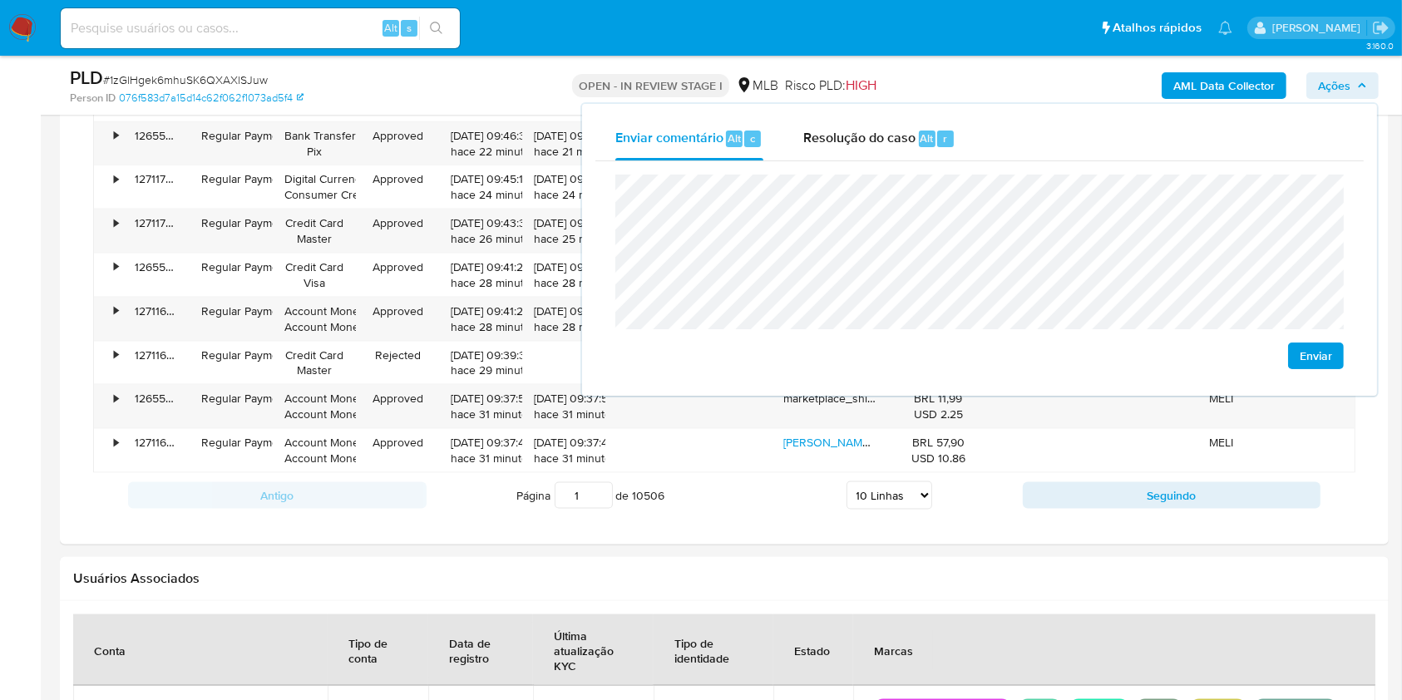
scroll to position [2192, 0]
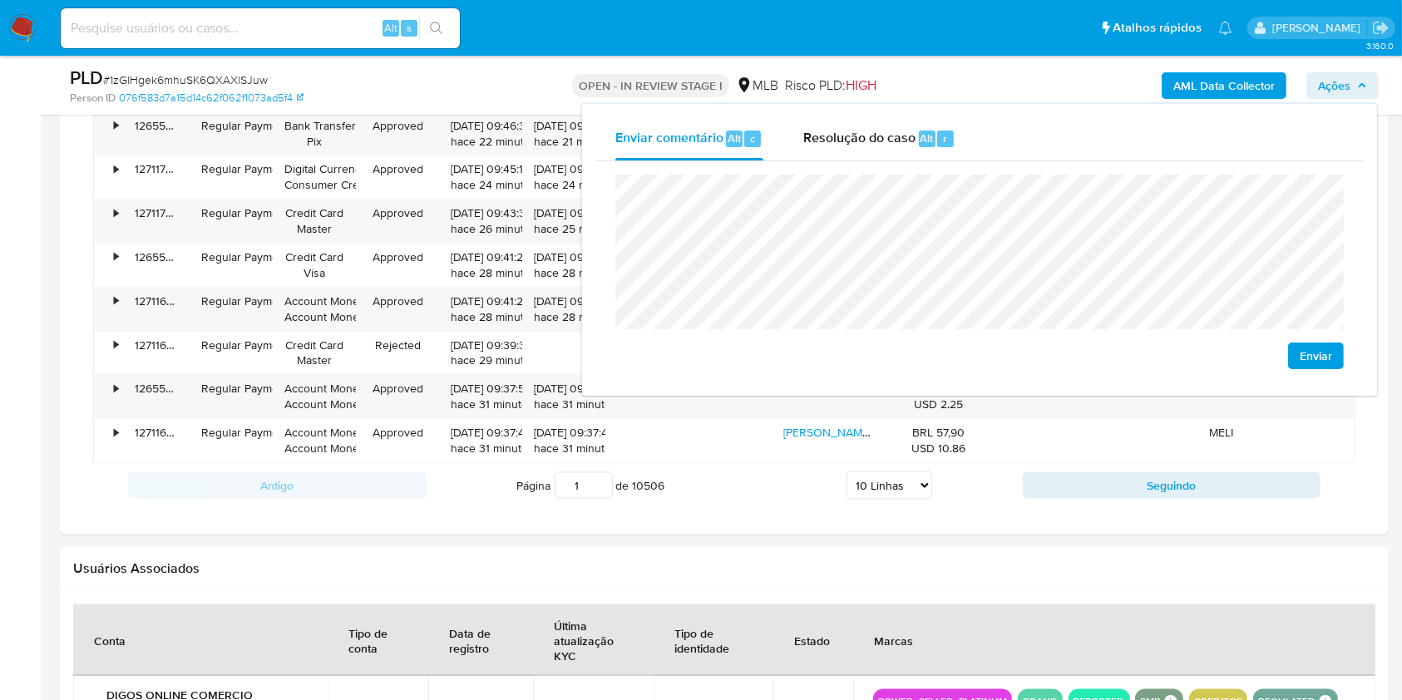
click at [1328, 84] on span "Ações" at bounding box center [1334, 85] width 32 height 27
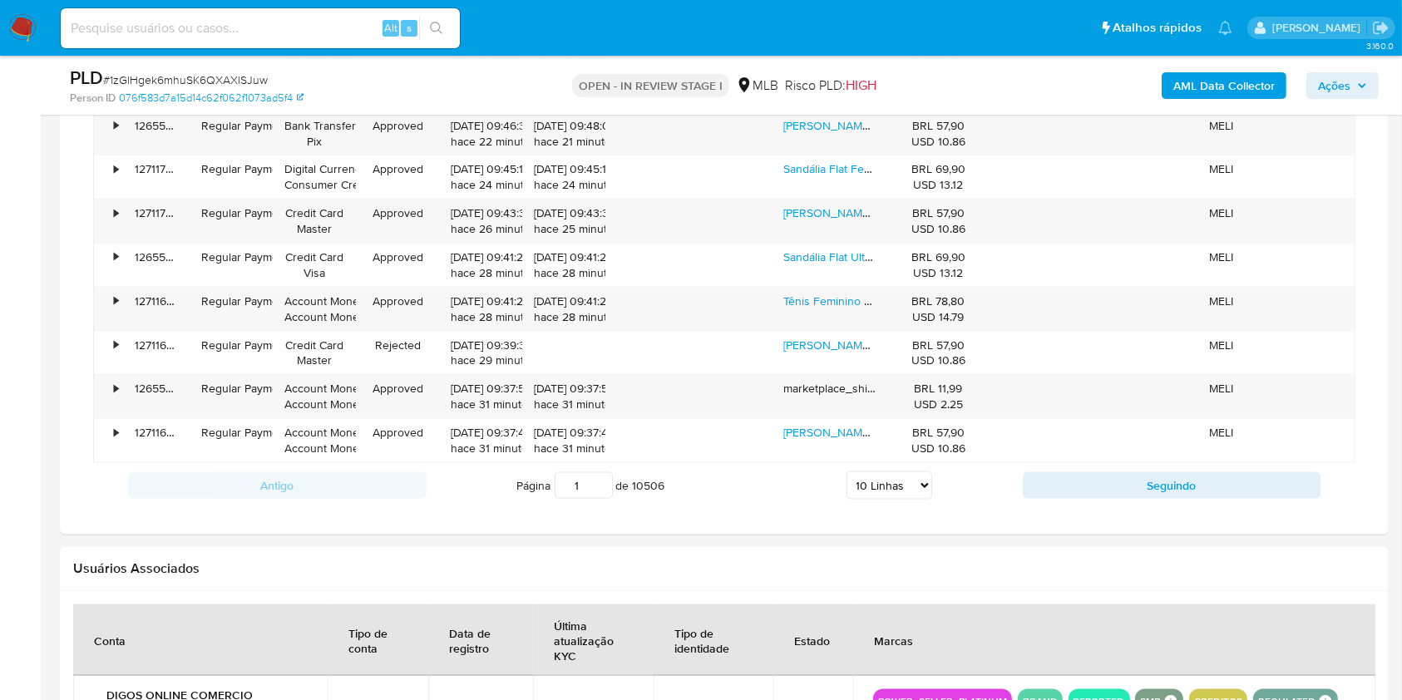
drag, startPoint x: 884, startPoint y: 477, endPoint x: 877, endPoint y: 491, distance: 15.6
click at [884, 477] on select "5 Linhas 10 Linhas 20 Linhas 25 Linhas 50 Linhas 100 Linhas" at bounding box center [889, 485] width 86 height 28
select select "100"
click at [846, 471] on select "5 Linhas 10 Linhas 20 Linhas 25 Linhas 50 Linhas 100 Linhas" at bounding box center [889, 485] width 86 height 28
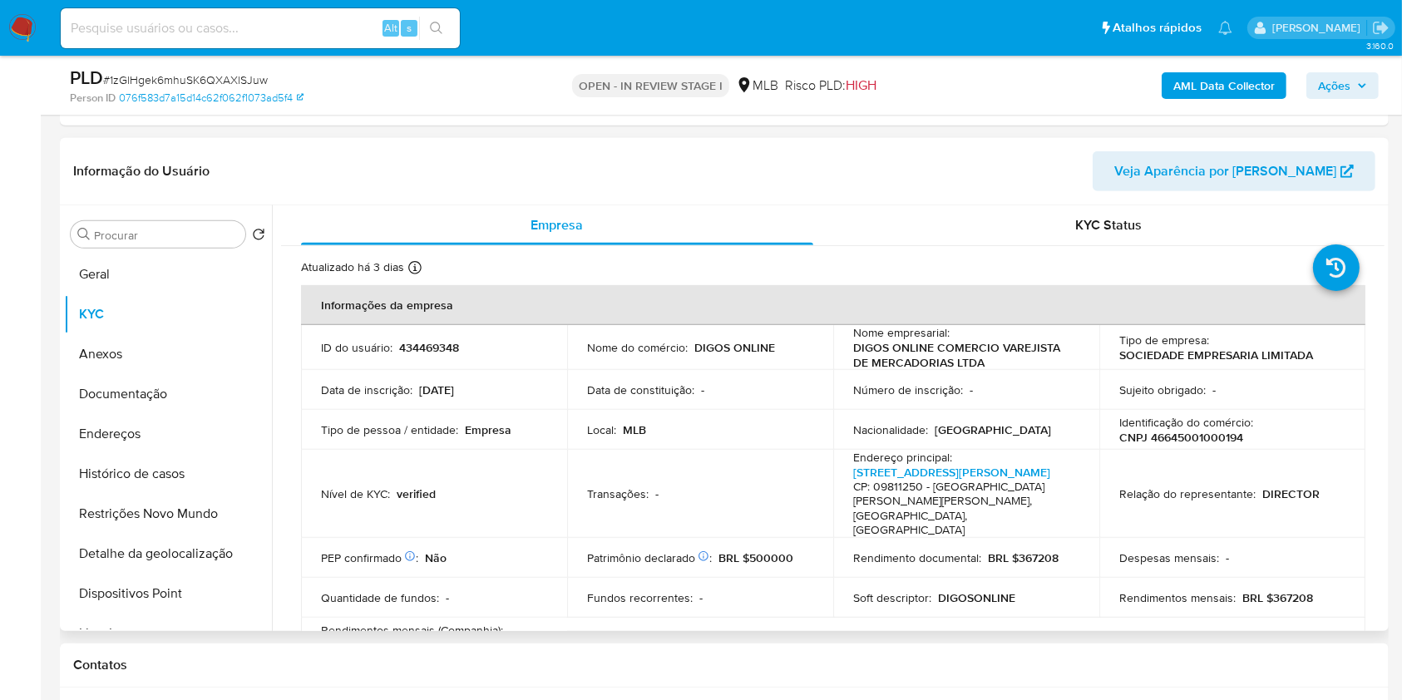
scroll to position [765, 0]
click at [155, 267] on button "Geral" at bounding box center [161, 275] width 195 height 40
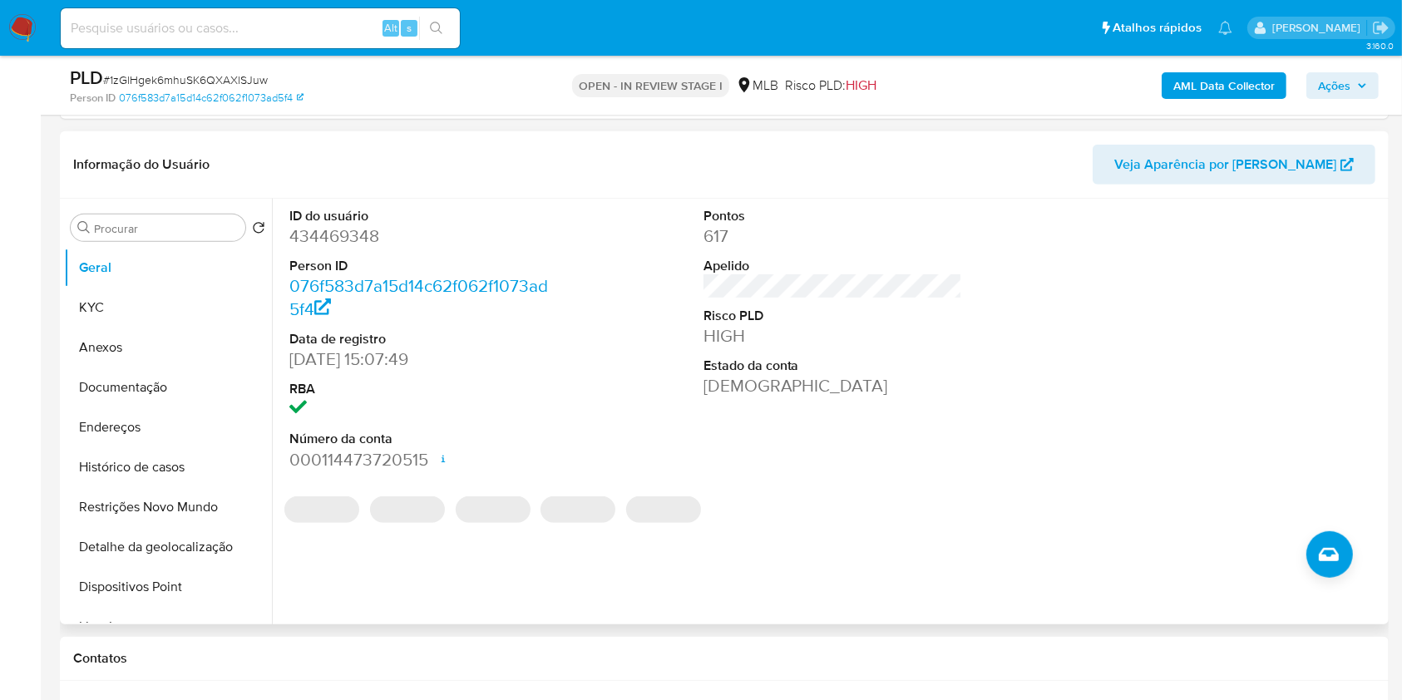
scroll to position [773, 0]
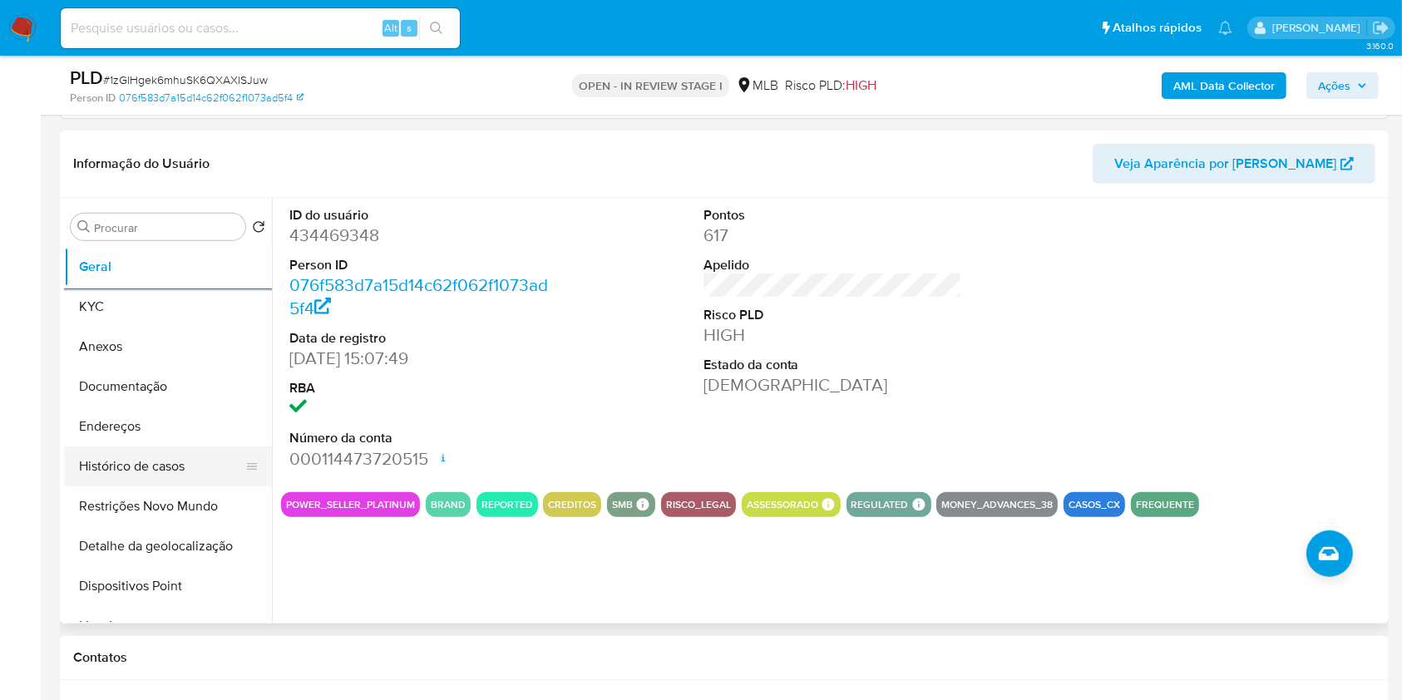
click at [171, 462] on button "Histórico de casos" at bounding box center [161, 466] width 195 height 40
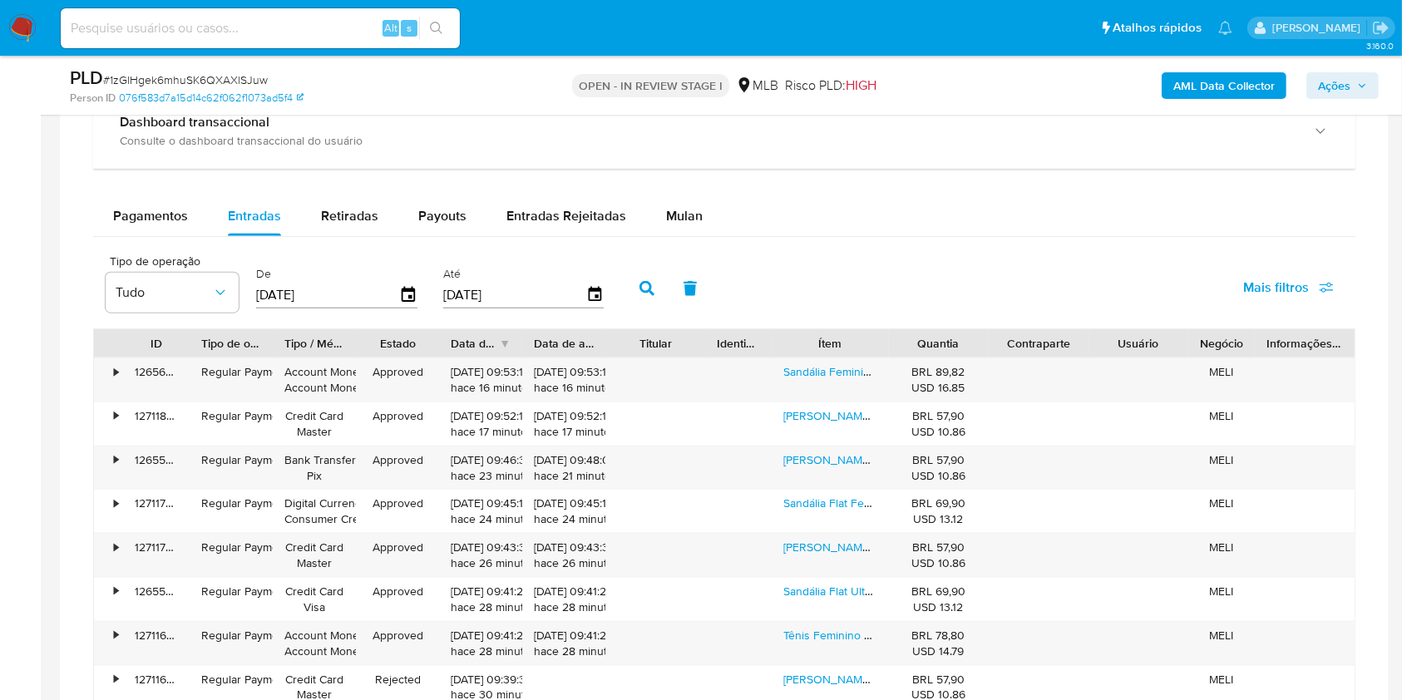
scroll to position [1822, 0]
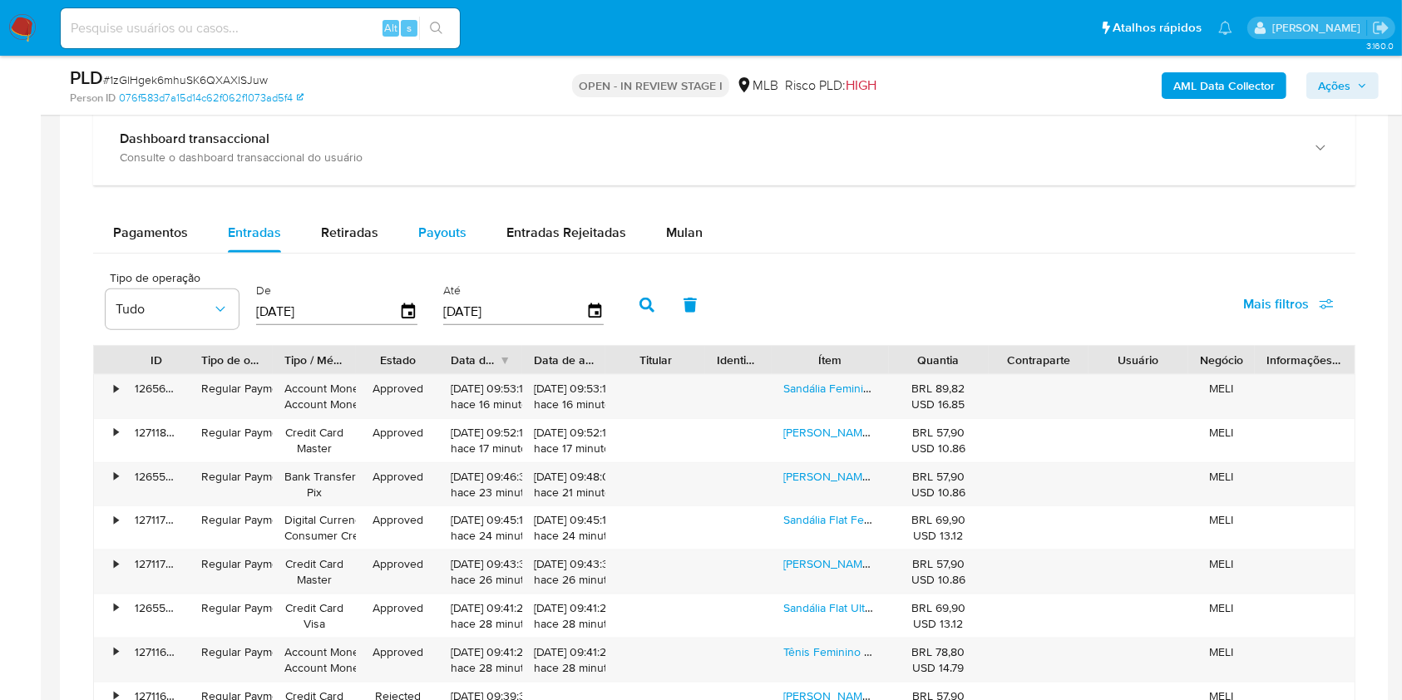
click at [443, 227] on span "Payouts" at bounding box center [442, 232] width 48 height 19
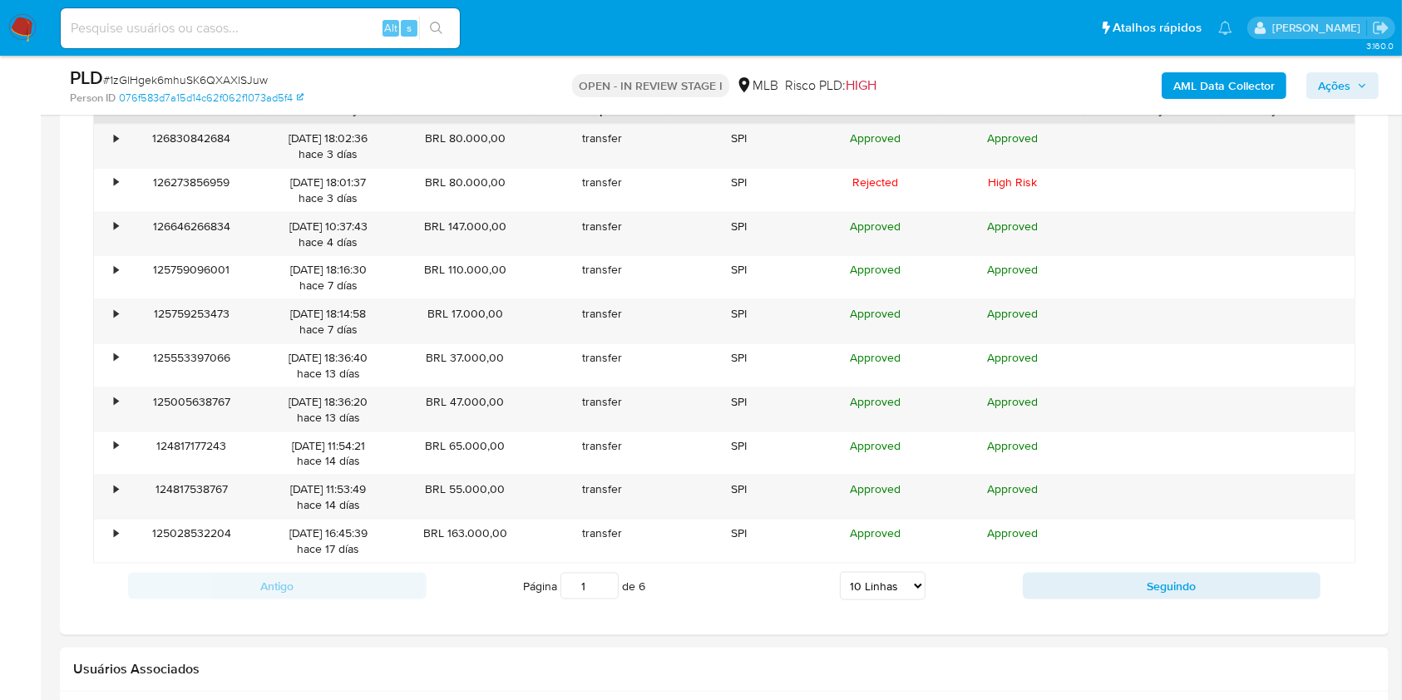
scroll to position [2075, 0]
click at [853, 581] on select "5 Linhas 10 Linhas 20 Linhas 25 Linhas 50 Linhas 100 Linhas" at bounding box center [883, 583] width 86 height 28
click at [865, 569] on select "5 Linhas 10 Linhas 20 Linhas 25 Linhas 50 Linhas 100 Linhas" at bounding box center [883, 583] width 86 height 28
click at [860, 577] on select "5 Linhas 10 Linhas 20 Linhas 25 Linhas 50 Linhas 100 Linhas" at bounding box center [883, 583] width 86 height 28
select select "100"
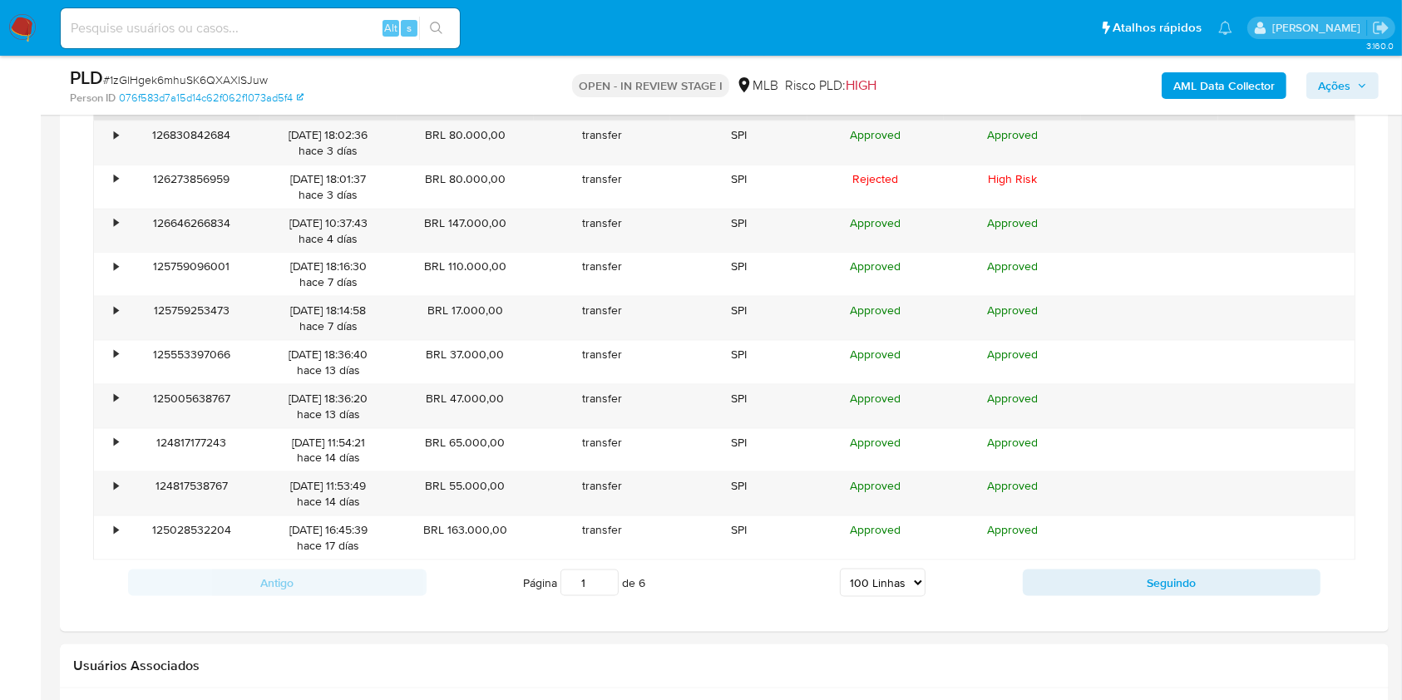
click at [840, 569] on select "5 Linhas 10 Linhas 20 Linhas 25 Linhas 50 Linhas 100 Linhas" at bounding box center [883, 583] width 86 height 28
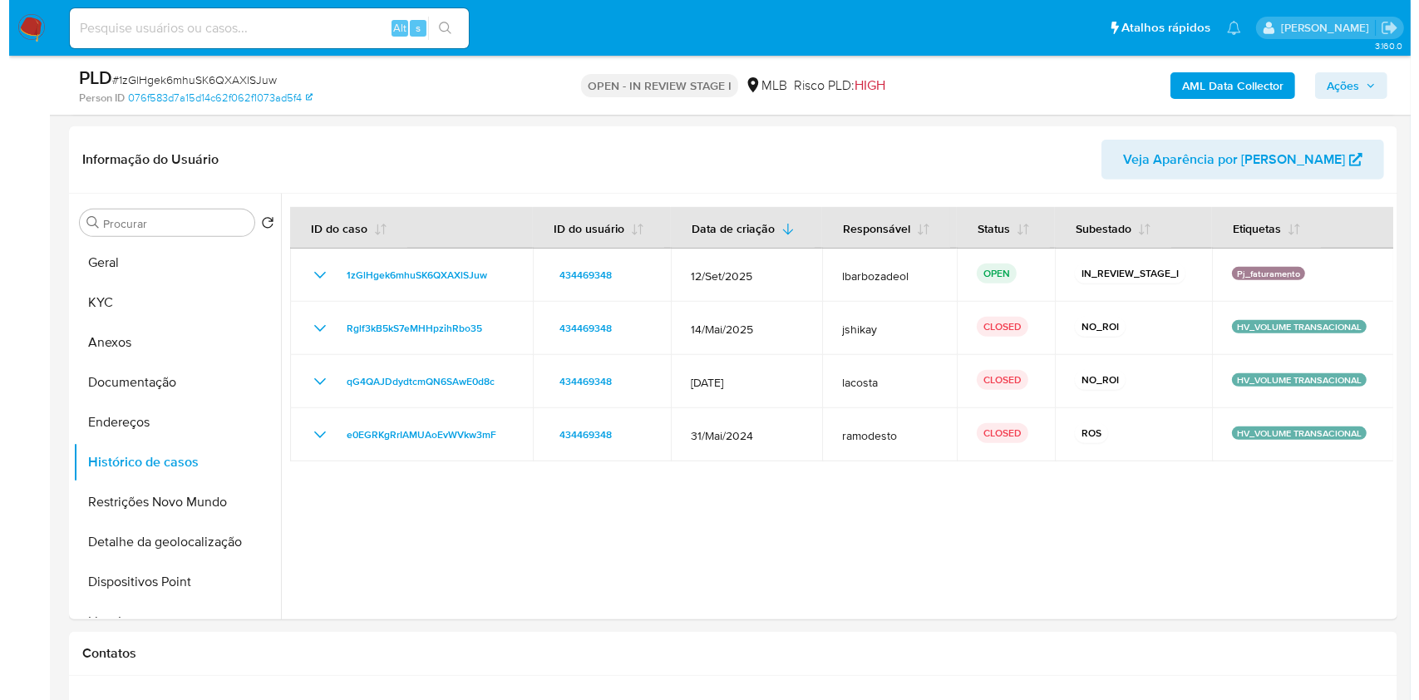
scroll to position [733, 0]
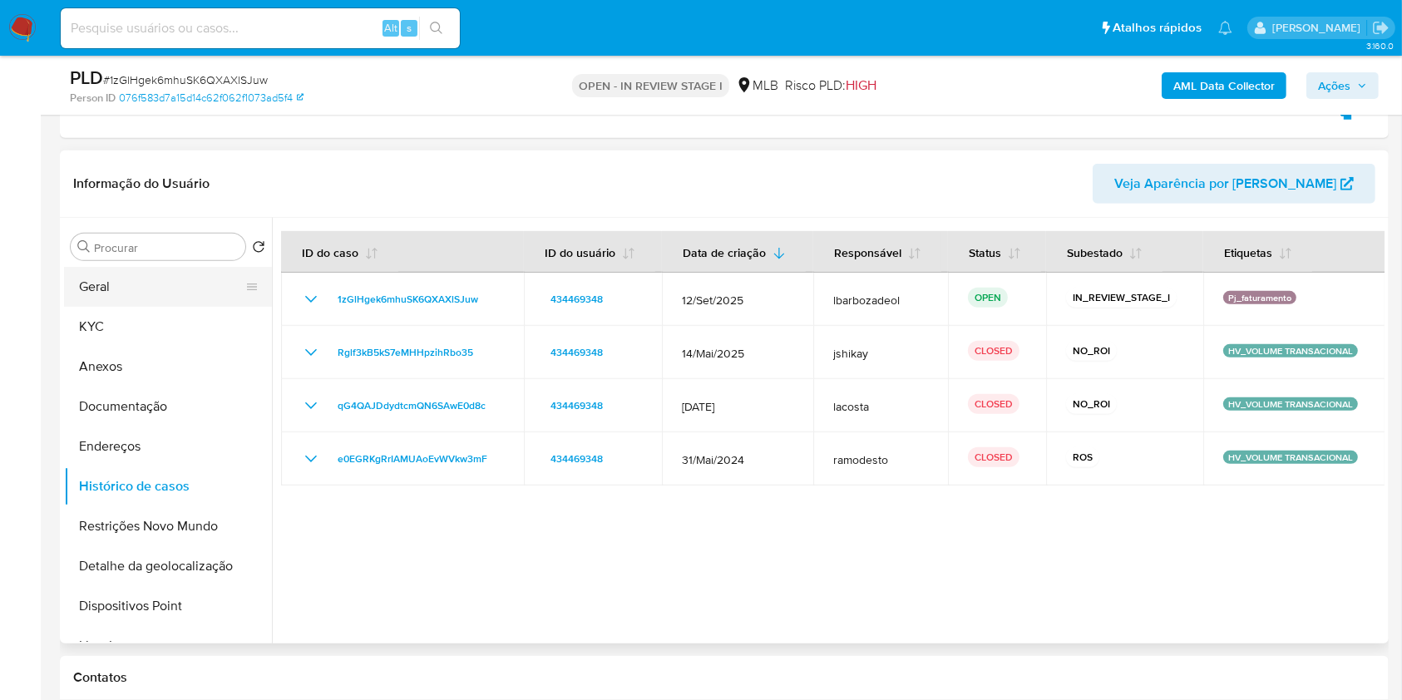
click at [156, 290] on button "Geral" at bounding box center [161, 287] width 195 height 40
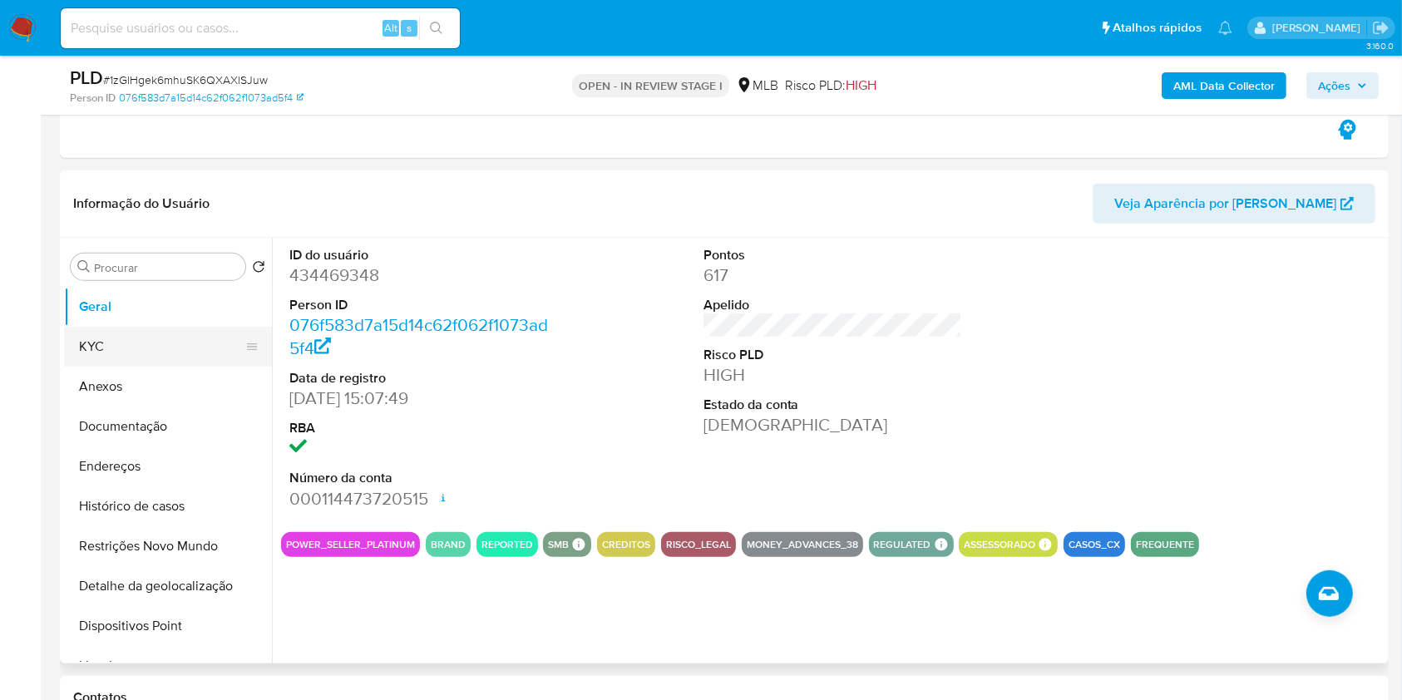
click at [120, 345] on button "KYC" at bounding box center [161, 347] width 195 height 40
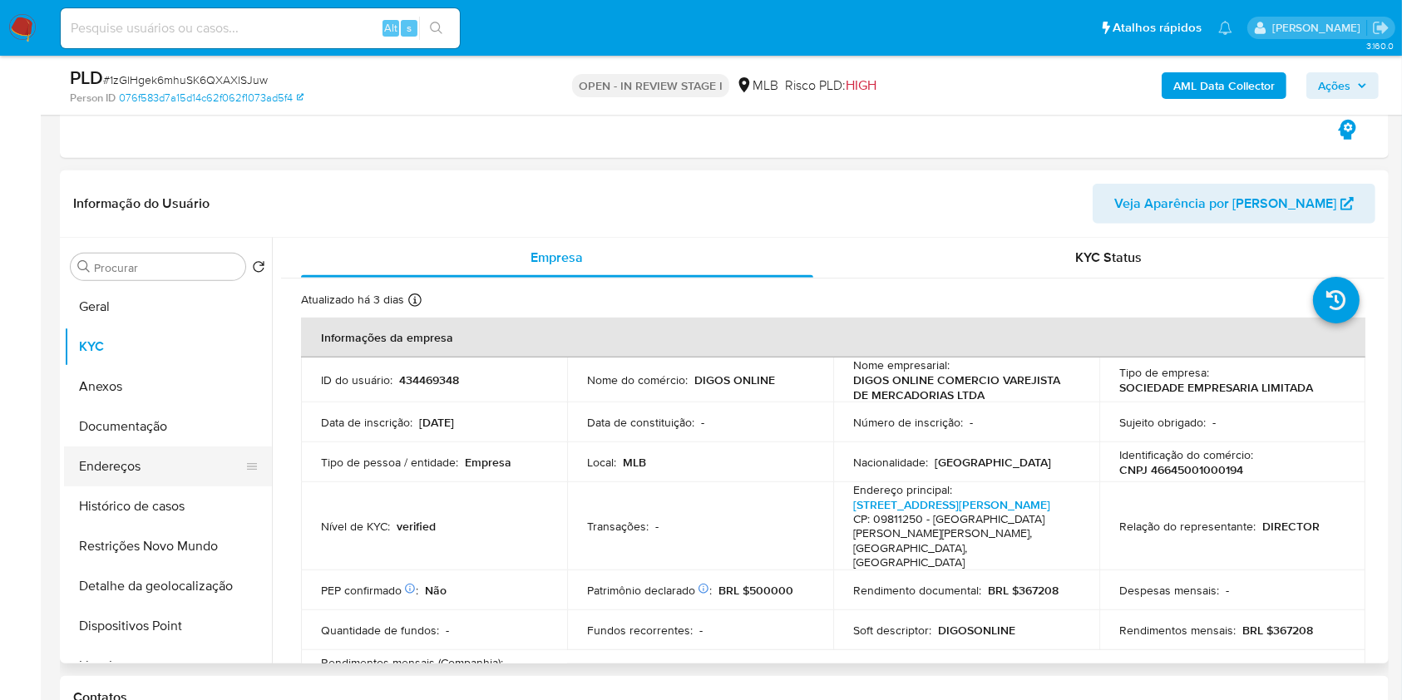
click at [180, 482] on button "Endereços" at bounding box center [161, 466] width 195 height 40
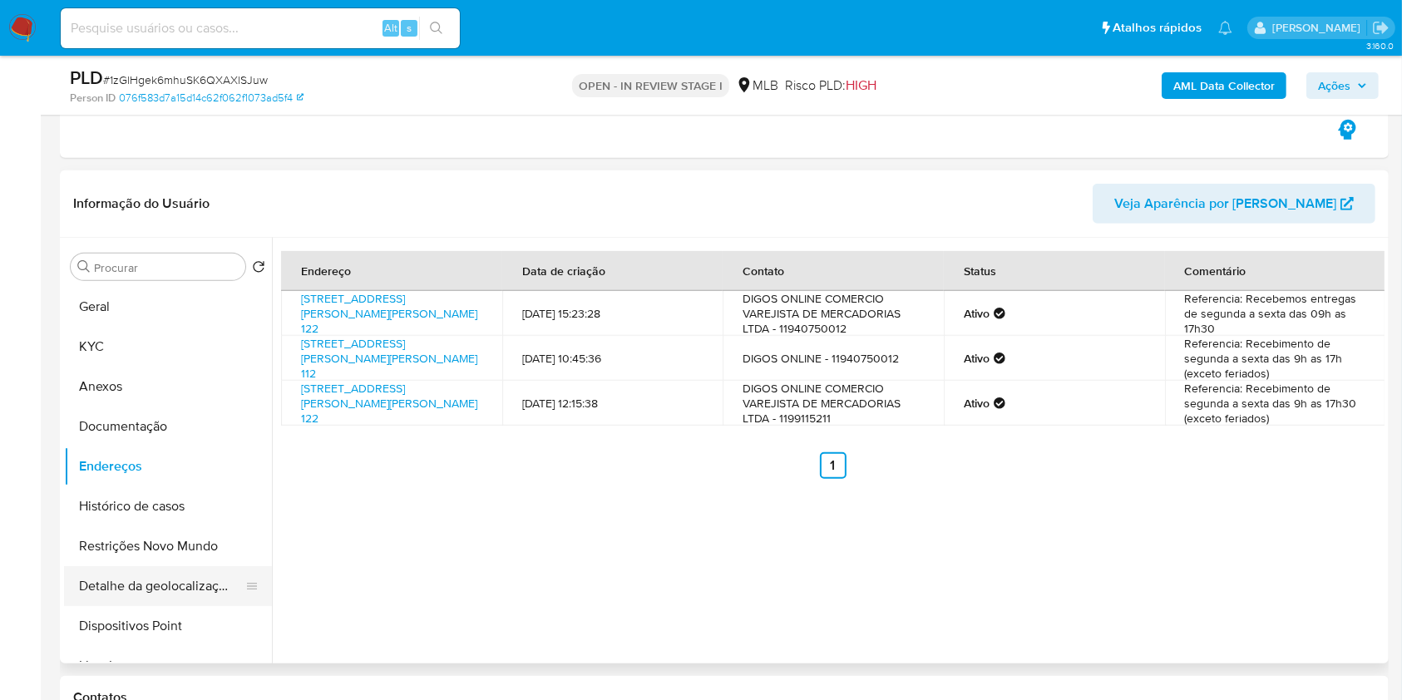
click at [195, 580] on button "Detalhe da geolocalização" at bounding box center [161, 586] width 195 height 40
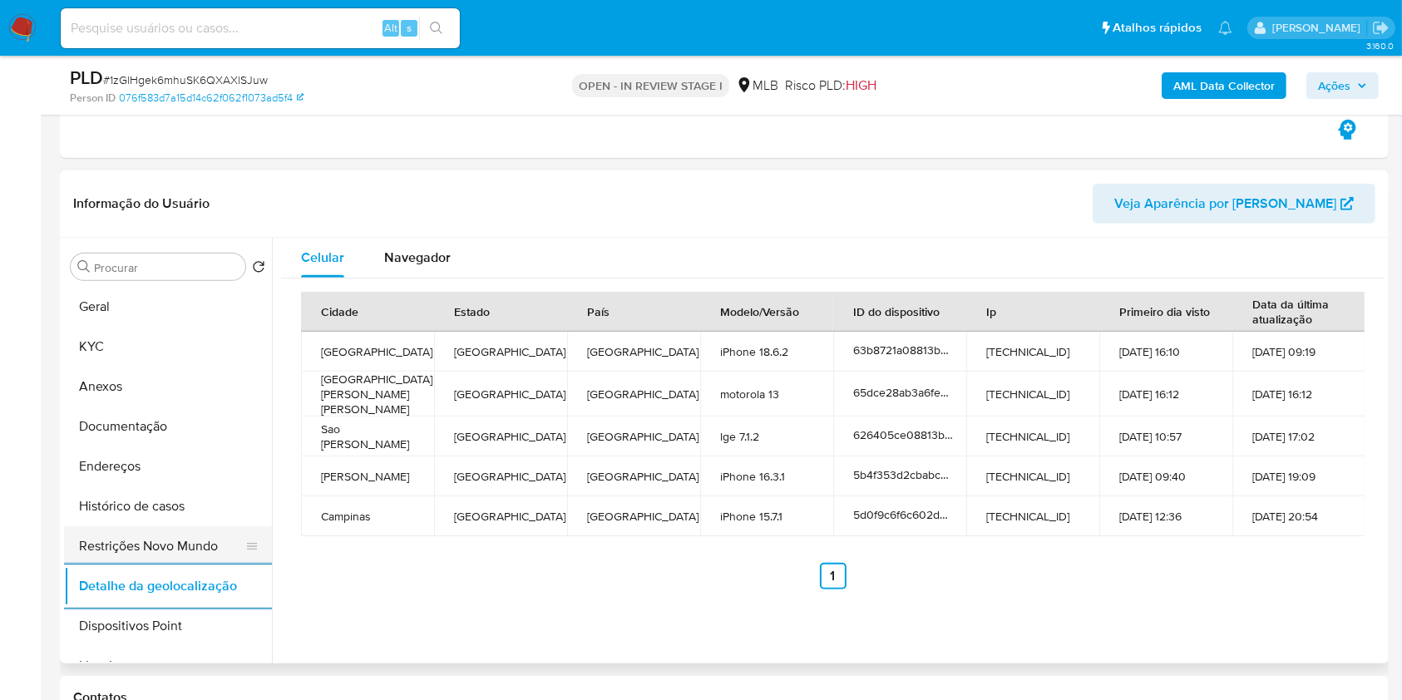
click at [177, 542] on button "Restrições Novo Mundo" at bounding box center [161, 546] width 195 height 40
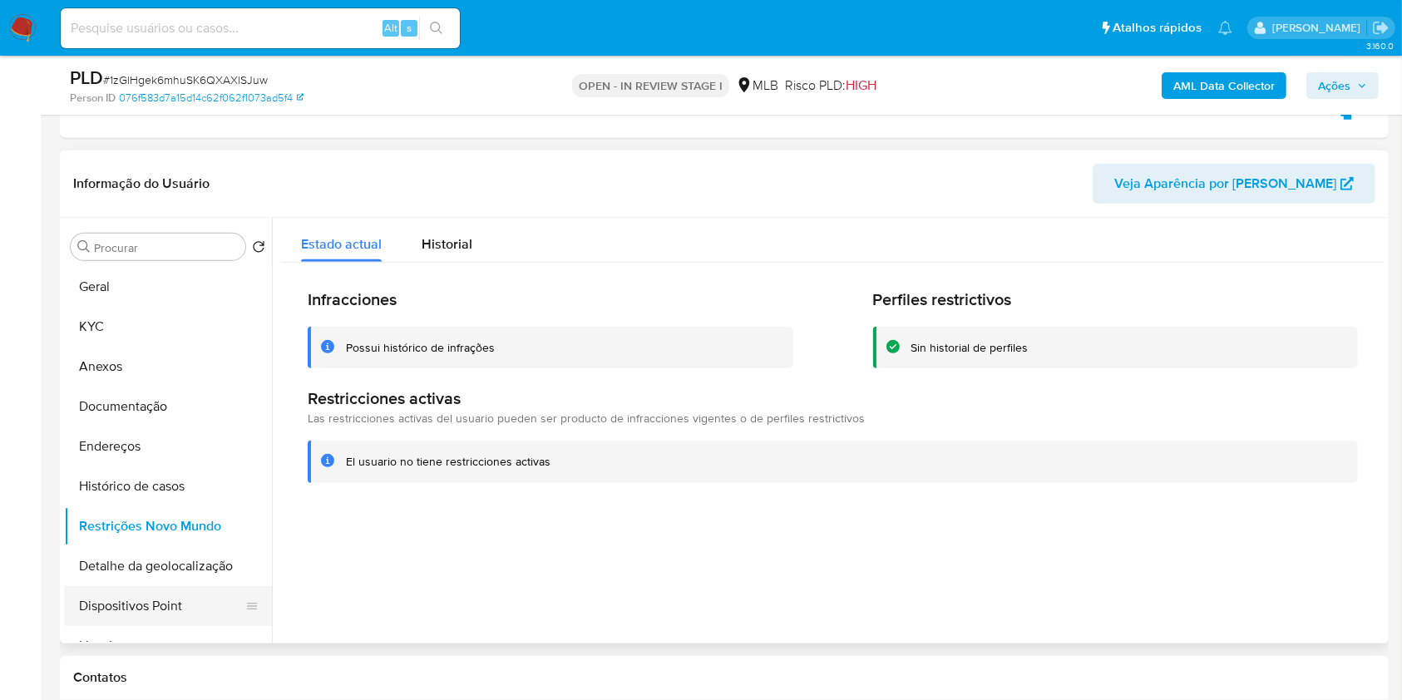
click at [182, 606] on button "Dispositivos Point" at bounding box center [161, 606] width 195 height 40
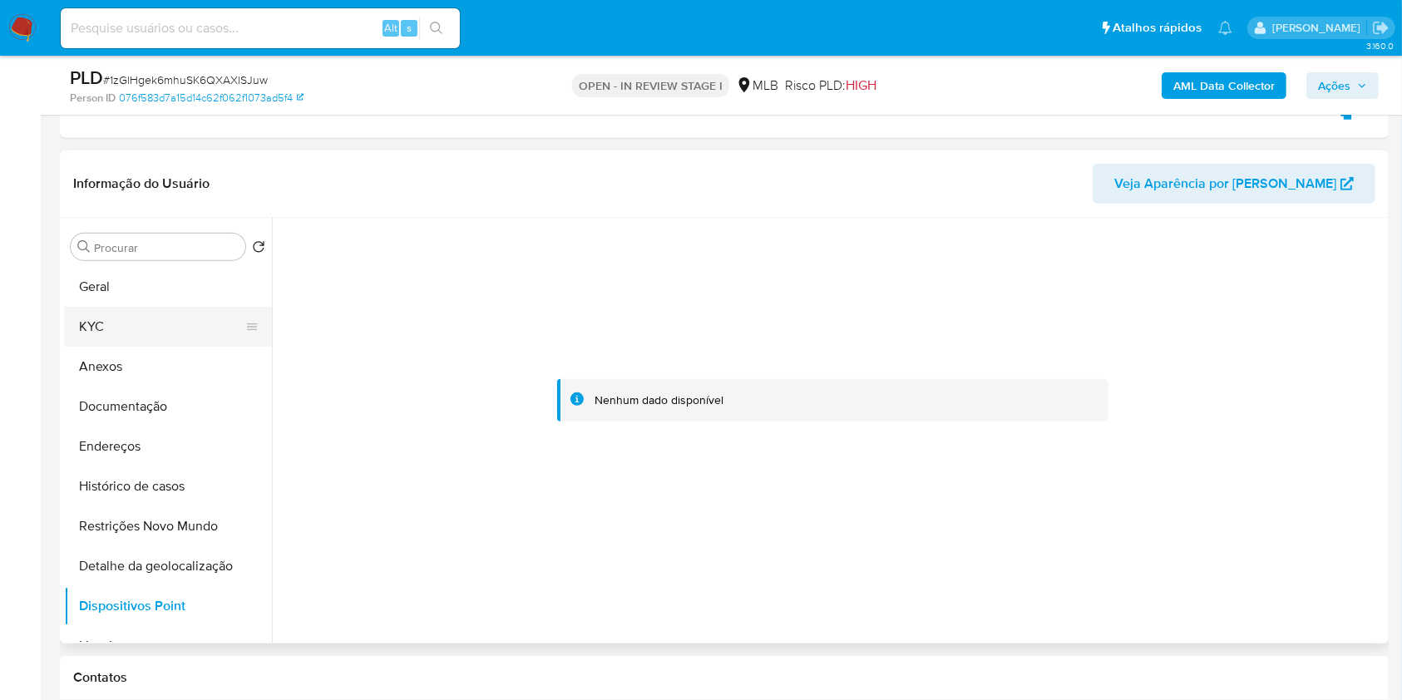
click at [164, 343] on button "KYC" at bounding box center [161, 327] width 195 height 40
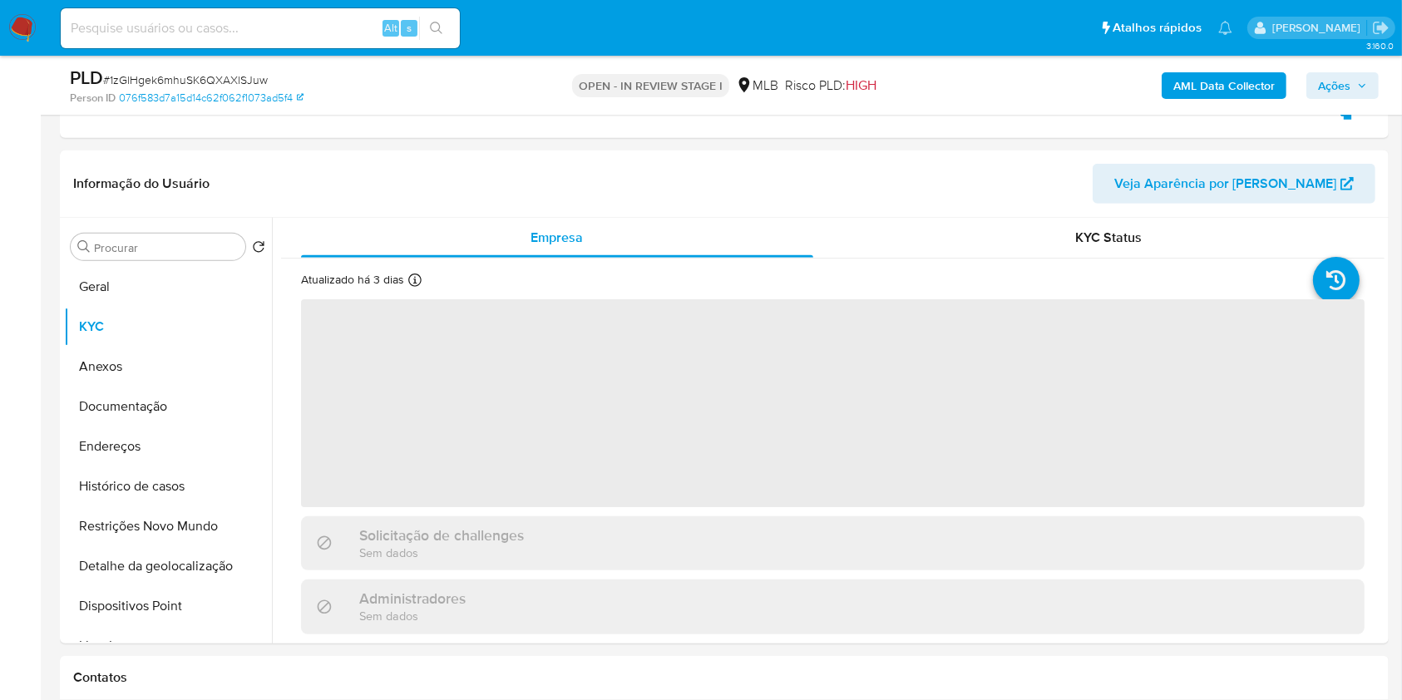
drag, startPoint x: 1346, startPoint y: 88, endPoint x: 1308, endPoint y: 93, distance: 38.6
click at [1343, 88] on span "Ações" at bounding box center [1334, 85] width 32 height 27
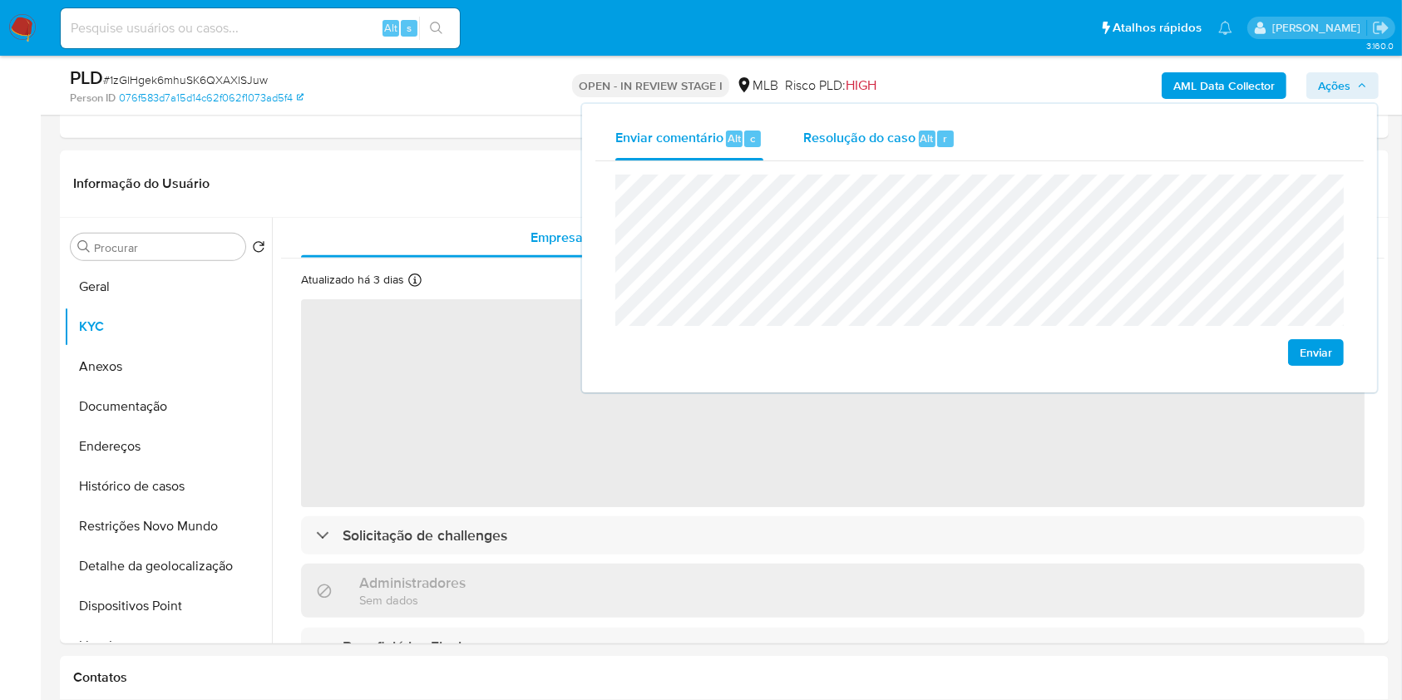
click at [912, 129] on span "Resolução do caso" at bounding box center [859, 137] width 112 height 19
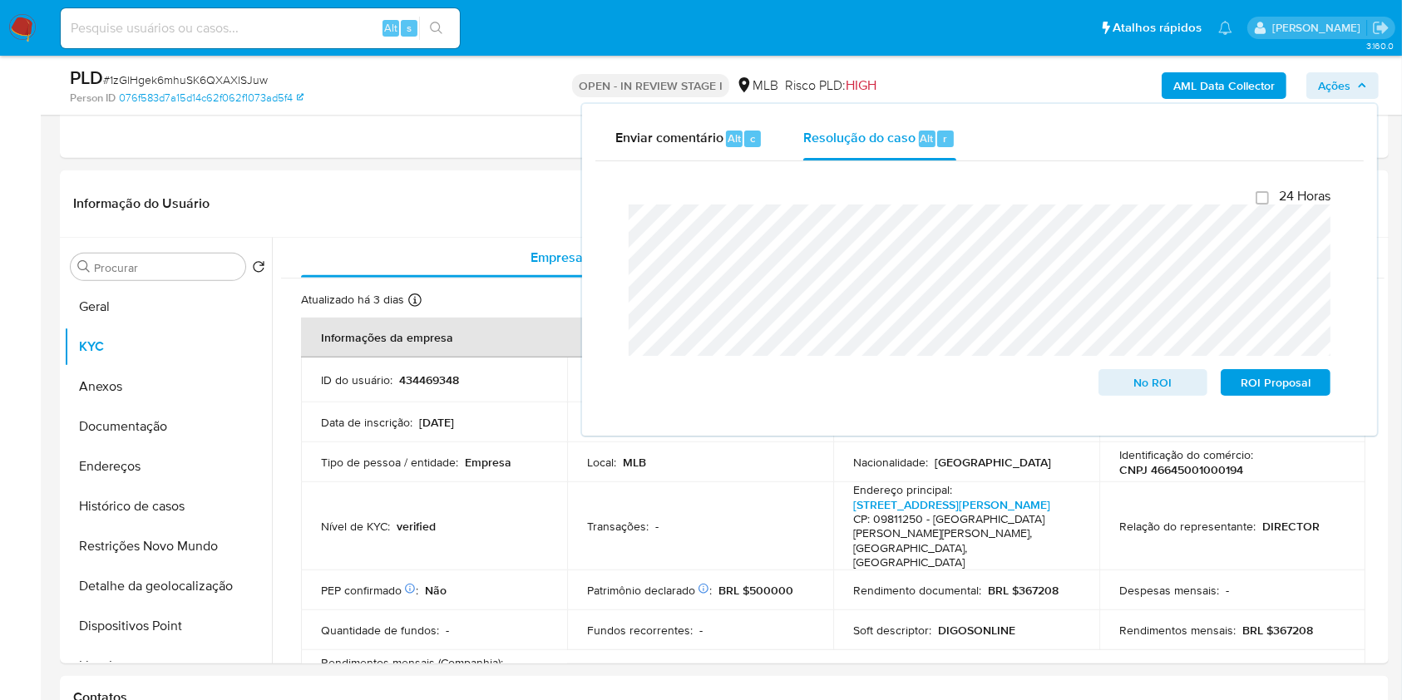
click at [998, 89] on div "AML Data Collector Ações Enviar comentário Alt c Resolução do caso Alt r Fecham…" at bounding box center [1162, 85] width 431 height 39
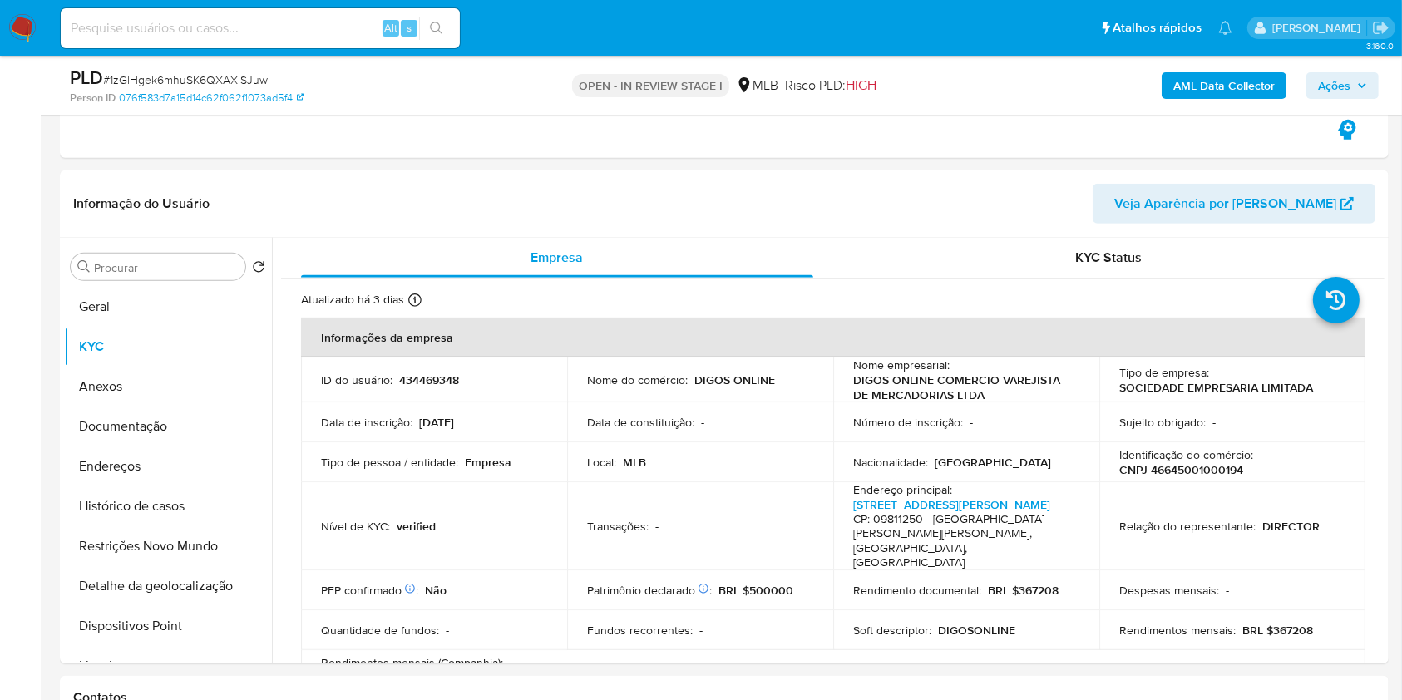
click at [1182, 83] on b "AML Data Collector" at bounding box center [1223, 85] width 101 height 27
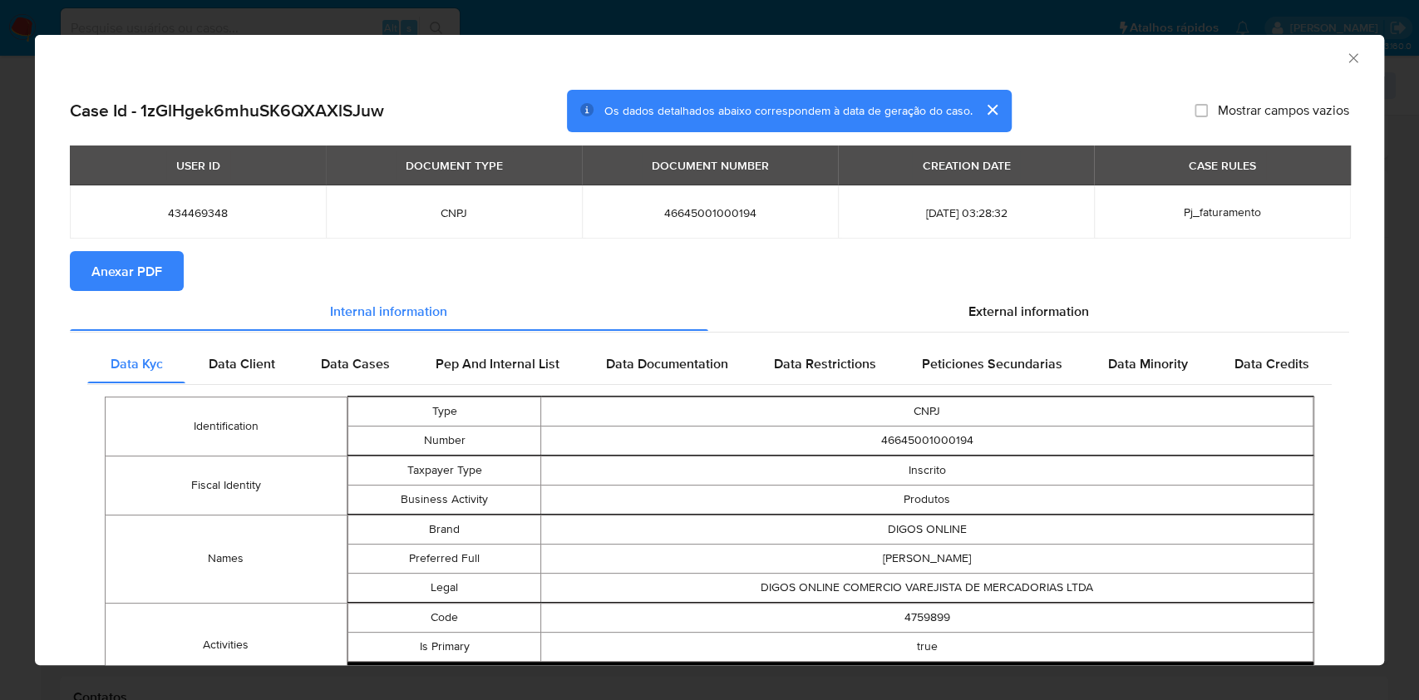
click at [108, 279] on span "Anexar PDF" at bounding box center [126, 271] width 71 height 37
click at [1345, 60] on icon "Fechar a janela" at bounding box center [1353, 58] width 17 height 17
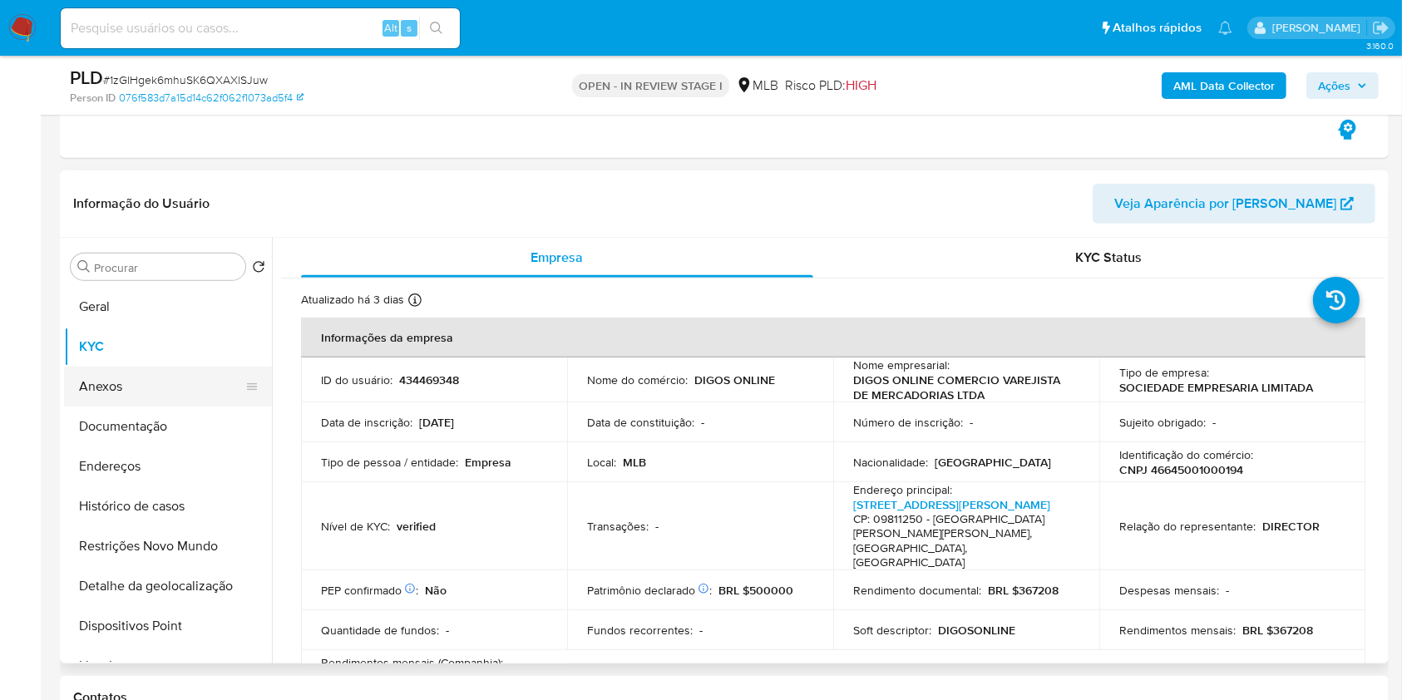
click at [157, 390] on button "Anexos" at bounding box center [161, 387] width 195 height 40
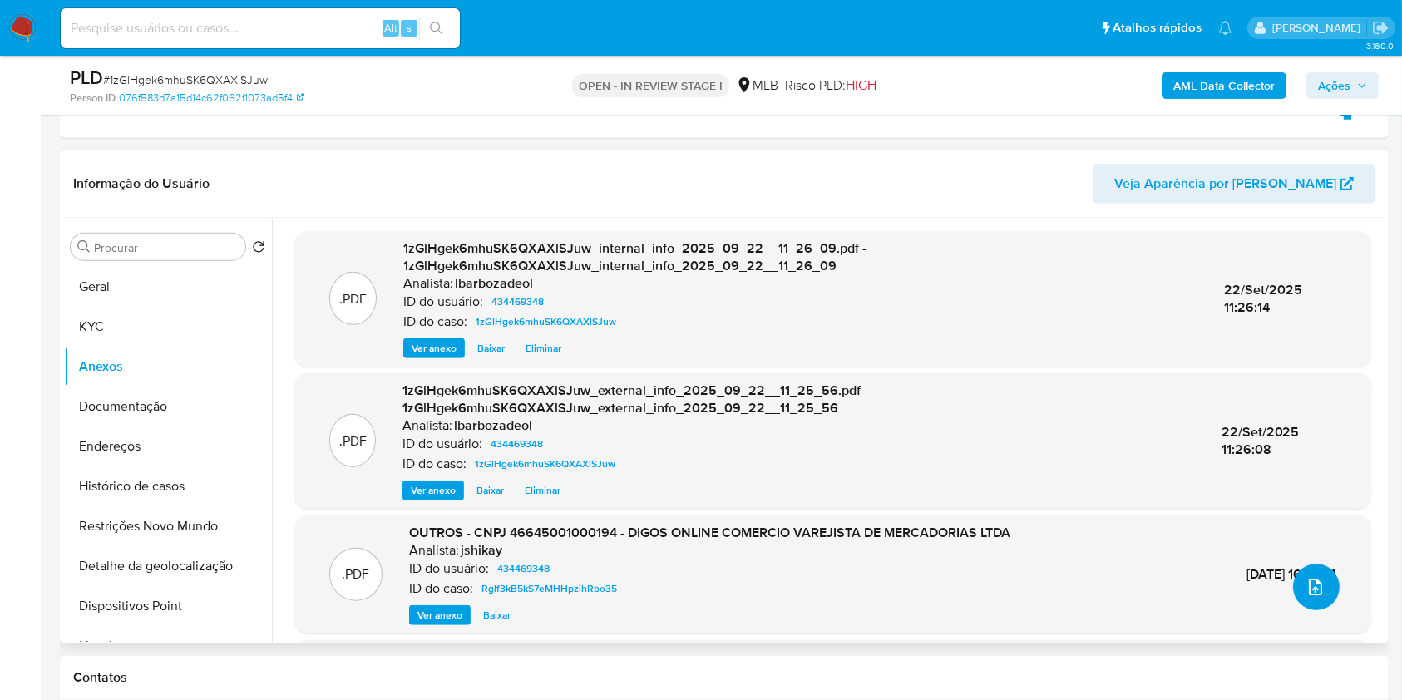
click at [1305, 583] on icon "upload-file" at bounding box center [1315, 587] width 20 height 20
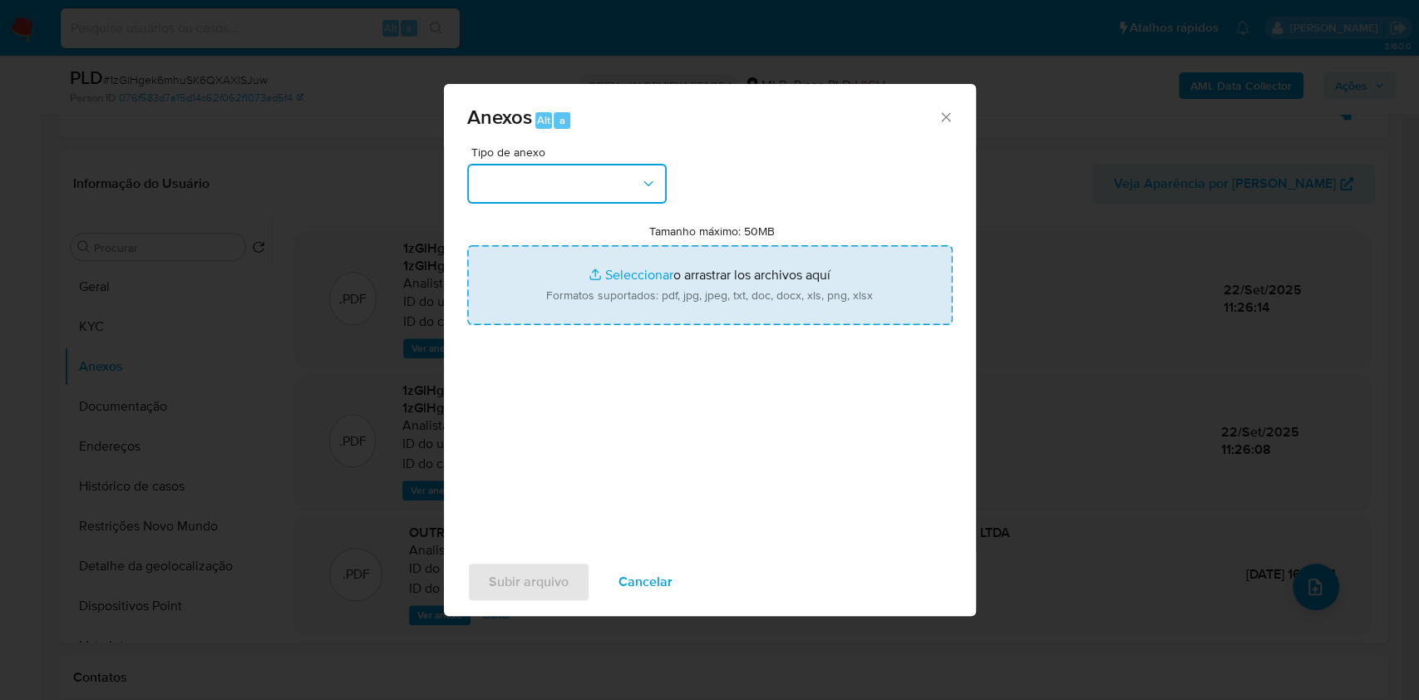
drag, startPoint x: 569, startPoint y: 180, endPoint x: 818, endPoint y: 296, distance: 274.1
click at [573, 181] on button "button" at bounding box center [567, 184] width 200 height 40
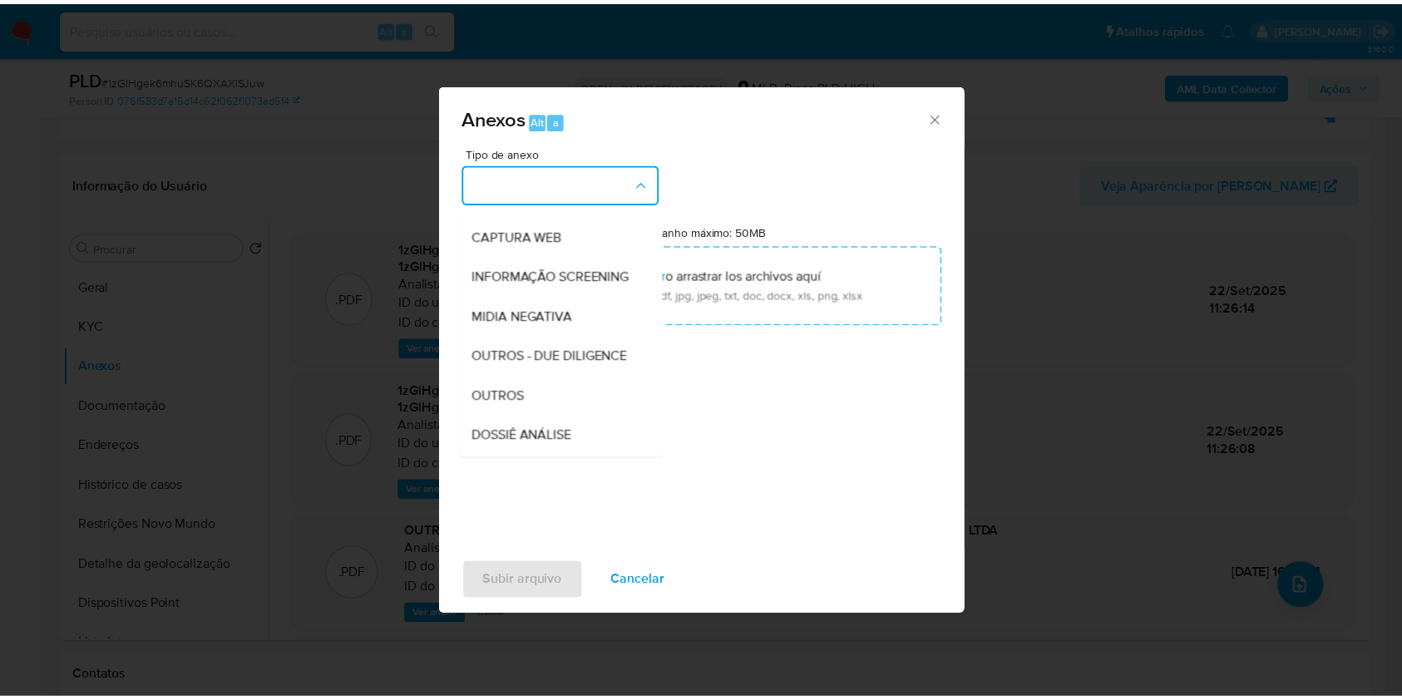
scroll to position [255, 0]
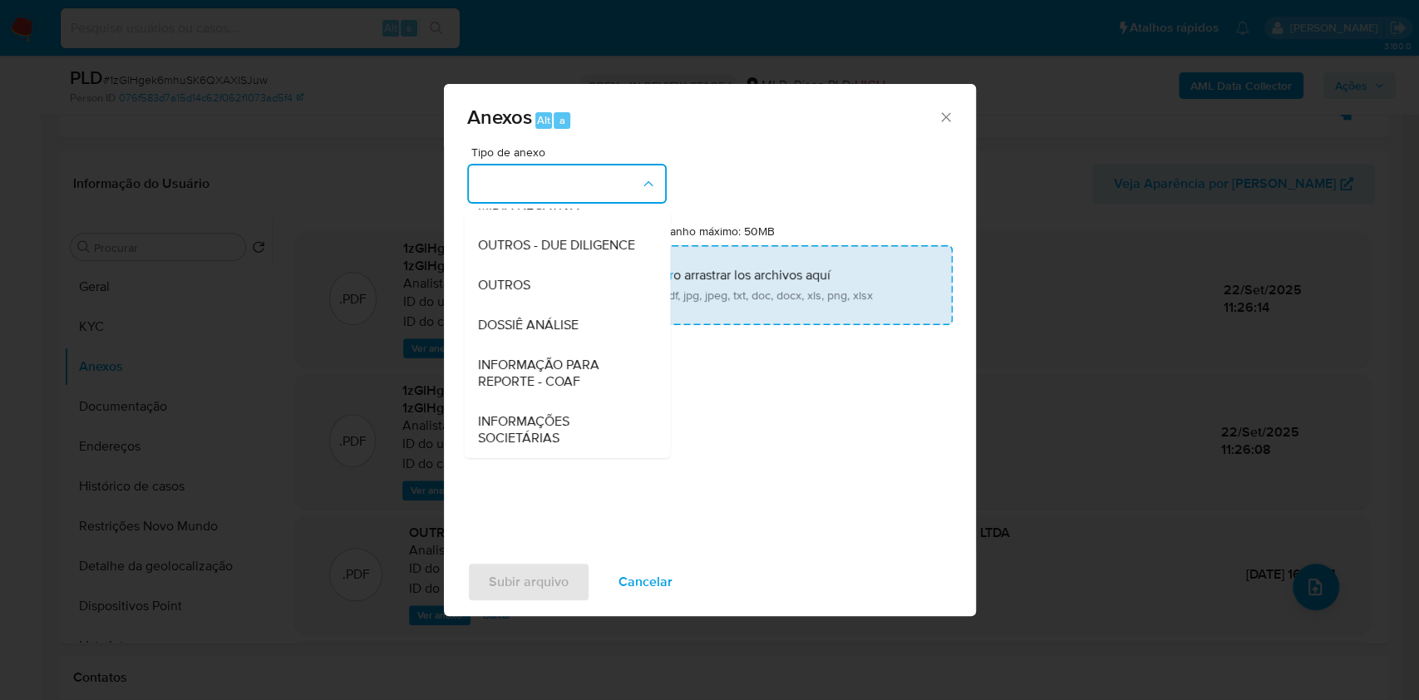
click at [598, 320] on div "DOSSIÊ ANÁLISE" at bounding box center [562, 325] width 170 height 40
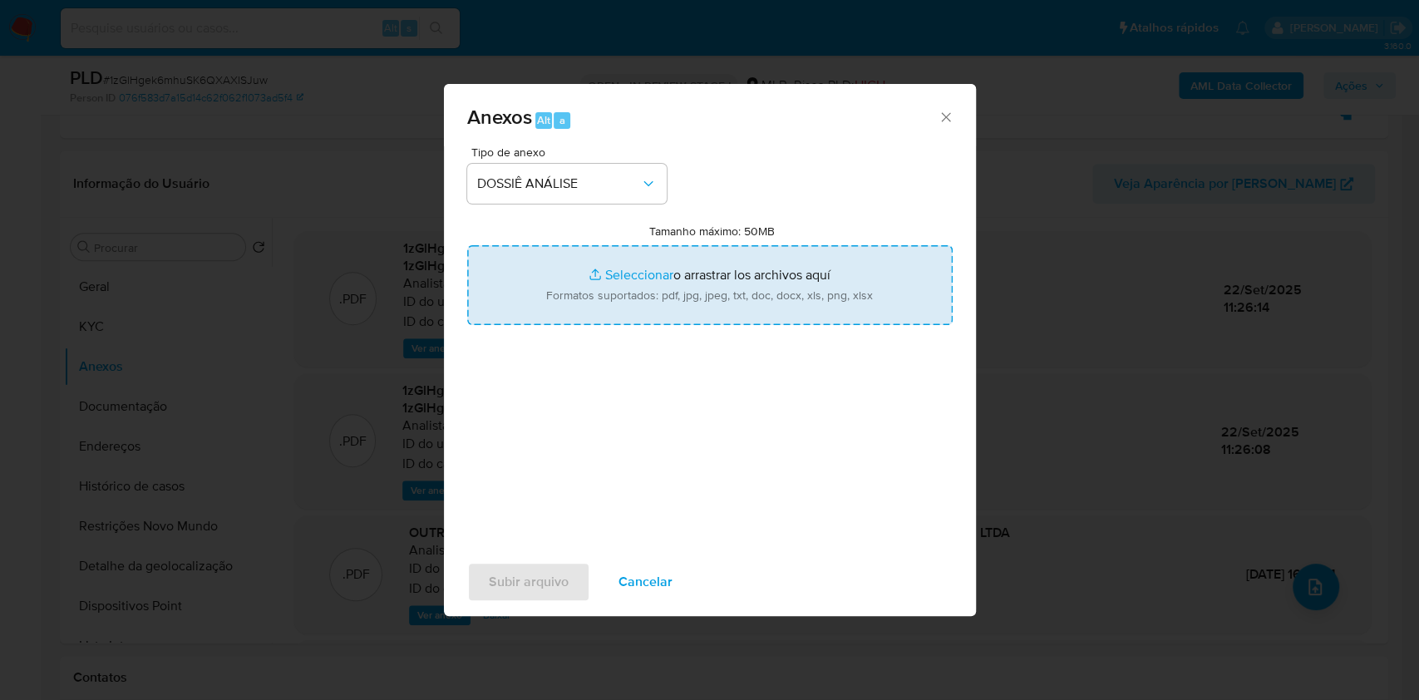
click at [618, 293] on input "Tamanho máximo: 50MB Seleccionar archivos" at bounding box center [710, 285] width 486 height 80
type input "C:\fakepath\2° SAR - XXXX - CNPJ 46645001000194 - DIGOS ONLINE COMERCIO VAREJIS…"
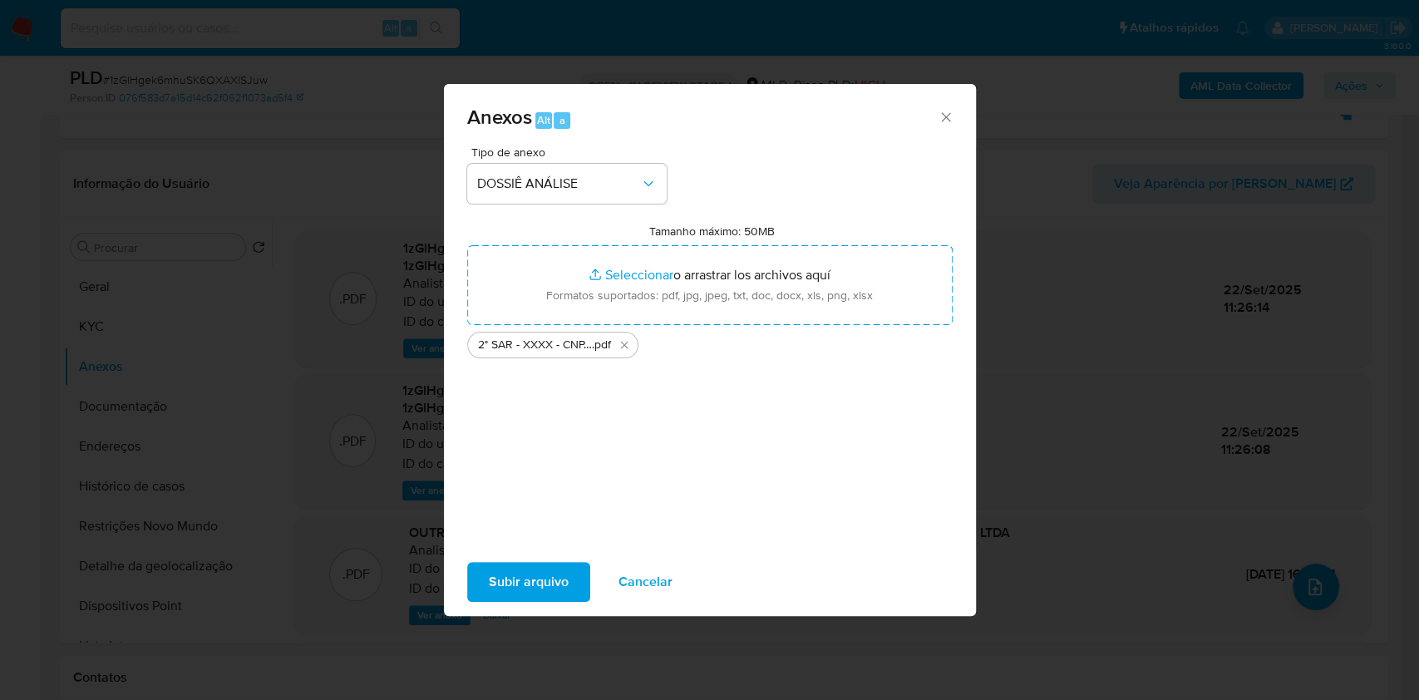
click at [530, 576] on span "Subir arquivo" at bounding box center [529, 582] width 80 height 37
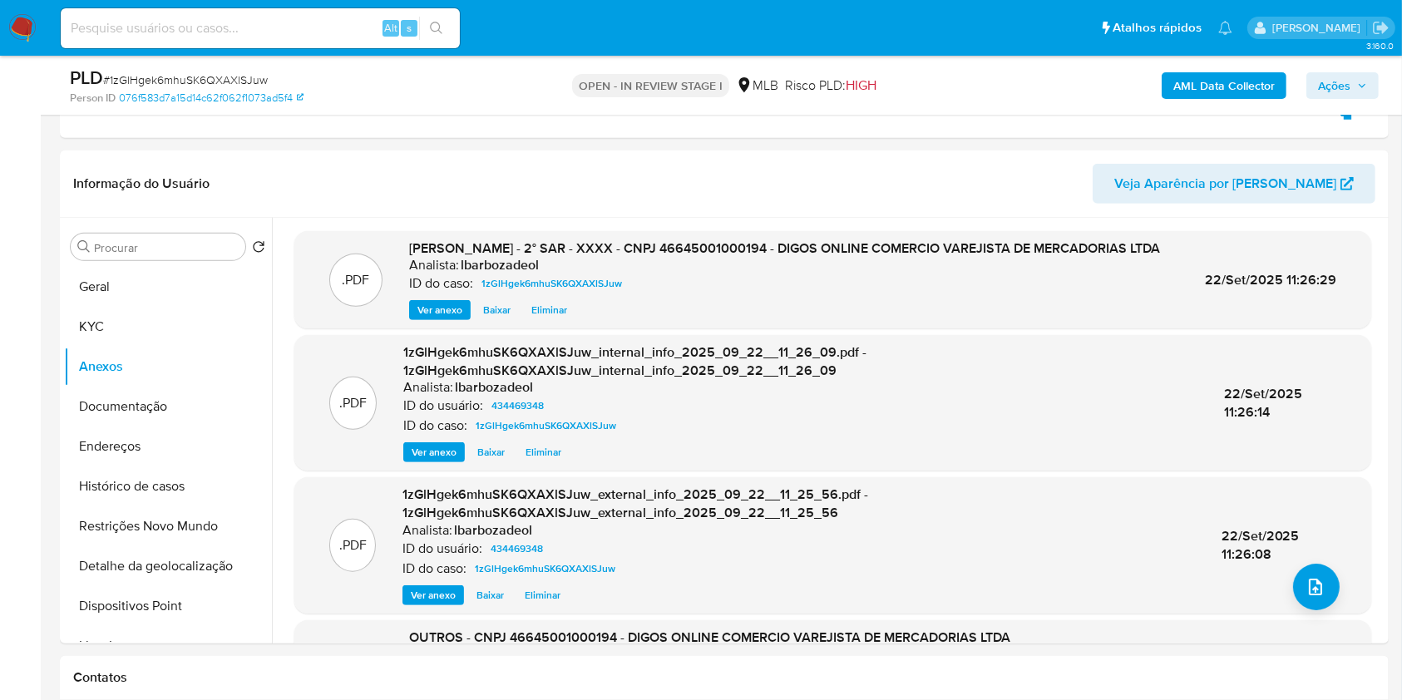
click at [1334, 81] on span "Ações" at bounding box center [1334, 85] width 32 height 27
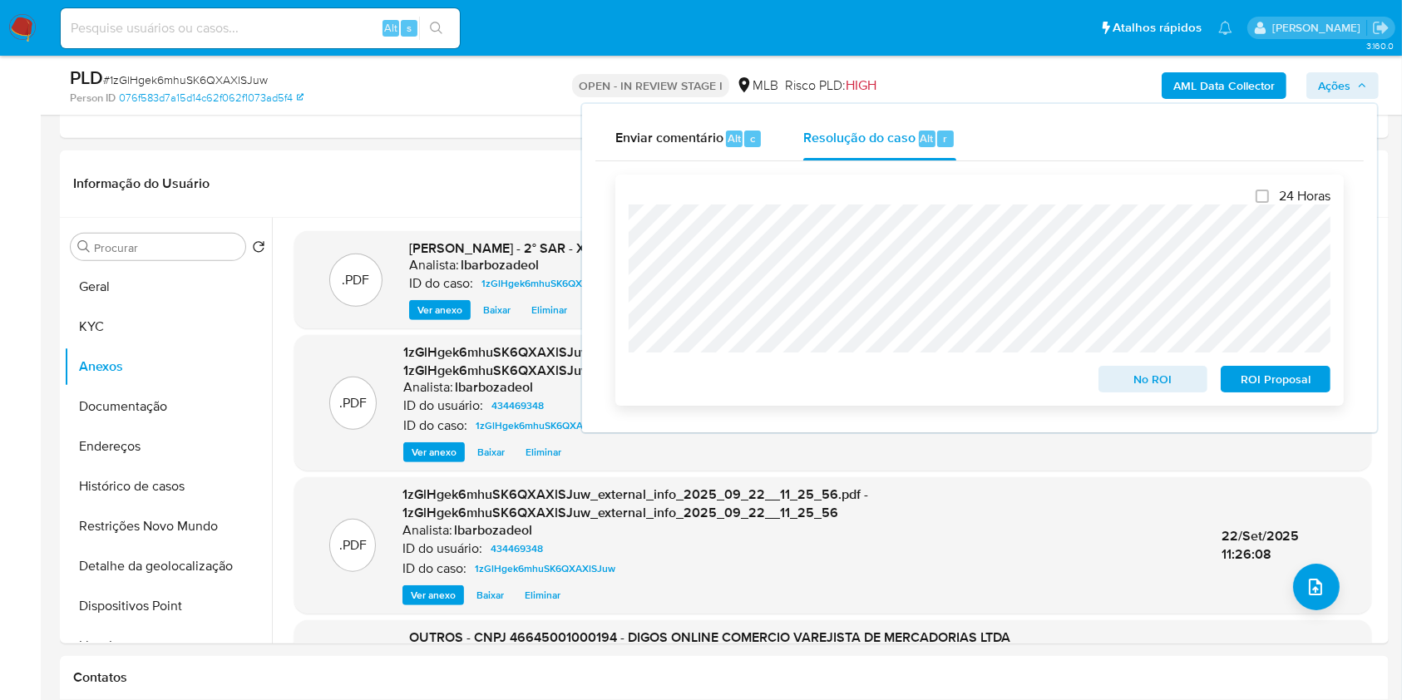
click at [1236, 383] on span "ROI Proposal" at bounding box center [1275, 378] width 86 height 23
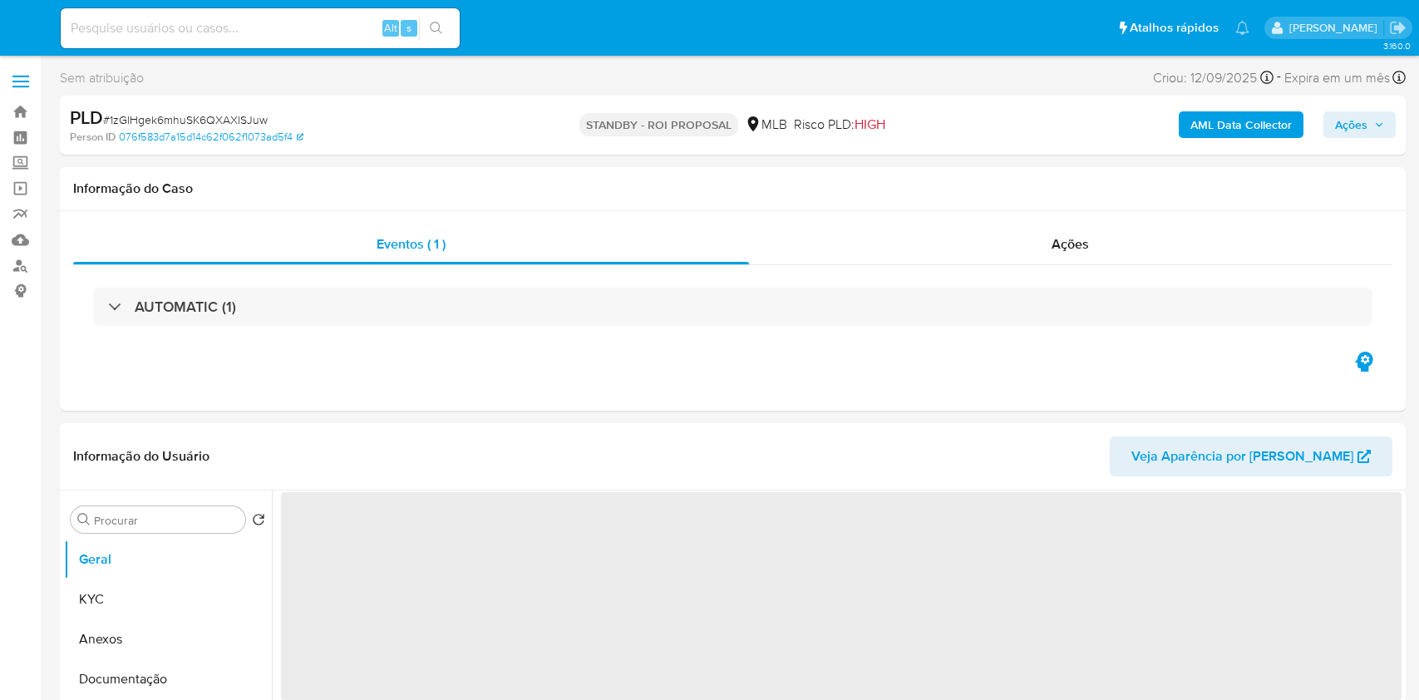
select select "10"
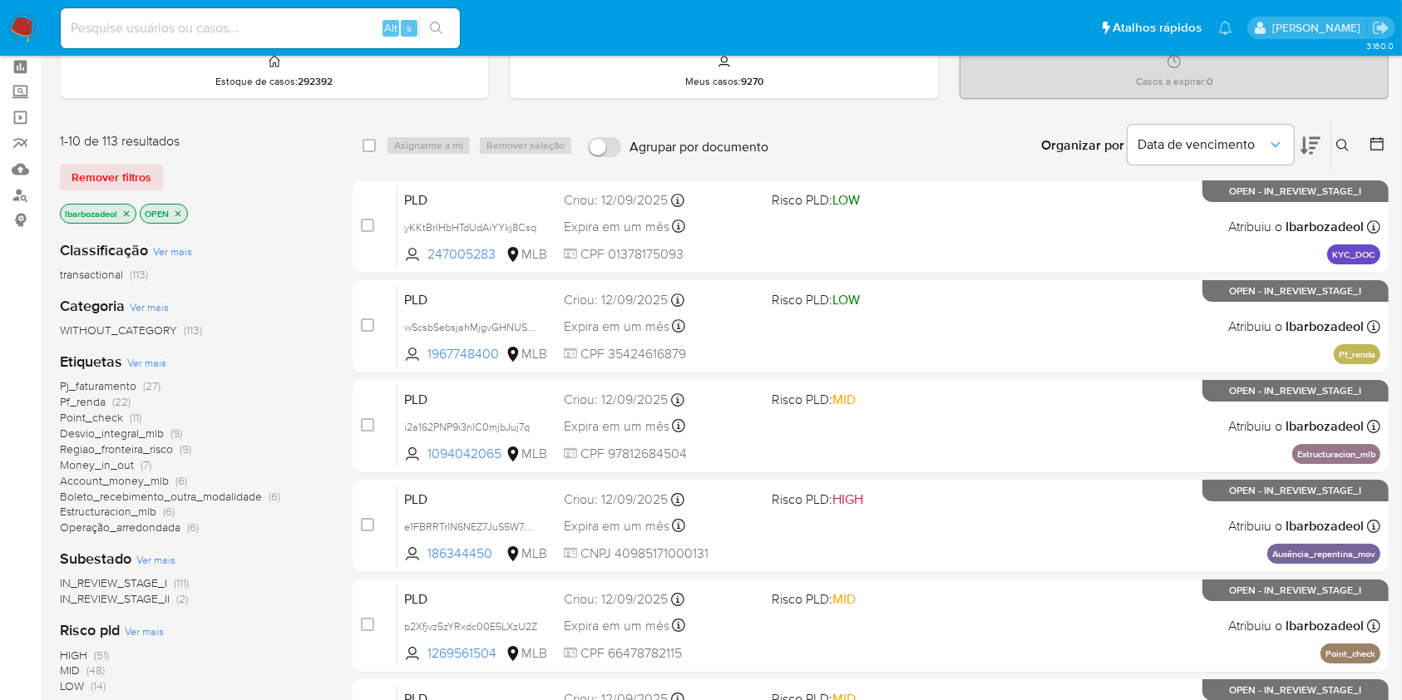
scroll to position [91, 0]
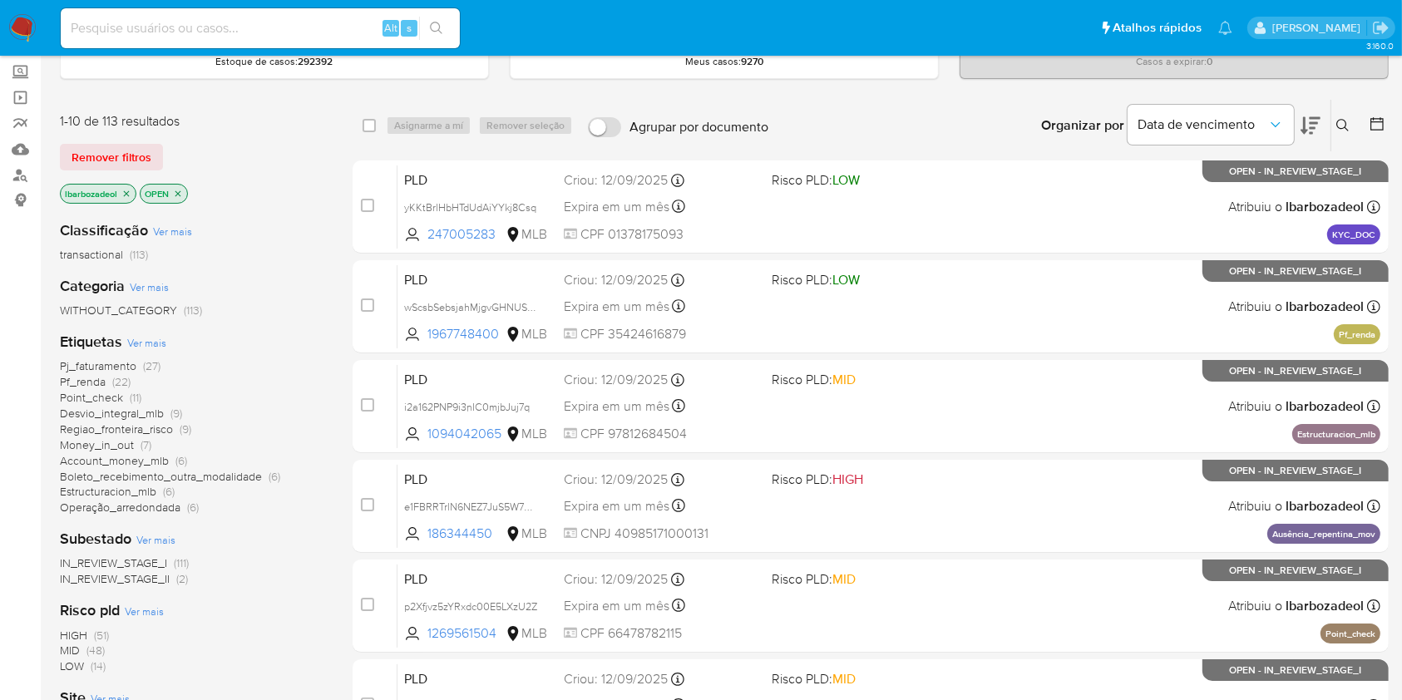
click at [96, 635] on span "(51)" at bounding box center [101, 635] width 15 height 17
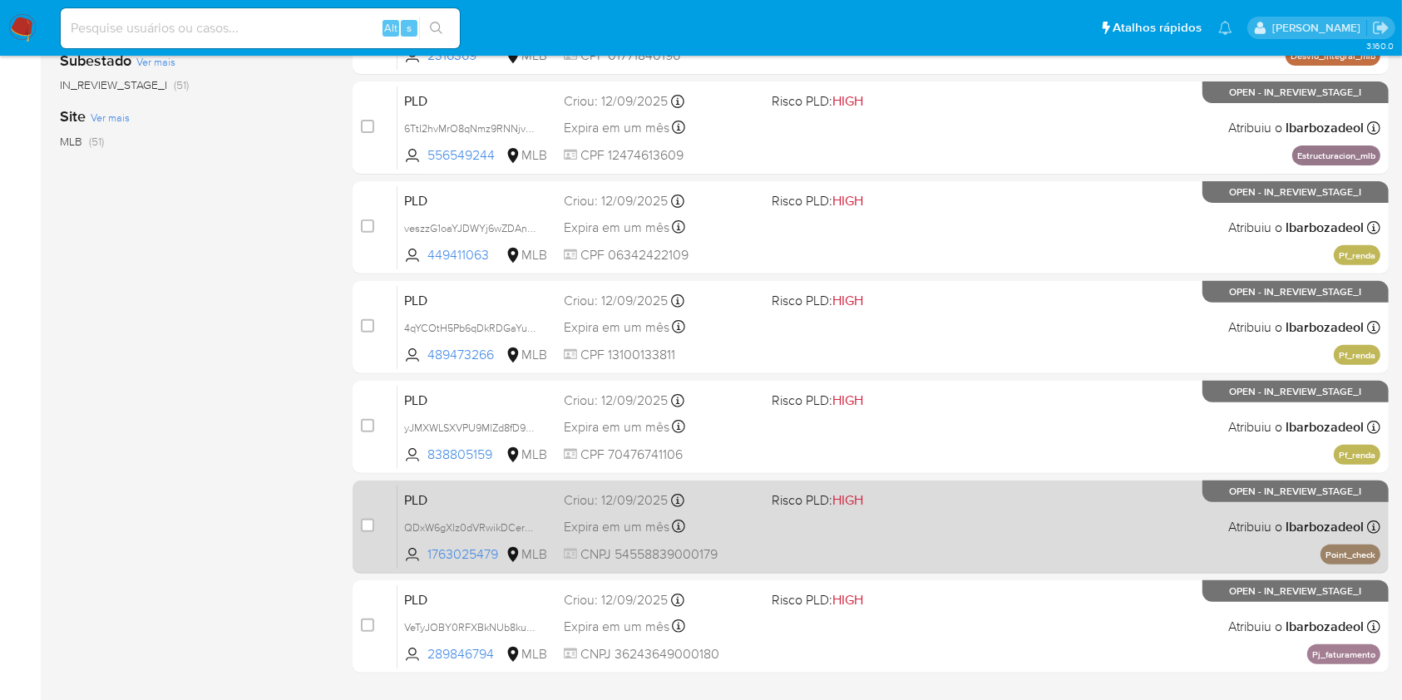
scroll to position [672, 0]
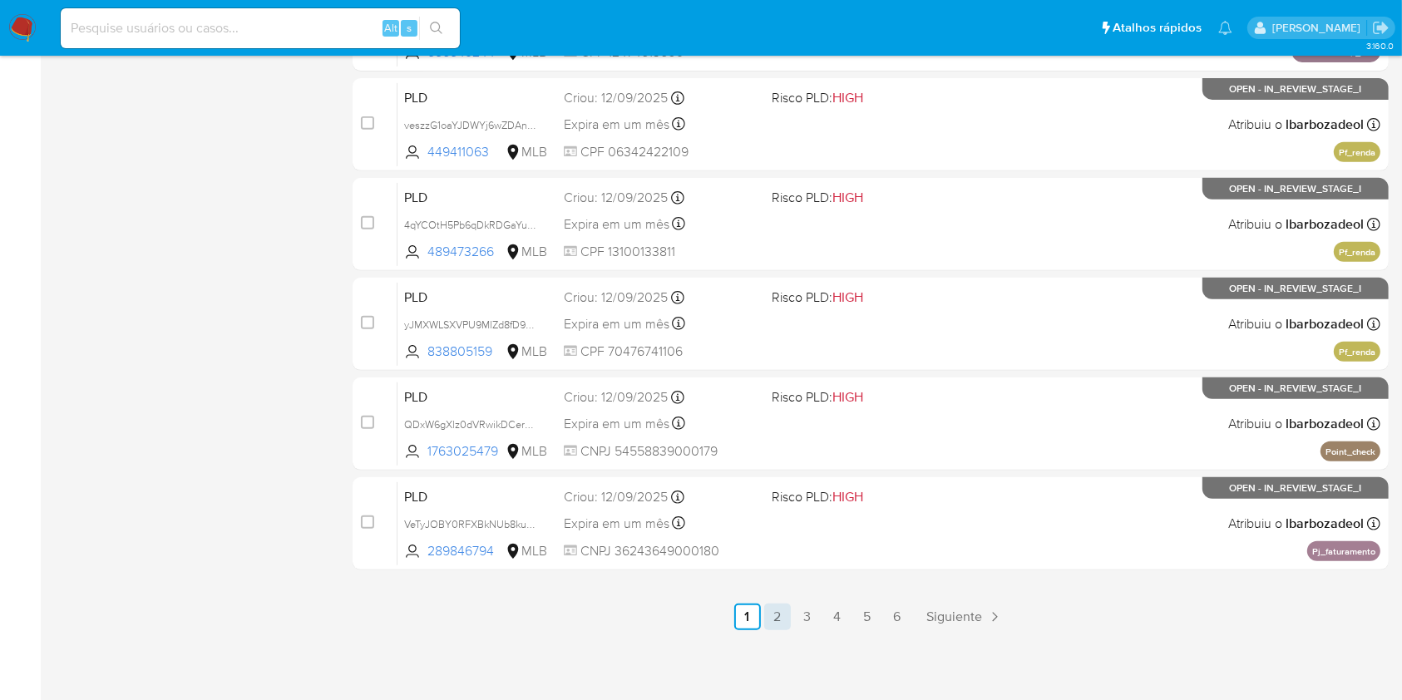
click at [783, 620] on link "2" at bounding box center [777, 617] width 27 height 27
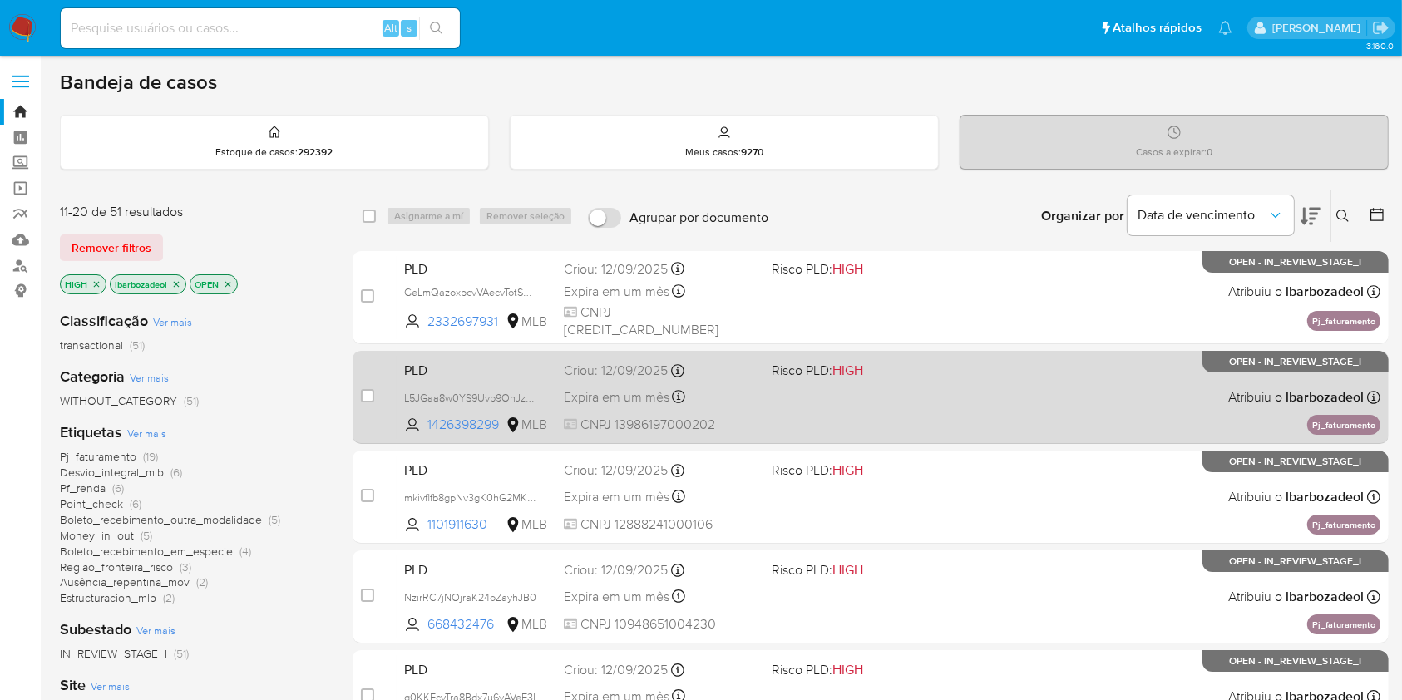
scroll to position [672, 0]
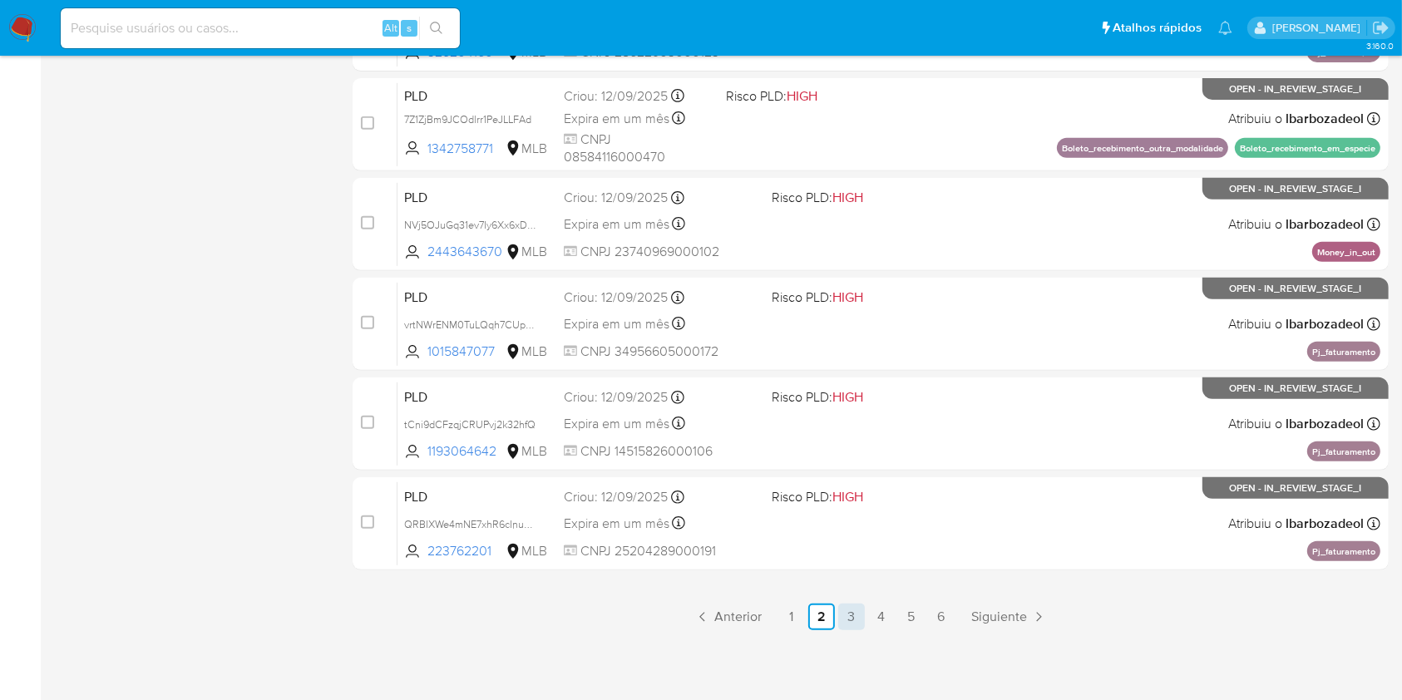
click at [856, 621] on link "3" at bounding box center [851, 617] width 27 height 27
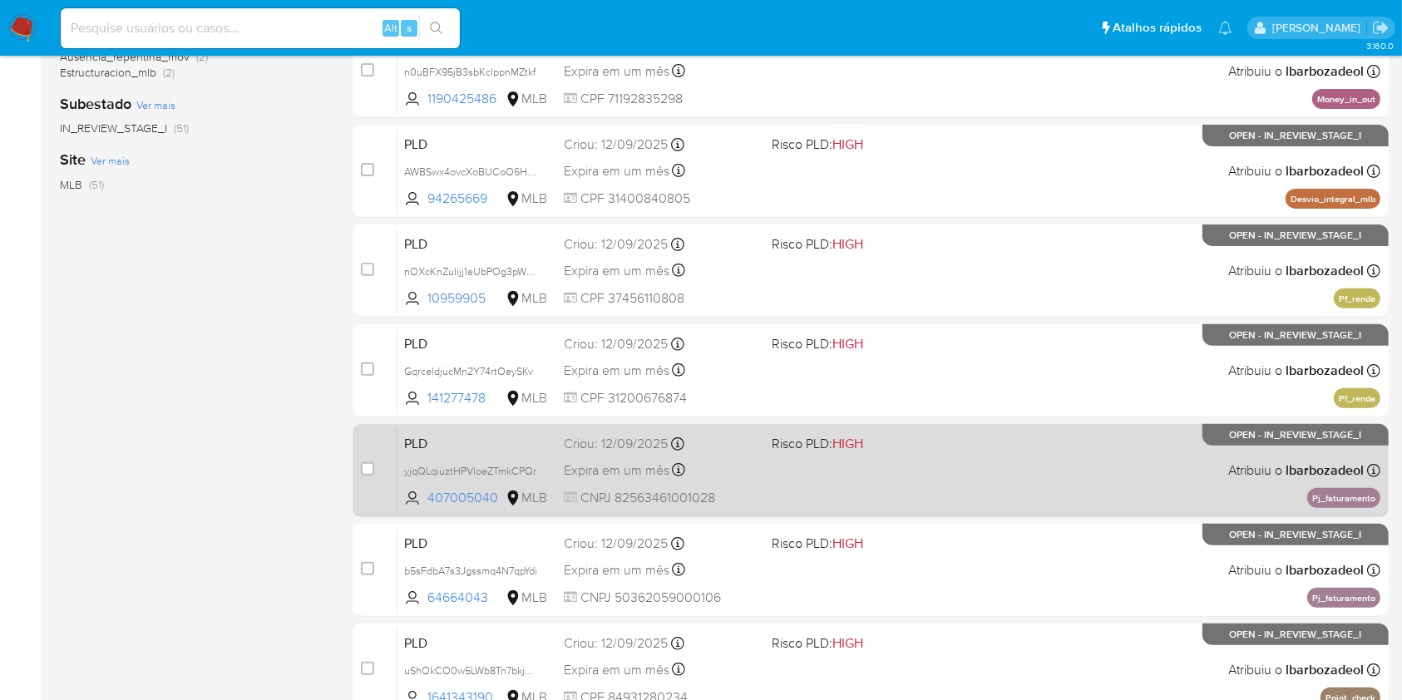
scroll to position [672, 0]
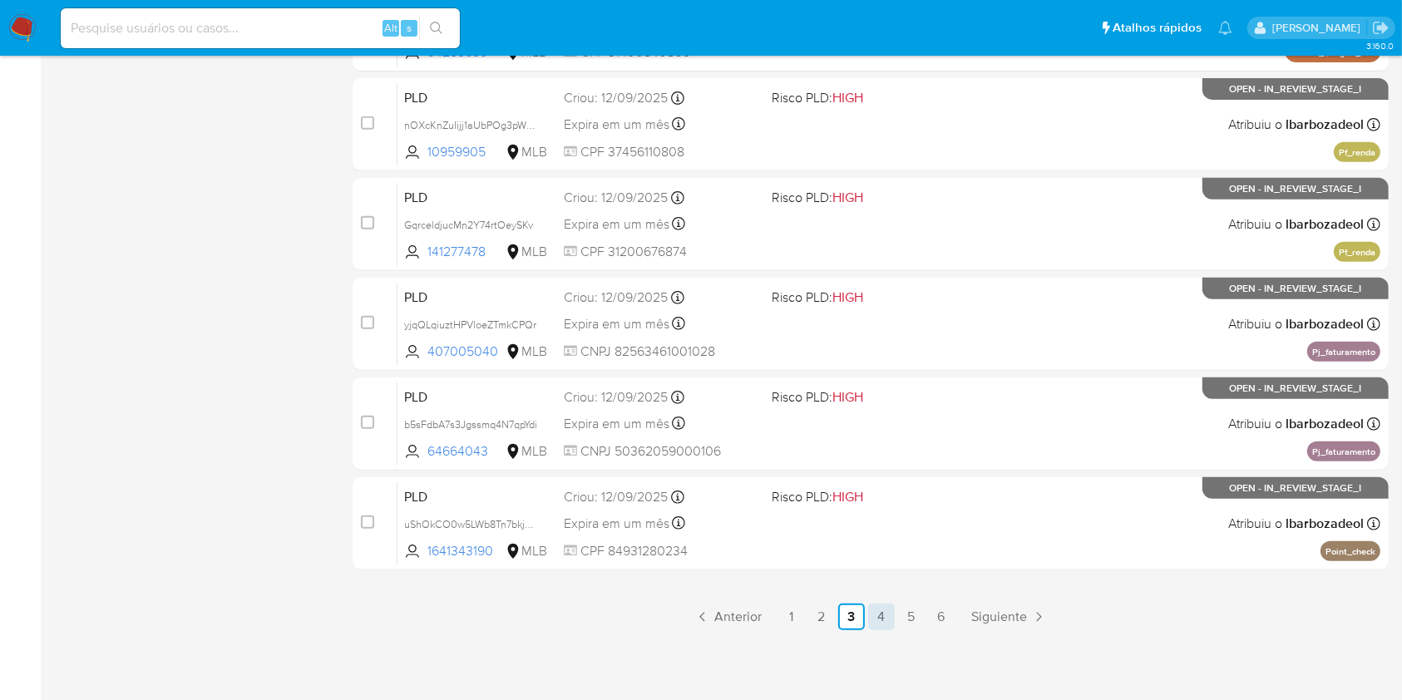
click at [885, 615] on link "4" at bounding box center [881, 617] width 27 height 27
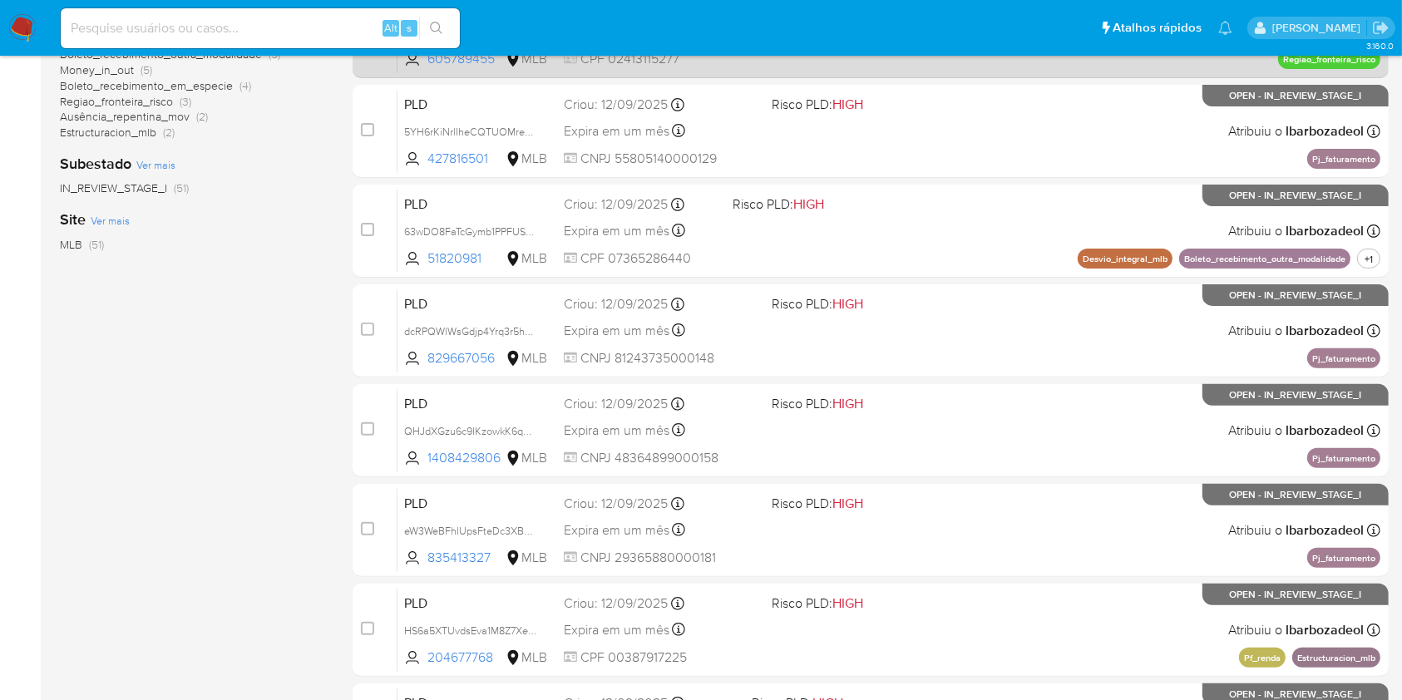
scroll to position [672, 0]
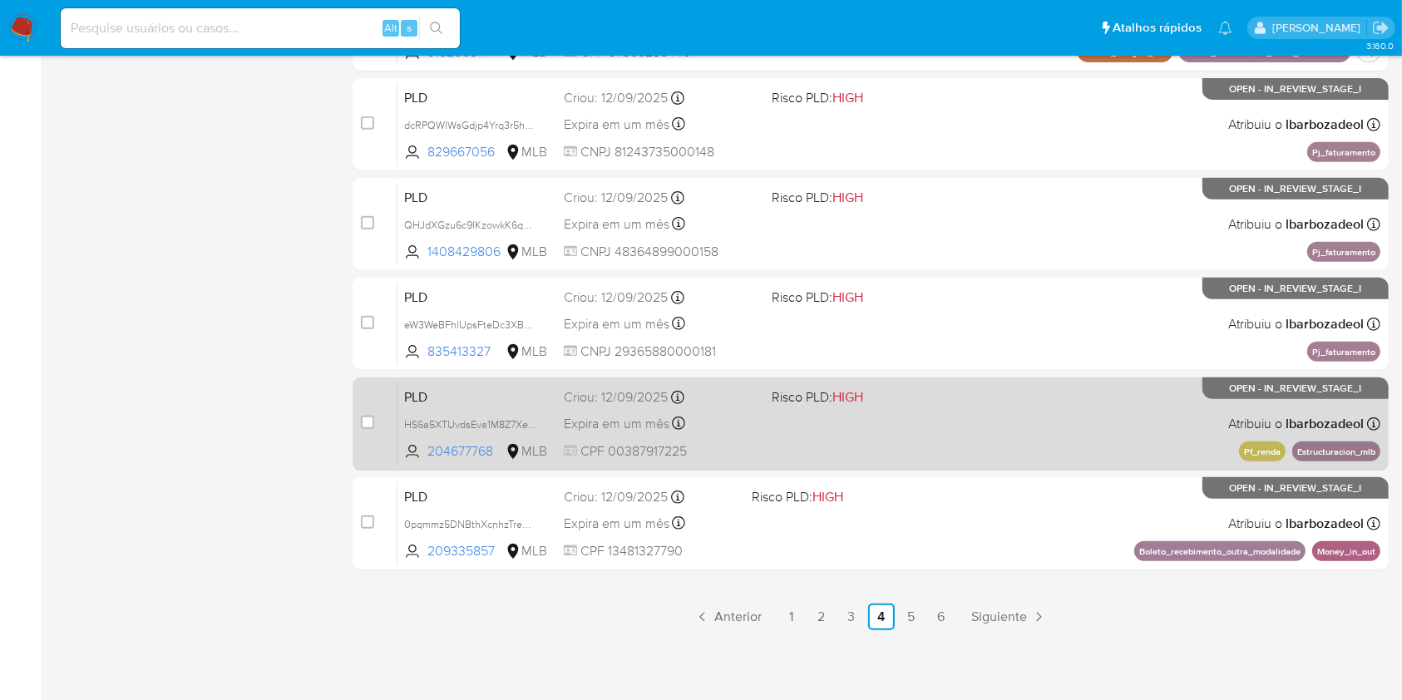
click at [909, 448] on div "PLD HS6a5XTUvdsEva1M8Z7Xejst 204677768 MLB Risco PLD: HIGH Criou: [DATE] Criou:…" at bounding box center [888, 424] width 983 height 84
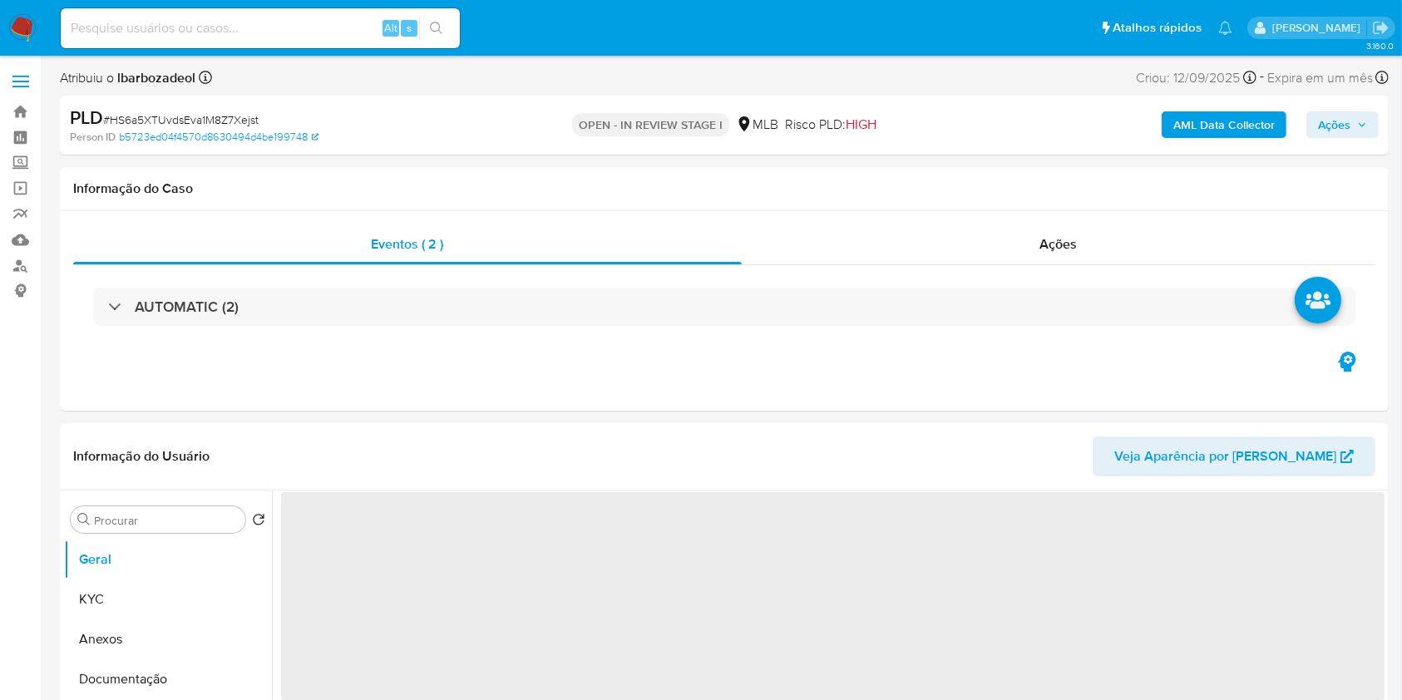
select select "10"
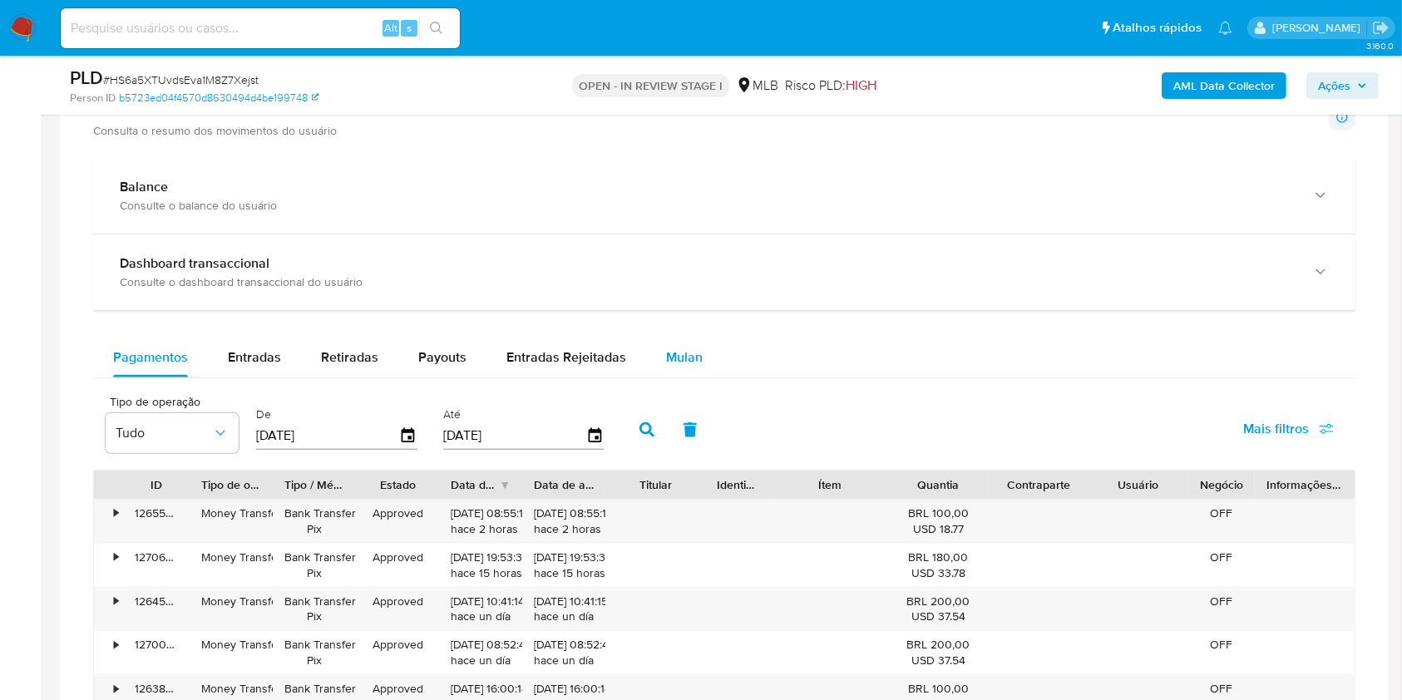
click at [673, 362] on span "Mulan" at bounding box center [684, 357] width 37 height 19
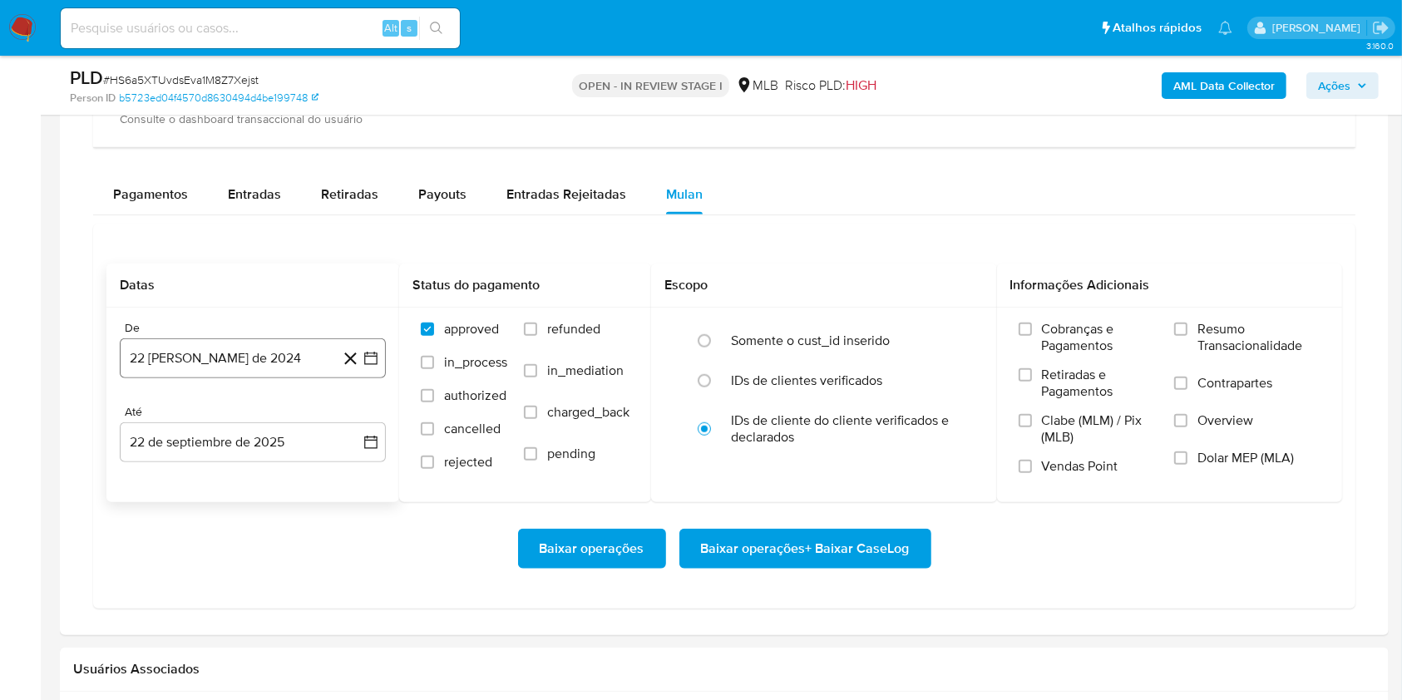
scroll to position [1341, 0]
click at [235, 362] on button "22 [PERSON_NAME] de 2024" at bounding box center [253, 358] width 266 height 40
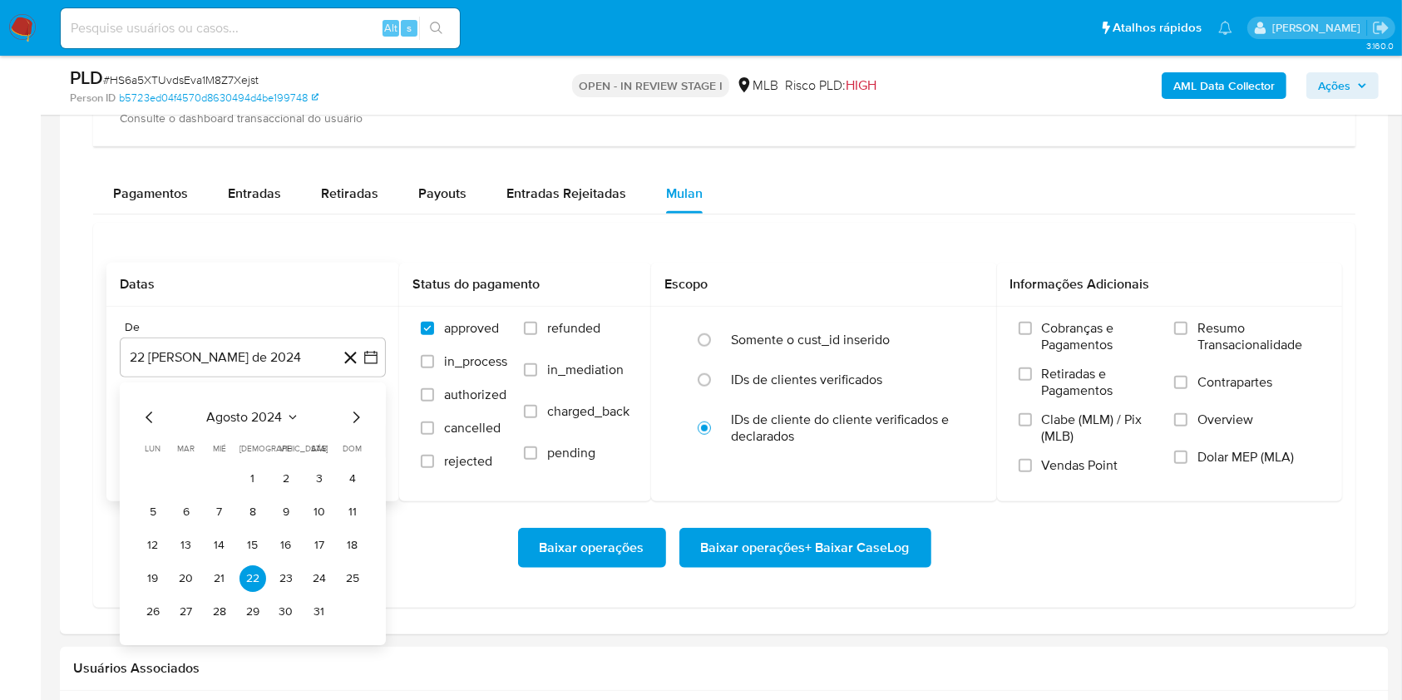
click at [244, 416] on span "agosto 2024" at bounding box center [245, 417] width 76 height 17
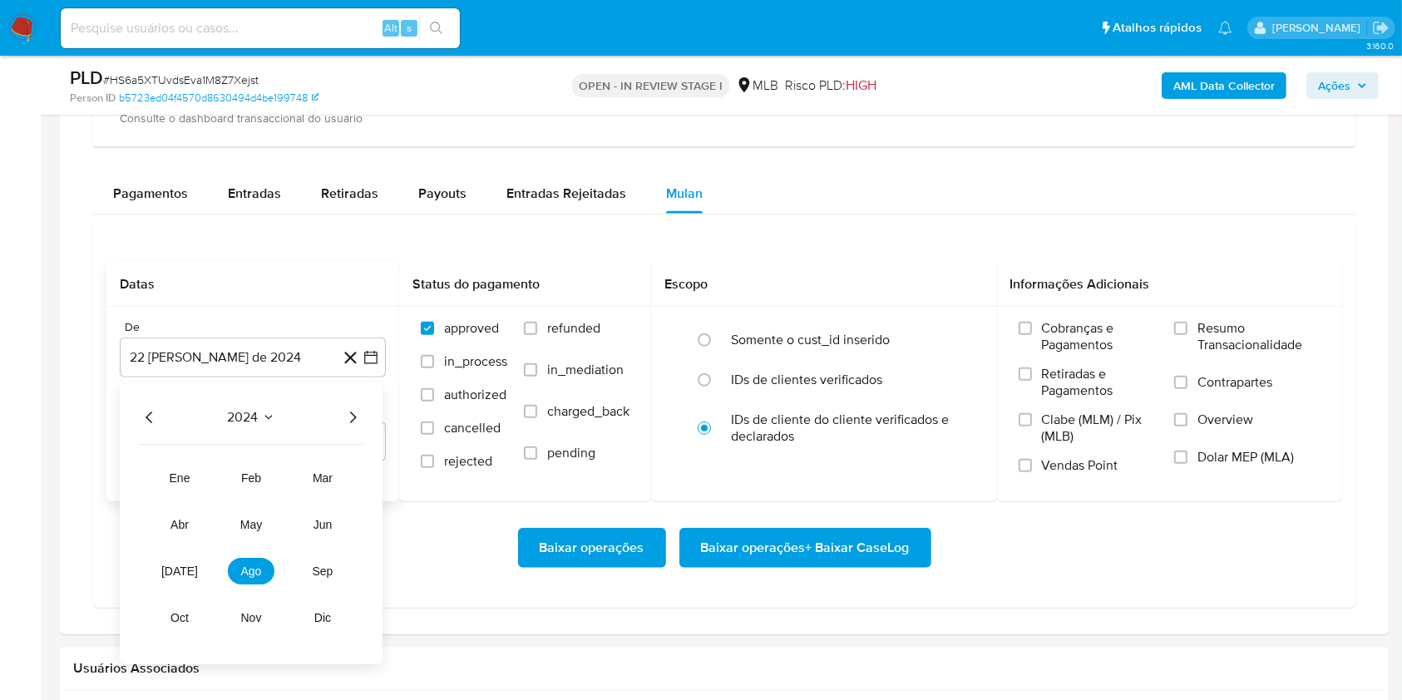
click at [351, 416] on icon "Año siguiente" at bounding box center [353, 417] width 20 height 20
click at [262, 555] on tr "ene feb mar abr may jun [DATE] ago sep oct nov dic" at bounding box center [251, 548] width 190 height 166
click at [247, 570] on span "ago" at bounding box center [251, 570] width 21 height 13
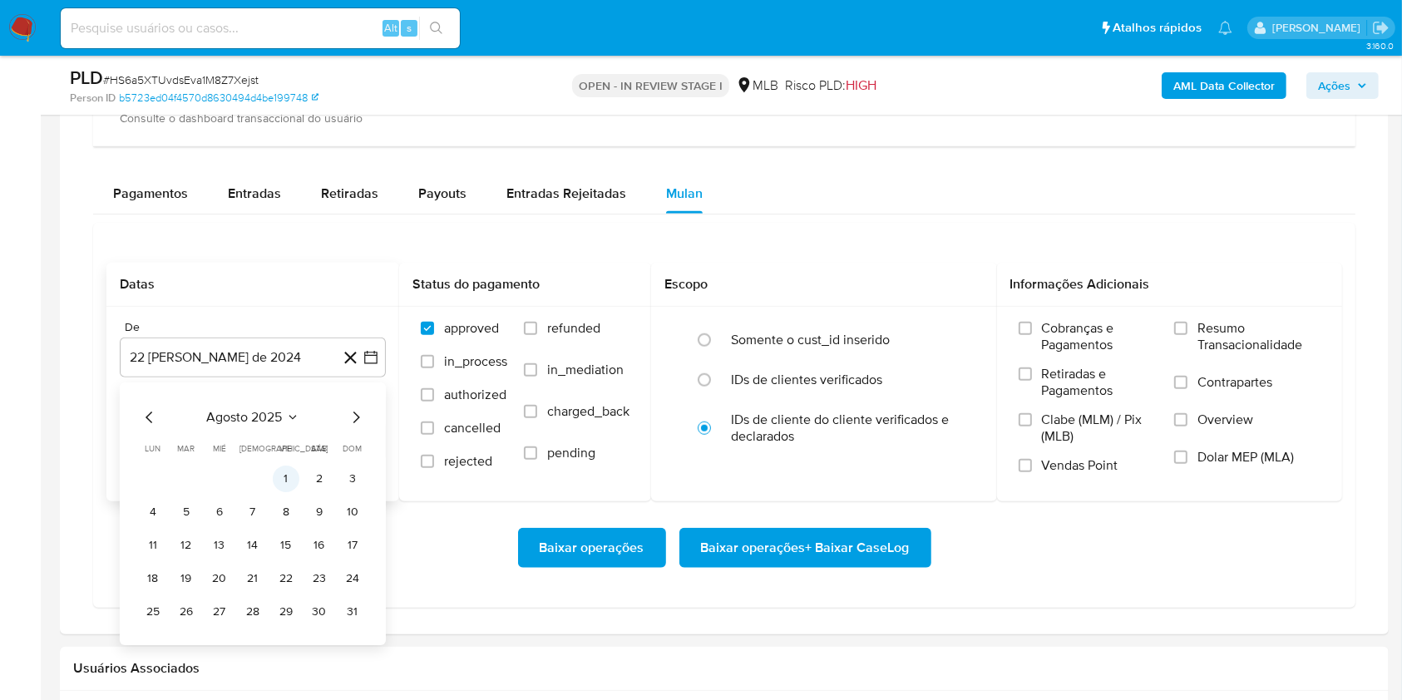
click at [283, 476] on button "1" at bounding box center [286, 479] width 27 height 27
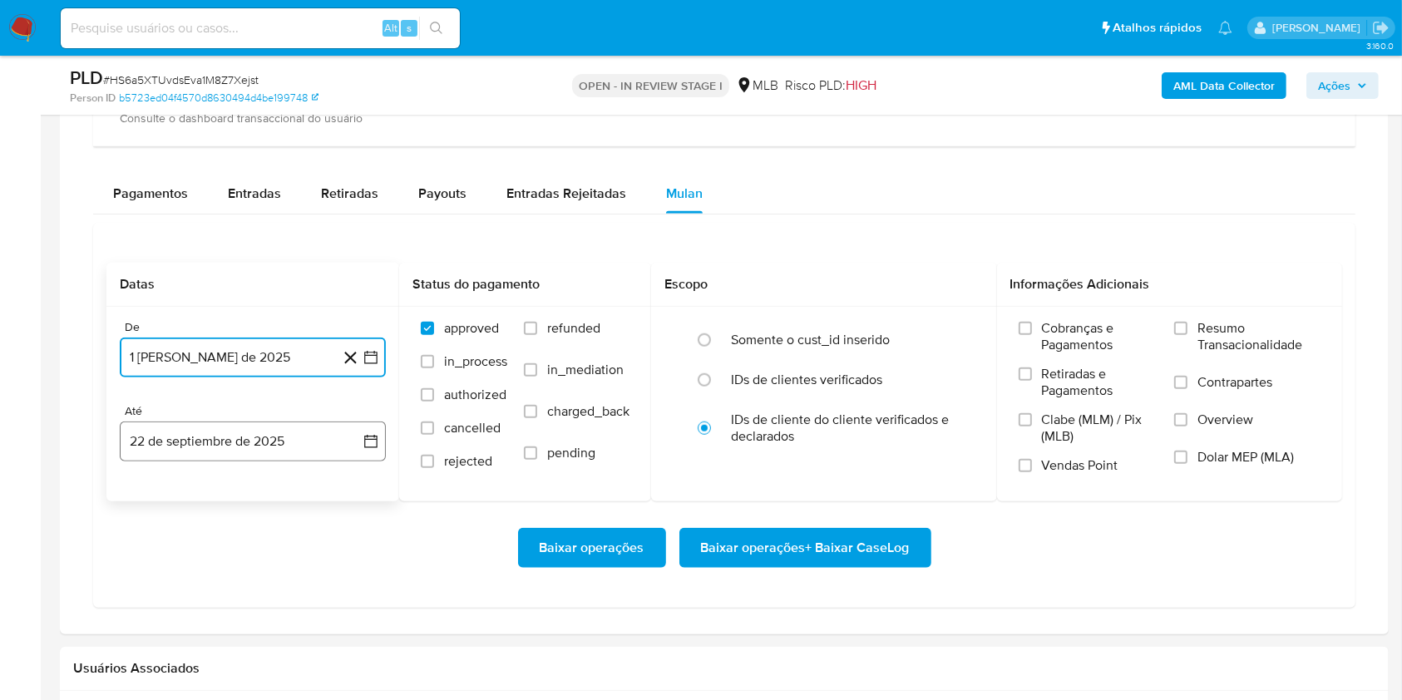
click at [274, 433] on button "22 de septiembre de 2025" at bounding box center [253, 441] width 266 height 40
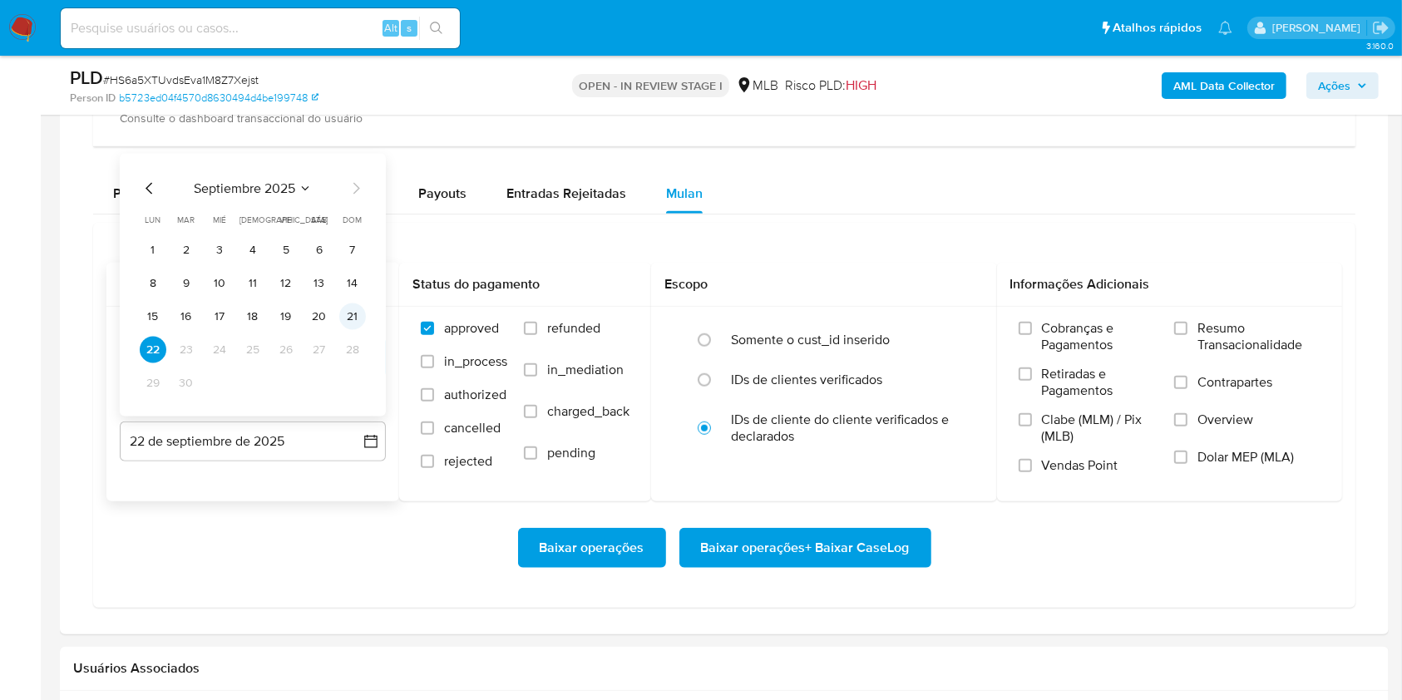
click at [350, 316] on button "21" at bounding box center [352, 316] width 27 height 27
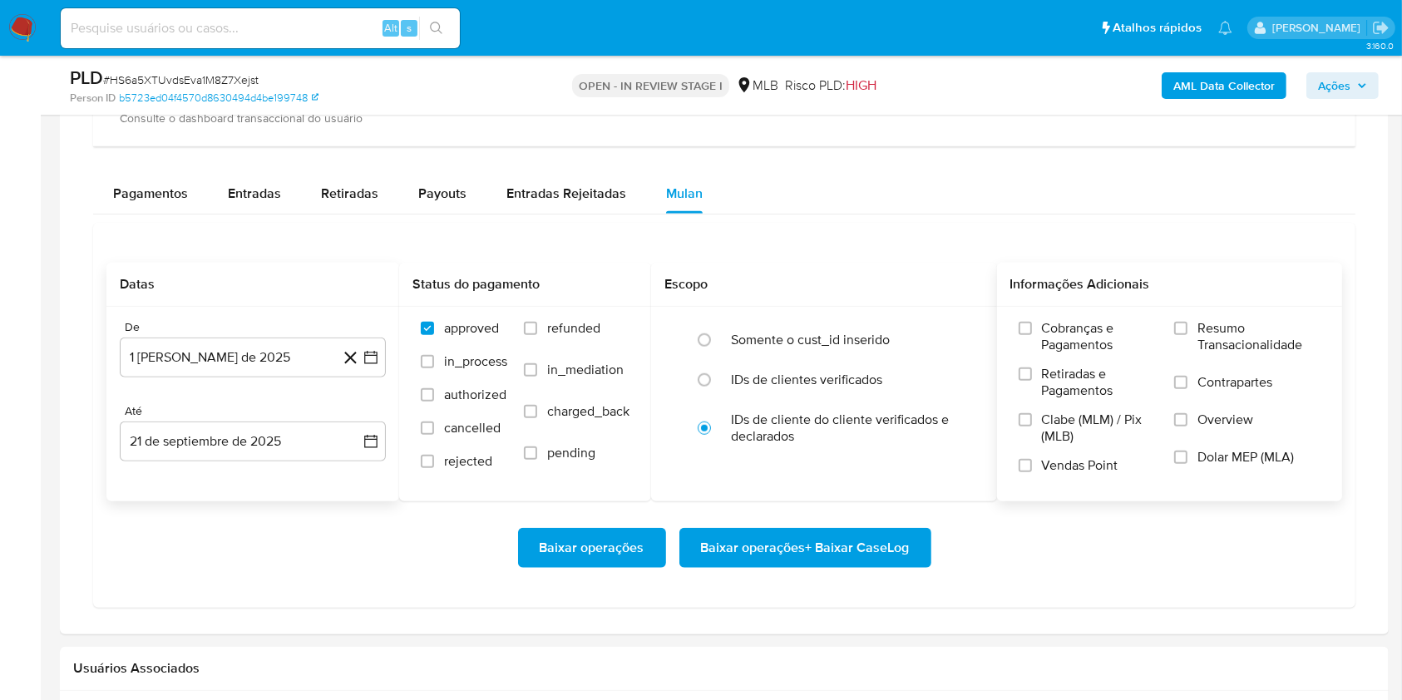
click at [1206, 331] on span "Resumo Transacionalidade" at bounding box center [1258, 336] width 123 height 33
click at [1187, 331] on input "Resumo Transacionalidade" at bounding box center [1180, 328] width 13 height 13
click at [852, 536] on span "Baixar operações + Baixar CaseLog" at bounding box center [805, 548] width 209 height 37
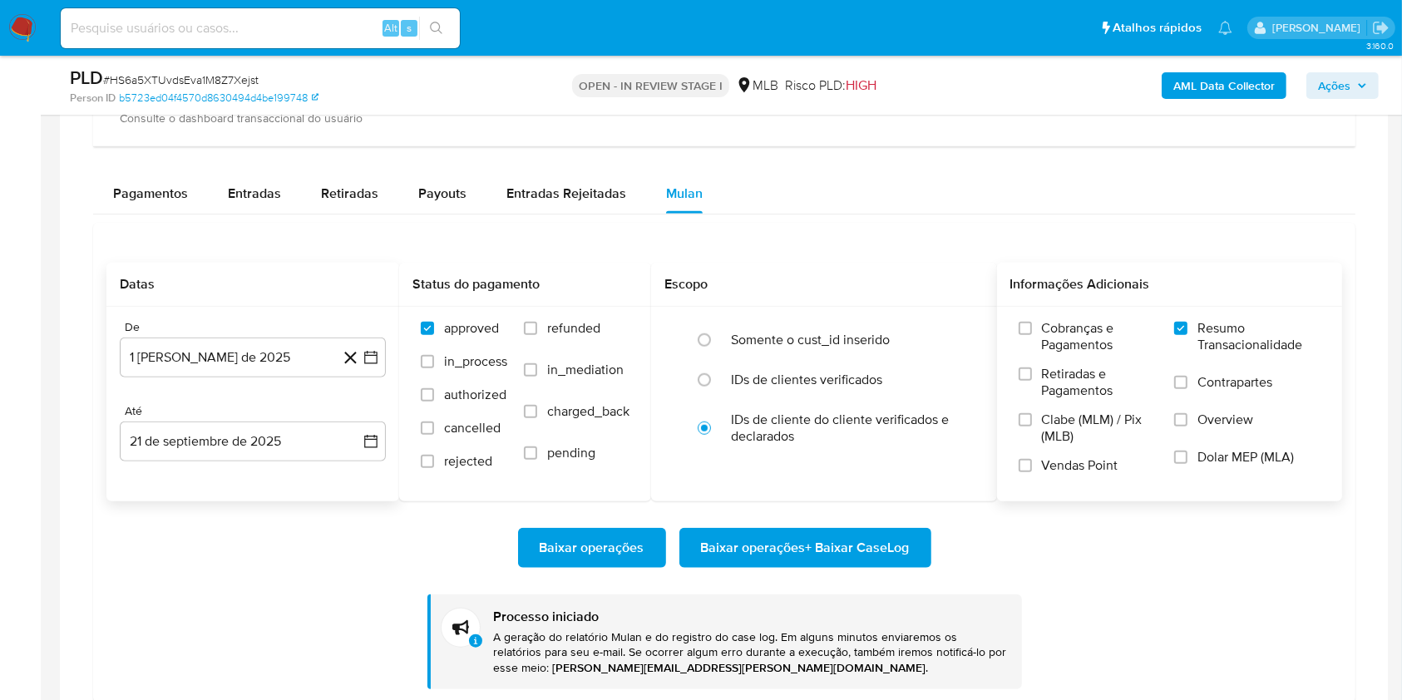
scroll to position [0, 0]
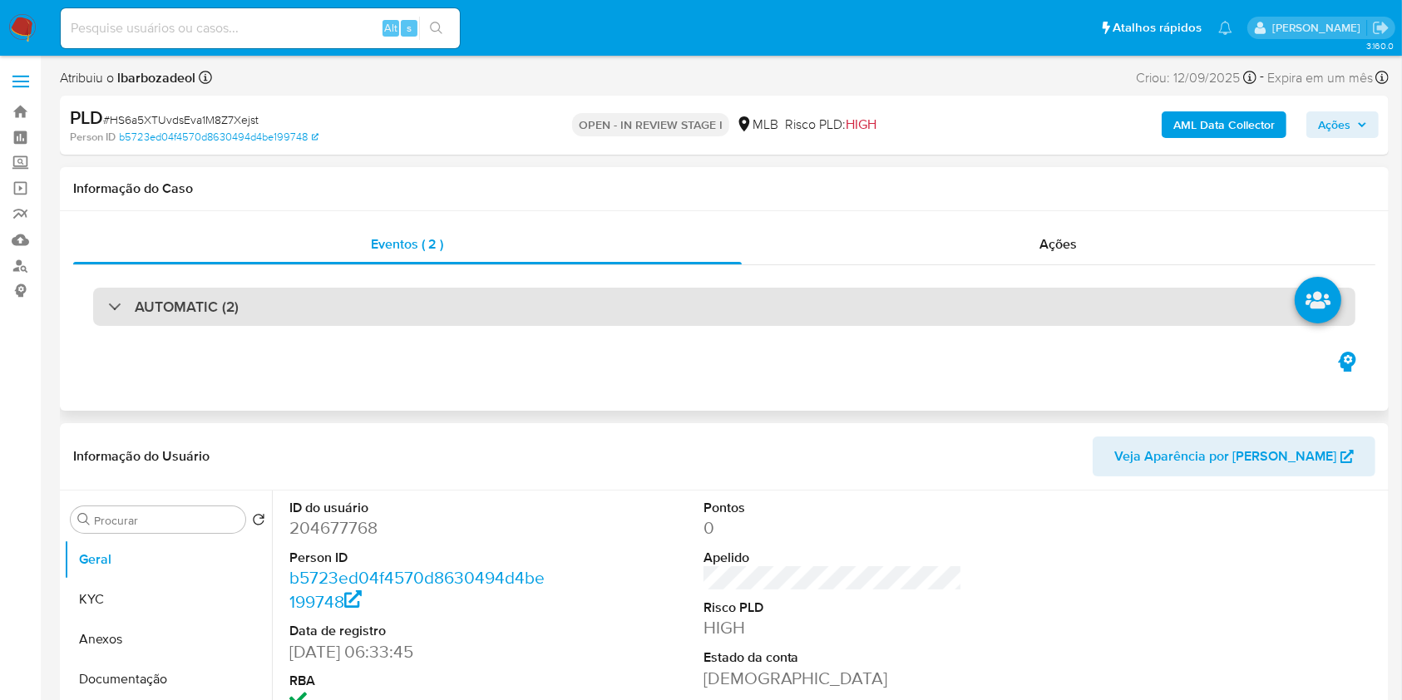
click at [625, 293] on div "AUTOMATIC (2)" at bounding box center [724, 307] width 1262 height 38
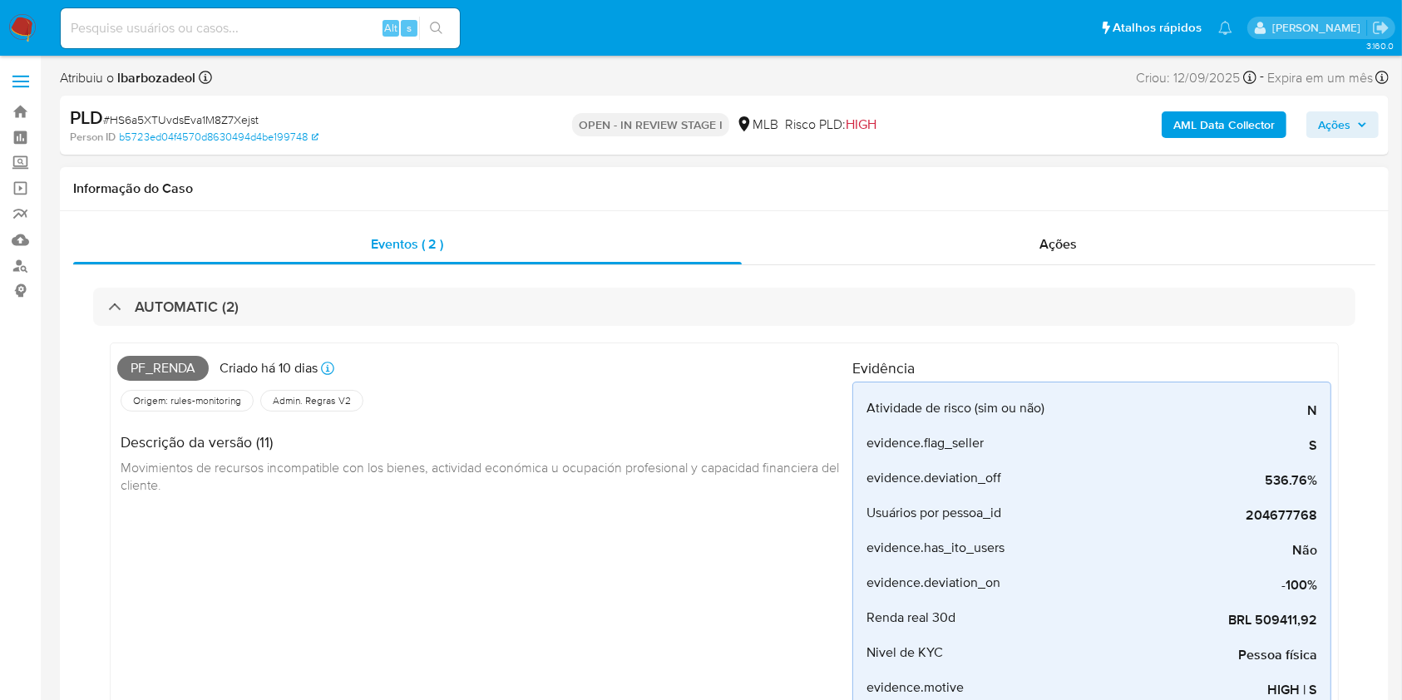
click at [142, 372] on span "Pf_renda" at bounding box center [162, 368] width 91 height 25
copy span "Pf_renda"
click at [1318, 123] on span "Ações" at bounding box center [1334, 124] width 32 height 27
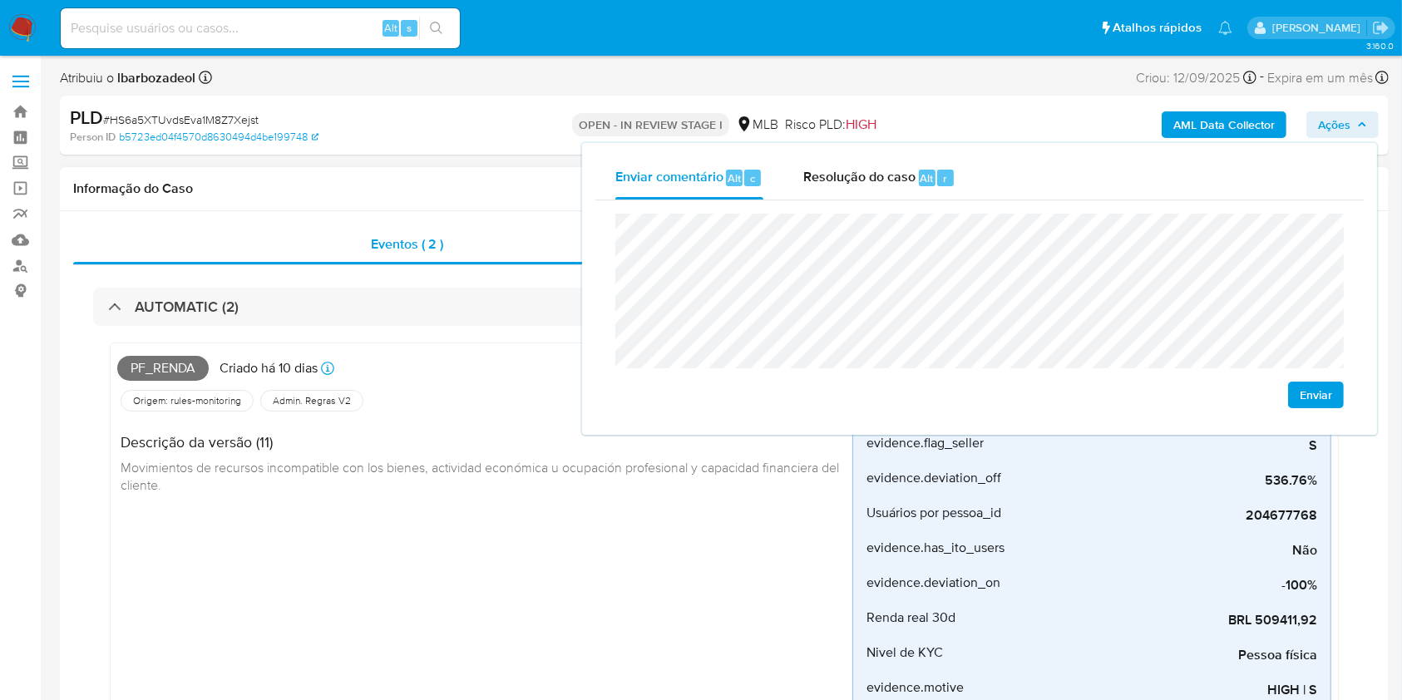
click at [592, 493] on div "Descrição da versão (11) Movimientos de recursos incompatible con los bienes, a…" at bounding box center [484, 461] width 735 height 93
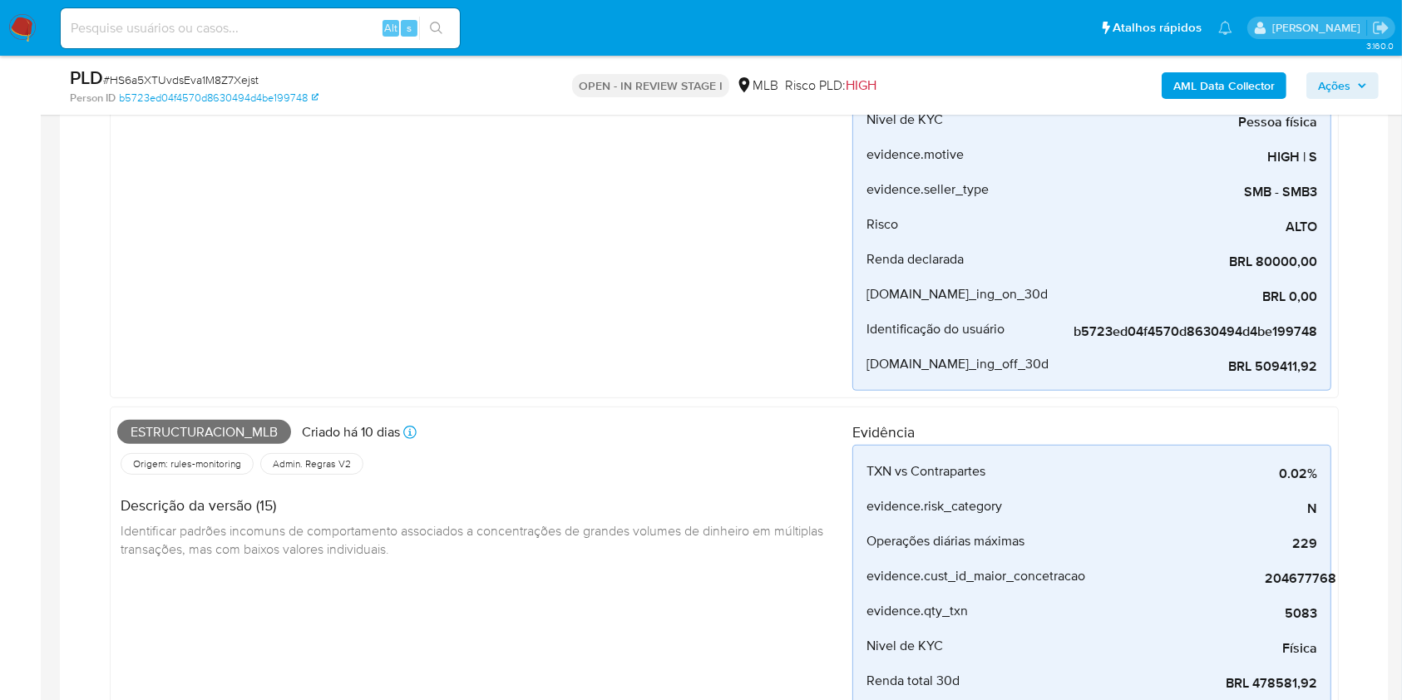
scroll to position [476, 0]
click at [170, 431] on span "Estructuracion_mlb" at bounding box center [204, 430] width 174 height 25
copy span "Estructuracion_mlb"
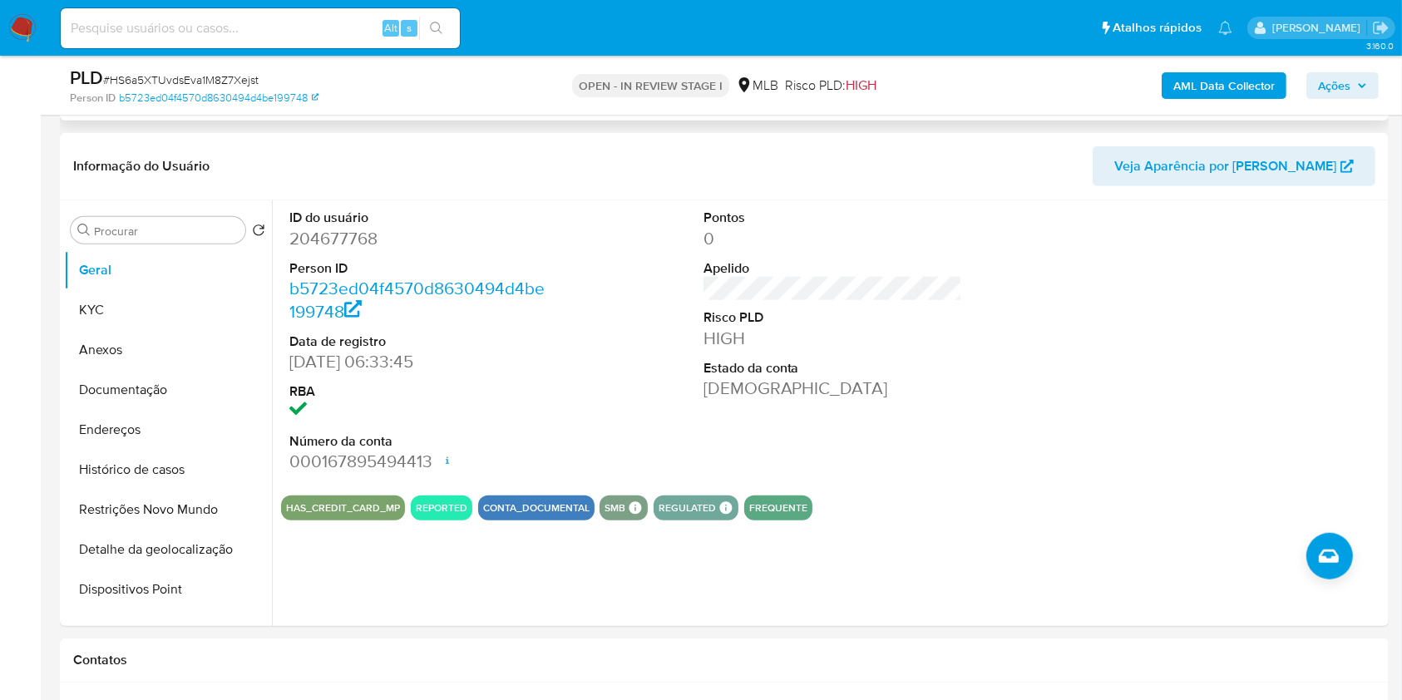
scroll to position [1349, 0]
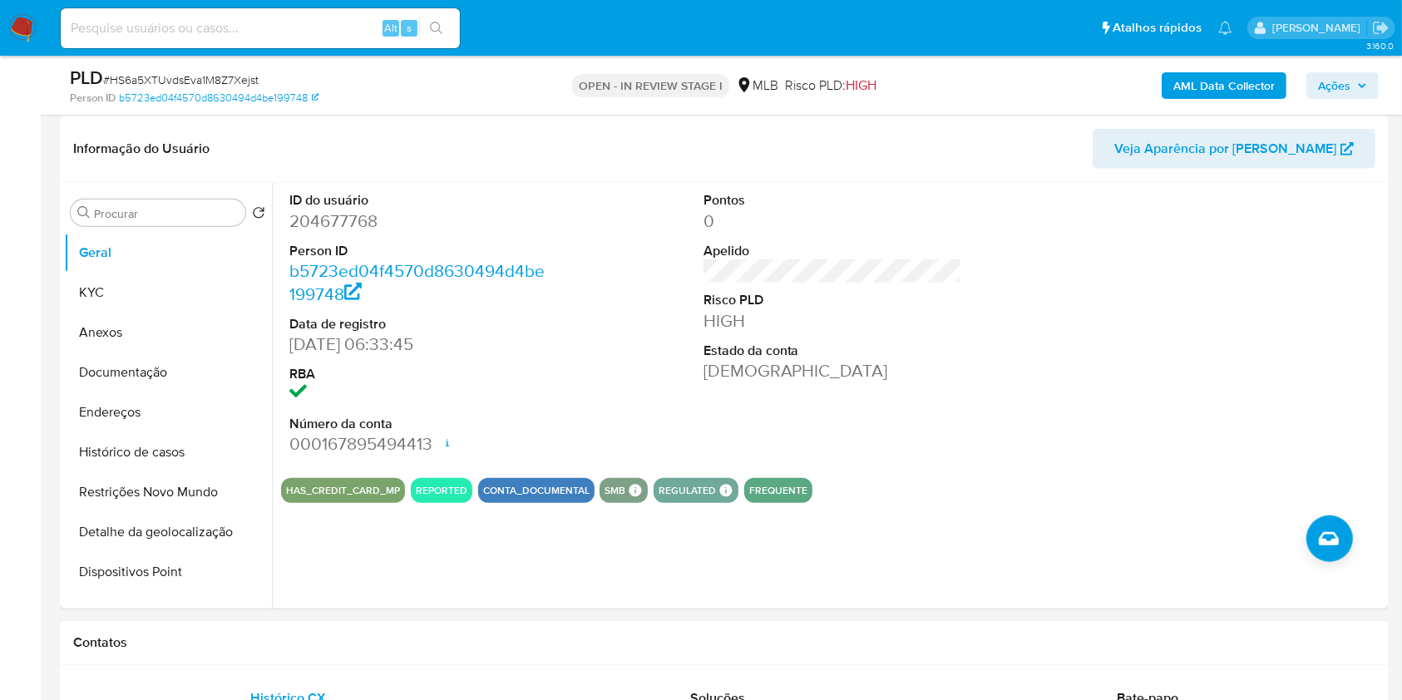
click at [1344, 94] on span "Ações" at bounding box center [1334, 85] width 32 height 27
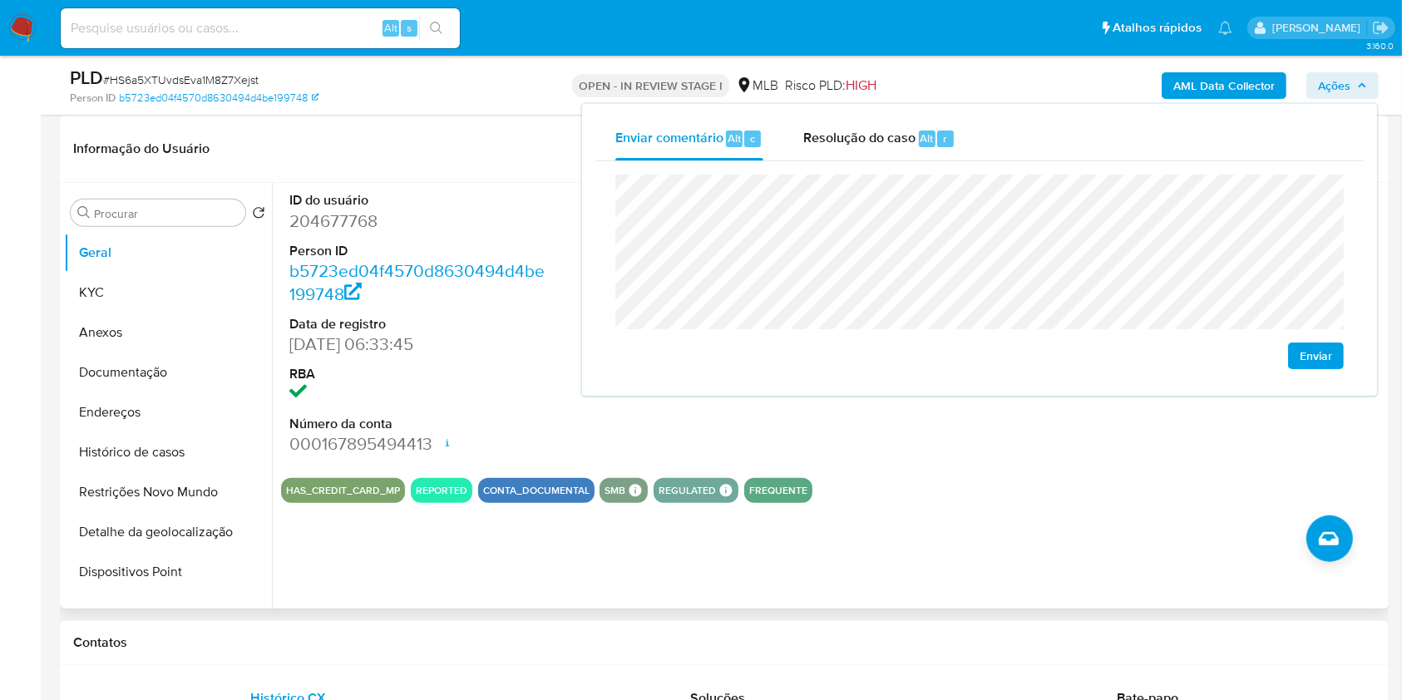
click at [466, 170] on div "Informação do Usuário Veja Aparência por Pessoa" at bounding box center [724, 149] width 1329 height 67
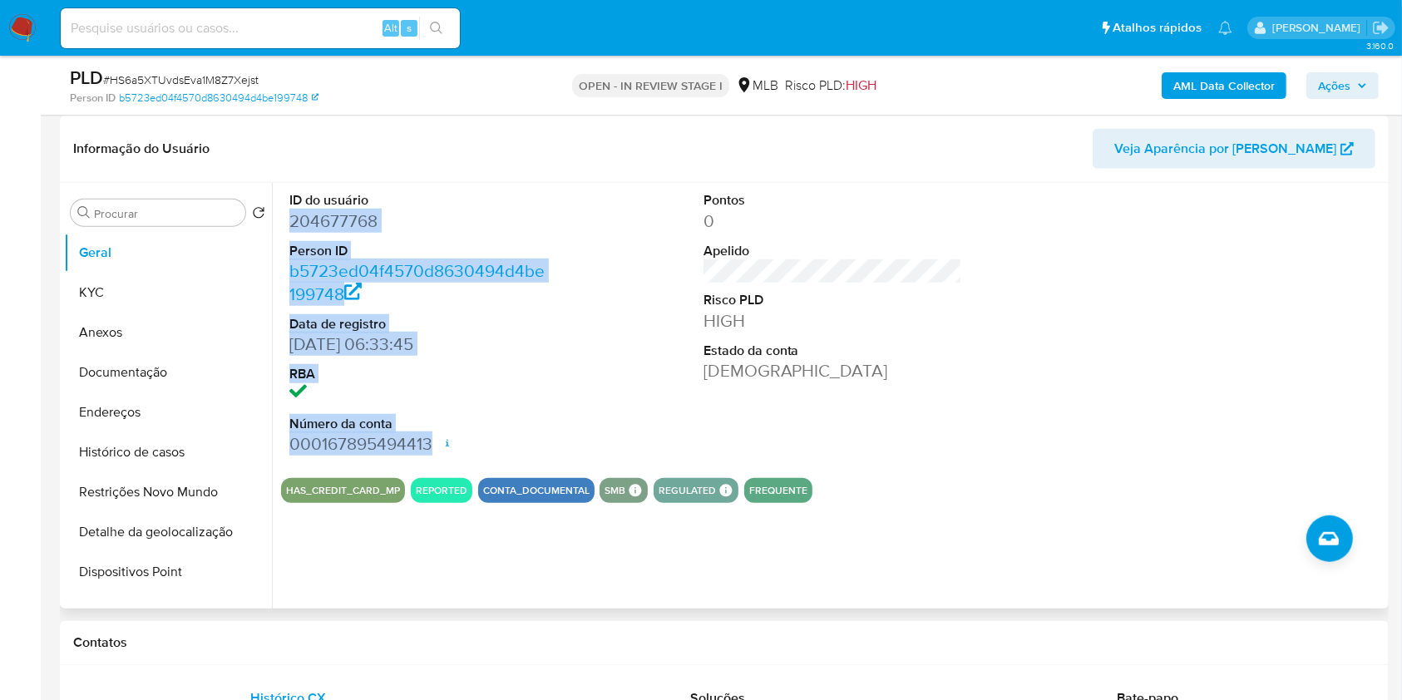
drag, startPoint x: 286, startPoint y: 222, endPoint x: 438, endPoint y: 435, distance: 261.6
click at [438, 436] on div "ID do usuário 204677768 Person ID b5723ed04f4570d8630494d4be199748 Data de regi…" at bounding box center [419, 323] width 276 height 281
copy dl "204677768 Person ID b5723ed04f4570d8630494d4be199748 Data de registro 30/01/201…"
drag, startPoint x: 1334, startPoint y: 89, endPoint x: 1324, endPoint y: 88, distance: 10.8
click at [1333, 88] on span "Ações" at bounding box center [1334, 85] width 32 height 27
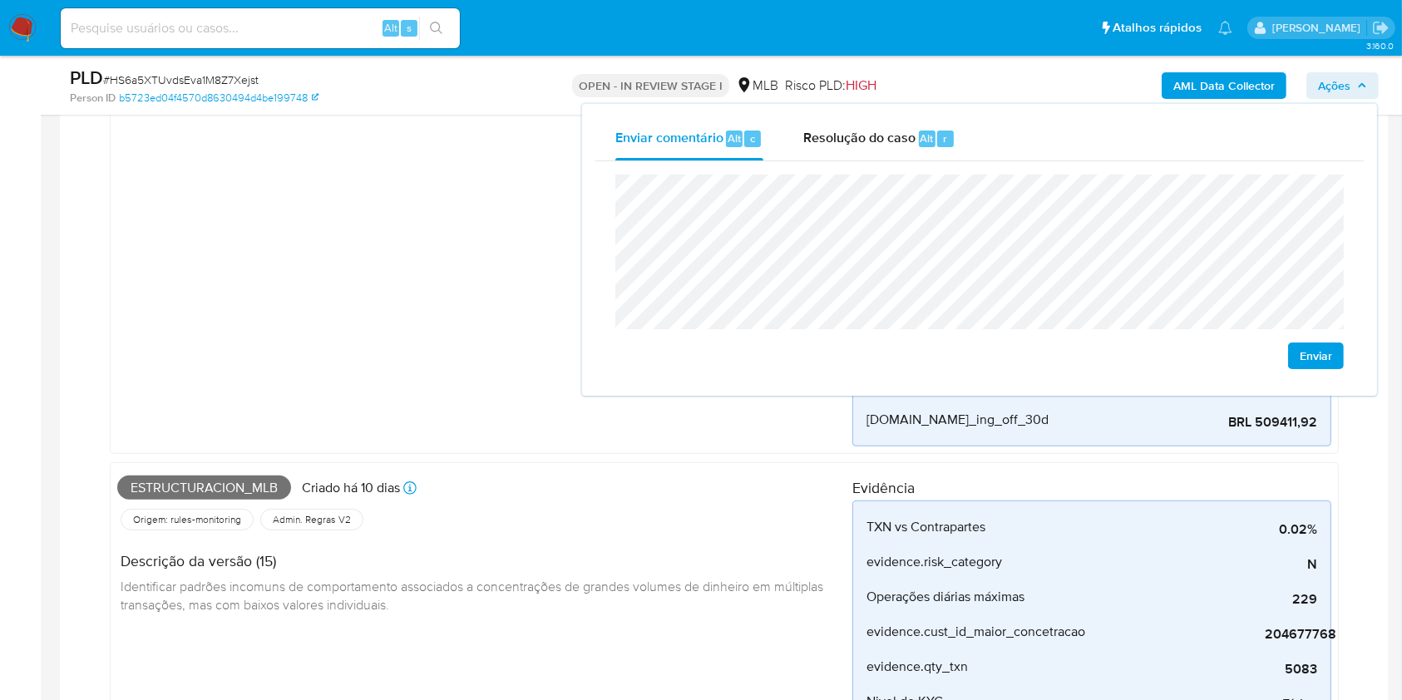
scroll to position [0, 0]
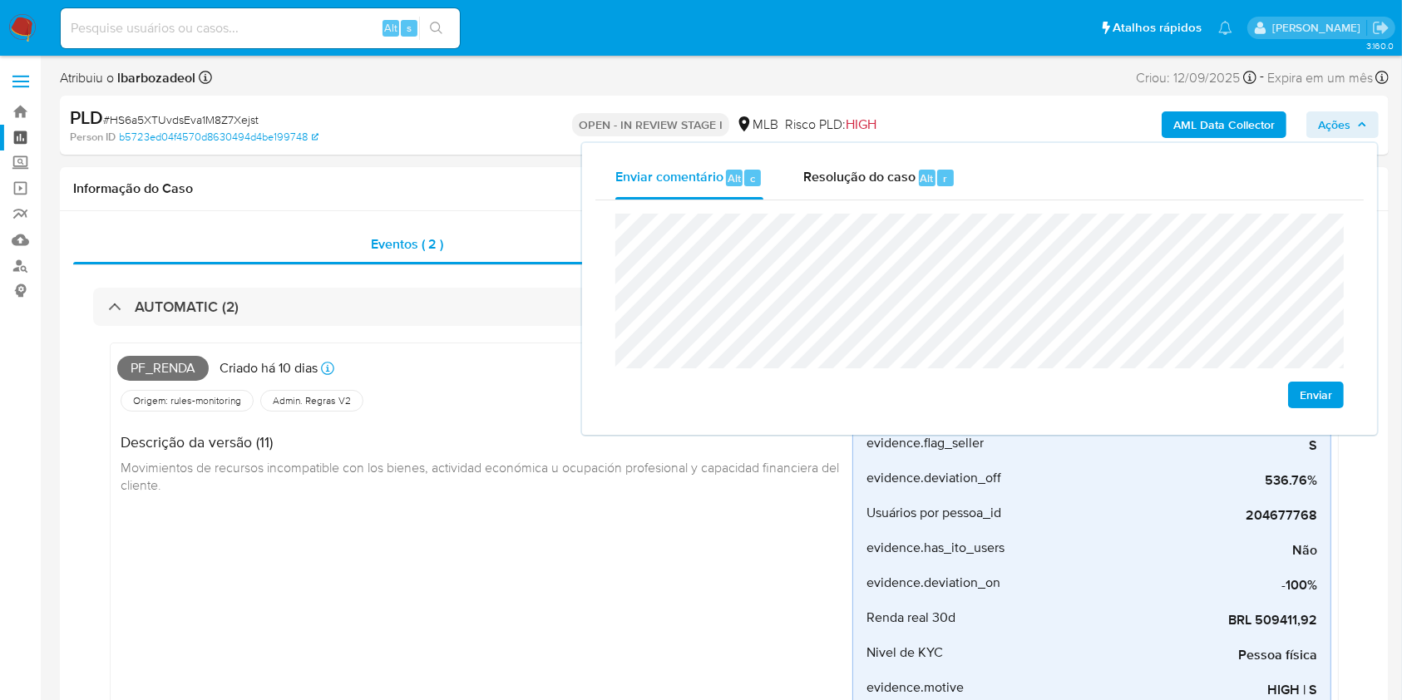
click at [12, 136] on link "Painel" at bounding box center [99, 138] width 198 height 26
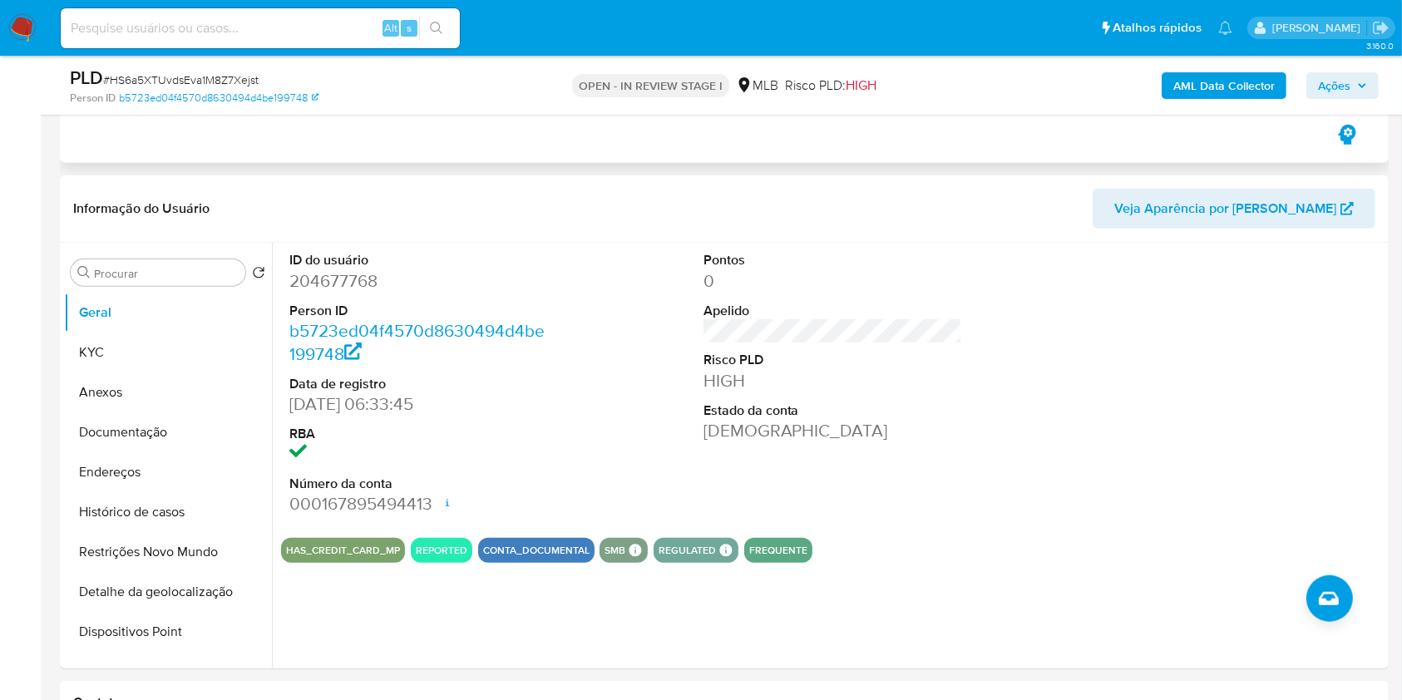
scroll to position [1290, 0]
click at [1367, 86] on button "Ações" at bounding box center [1342, 85] width 72 height 27
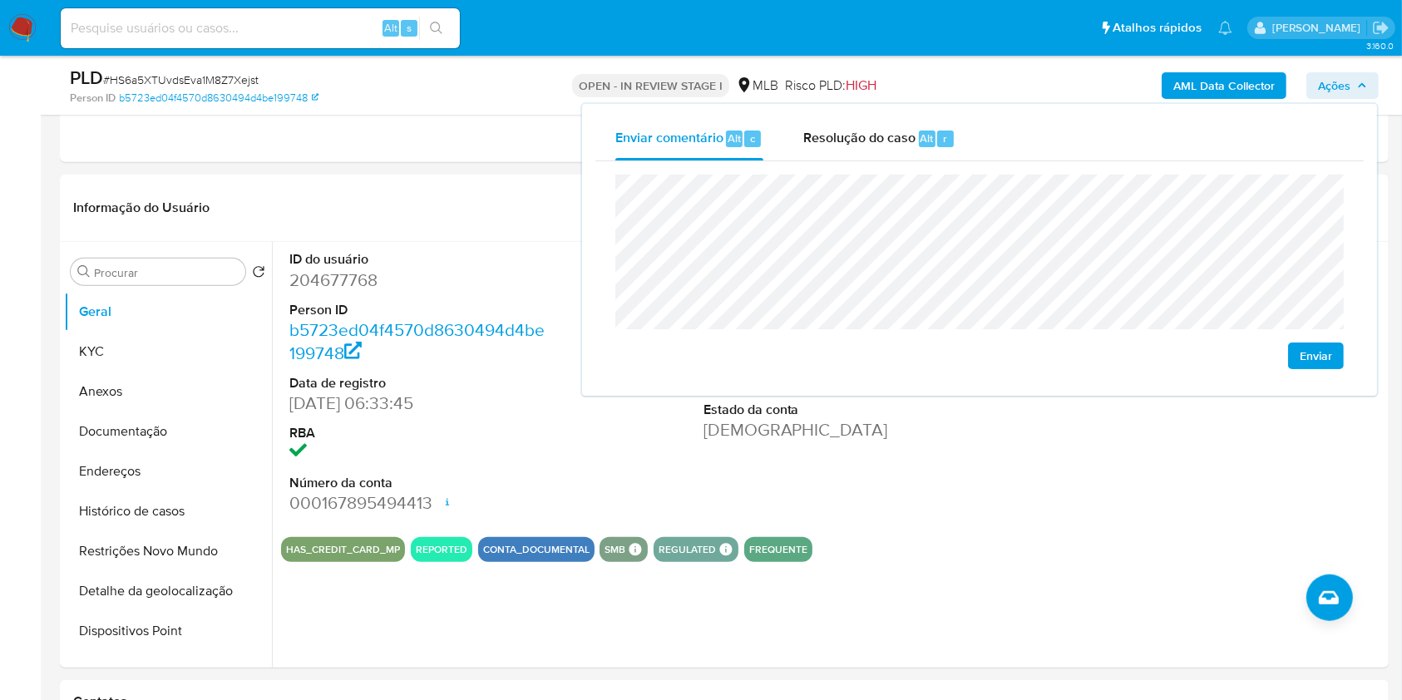
click at [1361, 86] on icon "button" at bounding box center [1362, 86] width 10 height 10
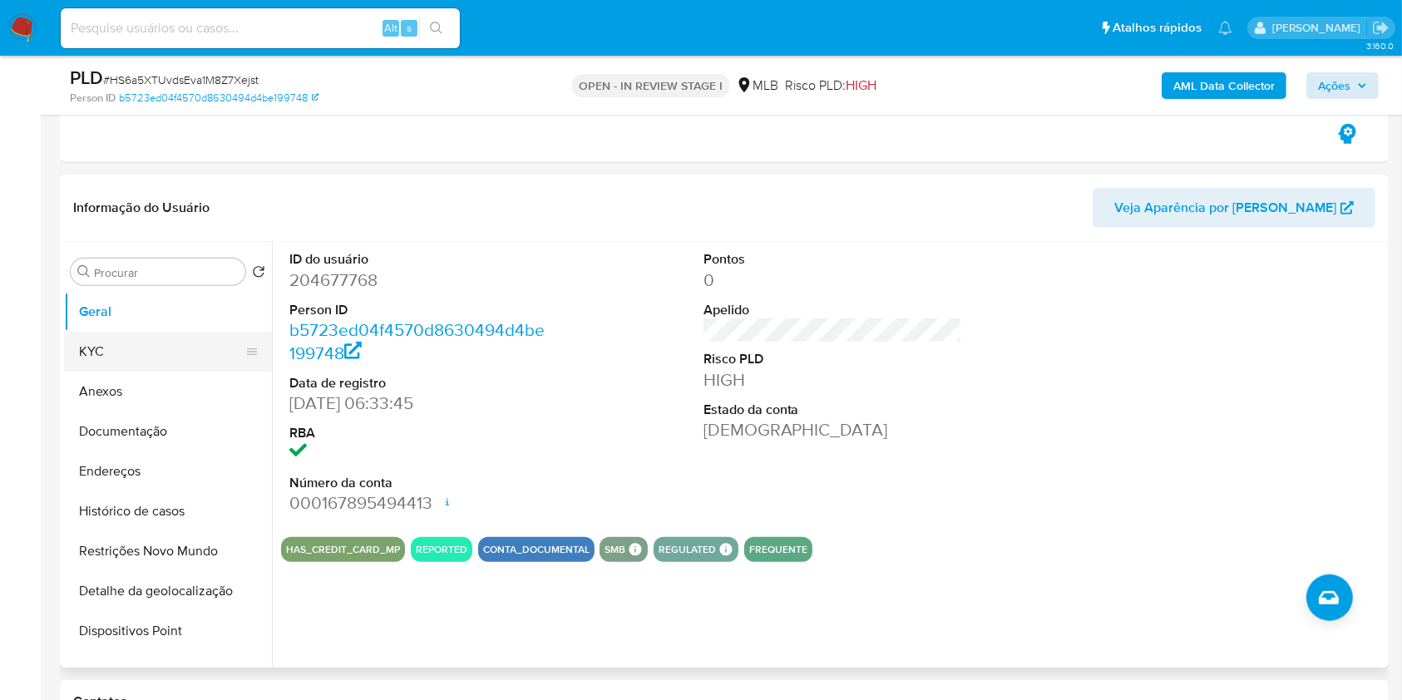
click at [93, 344] on button "KYC" at bounding box center [161, 352] width 195 height 40
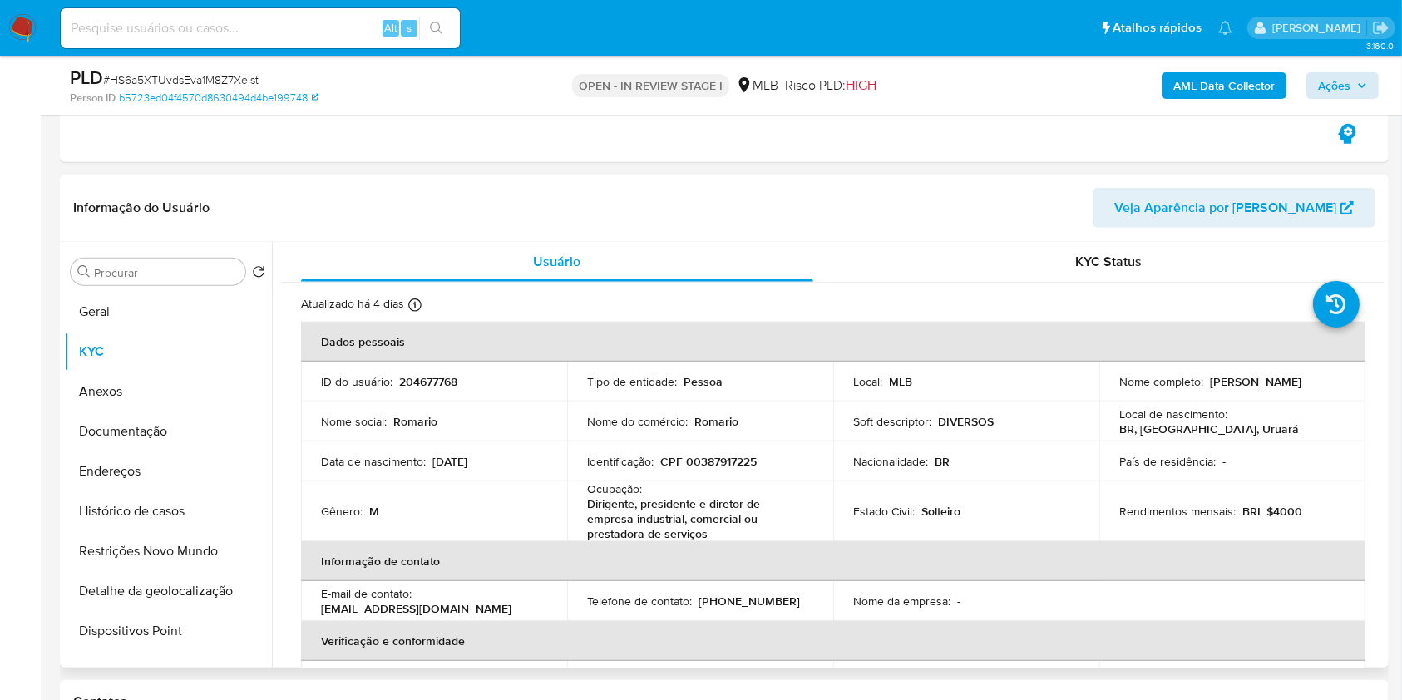
click at [718, 455] on p "CPF 00387917225" at bounding box center [708, 461] width 96 height 15
copy p "00387917225"
click at [1346, 86] on span "Ações" at bounding box center [1334, 85] width 32 height 27
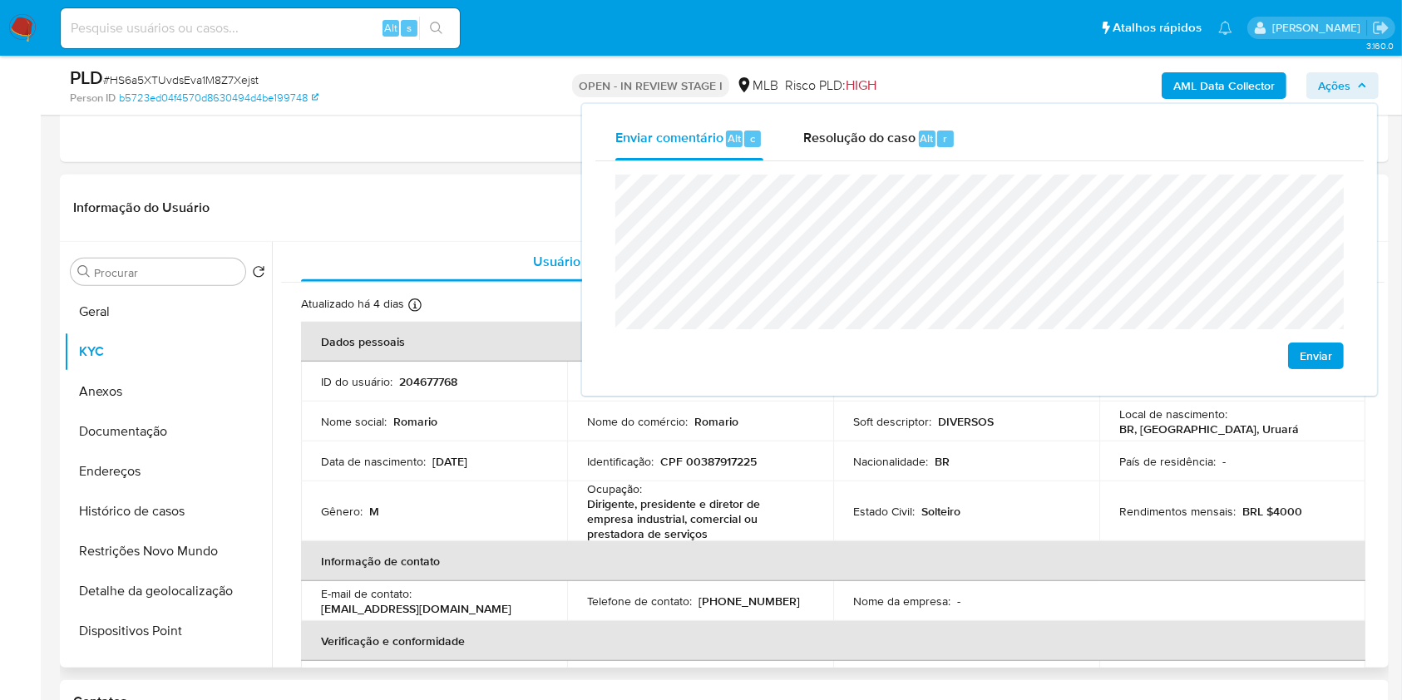
click at [794, 507] on p "Dirigente, presidente e diretor de empresa industrial, comercial ou prestadora …" at bounding box center [696, 518] width 219 height 45
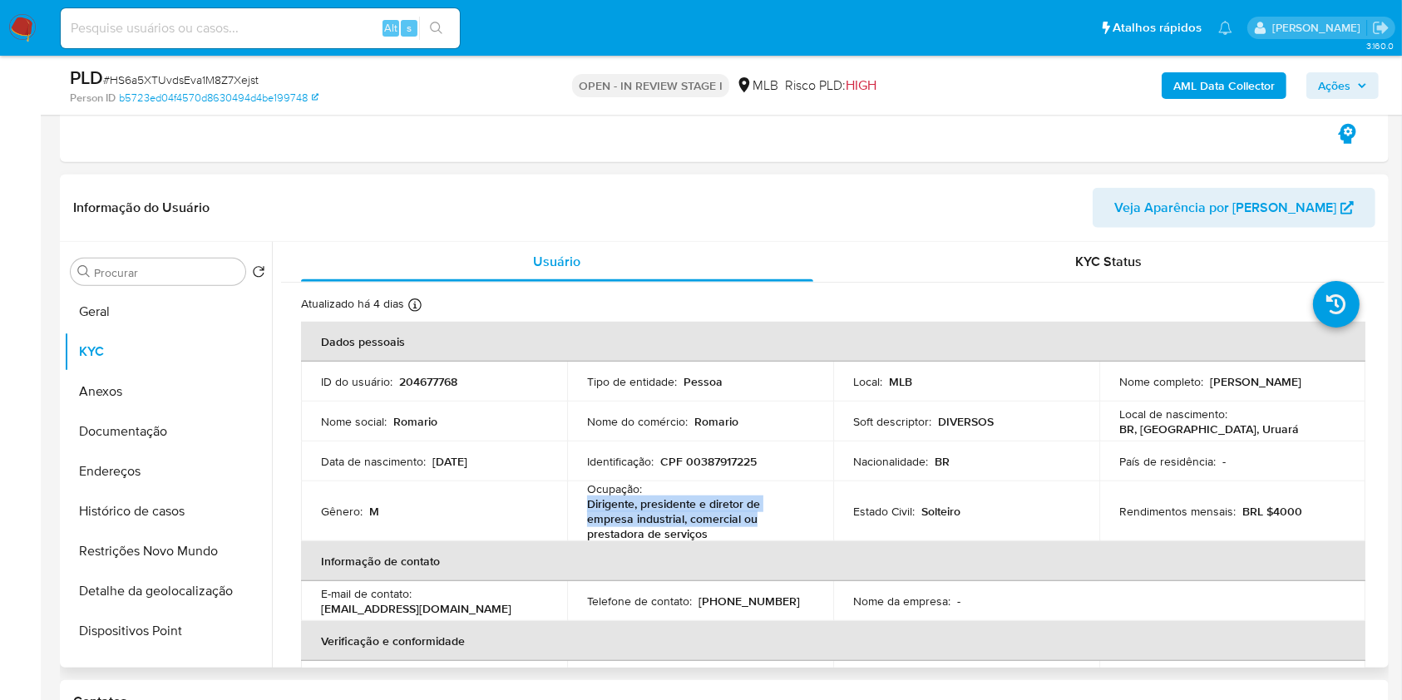
drag, startPoint x: 584, startPoint y: 500, endPoint x: 767, endPoint y: 525, distance: 183.8
click at [767, 525] on td "Ocupação : Dirigente, presidente e diretor de empresa industrial, comercial ou …" at bounding box center [700, 511] width 266 height 60
drag, startPoint x: 767, startPoint y: 525, endPoint x: 752, endPoint y: 525, distance: 15.0
click at [766, 525] on p "Dirigente, presidente e diretor de empresa industrial, comercial ou prestadora …" at bounding box center [696, 518] width 219 height 45
drag, startPoint x: 717, startPoint y: 531, endPoint x: 571, endPoint y: 513, distance: 147.5
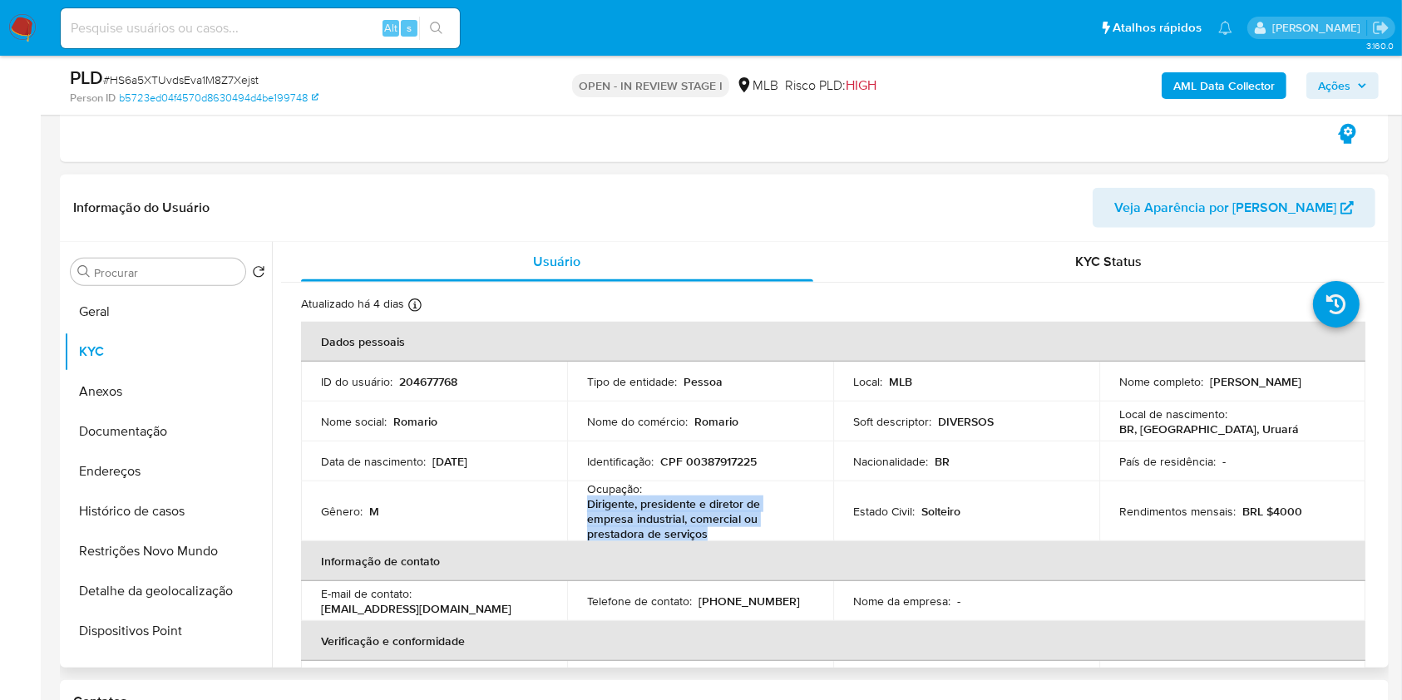
click at [571, 513] on td "Ocupação : Dirigente, presidente e diretor de empresa industrial, comercial ou …" at bounding box center [700, 511] width 266 height 60
copy p "Dirigente, presidente e diretor de empresa industrial, comercial ou prestadora …"
click at [1325, 75] on span "Ações" at bounding box center [1334, 85] width 32 height 27
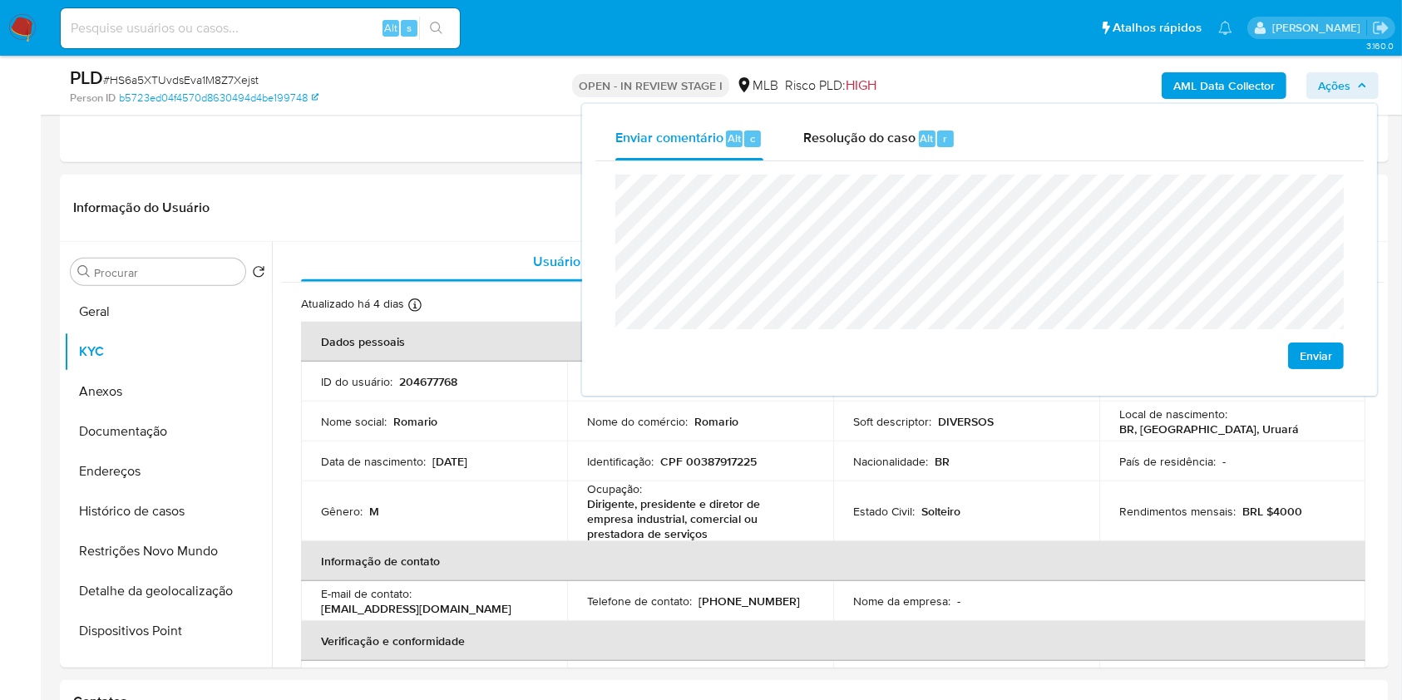
click at [0, 0] on lt-span "econômica" at bounding box center [0, 0] width 0 height 0
click at [815, 458] on td "Identificação : CPF 00387917225" at bounding box center [700, 461] width 266 height 40
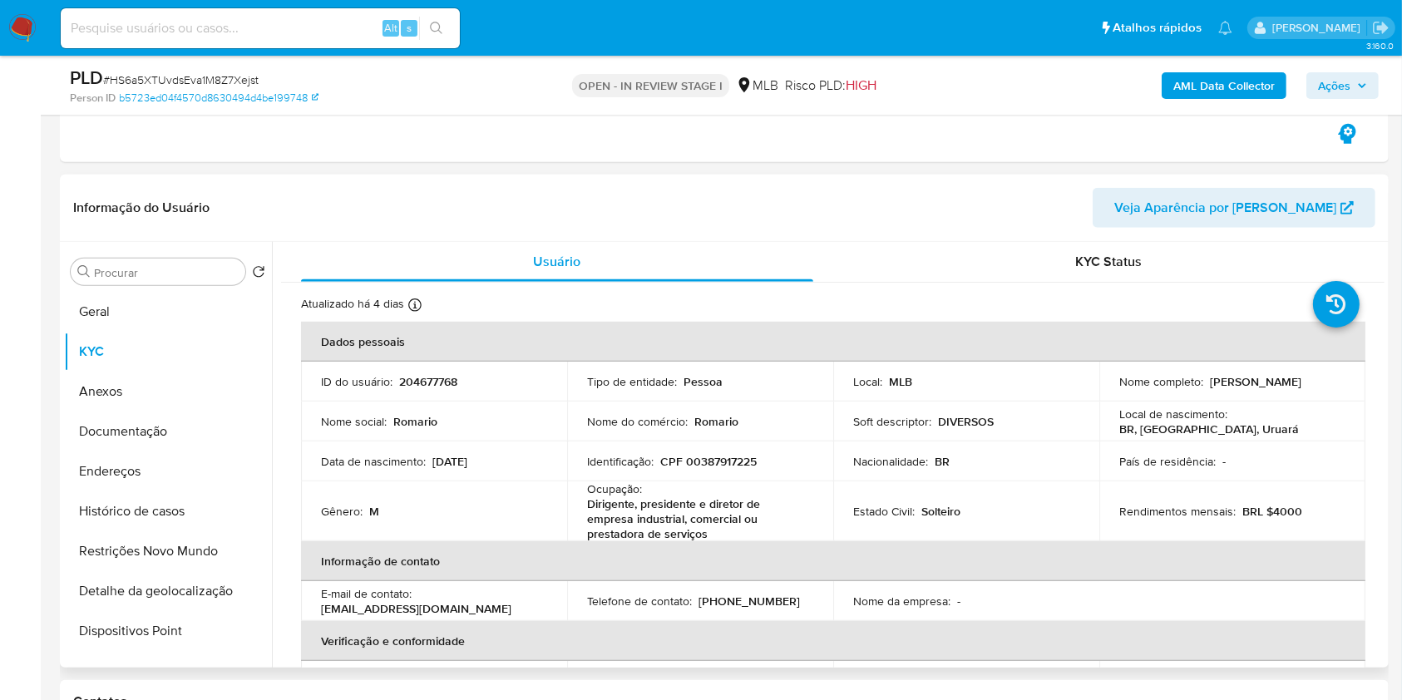
scroll to position [727, 0]
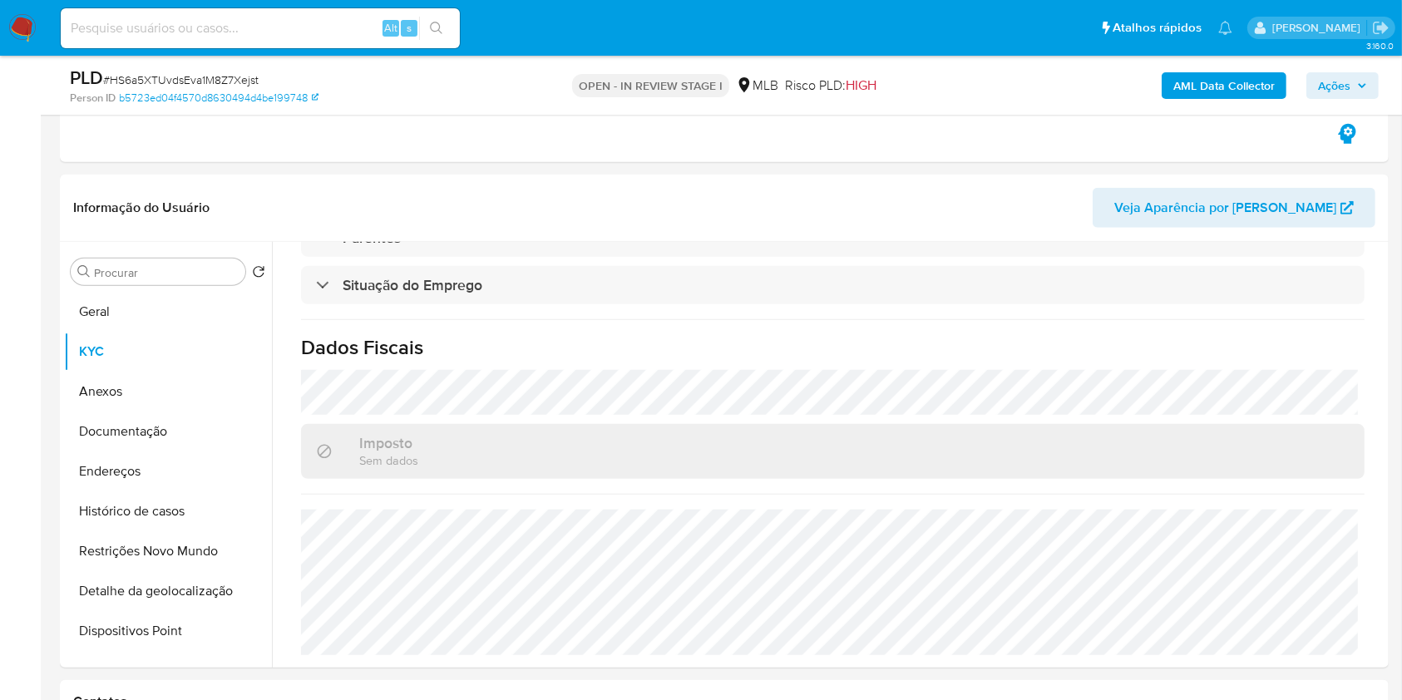
click at [1314, 93] on button "Ações" at bounding box center [1342, 85] width 72 height 27
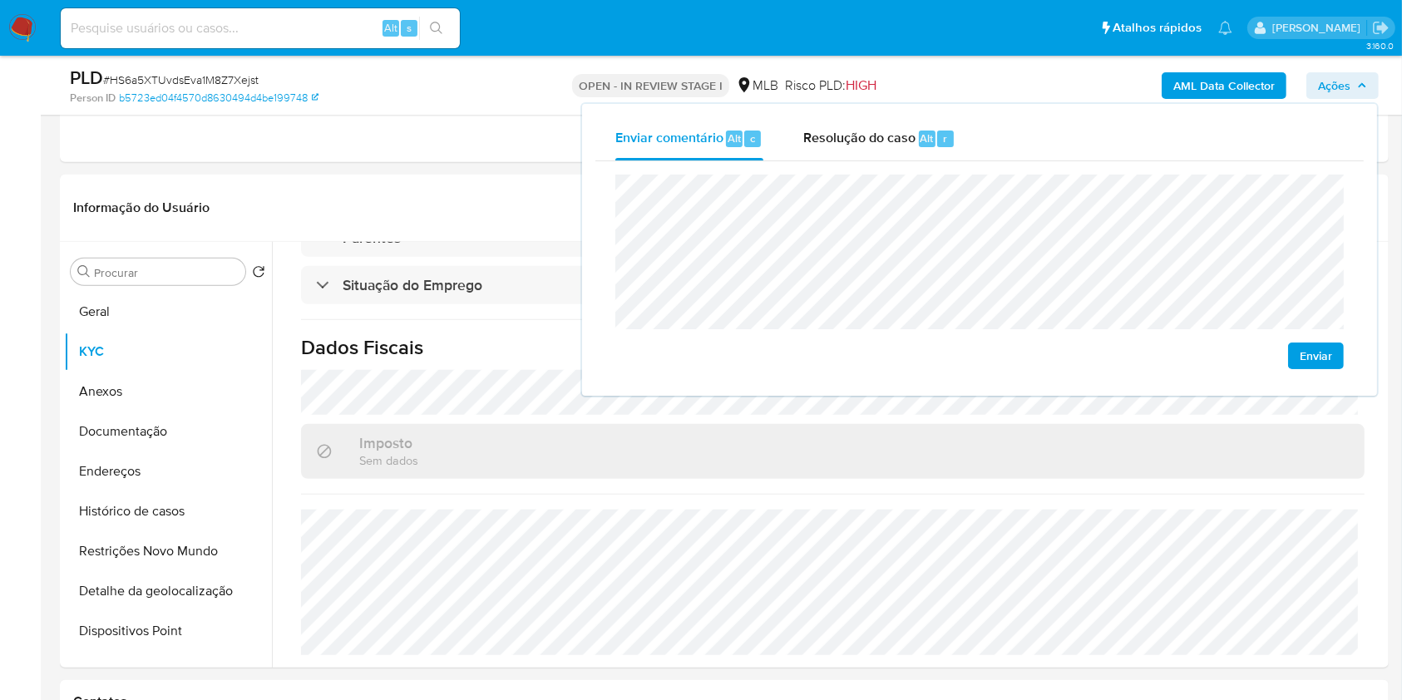
click at [0, 0] on lt-span "Uruará" at bounding box center [0, 0] width 0 height 0
click at [144, 473] on button "Endereços" at bounding box center [161, 471] width 195 height 40
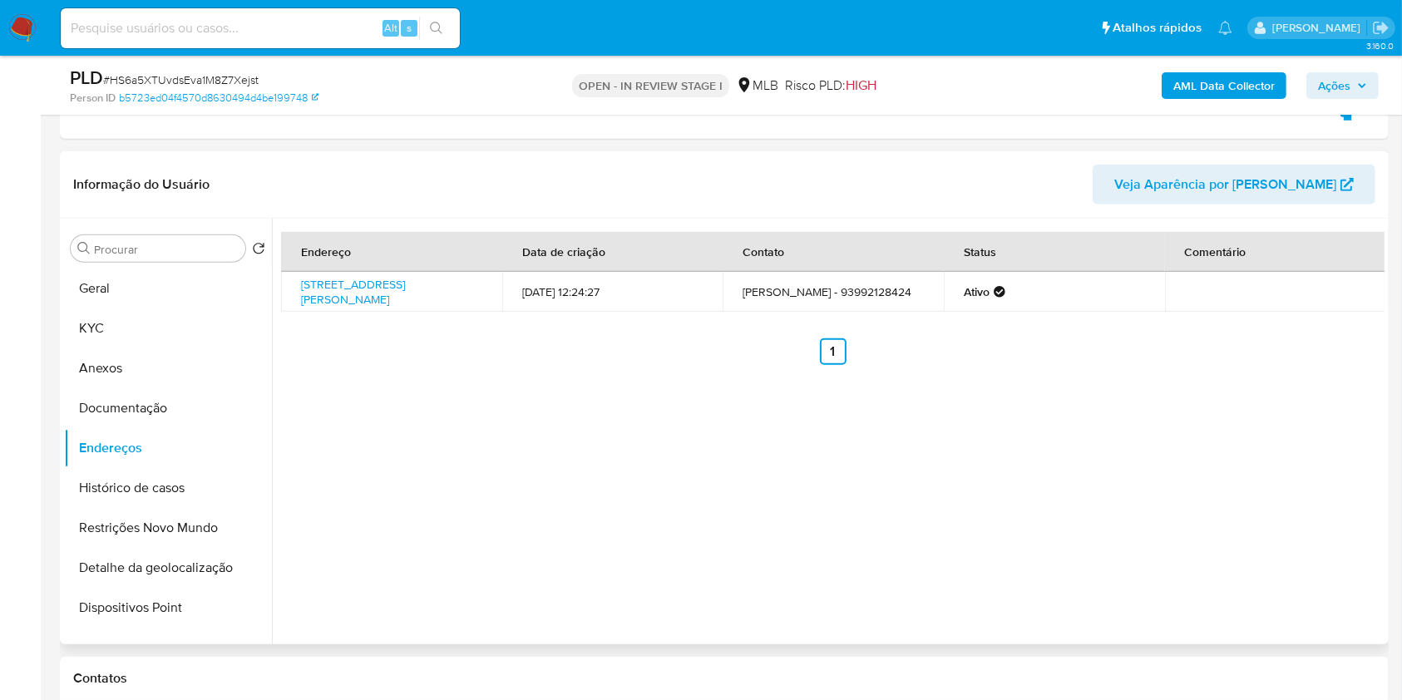
scroll to position [1314, 0]
click at [323, 283] on link "Avenida Doutor Morais 250, Uruará, Pará, 68140000, Brasil 250" at bounding box center [353, 291] width 104 height 32
click at [180, 391] on button "Documentação" at bounding box center [161, 407] width 195 height 40
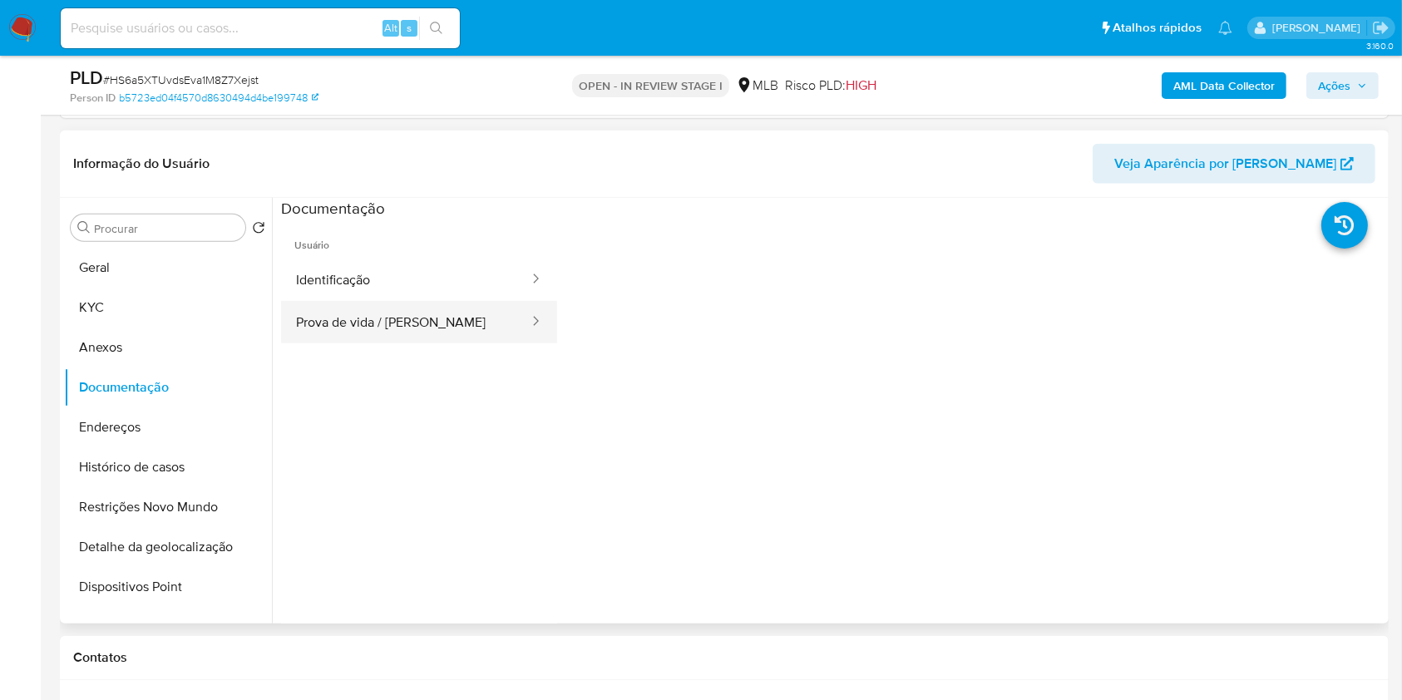
click at [372, 323] on button "Prova de vida / Selfie" at bounding box center [405, 322] width 249 height 42
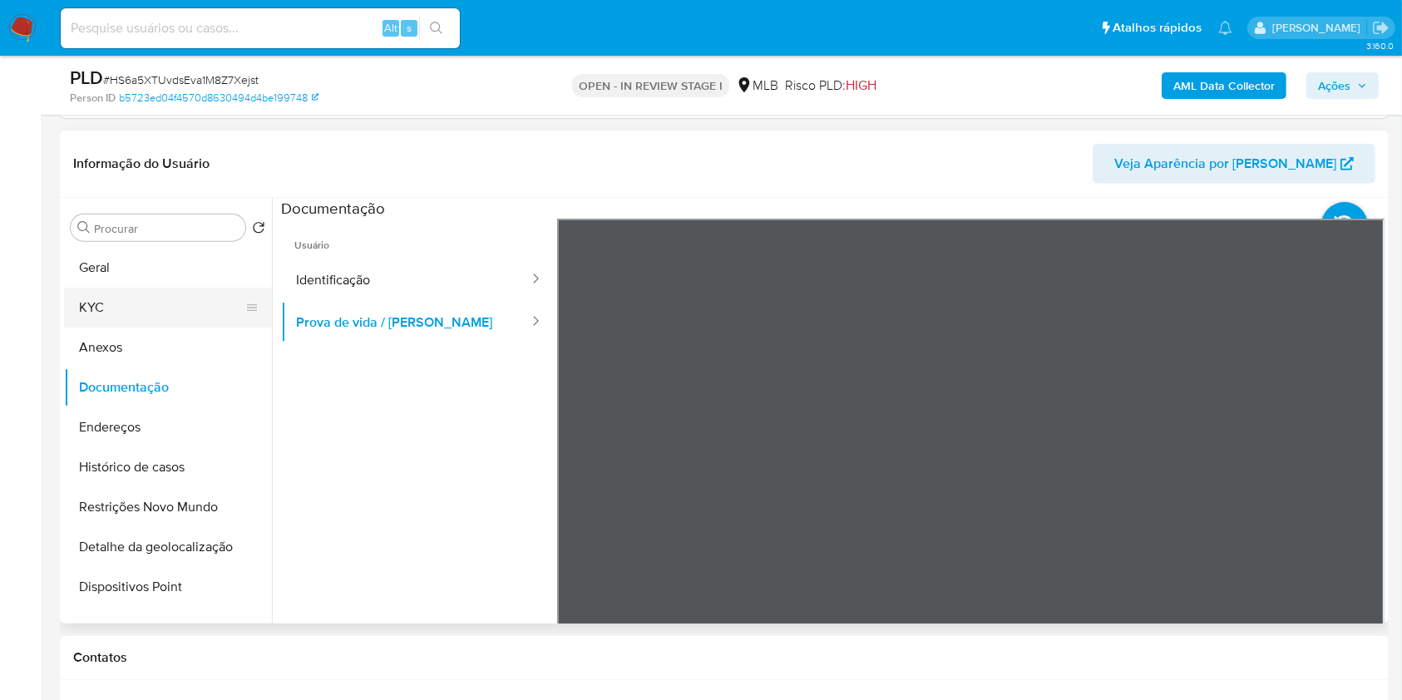
click at [89, 288] on button "KYC" at bounding box center [161, 308] width 195 height 40
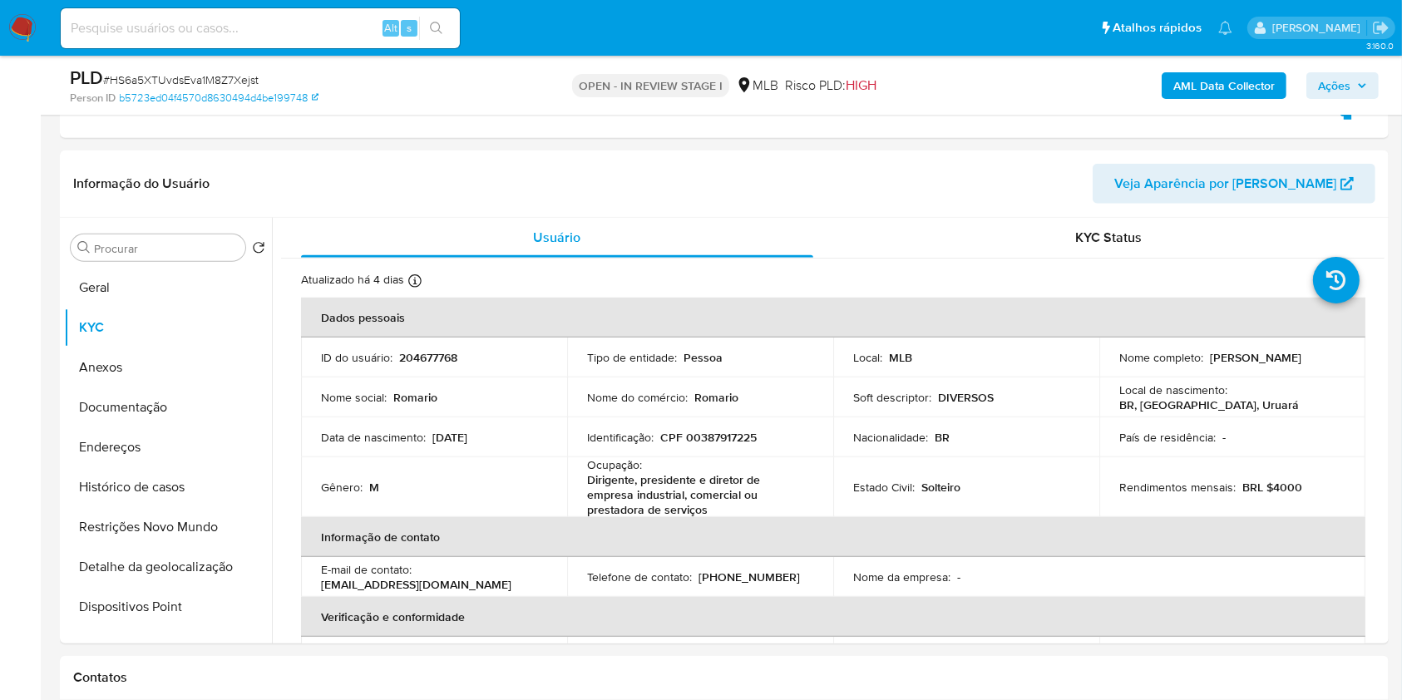
click at [1372, 81] on button "Ações" at bounding box center [1342, 85] width 72 height 27
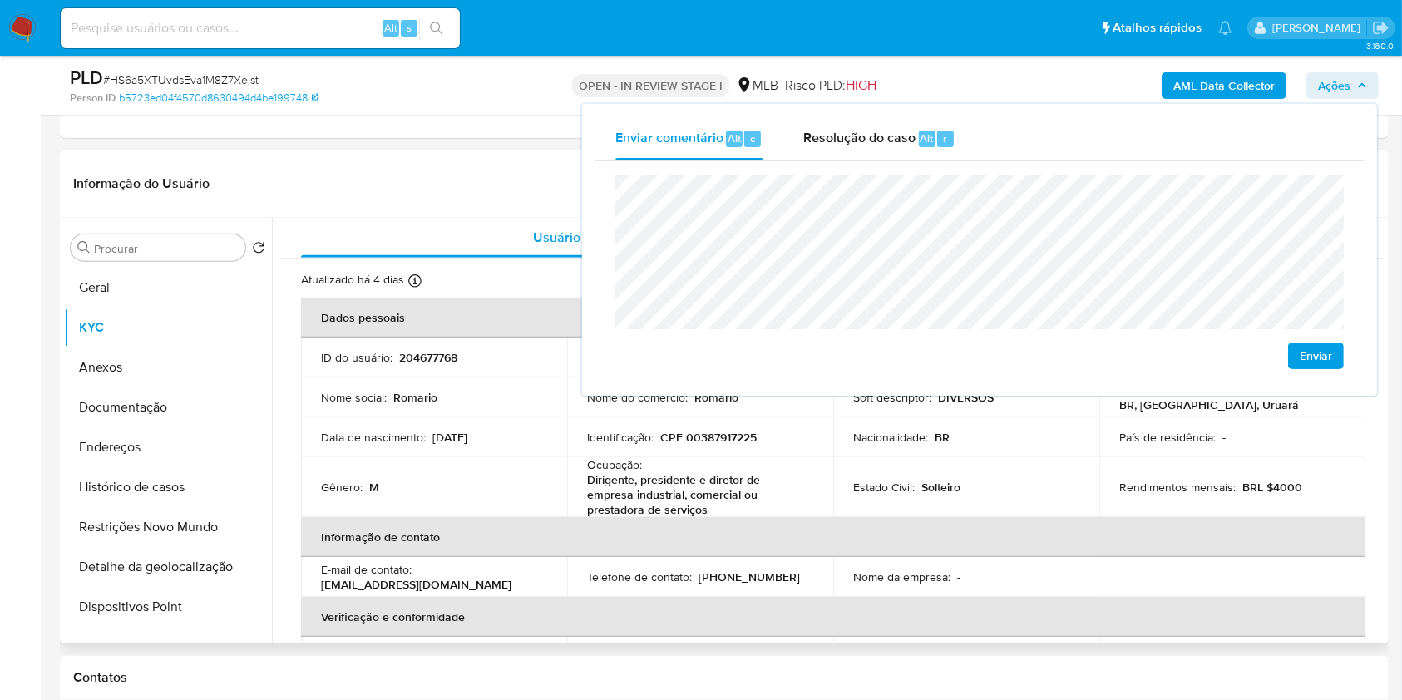
click at [472, 159] on div "Informação do Usuário Veja Aparência por Pessoa" at bounding box center [724, 183] width 1329 height 67
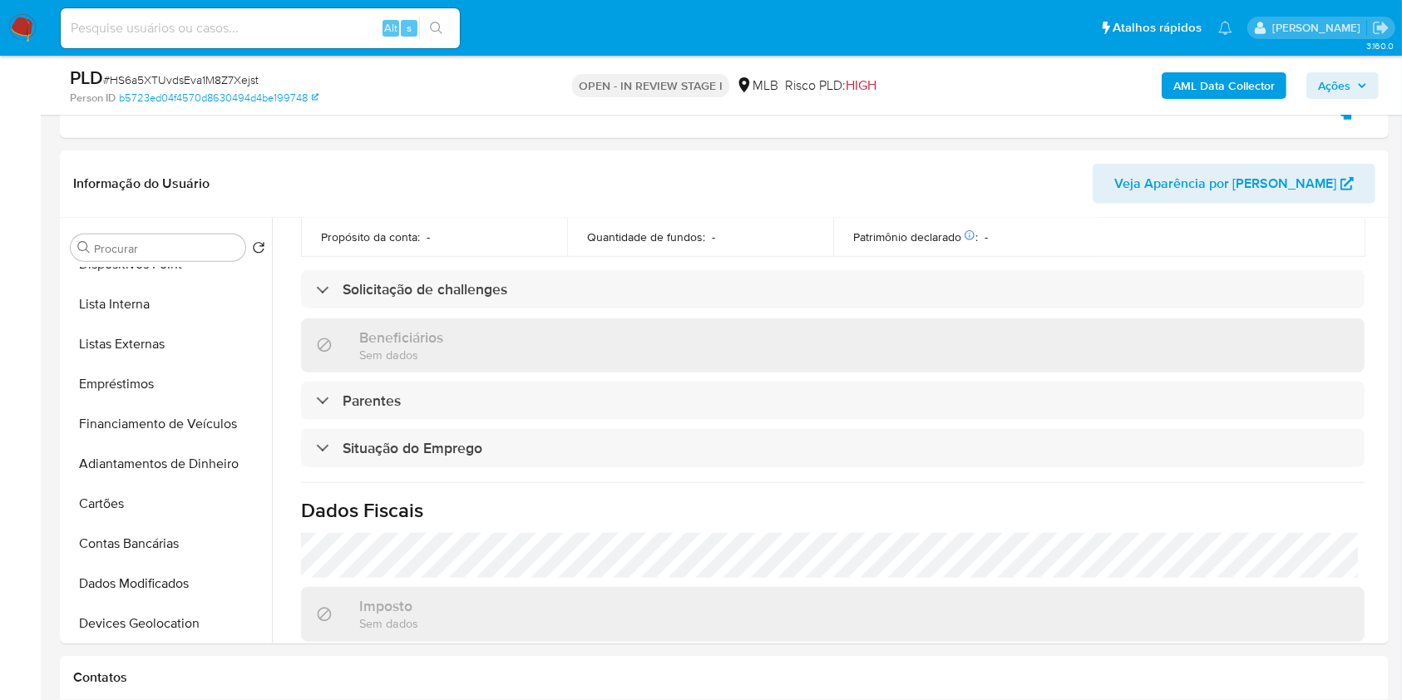
scroll to position [394, 0]
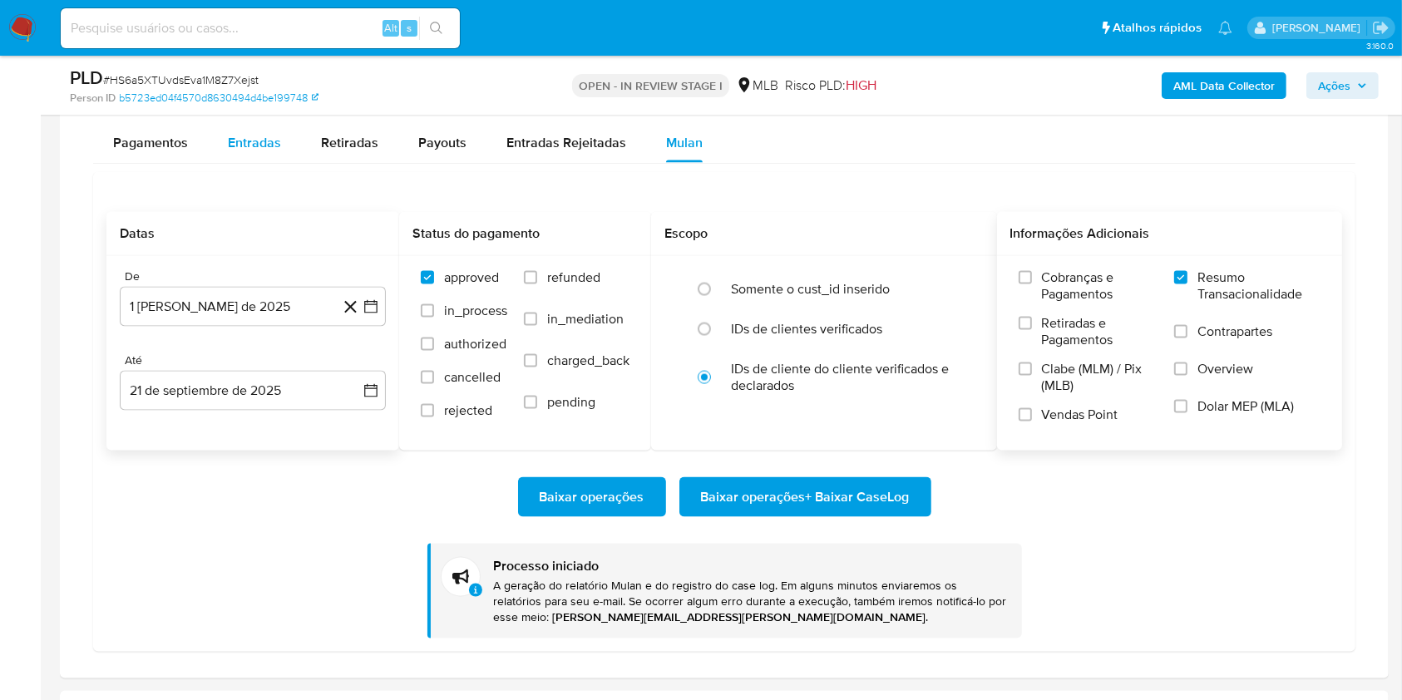
click at [239, 133] on span "Entradas" at bounding box center [254, 142] width 53 height 19
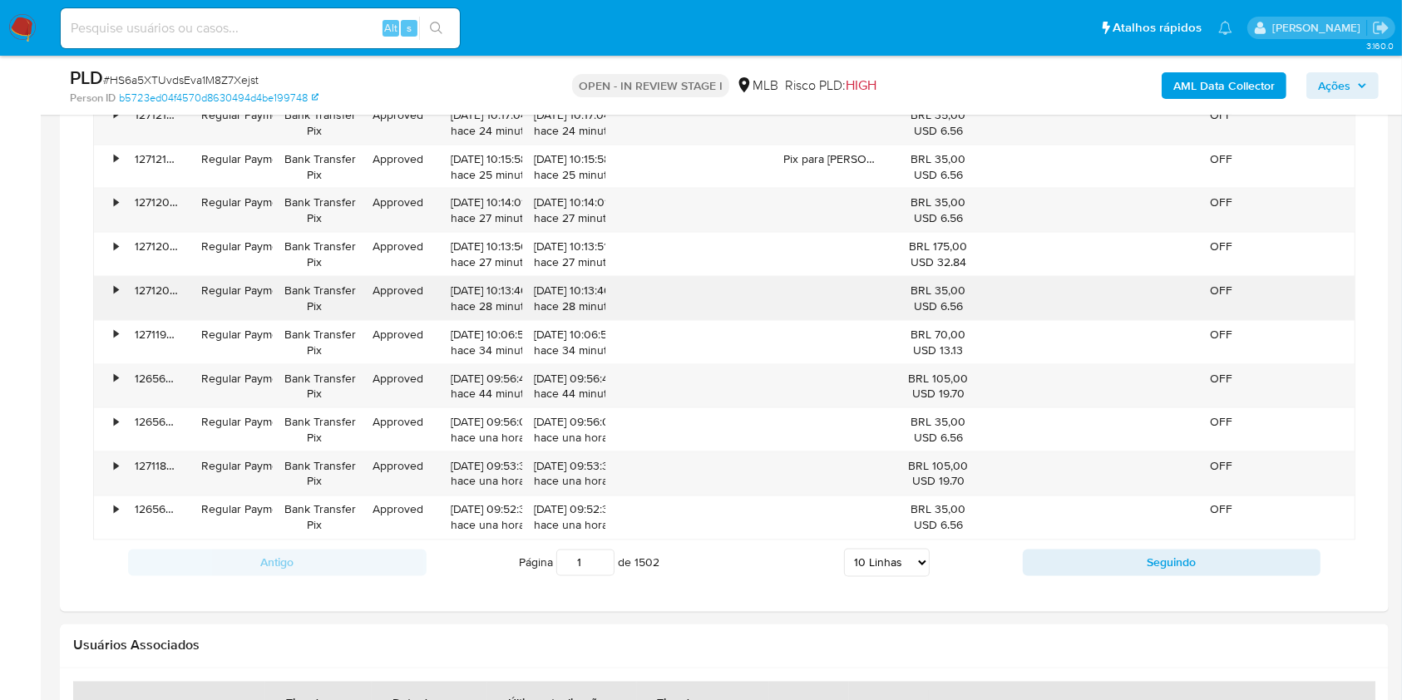
scroll to position [2679, 0]
click at [874, 561] on select "5 Linhas 10 Linhas 20 Linhas 25 Linhas 50 Linhas 100 Linhas" at bounding box center [887, 560] width 86 height 28
select select "100"
click at [844, 546] on select "5 Linhas 10 Linhas 20 Linhas 25 Linhas 50 Linhas 100 Linhas" at bounding box center [887, 560] width 86 height 28
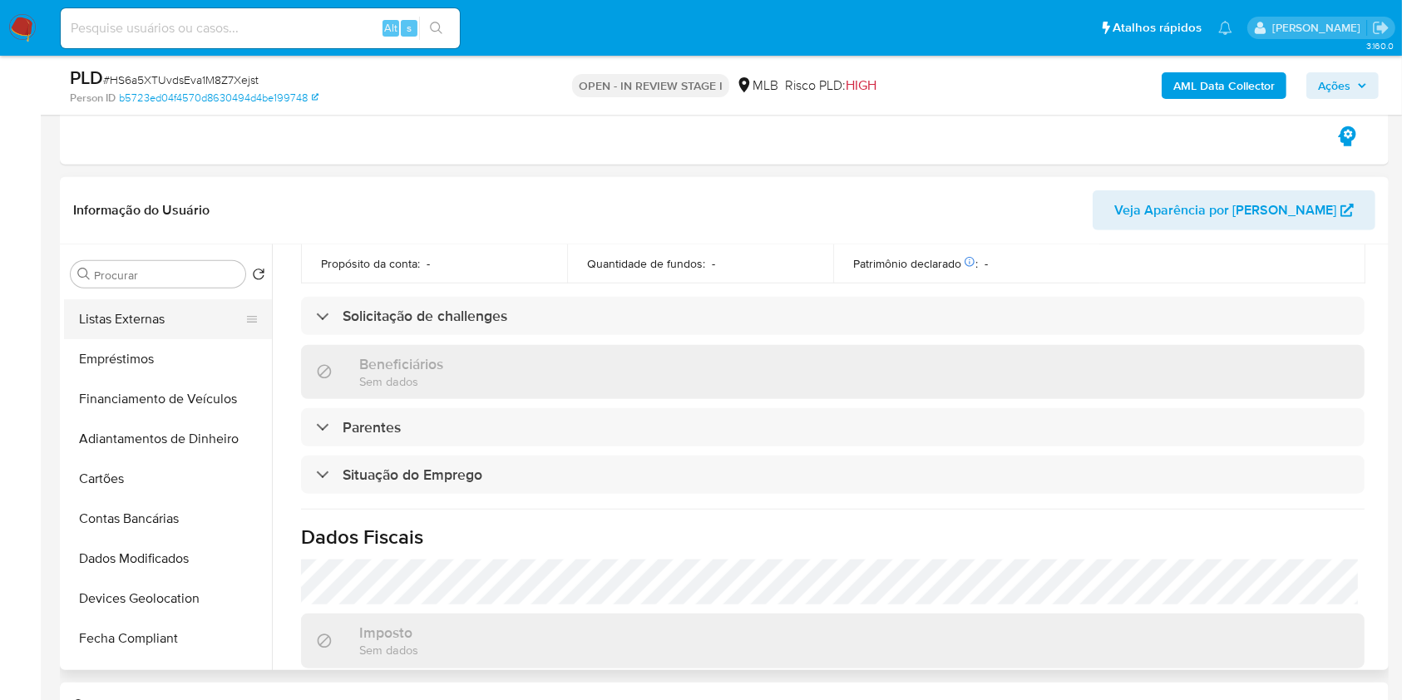
scroll to position [0, 0]
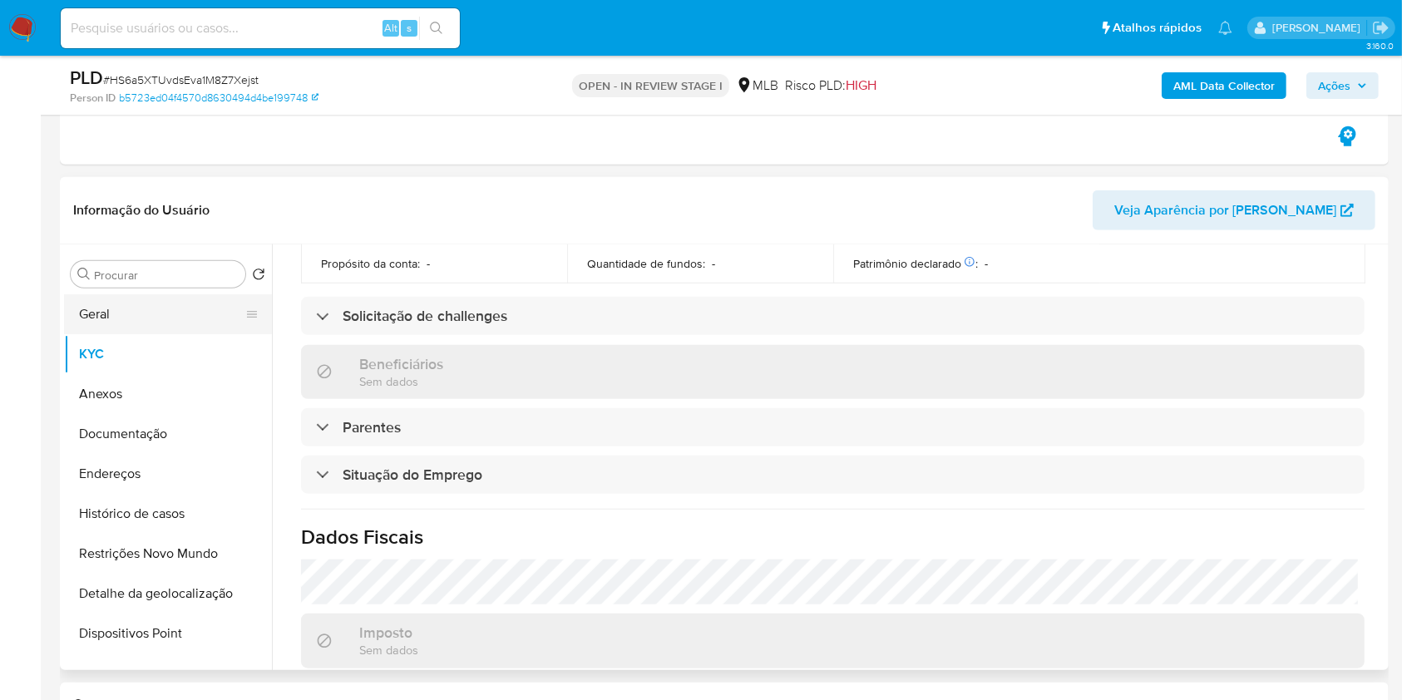
click at [177, 312] on button "Geral" at bounding box center [161, 314] width 195 height 40
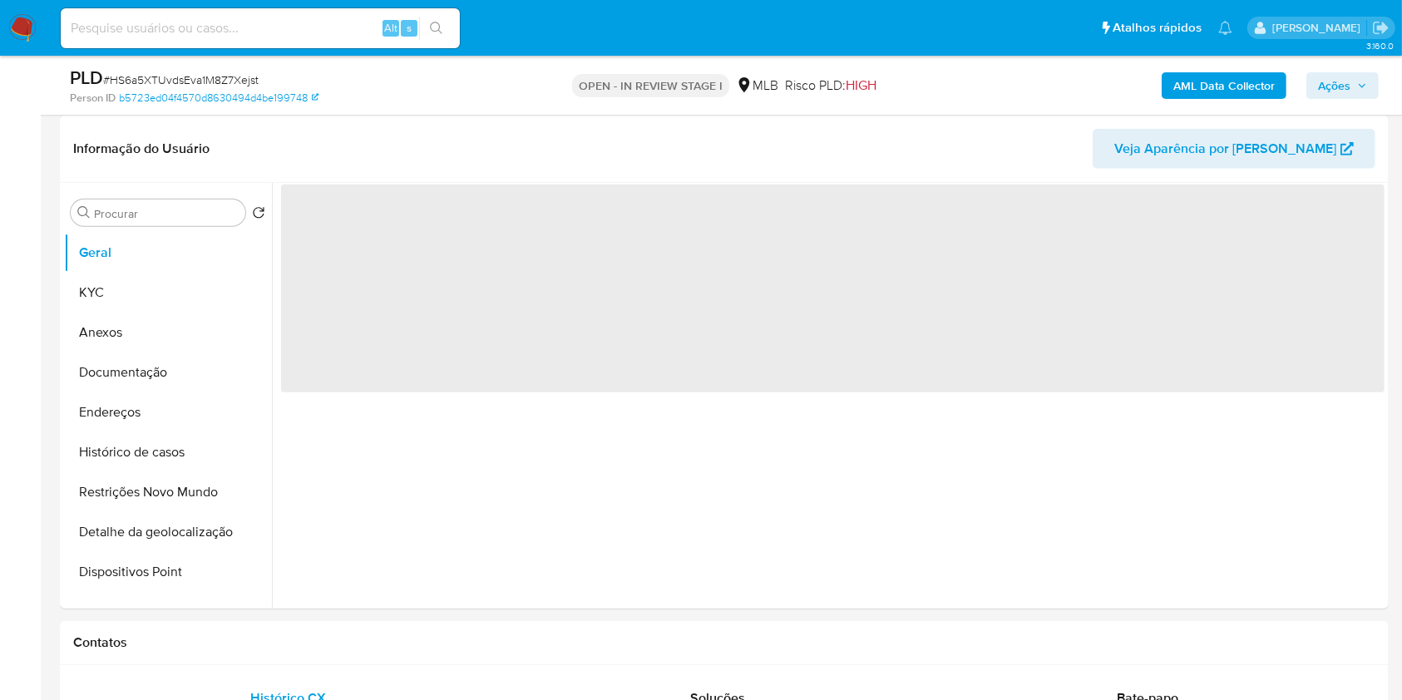
scroll to position [1328, 0]
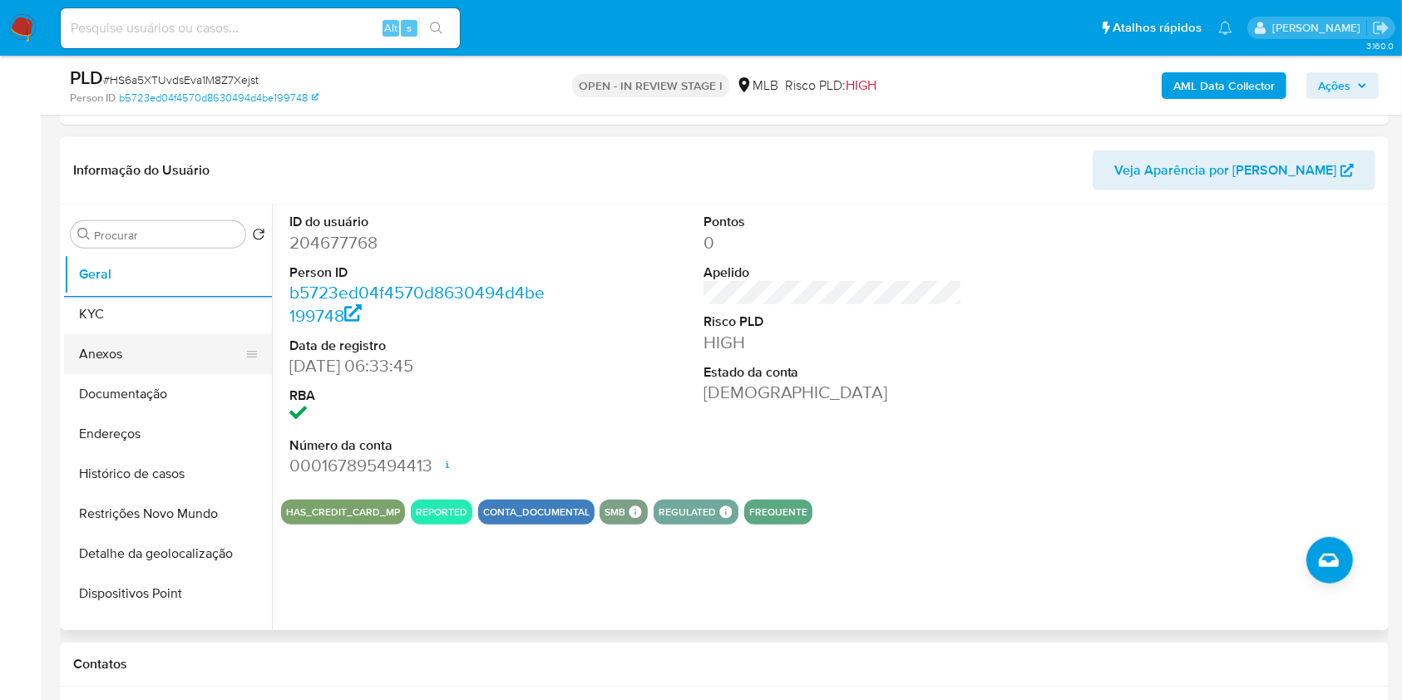
click at [174, 336] on button "Anexos" at bounding box center [161, 354] width 195 height 40
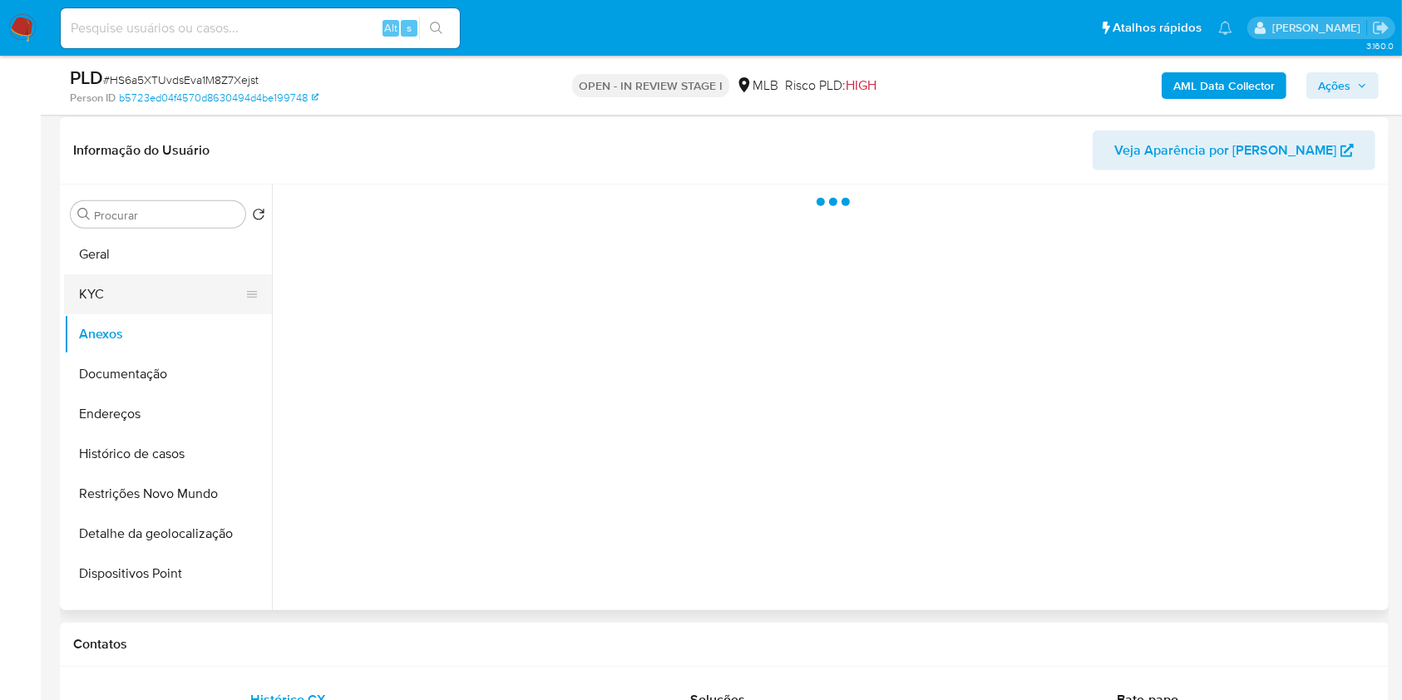
drag, startPoint x: 189, startPoint y: 317, endPoint x: 187, endPoint y: 291, distance: 25.8
click at [189, 316] on button "Anexos" at bounding box center [168, 334] width 208 height 40
click at [186, 290] on button "KYC" at bounding box center [161, 294] width 195 height 40
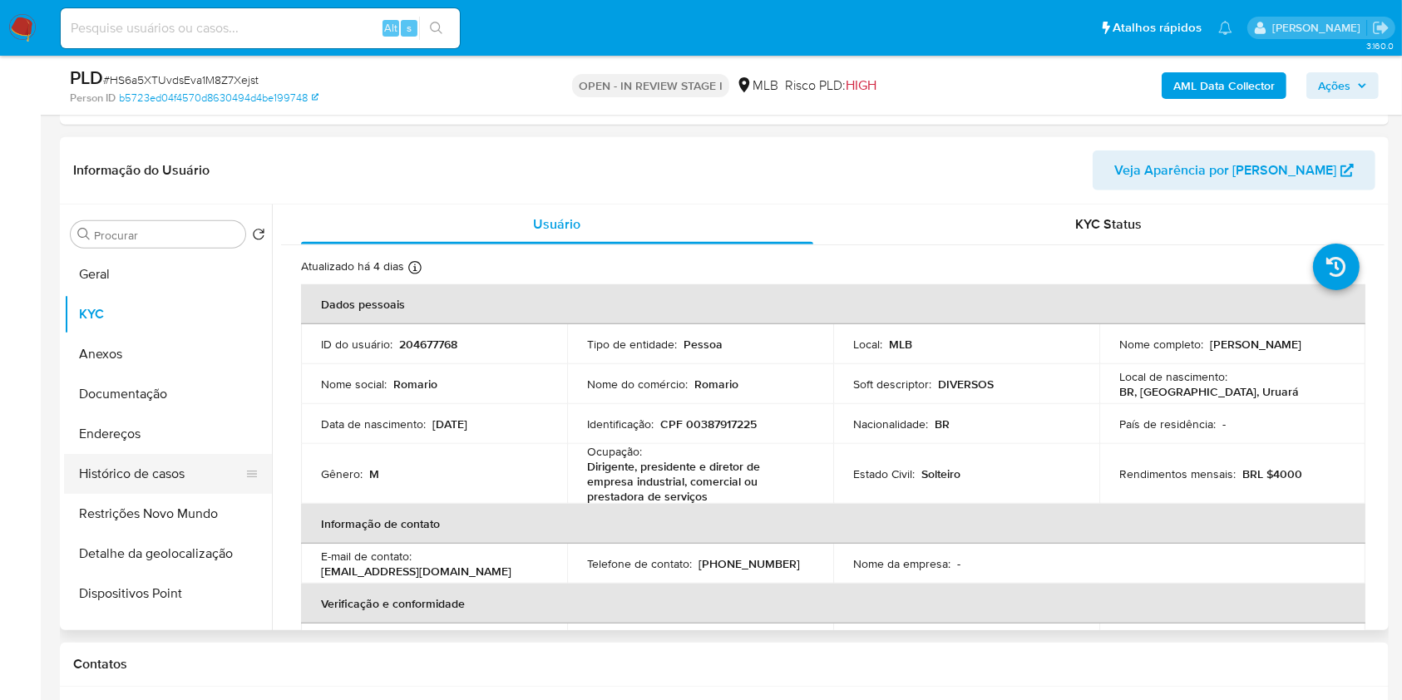
click at [190, 480] on button "Histórico de casos" at bounding box center [161, 474] width 195 height 40
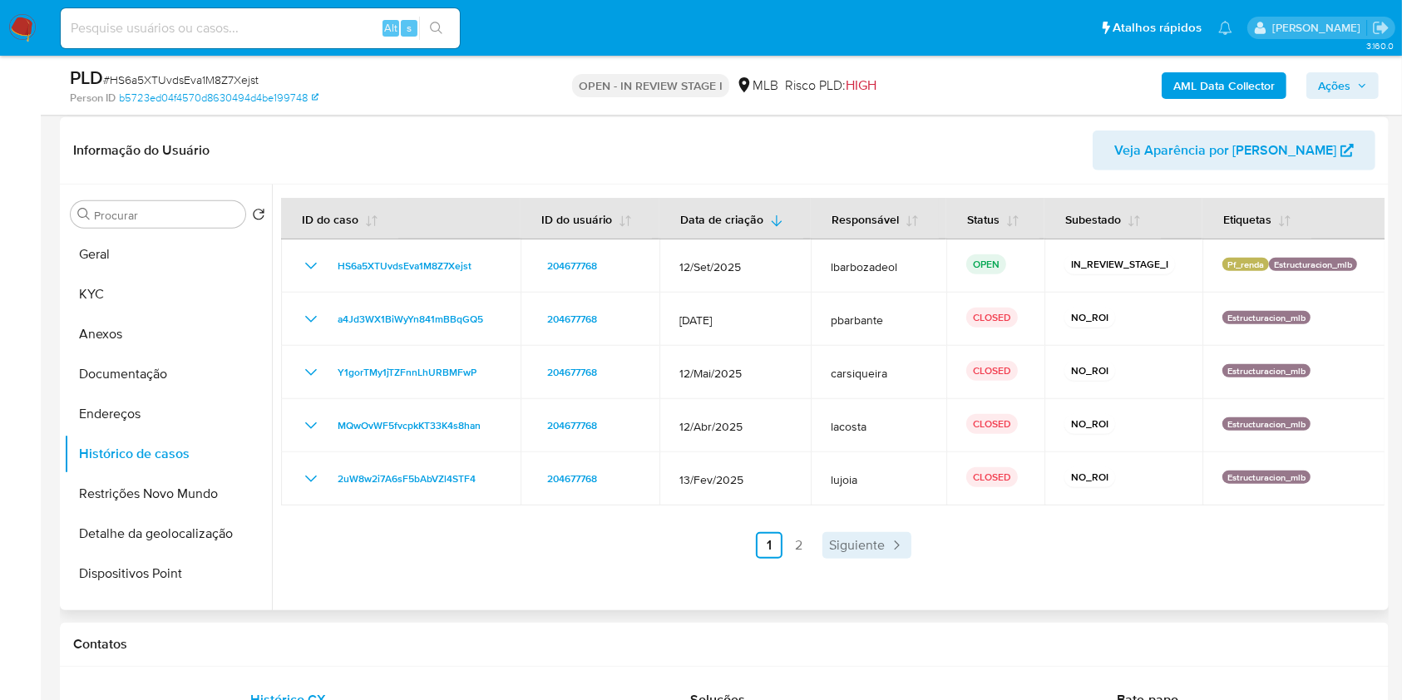
click at [829, 543] on span "Siguiente" at bounding box center [857, 545] width 56 height 13
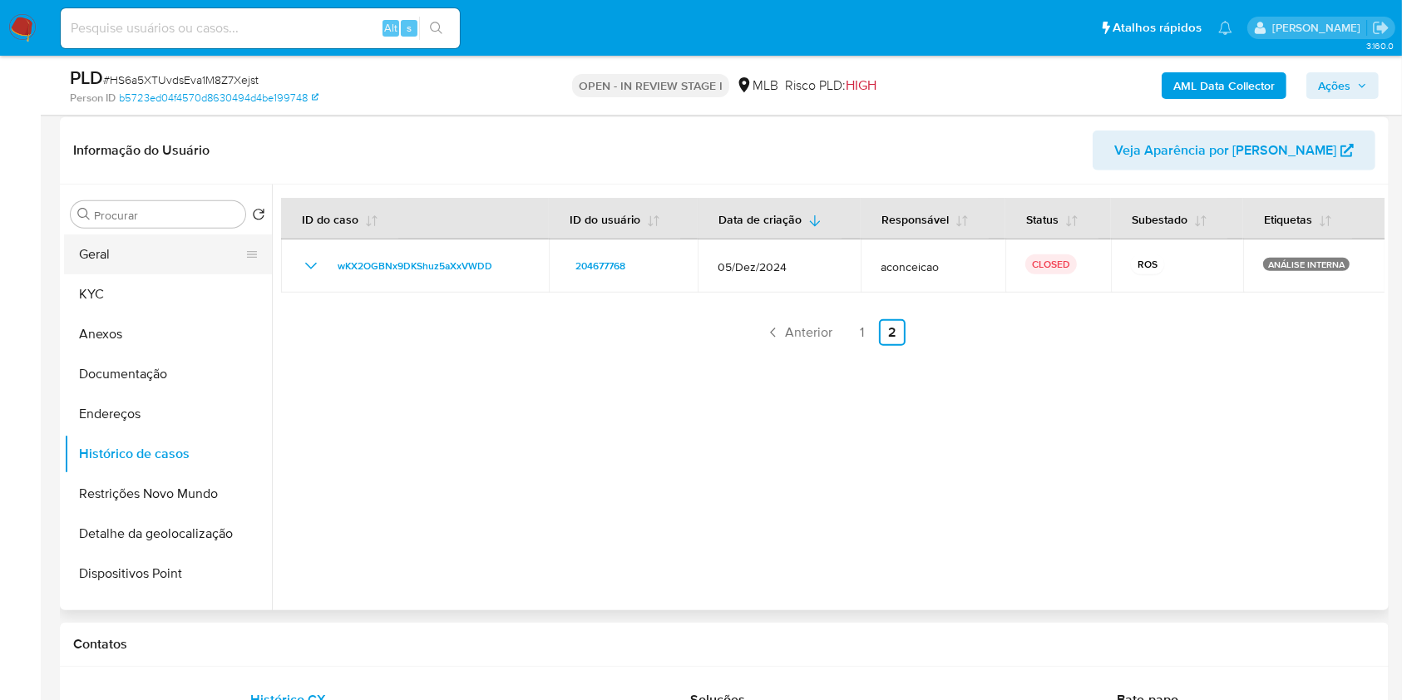
click at [162, 244] on button "Geral" at bounding box center [161, 254] width 195 height 40
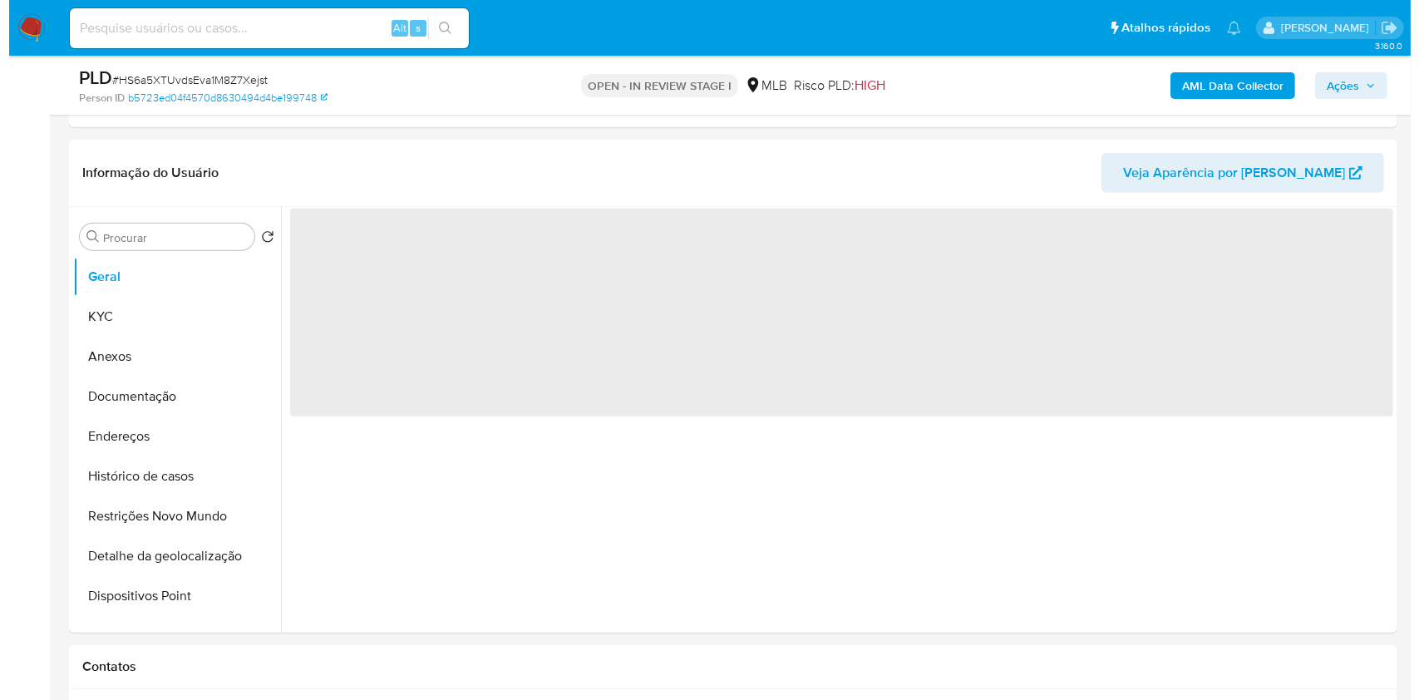
scroll to position [1304, 0]
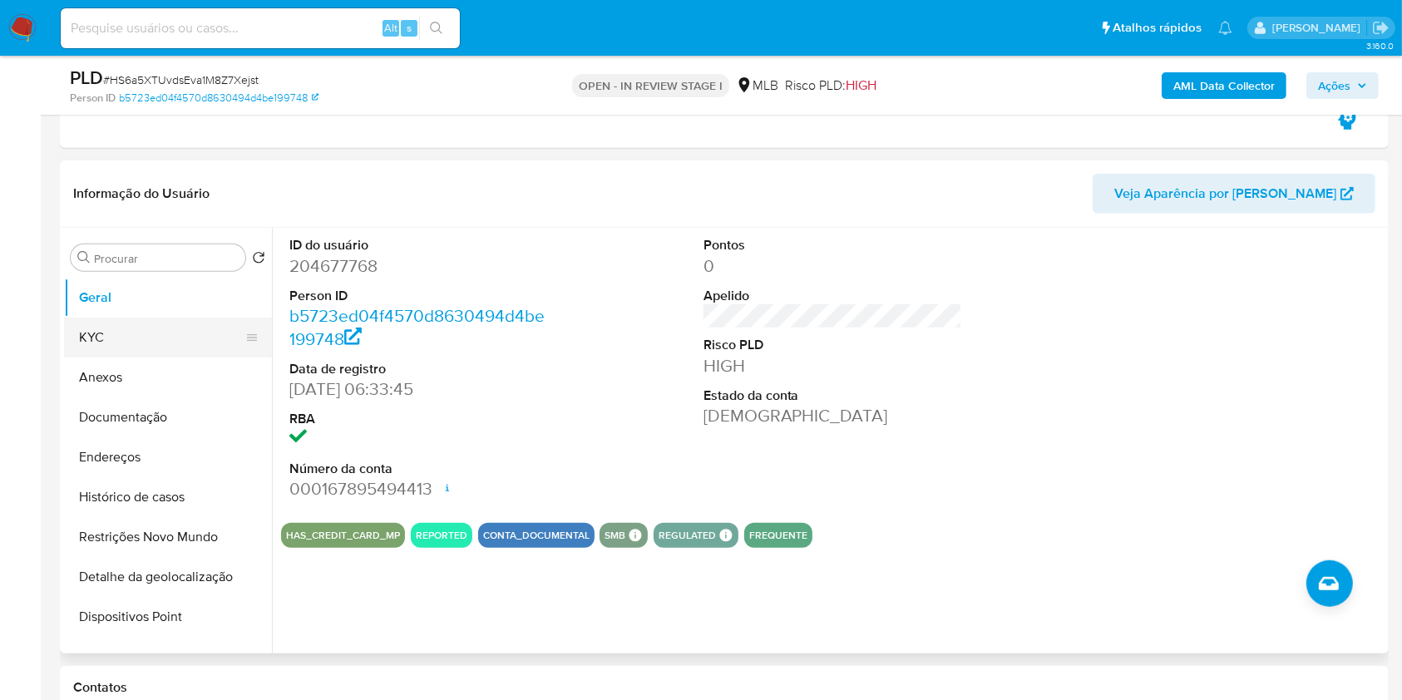
click at [140, 340] on button "KYC" at bounding box center [161, 338] width 195 height 40
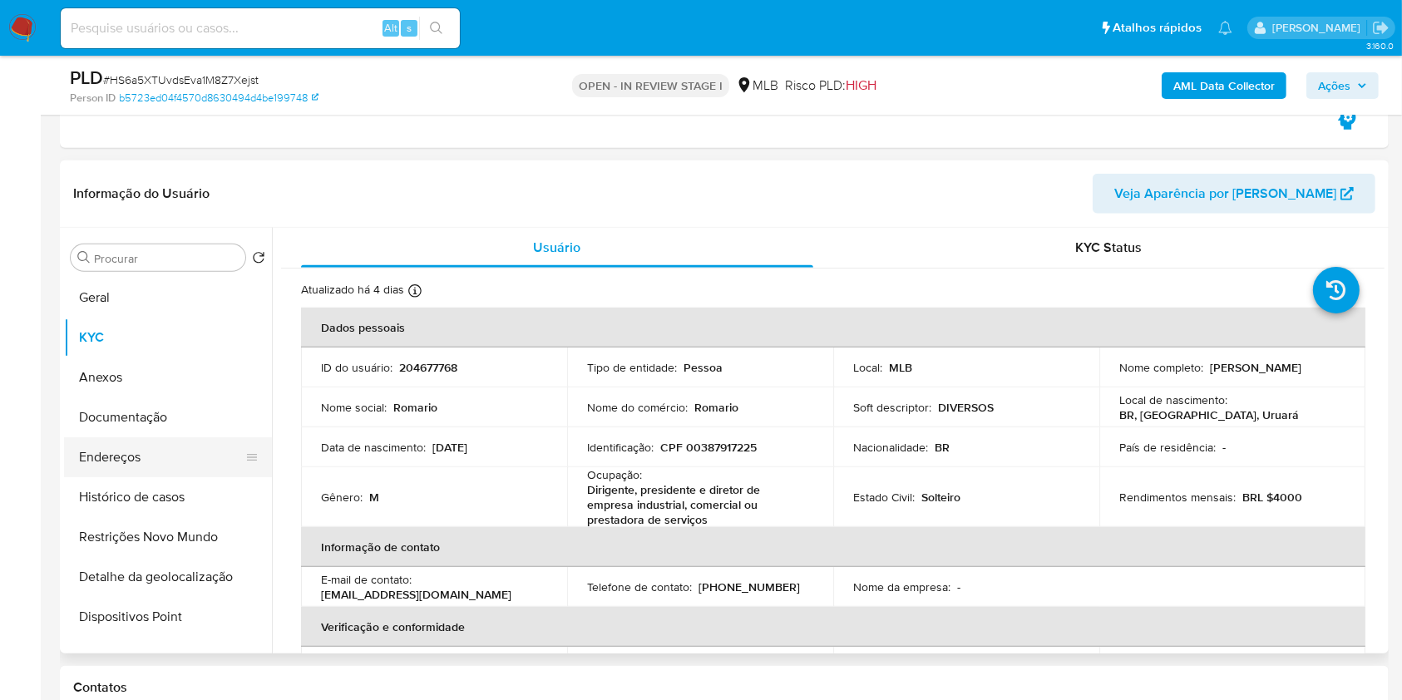
click at [77, 448] on button "Endereços" at bounding box center [161, 457] width 195 height 40
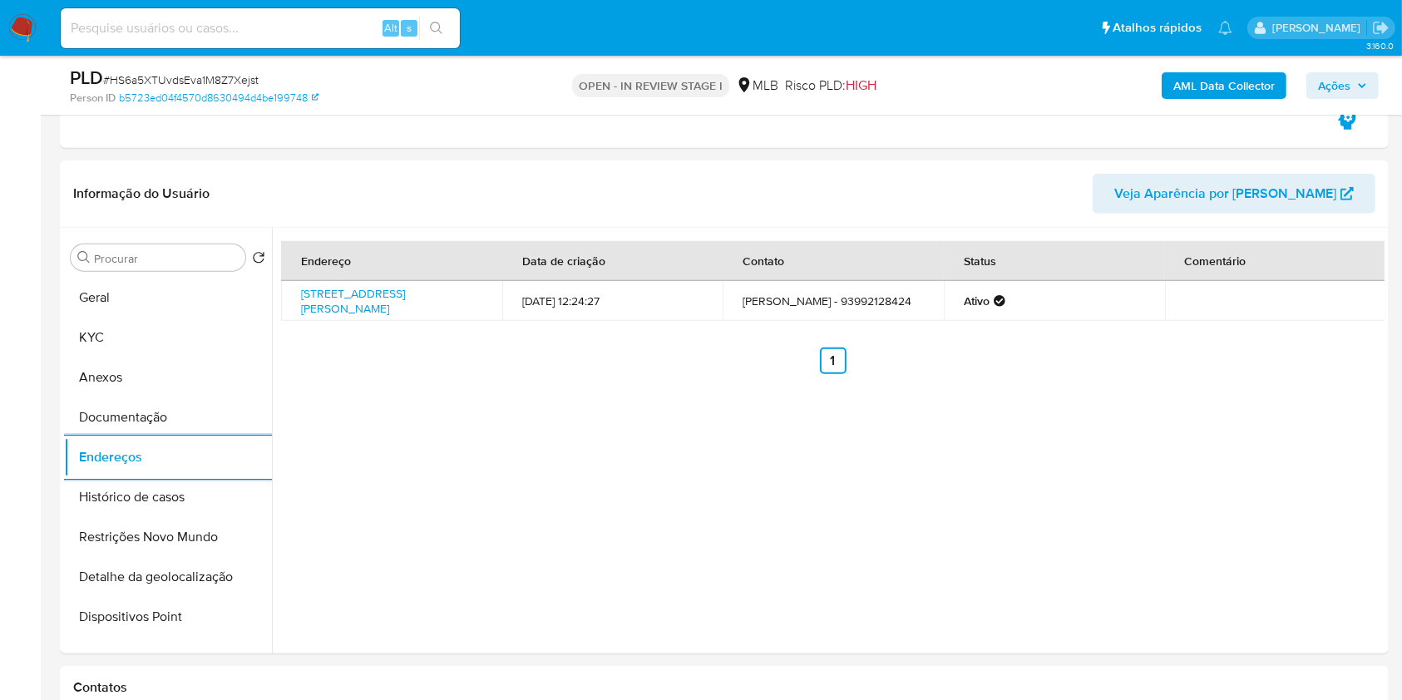
drag, startPoint x: 200, startPoint y: 586, endPoint x: 298, endPoint y: 547, distance: 105.6
click at [199, 587] on button "Detalhe da geolocalização" at bounding box center [168, 577] width 208 height 40
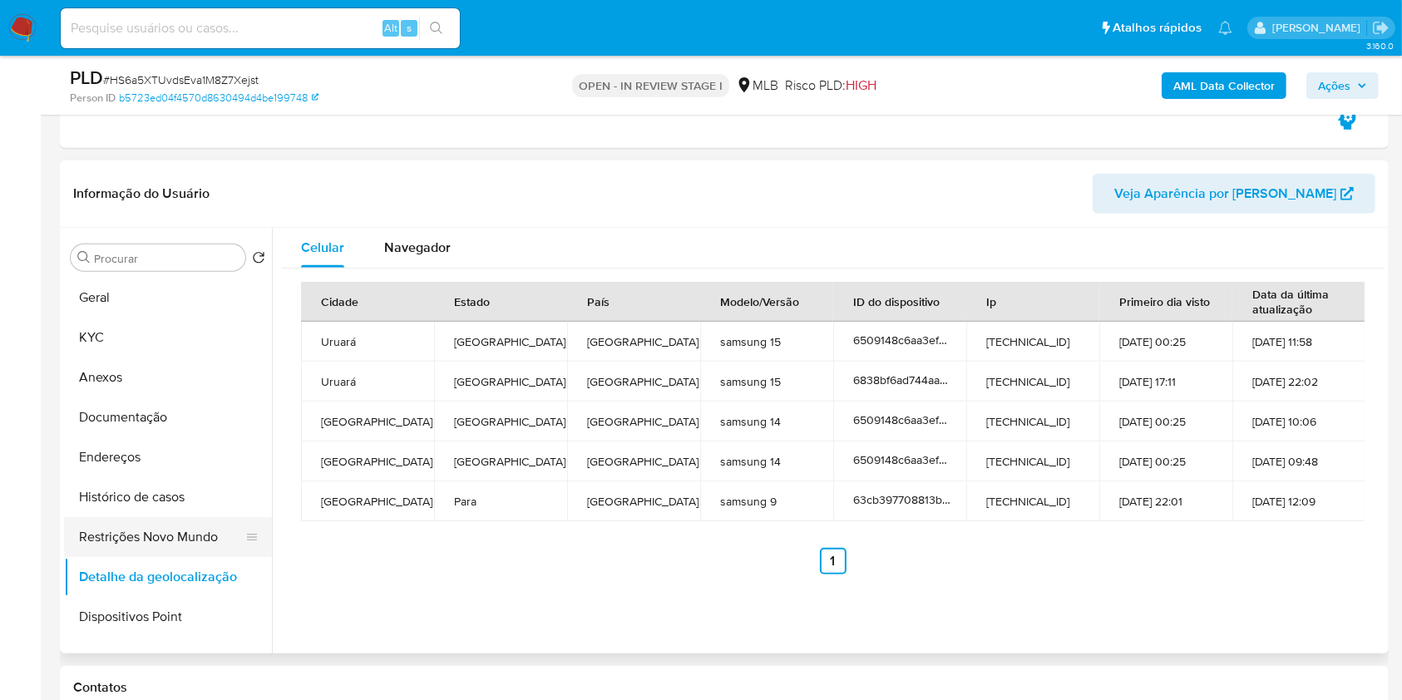
click at [158, 542] on button "Restrições Novo Mundo" at bounding box center [161, 537] width 195 height 40
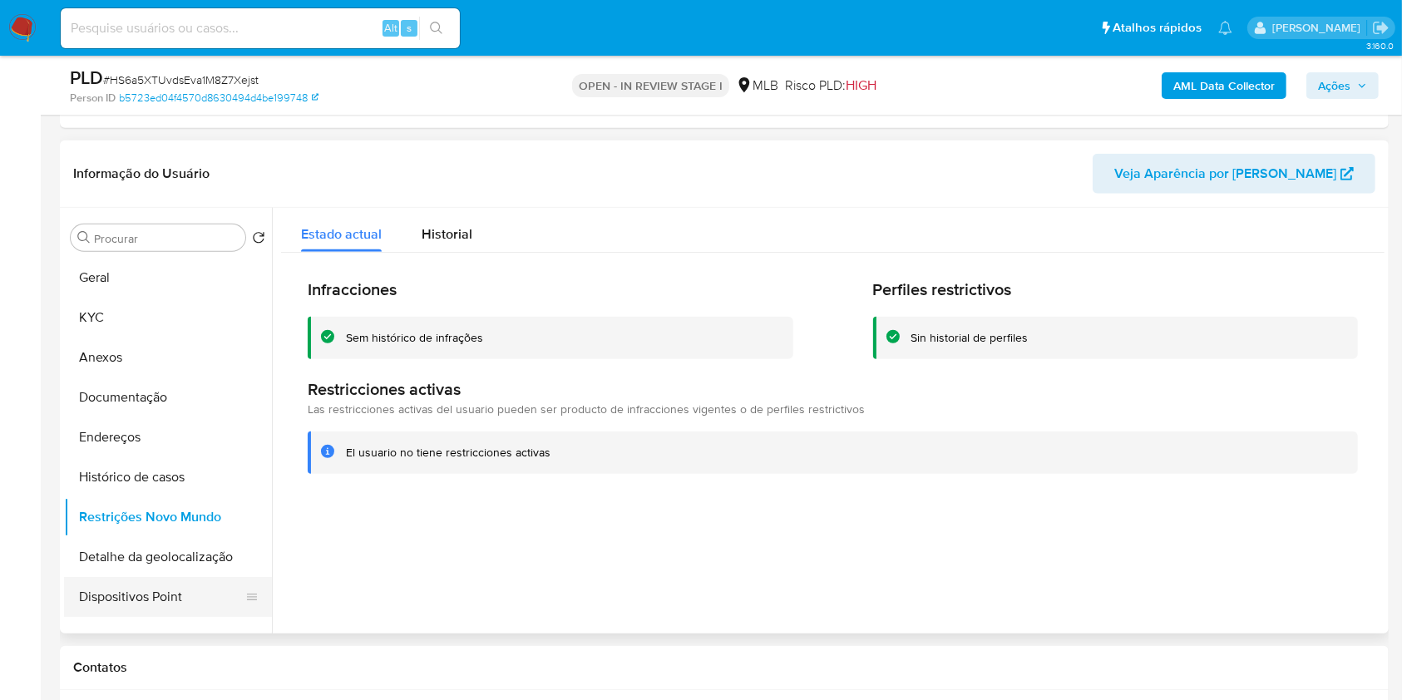
click at [163, 595] on button "Dispositivos Point" at bounding box center [161, 597] width 195 height 40
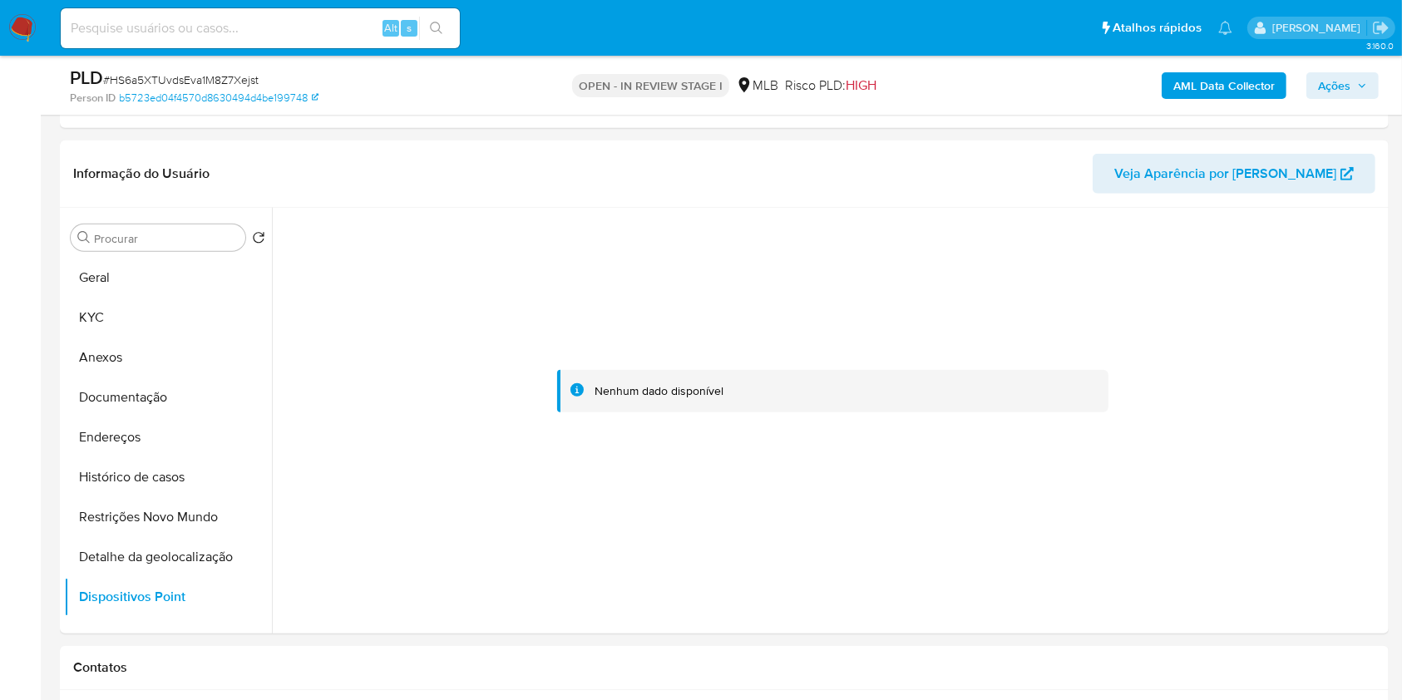
click at [1330, 91] on span "Ações" at bounding box center [1334, 85] width 32 height 27
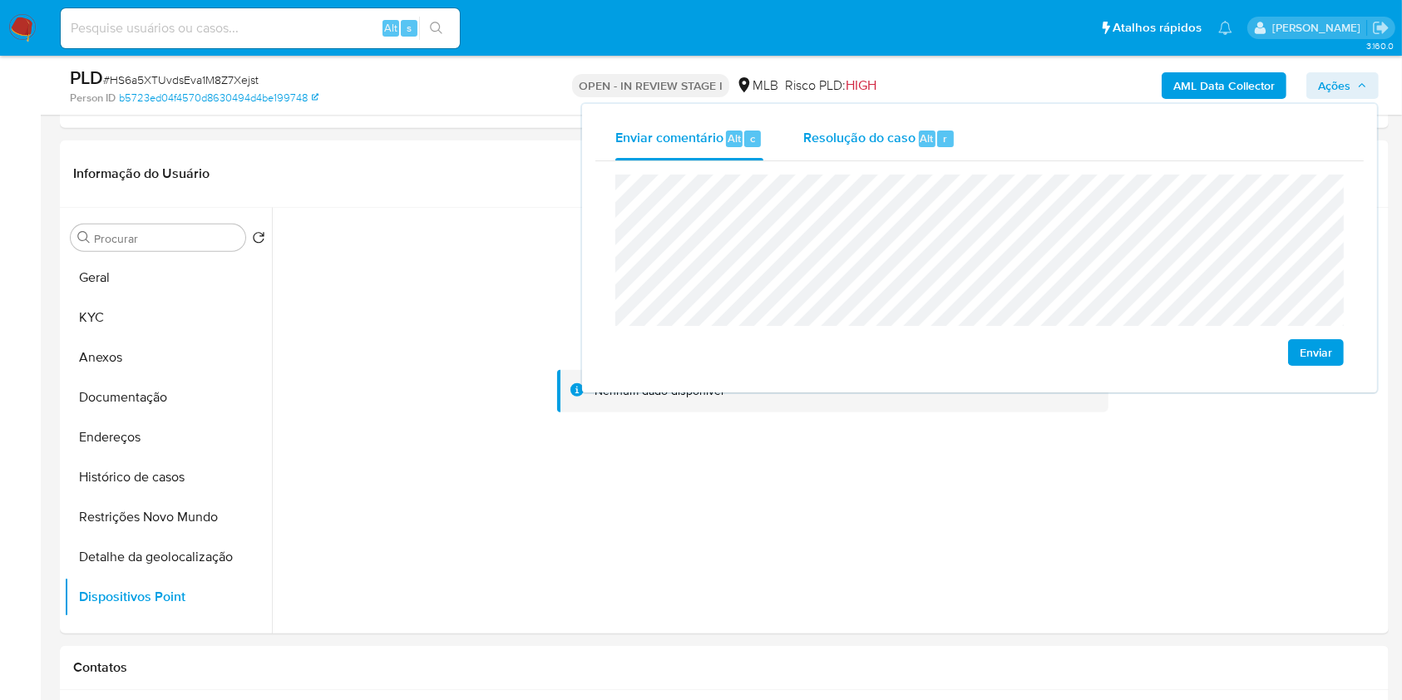
click at [919, 141] on div "Alt" at bounding box center [927, 139] width 17 height 17
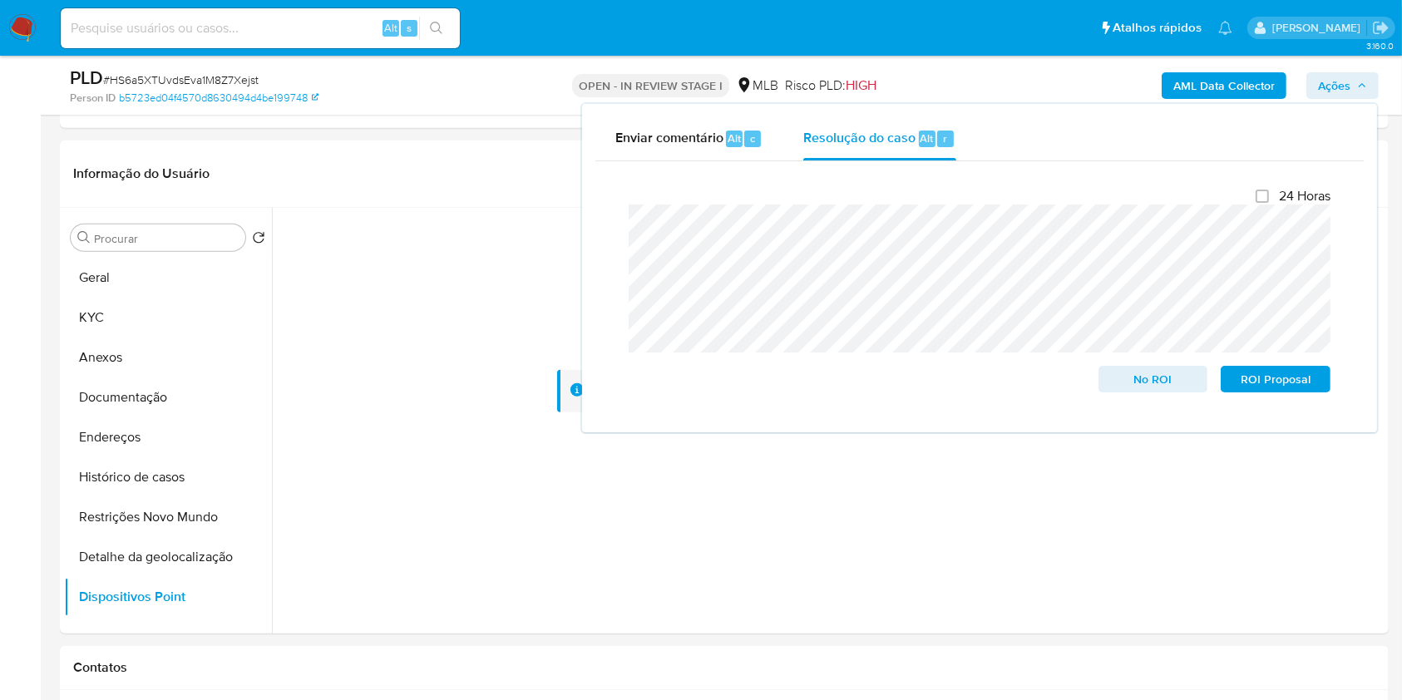
click at [1077, 91] on div "AML Data Collector Ações Enviar comentário Alt c Resolução do caso Alt r Fecham…" at bounding box center [1162, 85] width 431 height 39
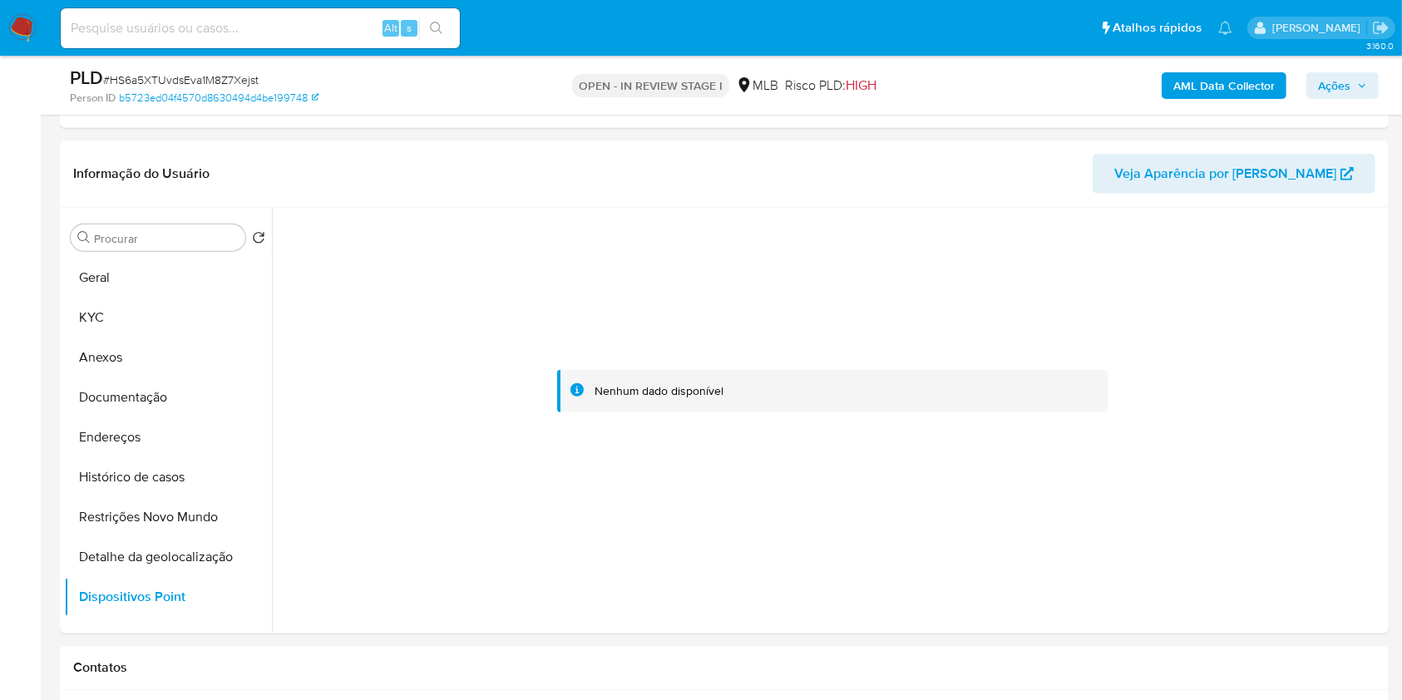
click at [1213, 80] on b "AML Data Collector" at bounding box center [1223, 85] width 101 height 27
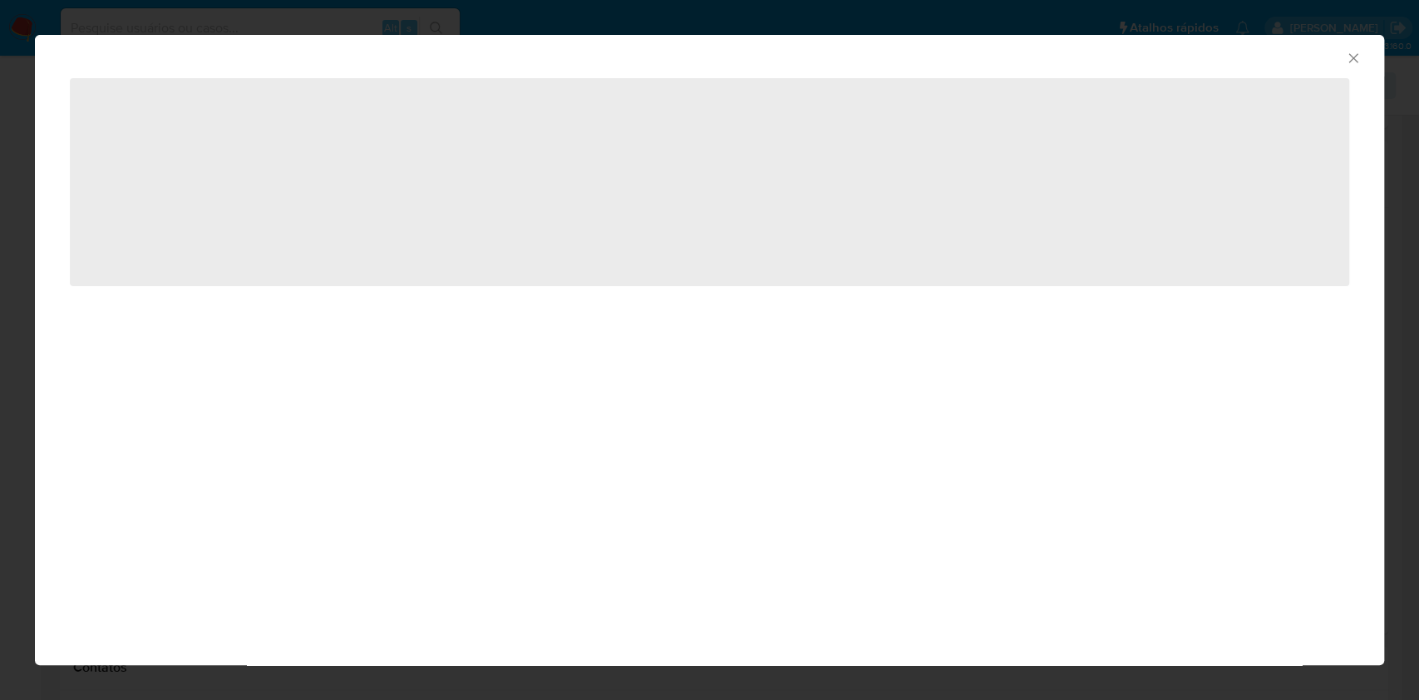
click at [615, 390] on div "AML Data Collector ‌" at bounding box center [709, 350] width 1349 height 630
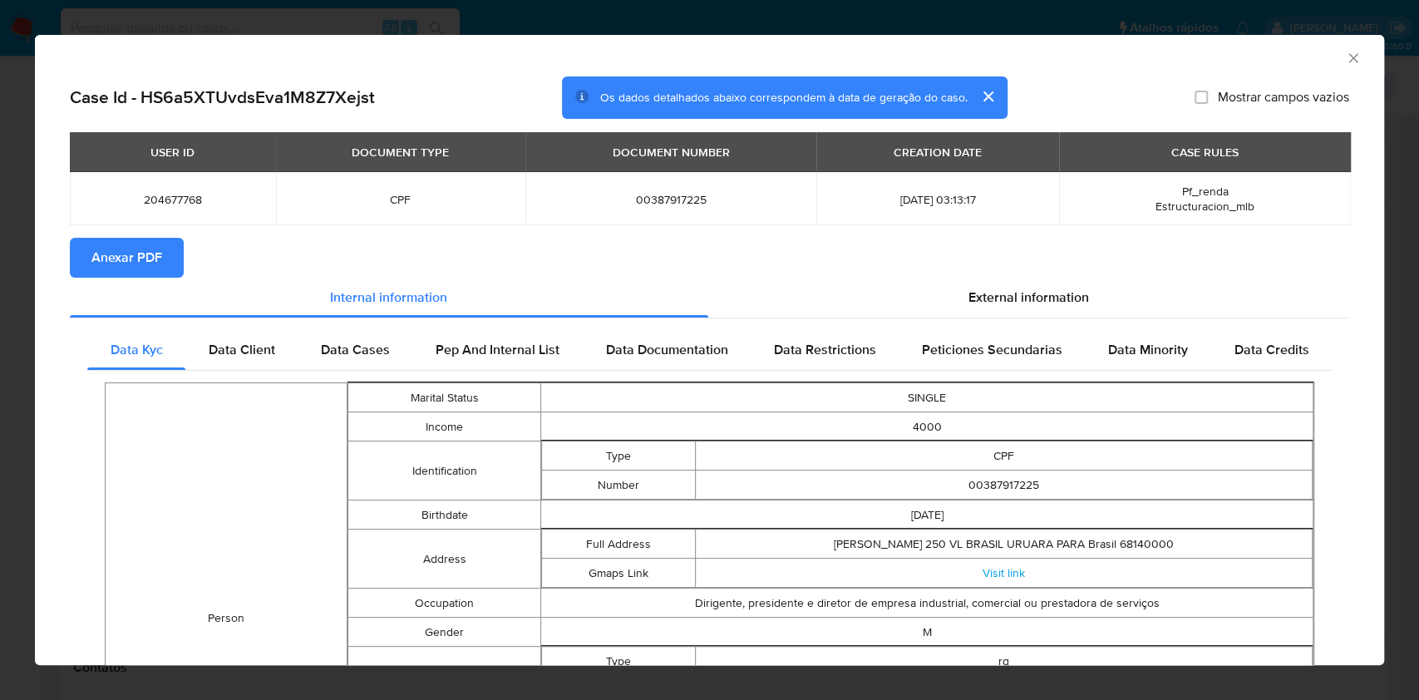
click at [108, 254] on span "Anexar PDF" at bounding box center [126, 257] width 71 height 37
click at [1345, 57] on icon "Fechar a janela" at bounding box center [1353, 58] width 17 height 17
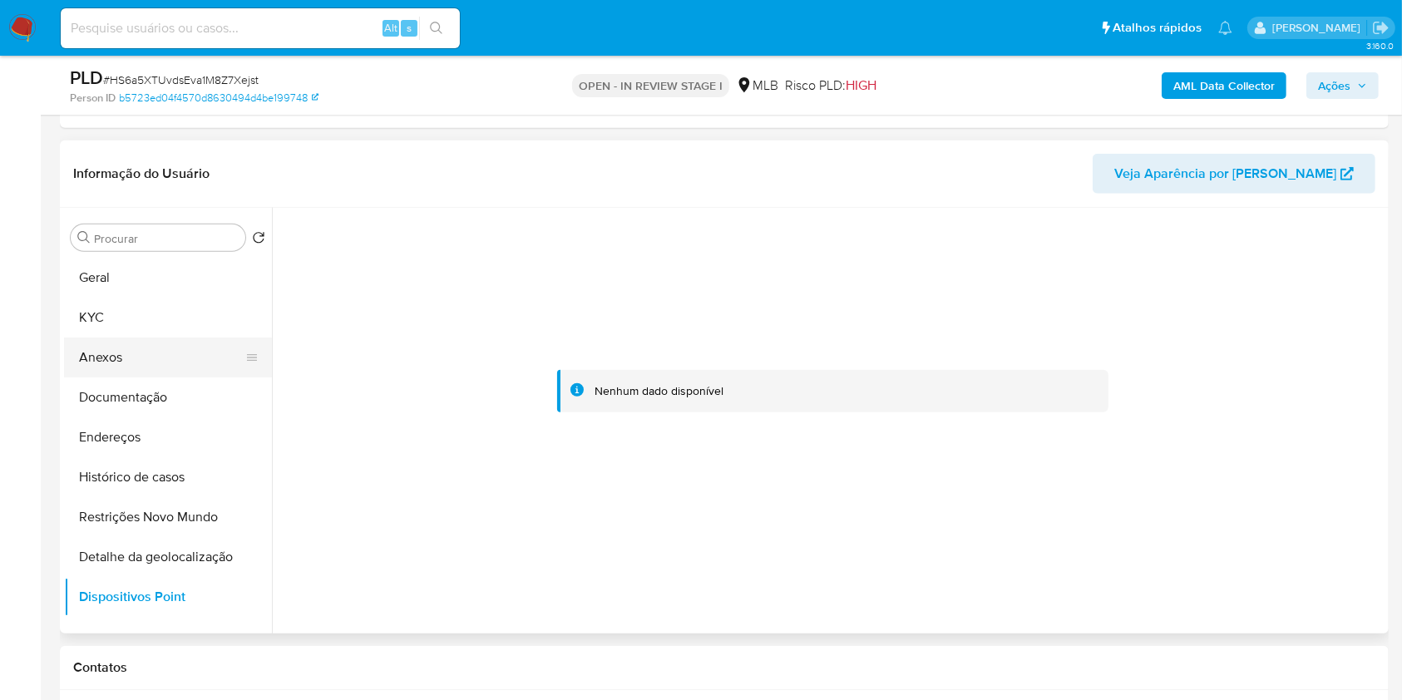
click at [153, 356] on button "Anexos" at bounding box center [161, 358] width 195 height 40
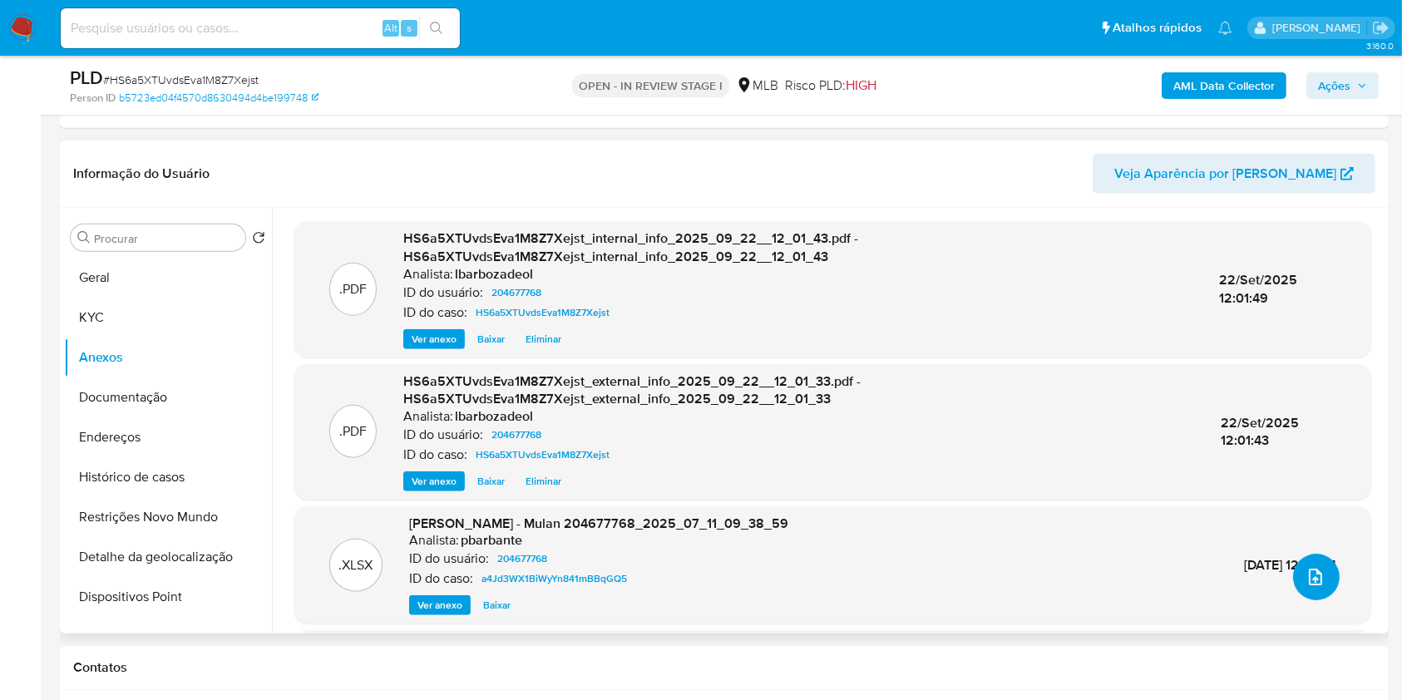
click at [1309, 581] on icon "upload-file" at bounding box center [1315, 577] width 13 height 17
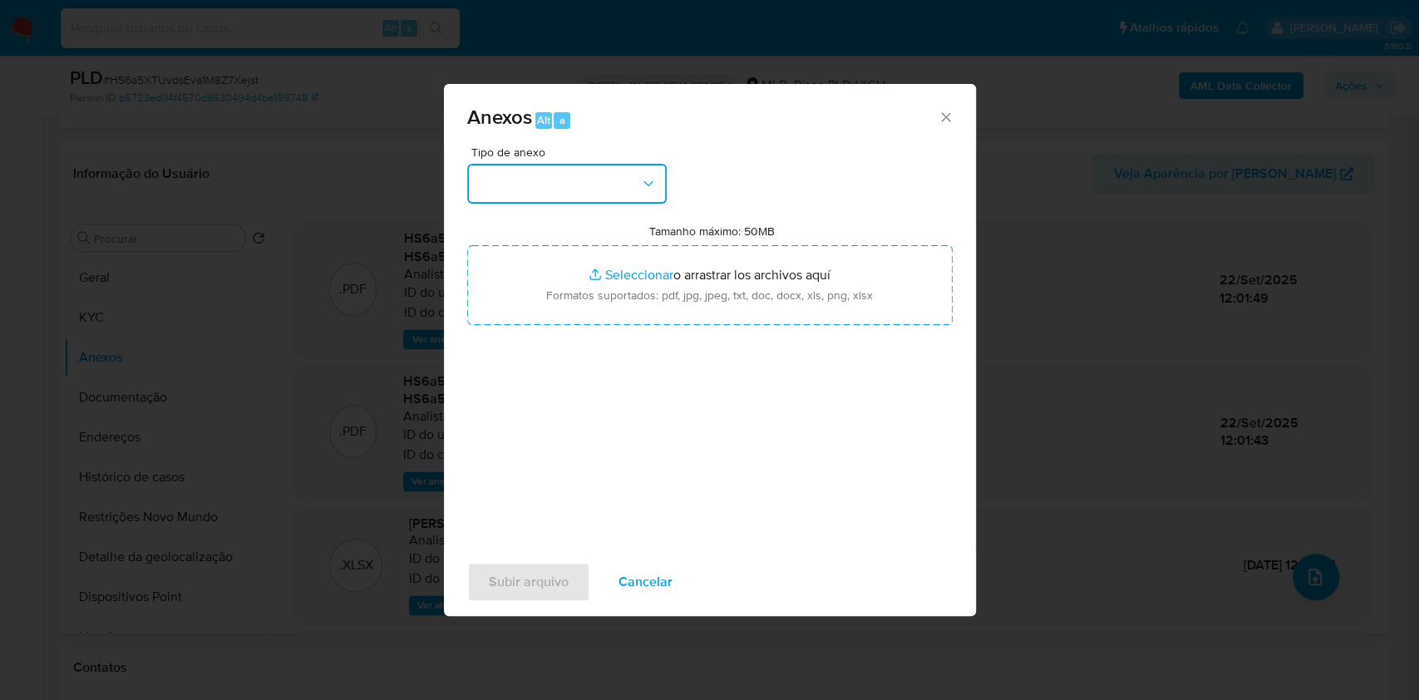
click at [519, 182] on button "button" at bounding box center [567, 184] width 200 height 40
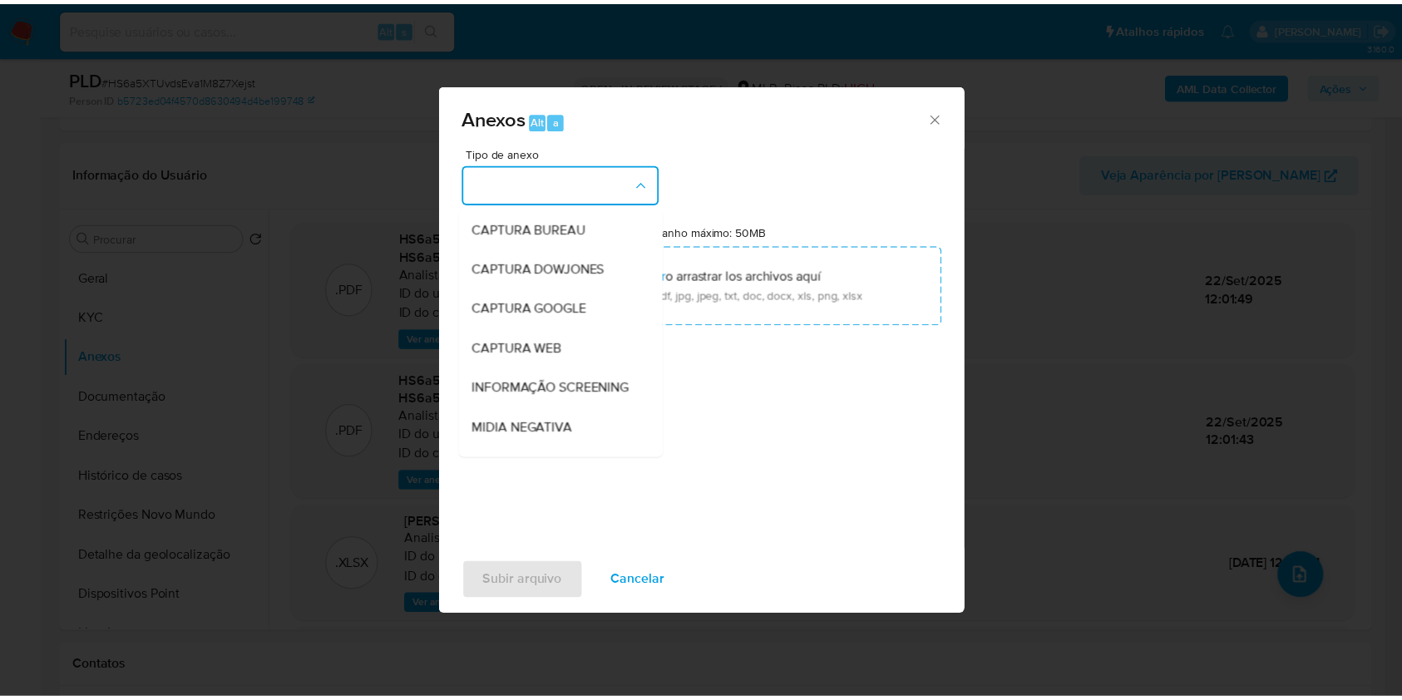
scroll to position [255, 0]
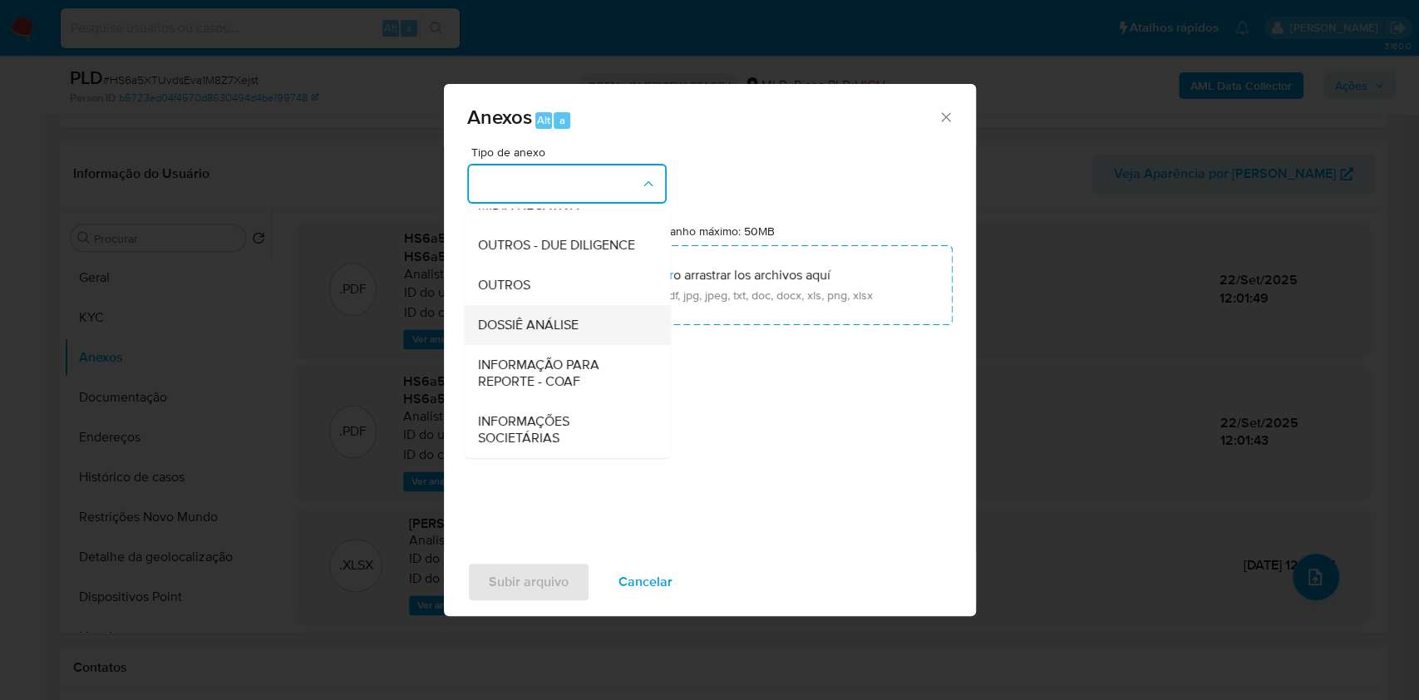
click at [574, 322] on span "DOSSIÊ ANÁLISE" at bounding box center [527, 325] width 101 height 17
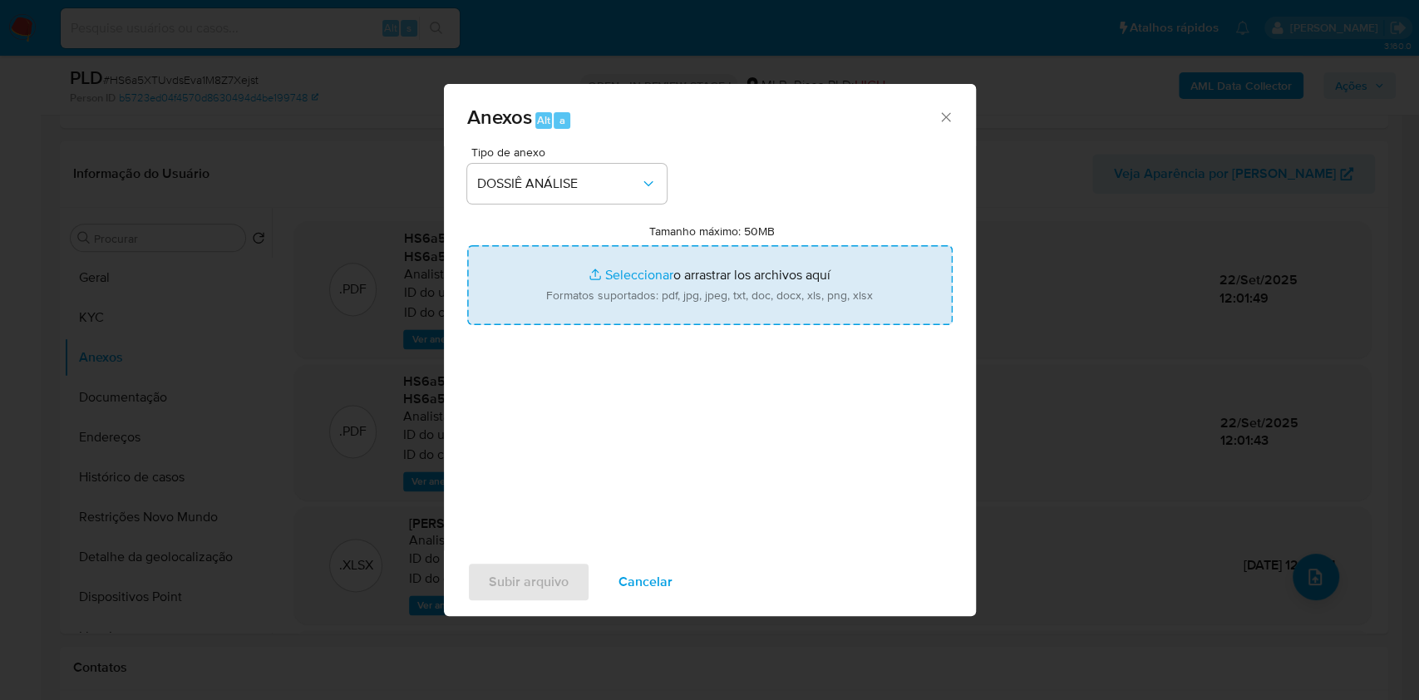
click at [591, 296] on input "Tamanho máximo: 50MB Seleccionar archivos" at bounding box center [710, 285] width 486 height 80
type input "C:\fakepath\2° SAR - XXXX - CPF 00387917225 - ROMARIO SOUSA SOARES.pdf"
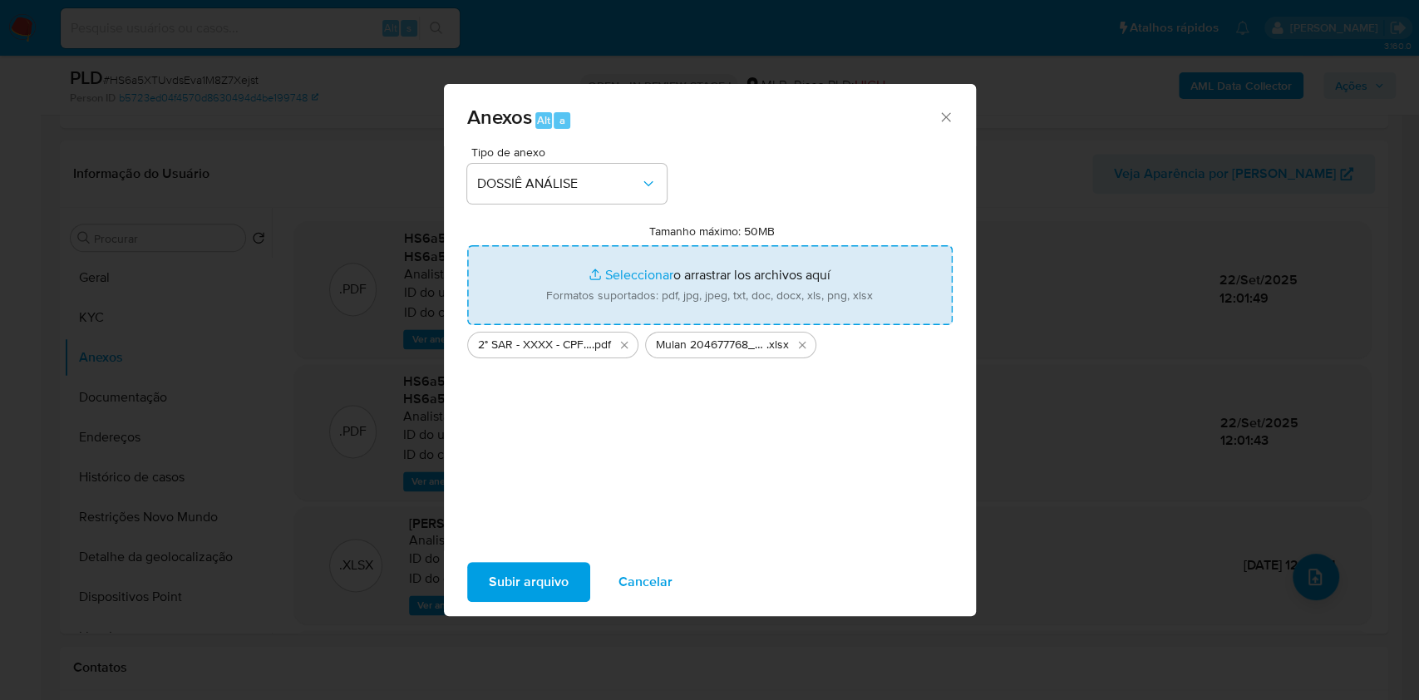
click at [547, 582] on span "Subir arquivo" at bounding box center [529, 582] width 80 height 37
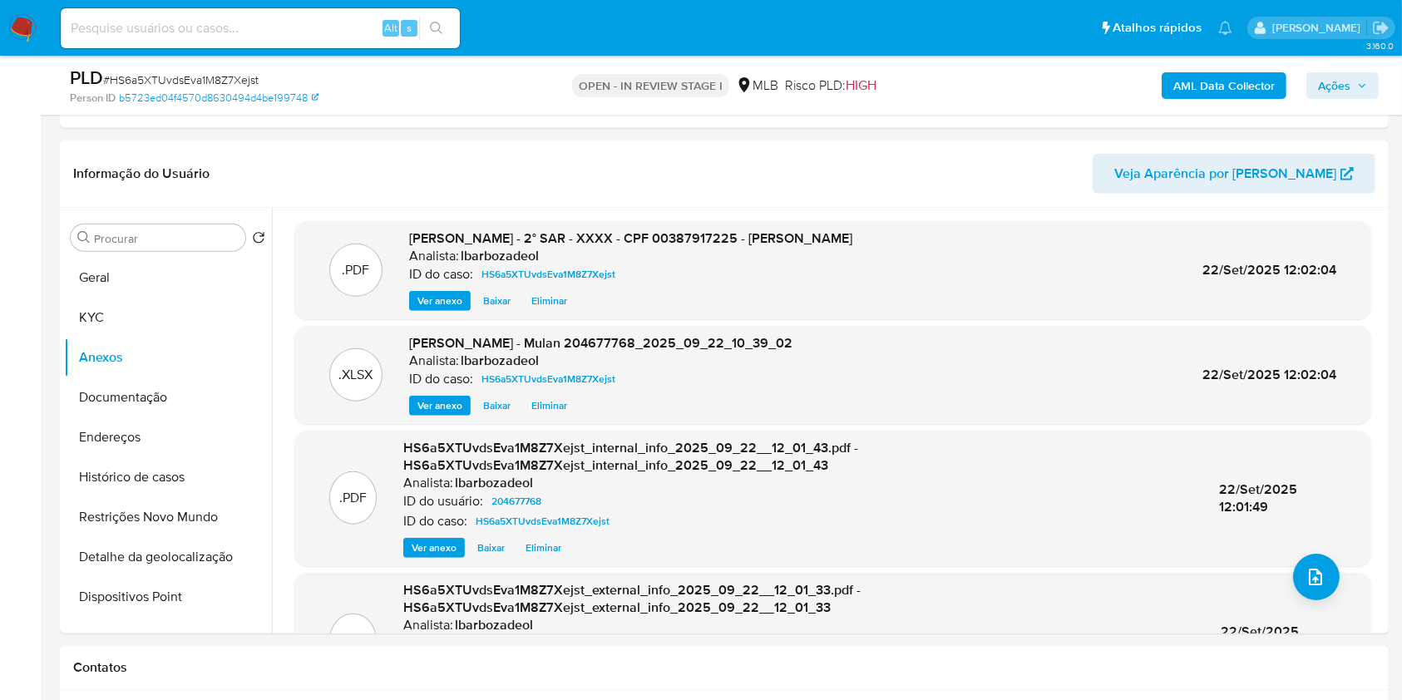
click at [1344, 81] on span "Ações" at bounding box center [1334, 85] width 32 height 27
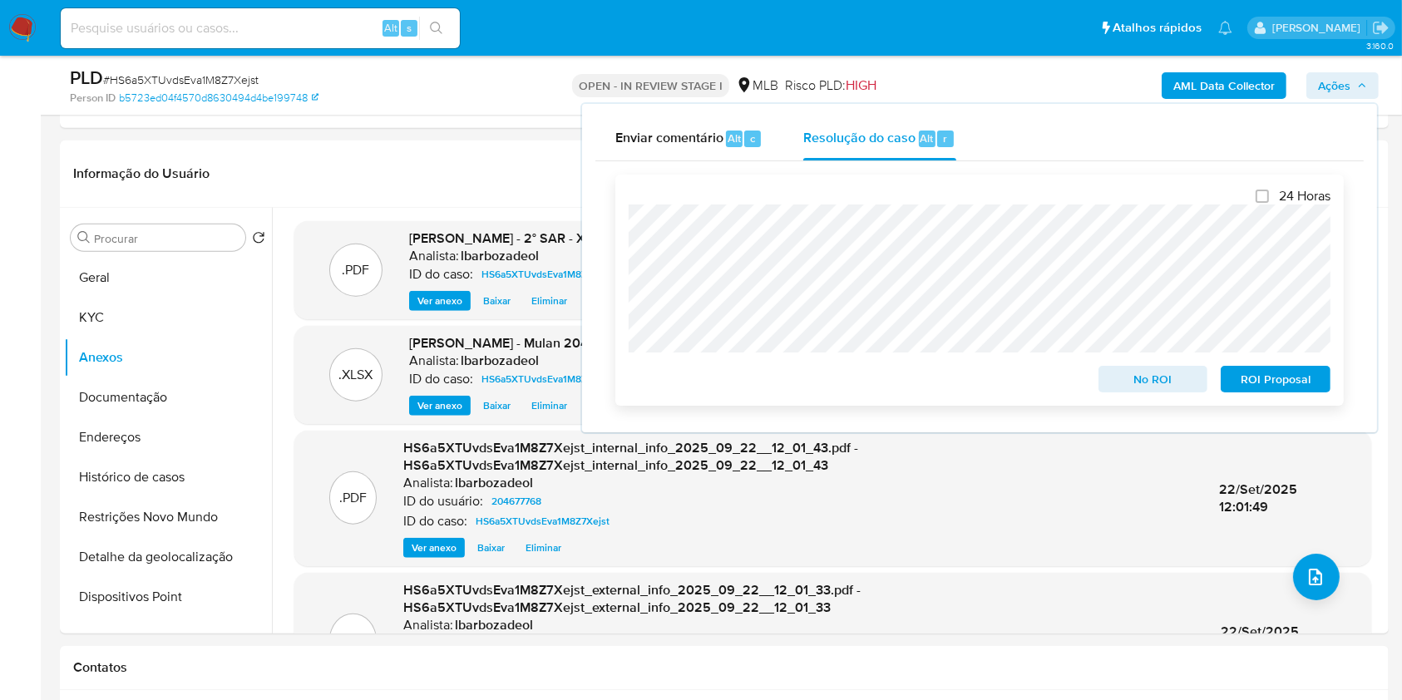
click at [1242, 374] on span "ROI Proposal" at bounding box center [1275, 378] width 86 height 23
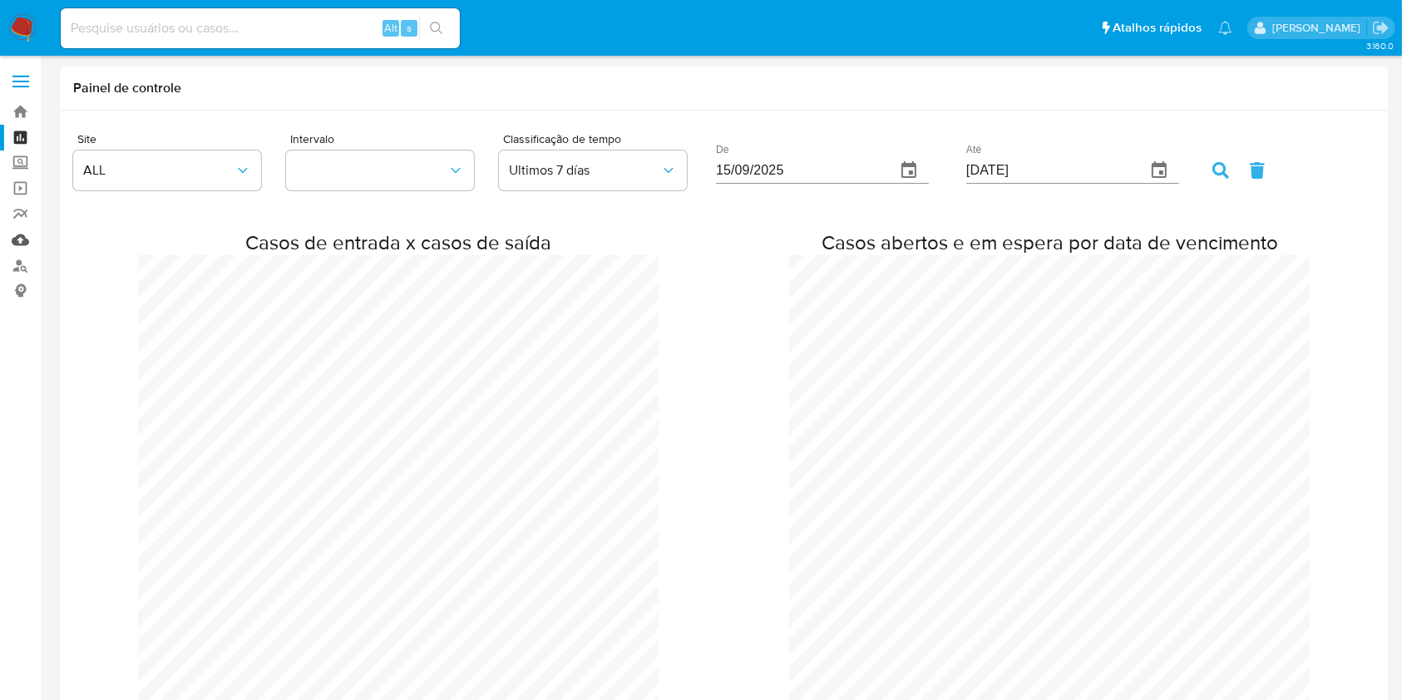
click at [21, 236] on link "Mulan" at bounding box center [99, 240] width 198 height 26
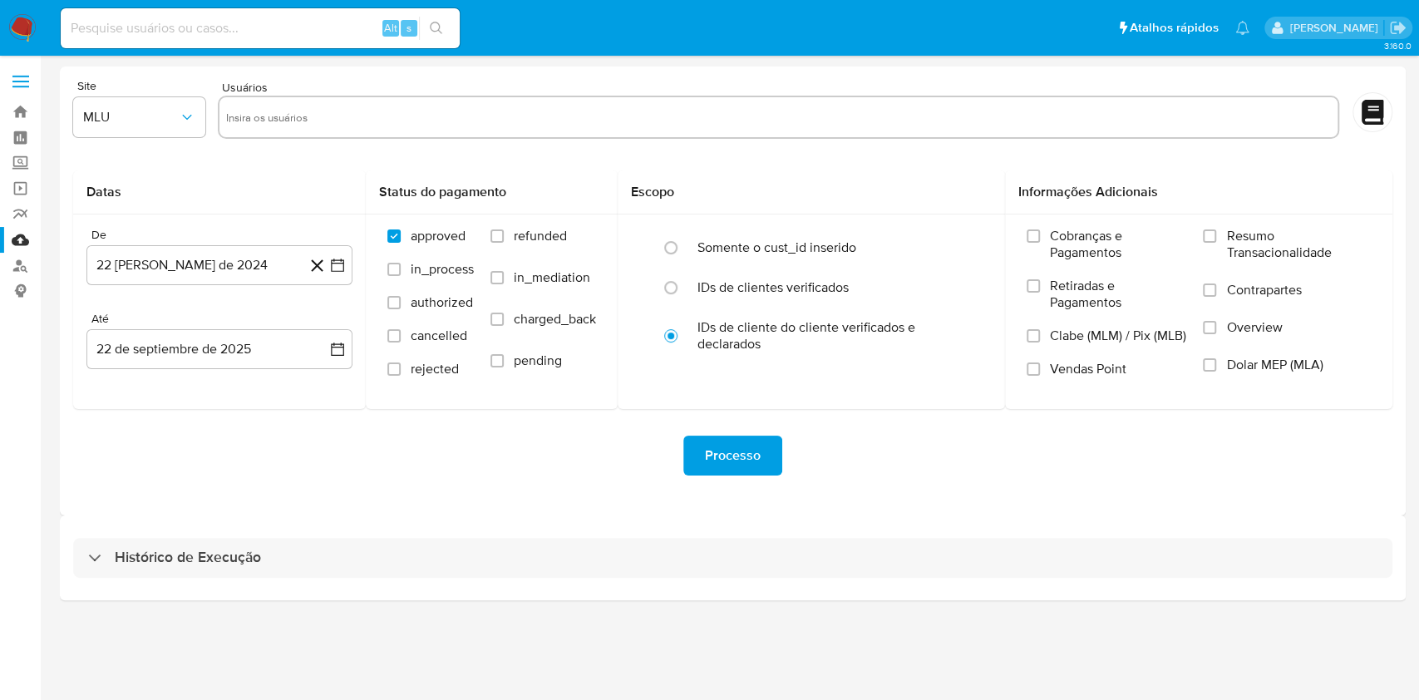
click at [733, 605] on div "3.160.0" at bounding box center [733, 378] width 1346 height 623
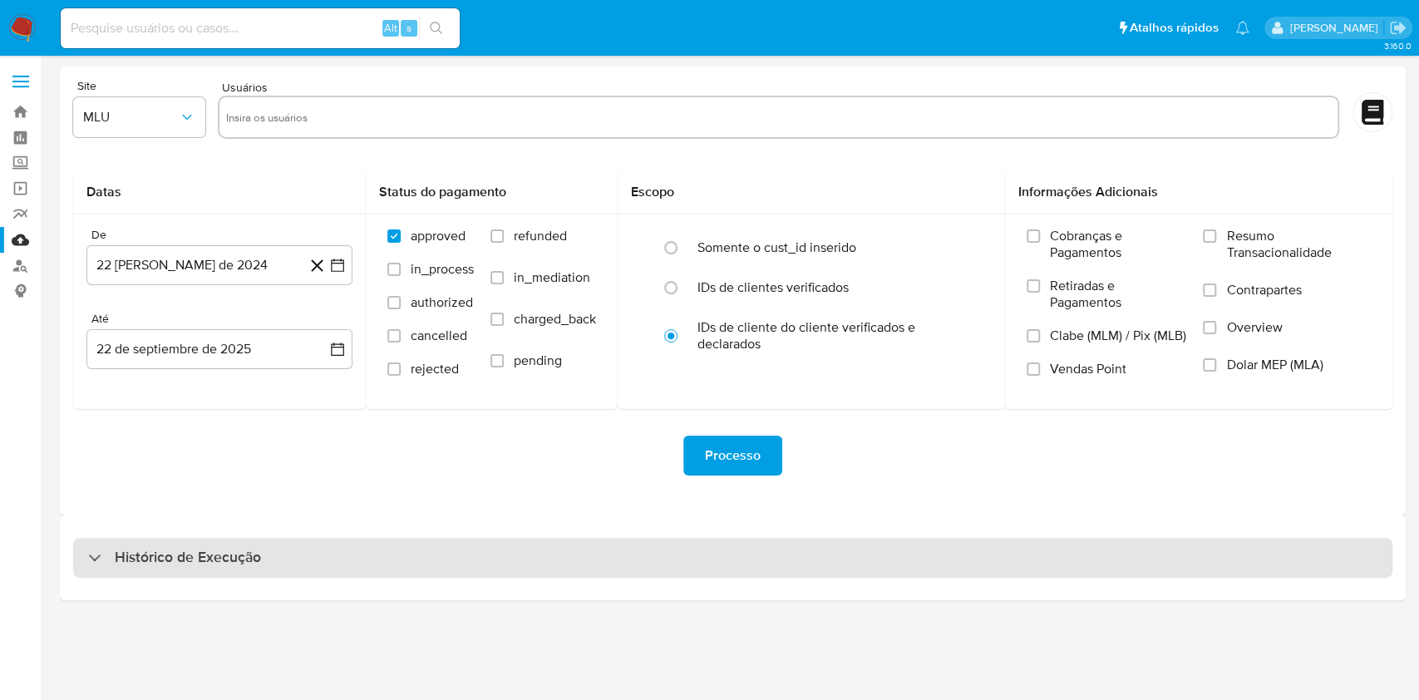
click at [744, 563] on div "Histórico de Execução" at bounding box center [732, 558] width 1319 height 40
select select "10"
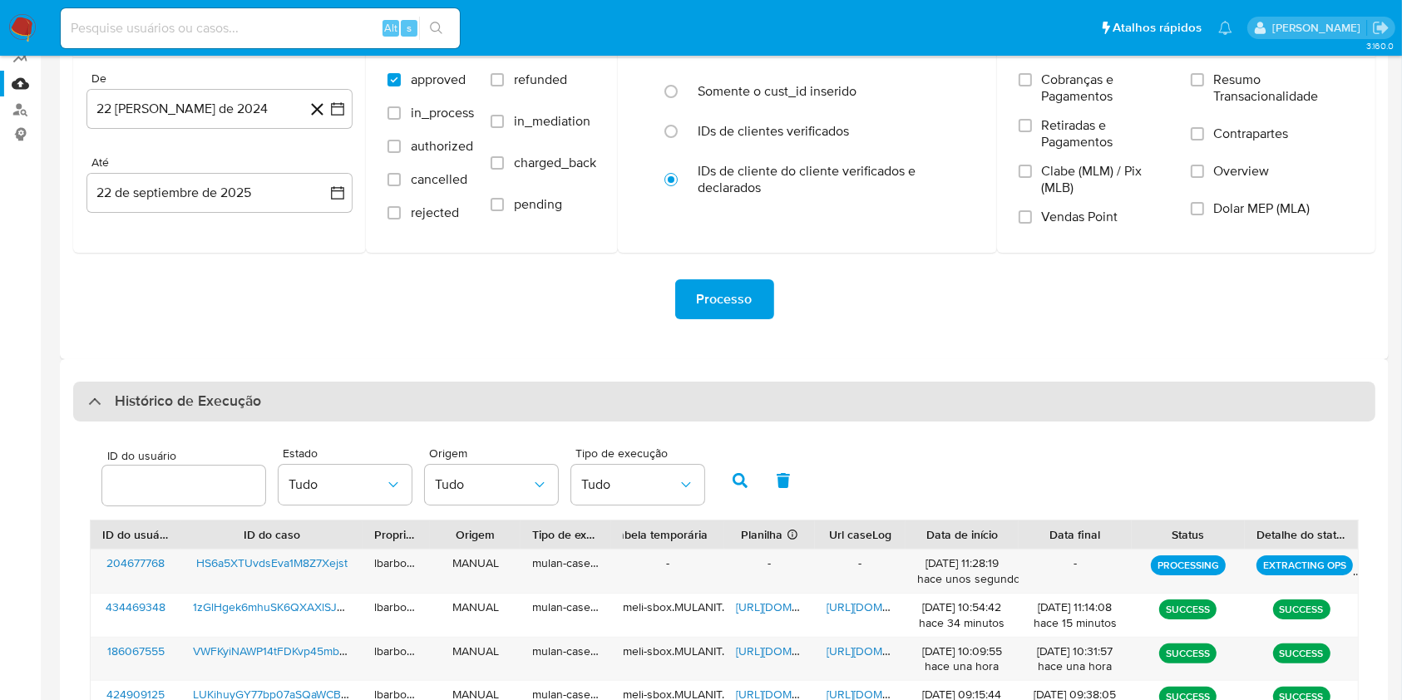
scroll to position [170, 0]
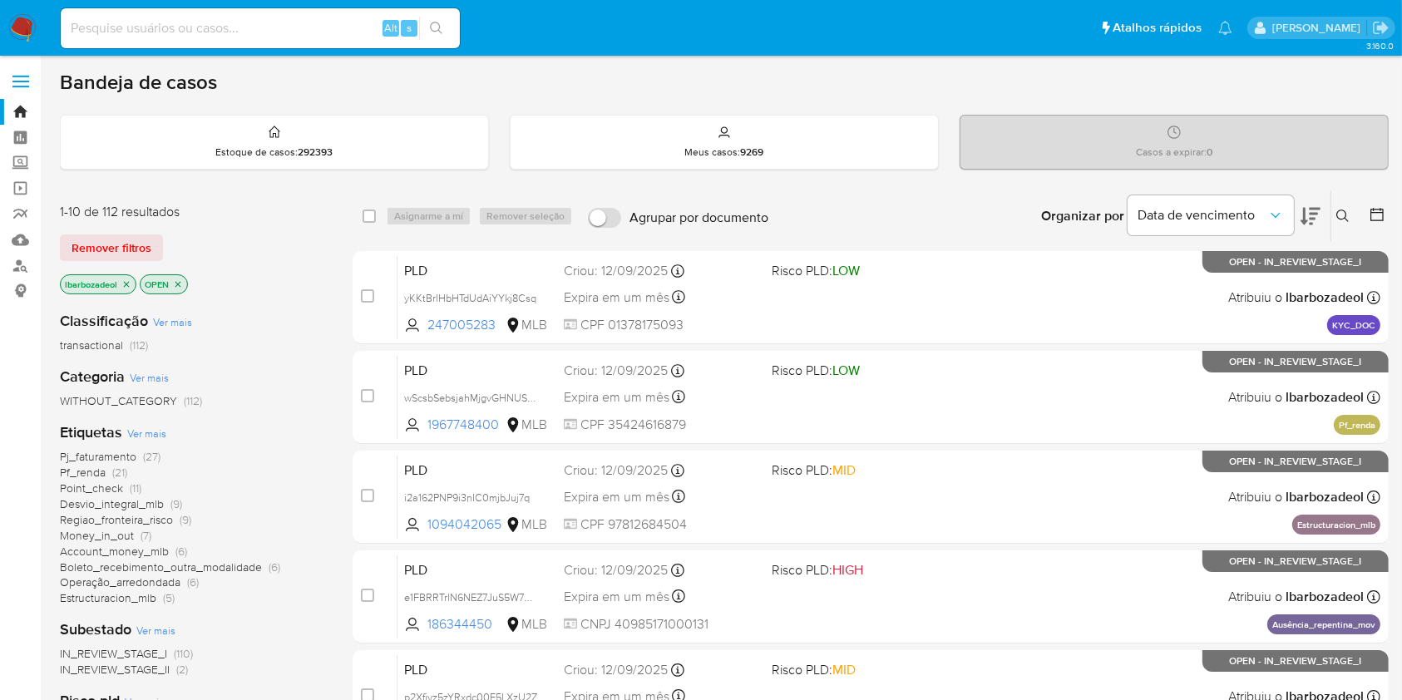
click at [156, 456] on span "(27)" at bounding box center [151, 456] width 17 height 17
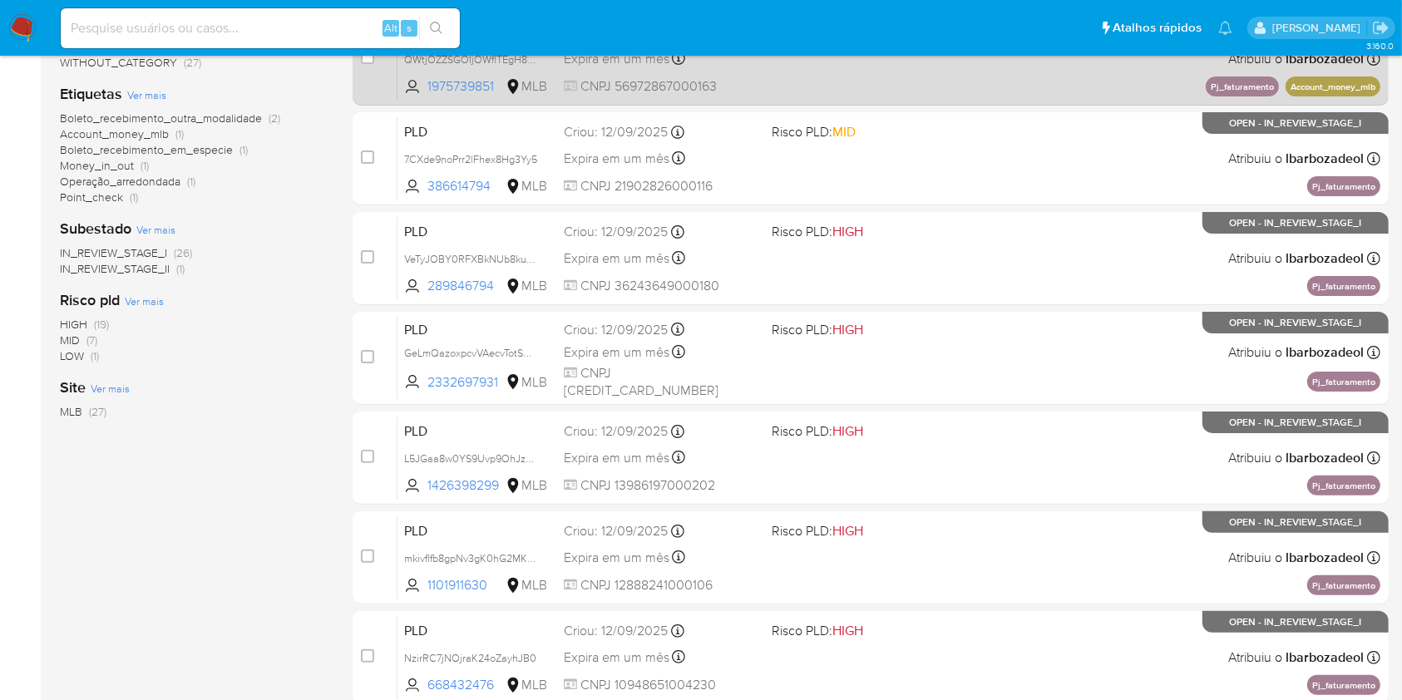
scroll to position [337, 0]
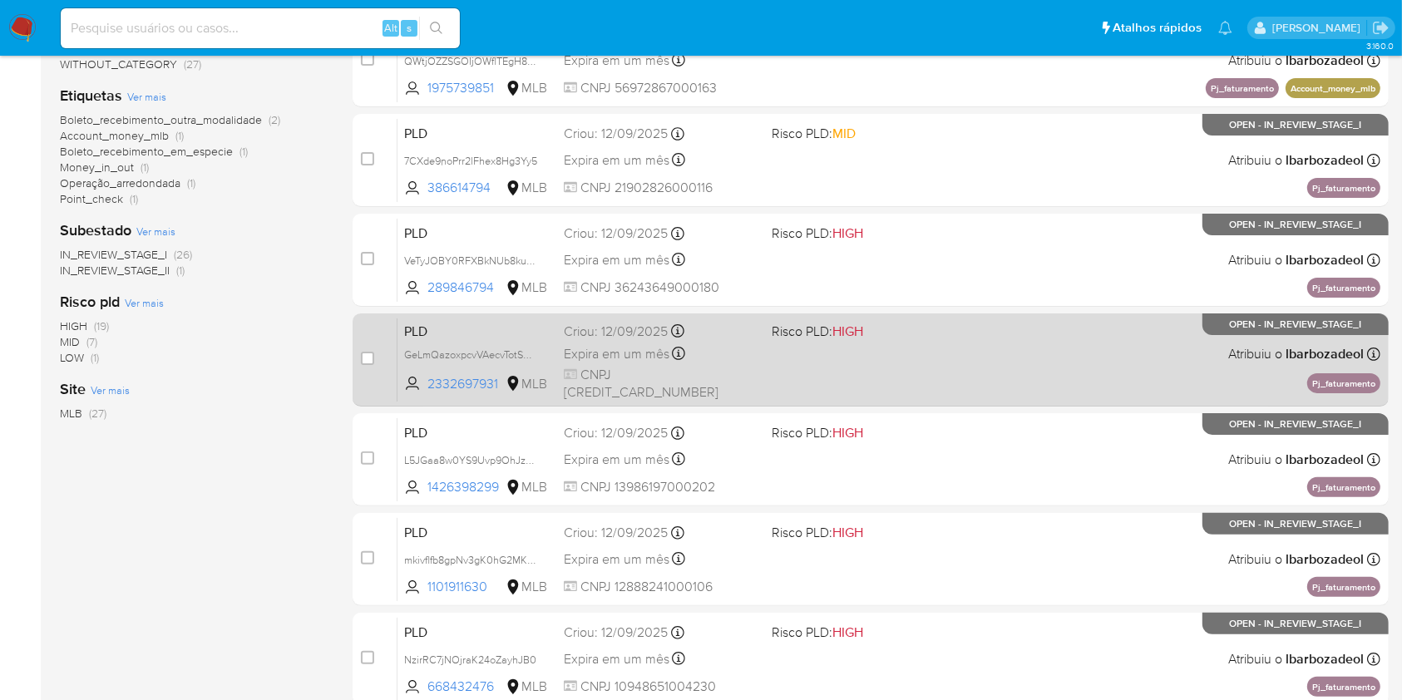
click at [1033, 373] on div "PLD GeLmQazoxpcvVAecvTotS0Wp 2332697931 MLB Risco PLD: HIGH Criou: [DATE] Criou…" at bounding box center [888, 360] width 983 height 84
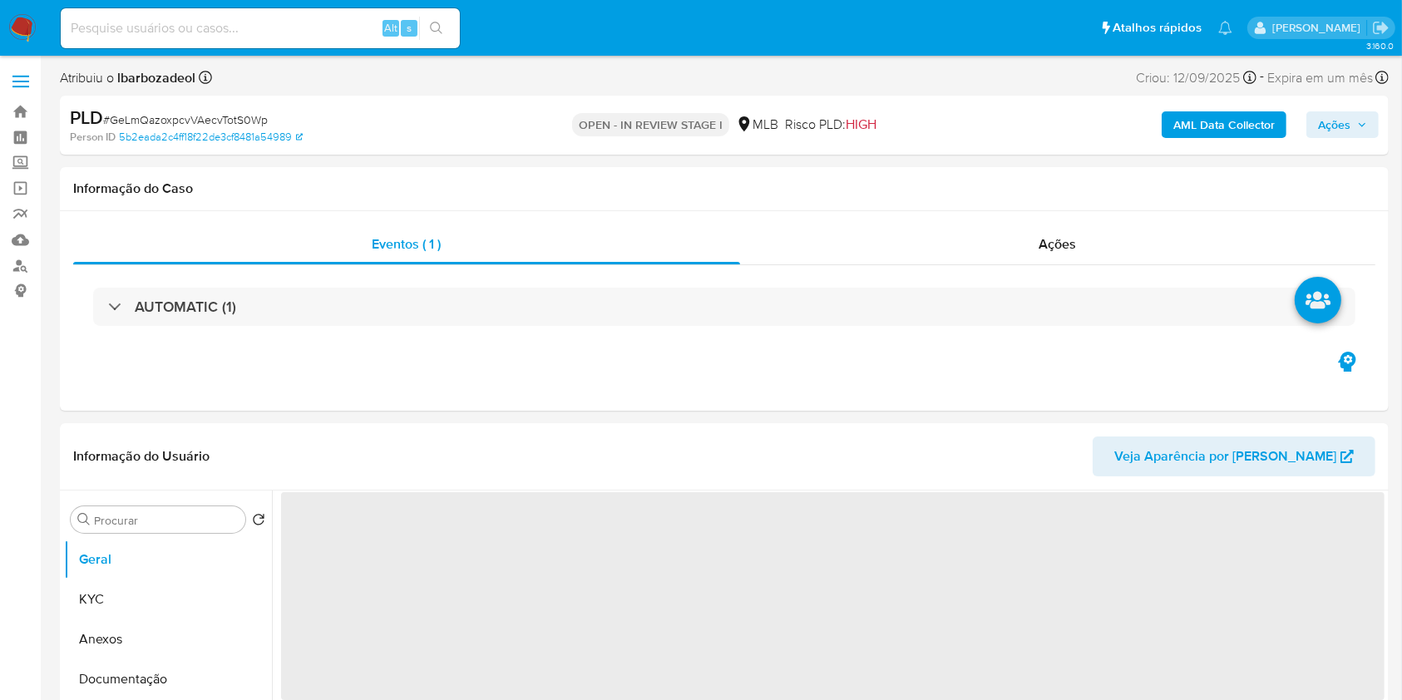
select select "10"
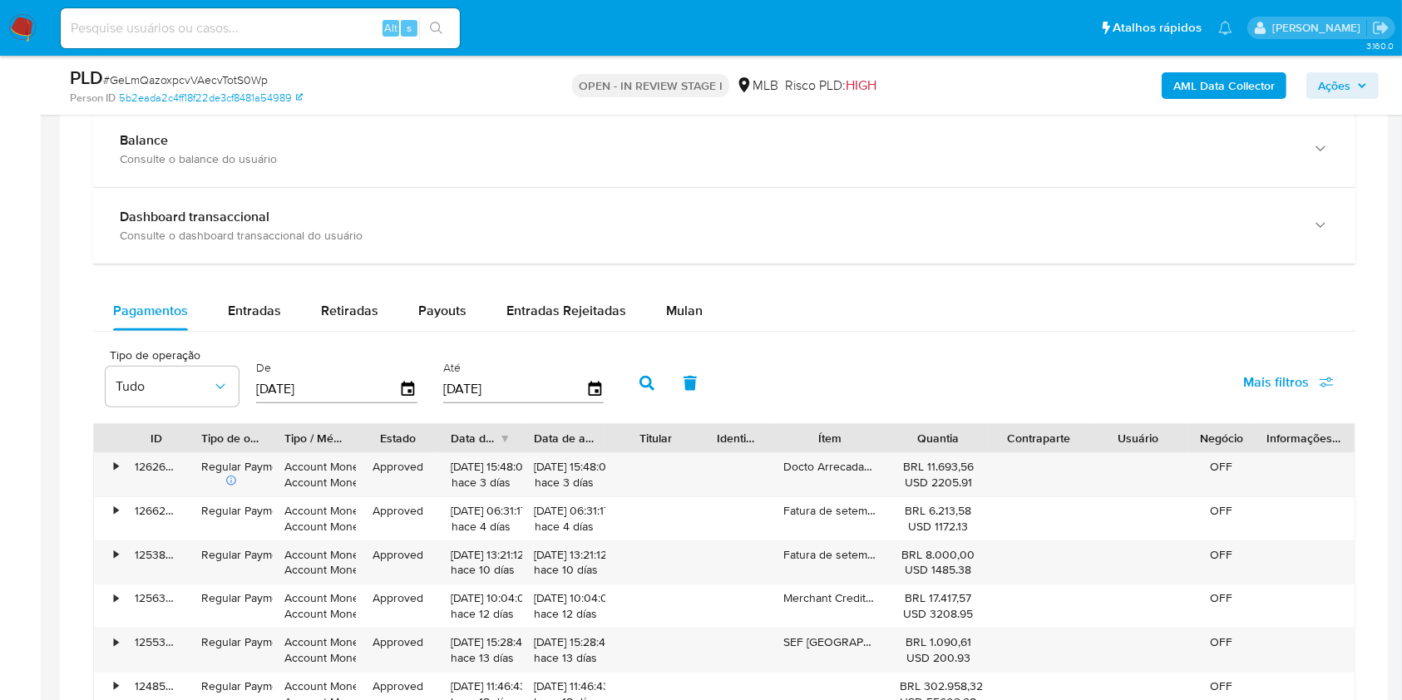
scroll to position [1320, 0]
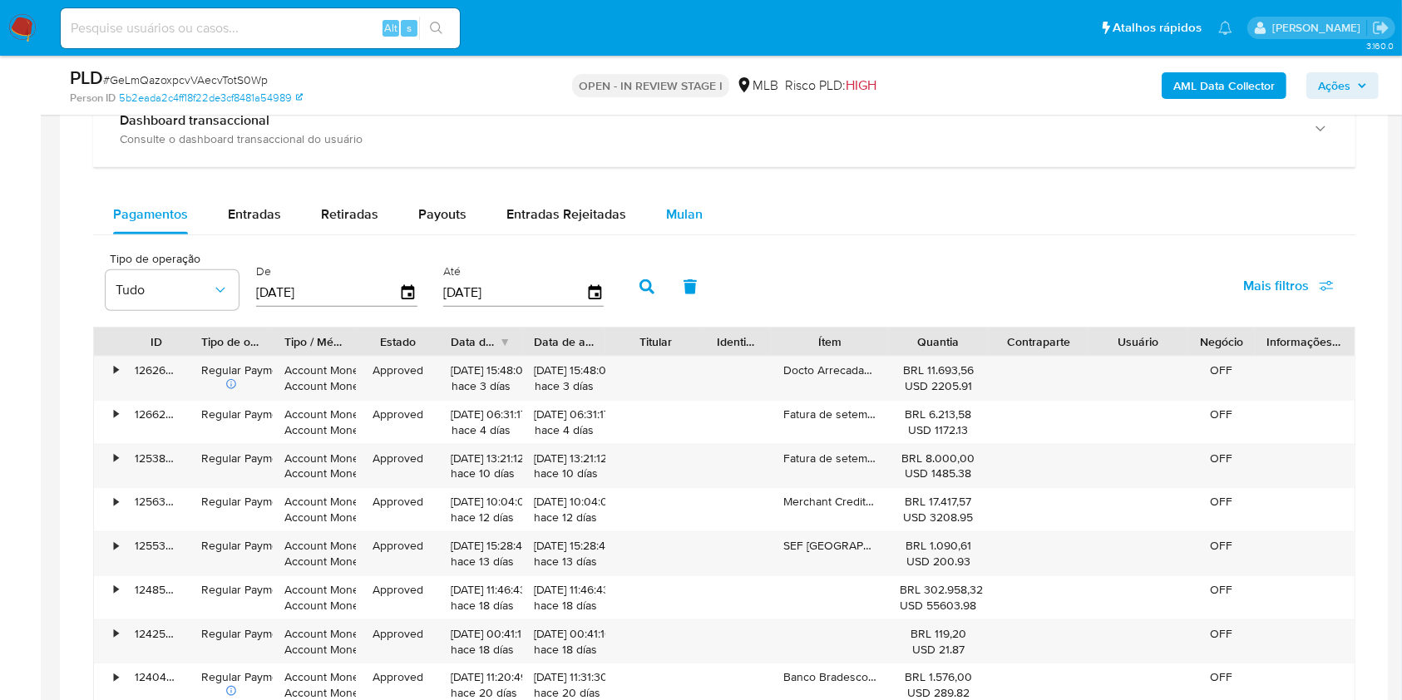
click at [693, 214] on span "Mulan" at bounding box center [684, 214] width 37 height 19
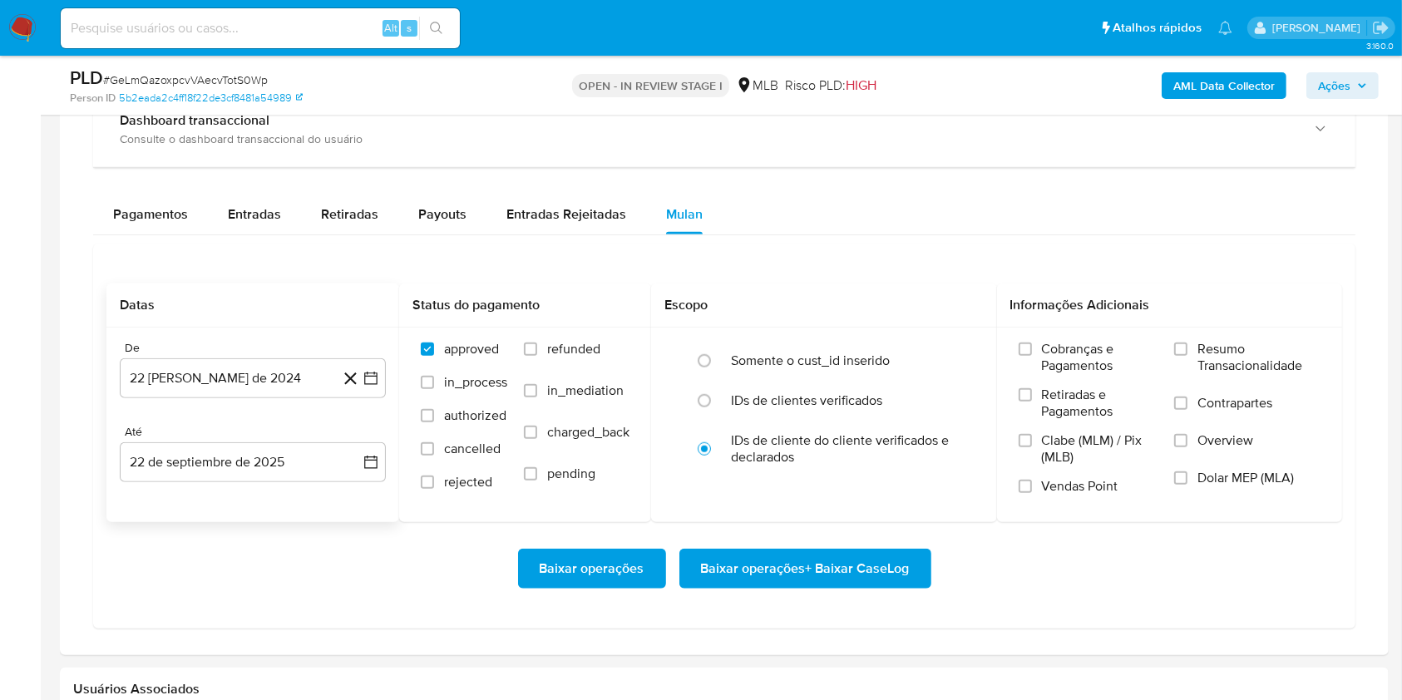
drag, startPoint x: 284, startPoint y: 366, endPoint x: 283, endPoint y: 349, distance: 16.7
click at [283, 366] on button "22 [PERSON_NAME] de 2024" at bounding box center [253, 378] width 266 height 40
click at [240, 442] on span "agosto 2024" at bounding box center [245, 438] width 76 height 17
click at [348, 434] on icon "Año siguiente" at bounding box center [353, 438] width 20 height 20
click at [259, 590] on span "ago" at bounding box center [251, 591] width 21 height 13
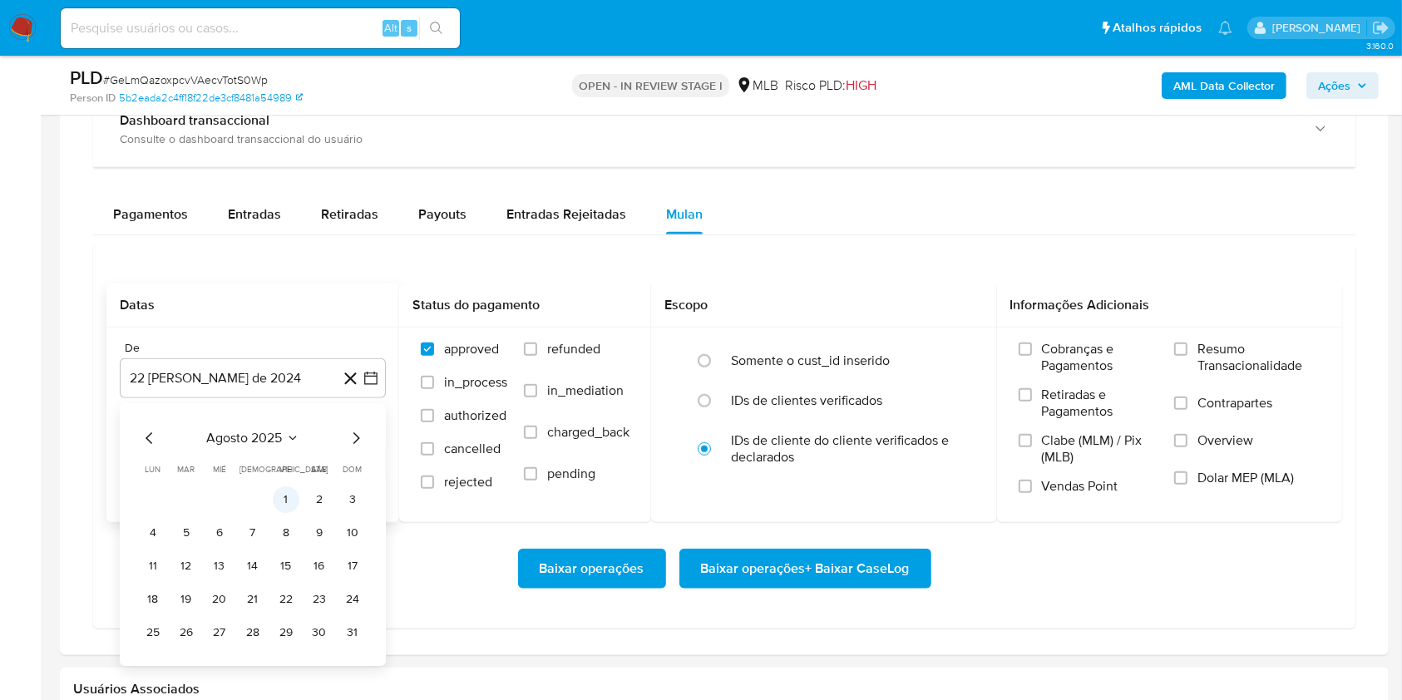
click at [281, 501] on button "1" at bounding box center [286, 499] width 27 height 27
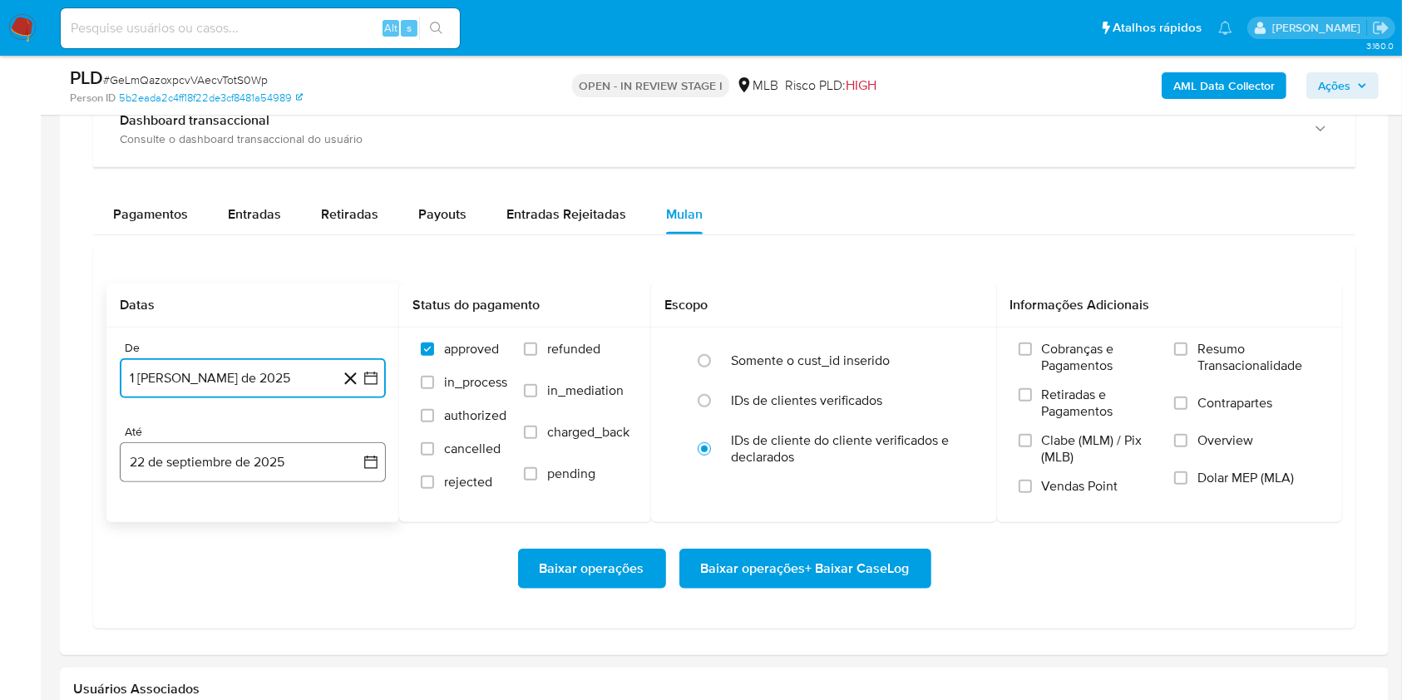
click at [263, 459] on button "22 de septiembre de 2025" at bounding box center [253, 462] width 266 height 40
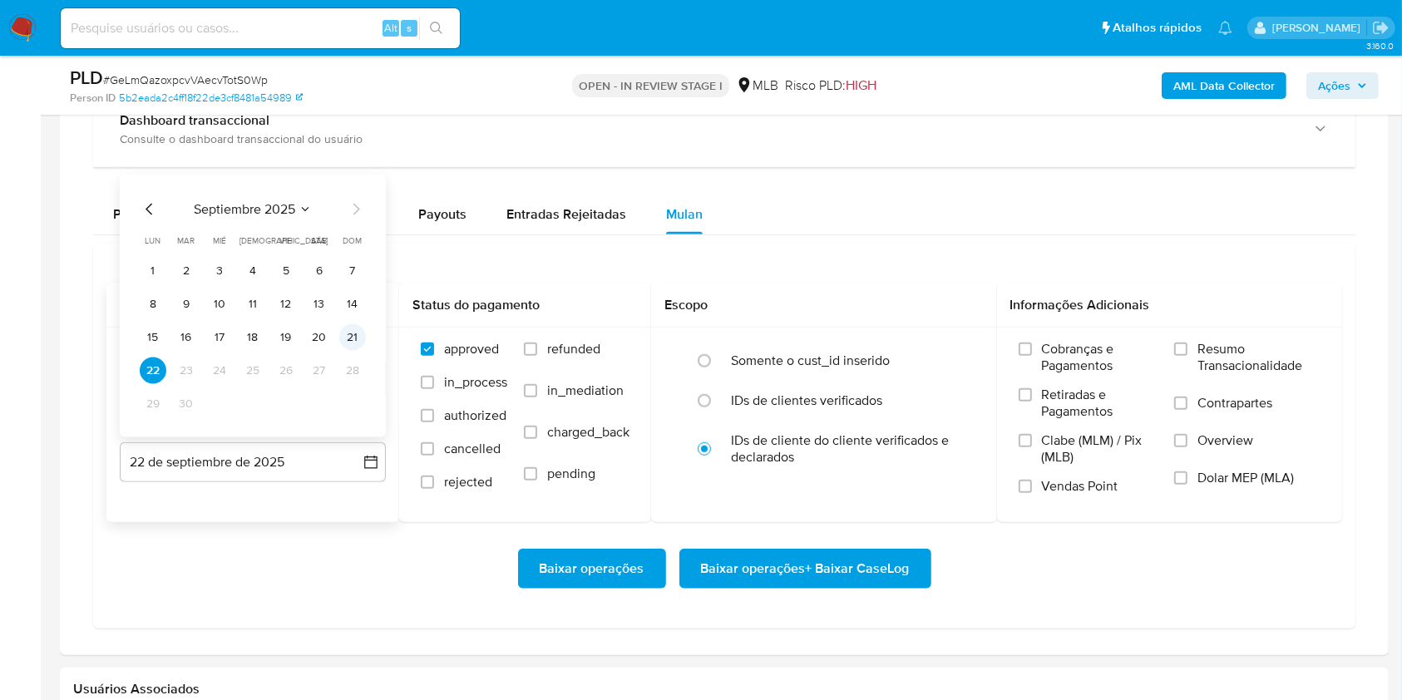
click at [348, 333] on button "21" at bounding box center [352, 337] width 27 height 27
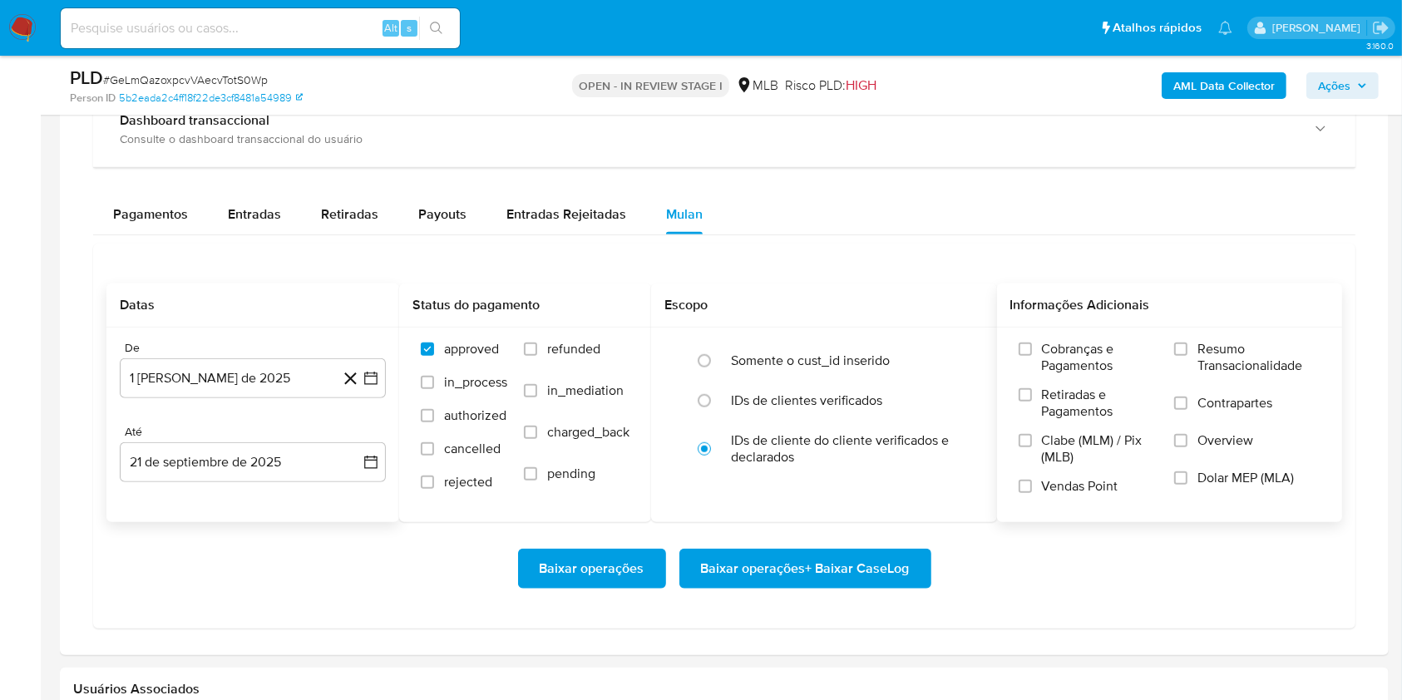
drag, startPoint x: 1250, startPoint y: 336, endPoint x: 1125, endPoint y: 412, distance: 147.0
click at [1249, 338] on div "Cobranças e Pagamentos Retiradas e Pagamentos Clabe (MLM) / Pix (MLB) Vendas Po…" at bounding box center [1170, 424] width 346 height 193
click at [1203, 343] on span "Resumo Transacionalidade" at bounding box center [1258, 357] width 123 height 33
click at [1187, 343] on input "Resumo Transacionalidade" at bounding box center [1180, 349] width 13 height 13
click at [897, 560] on span "Baixar operações + Baixar CaseLog" at bounding box center [805, 568] width 209 height 37
